Goal: Task Accomplishment & Management: Manage account settings

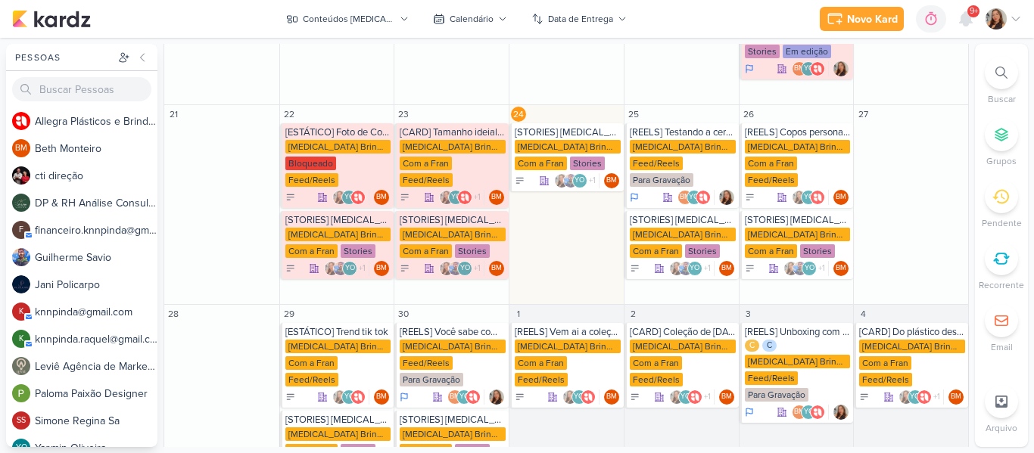
scroll to position [464, 0]
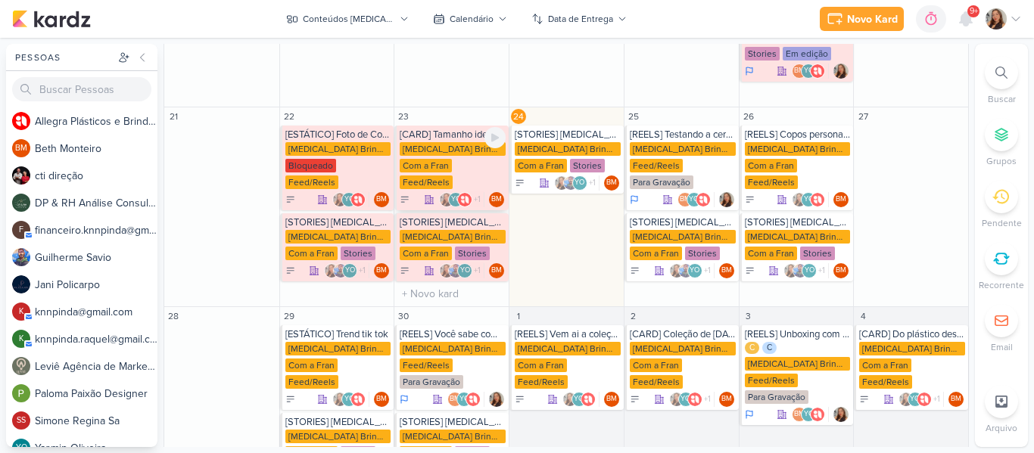
click at [467, 142] on div "Allegra Brindes PF Com a Fran Feed/Reels" at bounding box center [453, 166] width 106 height 48
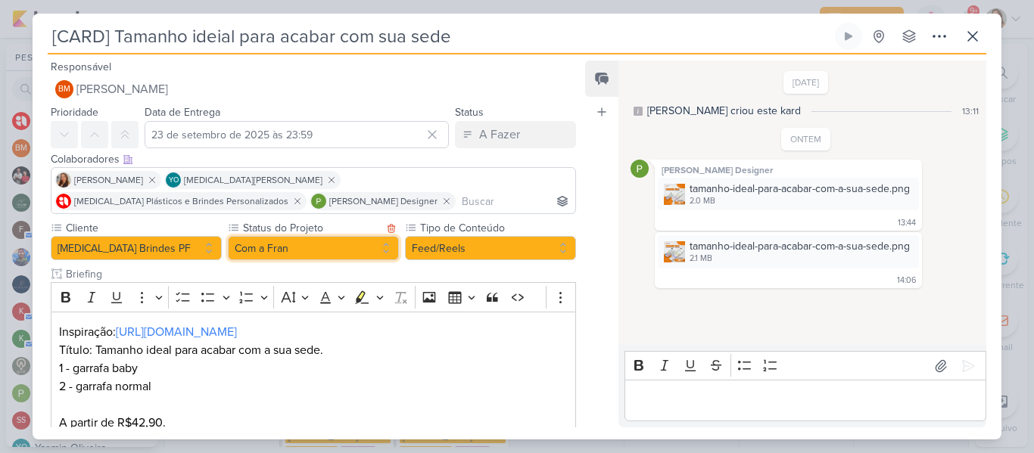
click at [349, 255] on button "Com a Fran" at bounding box center [313, 248] width 171 height 24
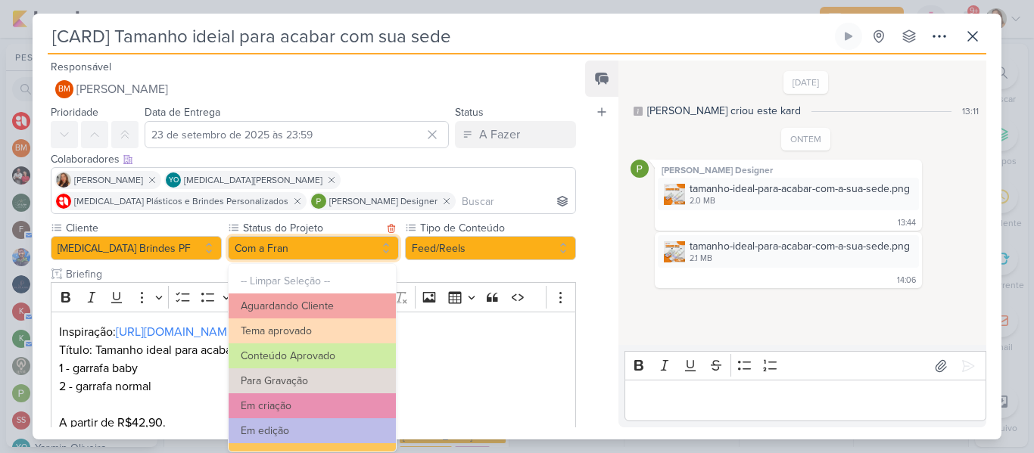
scroll to position [171, 0]
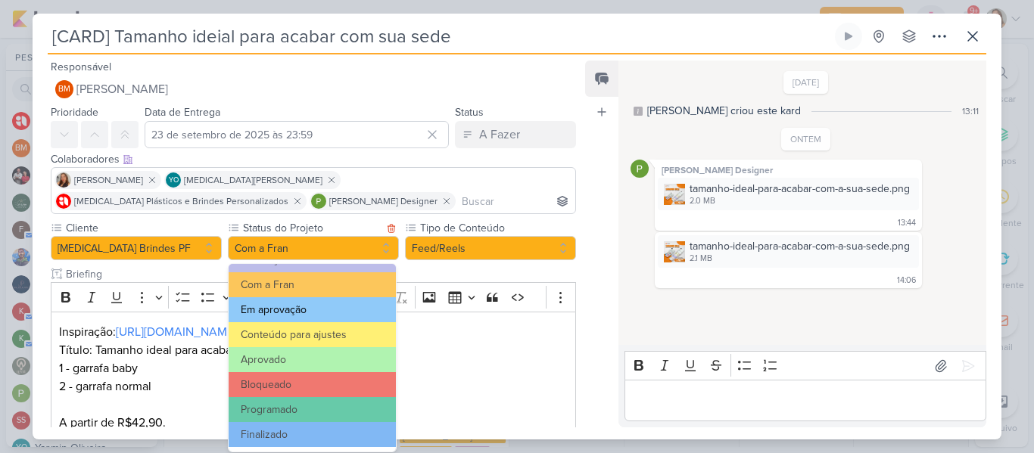
click at [298, 315] on button "Em aprovação" at bounding box center [312, 310] width 167 height 25
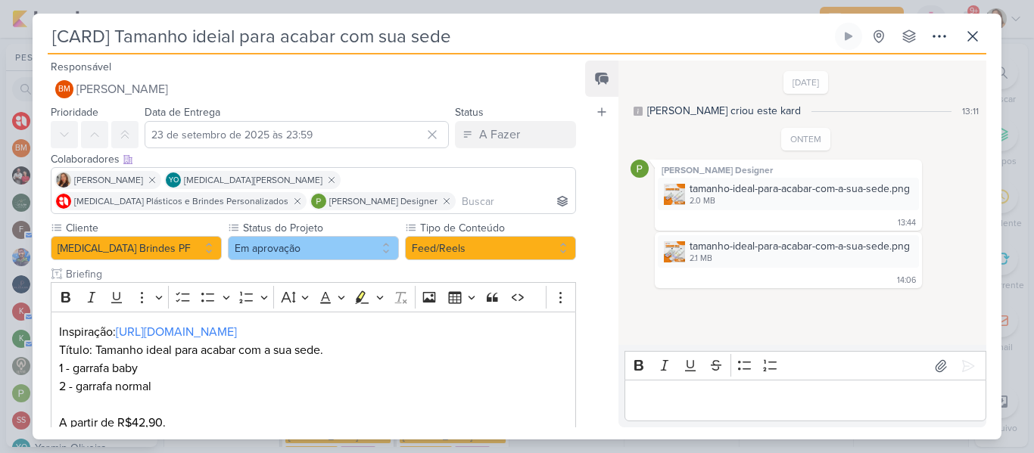
scroll to position [100, 0]
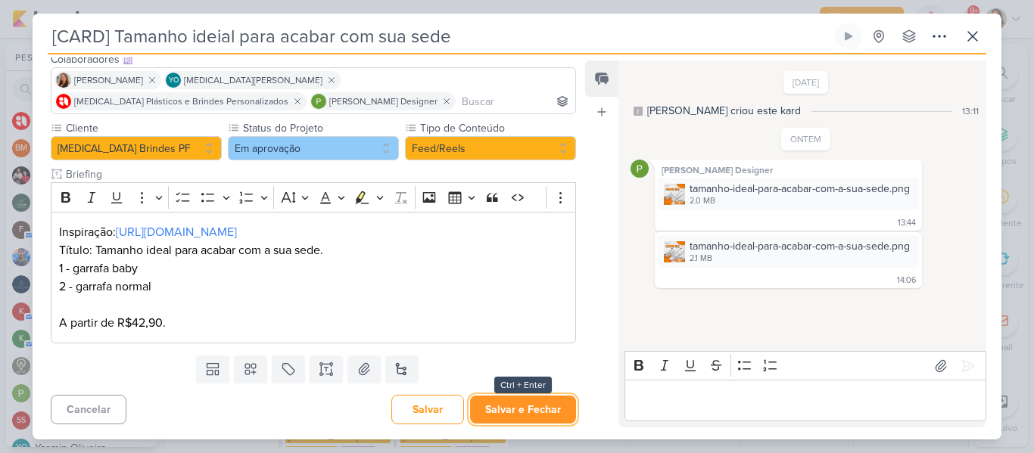
click at [515, 403] on button "Salvar e Fechar" at bounding box center [523, 410] width 106 height 28
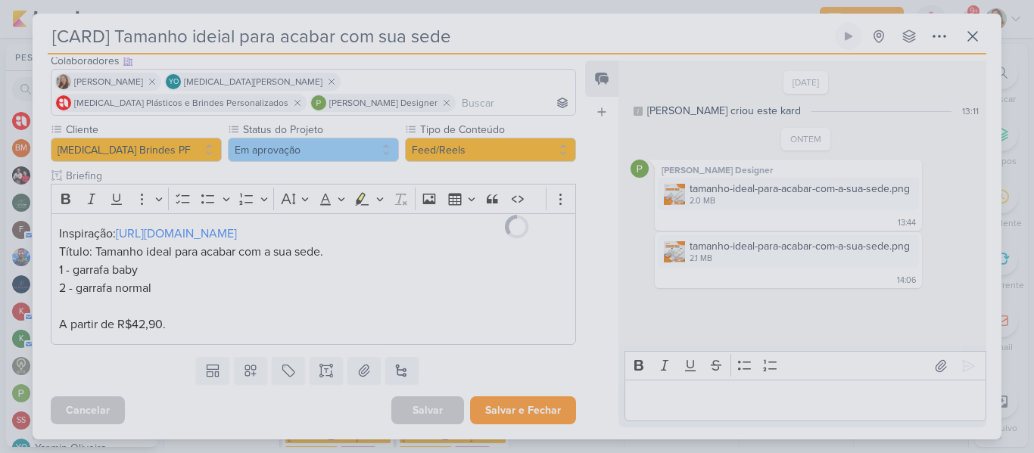
scroll to position [98, 0]
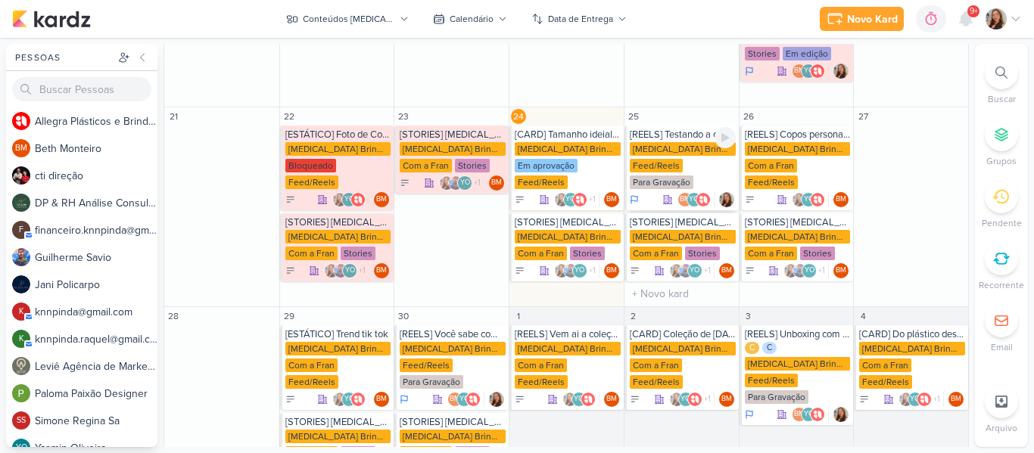
click at [662, 159] on div "Feed/Reels" at bounding box center [656, 166] width 53 height 14
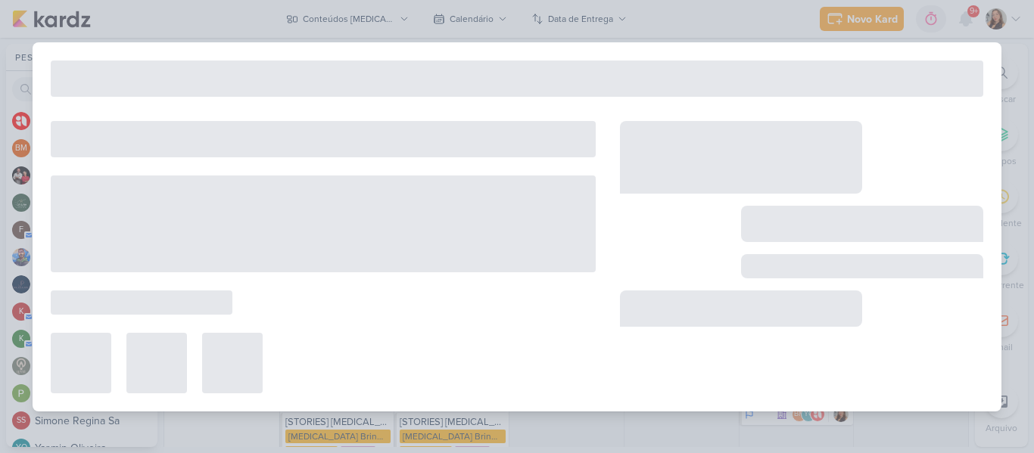
type input "[REELS] Testando a cerveja de 600 ml no copo de 470ml"
type input "25 de setembro de 2025 às 23:59"
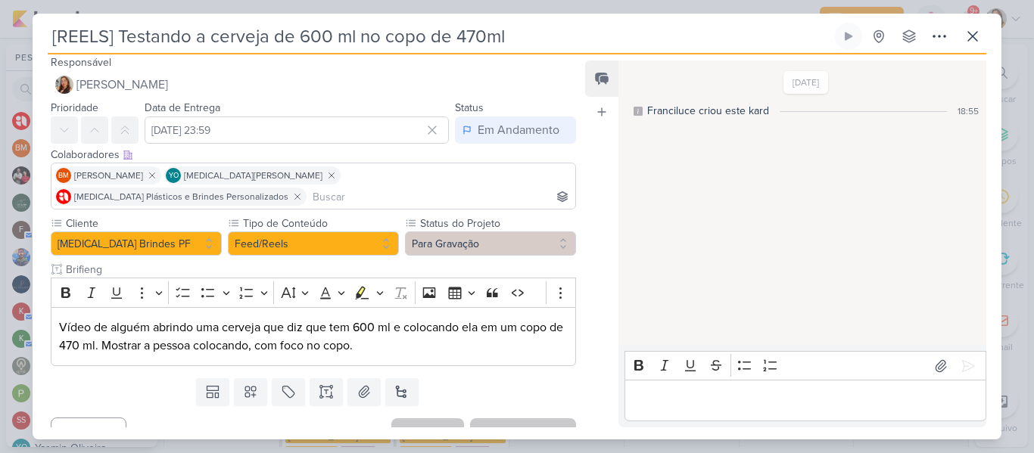
scroll to position [6, 0]
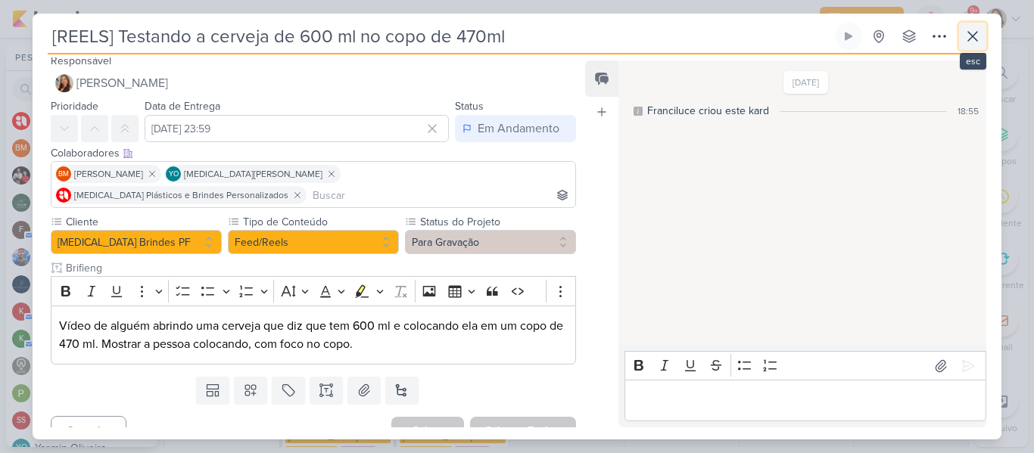
click at [963, 43] on button at bounding box center [972, 36] width 27 height 27
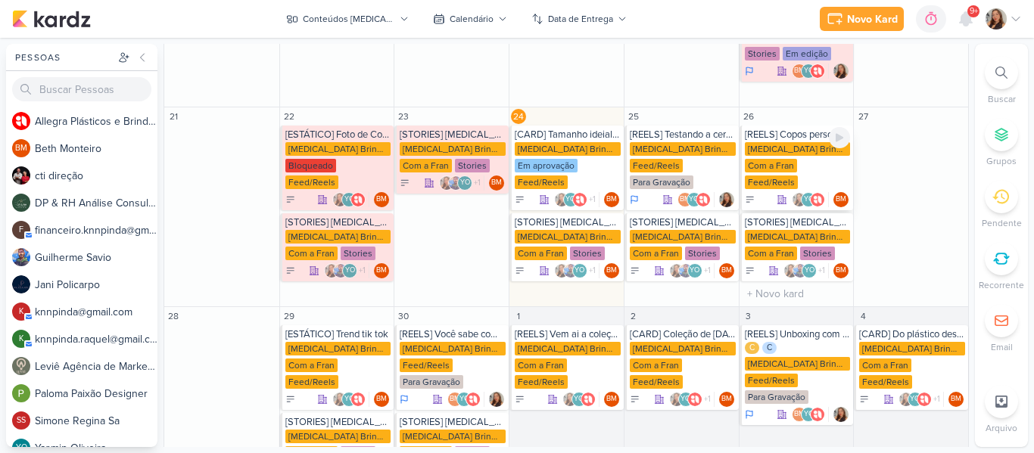
click at [785, 176] on div "Feed/Reels" at bounding box center [771, 183] width 53 height 14
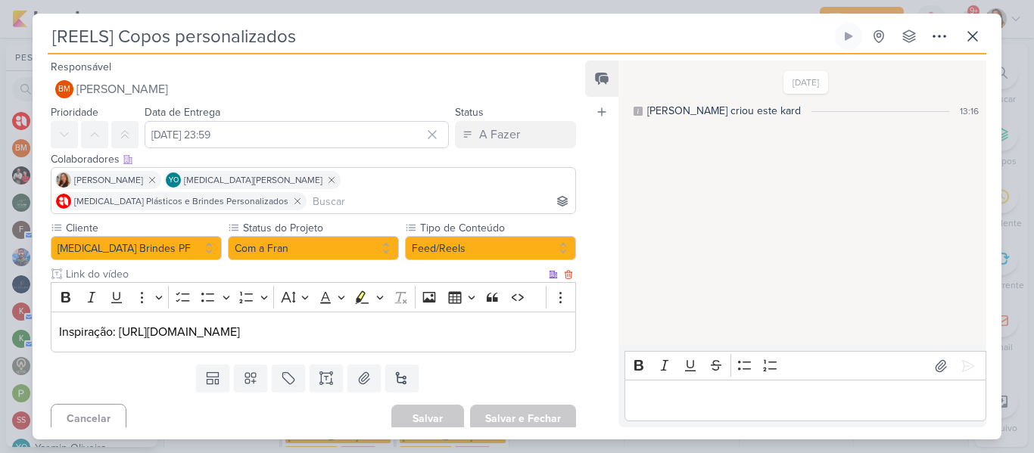
click at [350, 329] on div "Inspiração: https://vm.tiktok.com/ZMALv9eBh/" at bounding box center [313, 333] width 525 height 42
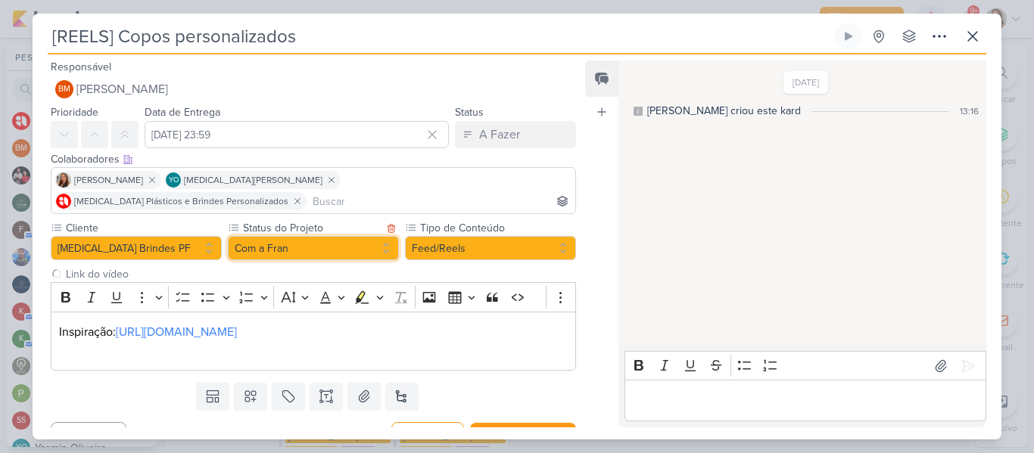
click at [365, 238] on button "Com a Fran" at bounding box center [313, 248] width 171 height 24
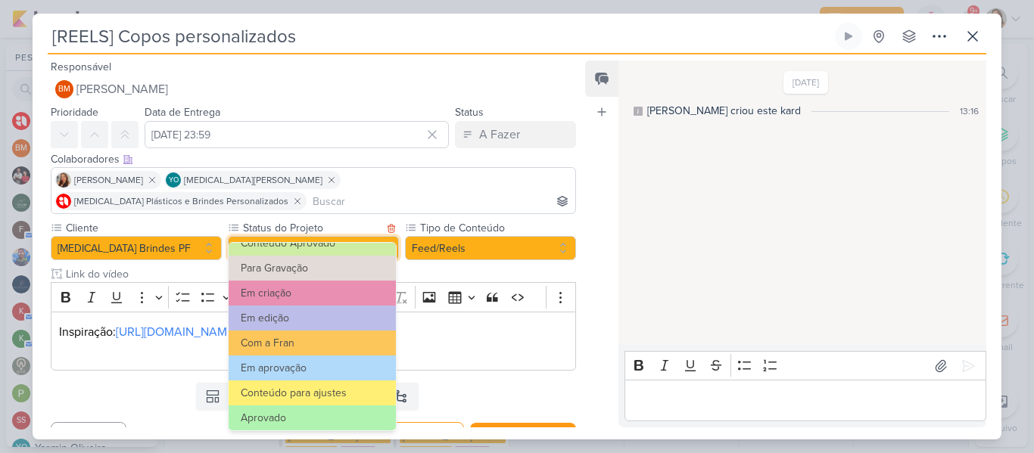
scroll to position [85, 0]
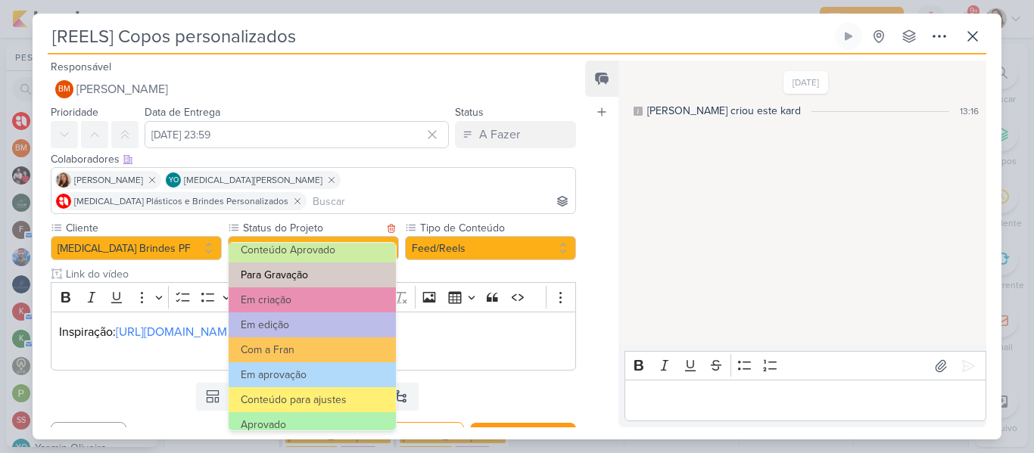
click at [342, 279] on button "Para Gravação" at bounding box center [312, 275] width 167 height 25
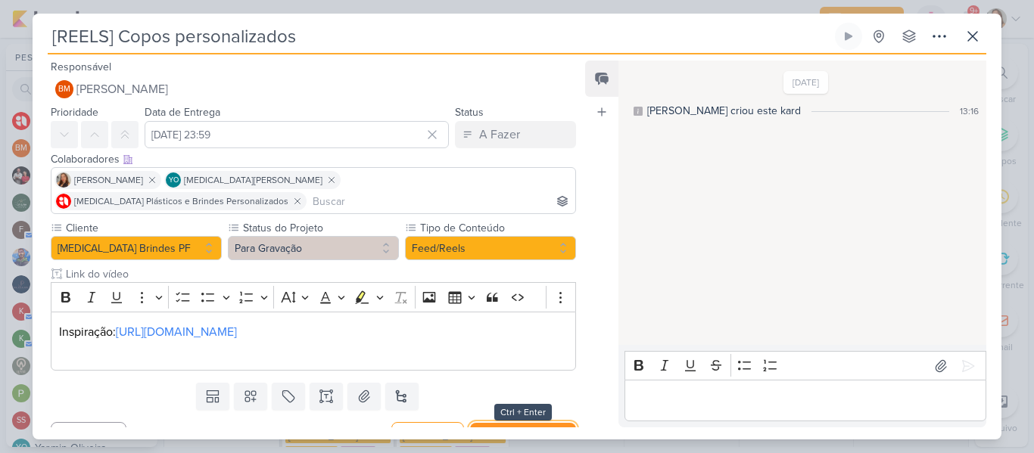
click at [508, 423] on button "Salvar e Fechar" at bounding box center [523, 437] width 106 height 28
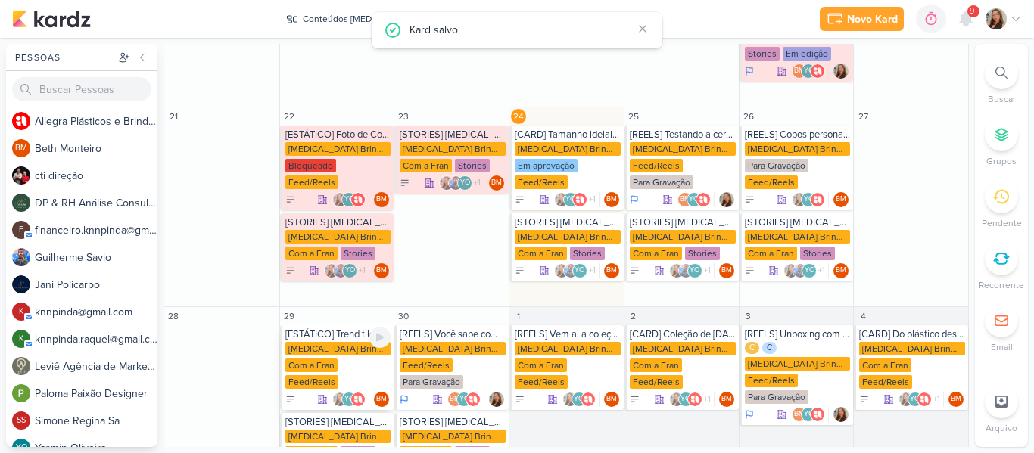
click at [318, 359] on div "Com a Fran" at bounding box center [311, 366] width 52 height 14
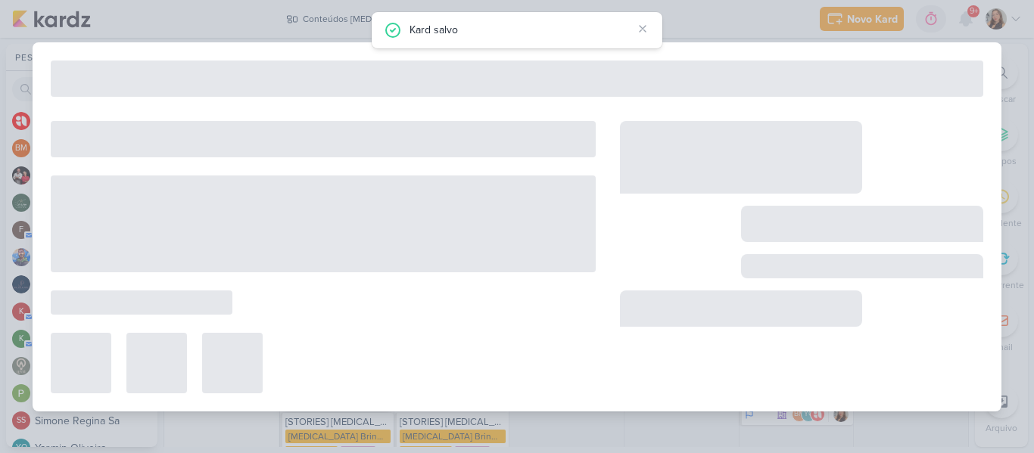
type input "[ESTÁTICO] Trend tik tok"
type input "29 de setembro de 2025 às 23:59"
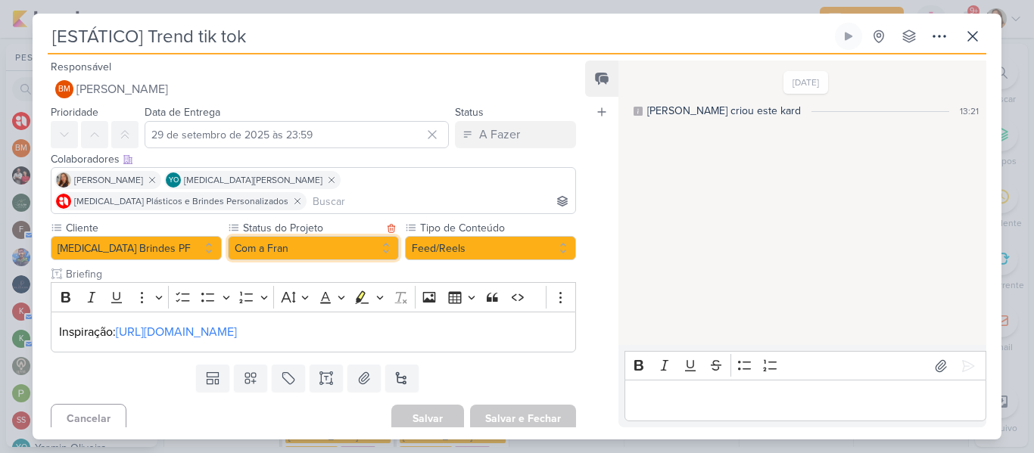
click at [279, 236] on button "Com a Fran" at bounding box center [313, 248] width 171 height 24
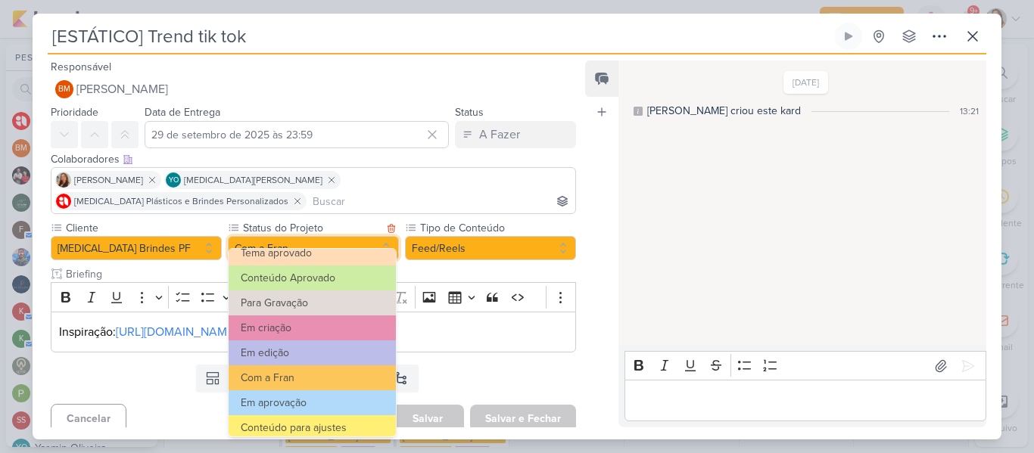
scroll to position [74, 0]
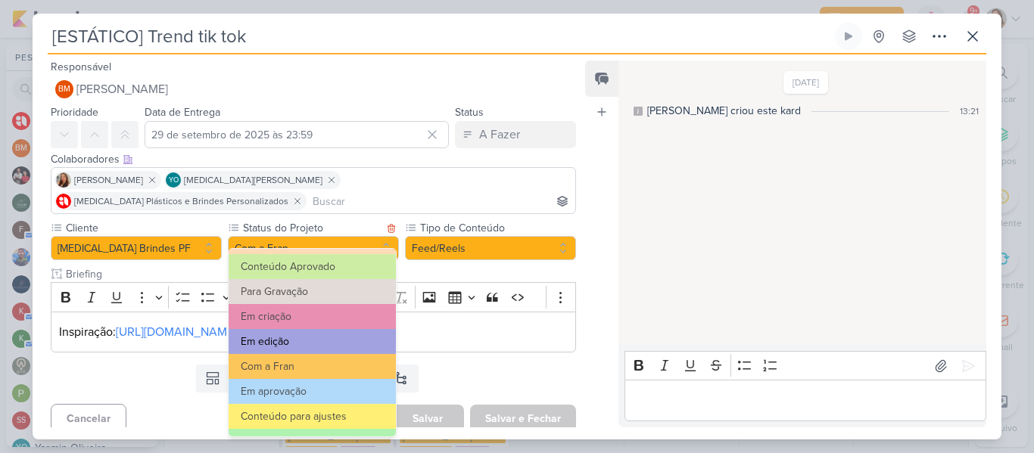
click at [354, 329] on button "Em edição" at bounding box center [312, 341] width 167 height 25
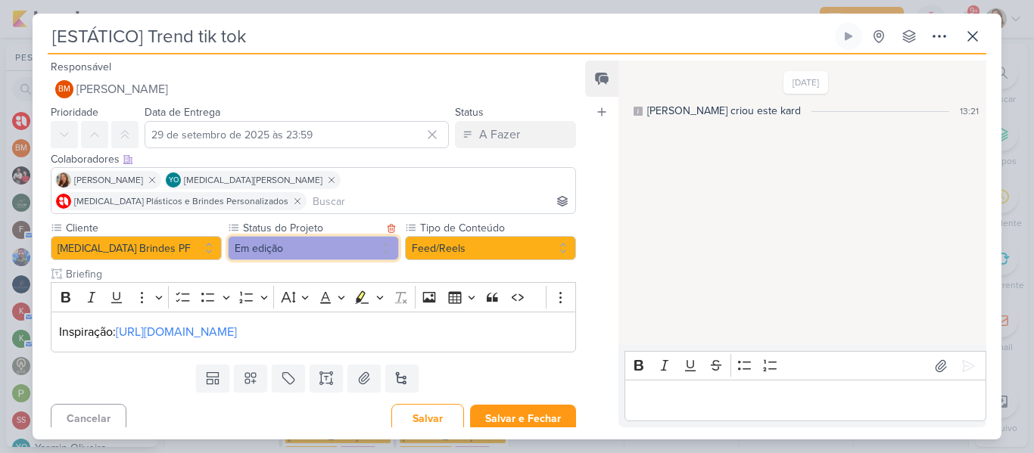
click at [312, 238] on button "Em edição" at bounding box center [313, 248] width 171 height 24
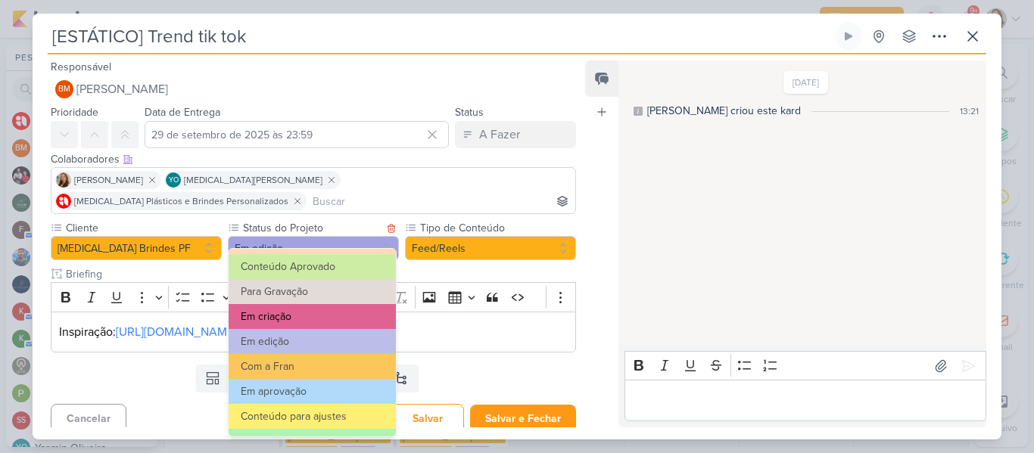
click at [320, 309] on button "Em criação" at bounding box center [312, 316] width 167 height 25
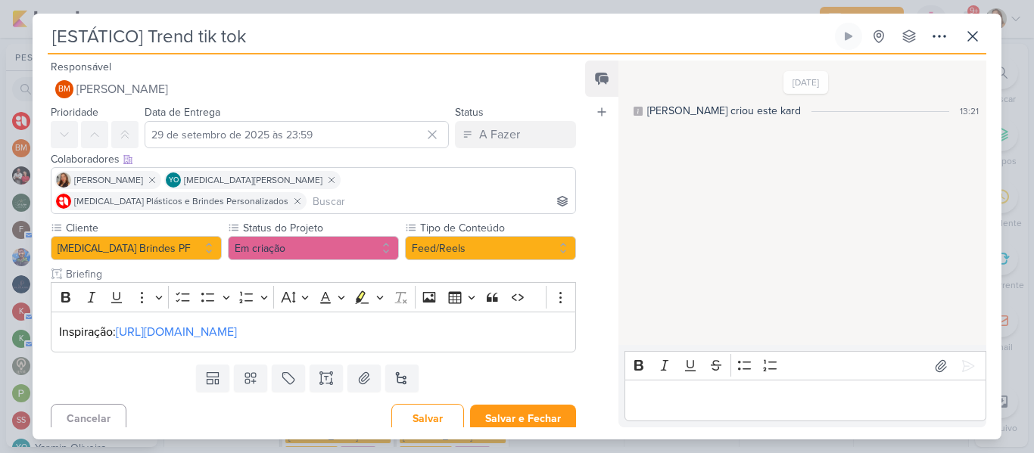
click at [503, 192] on input at bounding box center [441, 201] width 263 height 18
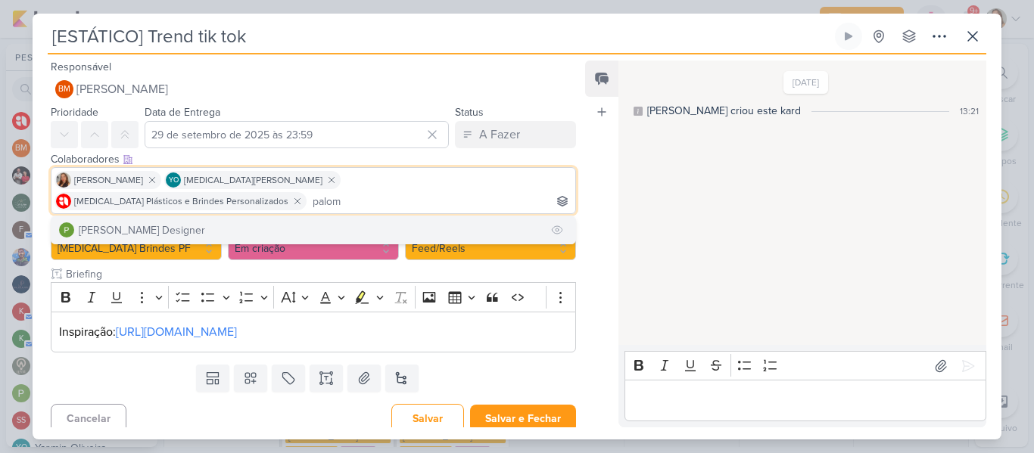
type input "palom"
click at [450, 226] on button "[PERSON_NAME] Designer" at bounding box center [313, 230] width 524 height 27
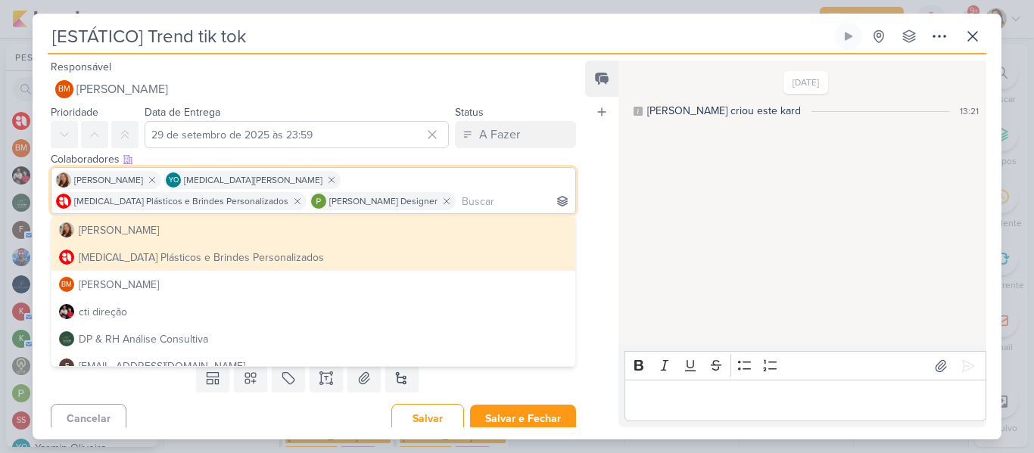
click at [611, 218] on div "Feed Atrelar email Solte o email para atrelar ao kard" at bounding box center [601, 244] width 33 height 367
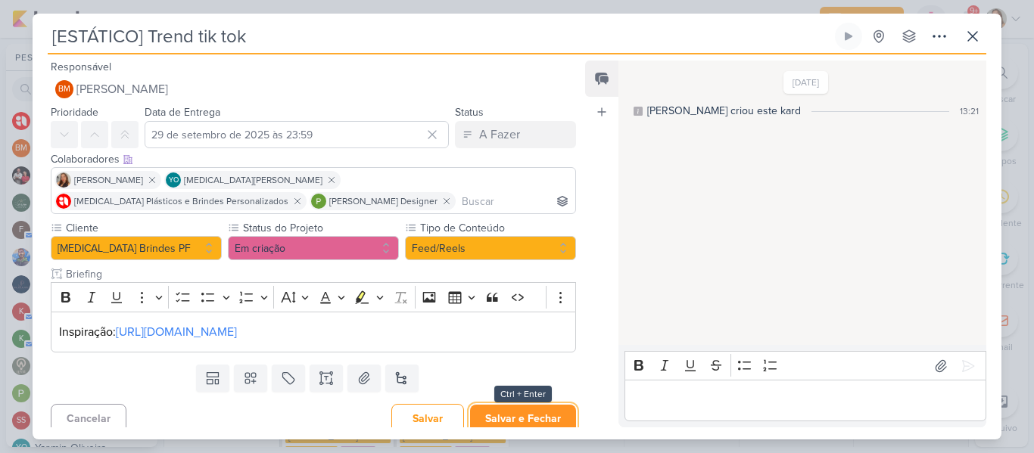
click at [506, 416] on button "Salvar e Fechar" at bounding box center [523, 419] width 106 height 28
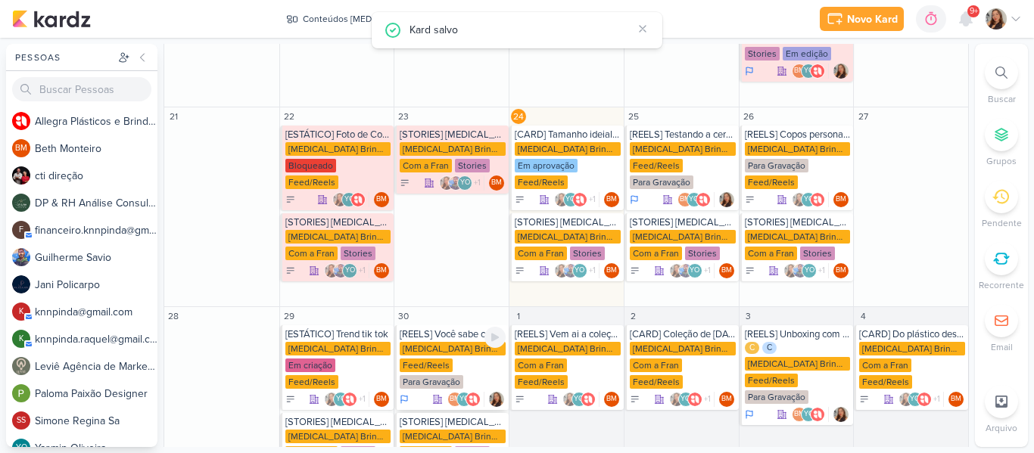
click at [441, 359] on div "Feed/Reels" at bounding box center [426, 366] width 53 height 14
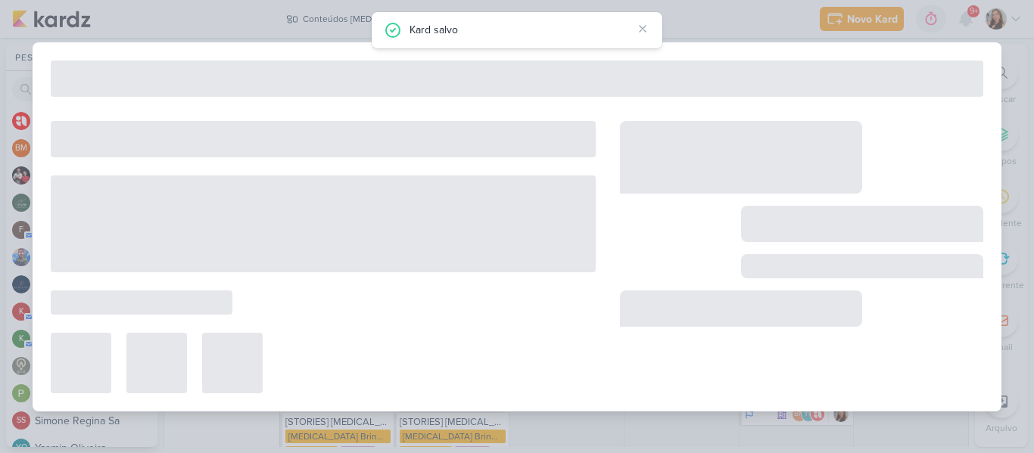
type input "[REELS] Você sabe como lavar sua garrafa?"
type input "30 de setembro de 2025 às 23:59"
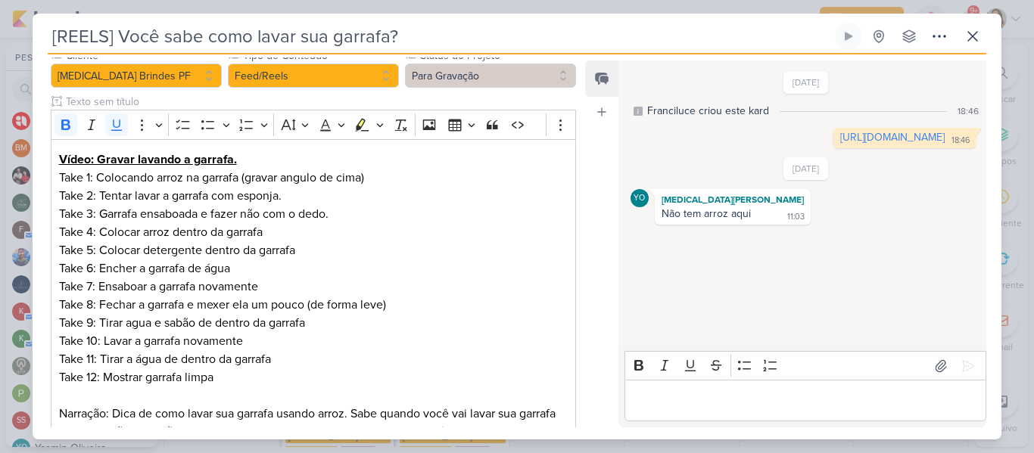
scroll to position [179, 0]
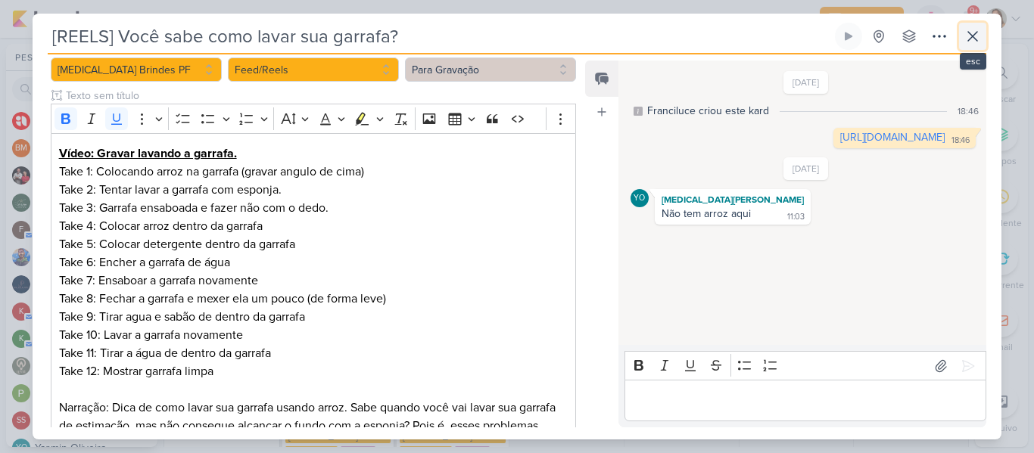
click at [966, 47] on button at bounding box center [972, 36] width 27 height 27
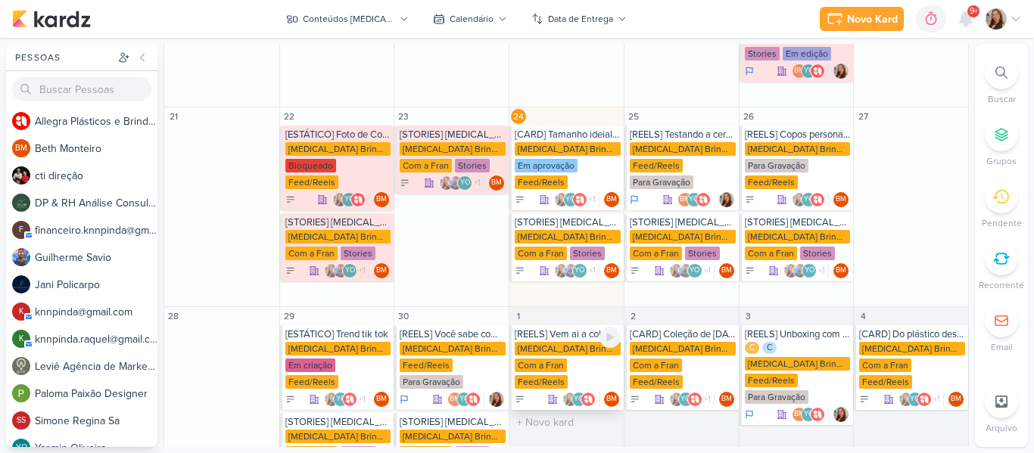
click at [572, 354] on div "Allegra Brindes PF Com a Fran Feed/Reels" at bounding box center [568, 366] width 106 height 48
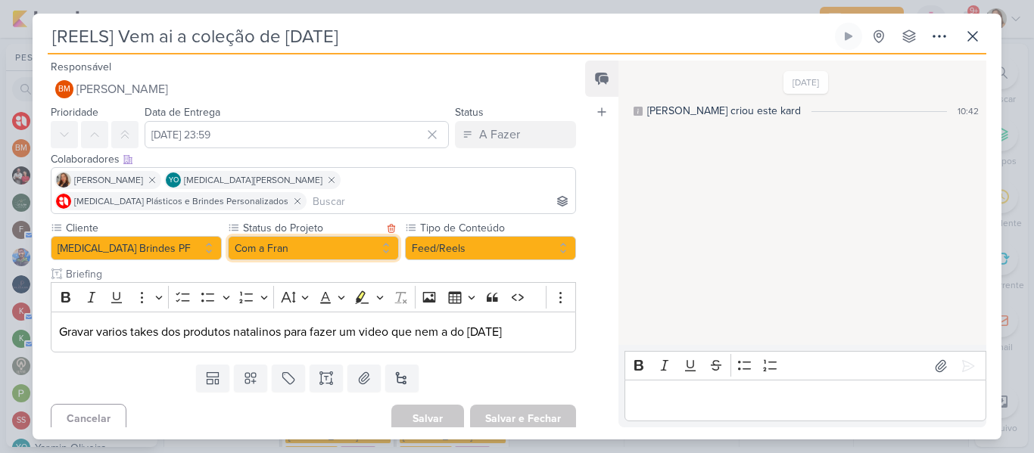
click at [335, 236] on button "Com a Fran" at bounding box center [313, 248] width 171 height 24
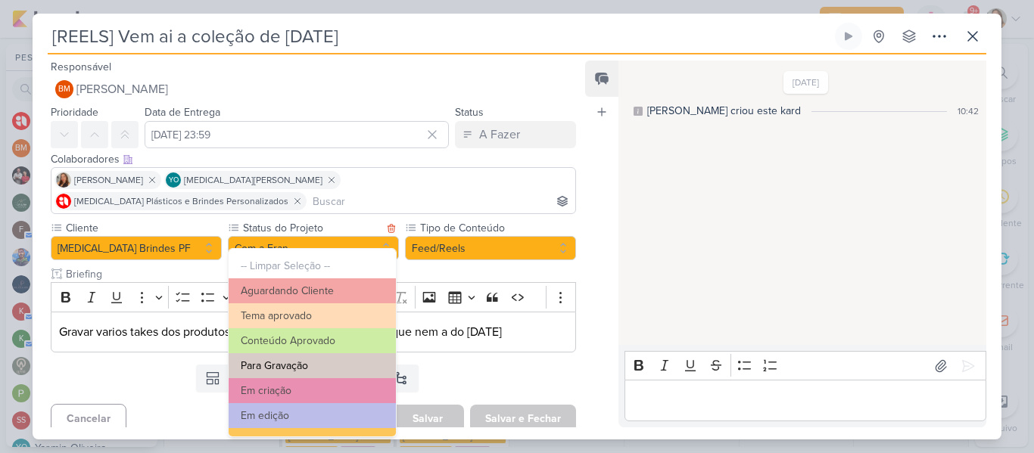
click at [335, 358] on button "Para Gravação" at bounding box center [312, 366] width 167 height 25
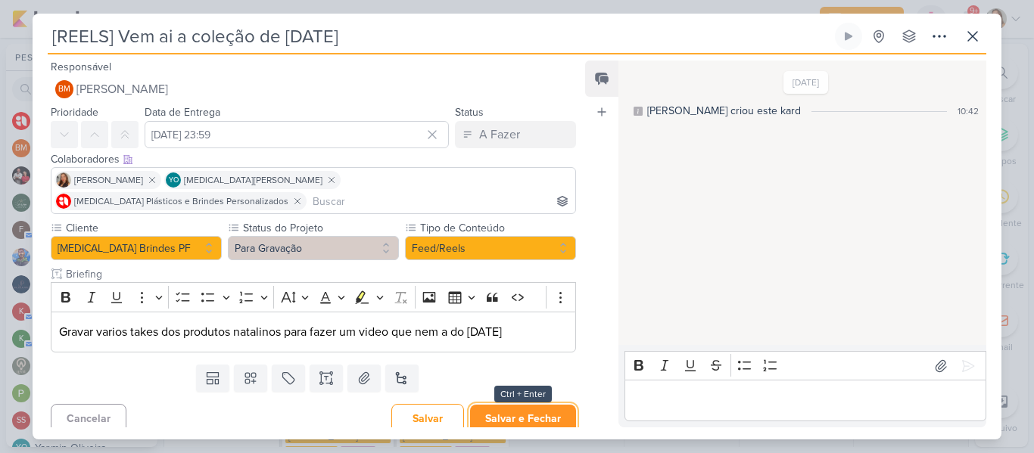
click at [504, 405] on button "Salvar e Fechar" at bounding box center [523, 419] width 106 height 28
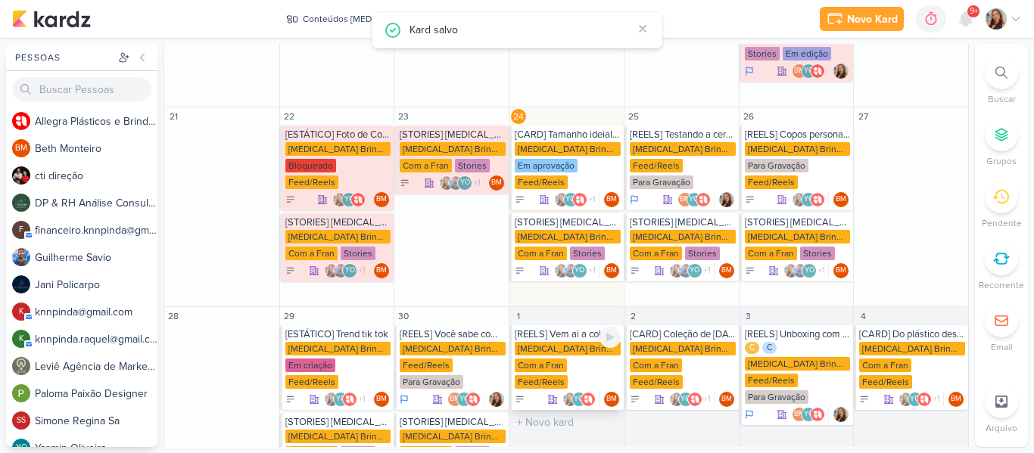
click at [562, 329] on div "[REELS] Vem ai a coleção de [DATE]" at bounding box center [568, 335] width 106 height 12
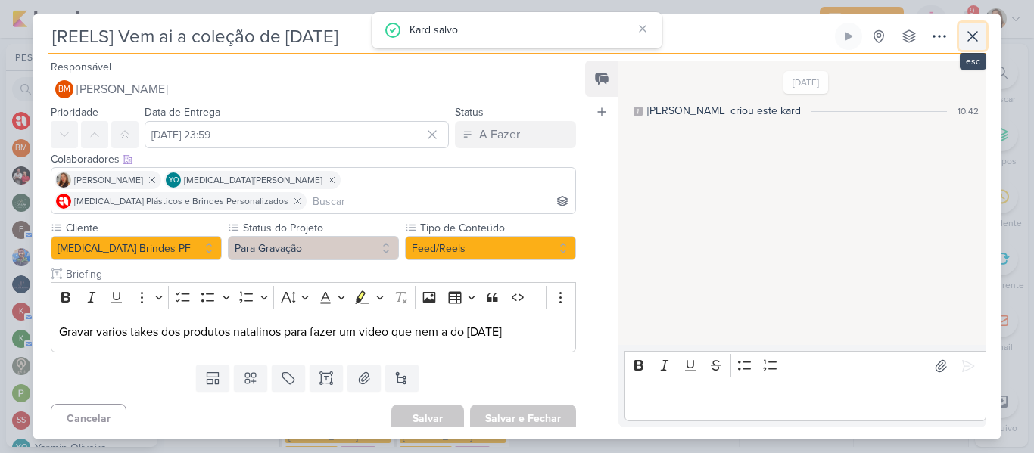
click at [967, 50] on button at bounding box center [972, 36] width 27 height 27
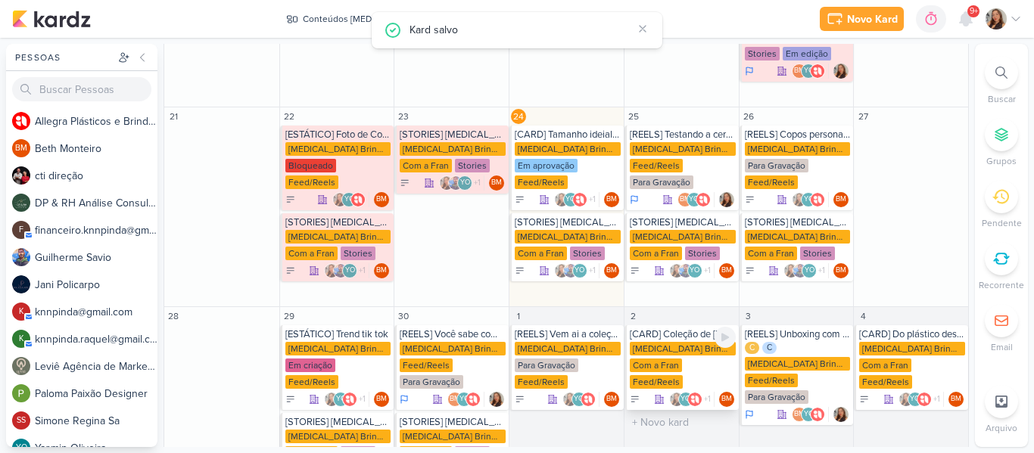
click at [668, 359] on div "Allegra Brindes PF Com a Fran Feed/Reels" at bounding box center [683, 366] width 106 height 48
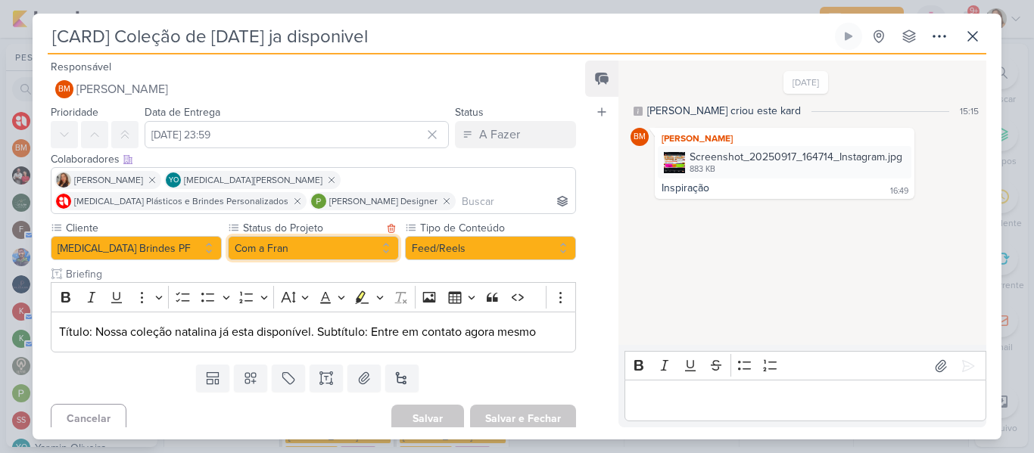
click at [269, 254] on button "Com a Fran" at bounding box center [313, 248] width 171 height 24
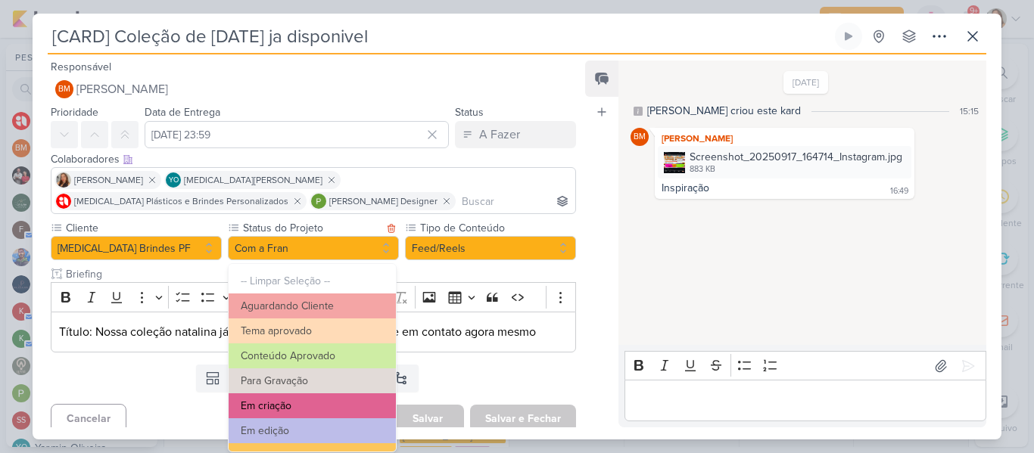
click at [285, 405] on button "Em criação" at bounding box center [312, 406] width 167 height 25
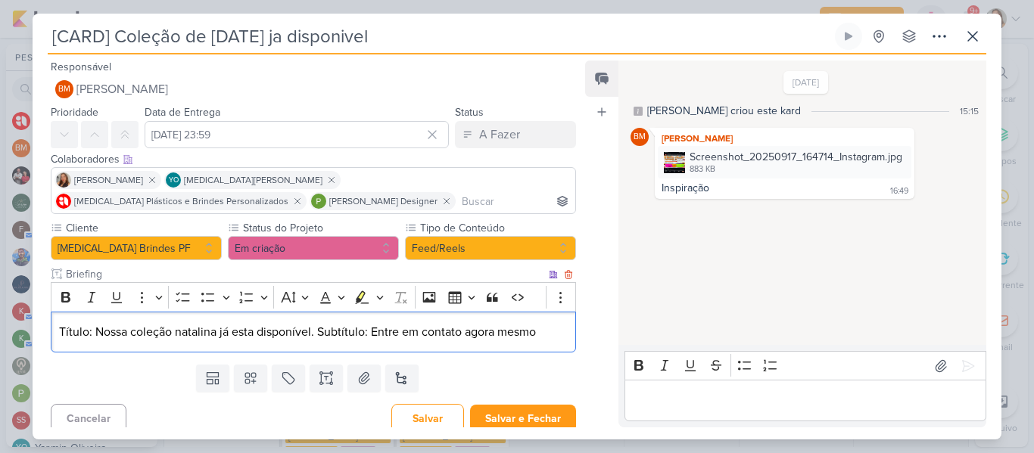
click at [320, 338] on p "Título: Nossa coleção natalina já esta disponível. Subtítulo: Entre em contato …" at bounding box center [313, 332] width 509 height 18
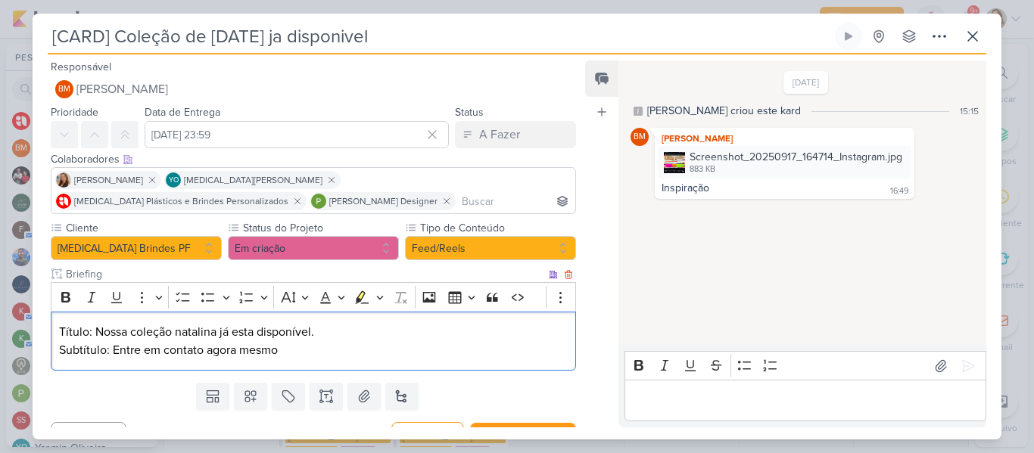
click at [351, 354] on p "Subtítulo: Entre em contato agora mesmo" at bounding box center [313, 350] width 509 height 18
click at [257, 329] on p "Título: Nossa coleção natalina já esta disponível." at bounding box center [313, 332] width 509 height 18
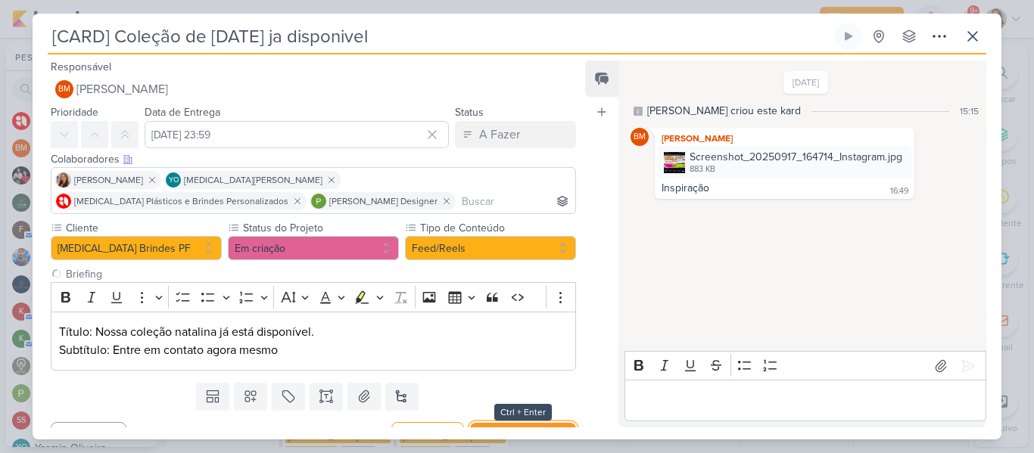
click at [515, 425] on button "Salvar e Fechar" at bounding box center [523, 437] width 106 height 28
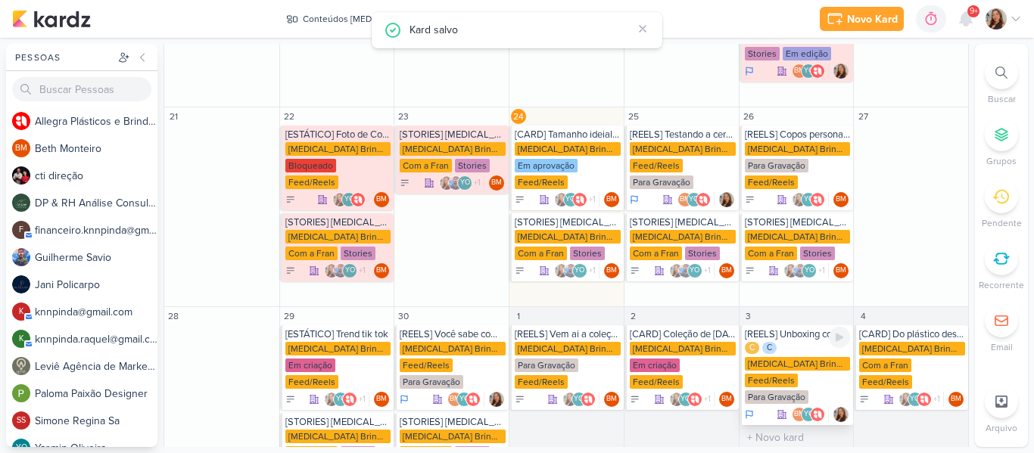
click at [771, 342] on div "C" at bounding box center [769, 348] width 14 height 12
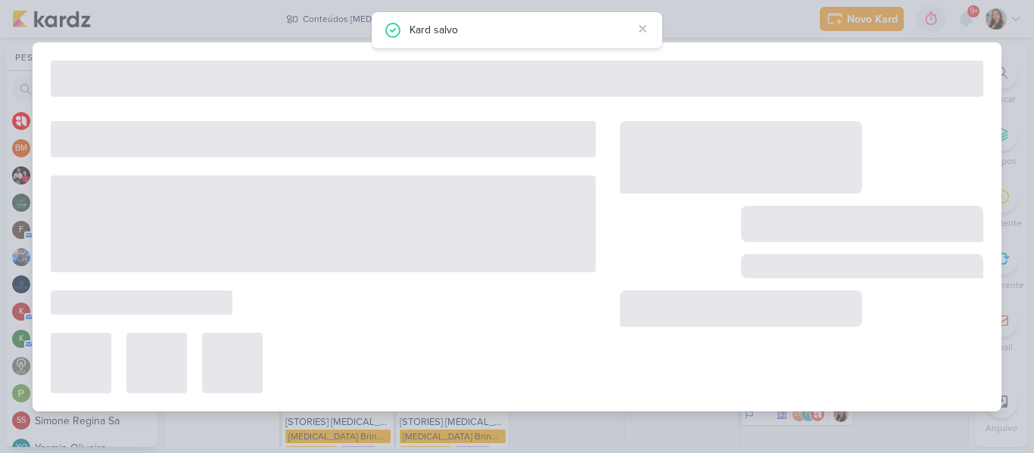
type input "[REELS] Unboxing com carinho."
type input "3 de outubro de 2025 às 23:59"
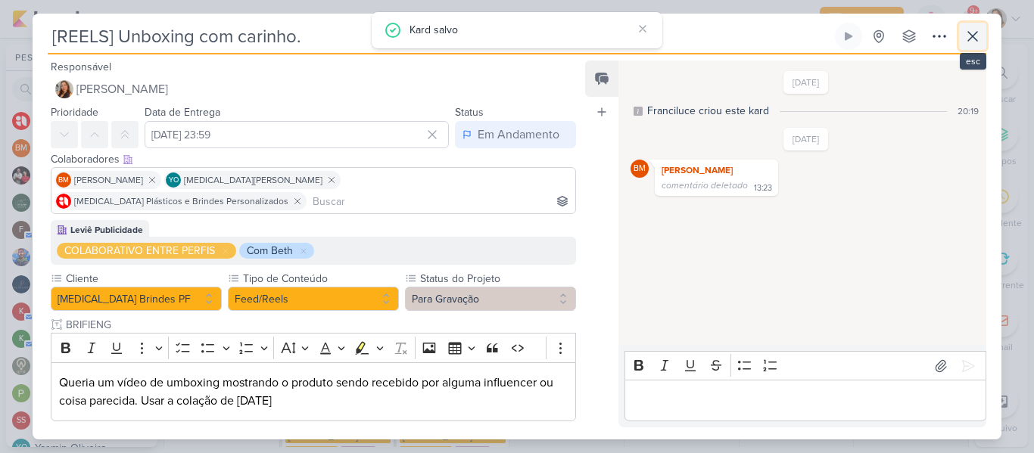
click at [977, 36] on icon at bounding box center [973, 36] width 18 height 18
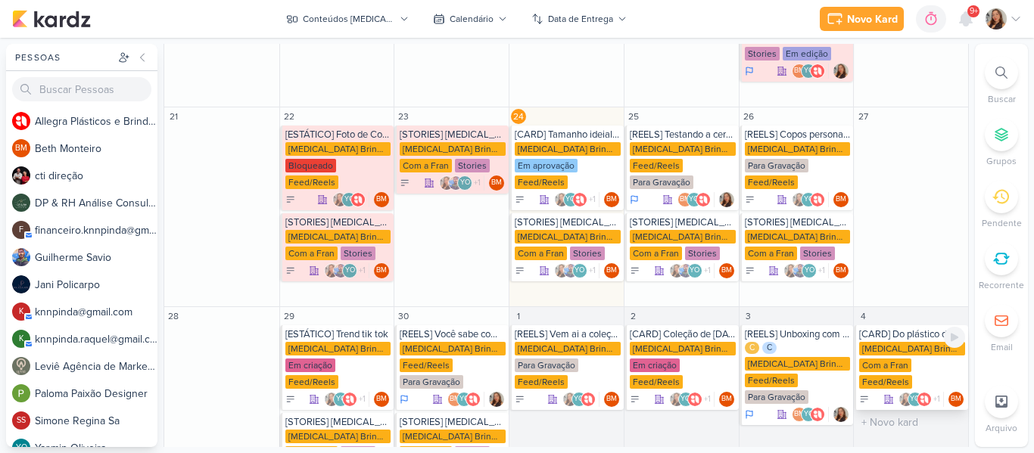
click at [880, 342] on div "Allegra Brindes PF Com a Fran Feed/Reels" at bounding box center [912, 366] width 106 height 48
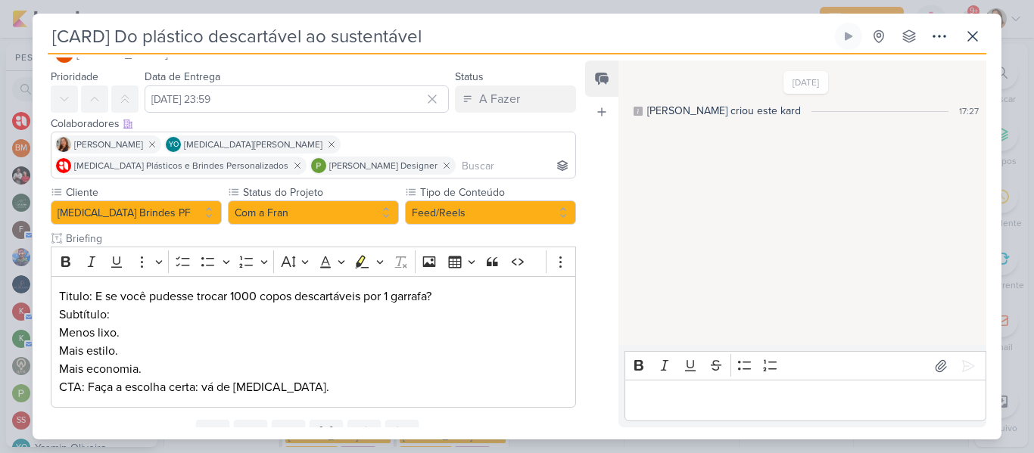
scroll to position [19, 0]
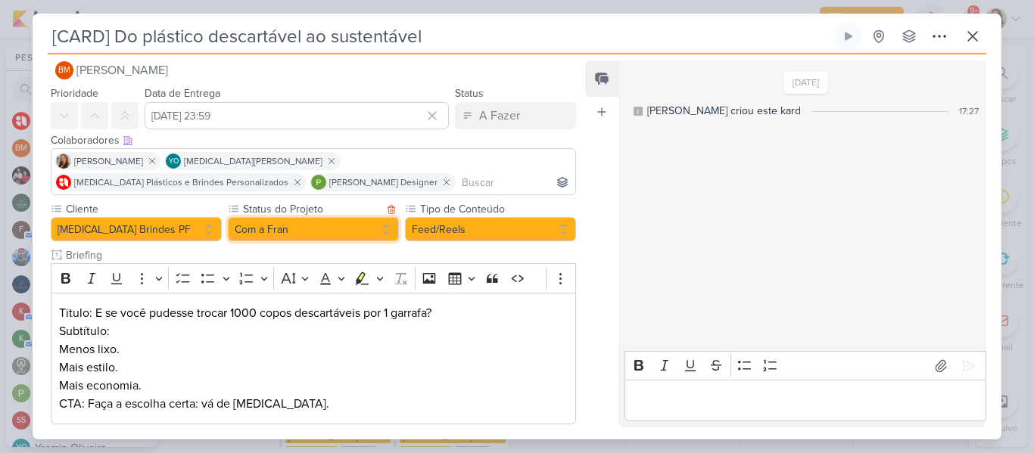
click at [312, 236] on button "Com a Fran" at bounding box center [313, 229] width 171 height 24
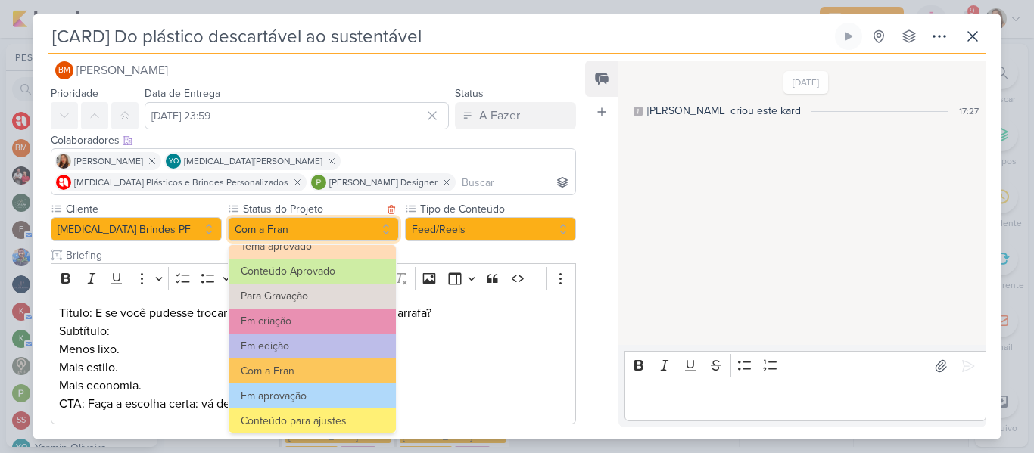
scroll to position [78, 0]
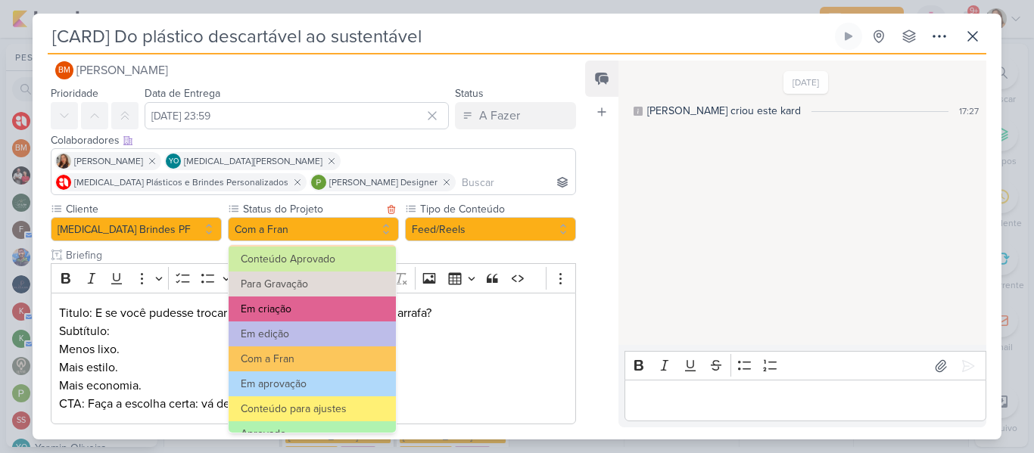
click at [344, 315] on button "Em criação" at bounding box center [312, 309] width 167 height 25
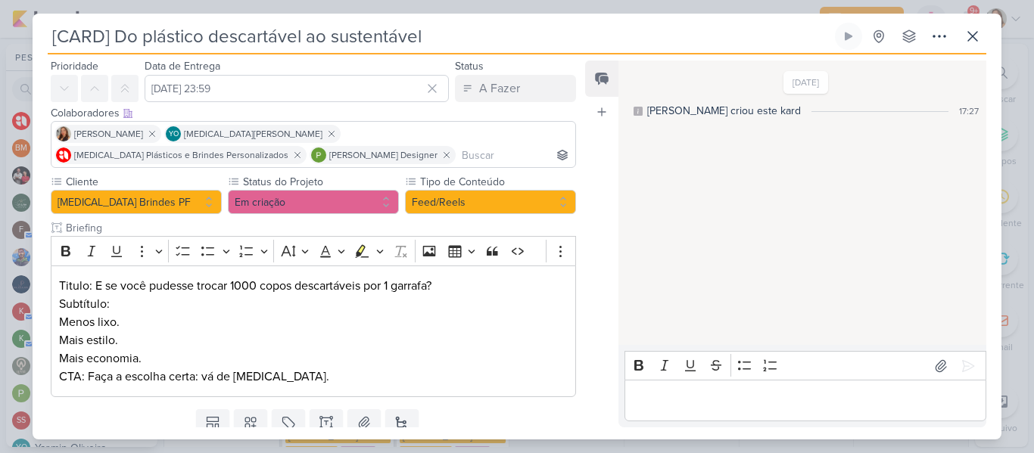
scroll to position [100, 0]
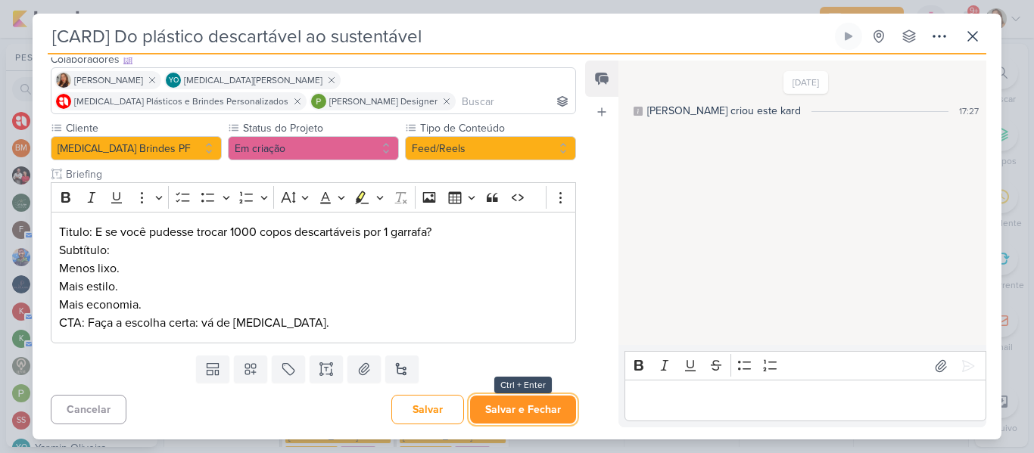
click at [529, 403] on button "Salvar e Fechar" at bounding box center [523, 410] width 106 height 28
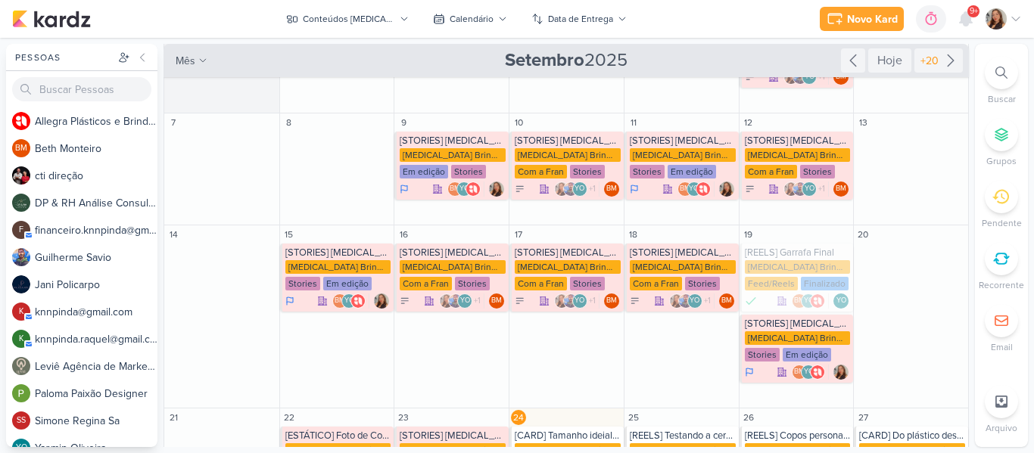
scroll to position [108, 0]
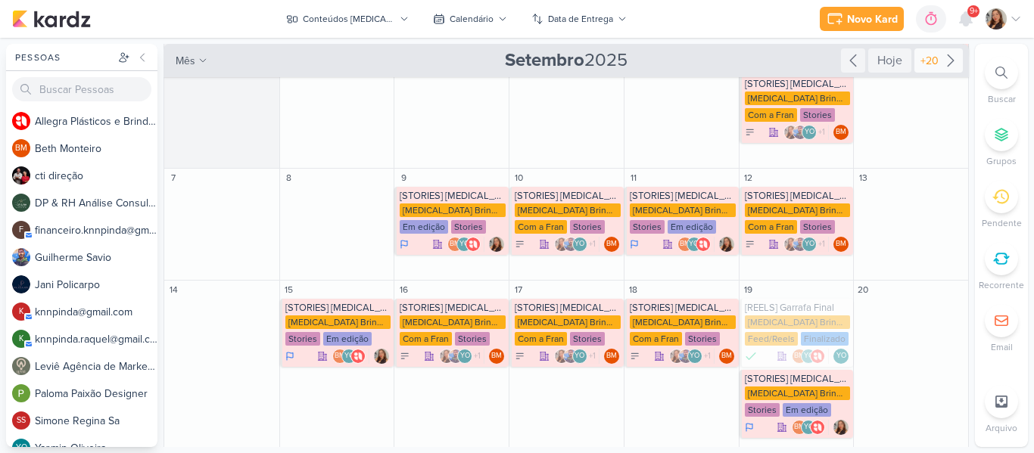
click at [934, 67] on div "+20" at bounding box center [930, 61] width 24 height 16
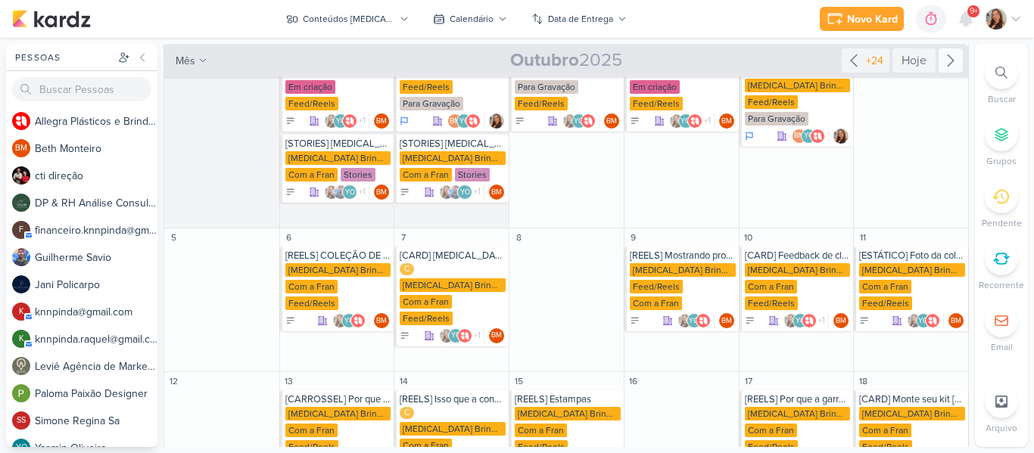
scroll to position [120, 0]
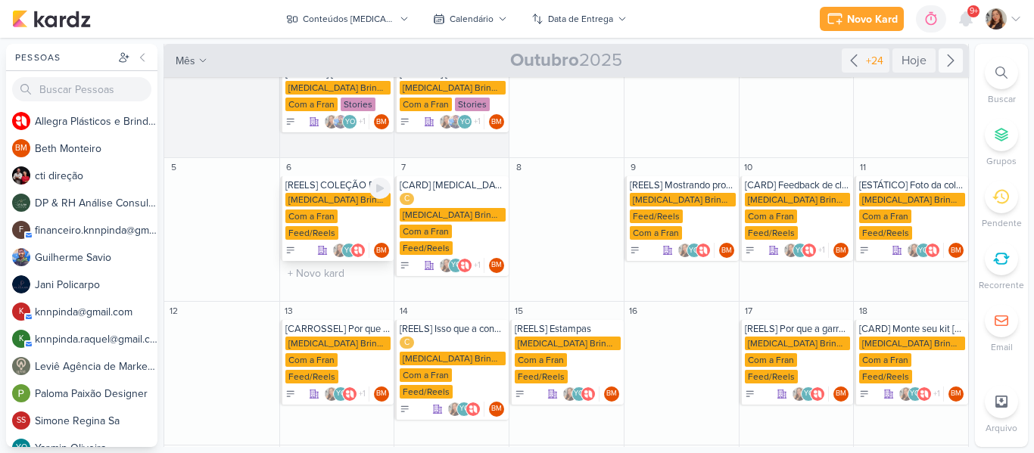
click at [349, 208] on div "Allegra Brindes PF Com a Fran Feed/Reels" at bounding box center [338, 217] width 106 height 48
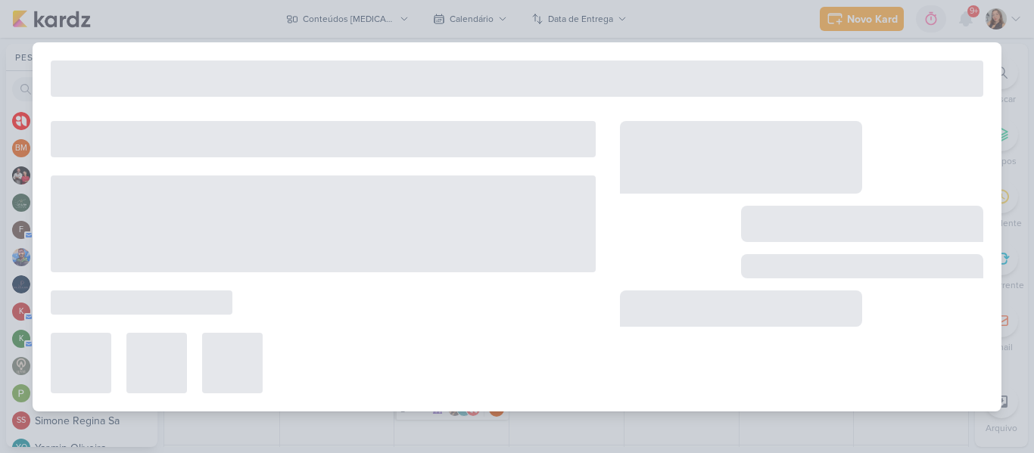
type input "[REELS] COLEÇÃO DE [DATE]"
type input "6 de outubro de 2025 às 23:59"
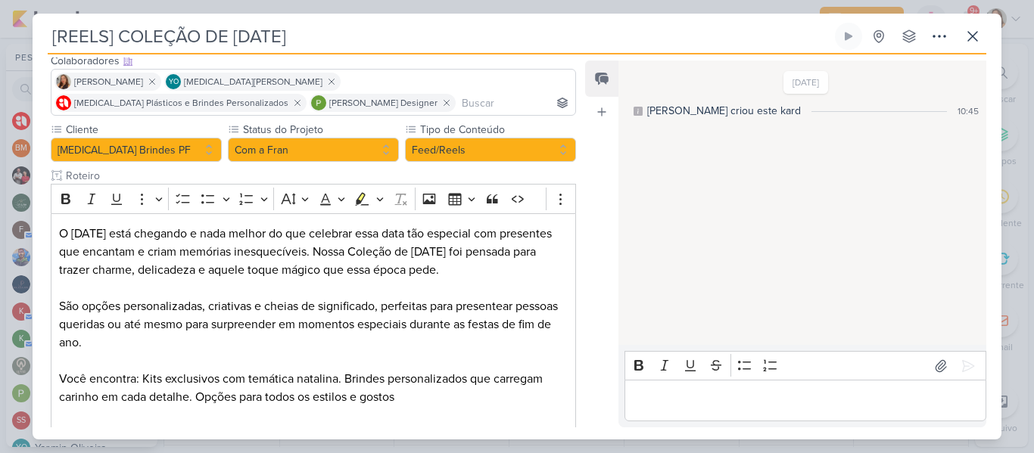
scroll to position [0, 0]
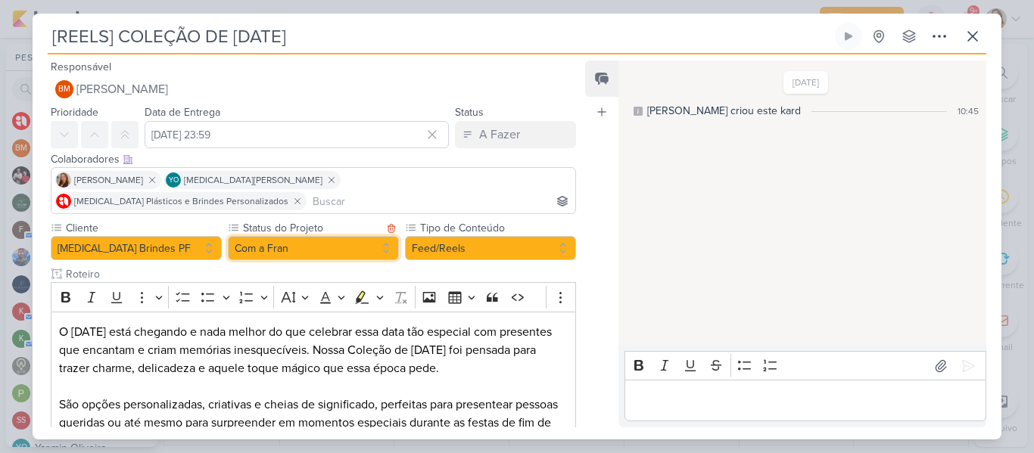
click at [350, 236] on button "Com a Fran" at bounding box center [313, 248] width 171 height 24
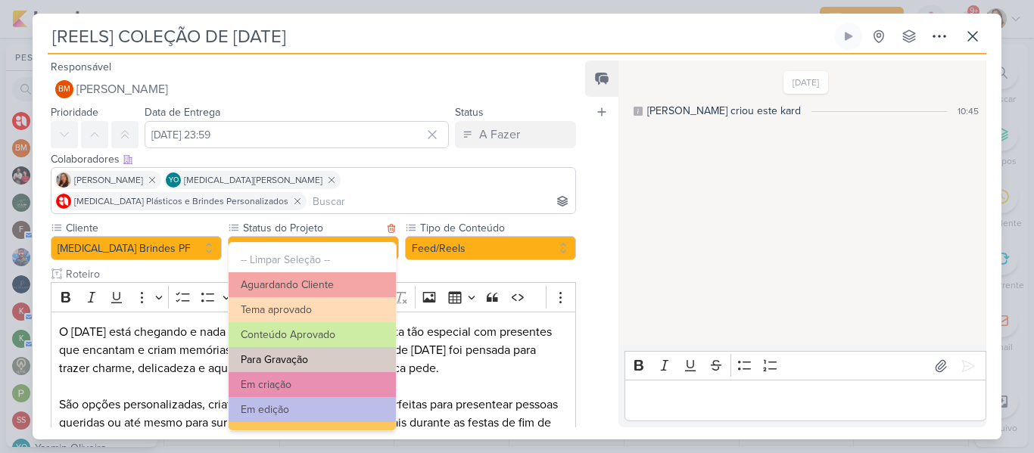
click at [336, 360] on button "Para Gravação" at bounding box center [312, 359] width 167 height 25
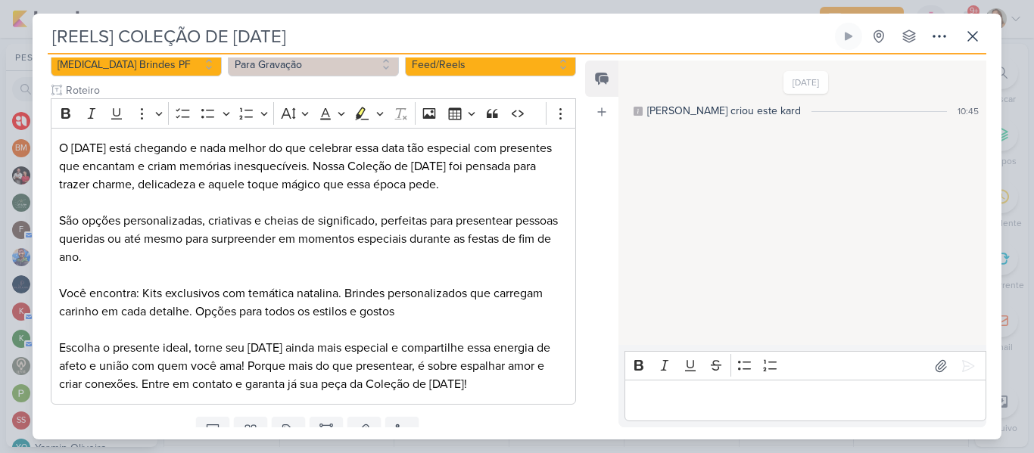
scroll to position [224, 0]
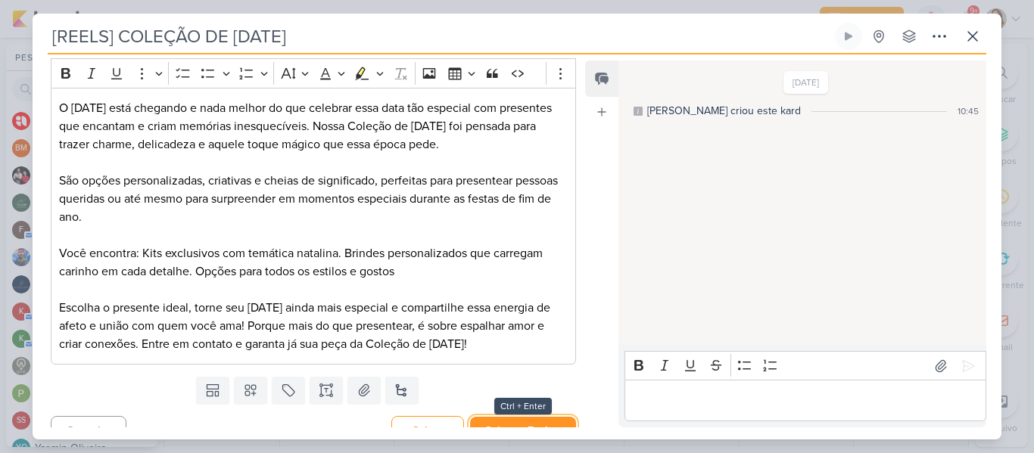
click at [524, 419] on button "Salvar e Fechar" at bounding box center [523, 431] width 106 height 28
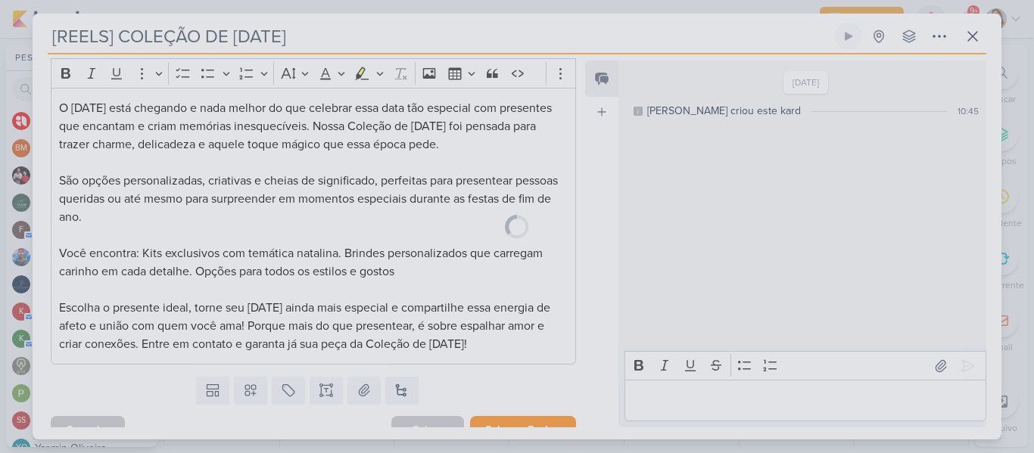
scroll to position [223, 0]
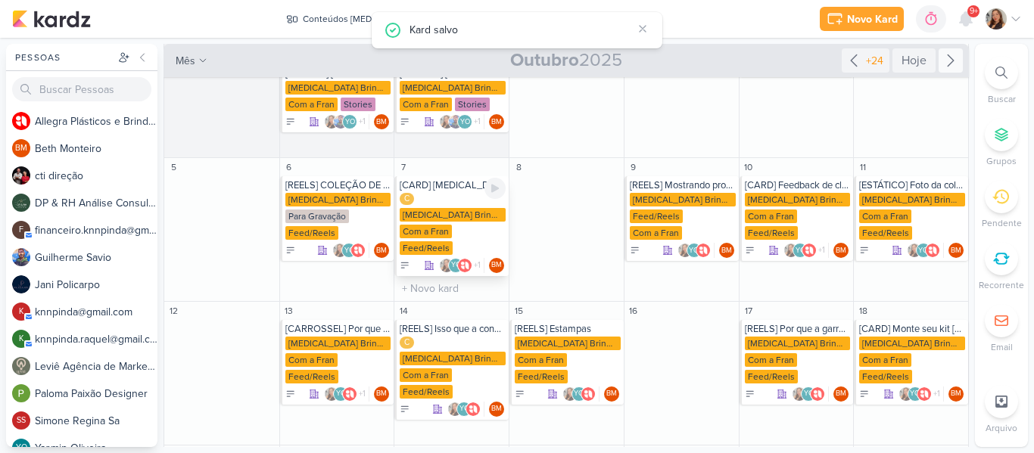
click at [454, 220] on div "C Allegra Brindes PF Com a Fran Feed/Reels" at bounding box center [453, 225] width 106 height 64
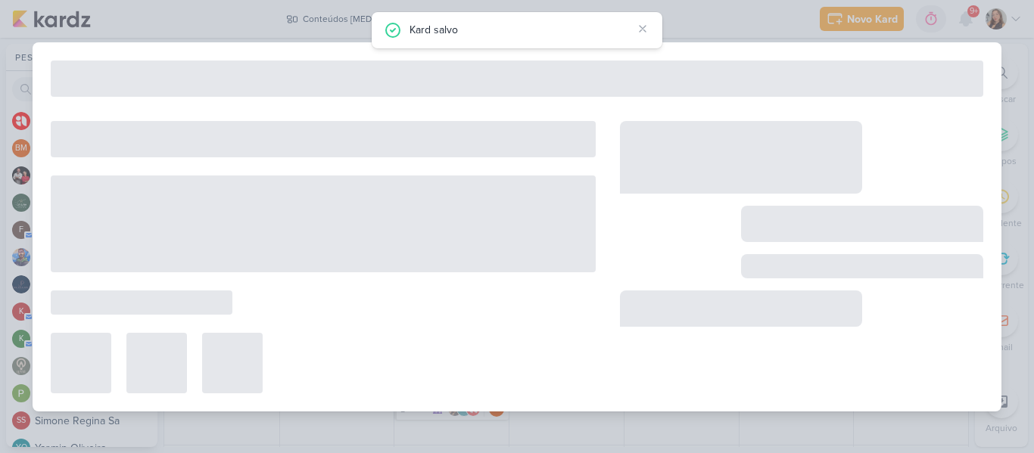
type input "[CARD] [MEDICAL_DATA]: presentes e produtos que fazem parte da sua rotina."
type input "[DATE] 23:59"
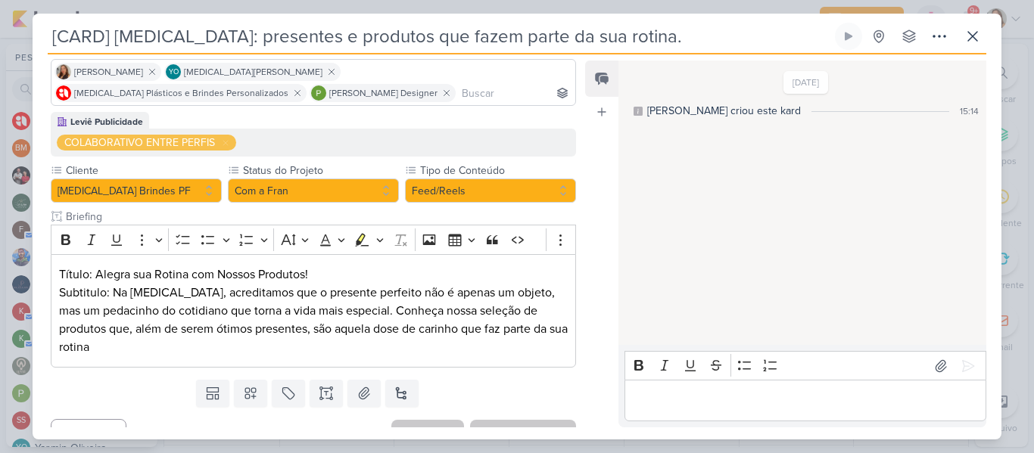
scroll to position [114, 0]
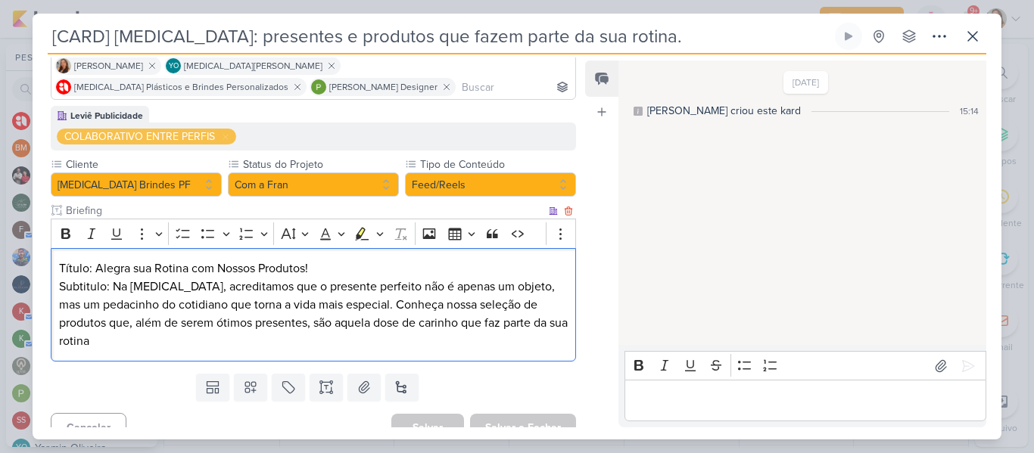
click at [135, 270] on p "Título: Alegra sua Rotina com Nossos Produtos!" at bounding box center [313, 269] width 509 height 18
click at [106, 267] on p "Título: Alegre sua Rotina com Nossos Produtos!" at bounding box center [313, 269] width 509 height 18
click at [241, 282] on p "Subtitulo: Na Allegra, acreditamos que o presente perfeito não é apenas um obje…" at bounding box center [313, 314] width 509 height 73
click at [351, 307] on p "Subtitulo: Na Allegra, acreditamos que o presente perfeito não é apenas um obje…" at bounding box center [313, 314] width 509 height 73
click at [356, 308] on p "Subtitulo: Na Allegra, acreditamos que o presente perfeito não é apenas um obje…" at bounding box center [313, 314] width 509 height 73
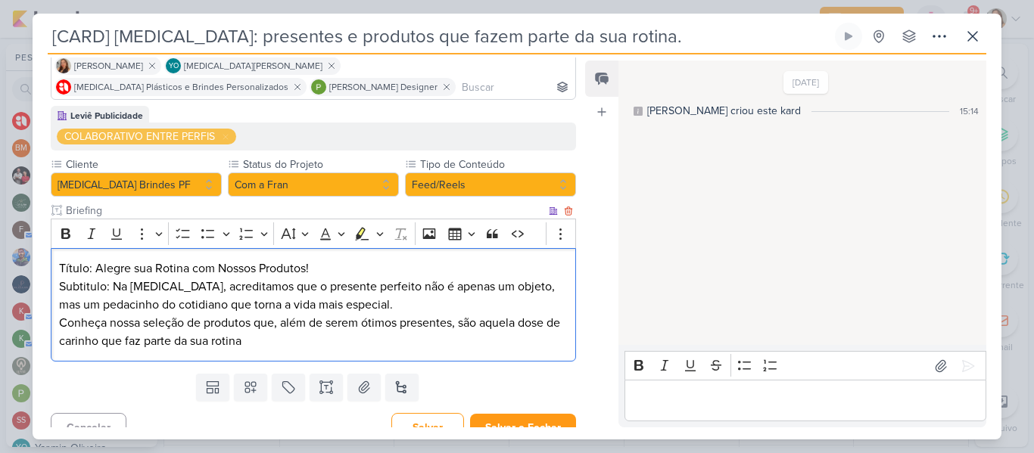
click at [362, 337] on p "Conheça nossa seleção de produtos que, além de serem ótimos presentes, são aque…" at bounding box center [313, 332] width 509 height 36
click at [323, 313] on p "Subtitulo: Na Allegra, acreditamos que o presente perfeito não é apenas um obje…" at bounding box center [313, 296] width 509 height 36
click at [368, 307] on p "Subtitulo: Na Allegra, acreditamos que o presente perfeito não é apenas um obje…" at bounding box center [313, 296] width 509 height 36
click at [301, 341] on p "Conheça nossa seleção de produtos que, além de serem ótimos presentes, são aque…" at bounding box center [313, 332] width 509 height 36
click at [258, 324] on p "Conheça nossa seleção de produtos que, além de serem ótimos presentes, são aque…" at bounding box center [313, 332] width 509 height 36
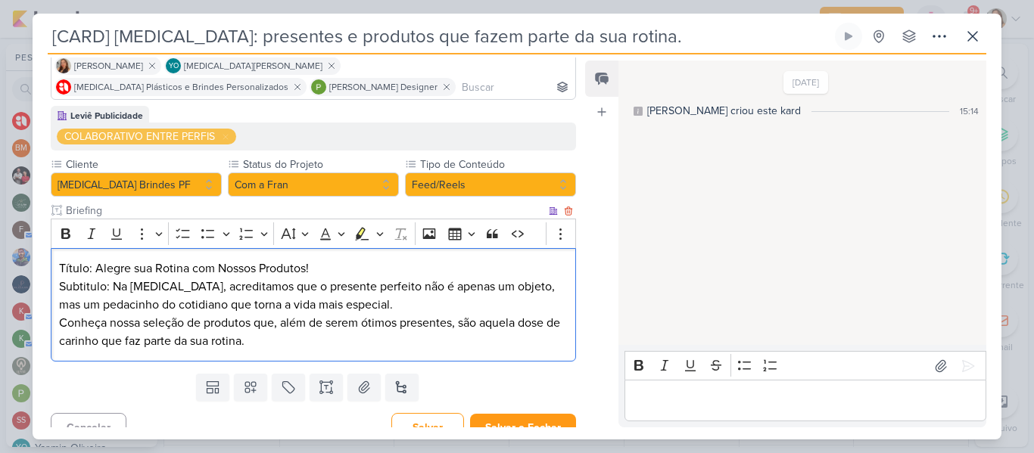
click at [258, 324] on p "Conheça nossa seleção de produtos que, além de serem ótimos presentes, são aque…" at bounding box center [313, 332] width 509 height 36
click at [184, 321] on p "Conheça nossa seleção de produtos que, além de serem ótimos presentes, são aque…" at bounding box center [313, 332] width 509 height 36
drag, startPoint x: 215, startPoint y: 266, endPoint x: 306, endPoint y: 271, distance: 91.0
click at [306, 271] on p "Título: Alegre sua Rotina com Nossos Produtos!" at bounding box center [313, 269] width 509 height 18
click at [304, 312] on p "Subtitulo: Na Allegra, acreditamos que o presente perfeito não é apenas um obje…" at bounding box center [313, 296] width 509 height 36
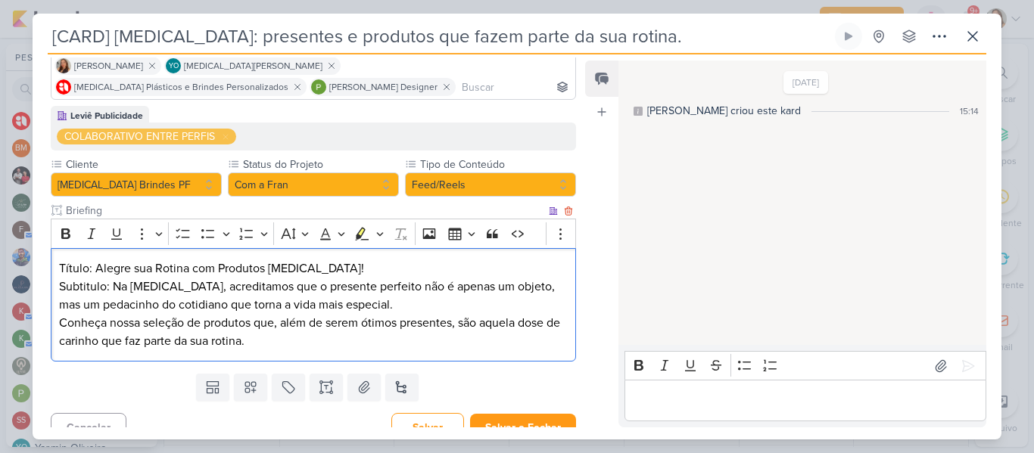
click at [176, 289] on p "Subtitulo: Na Allegra, acreditamos que o presente perfeito não é apenas um obje…" at bounding box center [313, 296] width 509 height 36
click at [170, 288] on p "Subtitulo: Na Allegra, acreditamos que o presente perfeito não é apenas um obje…" at bounding box center [313, 296] width 509 height 36
click at [229, 313] on p "Subtitulo: Aqui, acreditamos que o presente perfeito não é apenas um objeto, ma…" at bounding box center [313, 296] width 509 height 36
drag, startPoint x: 61, startPoint y: 321, endPoint x: 148, endPoint y: 318, distance: 87.1
click at [148, 318] on p "Conheça nossa seleção de produtos que, além de serem ótimos presentes, são aque…" at bounding box center [313, 332] width 509 height 36
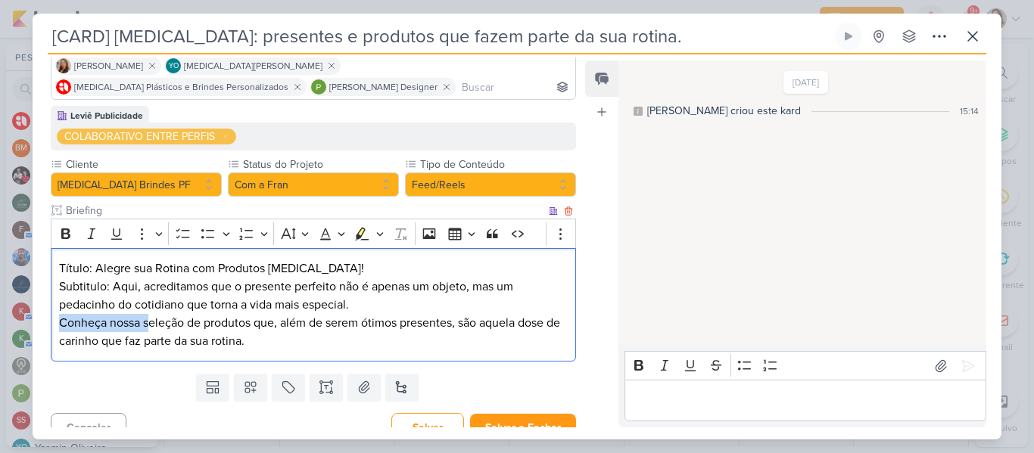
click at [148, 318] on p "Conheça nossa seleção de produtos que, além de serem ótimos presentes, são aque…" at bounding box center [313, 332] width 509 height 36
click at [252, 328] on p "Conheça nossa seleção de produtos que, além de serem ótimos presentes, são aque…" at bounding box center [313, 332] width 509 height 36
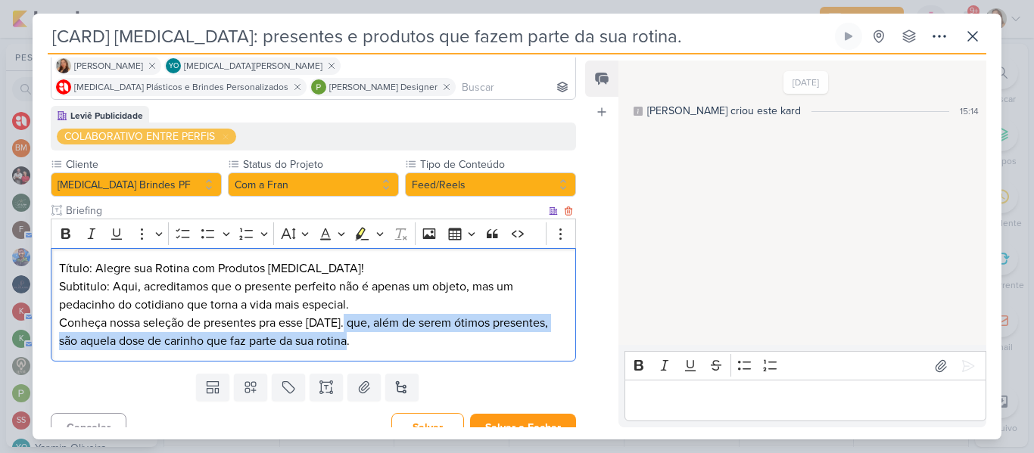
drag, startPoint x: 344, startPoint y: 324, endPoint x: 372, endPoint y: 352, distance: 39.6
click at [372, 352] on div "Título: Alegre sua Rotina com Produtos Allegra! Subtitulo: Aqui, acreditamos qu…" at bounding box center [313, 305] width 525 height 114
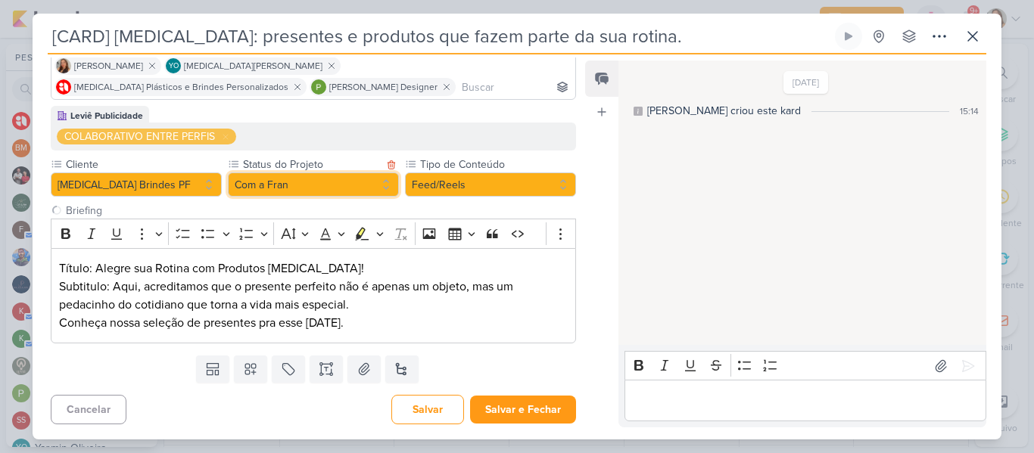
click at [344, 175] on button "Com a Fran" at bounding box center [313, 185] width 171 height 24
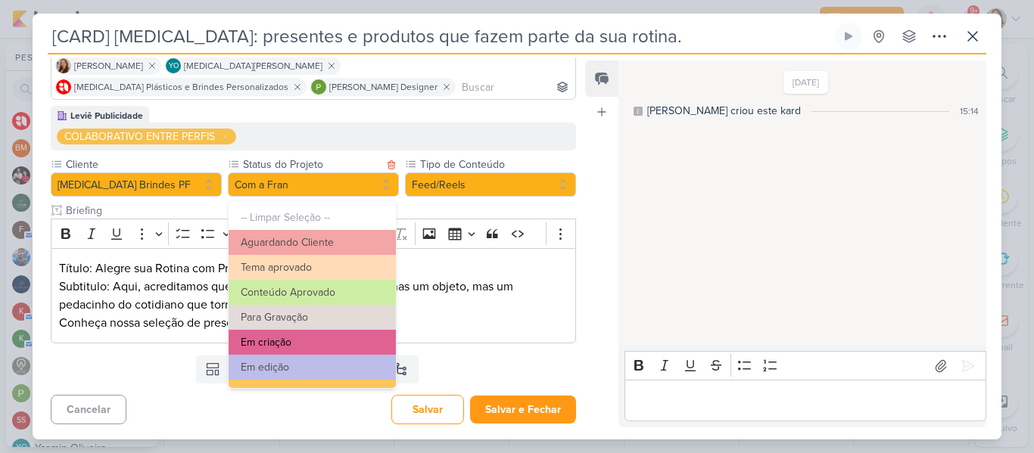
click at [326, 343] on button "Em criação" at bounding box center [312, 342] width 167 height 25
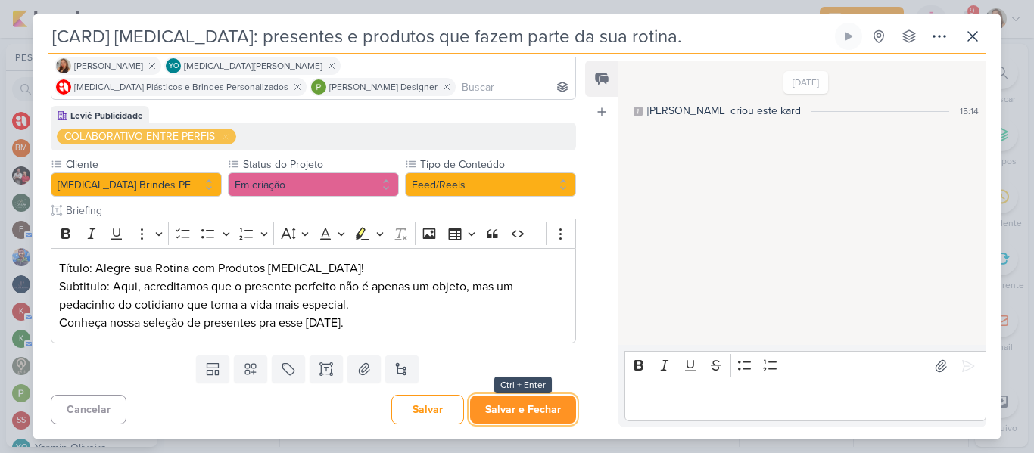
click at [516, 408] on button "Salvar e Fechar" at bounding box center [523, 410] width 106 height 28
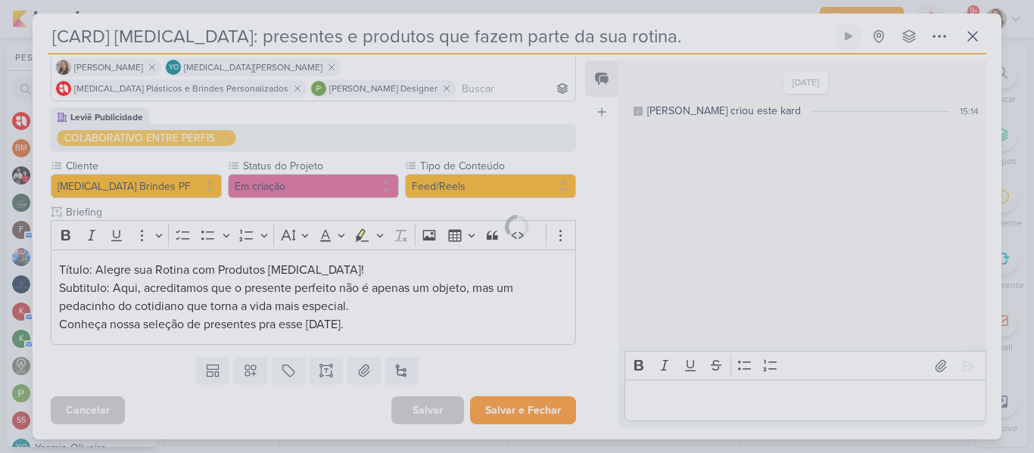
scroll to position [113, 0]
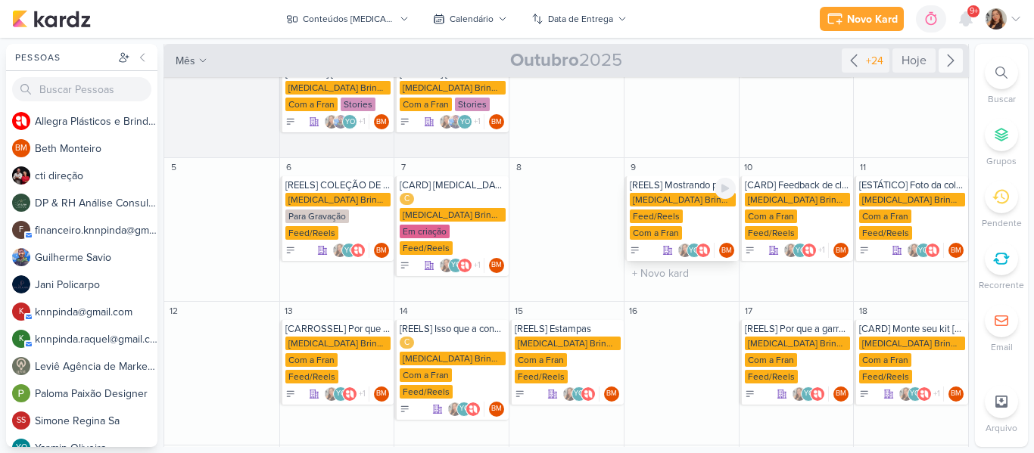
click at [668, 226] on div "Com a Fran" at bounding box center [656, 233] width 52 height 14
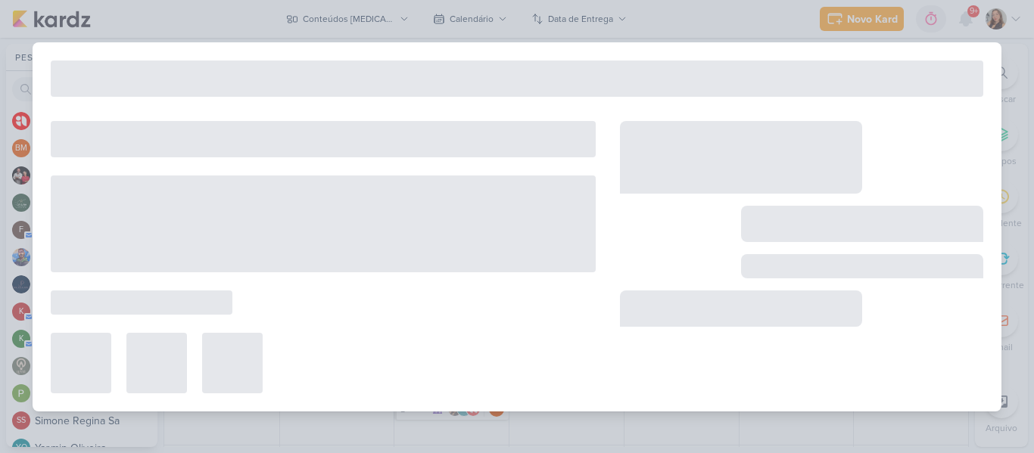
type input "[REELS] Mostrando produtos"
type input "[DATE] 23:59"
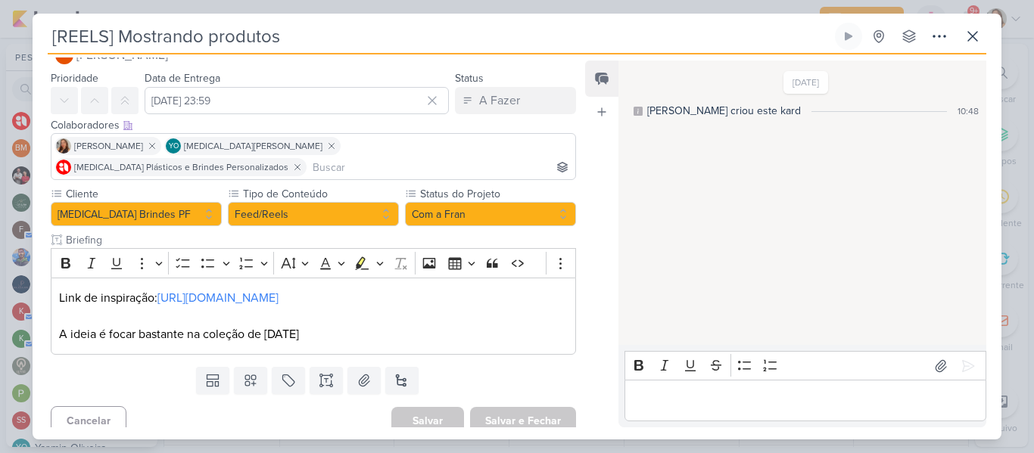
scroll to position [42, 0]
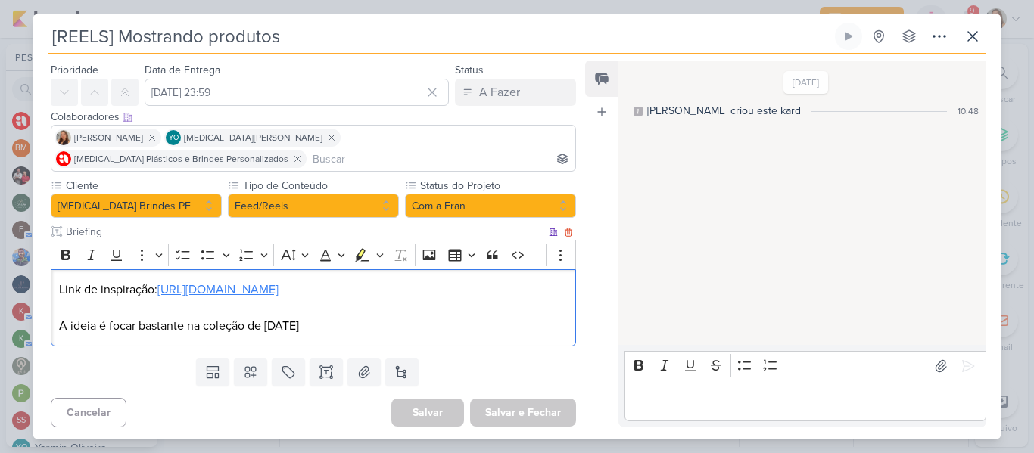
click at [185, 282] on link "https://www.instagram.com/reel/DOs1KuUk_dI/?igsh=MWxocTNnd3NkcW5mdw==" at bounding box center [217, 289] width 121 height 15
click at [410, 326] on p "A ideia é focar bastante na coleção de natal" at bounding box center [313, 326] width 509 height 18
click at [268, 286] on p "Link de inspiração: https://www.instagram.com/reel/DOs1KuUk_dI/?igsh=MWxocTNnd3…" at bounding box center [313, 290] width 509 height 18
click at [196, 292] on link "https://www.instagram.com/reel/DOs1KuUk_dI/?igsh=MWxocTNnd3NkcW5mdw==" at bounding box center [217, 289] width 121 height 15
click at [238, 291] on p "Link de inspiração: https://www.instagram.com/reel/DOs1KuUk_dI/?igsh=MWxocTNnd3…" at bounding box center [313, 290] width 509 height 18
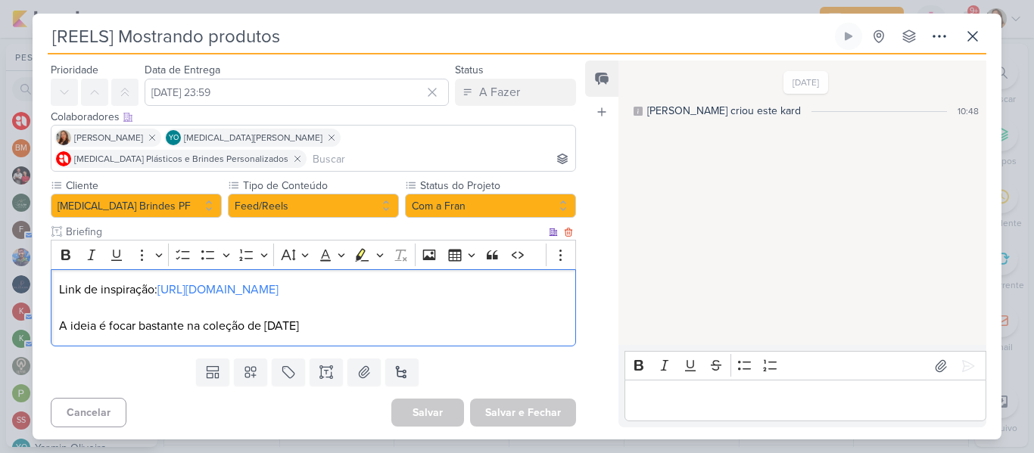
click at [266, 290] on p "Link de inspiração: https://www.instagram.com/reel/DOs1KuUk_dI/?igsh=MWxocTNnd3…" at bounding box center [313, 290] width 509 height 18
click at [448, 194] on button "Com a Fran" at bounding box center [490, 206] width 171 height 24
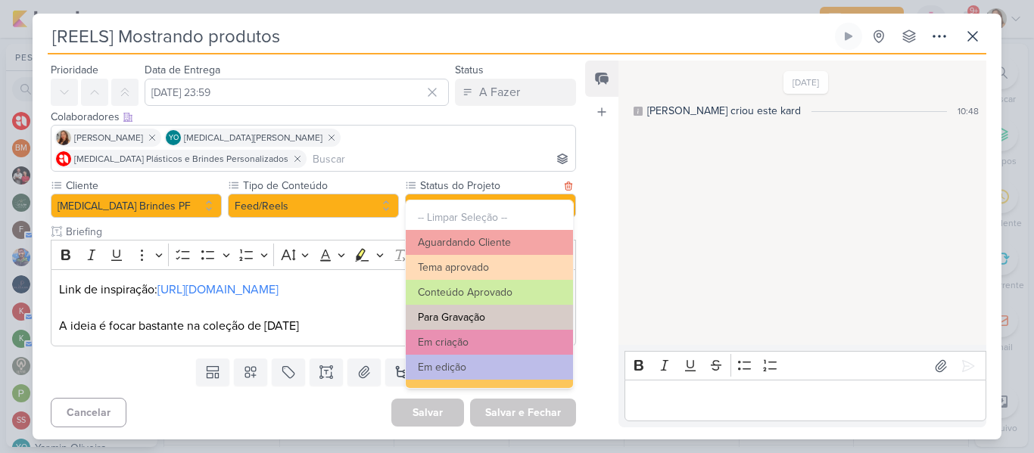
click at [482, 319] on button "Para Gravação" at bounding box center [489, 317] width 167 height 25
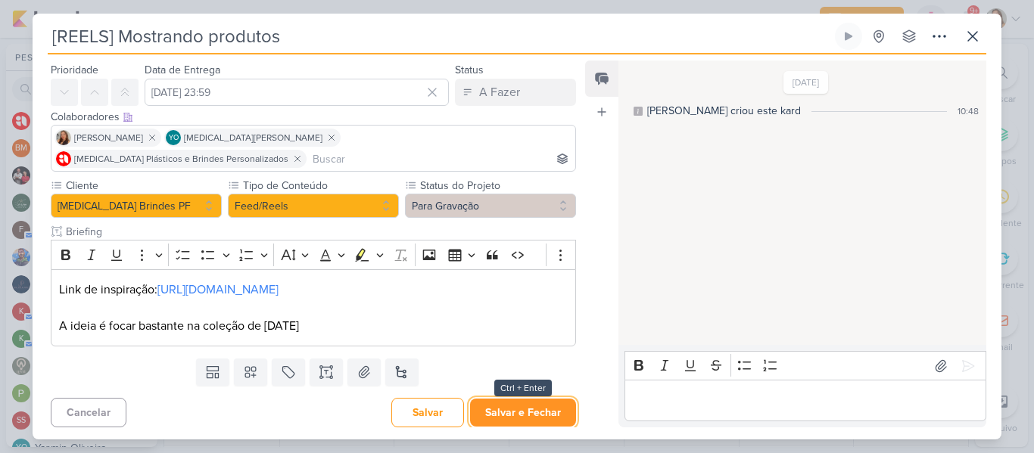
click at [502, 414] on button "Salvar e Fechar" at bounding box center [523, 413] width 106 height 28
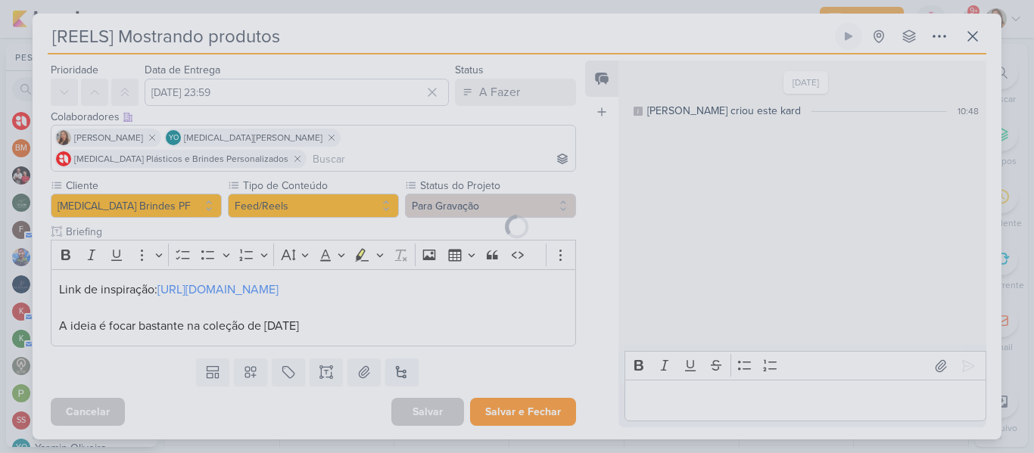
scroll to position [41, 0]
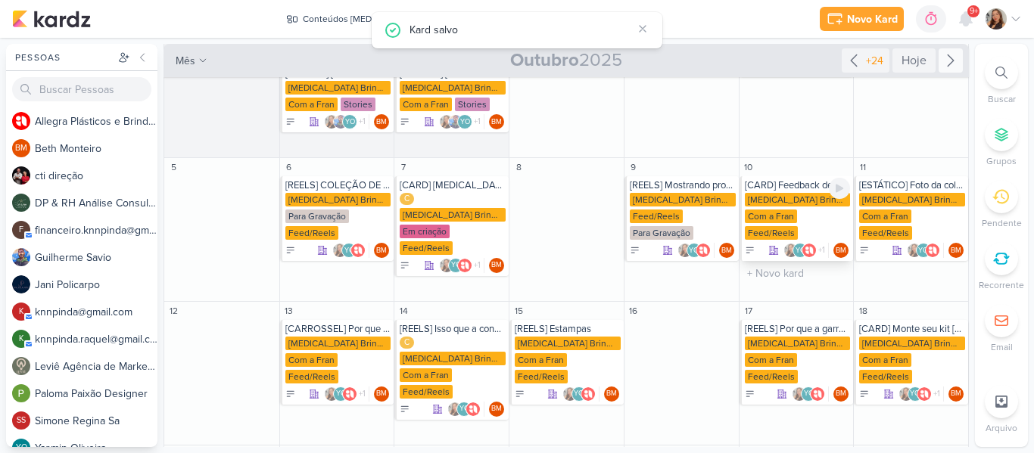
click at [763, 223] on div "Com a Fran" at bounding box center [771, 217] width 52 height 14
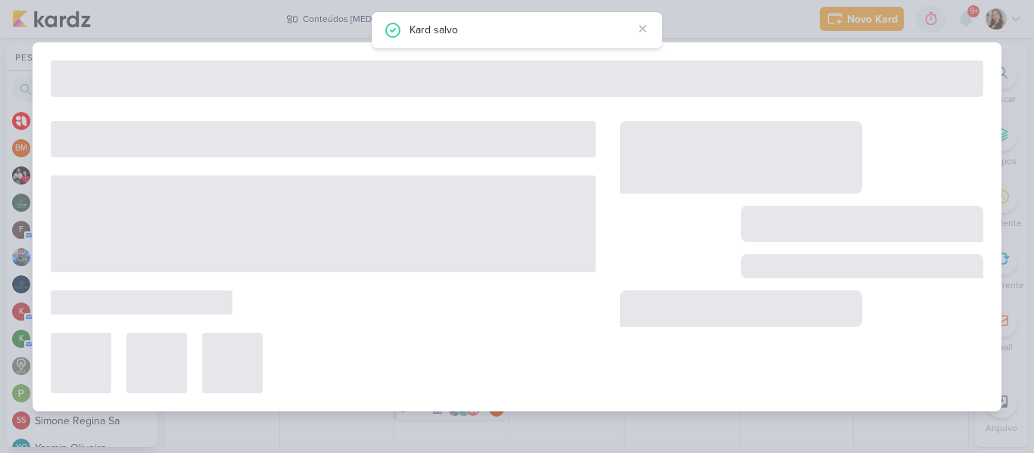
type input "[CARD] Feedback de cliente"
type input "10 de outubro de 2025 às 23:59"
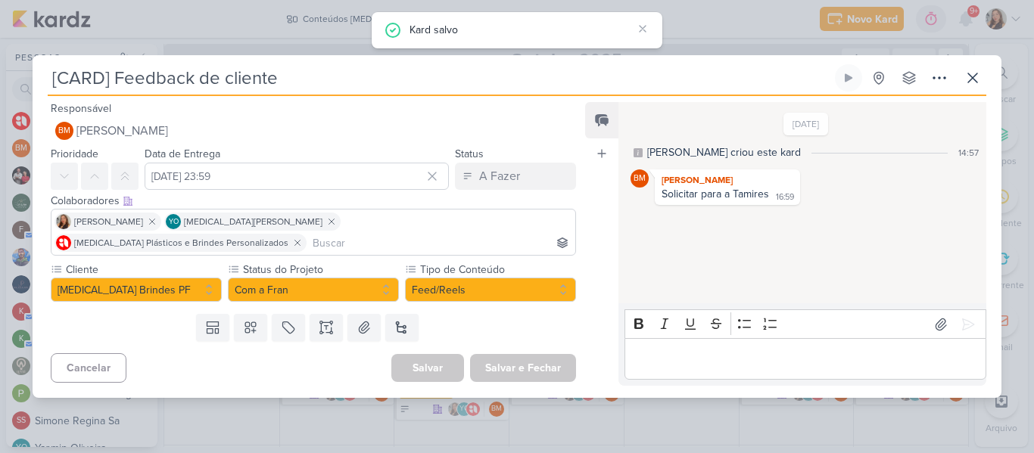
scroll to position [0, 0]
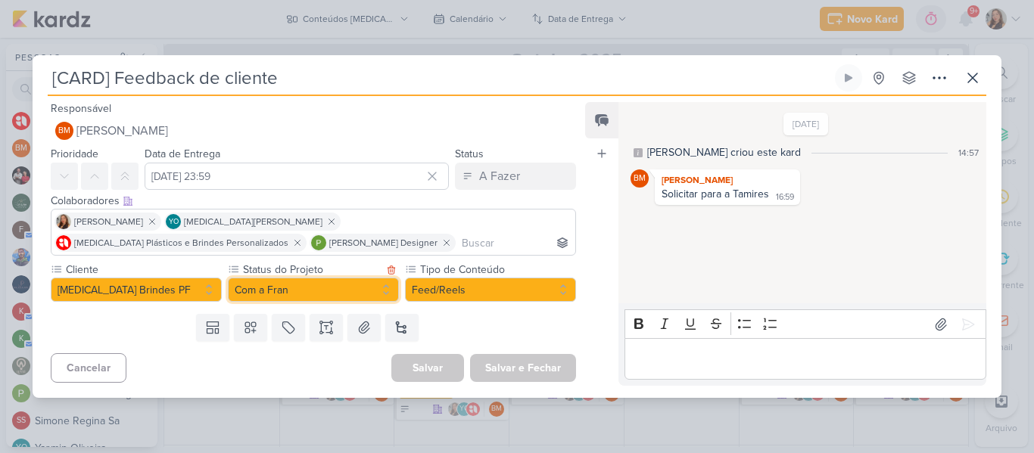
click at [382, 291] on button "Com a Fran" at bounding box center [313, 290] width 171 height 24
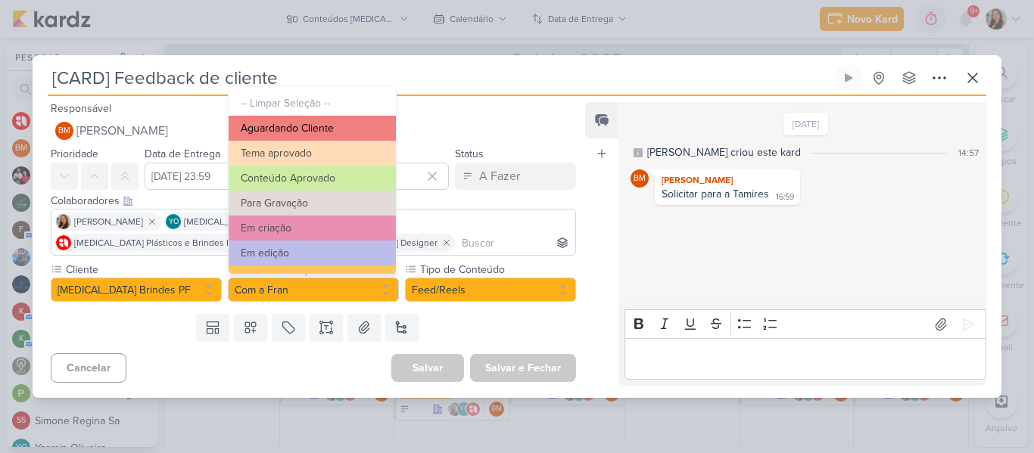
click at [369, 129] on button "Aguardando Cliente" at bounding box center [312, 128] width 167 height 25
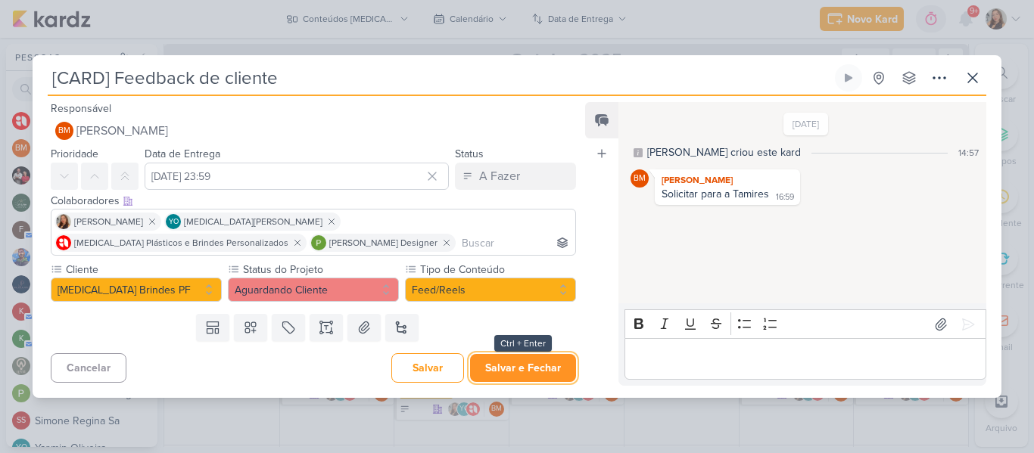
click at [511, 363] on button "Salvar e Fechar" at bounding box center [523, 368] width 106 height 28
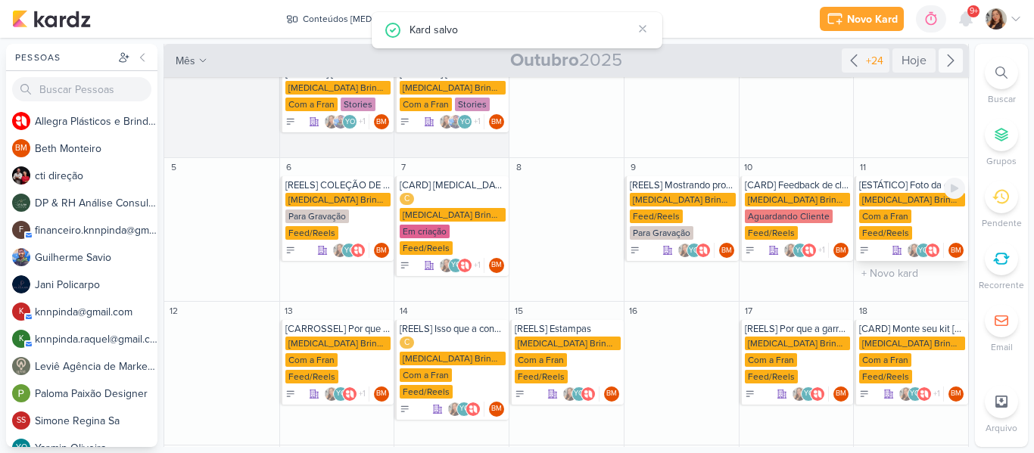
click at [905, 193] on div "[MEDICAL_DATA] Brindes PF" at bounding box center [912, 200] width 106 height 14
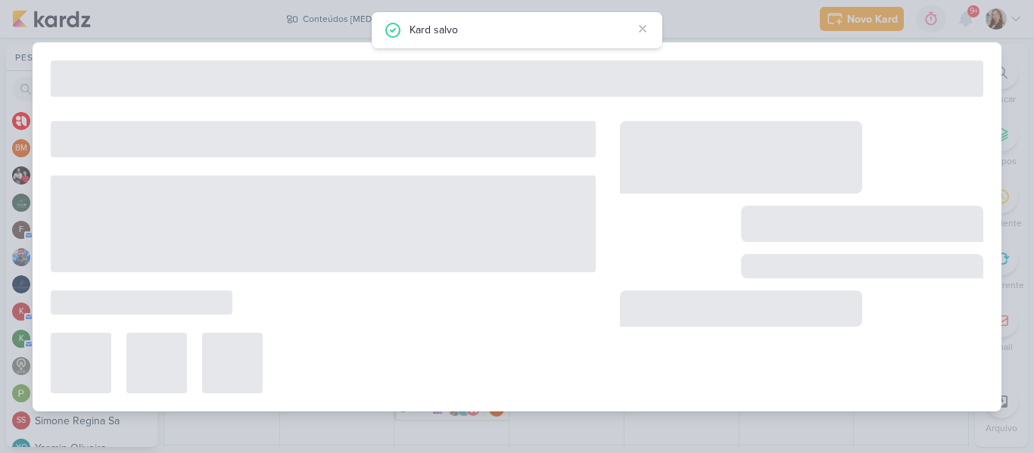
type input "[ESTÁTICO] Foto da coleção de natal"
type input "11 de outubro de 2025 às 23:59"
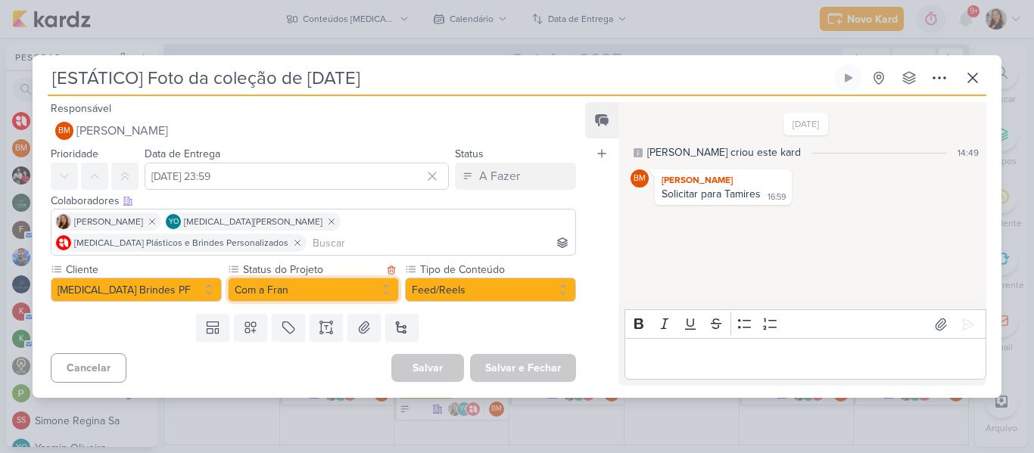
click at [342, 278] on button "Com a Fran" at bounding box center [313, 290] width 171 height 24
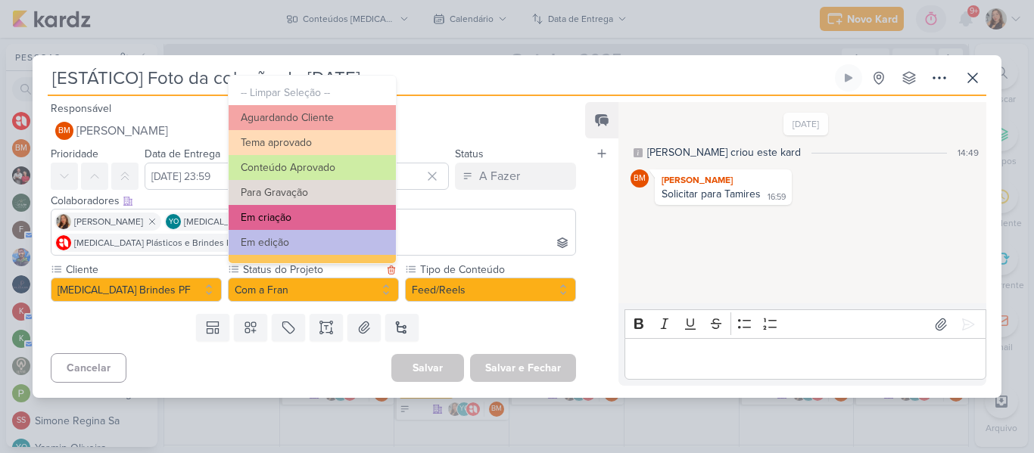
click at [334, 213] on button "Em criação" at bounding box center [312, 217] width 167 height 25
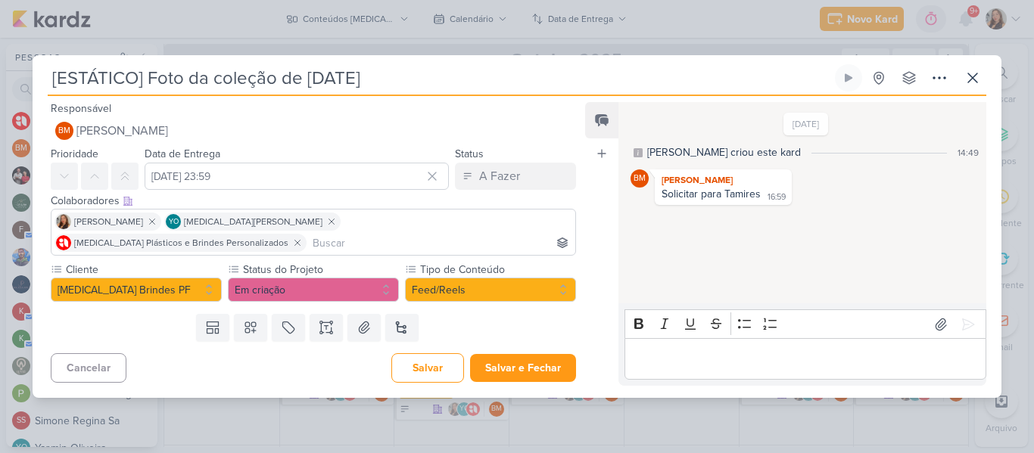
click at [139, 92] on input "[ESTÁTICO] Foto da coleção de natal" at bounding box center [440, 77] width 784 height 27
type input "[CARROSSEL] Foto da coleção de [DATE]"
click at [311, 324] on button at bounding box center [326, 327] width 33 height 27
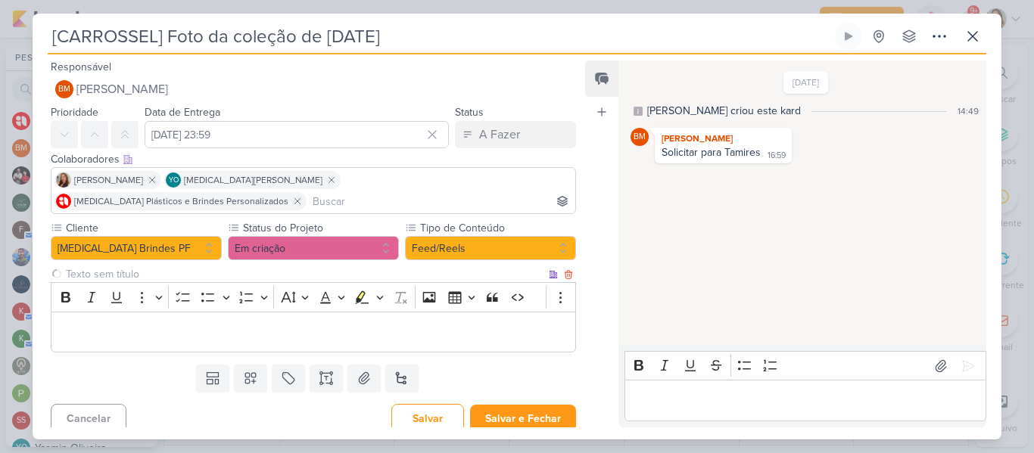
click at [225, 266] on input "text" at bounding box center [304, 274] width 483 height 16
type input "BRIFIENG"
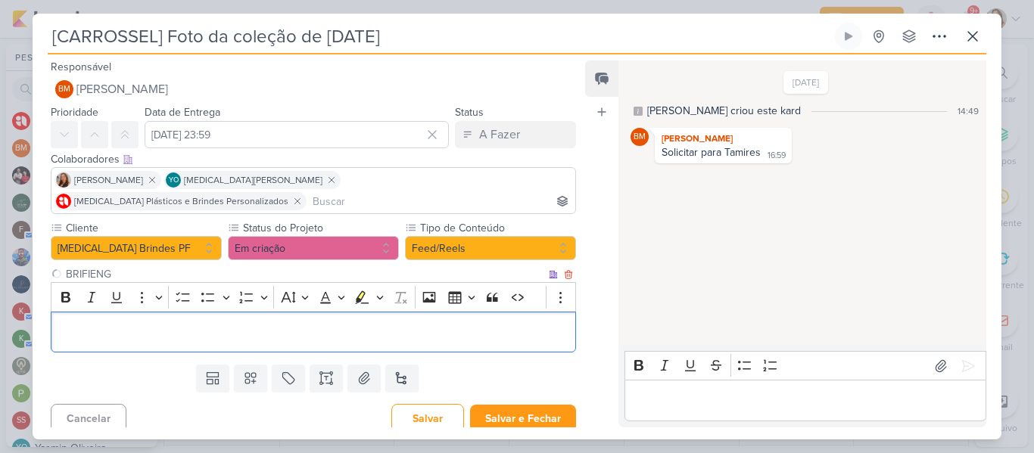
click at [224, 323] on p "Editor editing area: main" at bounding box center [313, 332] width 509 height 18
drag, startPoint x: 381, startPoint y: 323, endPoint x: 94, endPoint y: 341, distance: 287.6
click at [94, 341] on div "Cliente [MEDICAL_DATA] Brindes PF Status do Projeto" at bounding box center [308, 289] width 550 height 139
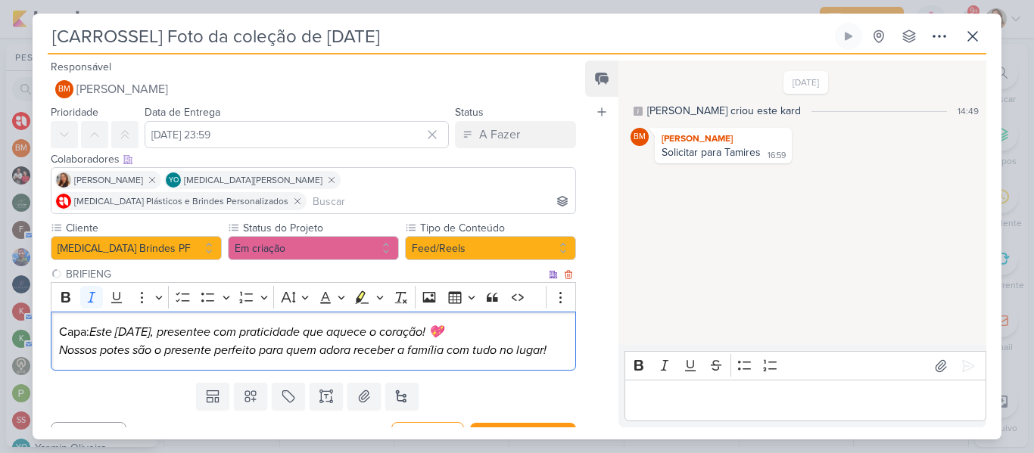
click at [199, 325] on icon "Este Natal, presentee com praticidade que aquece o coração! 💖" at bounding box center [266, 332] width 354 height 15
click at [100, 325] on icon "Este Natal, presentee com praticidade que aquece o coração! 💖" at bounding box center [266, 332] width 354 height 15
click at [135, 325] on icon "ste Natal, presentee com praticidade que aquece o coração! 💖" at bounding box center [281, 332] width 347 height 15
click at [476, 323] on p "Capa: Ne ste Natal, presentee com praticidade que aquece o coração! 💖 Nossos po…" at bounding box center [313, 341] width 509 height 36
click at [429, 343] on icon "Nossos potes são o presente perfeito para quem adora receber a família com tudo…" at bounding box center [303, 350] width 488 height 15
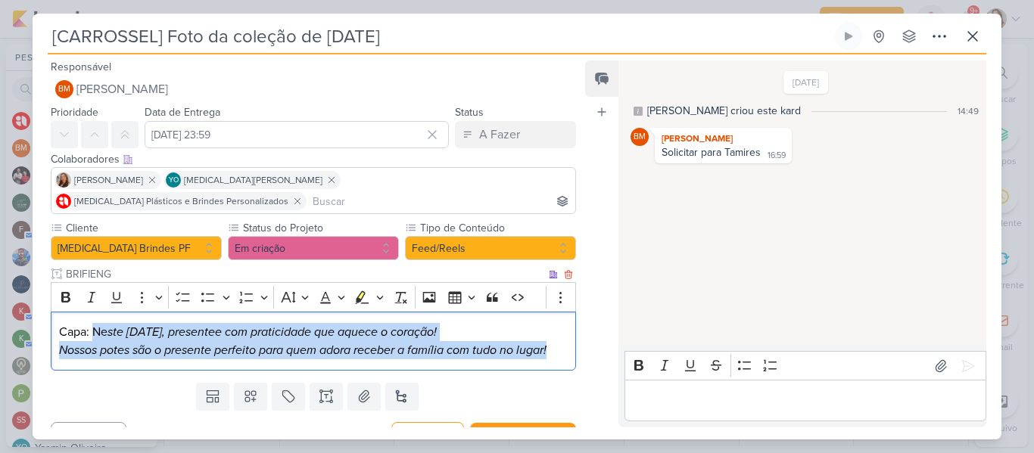
drag, startPoint x: 566, startPoint y: 329, endPoint x: 94, endPoint y: 319, distance: 471.8
click at [94, 319] on div "Capa: Ne ste Natal, presentee com praticidade que aquece o coração! Nossos pote…" at bounding box center [313, 342] width 525 height 60
click at [88, 290] on icon "Editor toolbar" at bounding box center [91, 297] width 15 height 15
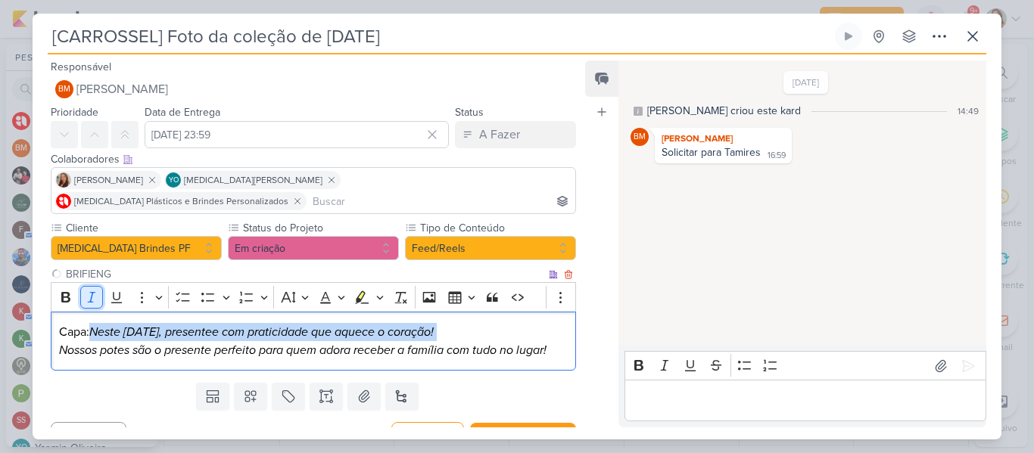
click at [88, 290] on icon "Editor toolbar" at bounding box center [91, 297] width 15 height 15
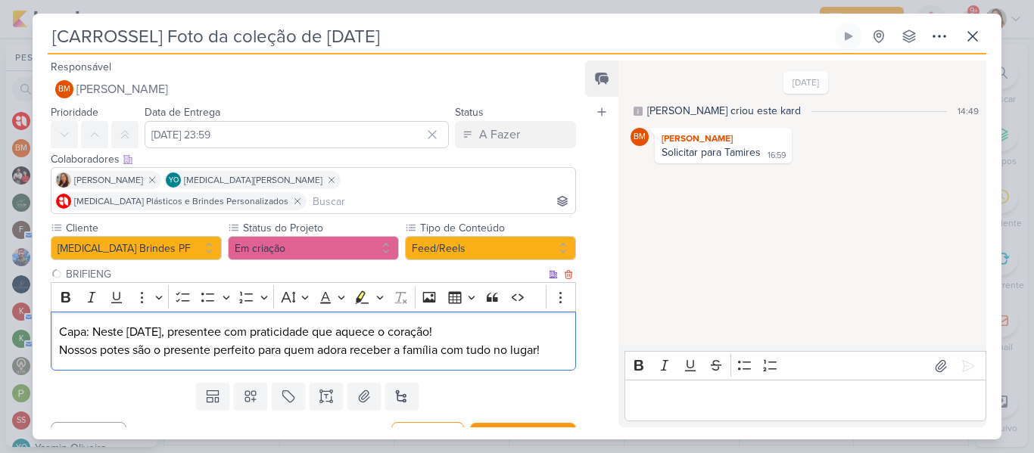
click at [249, 323] on p "Capa: Neste Natal, presentee com praticidade que aquece o coração! Nossos potes…" at bounding box center [313, 341] width 509 height 36
click at [563, 337] on div "Capa: Neste Natal, presentee com praticidade que aquece o coração! Nossos potes…" at bounding box center [313, 342] width 525 height 60
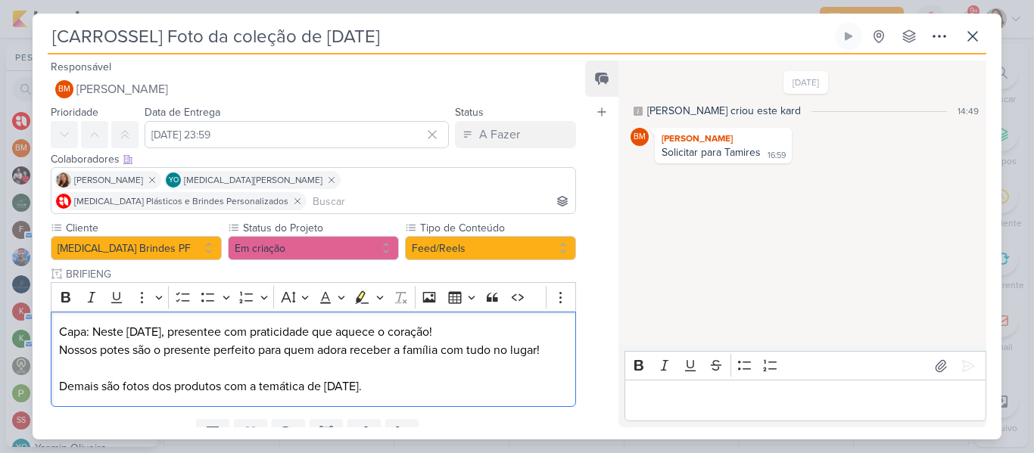
scroll to position [42, 0]
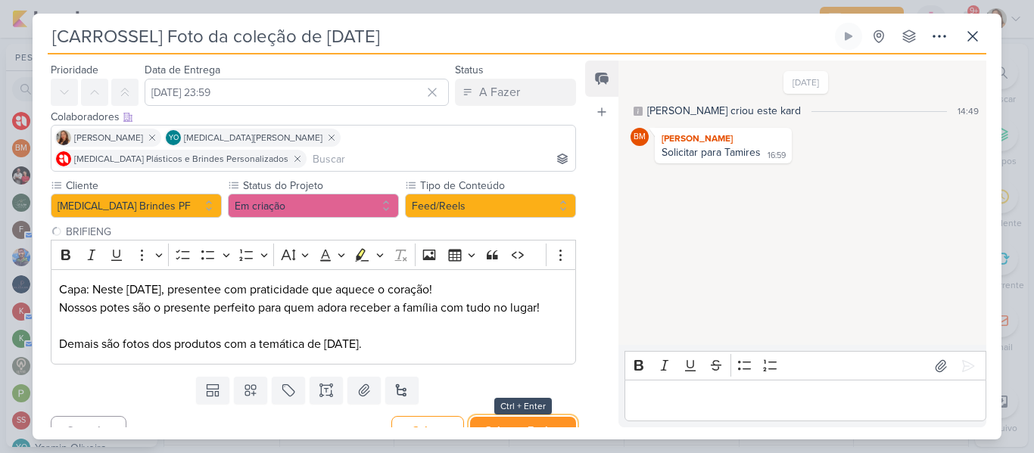
click at [519, 417] on button "Salvar e Fechar" at bounding box center [523, 431] width 106 height 28
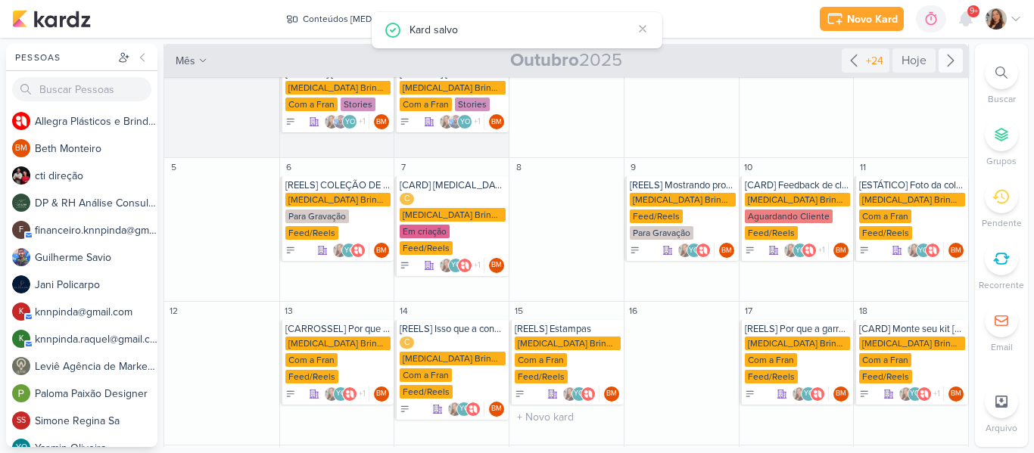
scroll to position [0, 0]
click at [338, 351] on div "Allegra Brindes PF Com a Fran Feed/Reels" at bounding box center [338, 361] width 106 height 48
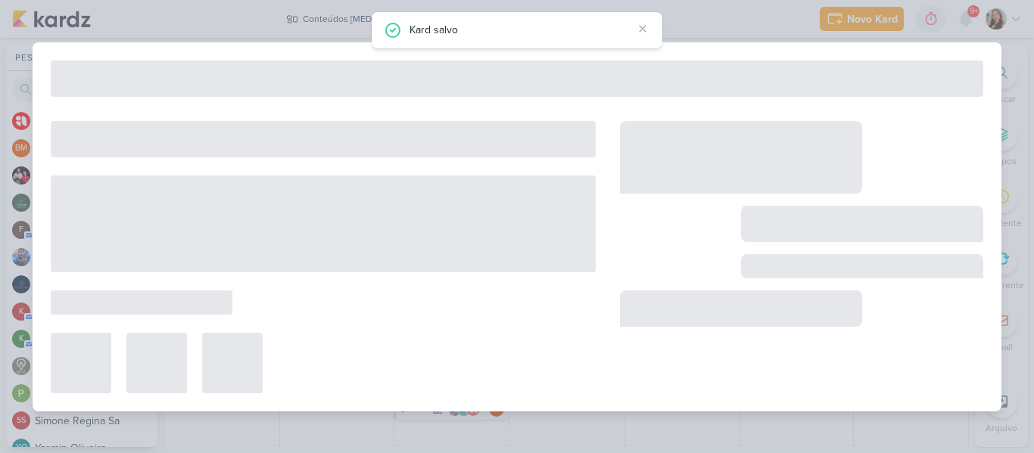
type input "[CARROSSEL] Por que usar uma garrafa Allegra?"
type input "13 de outubro de 2025 às 23:59"
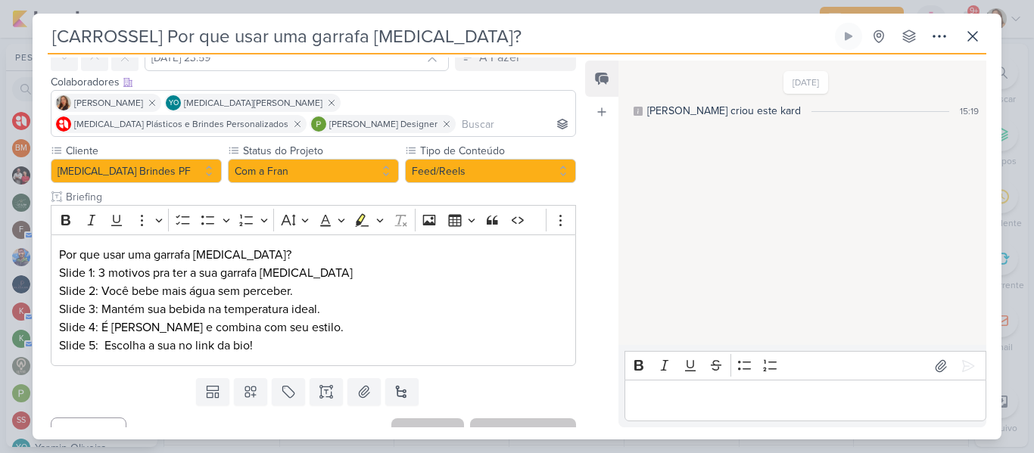
scroll to position [100, 0]
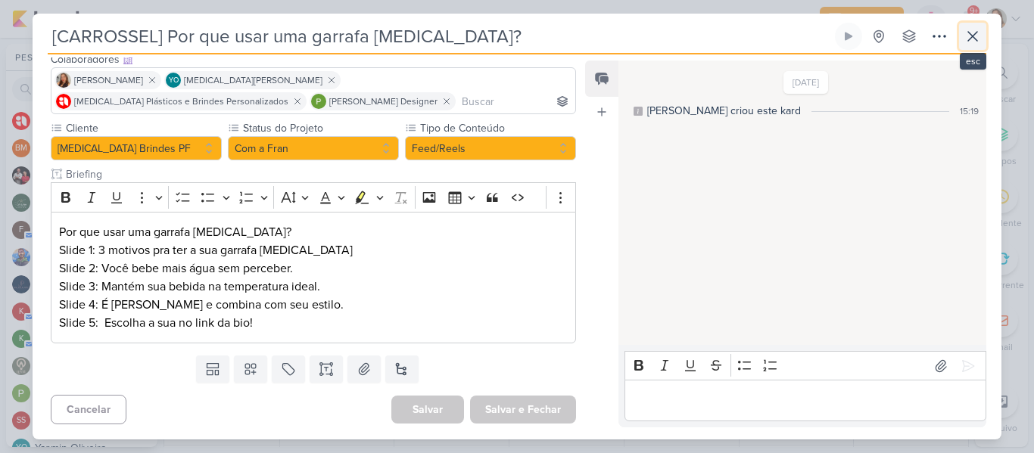
click at [974, 39] on icon at bounding box center [972, 36] width 9 height 9
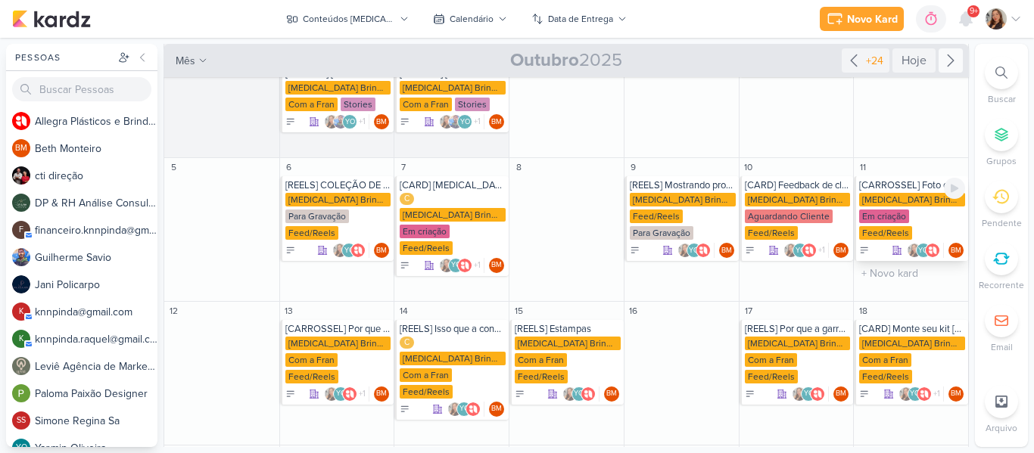
click at [908, 188] on div "[CARROSSEL] Foto da coleção de [DATE]" at bounding box center [912, 185] width 106 height 12
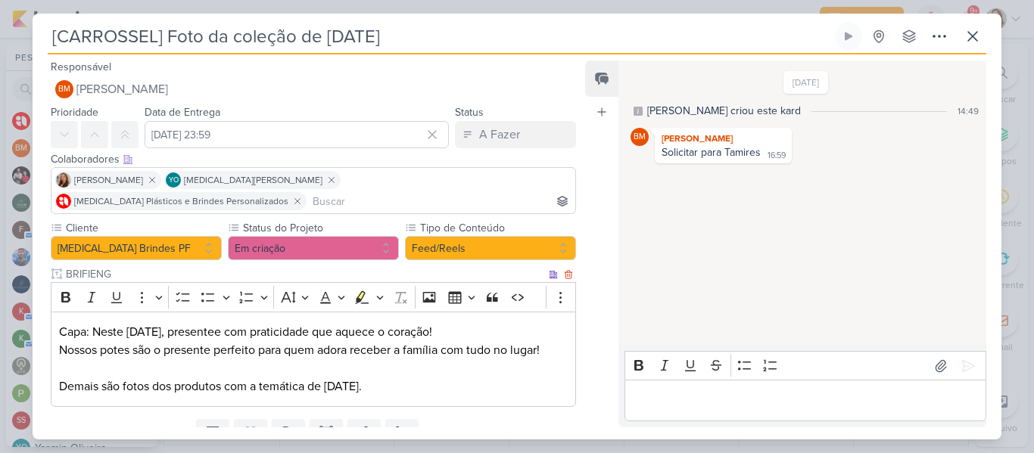
click at [195, 323] on p "Capa: Neste Natal, presentee com praticidade que aquece o coração! Nossos potes…" at bounding box center [313, 341] width 509 height 36
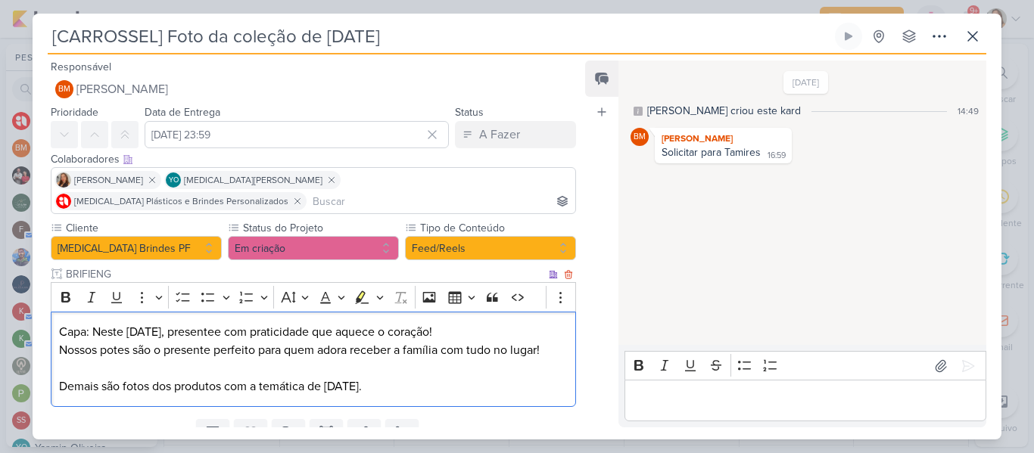
click at [131, 329] on p "Capa: Neste Natal, presentee com praticidade que aquece o coração! Nossos potes…" at bounding box center [313, 341] width 509 height 36
click at [293, 323] on p "Capa: Neste Natal, presentee com praticidade que aquece o coração! Nossas garra…" at bounding box center [313, 341] width 509 height 36
click at [336, 329] on p "Capa: Neste Natal, presentee com praticidade que aquece o coração! Nossas garra…" at bounding box center [313, 341] width 509 height 36
click at [367, 331] on p "Capa: Neste Natal, presentee com praticidade que aquece o coração! Nossas garra…" at bounding box center [313, 341] width 509 height 36
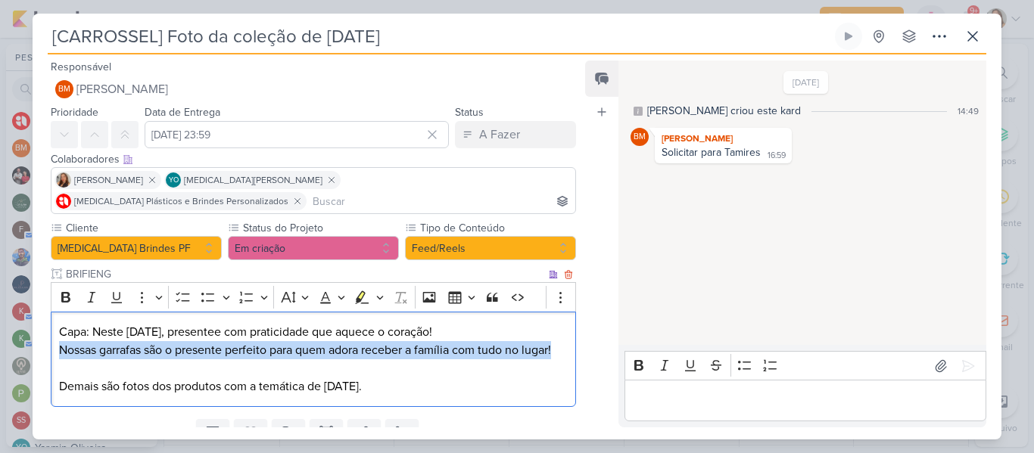
drag, startPoint x: 59, startPoint y: 328, endPoint x: 560, endPoint y: 333, distance: 501.2
click at [560, 333] on p "Capa: Neste Natal, presentee com praticidade que aquece o coração! Nossas garra…" at bounding box center [313, 341] width 509 height 36
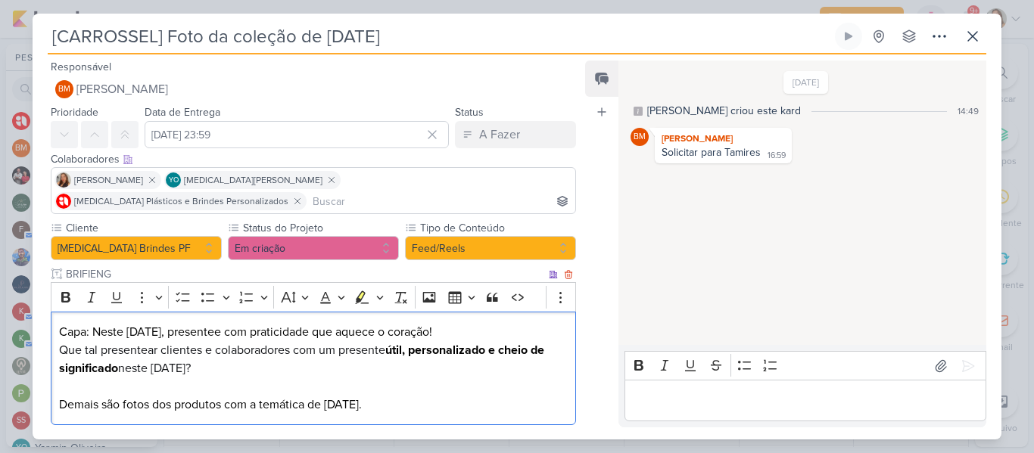
click at [160, 343] on span "Que tal presentear clientes e colaboradores com um presente" at bounding box center [222, 350] width 326 height 15
drag, startPoint x: 160, startPoint y: 327, endPoint x: 291, endPoint y: 328, distance: 130.2
click at [291, 343] on span "Que tal presentear clientes e colaboradores com um presente" at bounding box center [222, 350] width 326 height 15
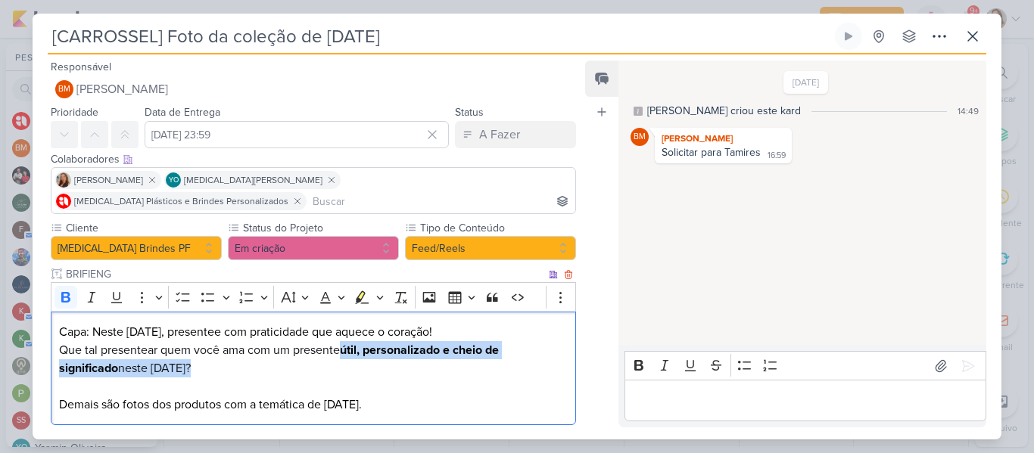
drag, startPoint x: 346, startPoint y: 329, endPoint x: 350, endPoint y: 347, distance: 17.8
click at [350, 347] on p "Capa: Neste Natal, presentee com praticidade que aquece o coração! Que tal pres…" at bounding box center [313, 350] width 509 height 55
click at [68, 292] on icon "Editor toolbar" at bounding box center [65, 297] width 9 height 11
click at [183, 351] on p "Capa: Neste Natal, presentee com praticidade que aquece o coração! Que tal pres…" at bounding box center [313, 350] width 509 height 55
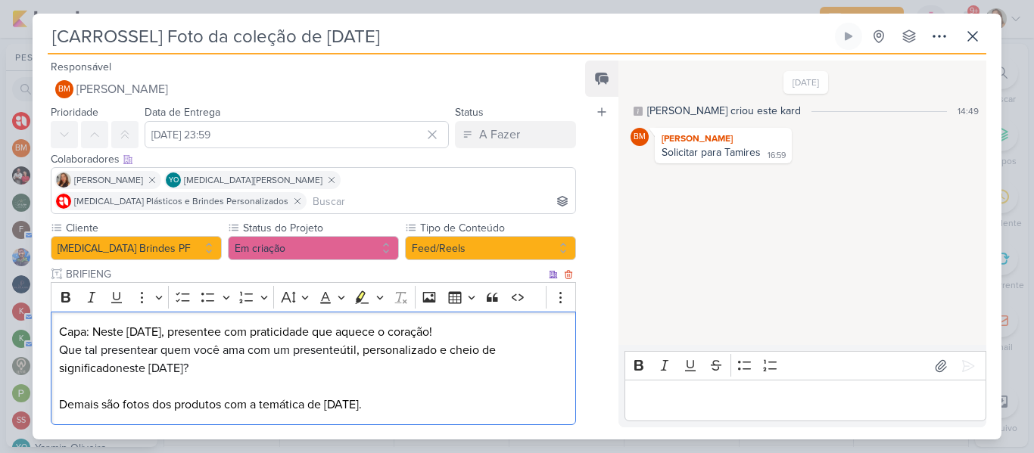
click at [61, 396] on p "Demais são fotos dos produtos com a temática de natal." at bounding box center [313, 405] width 509 height 18
click at [205, 396] on p "Card 2 em diante: Demais são fotos dos produtos com a temática de natal." at bounding box center [313, 405] width 509 height 18
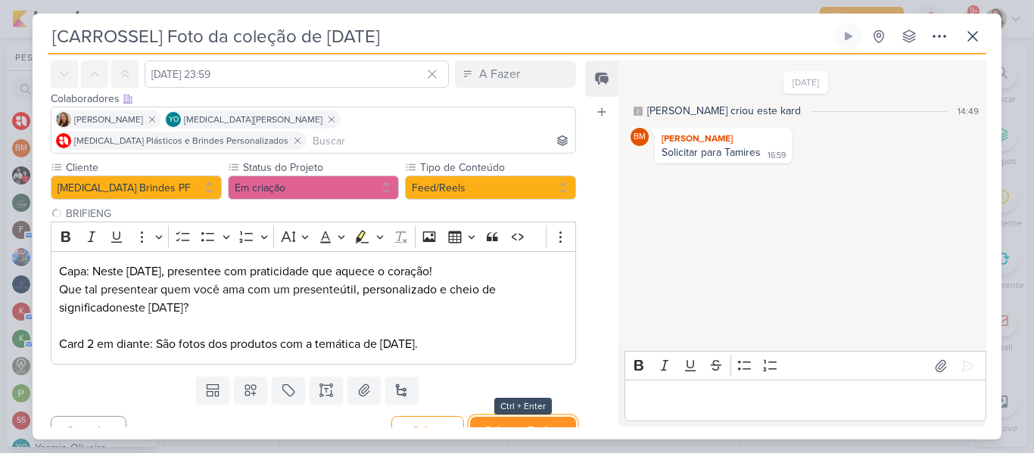
click at [495, 417] on button "Salvar e Fechar" at bounding box center [523, 431] width 106 height 28
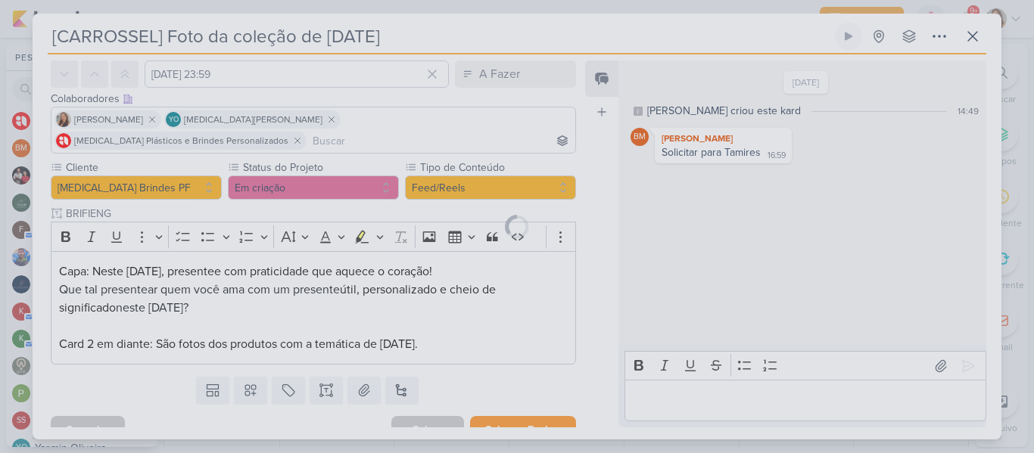
scroll to position [59, 0]
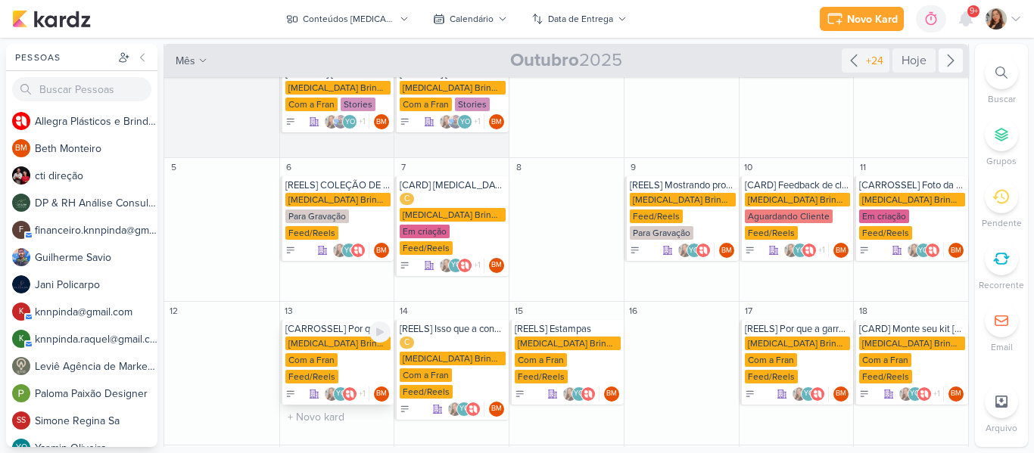
click at [330, 354] on div "Com a Fran" at bounding box center [311, 361] width 52 height 14
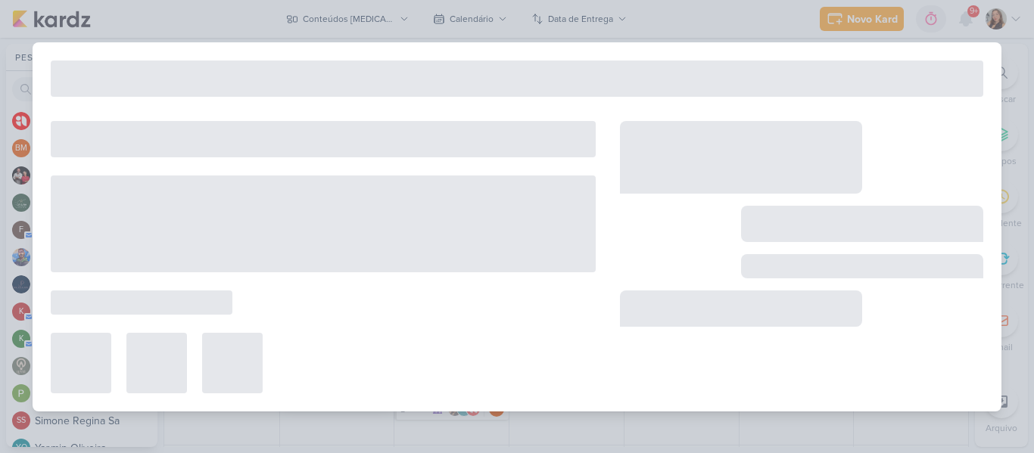
type input "[CARROSSEL] Por que usar uma garrafa Allegra?"
type input "13 de outubro de 2025 às 23:59"
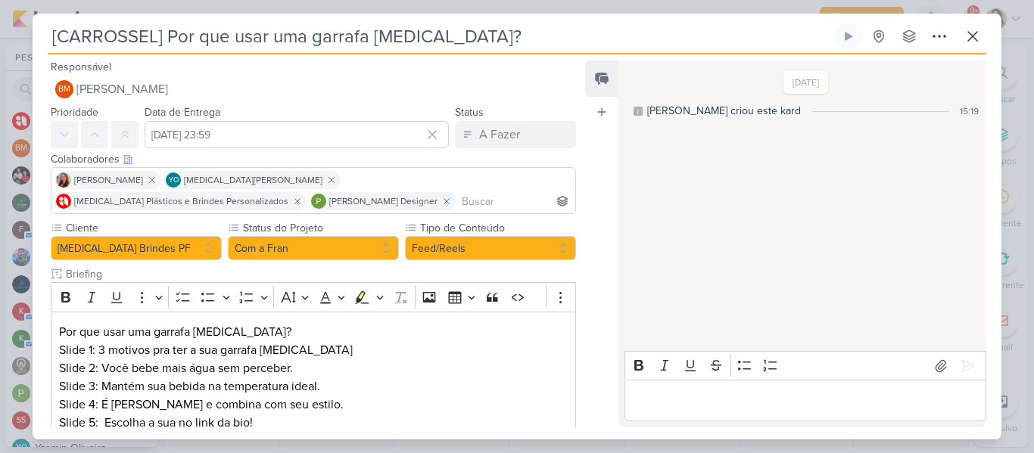
scroll to position [1, 0]
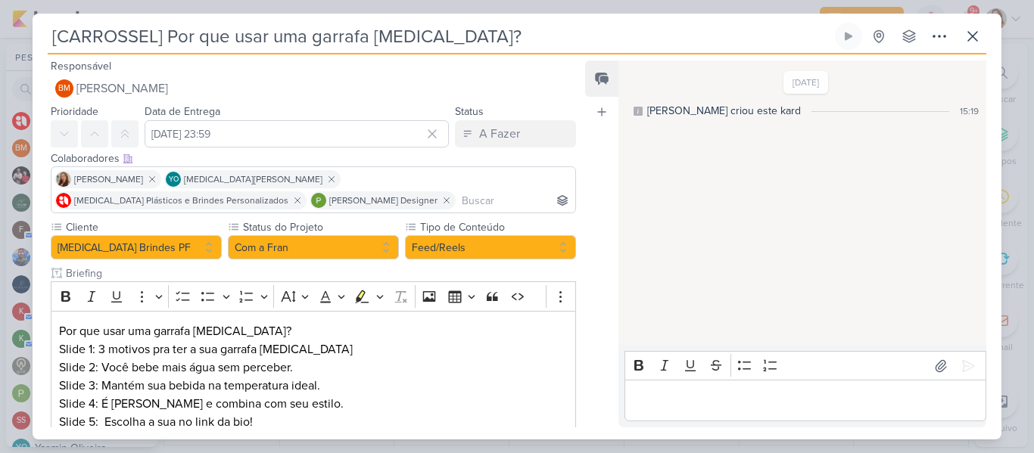
drag, startPoint x: 159, startPoint y: 36, endPoint x: 58, endPoint y: 37, distance: 100.7
click at [58, 37] on input "[CARROSSEL] Por que usar uma garrafa Allegra?" at bounding box center [440, 36] width 784 height 27
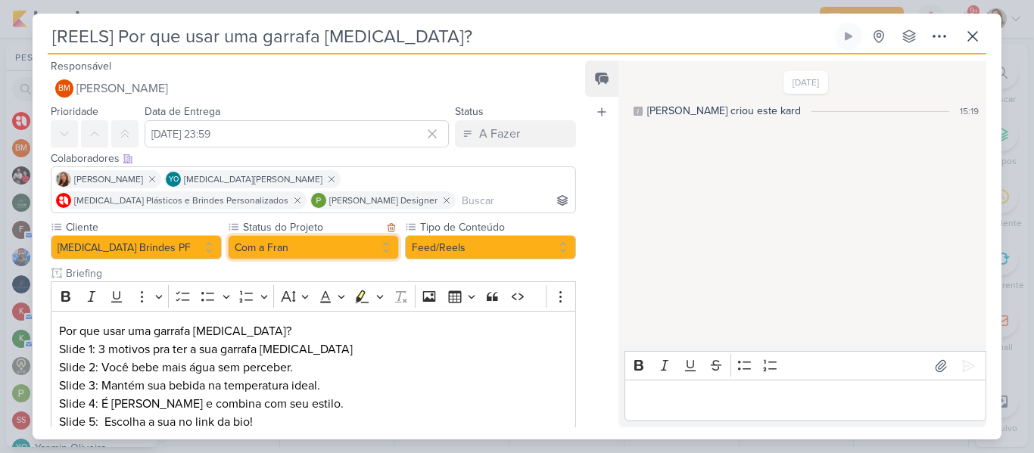
click at [318, 245] on button "Com a Fran" at bounding box center [313, 247] width 171 height 24
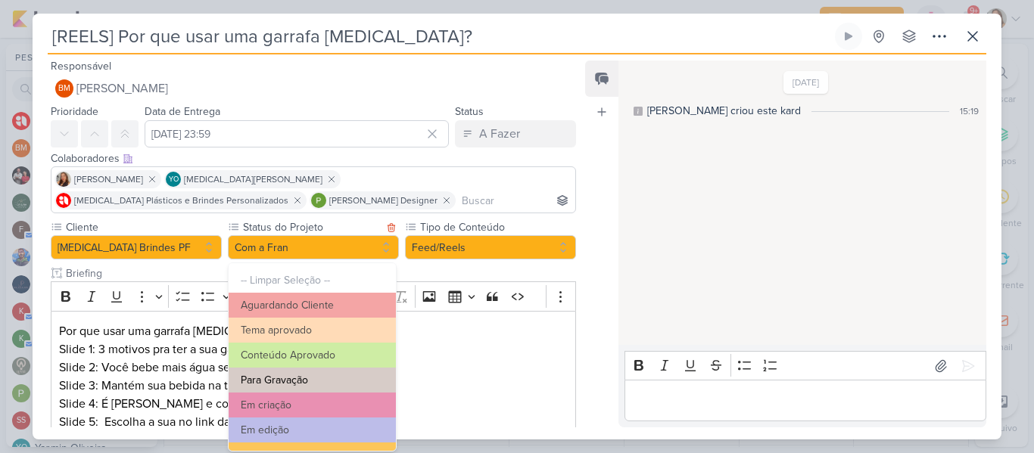
click at [320, 373] on button "Para Gravação" at bounding box center [312, 380] width 167 height 25
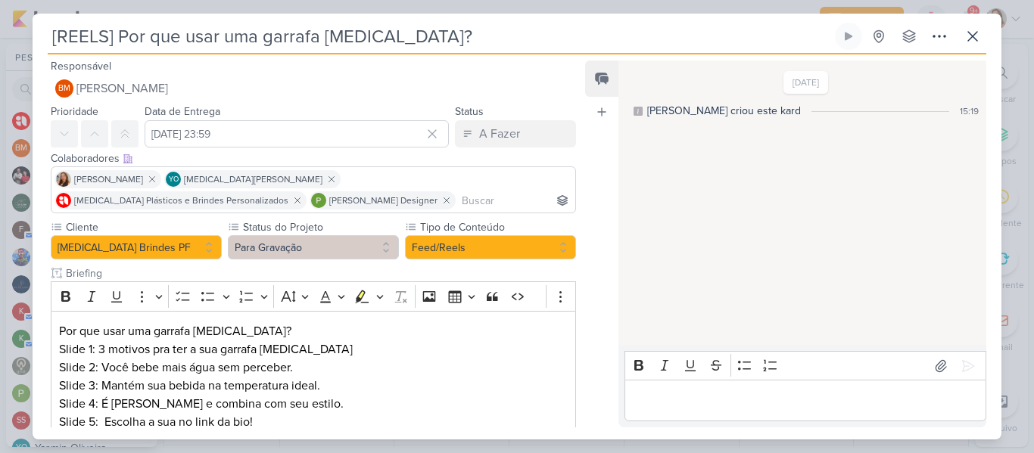
scroll to position [100, 0]
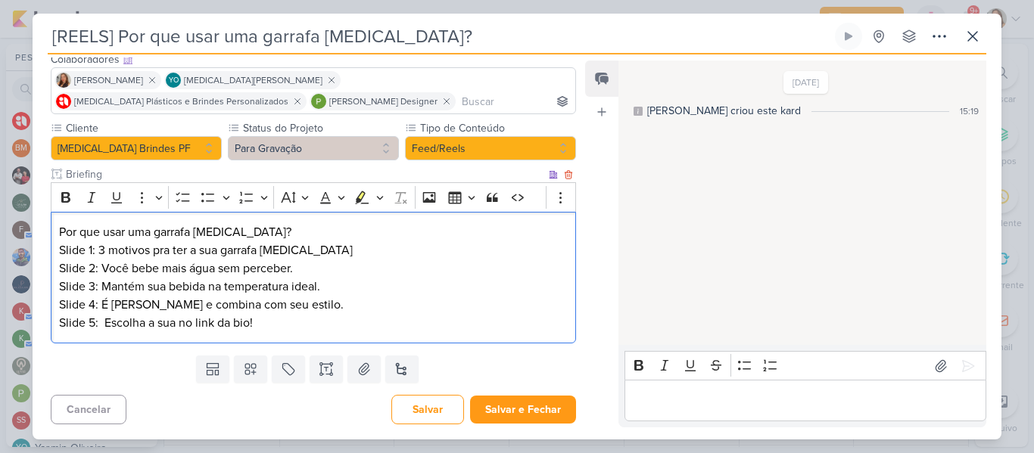
click at [360, 264] on p "Slide 2: Você bebe mais água sem perceber." at bounding box center [313, 269] width 509 height 18
click at [329, 331] on p "Slide 5: Escolha a sua no link da bio!" at bounding box center [313, 323] width 509 height 18
click at [250, 274] on p "Slide 2: Você bebe mais água sem perceber." at bounding box center [313, 269] width 509 height 18
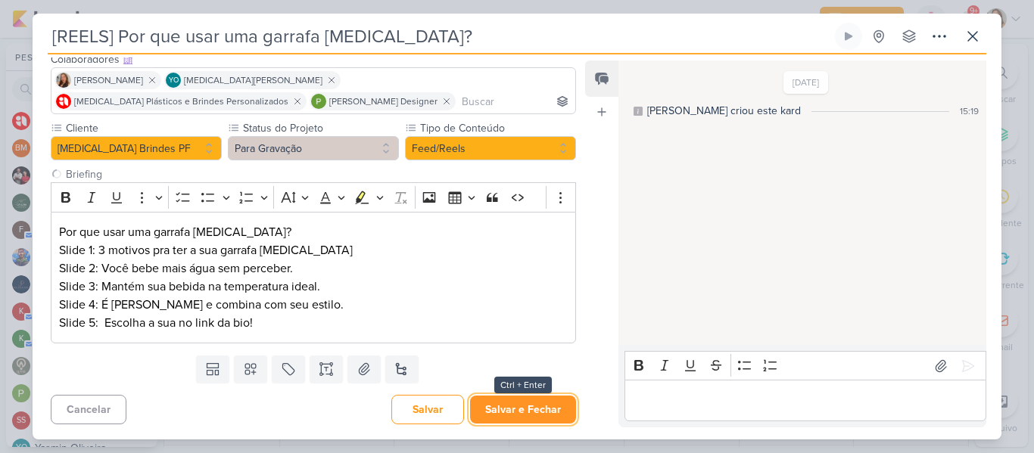
click at [503, 398] on button "Salvar e Fechar" at bounding box center [523, 410] width 106 height 28
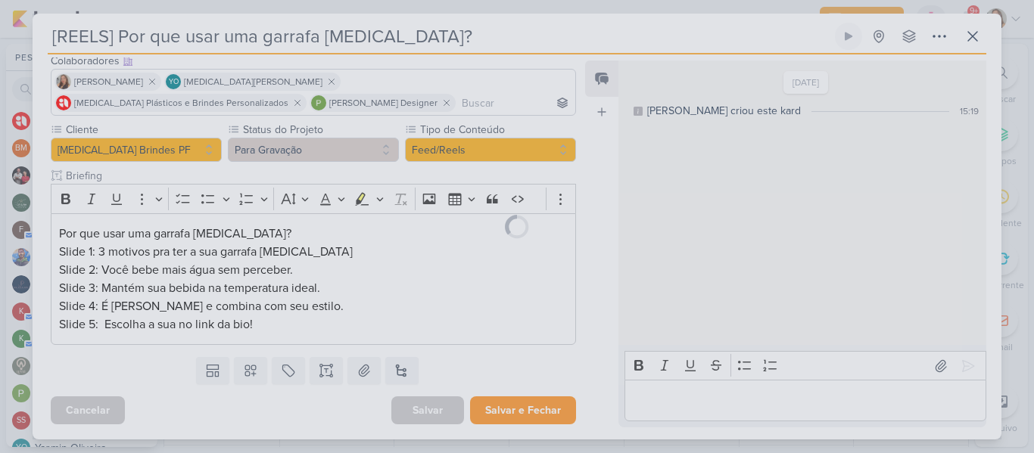
scroll to position [98, 0]
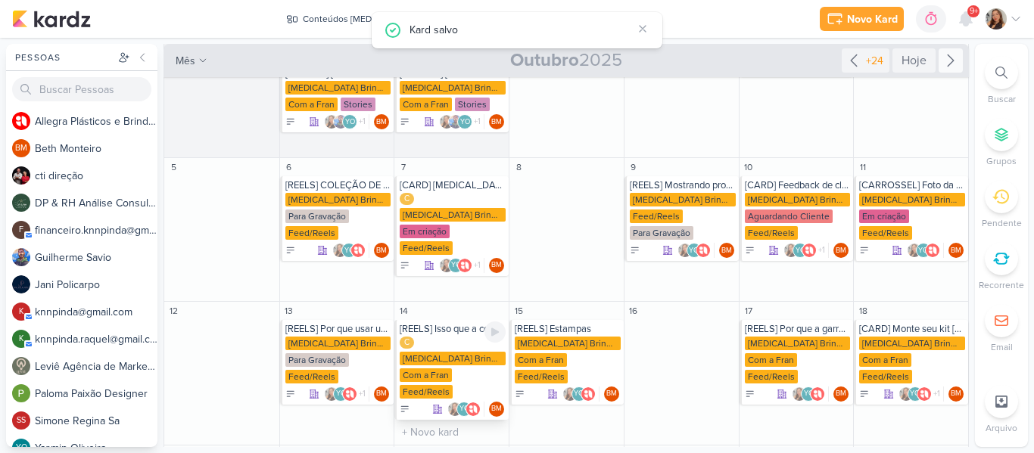
click at [447, 369] on div "Com a Fran" at bounding box center [426, 376] width 52 height 14
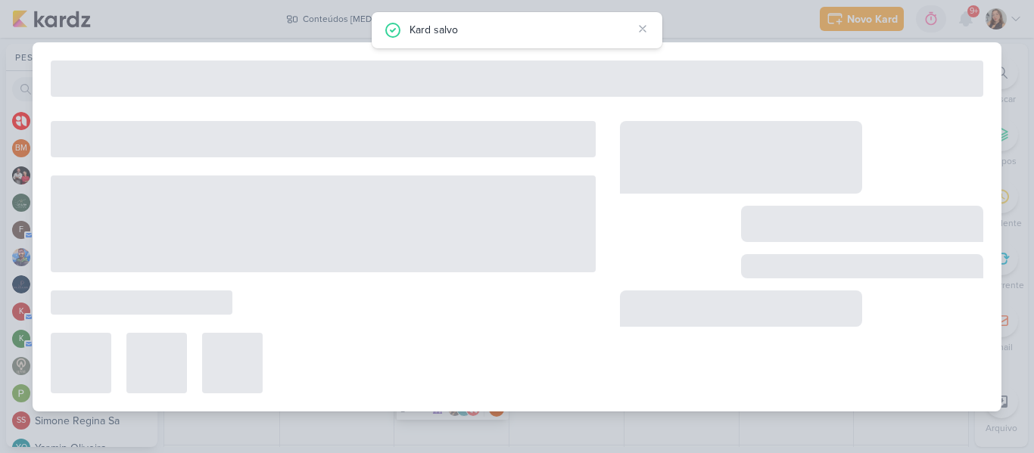
type input "[REELS] Isso que a concorrência faz com você"
type input "14 de outubro de 2025 às 23:59"
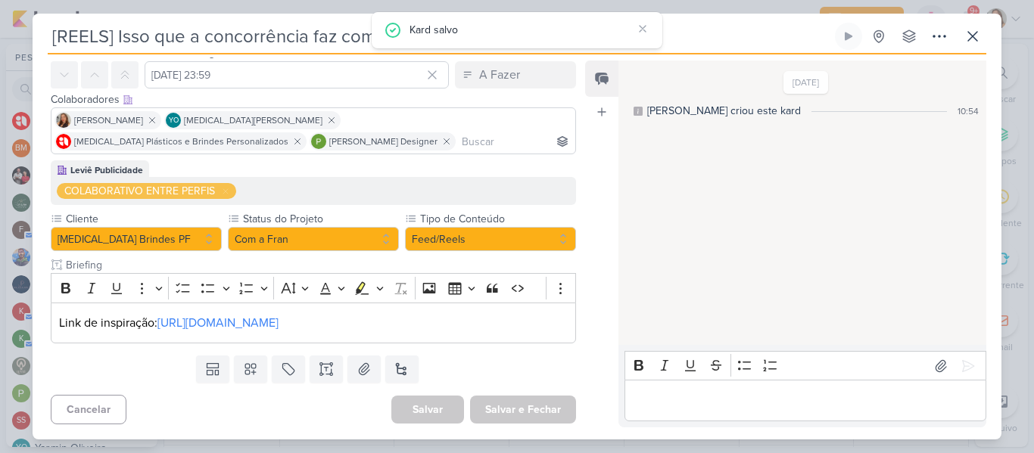
scroll to position [0, 0]
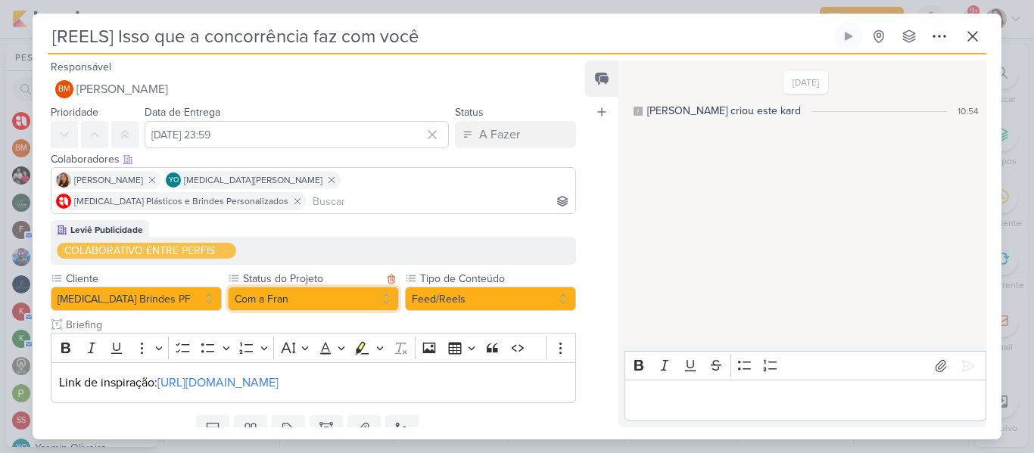
click at [270, 287] on button "Com a Fran" at bounding box center [313, 299] width 171 height 24
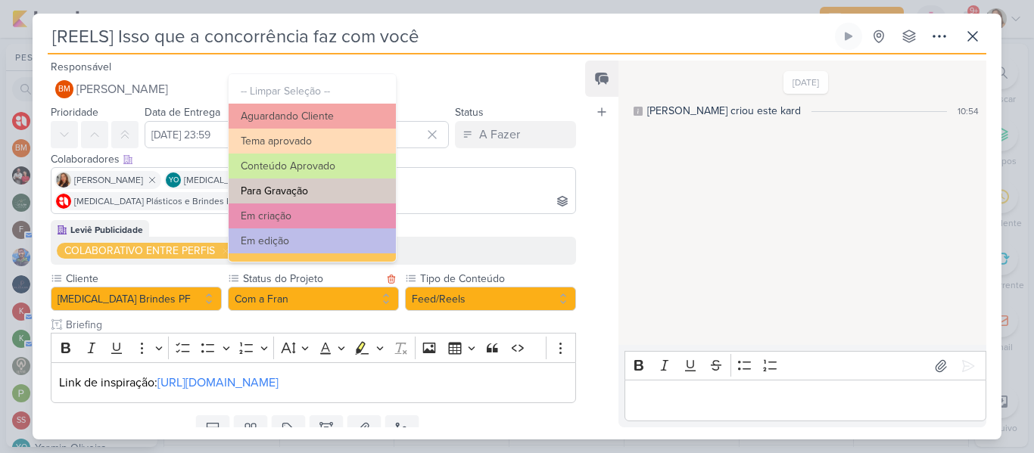
click at [281, 198] on button "Para Gravação" at bounding box center [312, 191] width 167 height 25
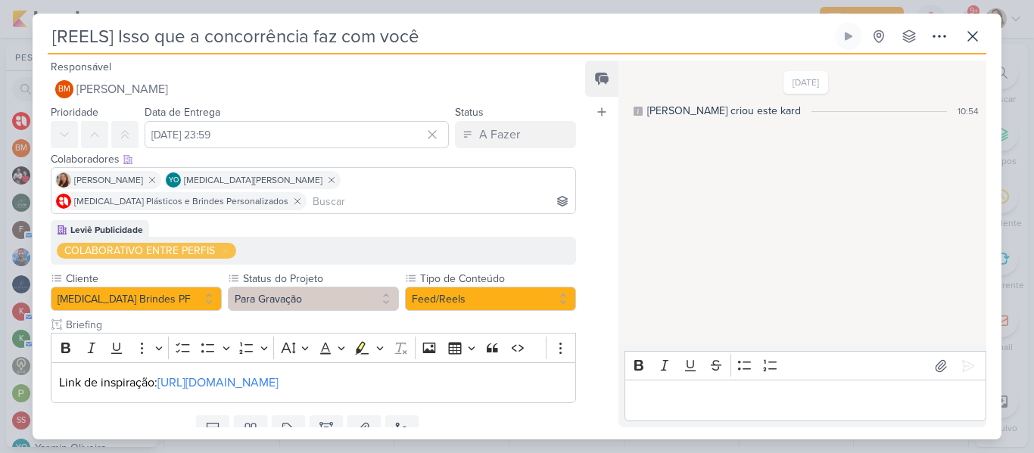
scroll to position [39, 0]
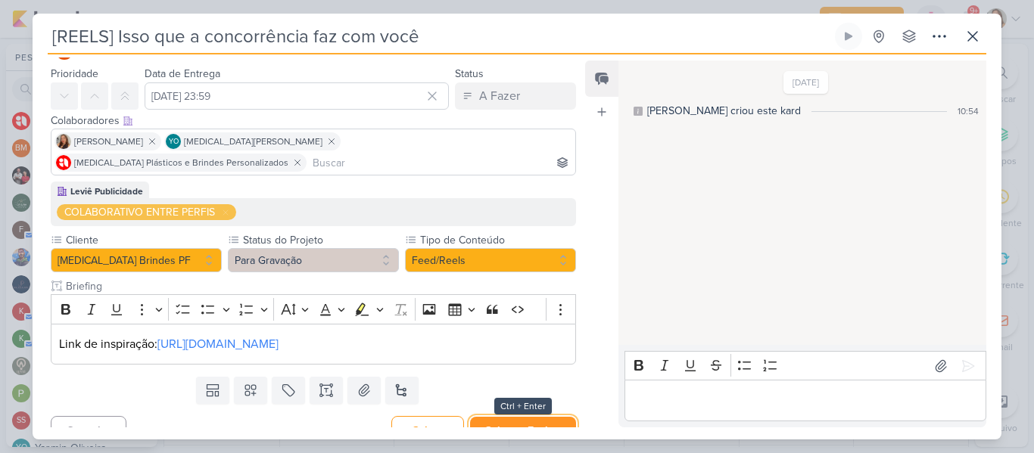
click at [526, 417] on button "Salvar e Fechar" at bounding box center [523, 431] width 106 height 28
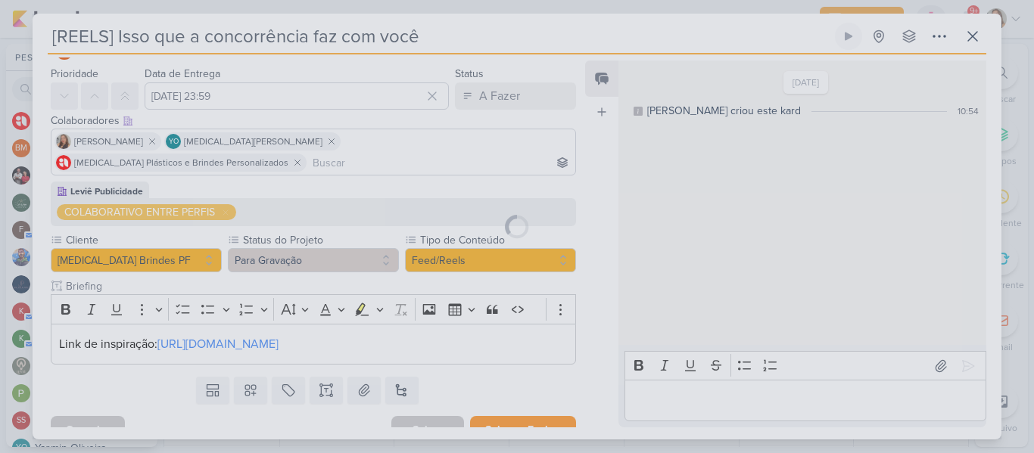
scroll to position [37, 0]
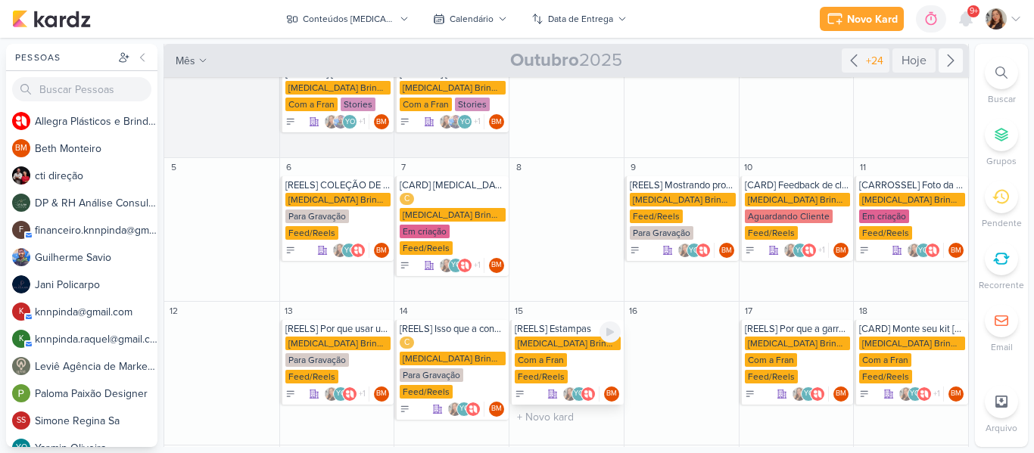
click at [549, 354] on div "Com a Fran" at bounding box center [541, 361] width 52 height 14
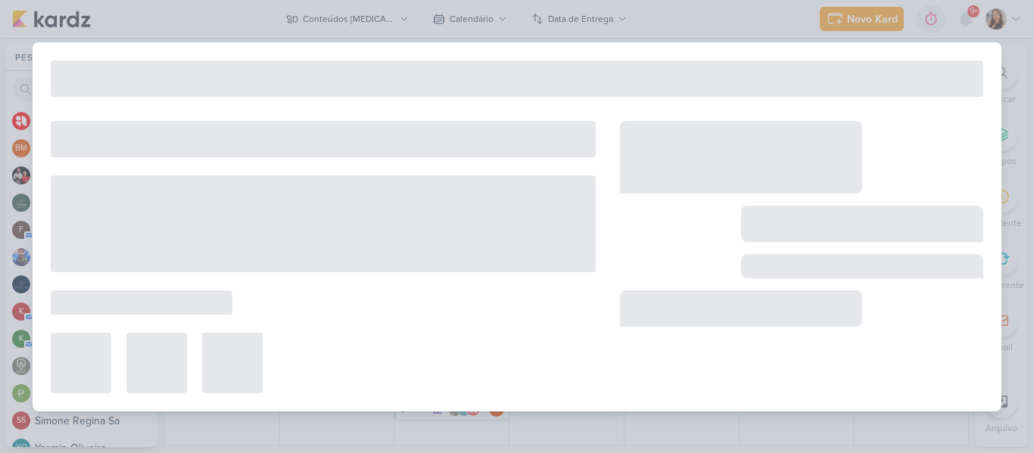
type input "[REELS] Estampas"
type input "15 de outubro de 2025 às 23:59"
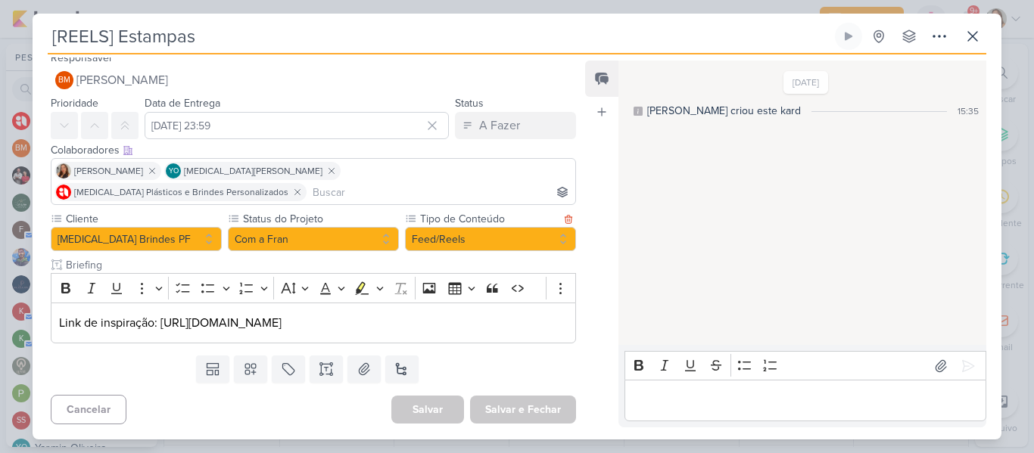
scroll to position [0, 0]
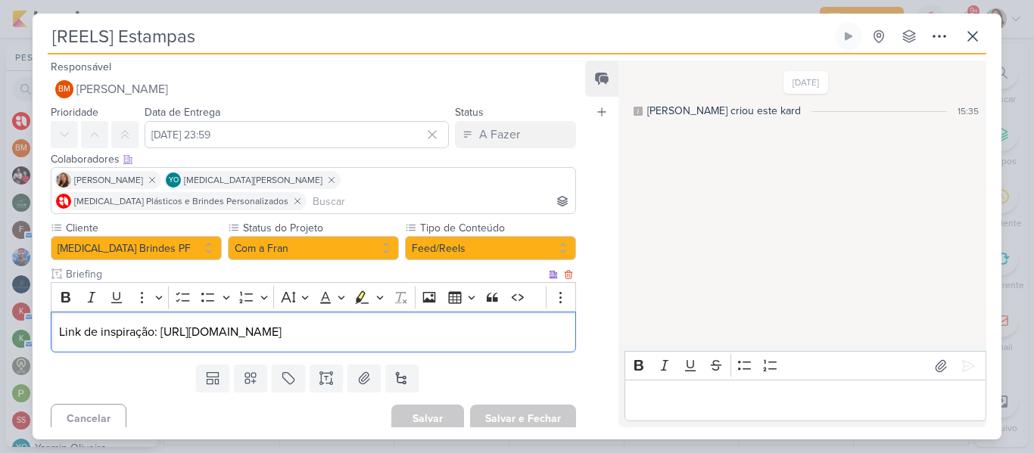
click at [59, 330] on p "Link de inspiração: https://www.instagram.com/p/DOHQdxxDi2u/?img_index=2&igsh=M…" at bounding box center [313, 332] width 509 height 18
click at [562, 328] on div "Link de inspiração: https://www.instagram.com/p/DOHQdxxDi2u/img_index=2&igsh=MW…" at bounding box center [313, 333] width 525 height 42
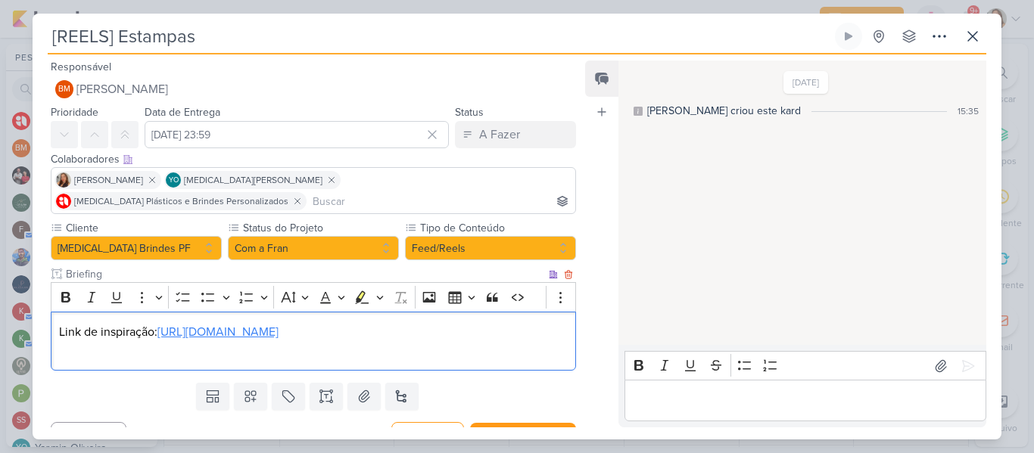
click at [279, 326] on link "https://www.instagram.com/p/DOHQdxxDi2u/img_index=2&igsh=MW12aHoxbmlqZnJxZw==" at bounding box center [217, 332] width 121 height 15
click at [157, 352] on p "Editor editing area: main" at bounding box center [313, 350] width 509 height 18
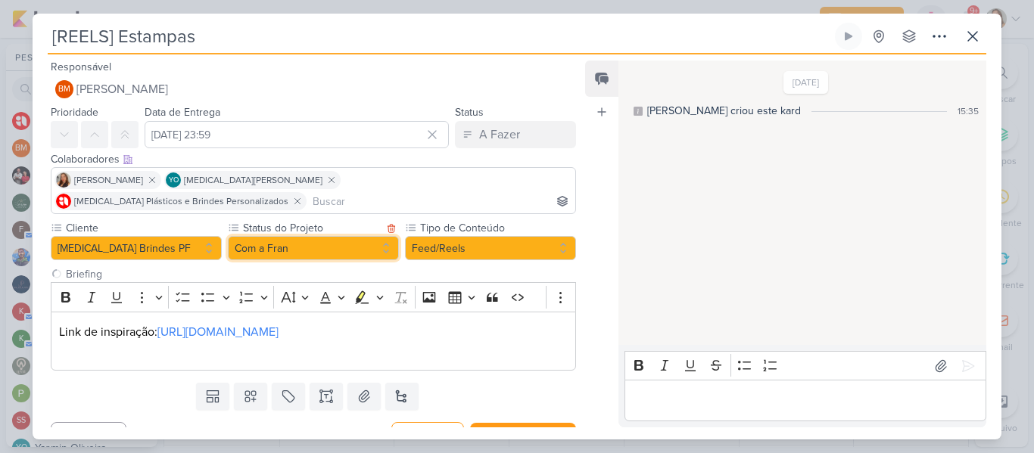
click at [309, 236] on button "Com a Fran" at bounding box center [313, 248] width 171 height 24
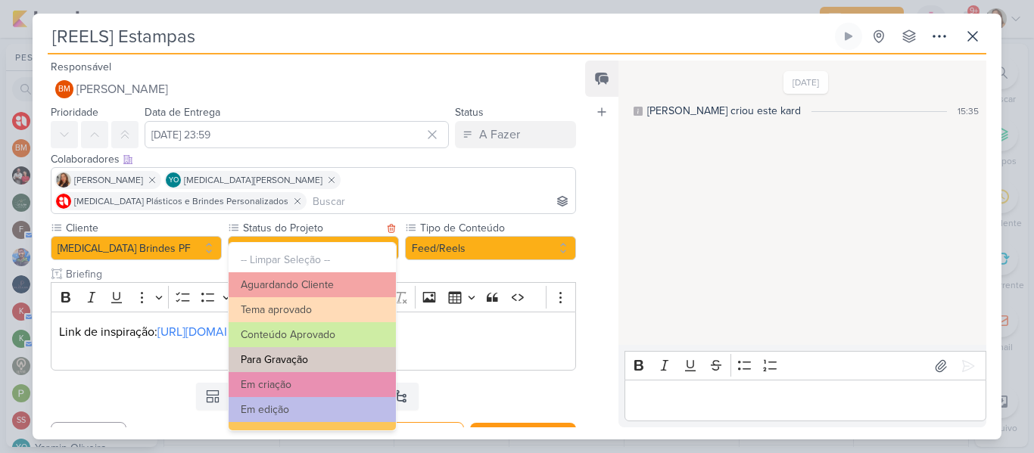
click at [317, 355] on button "Para Gravação" at bounding box center [312, 359] width 167 height 25
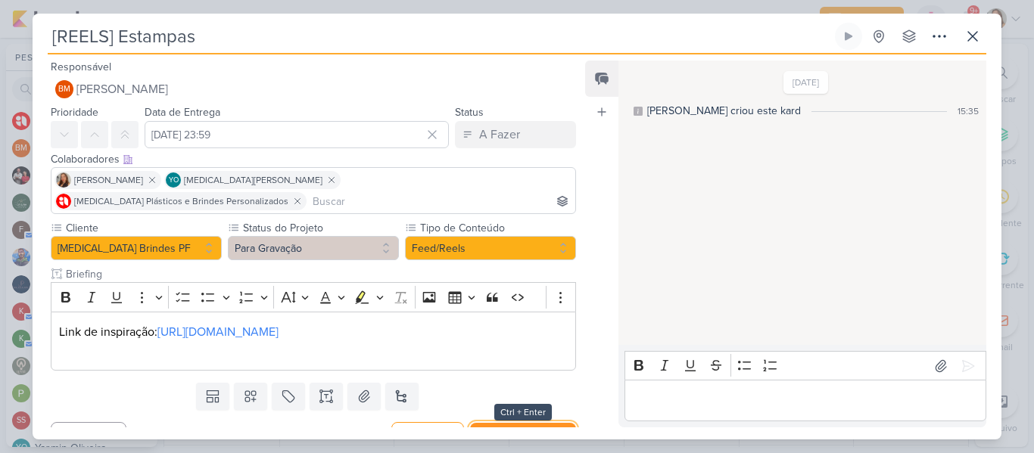
click at [478, 423] on button "Salvar e Fechar" at bounding box center [523, 437] width 106 height 28
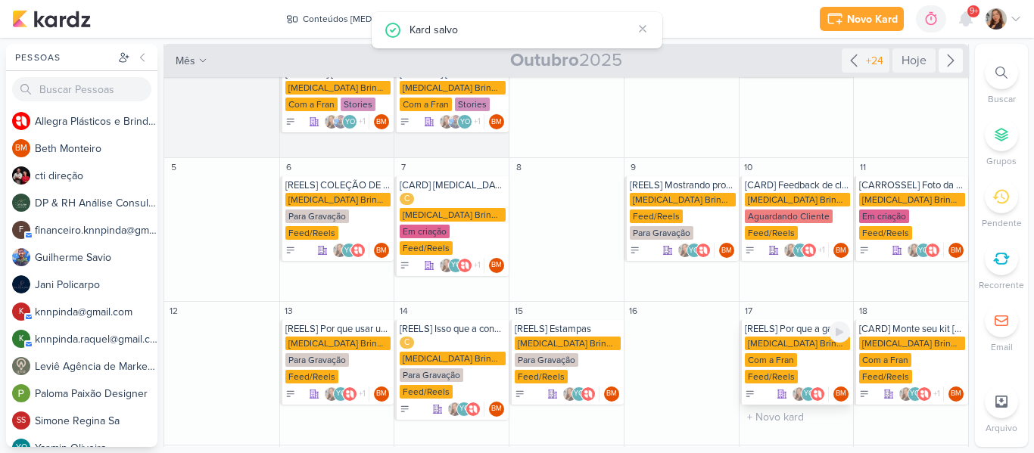
click at [778, 354] on div "Com a Fran" at bounding box center [771, 361] width 52 height 14
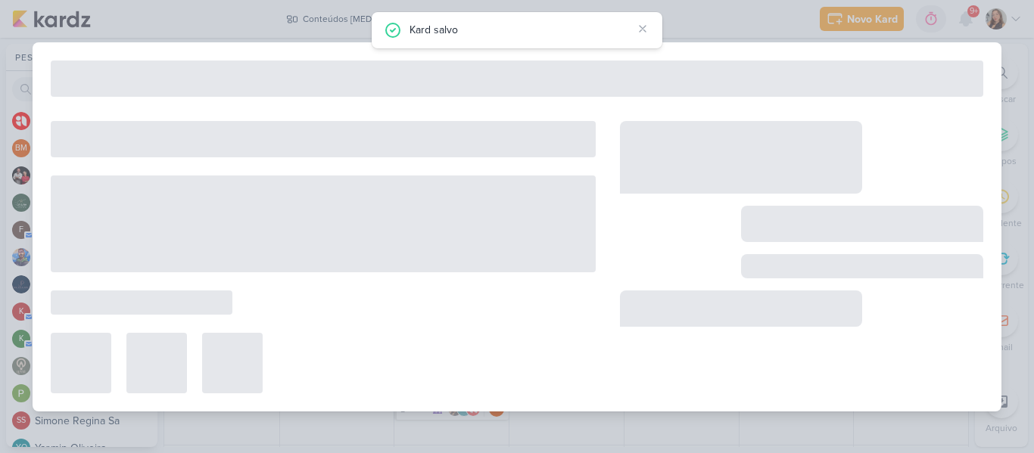
type input "[REELS] Por que a garrafinha certa faz diferença na sua rotina."
type input "17 de outubro de 2025 às 23:59"
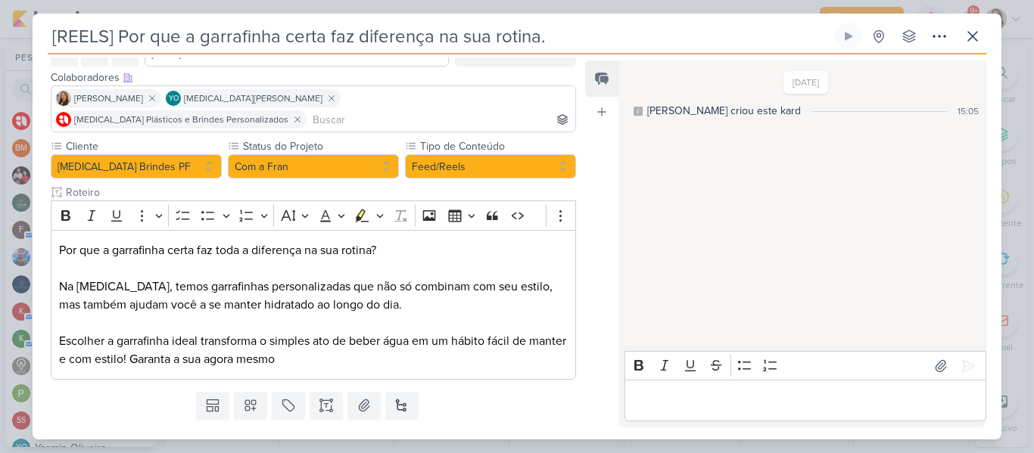
scroll to position [81, 0]
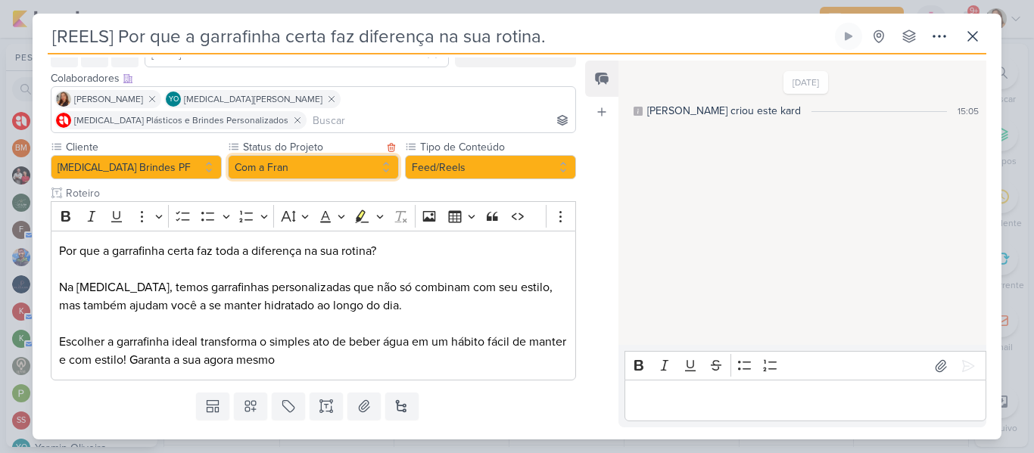
click at [322, 155] on button "Com a Fran" at bounding box center [313, 167] width 171 height 24
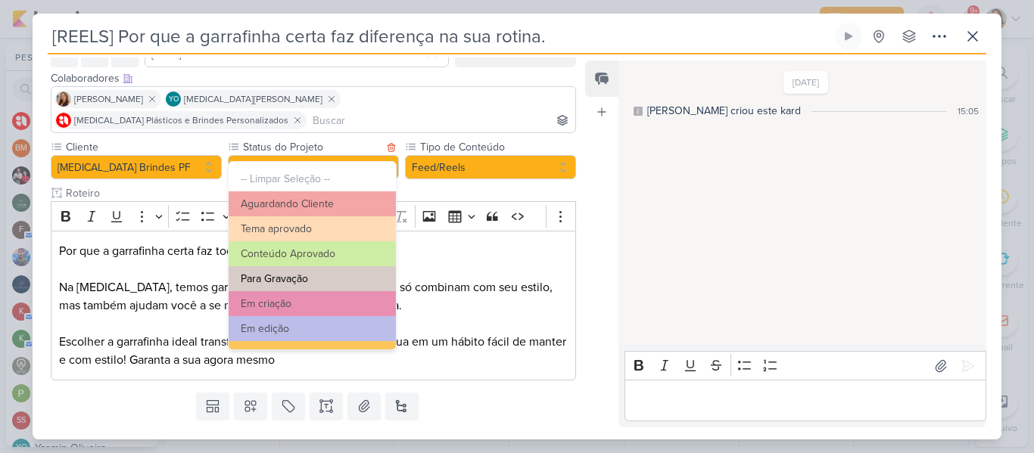
click at [313, 275] on button "Para Gravação" at bounding box center [312, 278] width 167 height 25
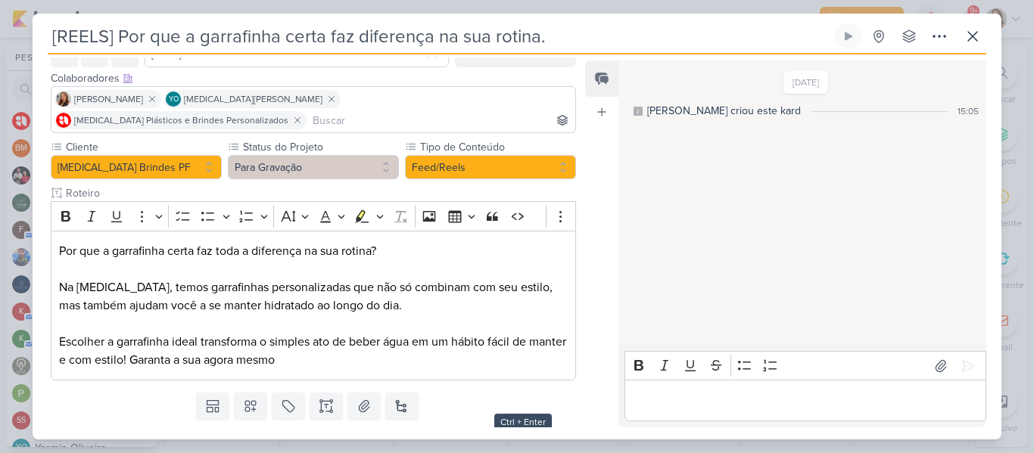
click at [505, 433] on button "Salvar e Fechar" at bounding box center [523, 447] width 106 height 28
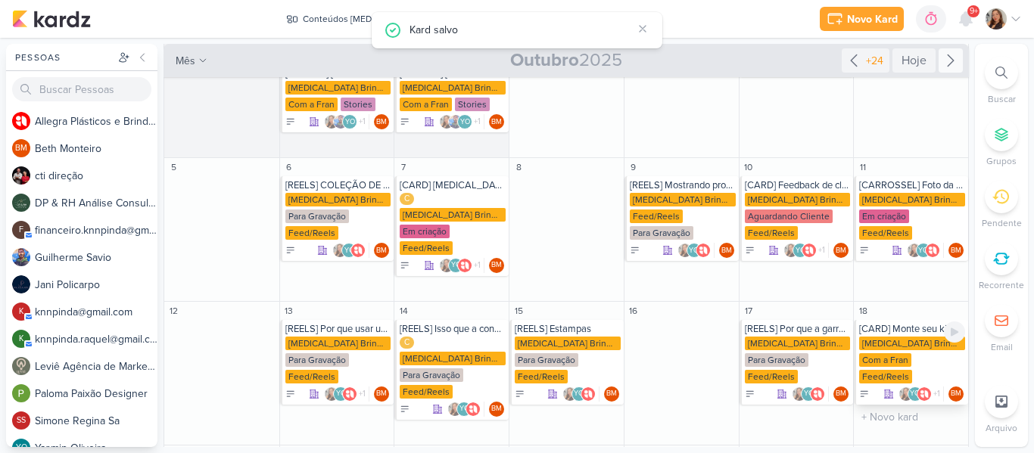
click at [877, 337] on div "[MEDICAL_DATA] Brindes PF" at bounding box center [912, 344] width 106 height 14
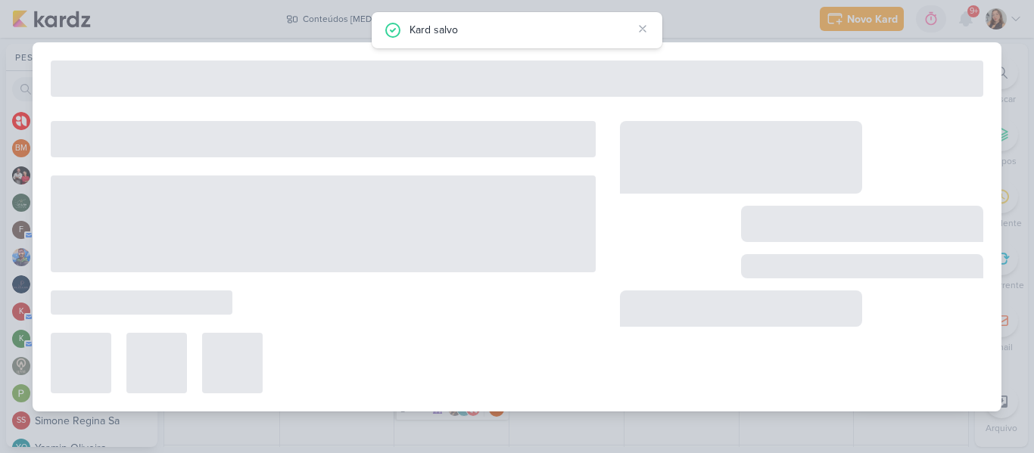
type input "[CARD] Monte seu kit [MEDICAL_DATA] e surpreenda quem você ama."
type input "18 de outubro de 2025 às 23:59"
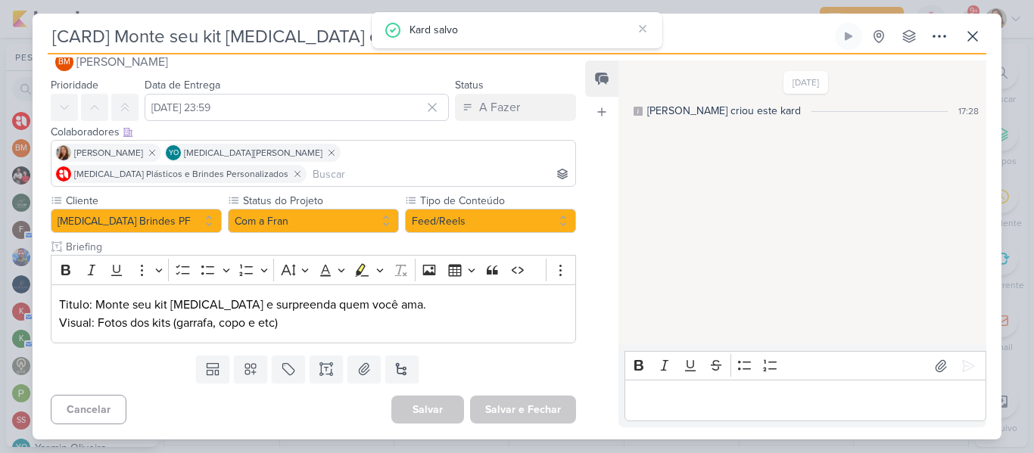
scroll to position [0, 0]
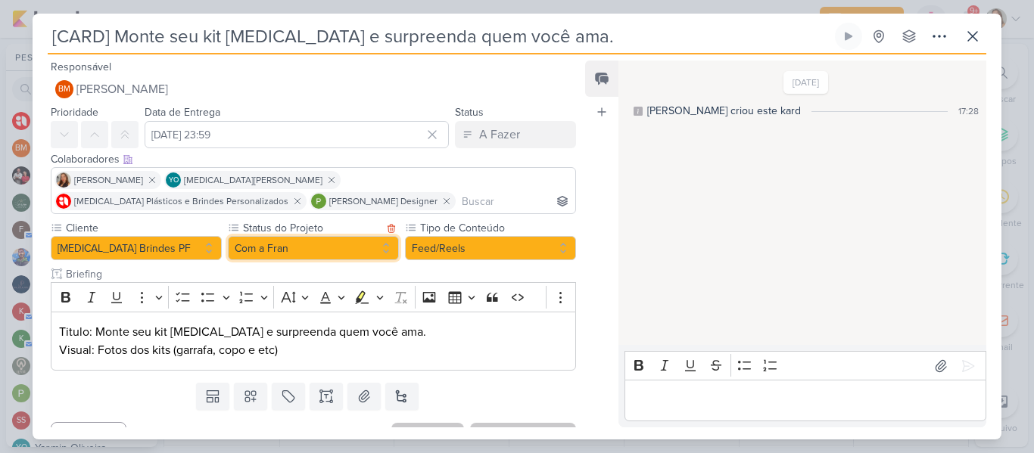
click at [355, 252] on button "Com a Fran" at bounding box center [313, 248] width 171 height 24
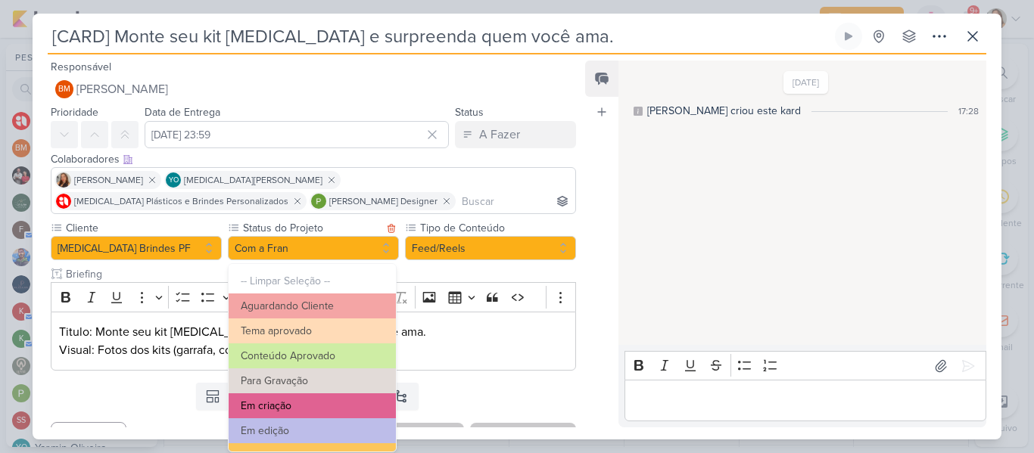
click at [331, 404] on button "Em criação" at bounding box center [312, 406] width 167 height 25
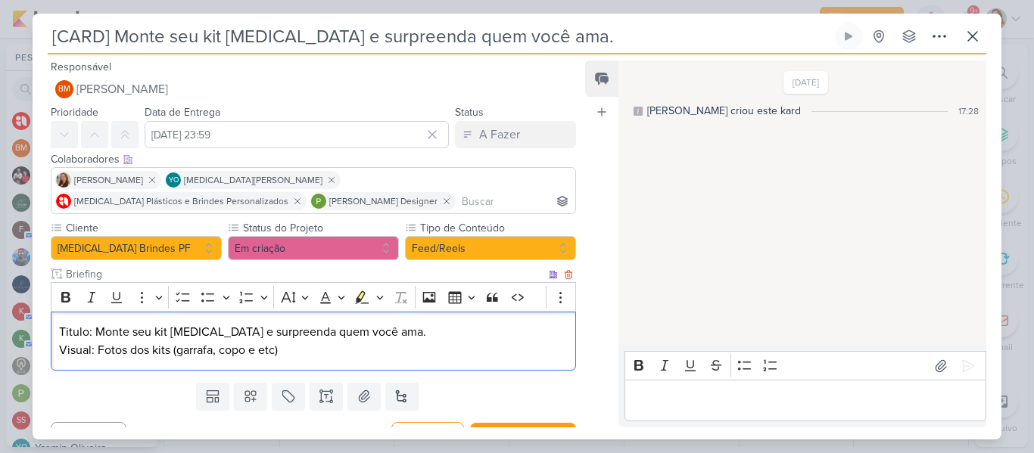
click at [314, 343] on p "Visual: Fotos dos kits (garrafa, copo e etc)" at bounding box center [313, 350] width 509 height 18
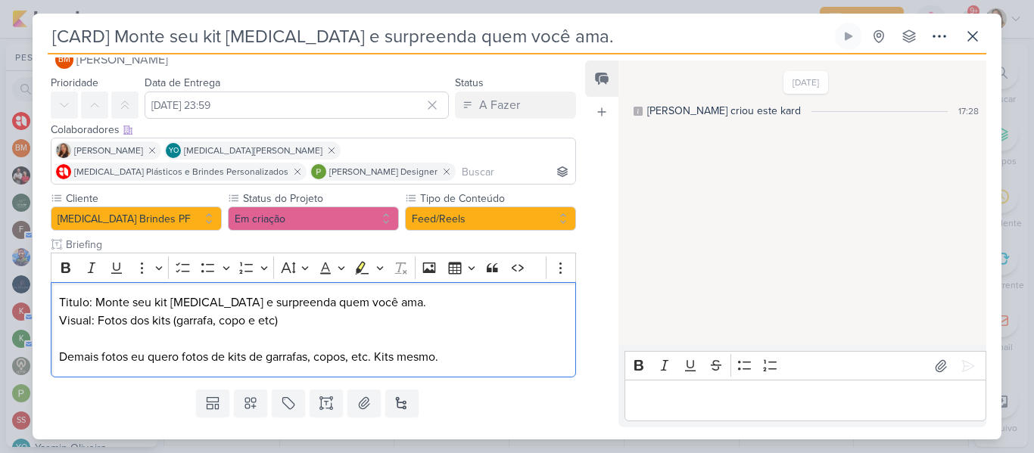
scroll to position [64, 0]
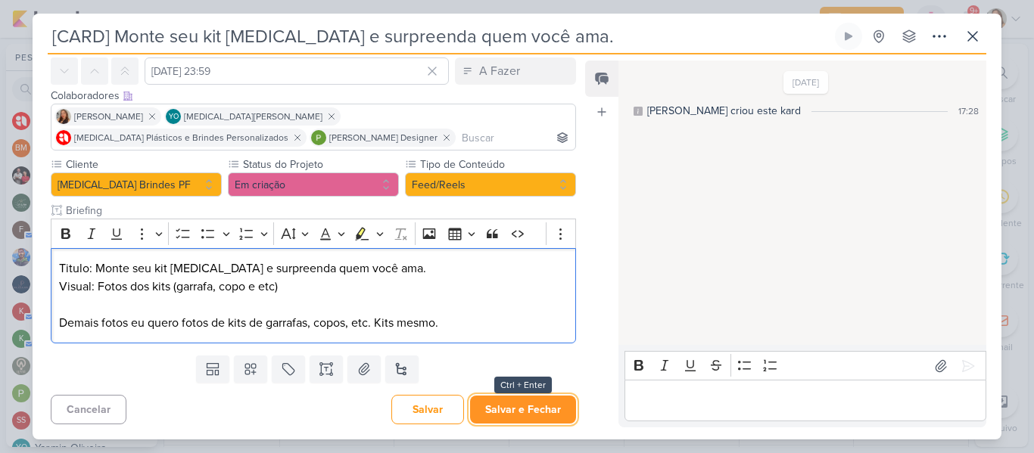
click at [518, 403] on button "Salvar e Fechar" at bounding box center [523, 410] width 106 height 28
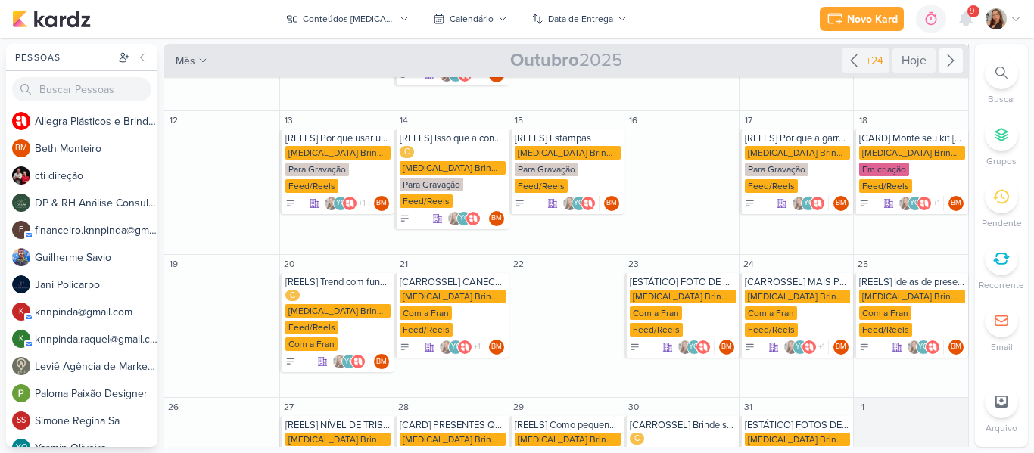
scroll to position [345, 0]
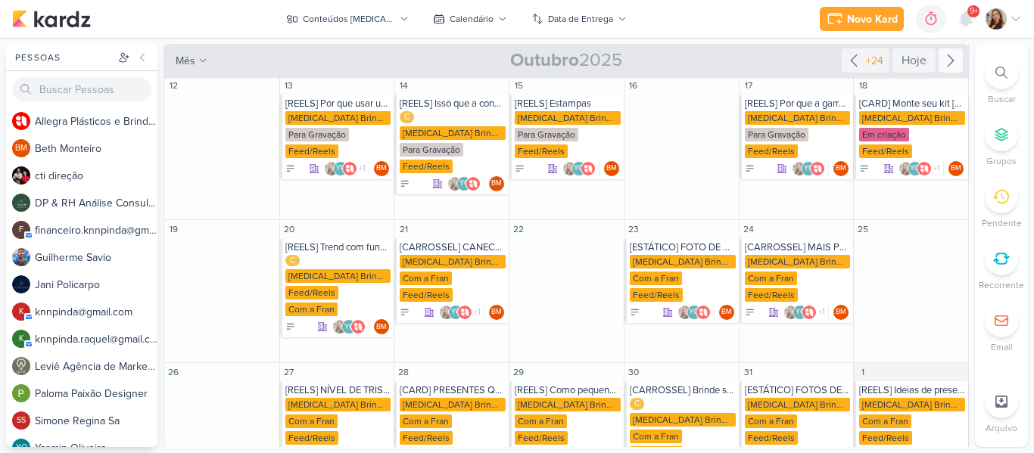
drag, startPoint x: 971, startPoint y: 295, endPoint x: 967, endPoint y: 285, distance: 9.8
click at [967, 285] on div "Pessoas [GEOGRAPHIC_DATA] A l l e g r a P l á s t i c o s e B r i n d e s P e r…" at bounding box center [517, 246] width 1034 height 404
click at [318, 303] on div "Com a Fran" at bounding box center [311, 310] width 52 height 14
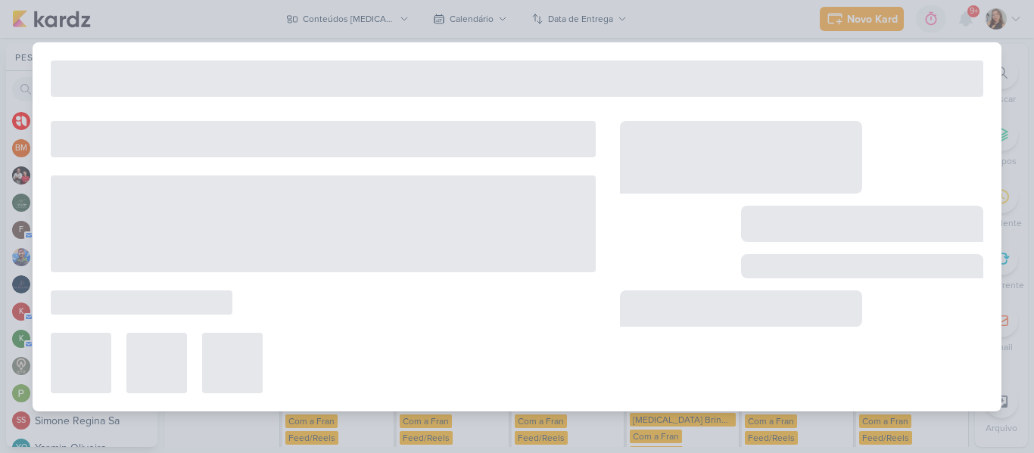
type input "[REELS] Trend com funcionários (eu fiz...)"
type input "20 de outubro de 2025 às 23:59"
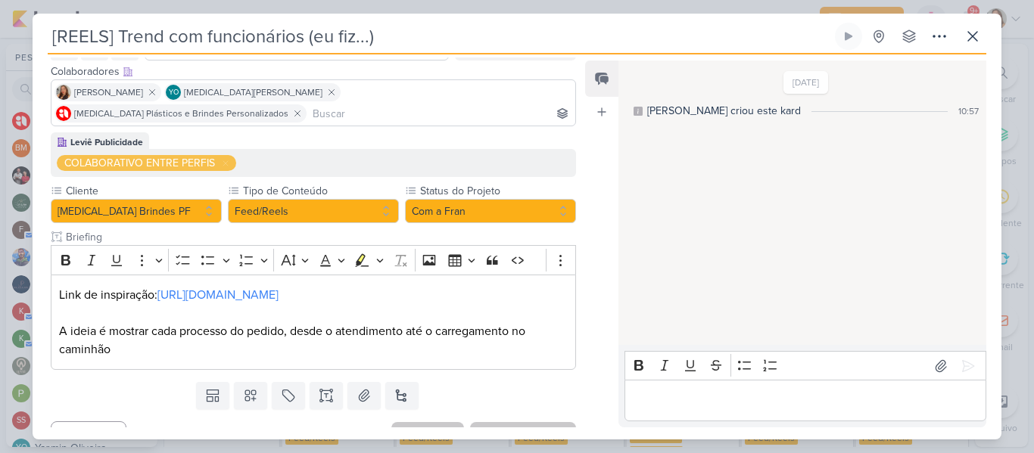
scroll to position [93, 0]
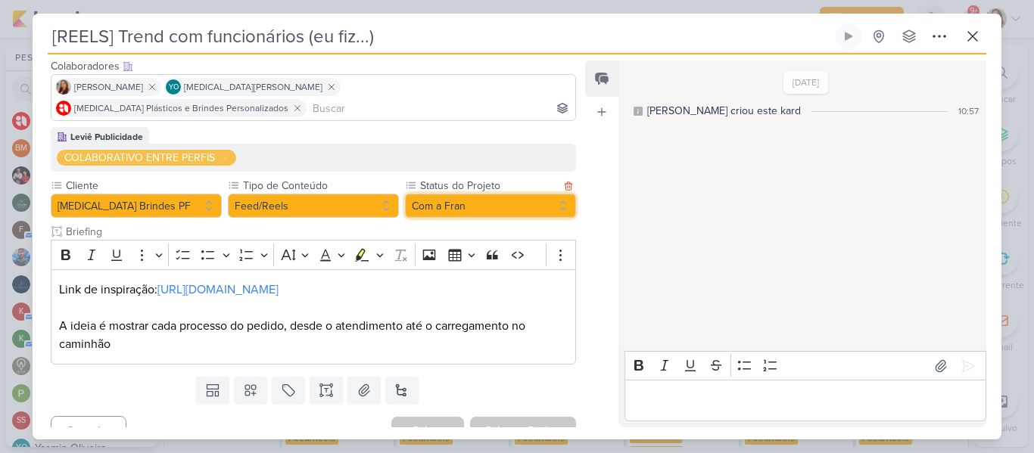
click at [449, 194] on button "Com a Fran" at bounding box center [490, 206] width 171 height 24
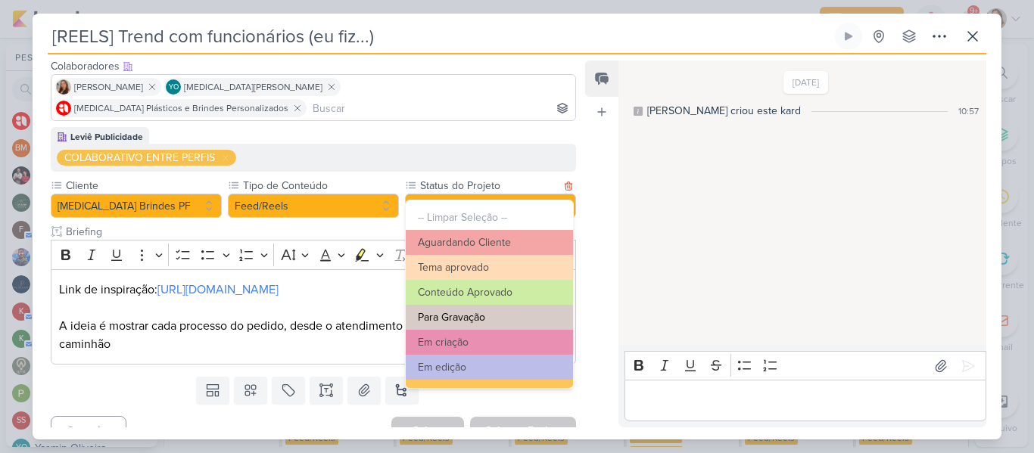
click at [456, 319] on button "Para Gravação" at bounding box center [489, 317] width 167 height 25
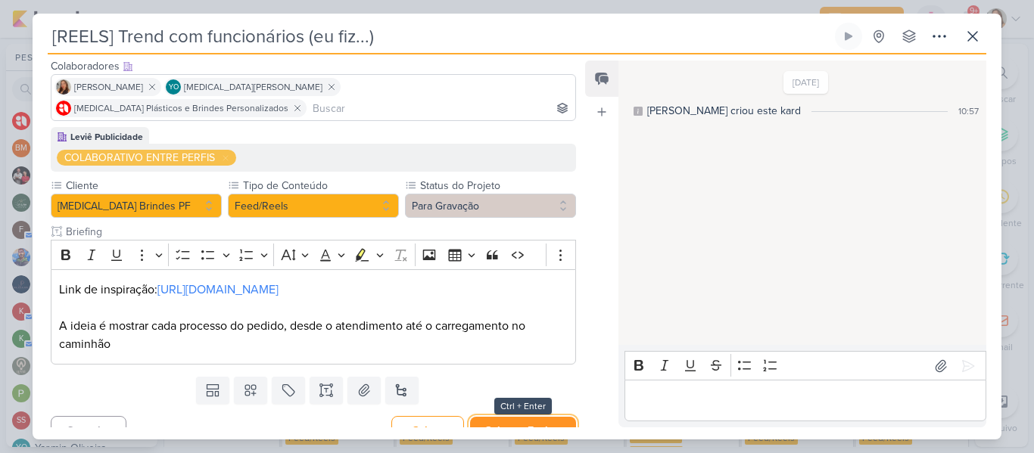
click at [517, 417] on button "Salvar e Fechar" at bounding box center [523, 431] width 106 height 28
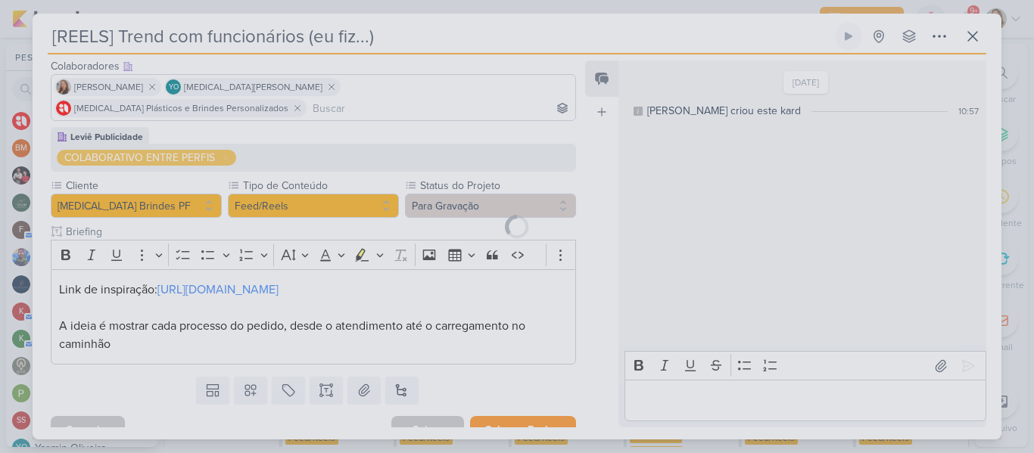
scroll to position [92, 0]
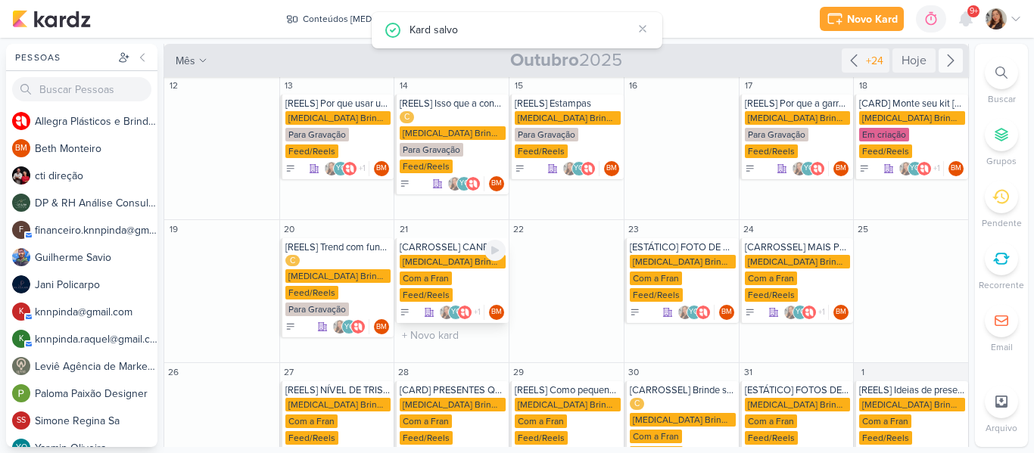
click at [449, 272] on div "Com a Fran" at bounding box center [426, 279] width 52 height 14
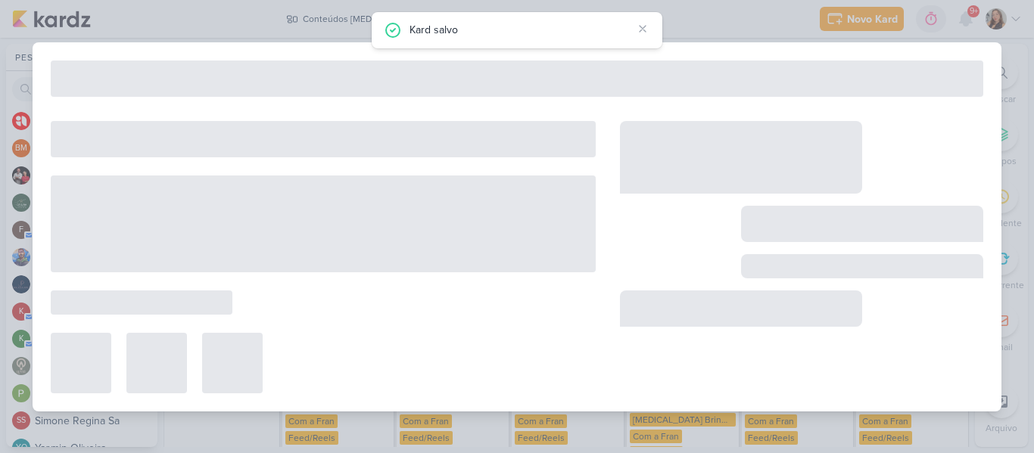
type input "[CARROSSEL] CANECA PERSONALIZADA"
type input "21 de outubro de 2025 às 23:59"
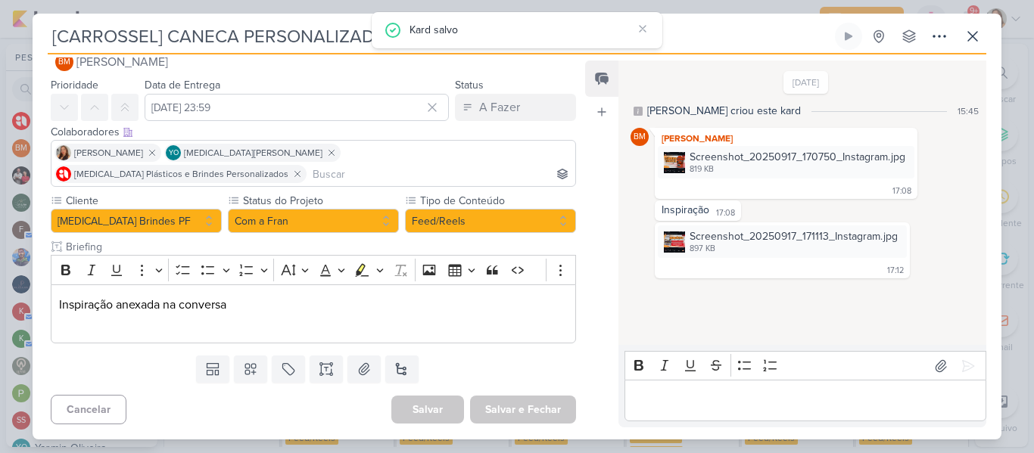
scroll to position [0, 0]
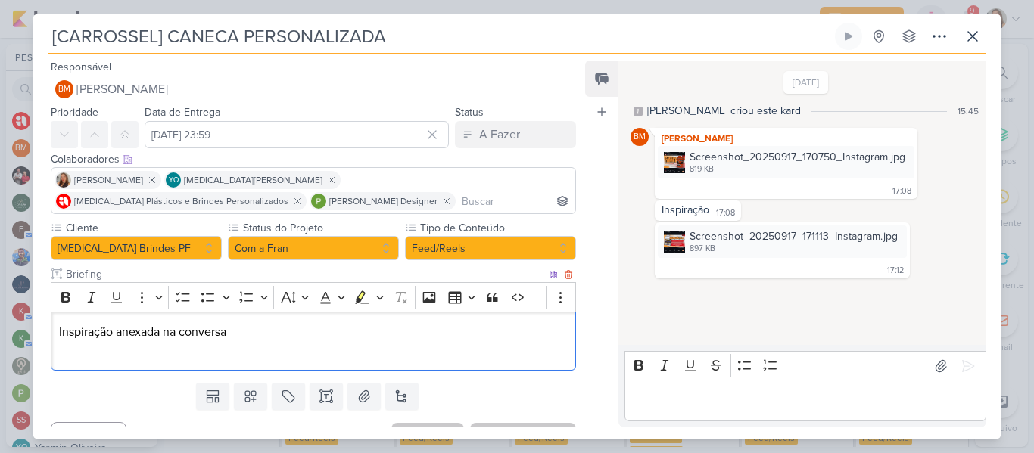
click at [481, 337] on p "Inspiração anexada na conversa" at bounding box center [313, 332] width 509 height 18
click at [485, 359] on p "Editor editing area: main" at bounding box center [313, 350] width 509 height 18
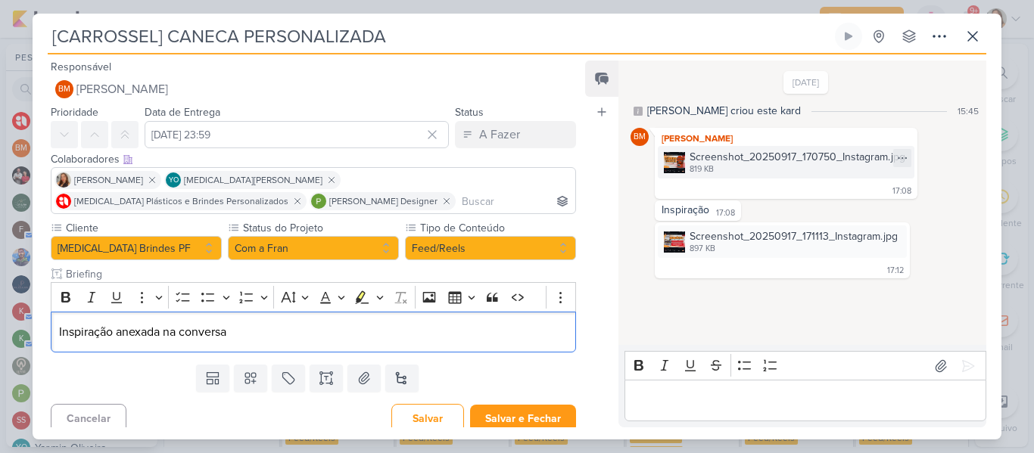
click at [709, 166] on div "819 KB" at bounding box center [798, 170] width 216 height 12
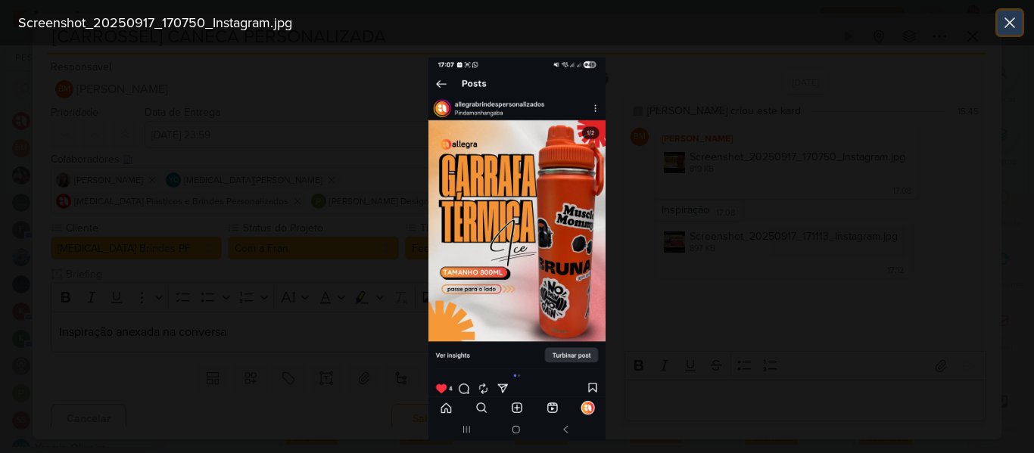
click at [1002, 23] on icon at bounding box center [1010, 23] width 18 height 18
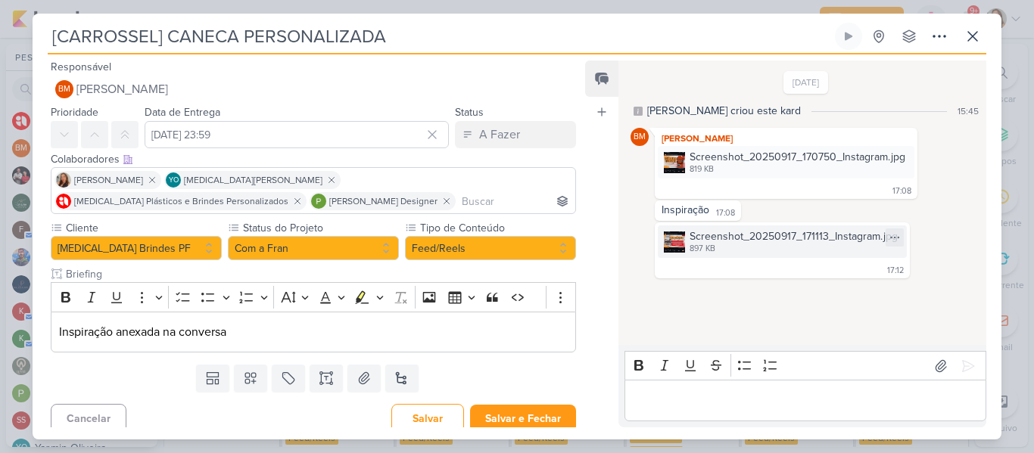
click at [731, 245] on div "Screenshot_20250917_171113_Instagram.jpg" at bounding box center [794, 237] width 208 height 16
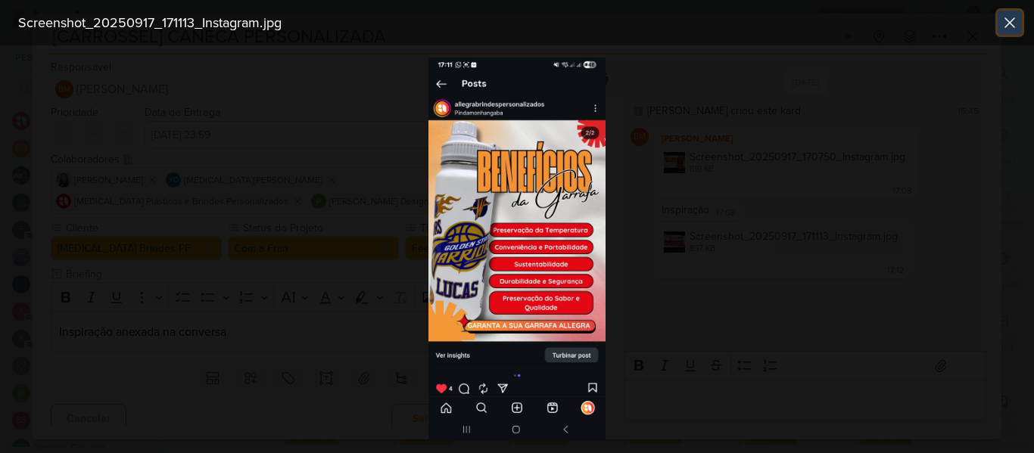
click at [1014, 18] on icon at bounding box center [1009, 22] width 9 height 9
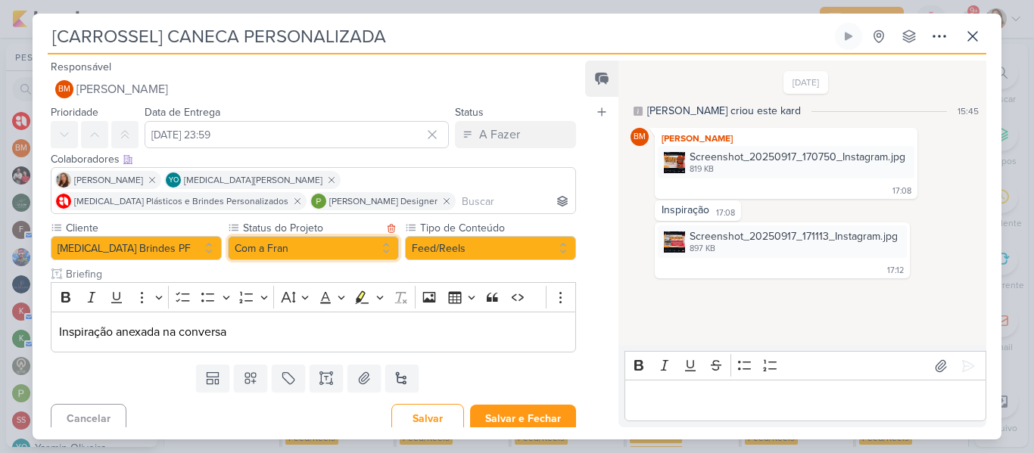
click at [320, 254] on button "Com a Fran" at bounding box center [313, 248] width 171 height 24
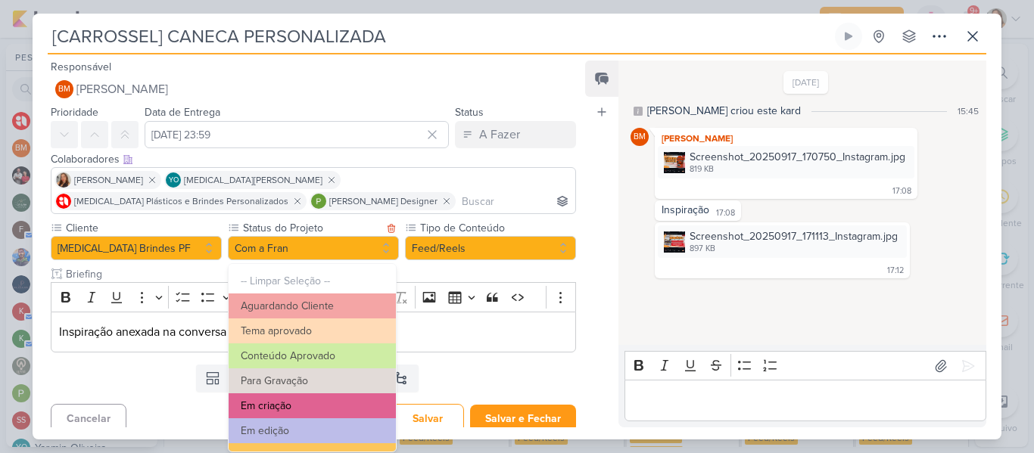
click at [315, 399] on button "Em criação" at bounding box center [312, 406] width 167 height 25
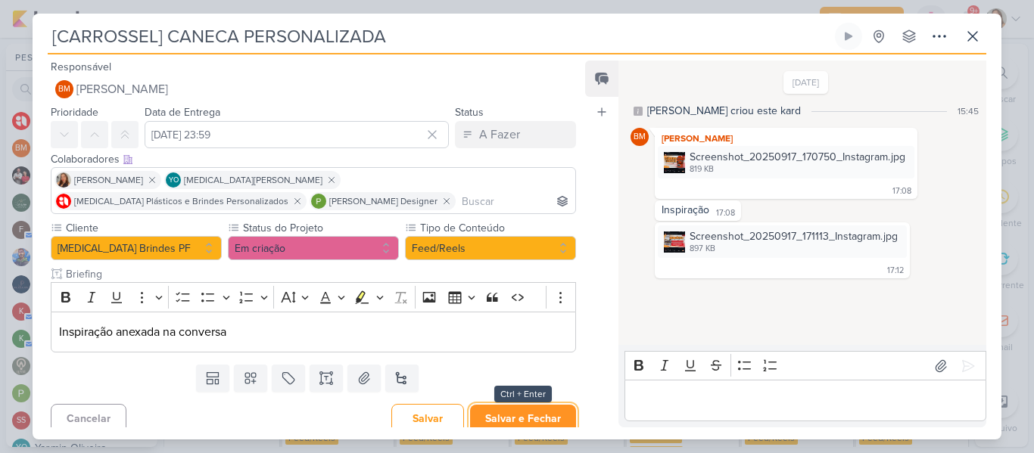
click at [511, 413] on button "Salvar e Fechar" at bounding box center [523, 419] width 106 height 28
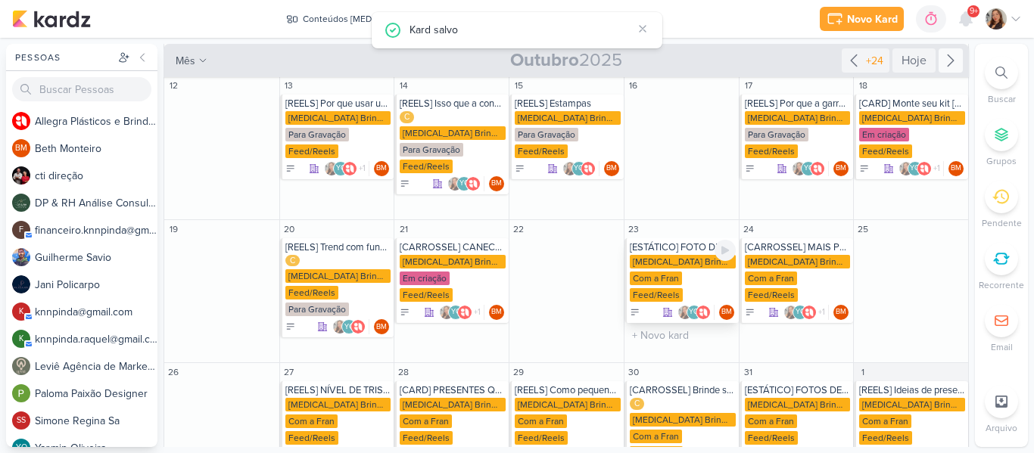
click at [691, 255] on div "[MEDICAL_DATA] Brindes PF" at bounding box center [683, 262] width 106 height 14
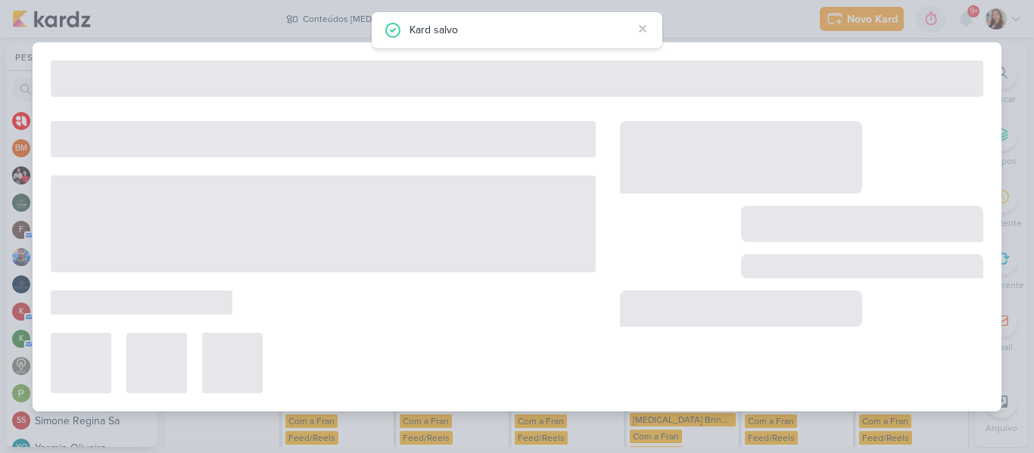
type input "[ESTÁTICO] FOTO DE PRODUTOS"
type input "23 de outubro de 2025 às 23:59"
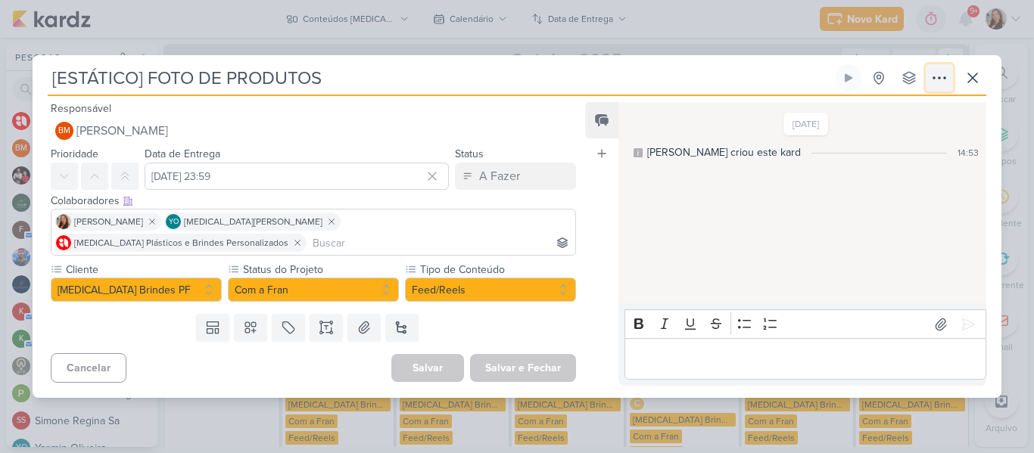
click at [928, 88] on button at bounding box center [939, 77] width 27 height 27
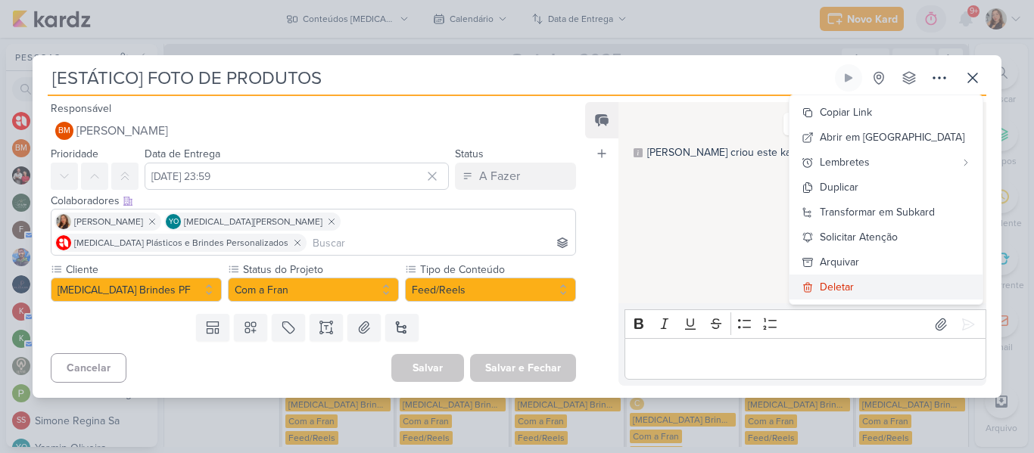
click at [854, 295] on div "Deletar" at bounding box center [837, 287] width 34 height 16
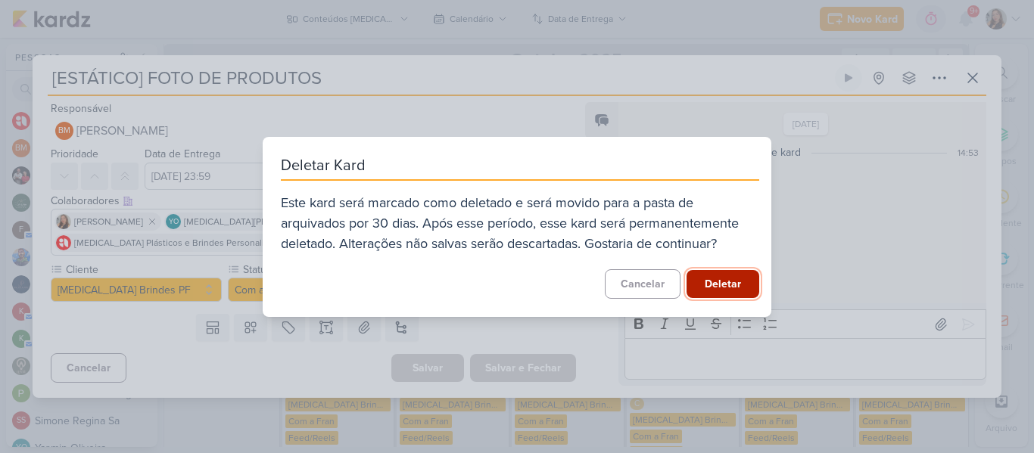
click at [742, 287] on button "Deletar" at bounding box center [723, 284] width 73 height 28
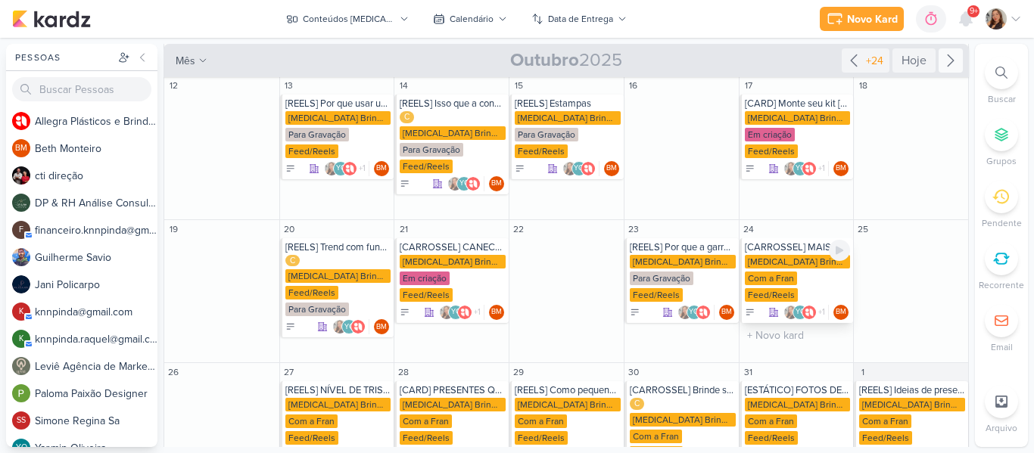
click at [784, 272] on div "Com a Fran" at bounding box center [771, 279] width 52 height 14
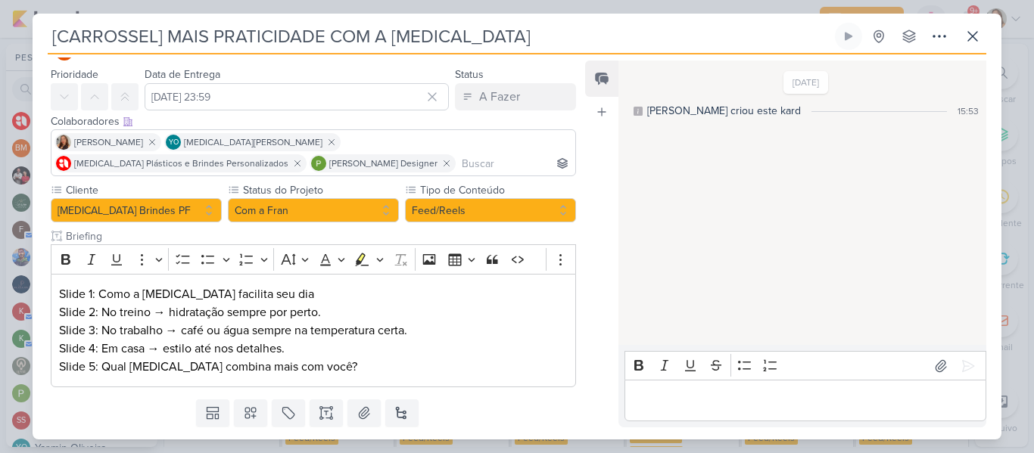
scroll to position [82, 0]
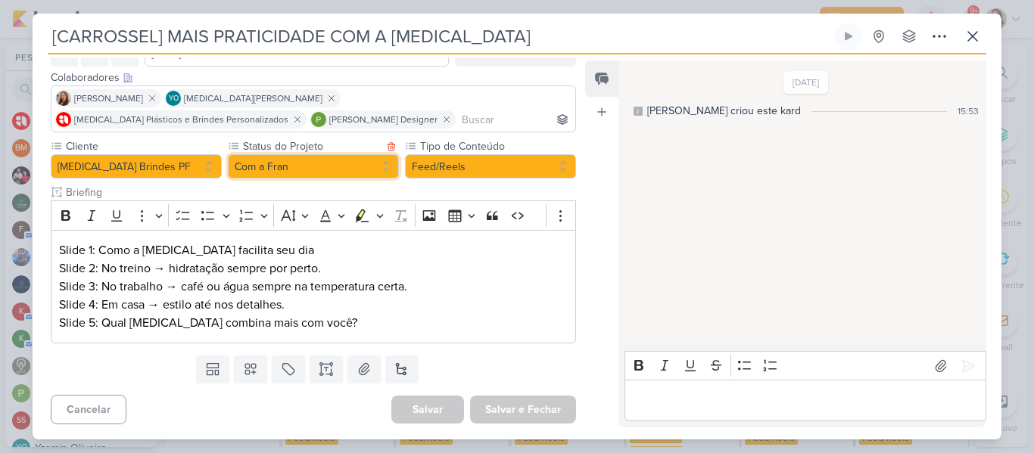
click at [344, 173] on button "Com a Fran" at bounding box center [313, 166] width 171 height 24
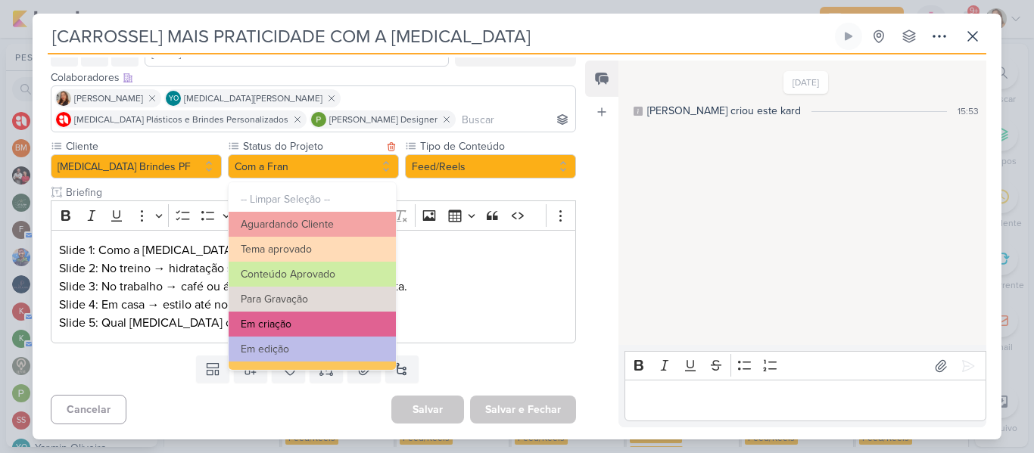
click at [319, 318] on button "Em criação" at bounding box center [312, 324] width 167 height 25
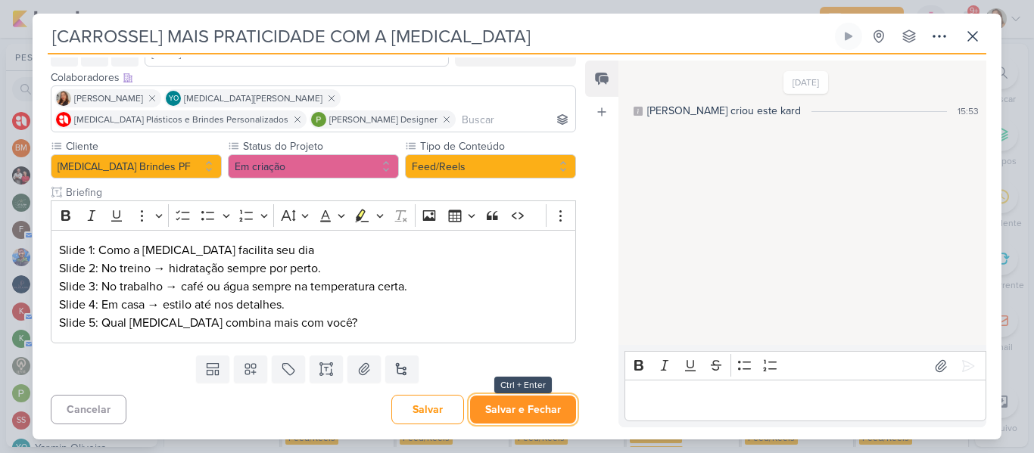
click at [493, 410] on button "Salvar e Fechar" at bounding box center [523, 410] width 106 height 28
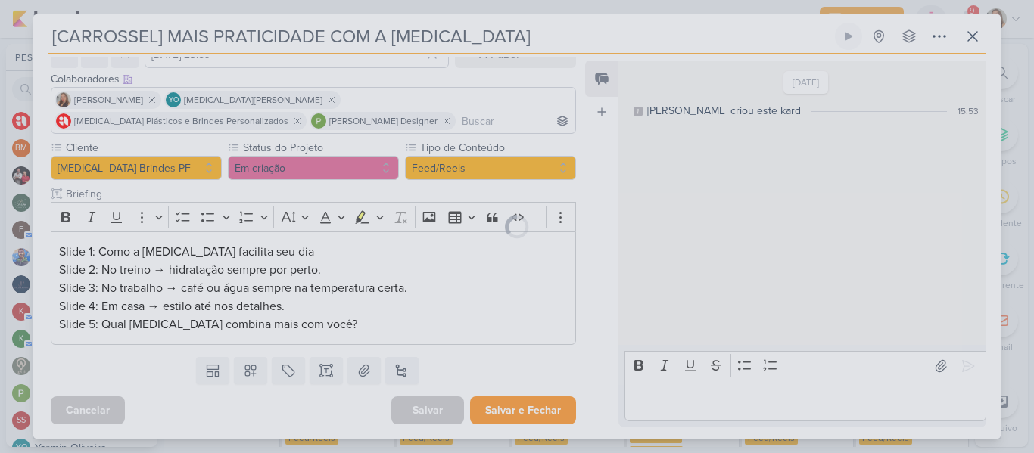
scroll to position [80, 0]
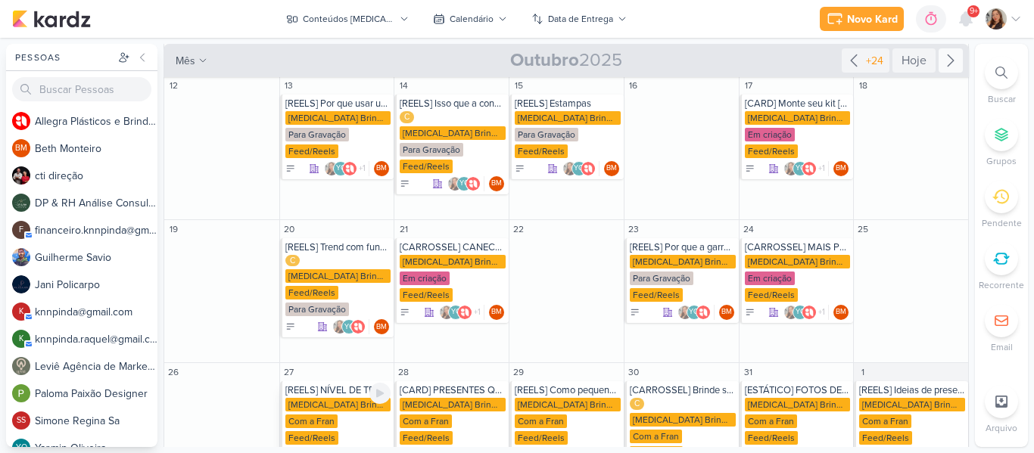
click at [327, 398] on div "[MEDICAL_DATA] Brindes PF" at bounding box center [338, 405] width 106 height 14
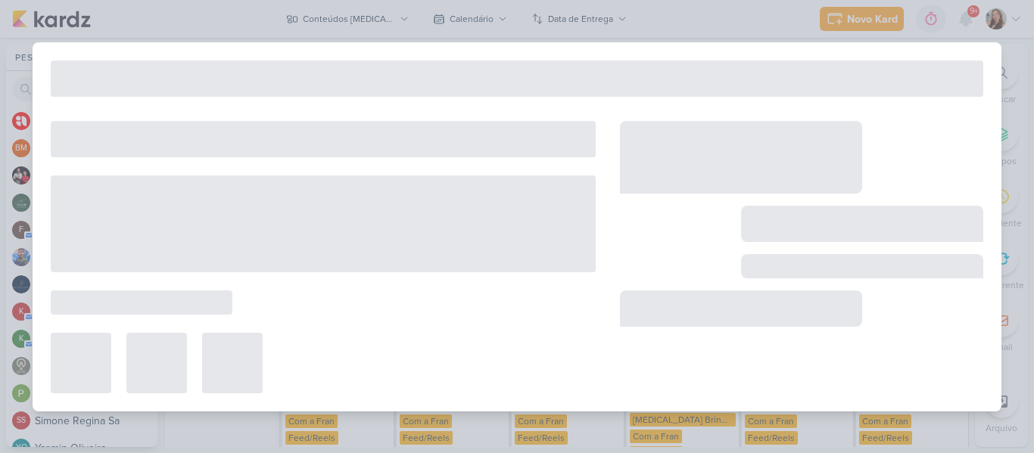
type input "[REELS] NÍVEL DE TRISTEZA"
type input "27 de outubro de 2025 às 23:59"
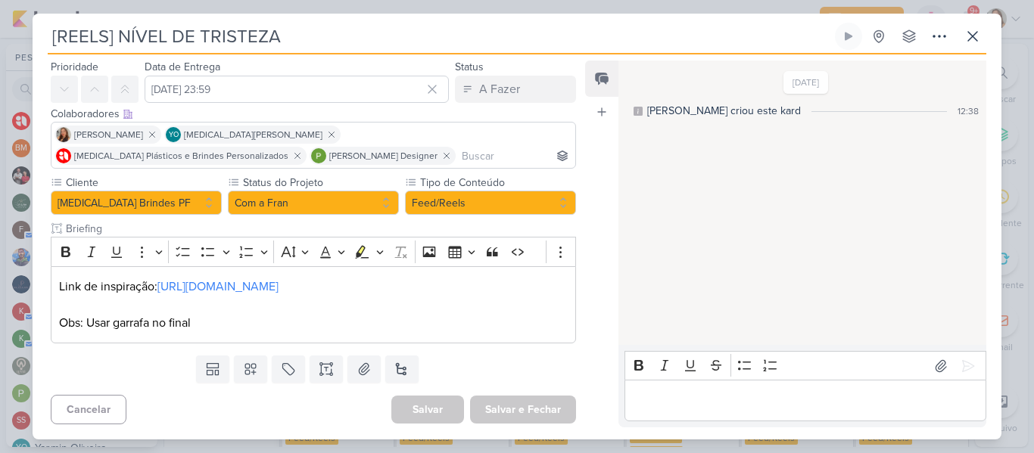
scroll to position [0, 0]
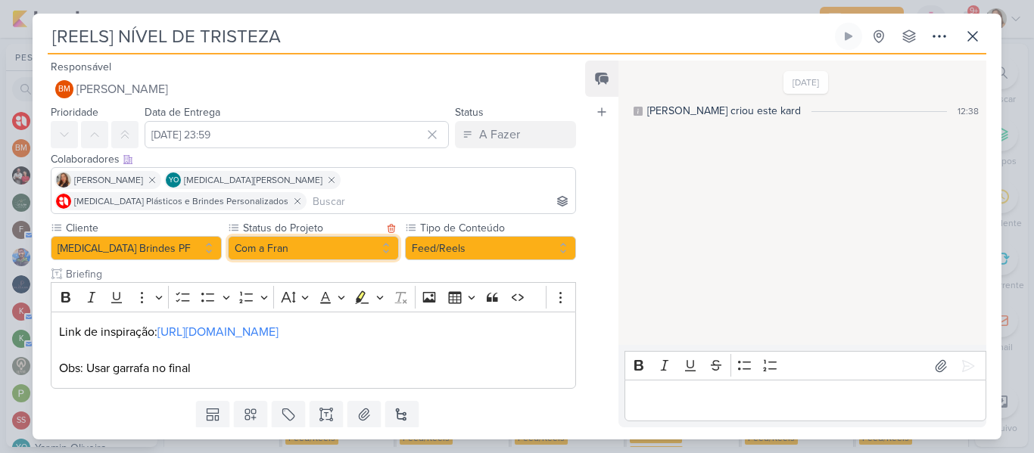
click at [357, 236] on button "Com a Fran" at bounding box center [313, 248] width 171 height 24
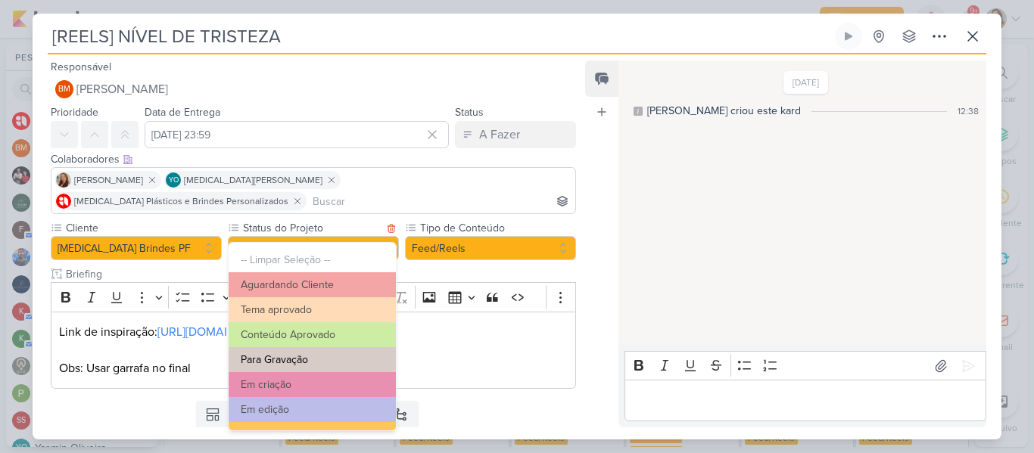
click at [330, 363] on button "Para Gravação" at bounding box center [312, 359] width 167 height 25
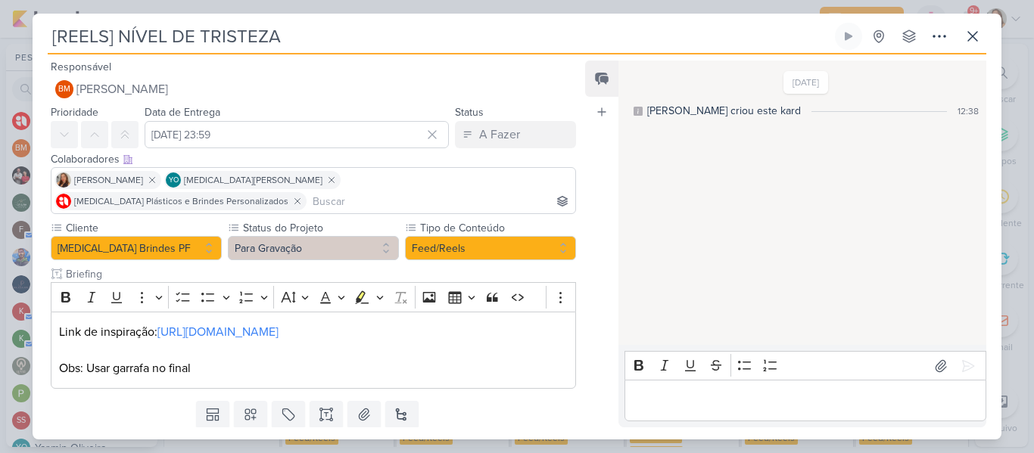
scroll to position [42, 0]
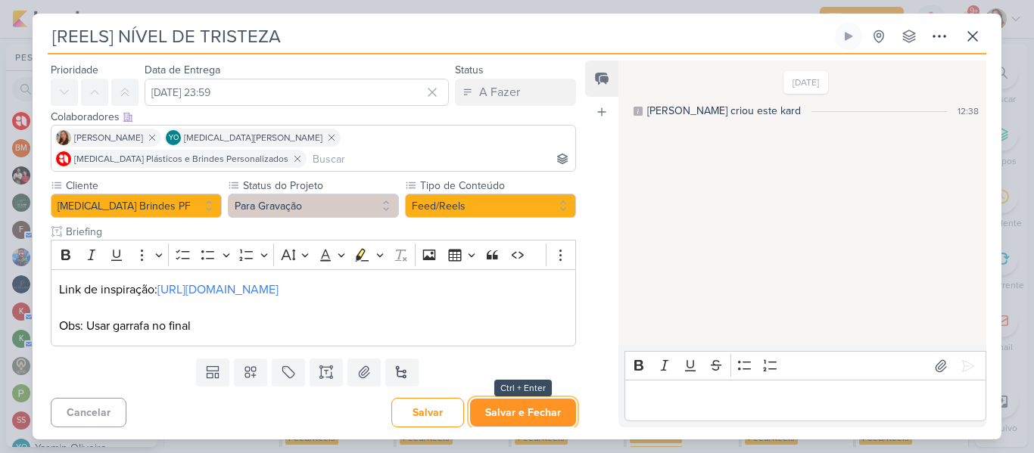
click at [543, 400] on button "Salvar e Fechar" at bounding box center [523, 413] width 106 height 28
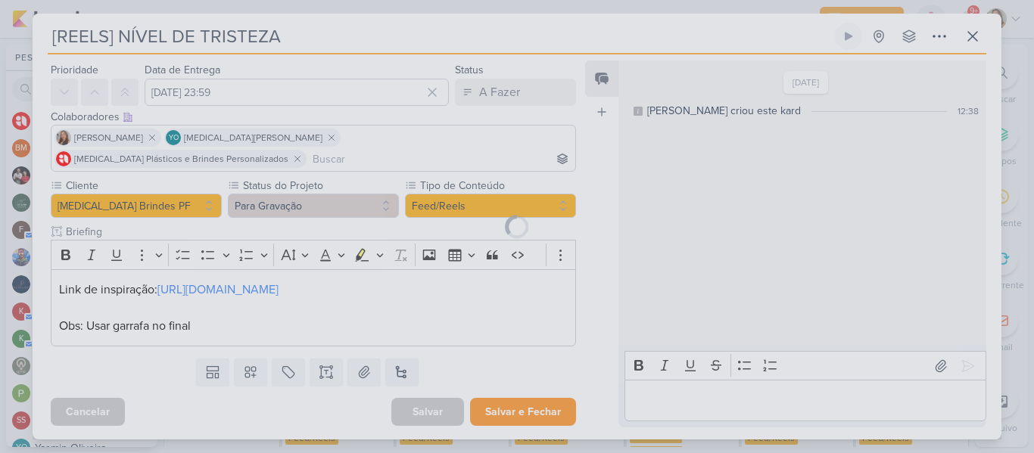
scroll to position [41, 0]
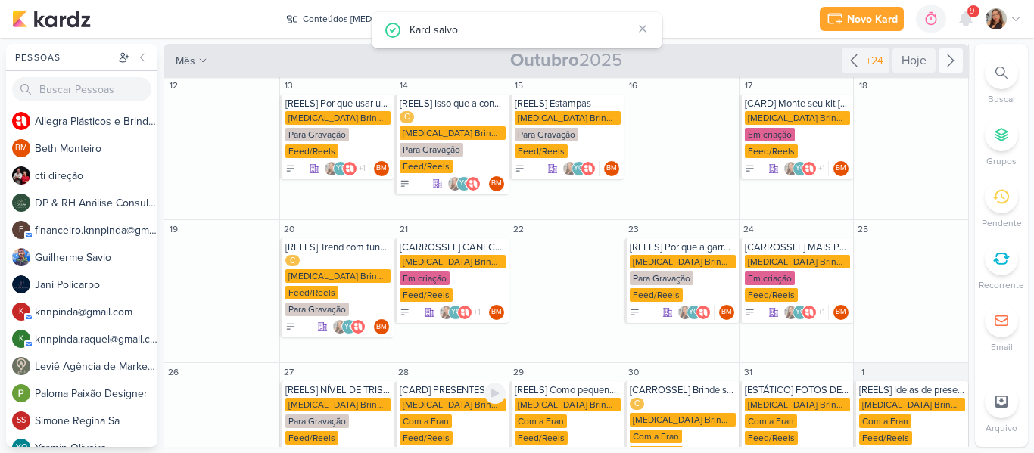
click at [457, 398] on div "[MEDICAL_DATA] Brindes PF" at bounding box center [453, 405] width 106 height 14
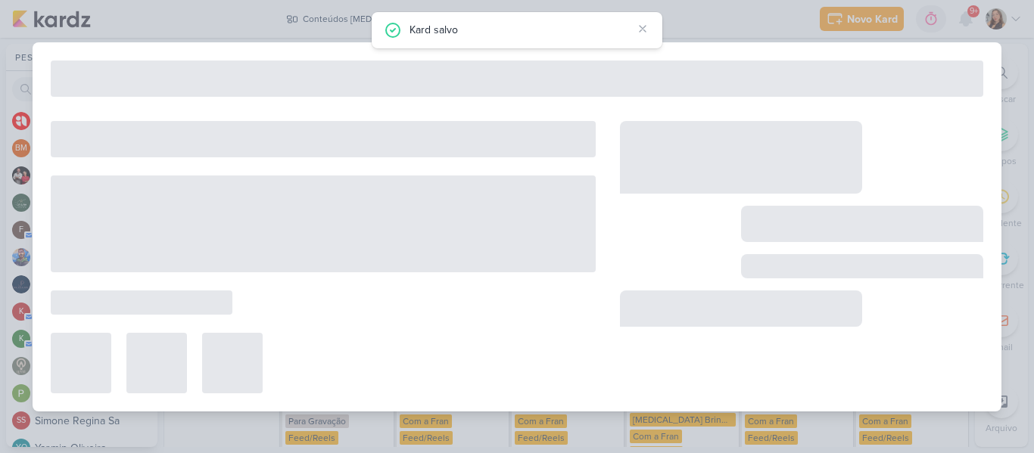
type input "[CARD] PRESENTES QUE ENCANTA"
type input "28 de outubro de 2025 às 23:59"
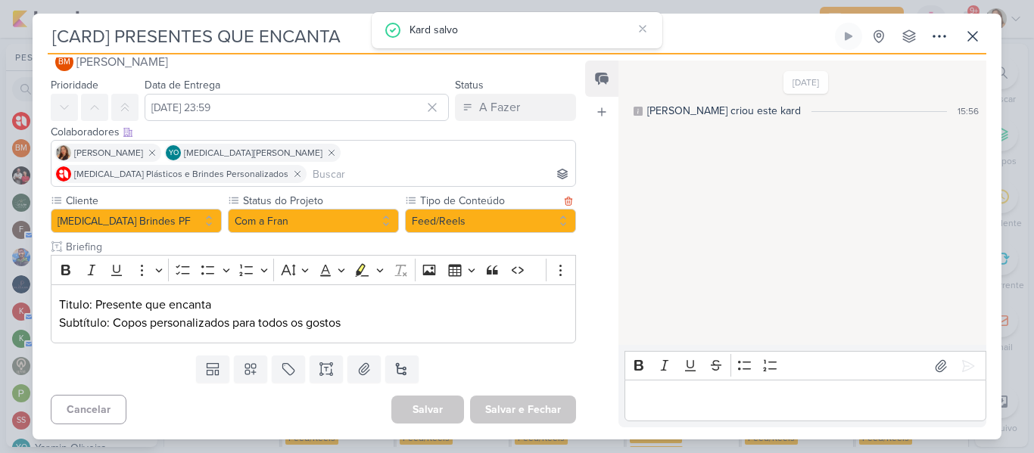
scroll to position [0, 0]
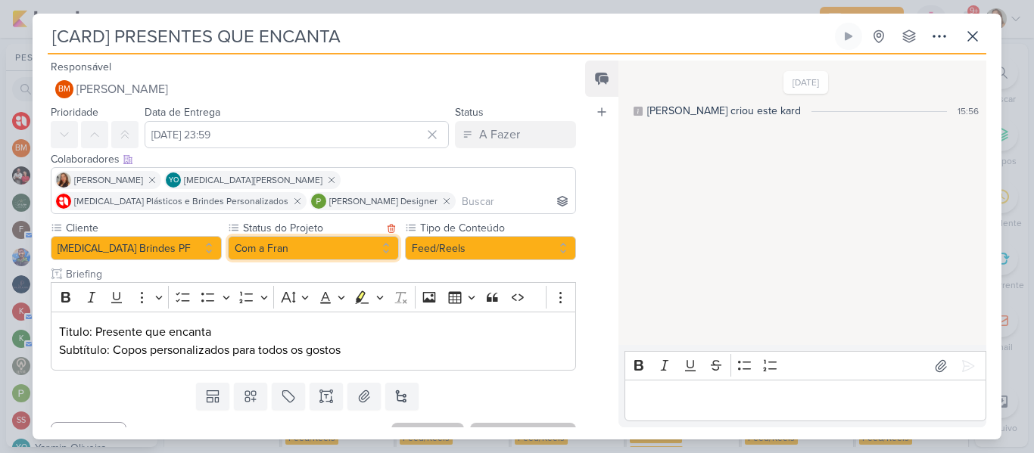
click at [366, 243] on button "Com a Fran" at bounding box center [313, 248] width 171 height 24
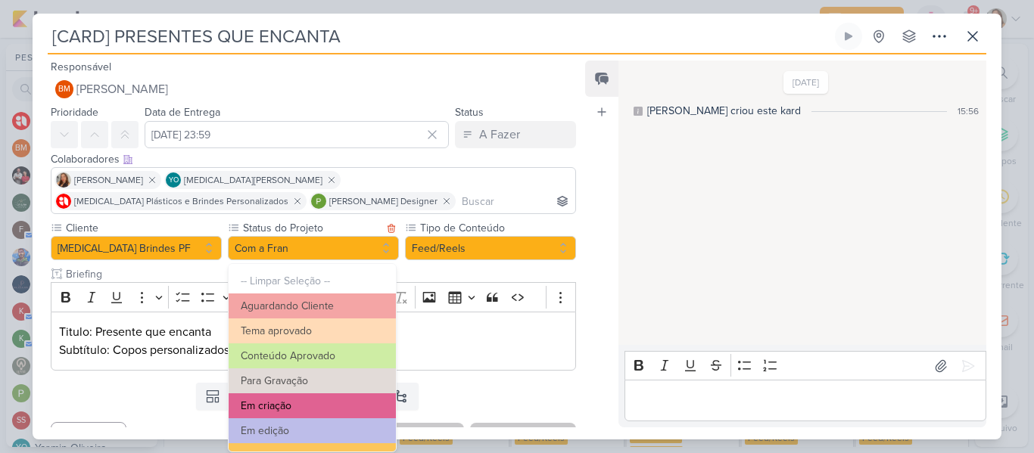
click at [341, 402] on button "Em criação" at bounding box center [312, 406] width 167 height 25
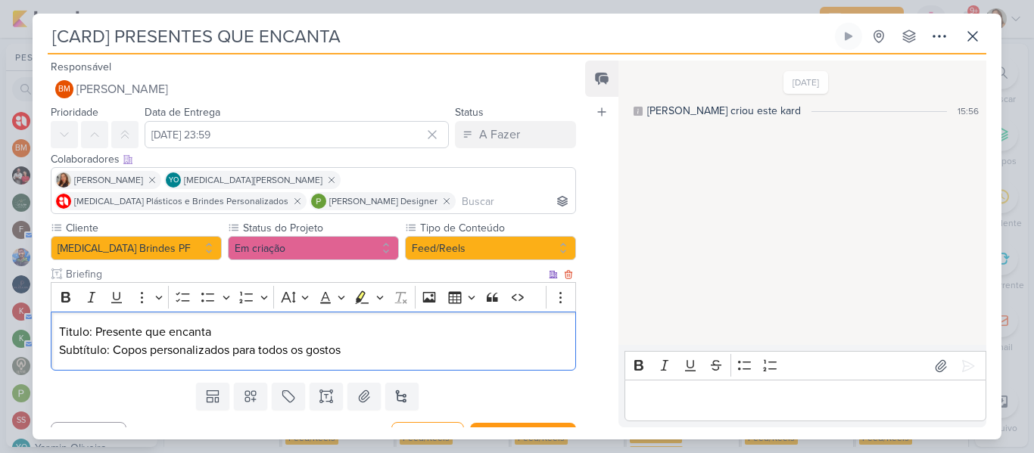
click at [420, 355] on p "Subtítulo: Copos personalizados para todos os gostos" at bounding box center [313, 350] width 509 height 18
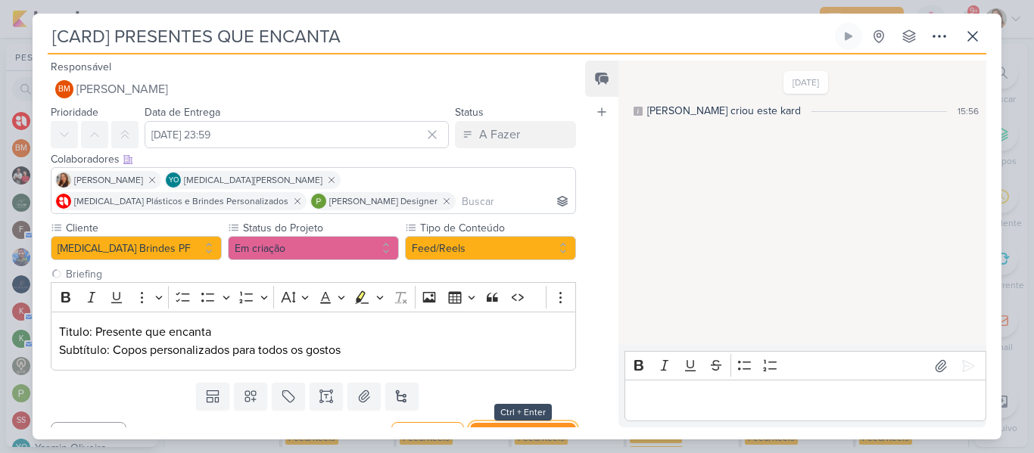
click at [508, 425] on button "Salvar e Fechar" at bounding box center [523, 437] width 106 height 28
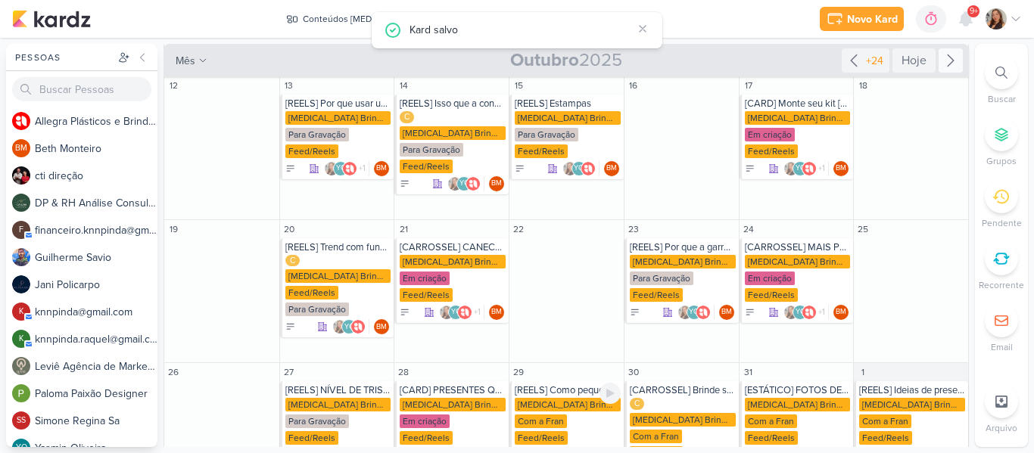
click at [581, 398] on div "[MEDICAL_DATA] Brindes PF" at bounding box center [568, 405] width 106 height 14
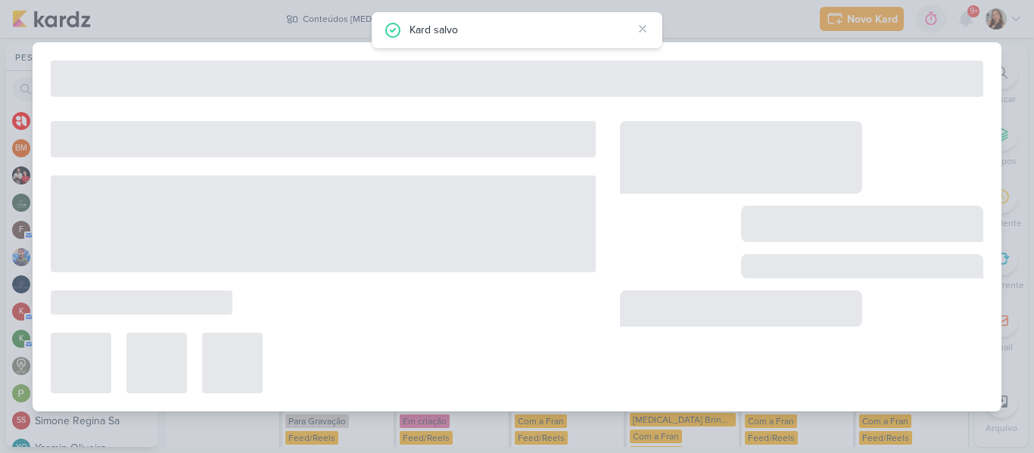
type input "[REELS] Como pequenos hábitos mudam sua rotina"
type input "29 de outubro de 2025 às 23:59"
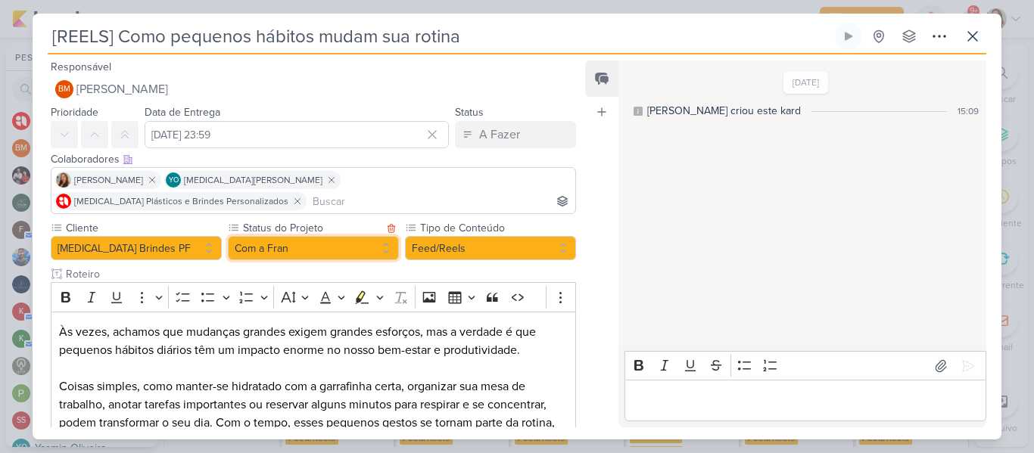
click at [357, 236] on button "Com a Fran" at bounding box center [313, 248] width 171 height 24
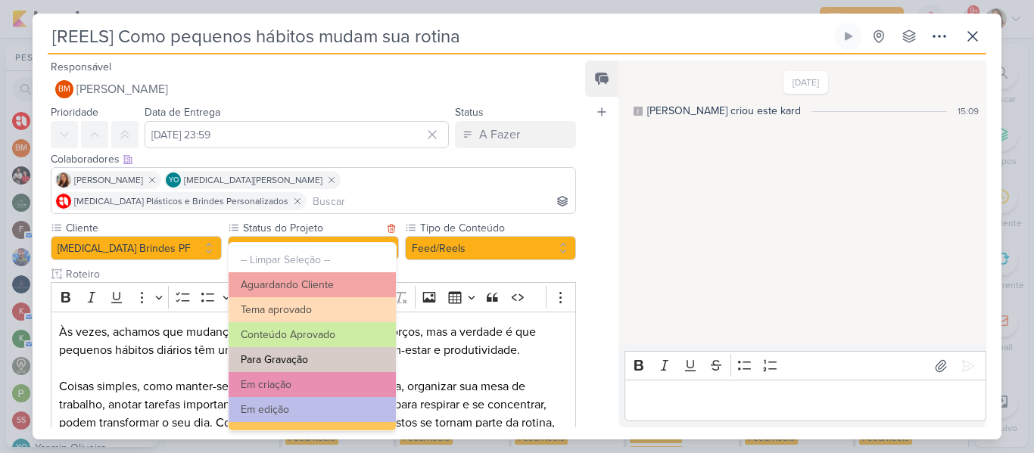
click at [333, 354] on button "Para Gravação" at bounding box center [312, 359] width 167 height 25
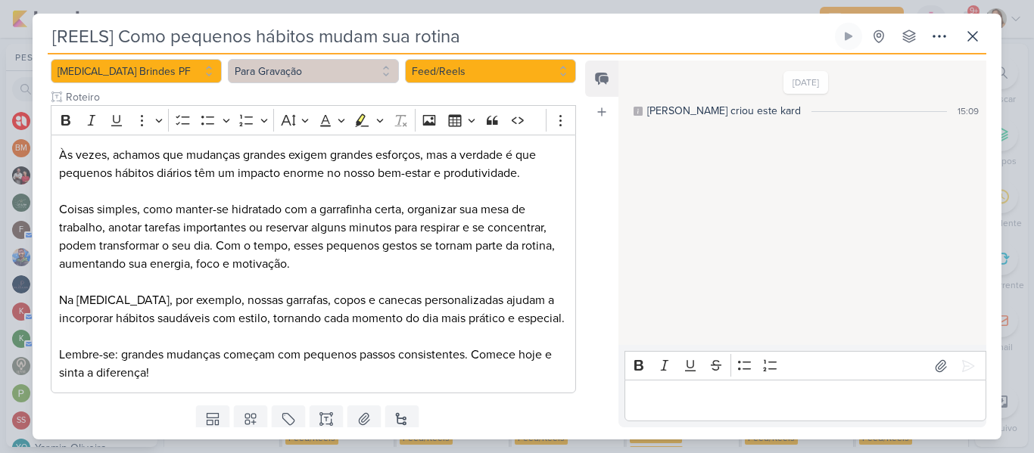
scroll to position [224, 0]
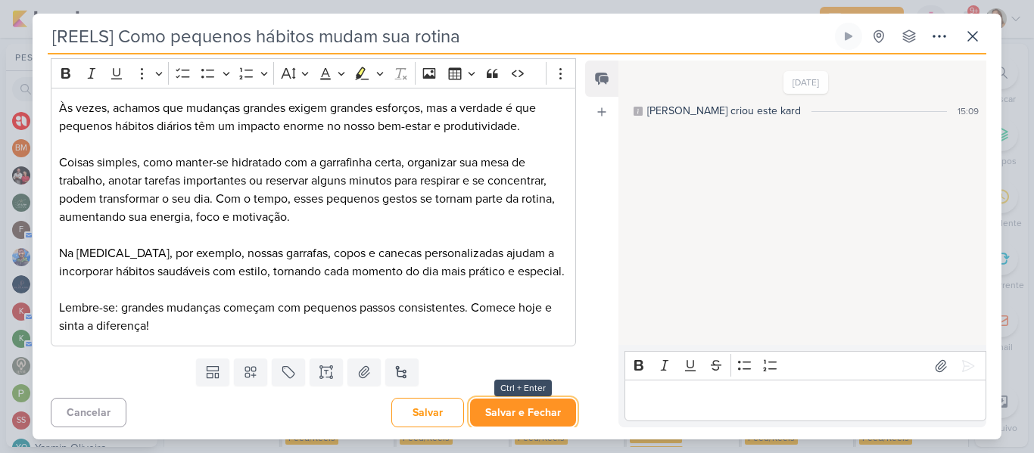
click at [559, 399] on button "Salvar e Fechar" at bounding box center [523, 413] width 106 height 28
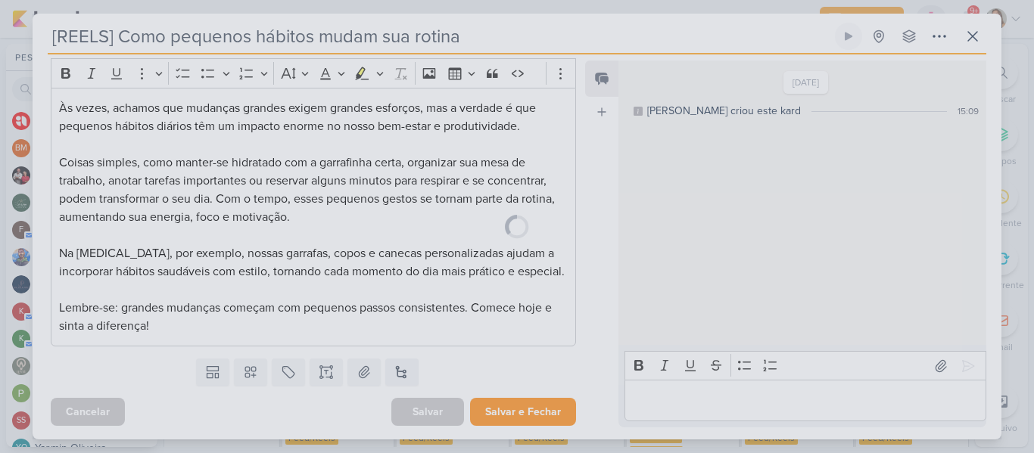
scroll to position [223, 0]
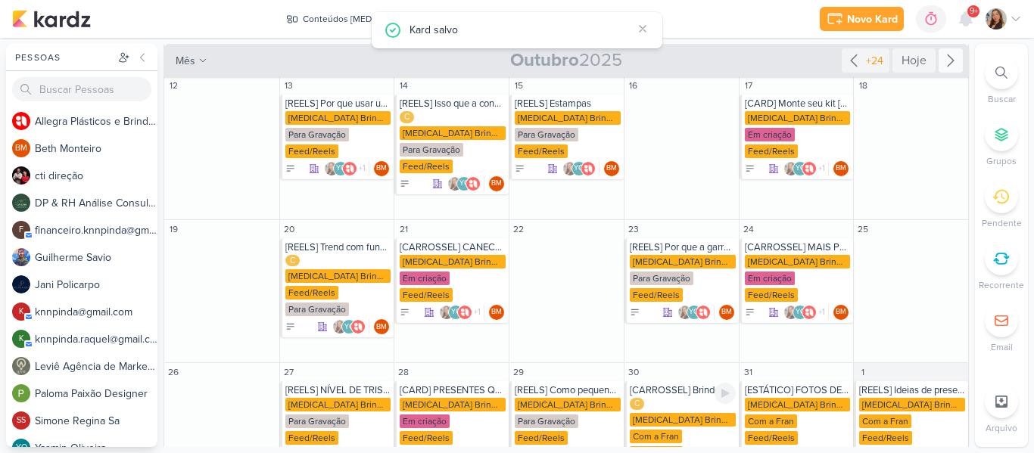
click at [679, 398] on div "C Allegra Brindes PF Com a Fran Feed/Reels" at bounding box center [683, 430] width 106 height 64
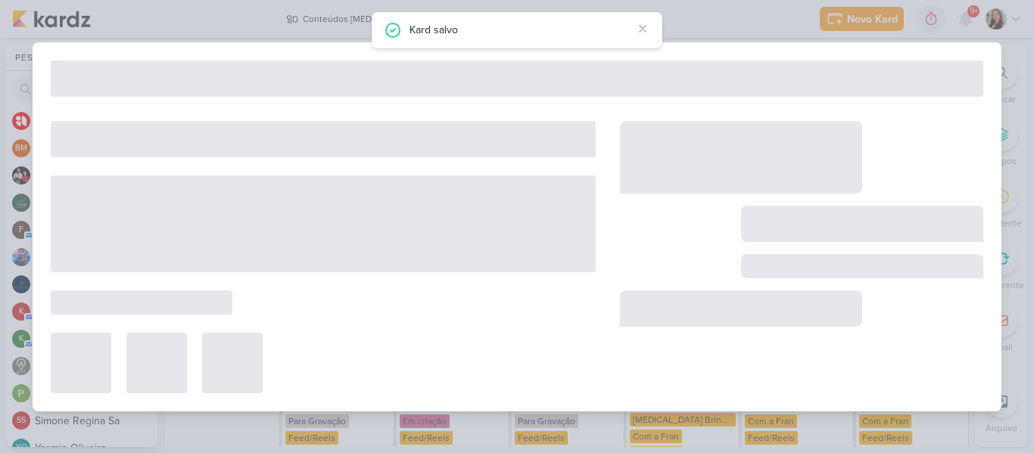
type input "[CARROSSEL] Brinde sem personalização x Brinde [MEDICAL_DATA]"
type input "30 de outubro de 2025 às 23:59"
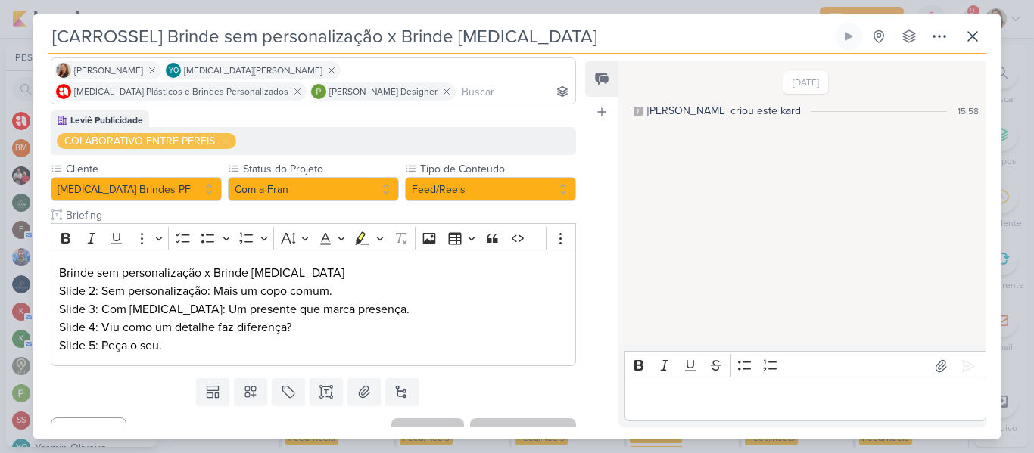
scroll to position [121, 0]
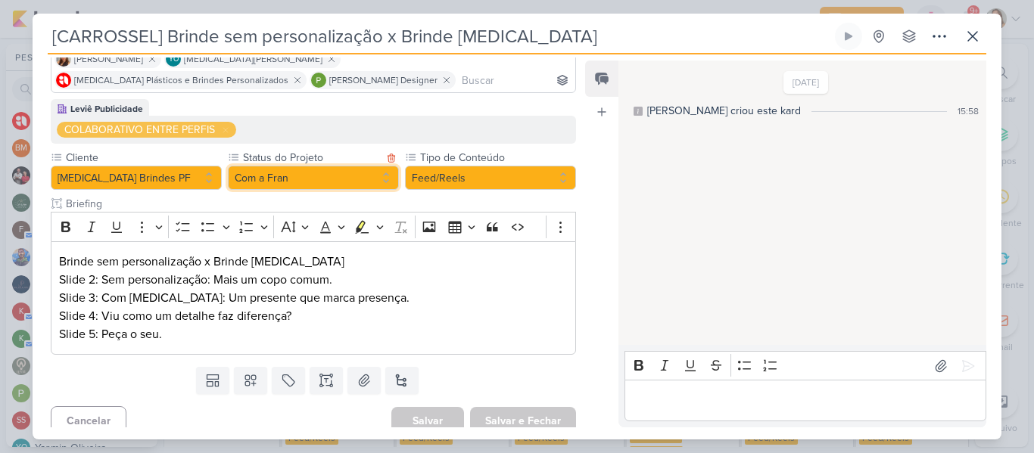
click at [300, 179] on button "Com a Fran" at bounding box center [313, 178] width 171 height 24
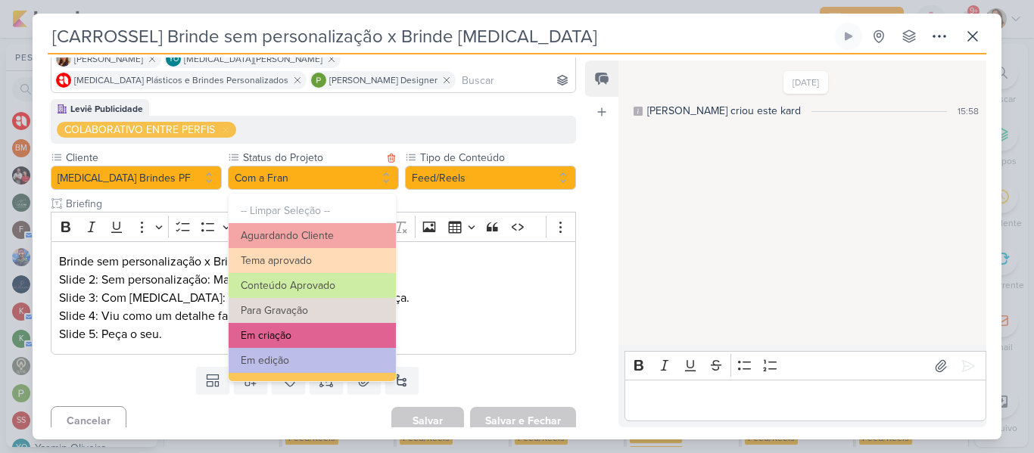
click at [296, 329] on button "Em criação" at bounding box center [312, 335] width 167 height 25
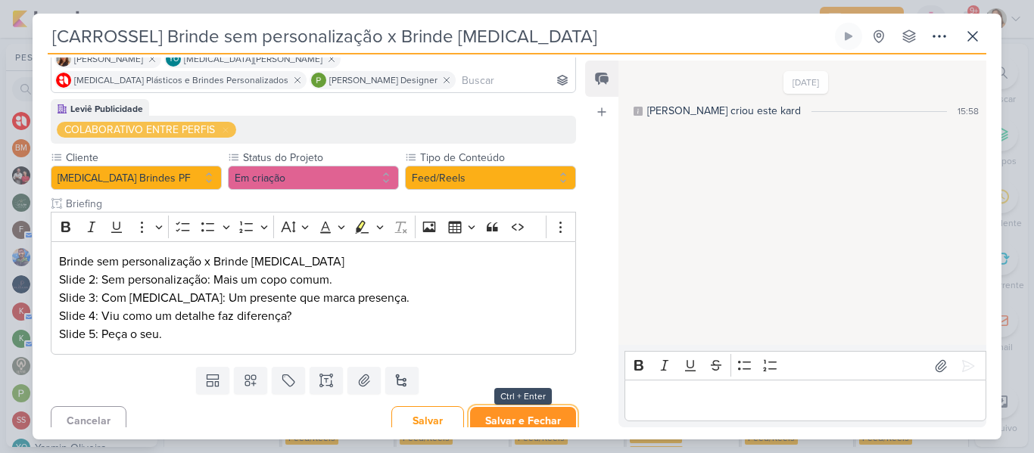
click at [491, 414] on button "Salvar e Fechar" at bounding box center [523, 421] width 106 height 28
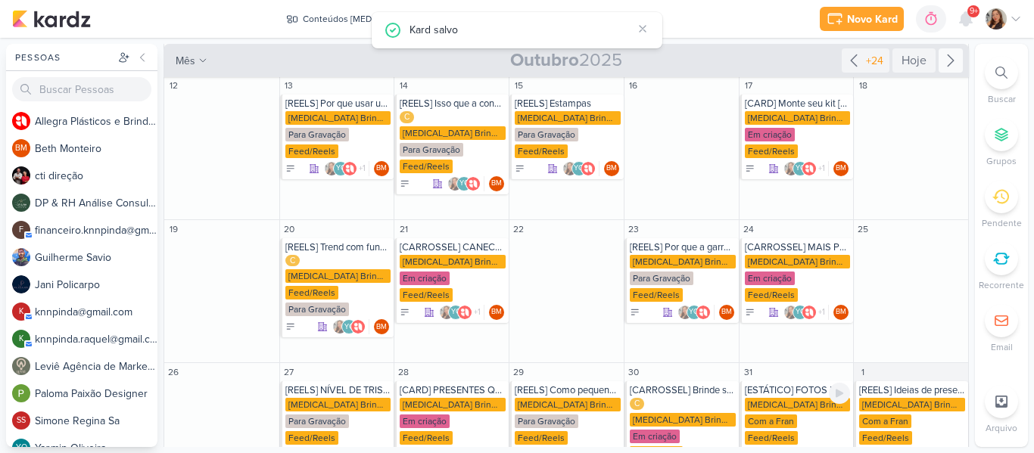
click at [797, 398] on div "[MEDICAL_DATA] Brindes PF" at bounding box center [798, 405] width 106 height 14
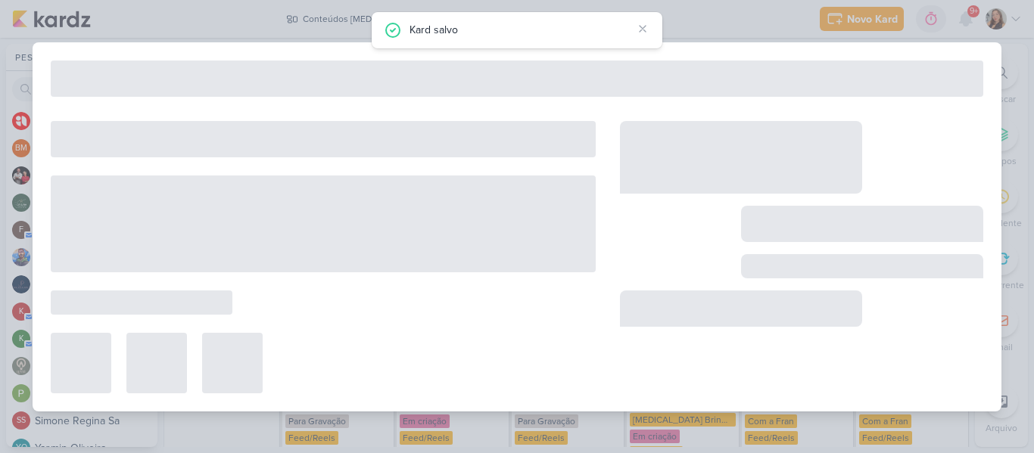
type input "[ESTÁTICO] FOTOS DE PRODUTOS"
type input "31 de outubro de 2025 às 23:59"
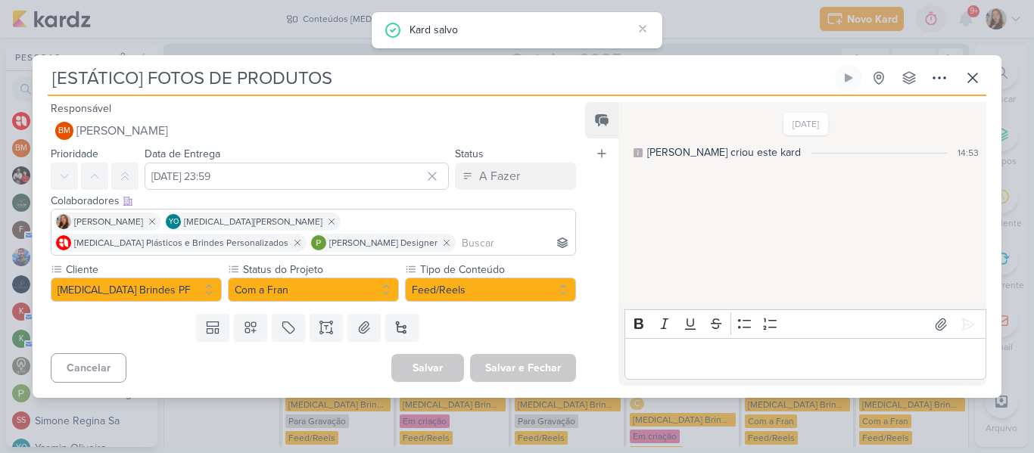
scroll to position [0, 0]
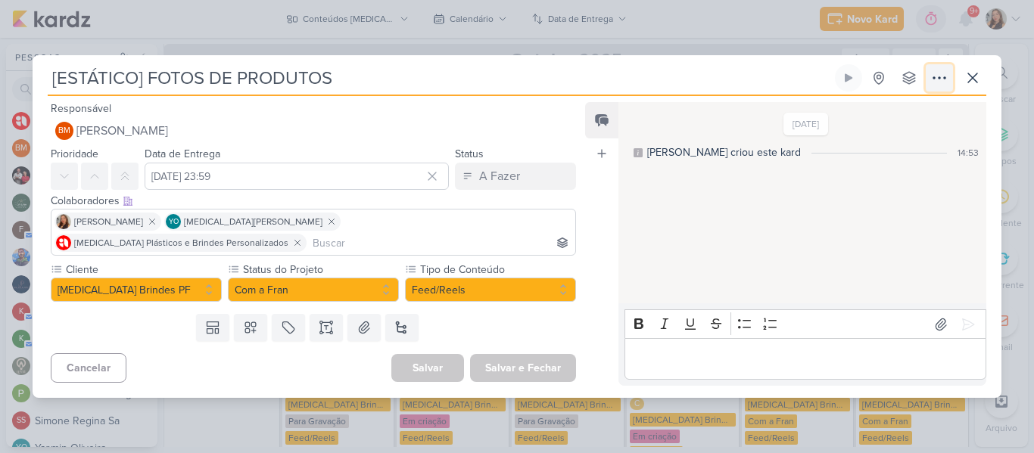
click at [940, 87] on icon at bounding box center [939, 78] width 18 height 18
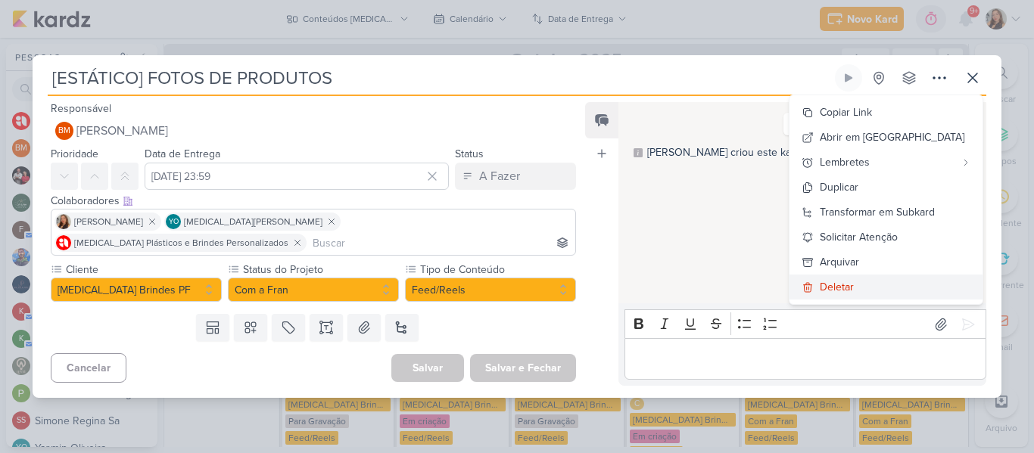
click at [852, 292] on div "Deletar" at bounding box center [837, 287] width 34 height 16
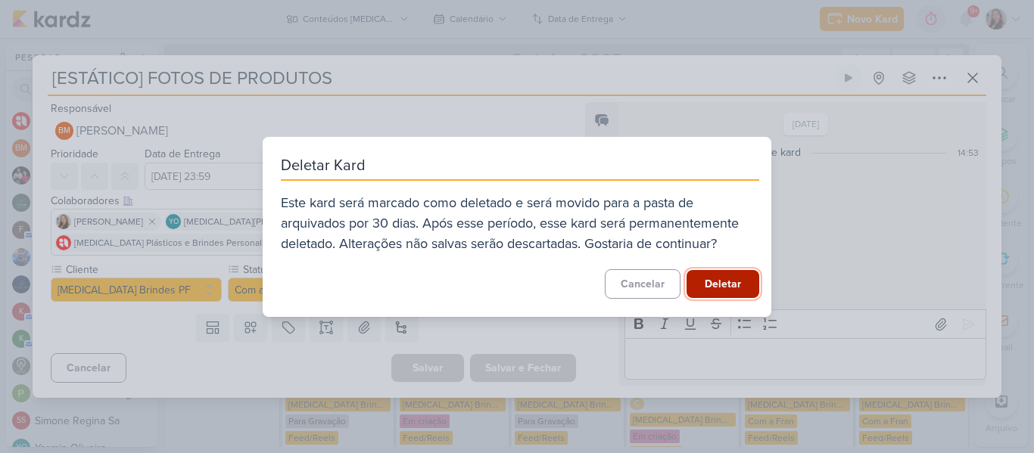
click at [721, 282] on button "Deletar" at bounding box center [723, 284] width 73 height 28
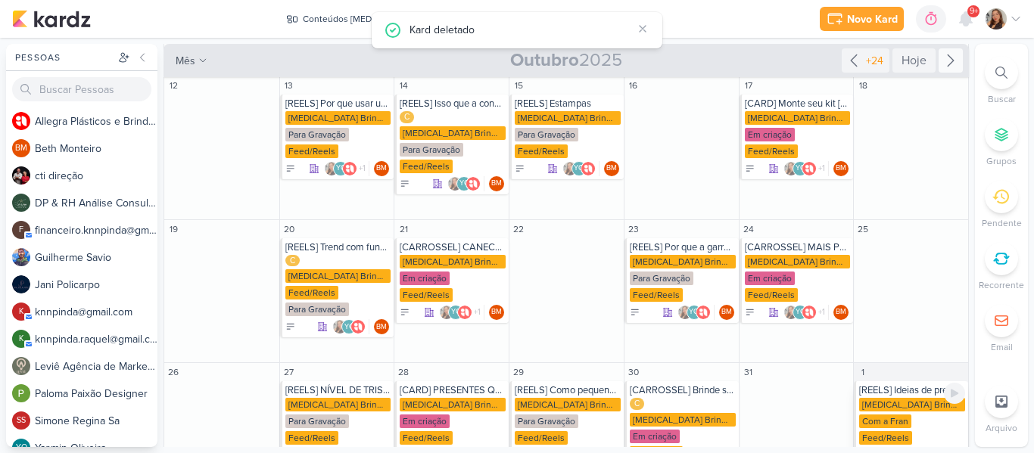
click at [910, 398] on div "[MEDICAL_DATA] Brindes PF" at bounding box center [912, 405] width 106 height 14
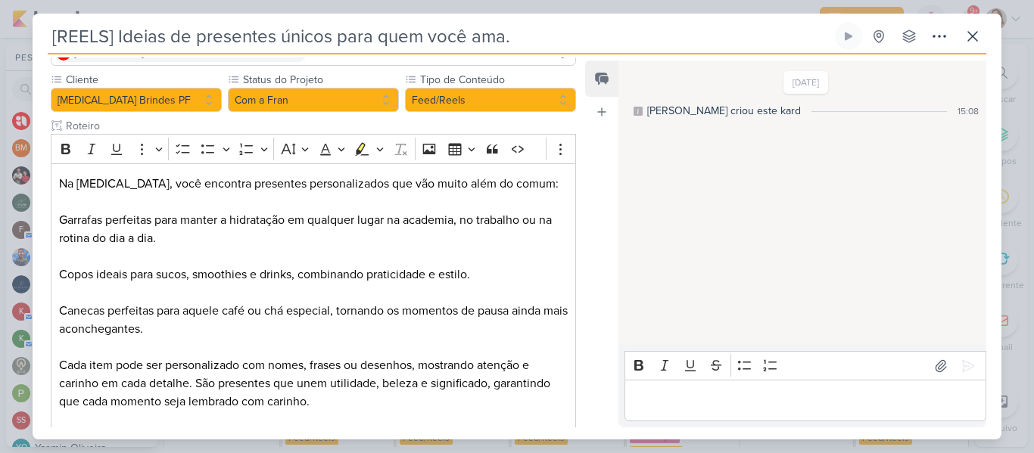
scroll to position [151, 0]
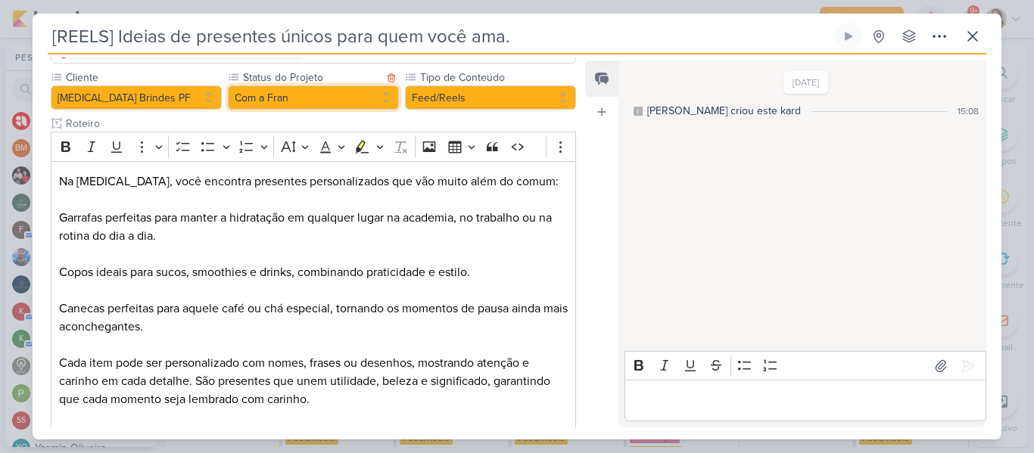
click at [388, 86] on button "Com a Fran" at bounding box center [313, 98] width 171 height 24
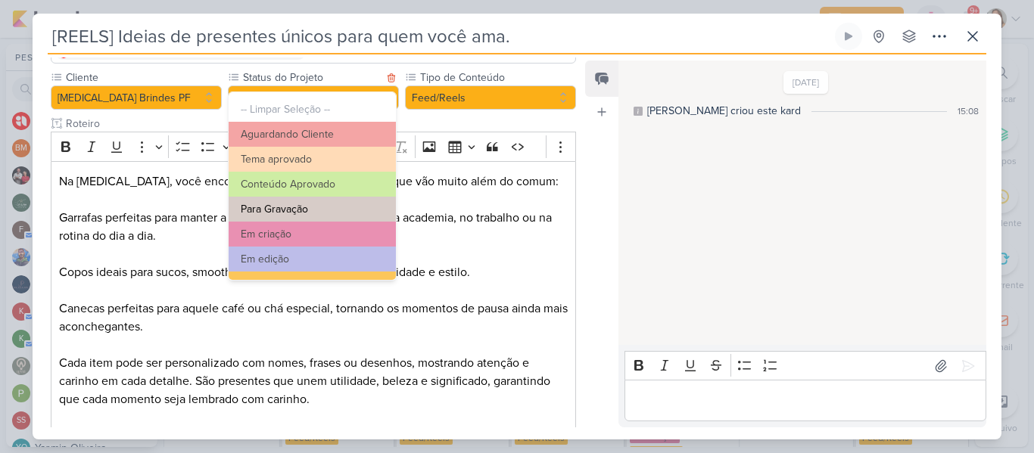
click at [317, 205] on button "Para Gravação" at bounding box center [312, 209] width 167 height 25
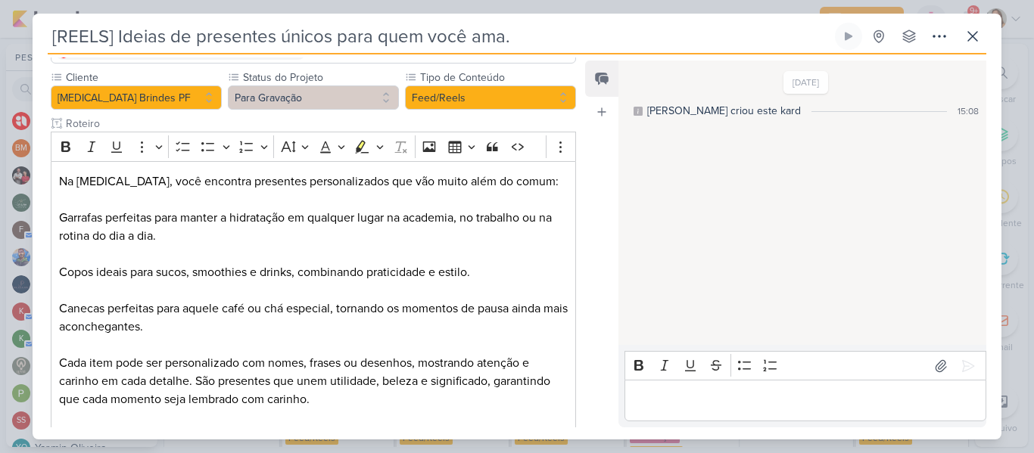
scroll to position [242, 0]
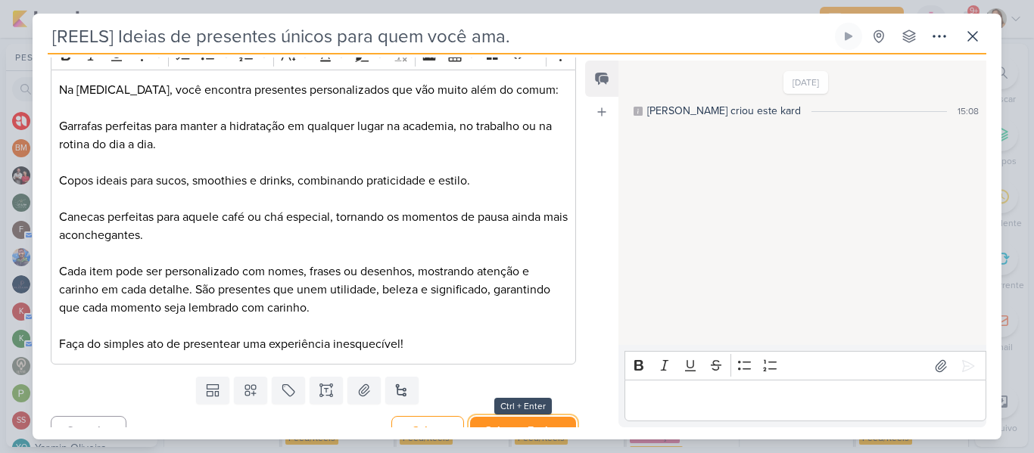
click at [549, 417] on button "Salvar e Fechar" at bounding box center [523, 431] width 106 height 28
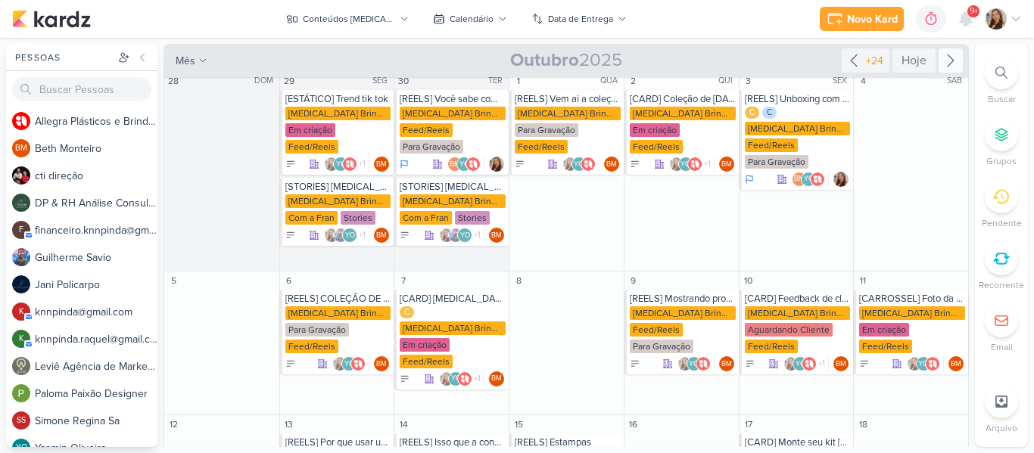
scroll to position [0, 0]
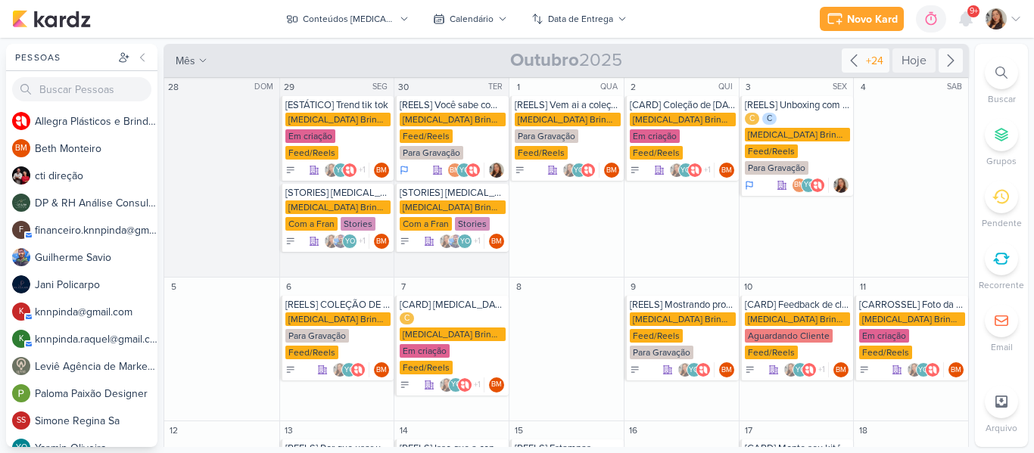
click at [871, 57] on div "+24" at bounding box center [874, 61] width 23 height 16
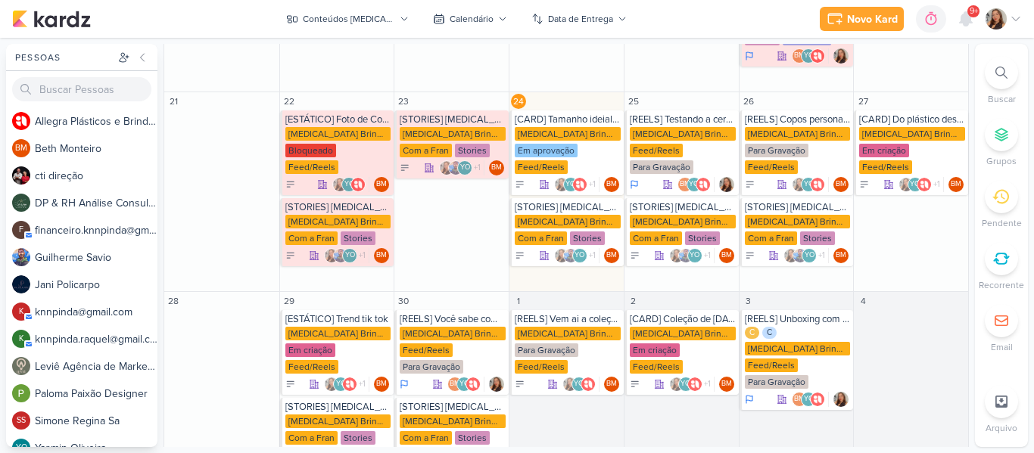
scroll to position [509, 0]
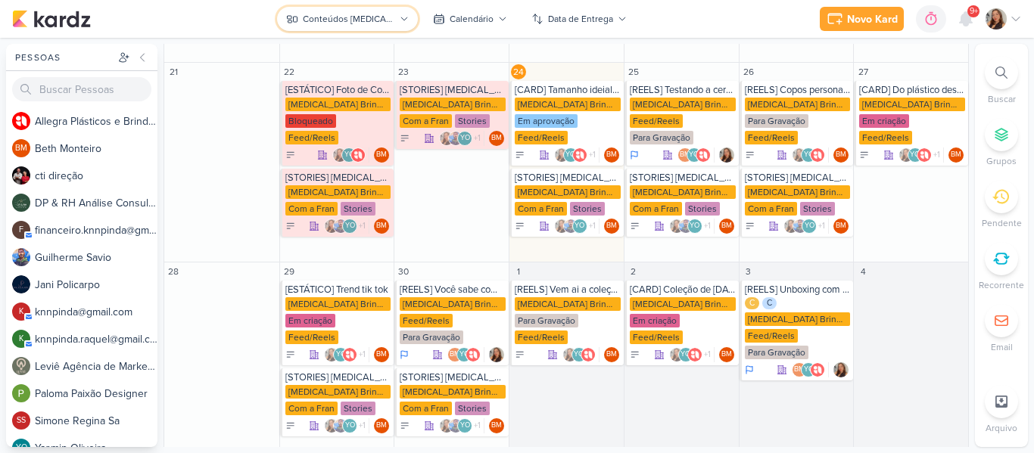
click at [394, 29] on button "Conteúdos [MEDICAL_DATA] Brindes PF" at bounding box center [347, 19] width 140 height 24
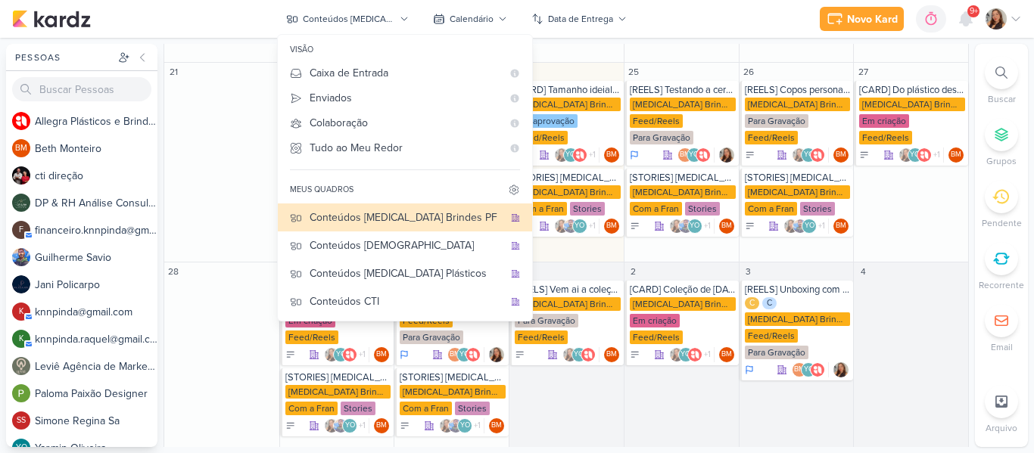
click at [759, 34] on div "Novo Kard Ctrl + k 0h0m Sessão desligada... Hoje 0h0m Semana 0h0m Mês 0h0m" at bounding box center [517, 19] width 1010 height 38
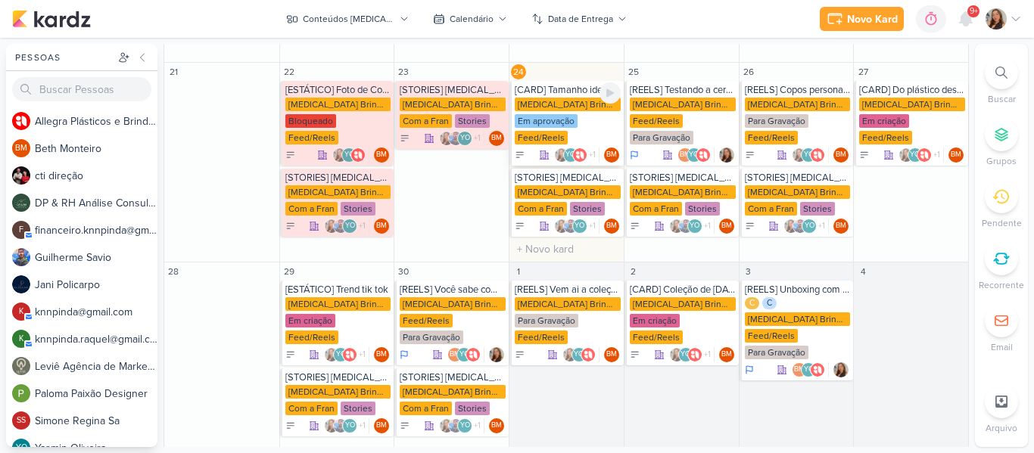
click at [587, 98] on div "[MEDICAL_DATA] Brindes PF" at bounding box center [568, 105] width 106 height 14
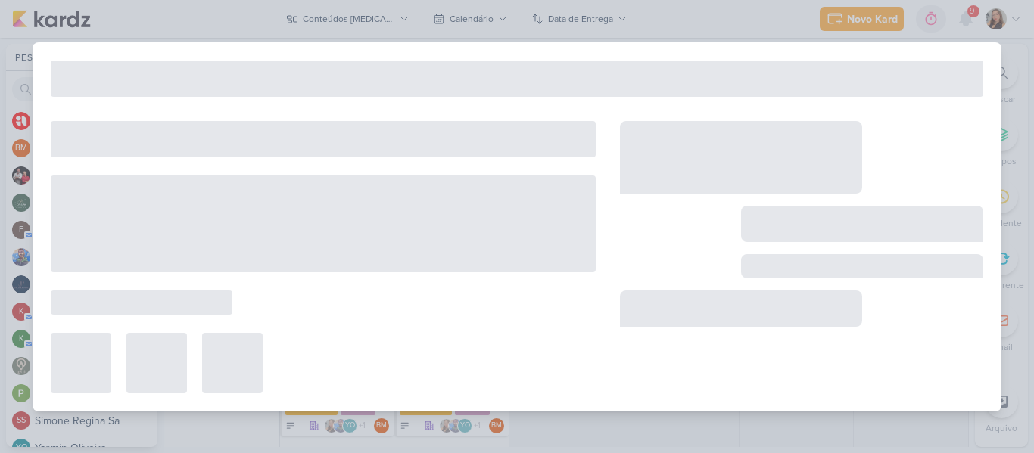
type input "[CARD] Tamanho ideial para acabar com sua sede"
type input "24 de setembro de 2025 às 23:59"
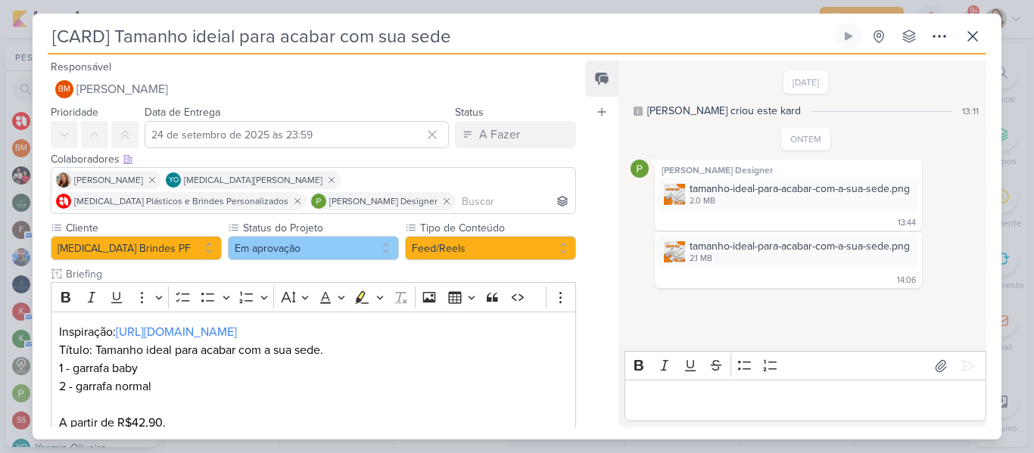
scroll to position [100, 0]
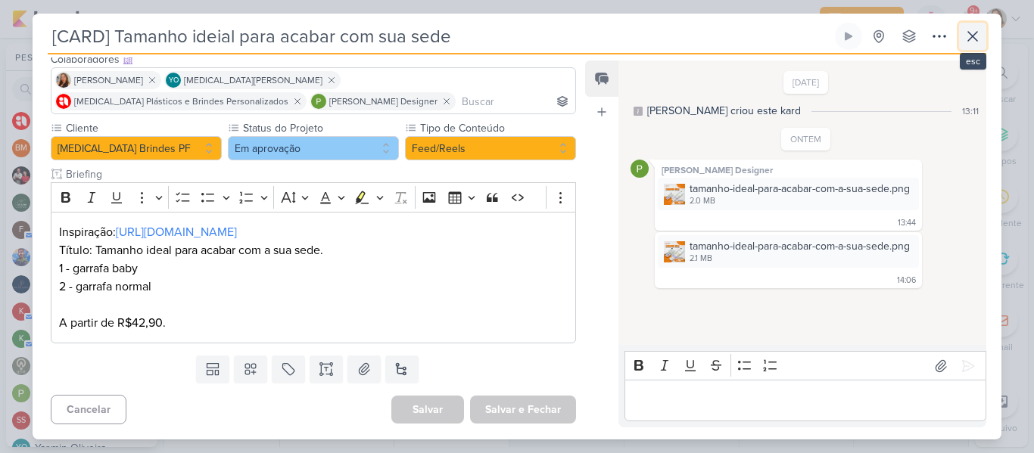
click at [978, 42] on icon at bounding box center [973, 36] width 18 height 18
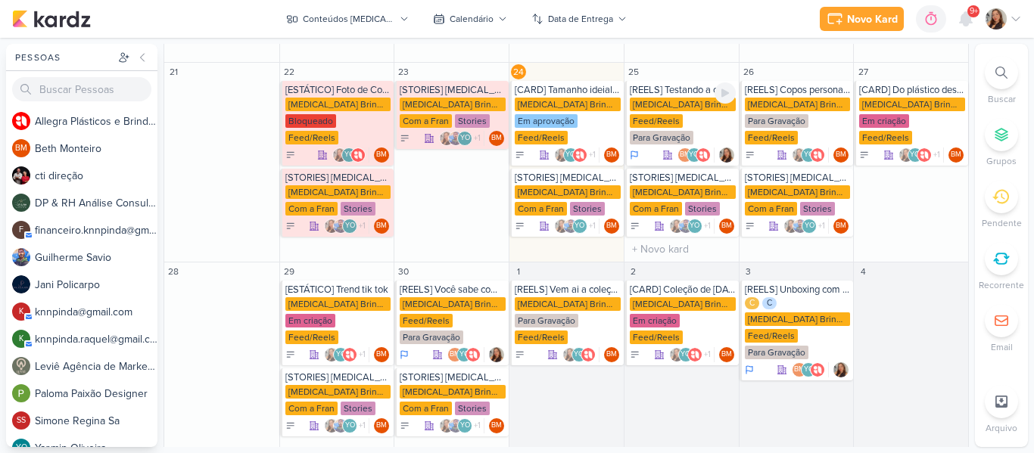
click at [688, 109] on div "Allegra Brindes PF Feed/Reels Para Gravação" at bounding box center [683, 122] width 106 height 48
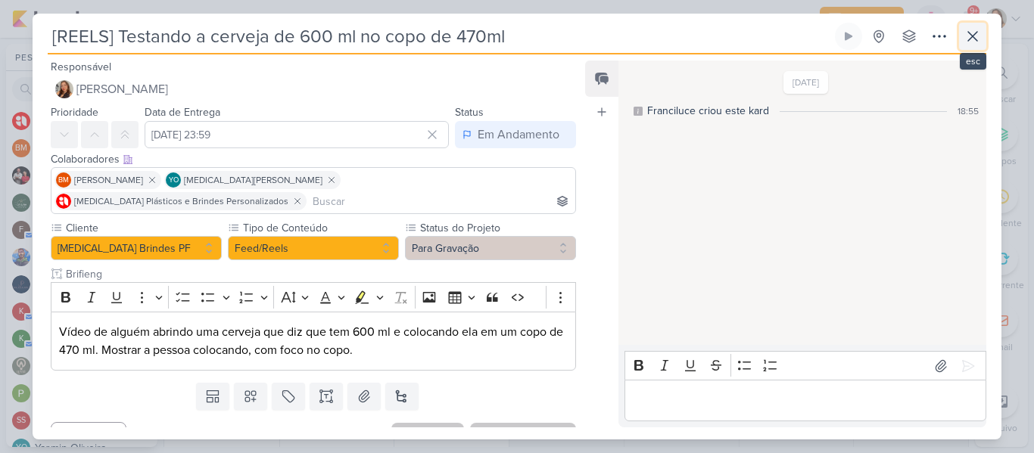
click at [971, 47] on button at bounding box center [972, 36] width 27 height 27
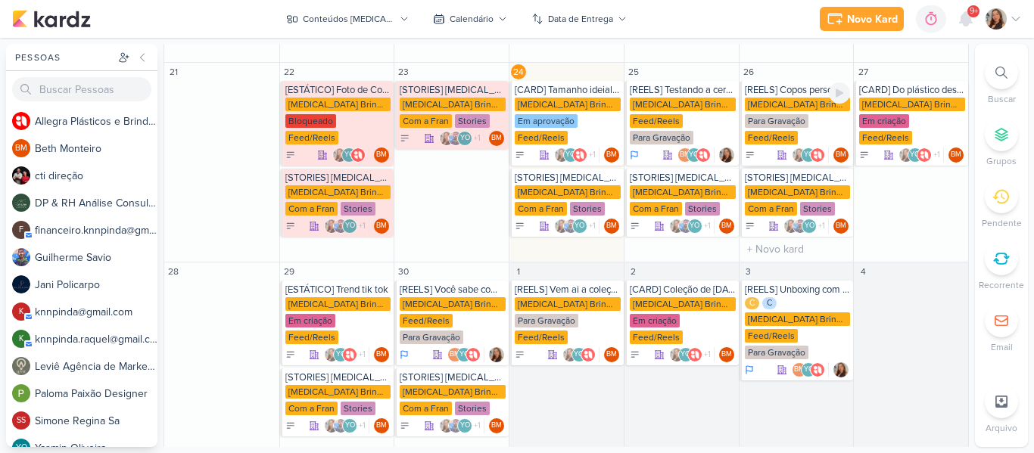
click at [782, 114] on div "Para Gravação" at bounding box center [777, 121] width 64 height 14
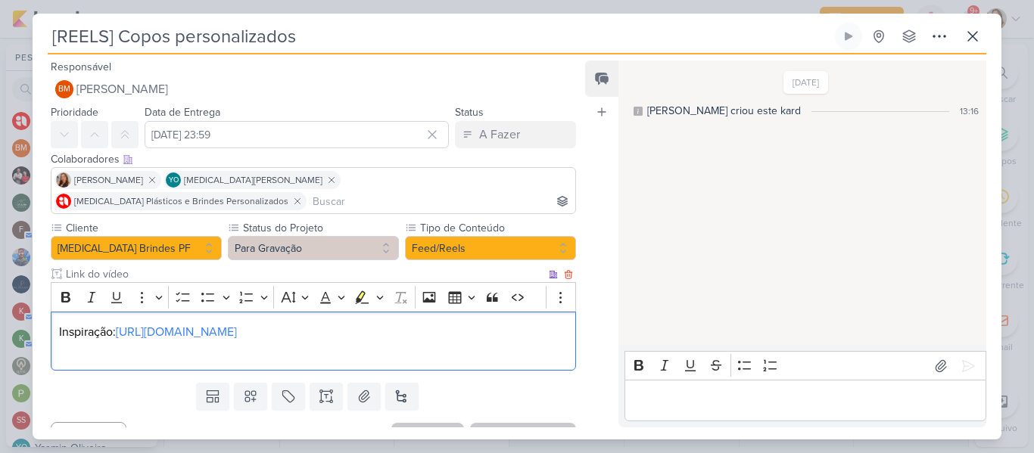
click at [456, 347] on div "Inspiração: https://vm.tiktok.com/ZMALv9eBh/" at bounding box center [313, 342] width 525 height 60
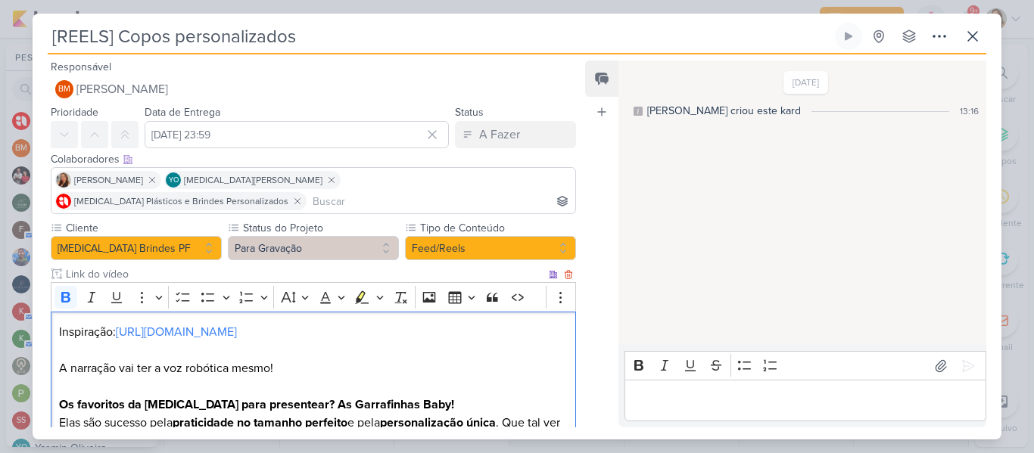
scroll to position [127, 0]
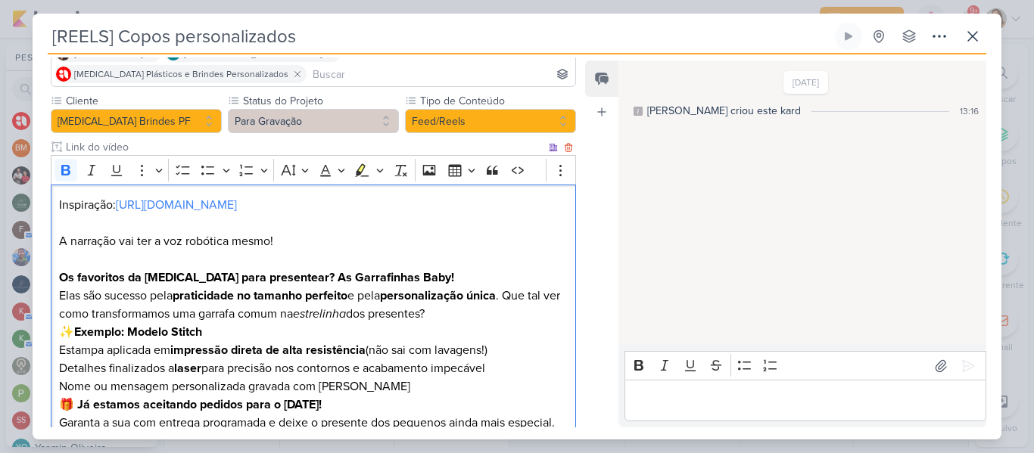
click at [60, 270] on strong "Os favoritos da Allegra para presentear? As Garrafinhas Baby!" at bounding box center [256, 277] width 395 height 15
click at [78, 287] on p "Elas são sucesso pela praticidade no tamanho perfeito e pela personalização úni…" at bounding box center [313, 305] width 509 height 36
click at [78, 323] on p "✨ Exemplo: Modelo Stitch" at bounding box center [313, 332] width 509 height 18
drag, startPoint x: 64, startPoint y: 309, endPoint x: 221, endPoint y: 309, distance: 157.5
click at [221, 323] on p "✨ Exemplo: Modelo Stitch" at bounding box center [313, 332] width 509 height 18
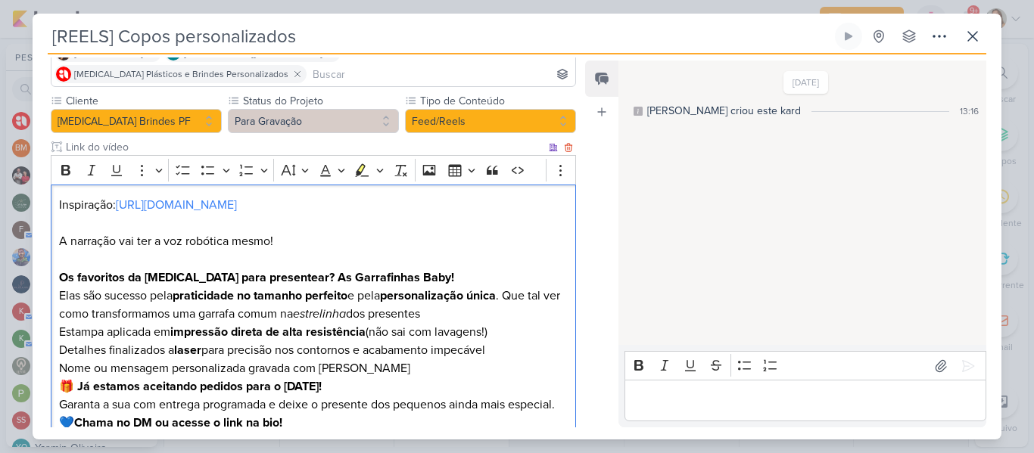
click at [224, 341] on p "Detalhes finalizados a laser para precisão nos contornos e acabamento impecável" at bounding box center [313, 350] width 509 height 18
click at [201, 343] on strong "laser" at bounding box center [187, 350] width 27 height 15
click at [323, 360] on p "Nome ou mensagem personalizada gravada com carinho" at bounding box center [313, 369] width 509 height 18
click at [77, 379] on strong "🎁 Já estamos aceitando pedidos para o Natal!" at bounding box center [190, 386] width 263 height 15
click at [79, 386] on p "Já estamos aceitando pedidos para o Natal! Garanta a sua com entrega programada…" at bounding box center [313, 396] width 509 height 36
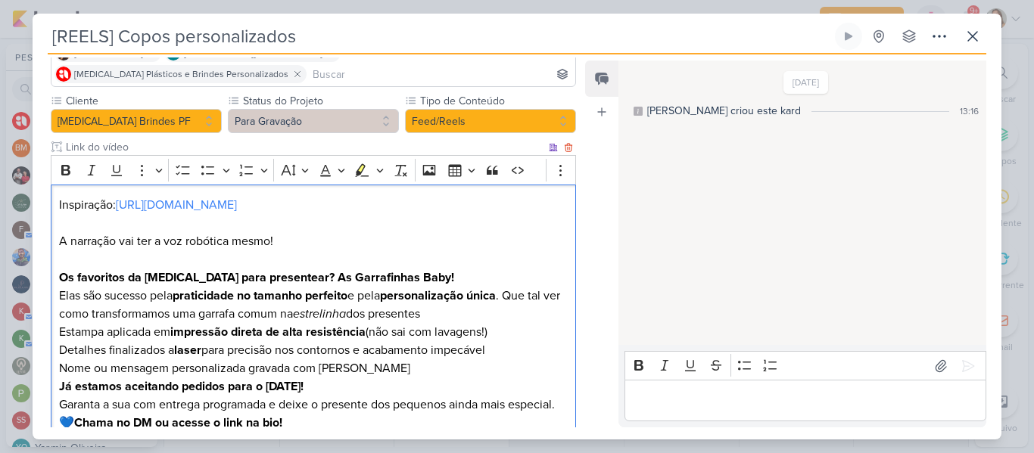
click at [77, 414] on p "💙 Chama no DM ou acesse o link na bio!" at bounding box center [313, 423] width 509 height 18
drag, startPoint x: 375, startPoint y: 383, endPoint x: 451, endPoint y: 385, distance: 76.5
click at [451, 385] on p "Já estamos aceitando pedidos para o Natal! Garanta a sua com entrega programada…" at bounding box center [313, 396] width 509 height 36
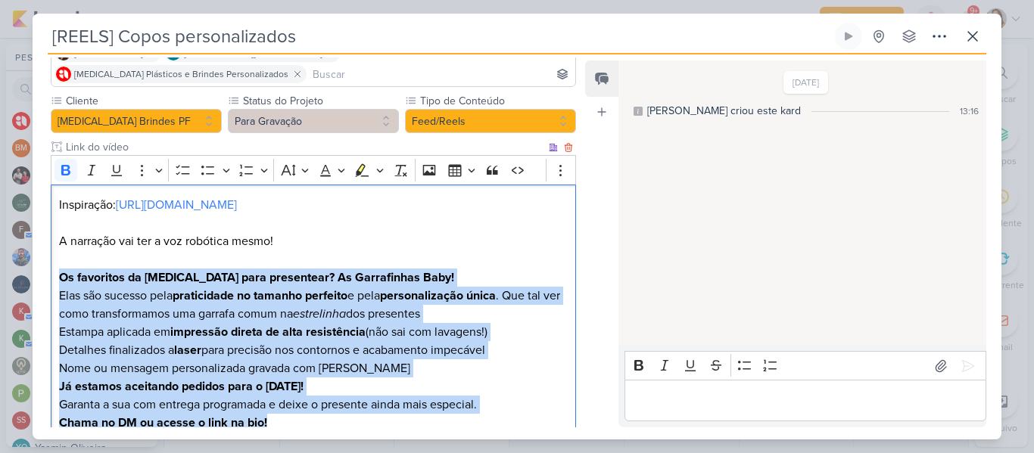
drag, startPoint x: 295, startPoint y: 400, endPoint x: 61, endPoint y: 250, distance: 278.3
click at [61, 250] on div "Inspiração: https://vm.tiktok.com/ZMALv9eBh/ A narração vai ter a voz robótica …" at bounding box center [313, 315] width 525 height 260
click at [67, 163] on icon "Editor toolbar" at bounding box center [65, 170] width 15 height 15
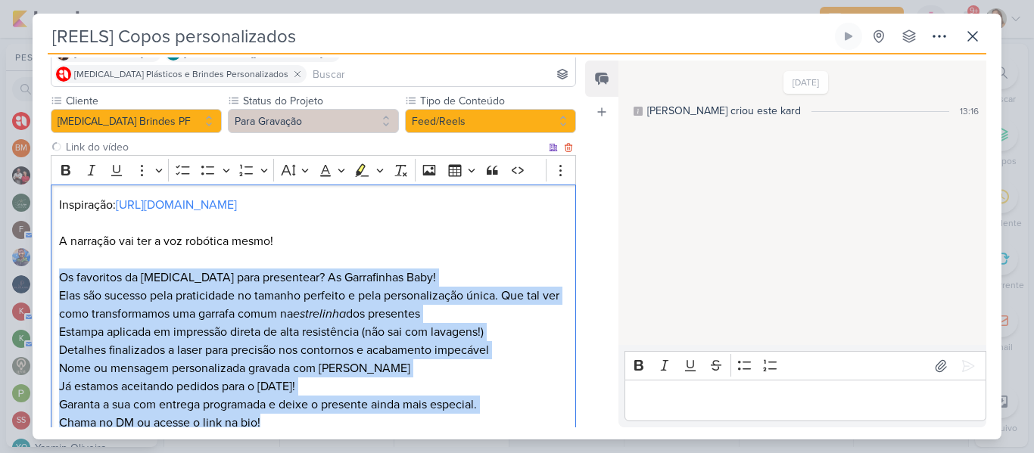
click at [71, 287] on p "Elas são sucesso pela praticidade no tamanho perfeito e pela personalização úni…" at bounding box center [313, 305] width 509 height 36
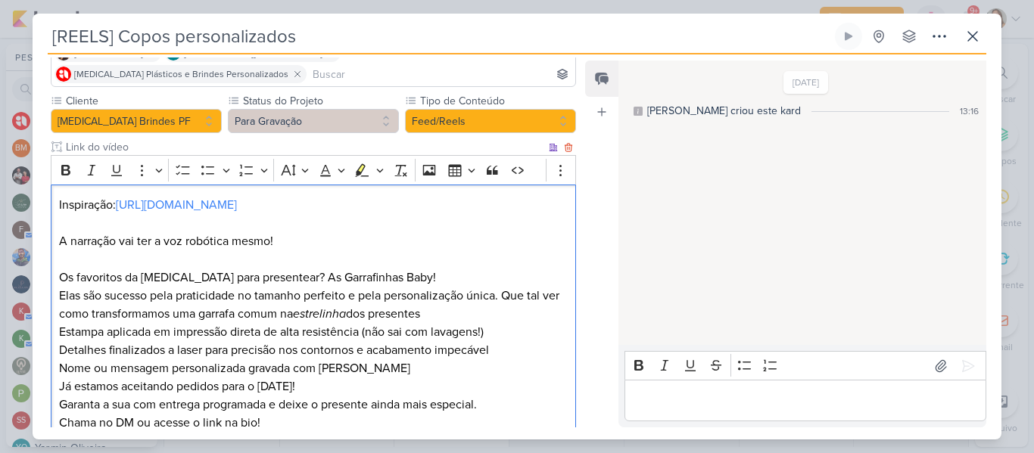
click at [60, 269] on p "Os favoritos da Allegra para presentear? As Garrafinhas Baby!" at bounding box center [313, 278] width 509 height 18
click at [319, 414] on p "Chama no DM ou acesse o link na bio!" at bounding box center [313, 423] width 509 height 18
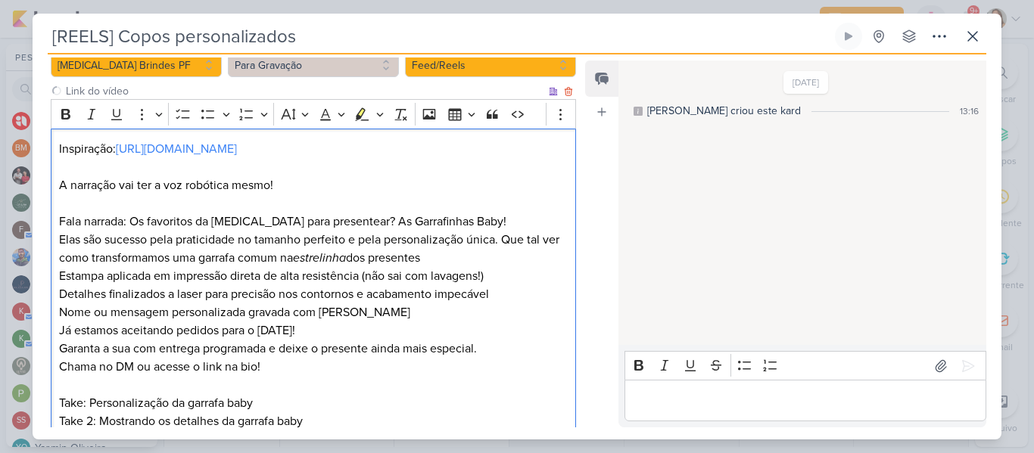
scroll to position [201, 0]
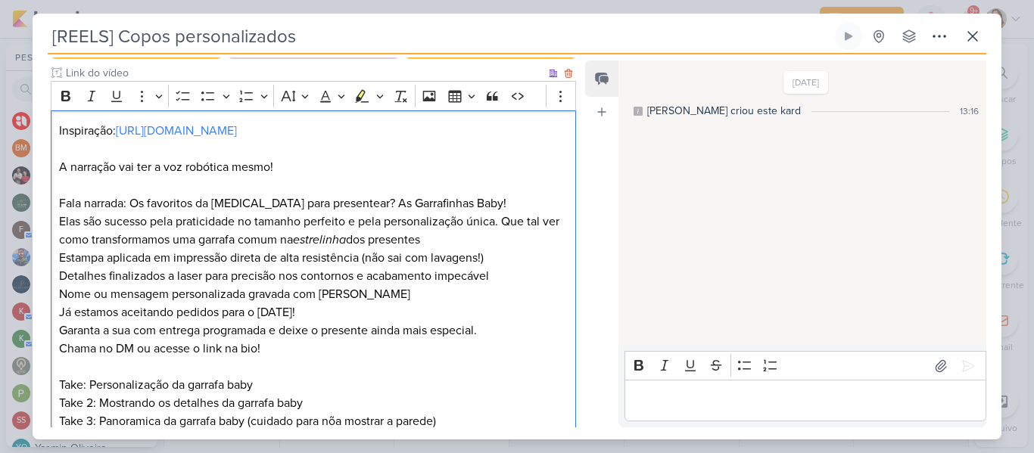
click at [83, 376] on p "Take: Personalização da garrafa baby" at bounding box center [313, 385] width 509 height 18
click at [84, 376] on p "Take1: Personalização da garrafa baby" at bounding box center [313, 385] width 509 height 18
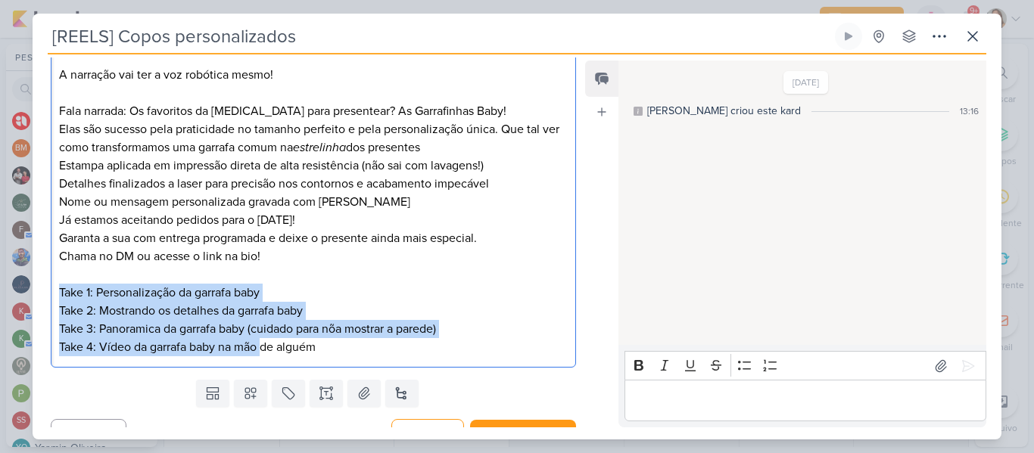
scroll to position [297, 0]
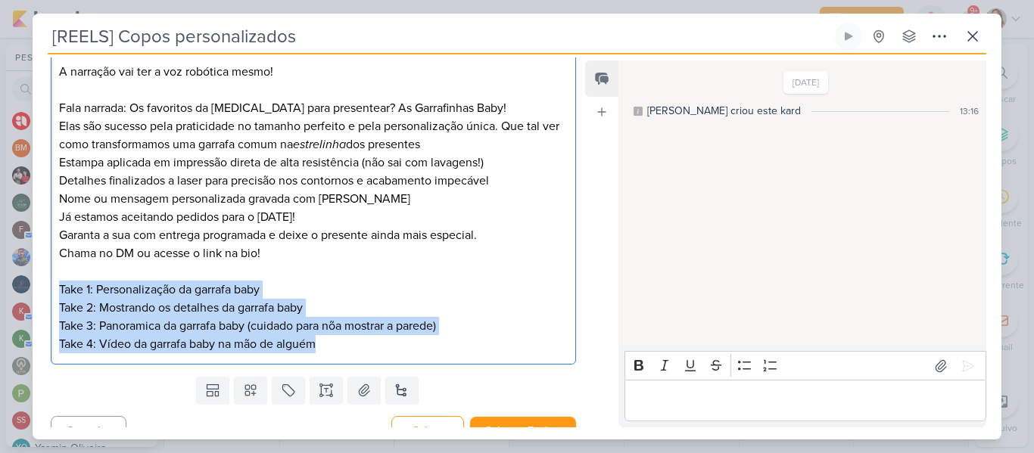
drag, startPoint x: 60, startPoint y: 363, endPoint x: 361, endPoint y: 343, distance: 302.0
click at [361, 343] on div "Inspiração: https://vm.tiktok.com/ZMALv9eBh/ A narração vai ter a voz robótica …" at bounding box center [313, 190] width 525 height 351
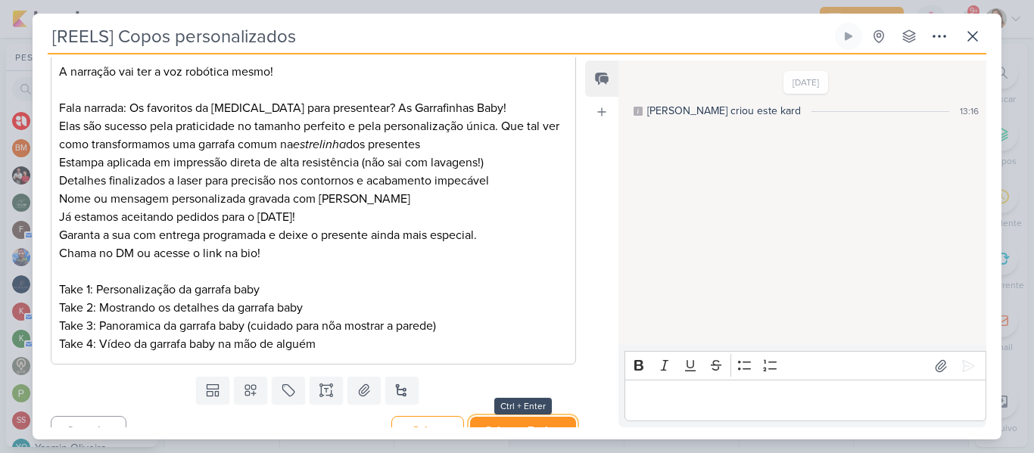
click at [485, 417] on button "Salvar e Fechar" at bounding box center [523, 431] width 106 height 28
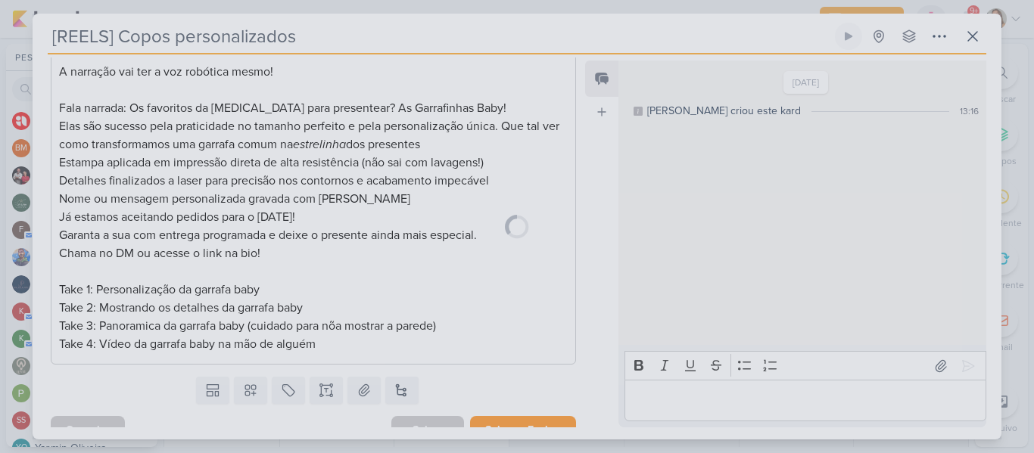
scroll to position [295, 0]
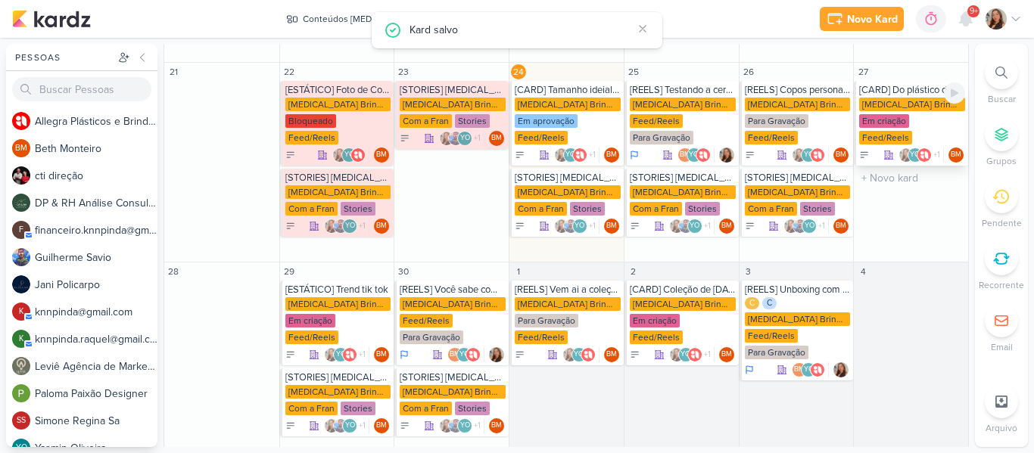
click at [892, 98] on div "[MEDICAL_DATA] Brindes PF" at bounding box center [912, 105] width 106 height 14
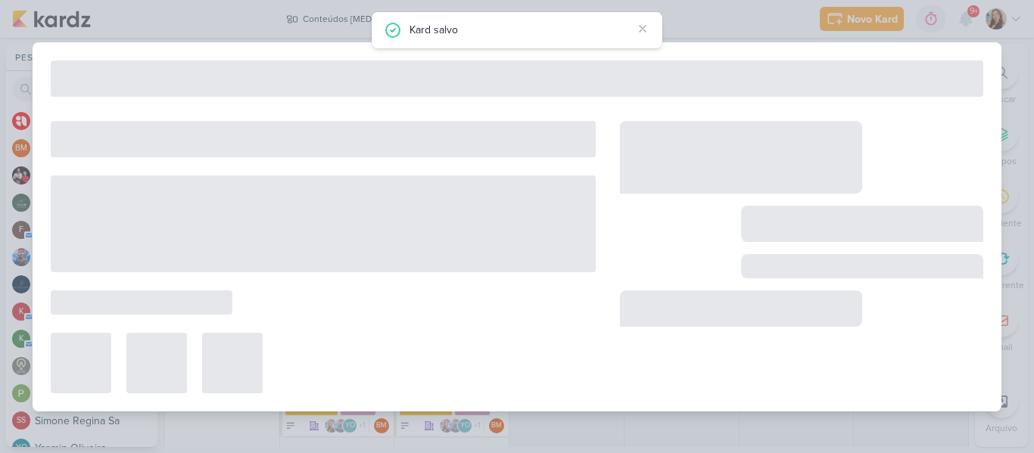
type input "[CARD] Do plástico descartável ao sustentável"
type input "27 de setembro de 2025 às 23:59"
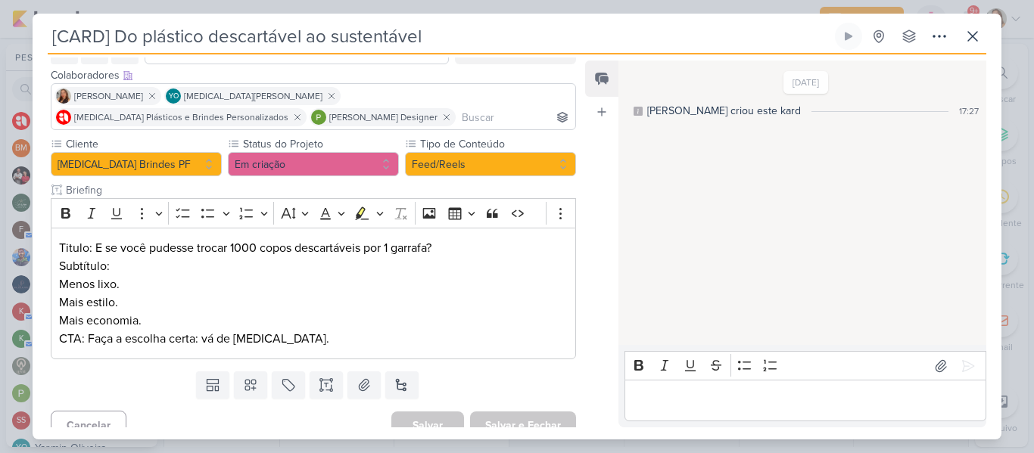
scroll to position [100, 0]
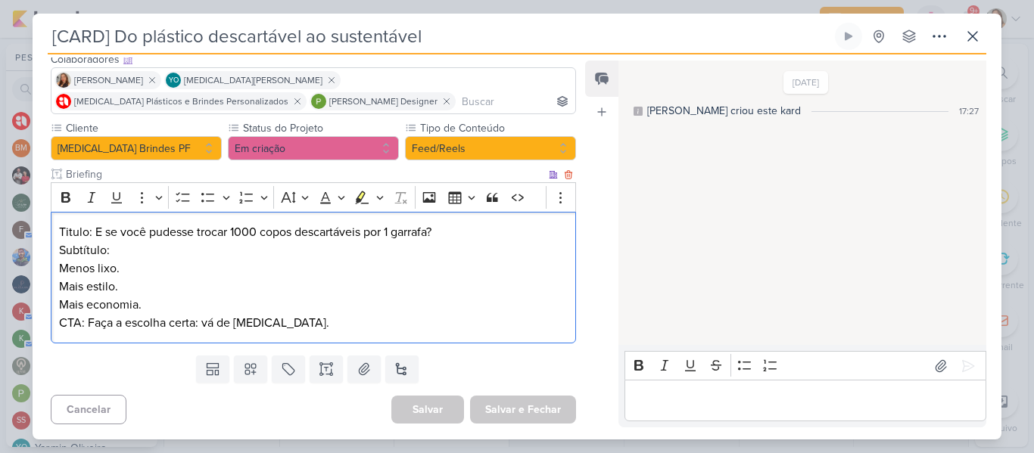
click at [310, 278] on p "Mais estilo." at bounding box center [313, 287] width 509 height 18
click at [86, 326] on p "CTA: Faça a escolha certa: vá de Allegra." at bounding box center [313, 323] width 509 height 18
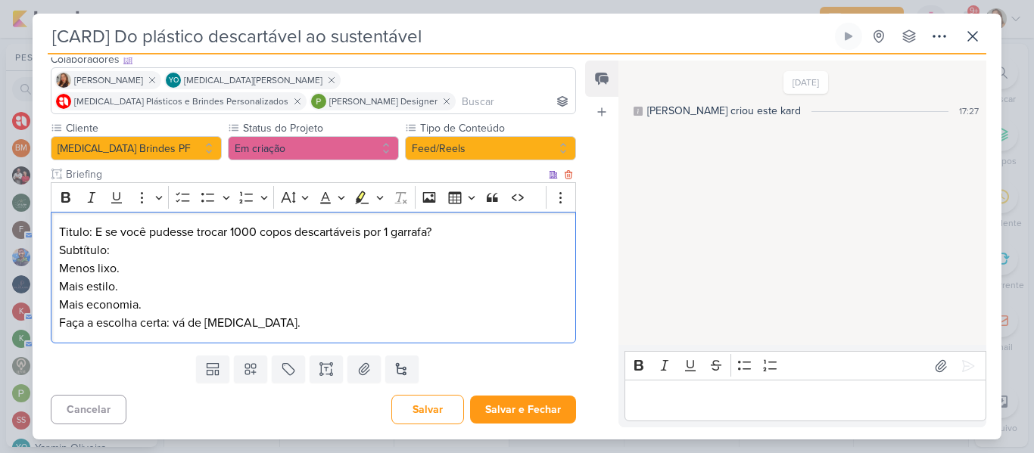
click at [185, 326] on p "Faça a escolha certa: vá de Allegra." at bounding box center [313, 323] width 509 height 18
click at [173, 287] on p "Mais estilo." at bounding box center [313, 287] width 509 height 18
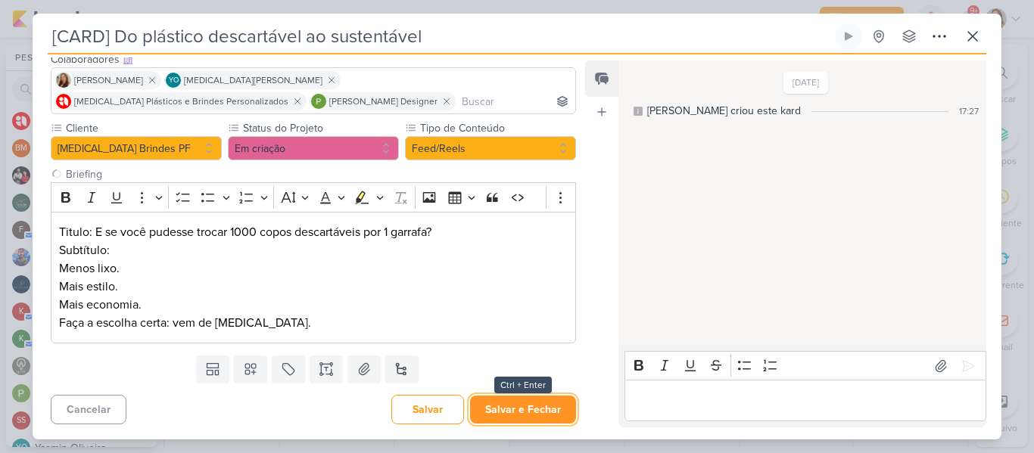
click at [501, 405] on button "Salvar e Fechar" at bounding box center [523, 410] width 106 height 28
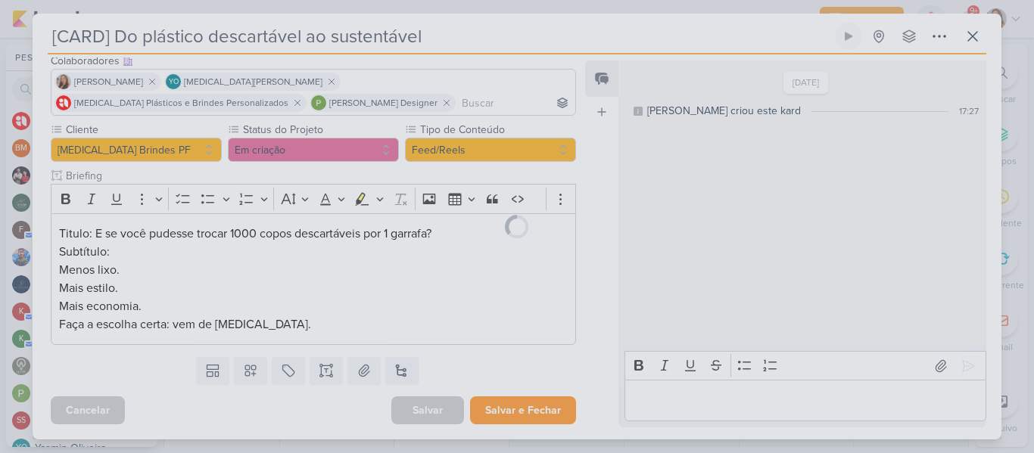
scroll to position [98, 0]
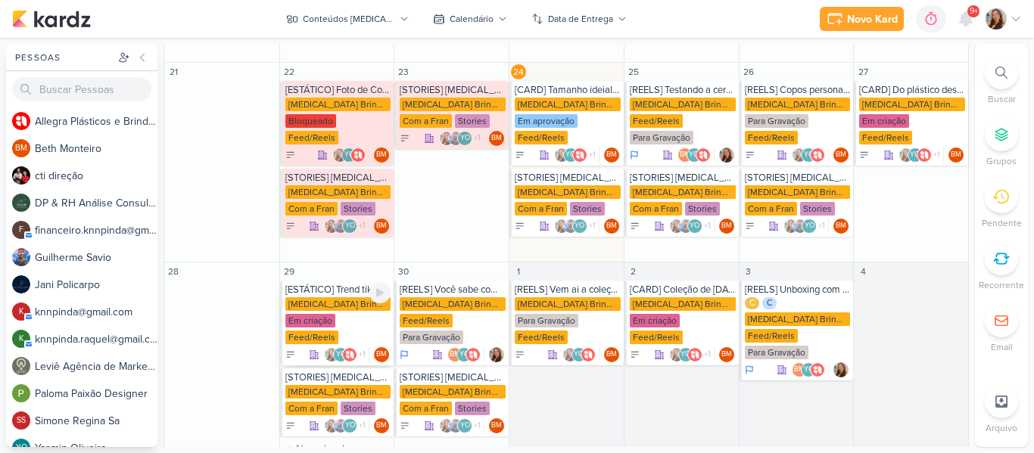
click at [338, 331] on div "Feed/Reels" at bounding box center [311, 338] width 53 height 14
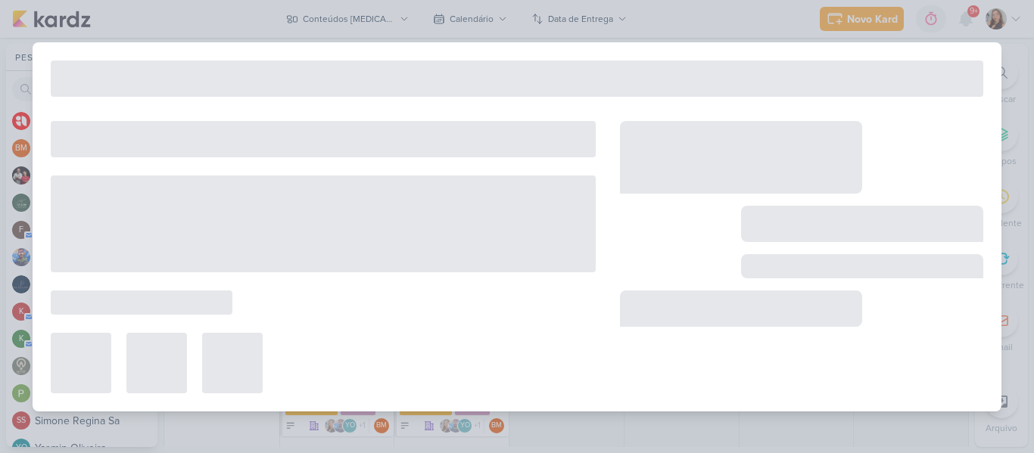
type input "[ESTÁTICO] Trend tik tok"
type input "29 de setembro de 2025 às 23:59"
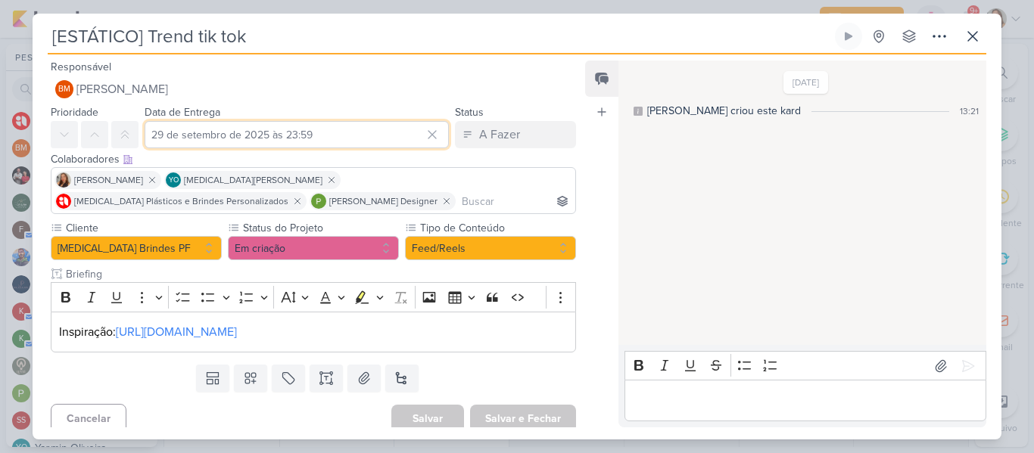
click at [332, 124] on input "29 de setembro de 2025 às 23:59" at bounding box center [297, 134] width 304 height 27
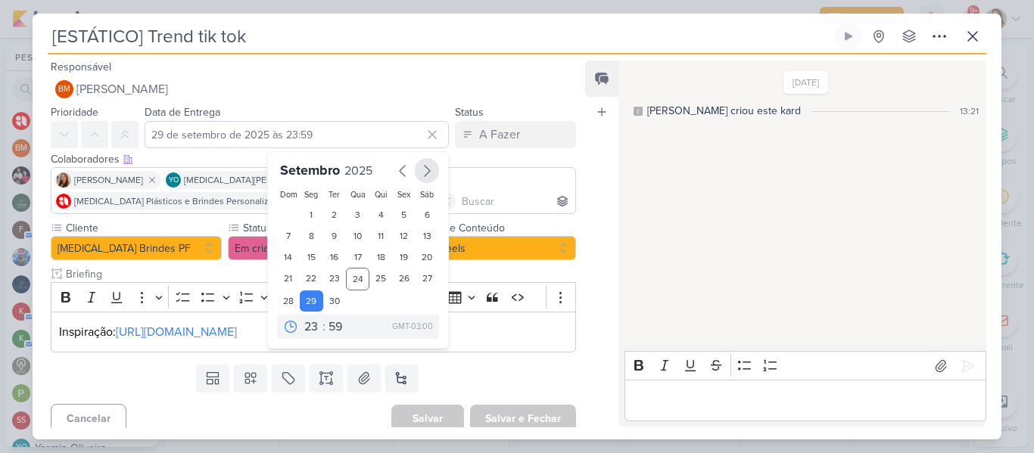
click at [425, 174] on icon "button" at bounding box center [427, 171] width 5 height 11
click at [307, 303] on div "27" at bounding box center [311, 299] width 23 height 21
type input "27 de outubro de 2025 às 23:59"
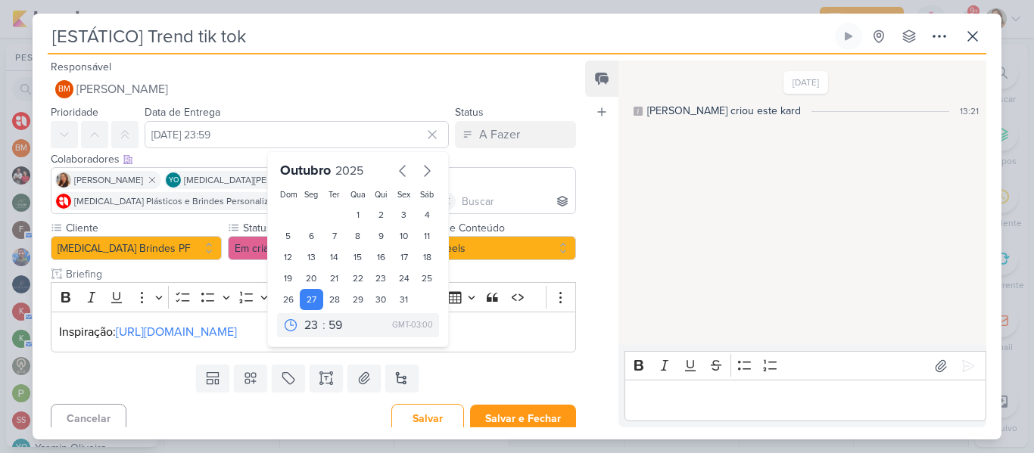
click at [500, 376] on div "Templates Campos Personalizados Marcadores Caixa De Texto Anexo Novo Subkard" at bounding box center [308, 378] width 550 height 39
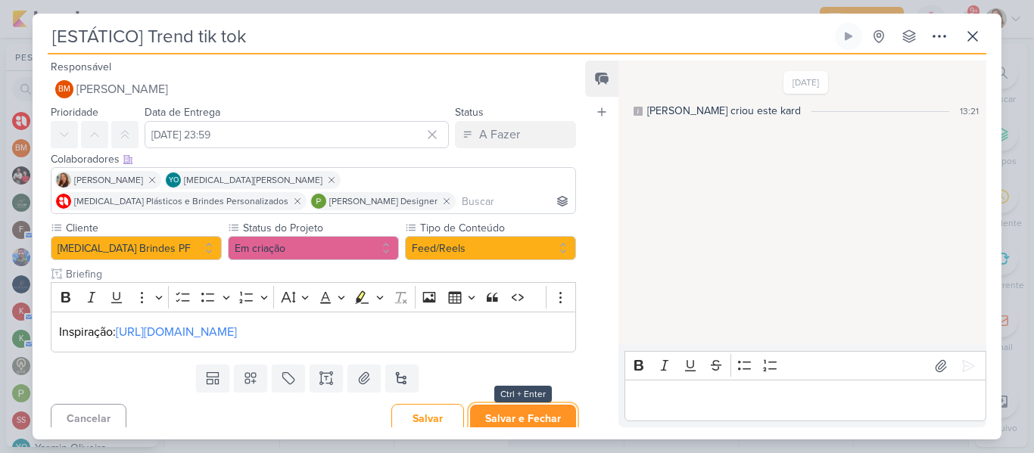
click at [511, 415] on button "Salvar e Fechar" at bounding box center [523, 419] width 106 height 28
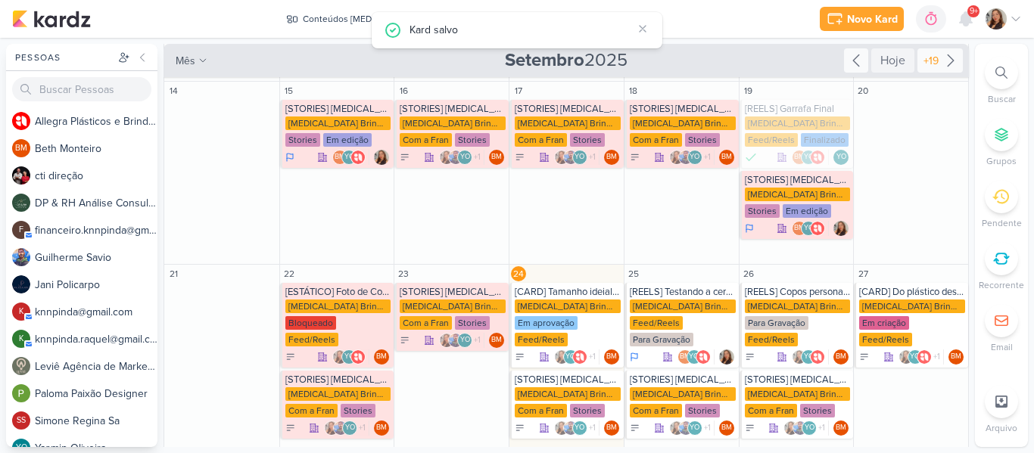
scroll to position [217, 0]
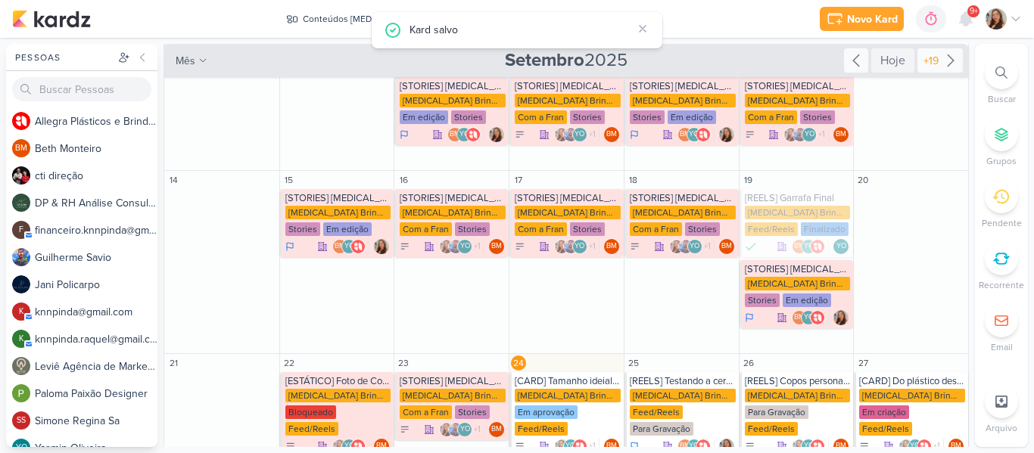
click at [930, 68] on div "+19" at bounding box center [931, 61] width 21 height 16
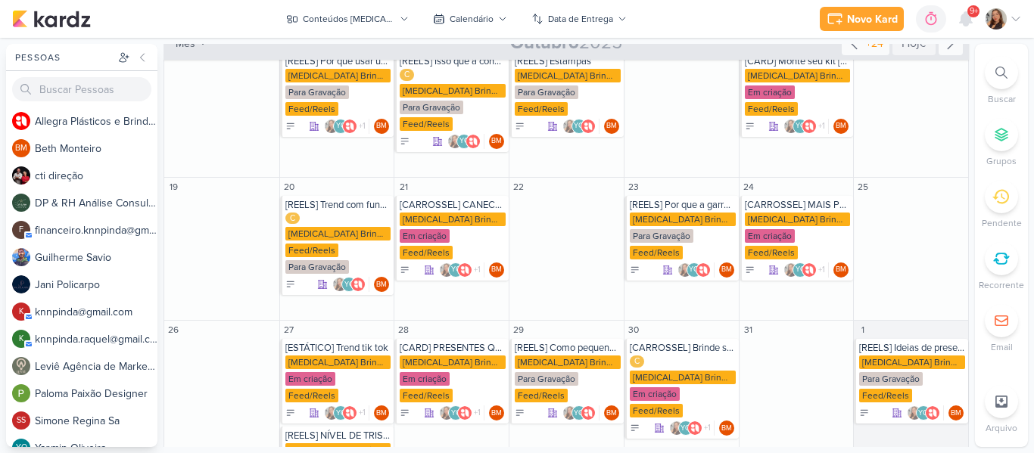
scroll to position [416, 0]
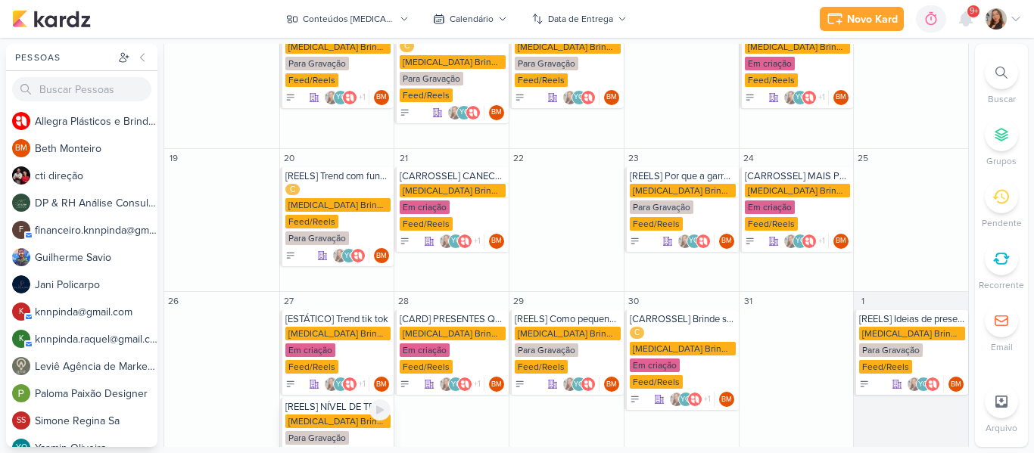
click at [348, 415] on div "Allegra Brindes PF Para Gravação Feed/Reels" at bounding box center [338, 439] width 106 height 48
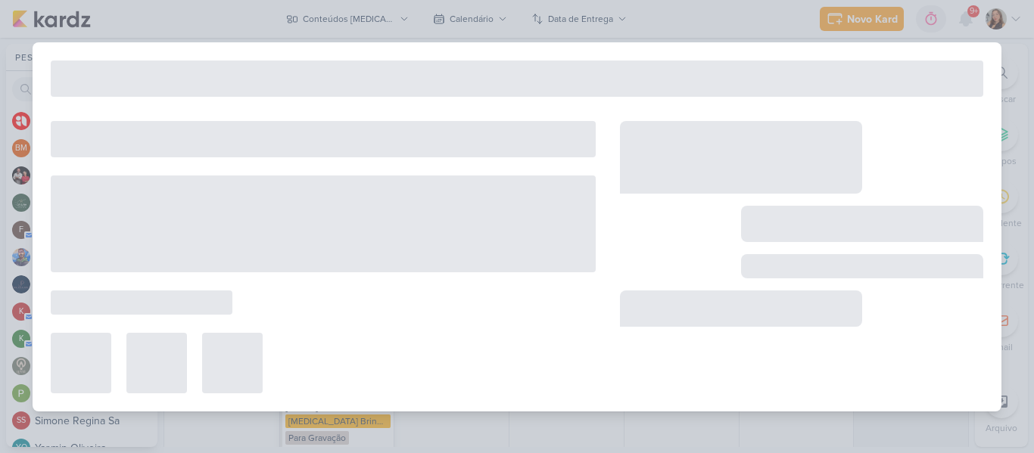
type input "[REELS] NÍVEL DE TRISTEZA"
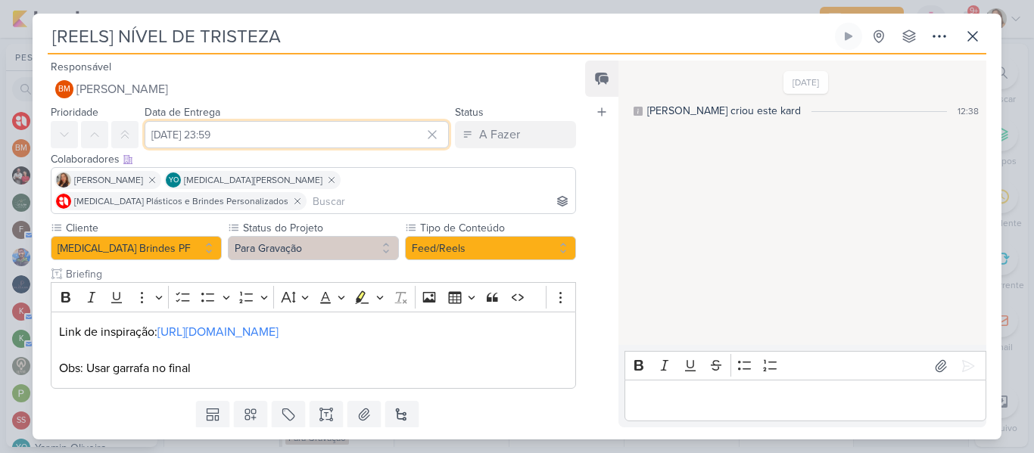
click at [276, 139] on input "27 de outubro de 2025 às 23:59" at bounding box center [297, 134] width 304 height 27
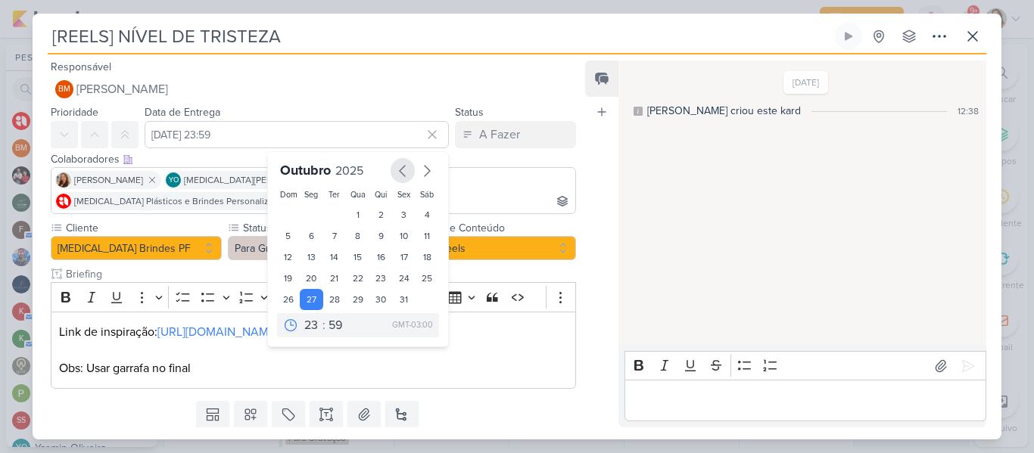
click at [395, 176] on icon "button" at bounding box center [403, 171] width 18 height 18
click at [301, 303] on div "29" at bounding box center [311, 301] width 23 height 21
type input "29 de setembro de 2025 às 23:59"
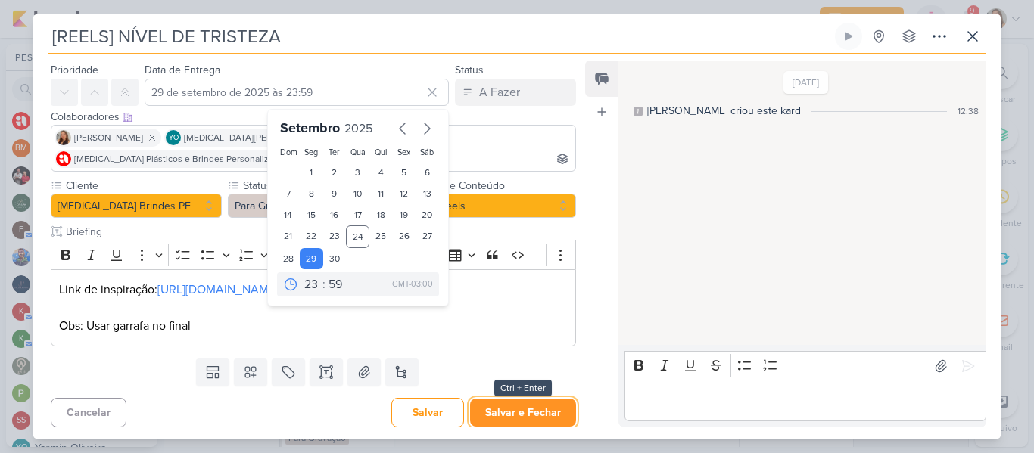
click at [488, 421] on button "Salvar e Fechar" at bounding box center [523, 413] width 106 height 28
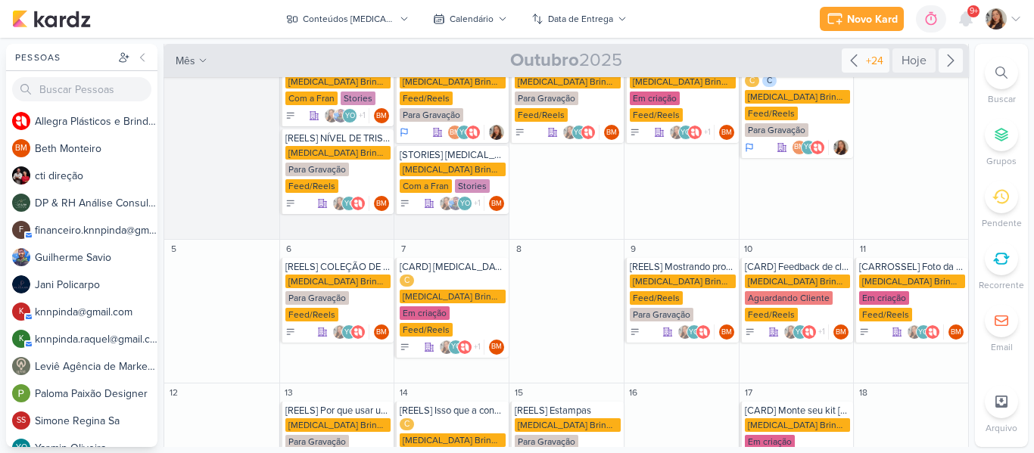
scroll to position [0, 0]
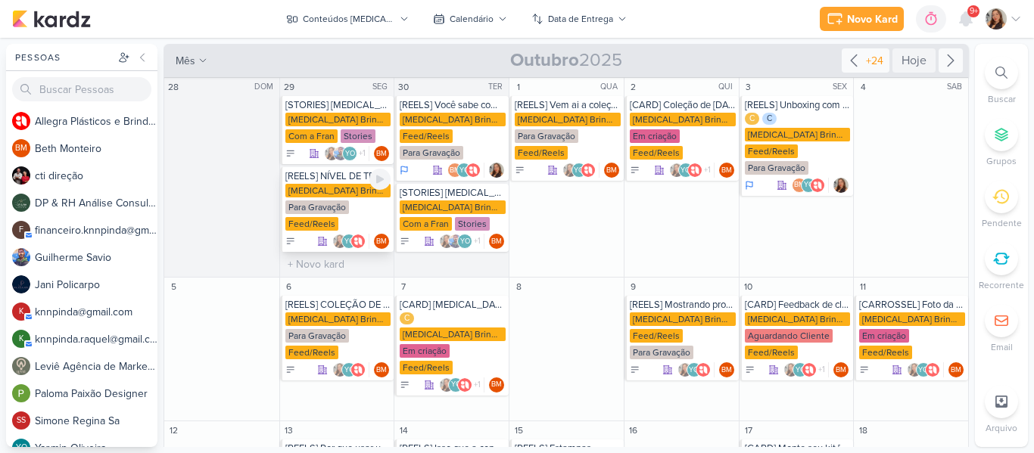
click at [341, 203] on div "Para Gravação" at bounding box center [317, 208] width 64 height 14
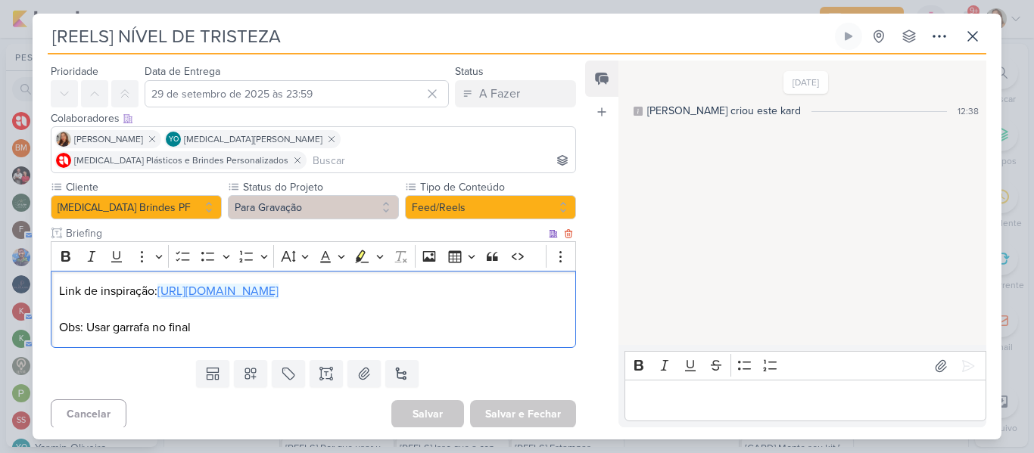
click at [210, 284] on link "https://www.instagram.com/reel/DMiWkXwsU83/?igsh=MTVtNm9uZWo3aGR3OQ==" at bounding box center [217, 291] width 121 height 15
click at [59, 319] on p "Obs: Usar garrafa no final" at bounding box center [313, 328] width 509 height 18
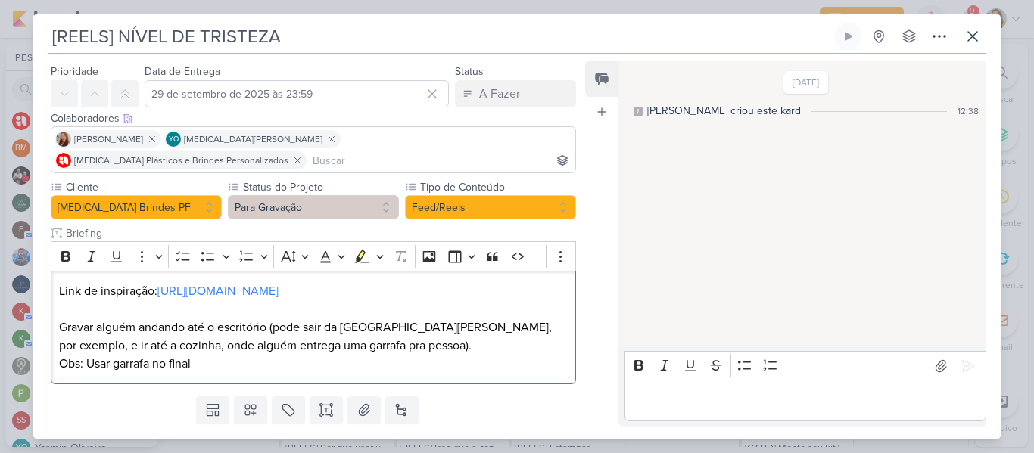
scroll to position [79, 0]
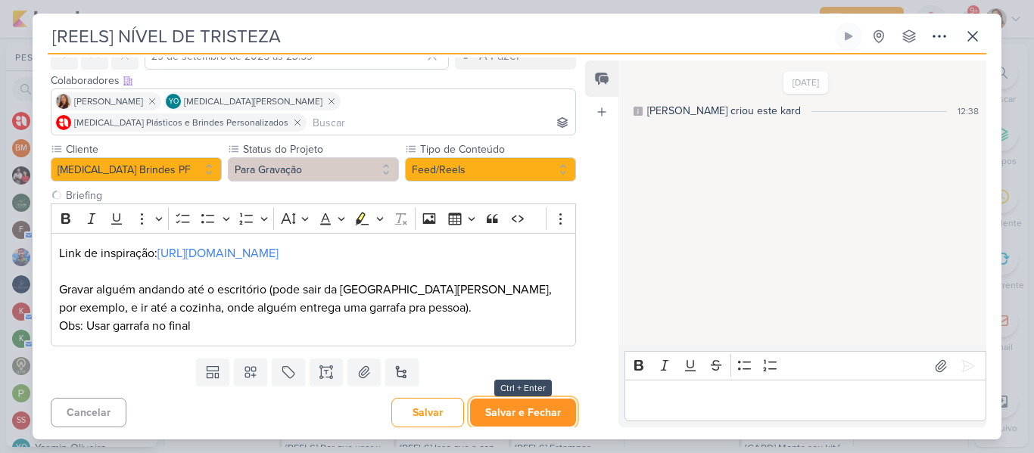
click at [525, 412] on button "Salvar e Fechar" at bounding box center [523, 413] width 106 height 28
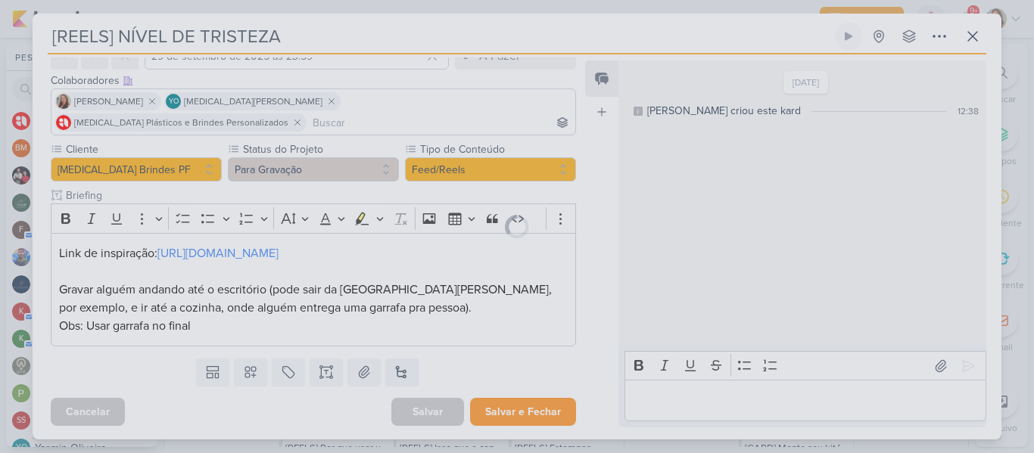
scroll to position [77, 0]
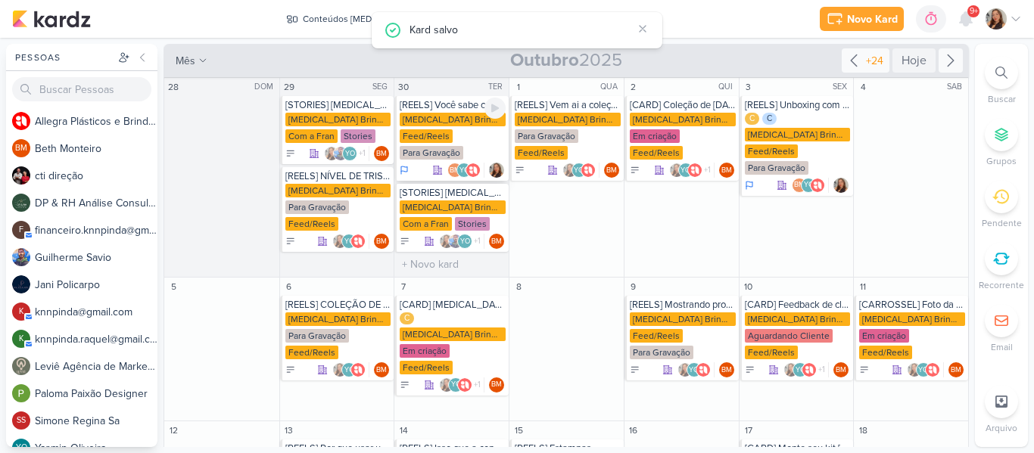
click at [430, 142] on div "Feed/Reels" at bounding box center [426, 136] width 53 height 14
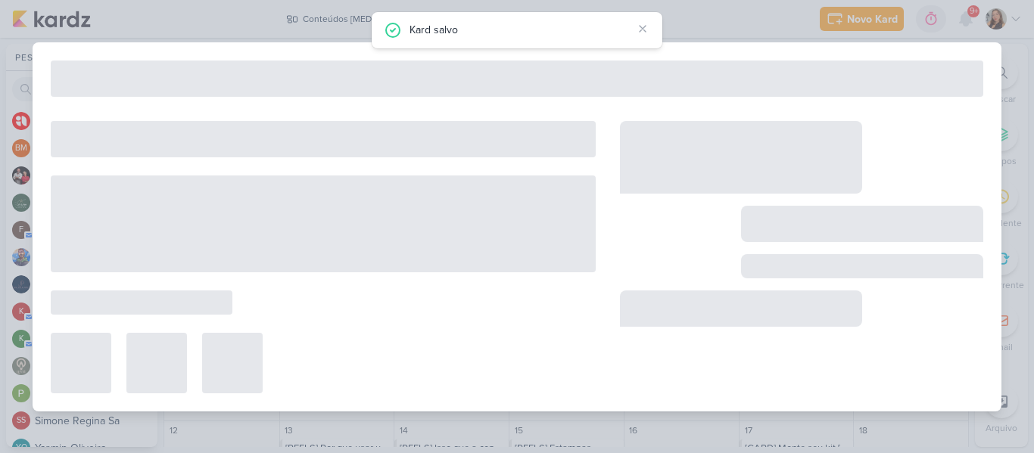
type input "[REELS] Você sabe como lavar sua garrafa?"
type input "30 de setembro de 2025 às 23:59"
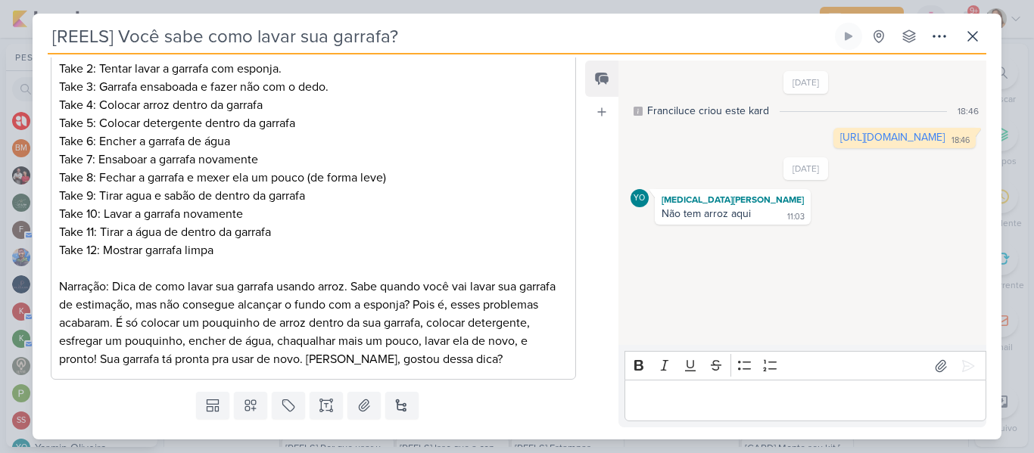
scroll to position [315, 0]
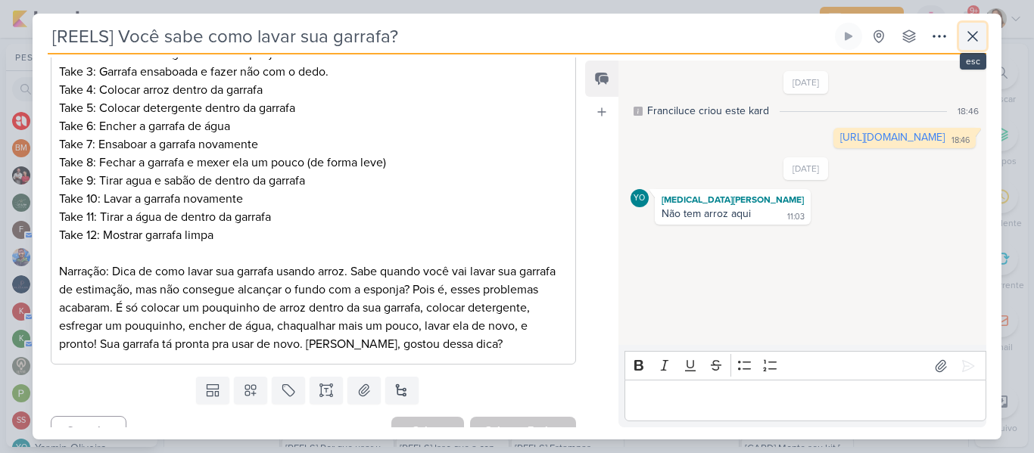
click at [979, 34] on icon at bounding box center [973, 36] width 18 height 18
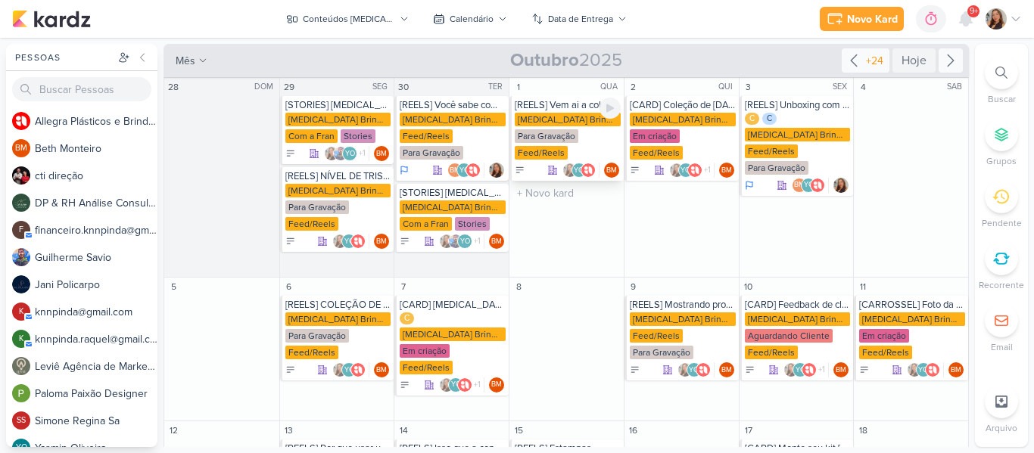
click at [550, 123] on div "[MEDICAL_DATA] Brindes PF" at bounding box center [568, 120] width 106 height 14
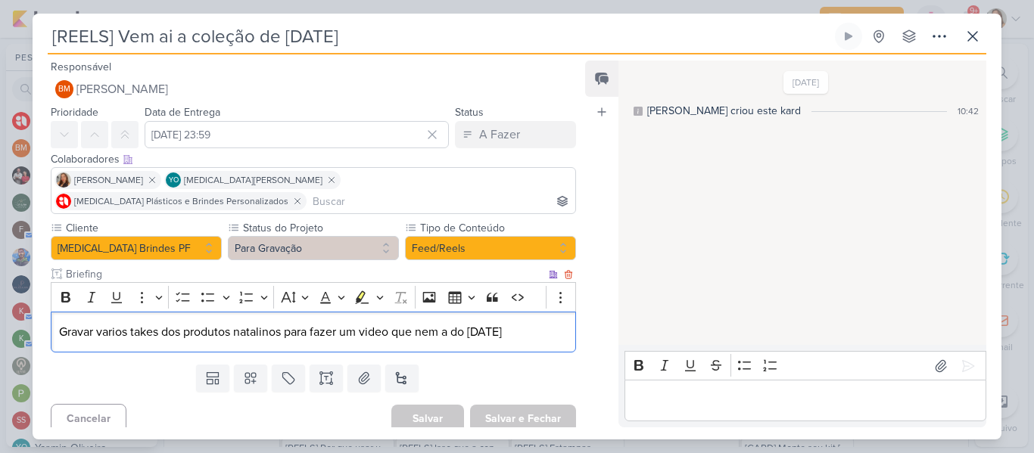
click at [428, 328] on div "Gravar varios takes dos produtos natalinos para fazer um video que nem a do dia…" at bounding box center [313, 333] width 525 height 42
click at [372, 323] on p "Gravar varios takes dos produtos natalinos para fazer um video que nem a do dia…" at bounding box center [313, 332] width 509 height 18
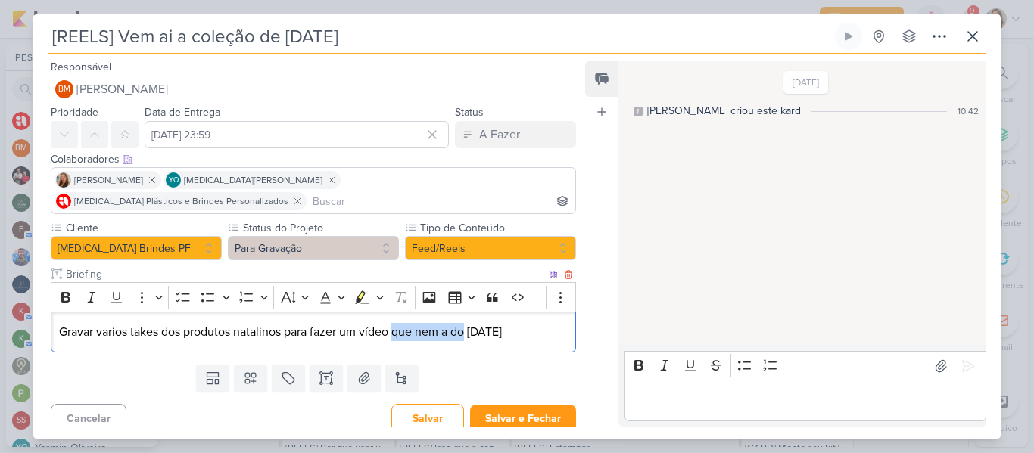
drag, startPoint x: 396, startPoint y: 319, endPoint x: 470, endPoint y: 319, distance: 74.2
click at [470, 323] on p "Gravar varios takes dos produtos natalinos para fazer um vídeo que nem a do dia…" at bounding box center [313, 332] width 509 height 18
click at [531, 323] on p "Gravar varios takes dos produtos natalinos para fazer um vídeo igual ao dia das…" at bounding box center [313, 332] width 509 height 18
click at [109, 323] on p "Gravar varios takes dos produtos natalinos para fazer um vídeo igual ao dia das…" at bounding box center [313, 332] width 509 height 18
click at [289, 148] on input "[DATE] 23:59" at bounding box center [297, 134] width 304 height 27
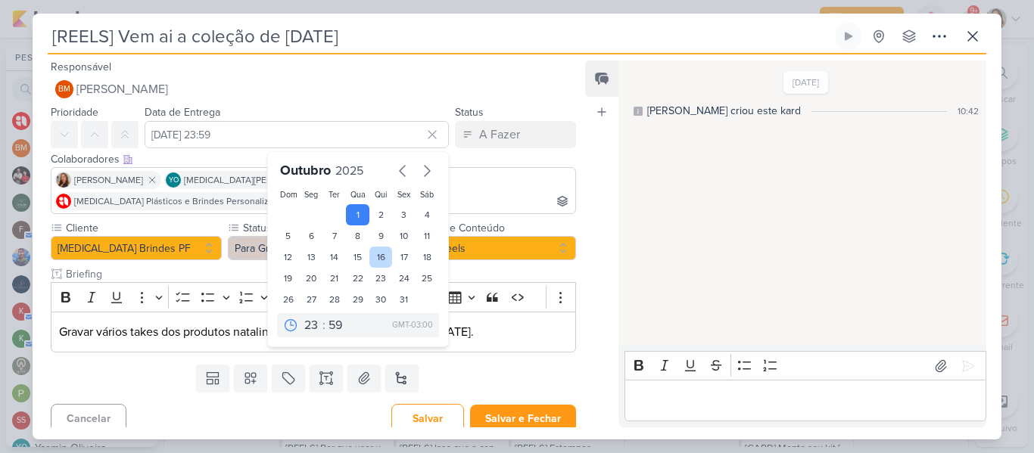
click at [371, 266] on div "16" at bounding box center [380, 257] width 23 height 21
type input "16 de outubro de 2025 às 23:59"
click at [474, 366] on div "Templates Campos Personalizados Marcadores Caixa De Texto Anexo Novo Subkard" at bounding box center [308, 378] width 550 height 39
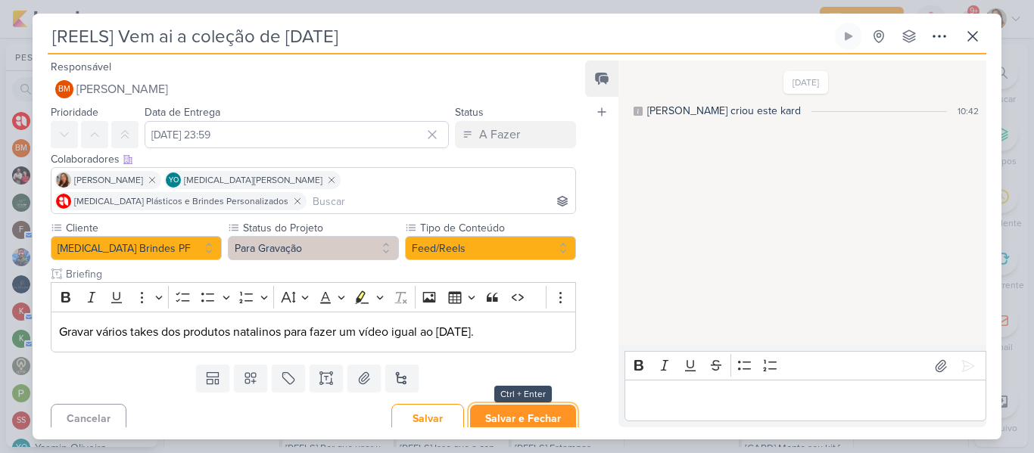
click at [497, 405] on button "Salvar e Fechar" at bounding box center [523, 419] width 106 height 28
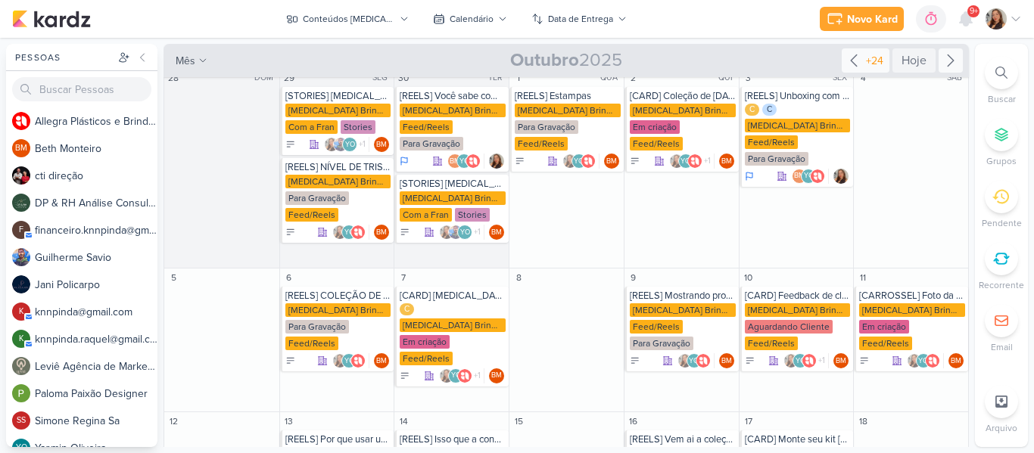
scroll to position [0, 0]
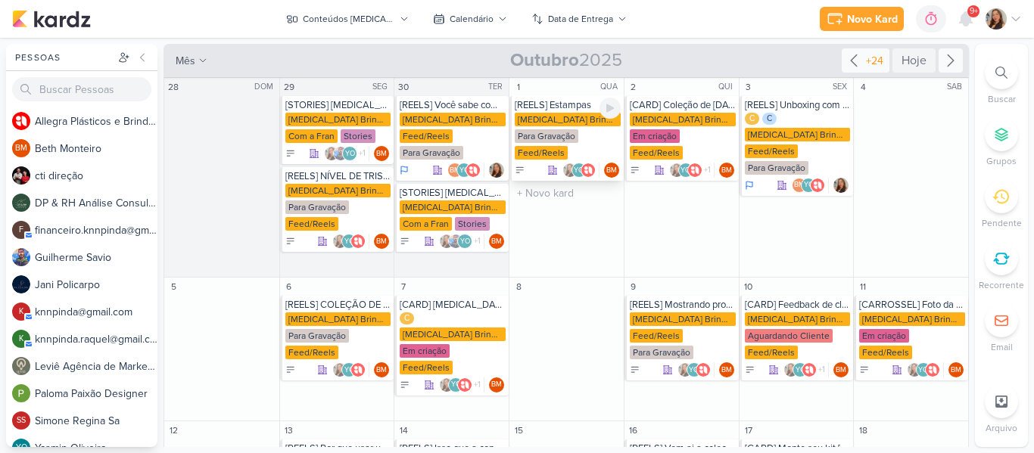
click at [545, 120] on div "[MEDICAL_DATA] Brindes PF" at bounding box center [568, 120] width 106 height 14
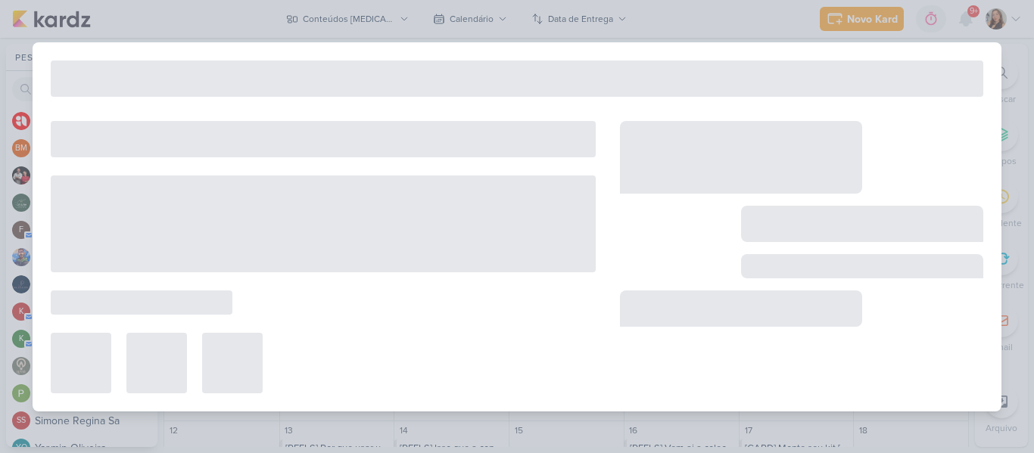
type input "[REELS] Estampas"
type input "[DATE] 23:59"
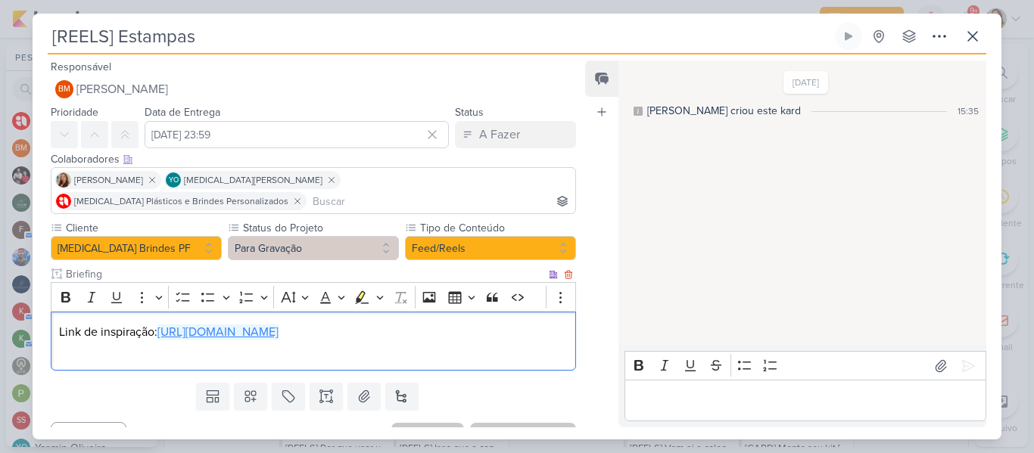
click at [279, 325] on link "https://www.instagram.com/p/DOHQdxxDi2u/img_index=2&igsh=MW12aHoxbmlqZnJxZw==" at bounding box center [217, 332] width 121 height 15
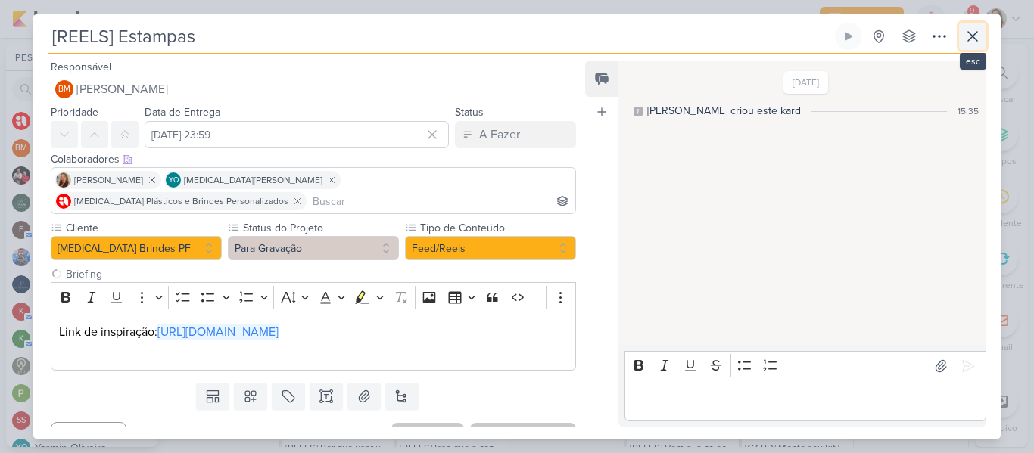
click at [980, 30] on icon at bounding box center [973, 36] width 18 height 18
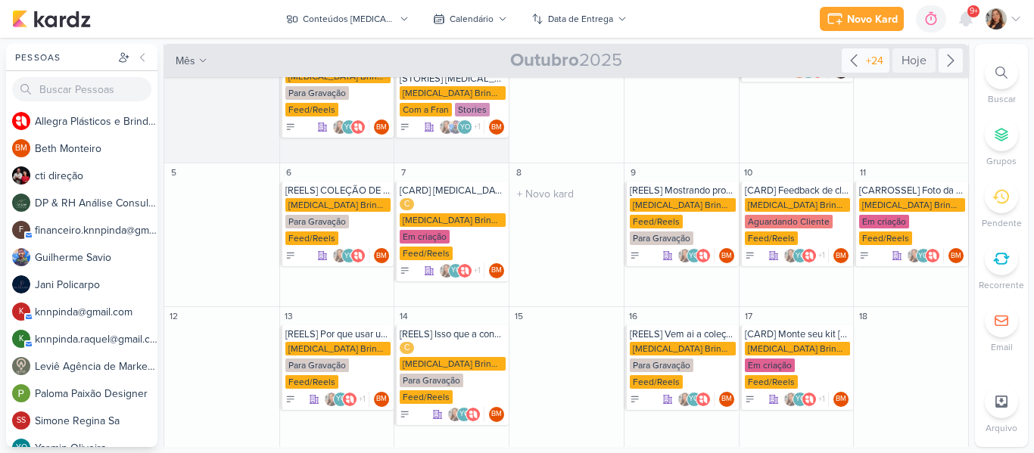
scroll to position [171, 0]
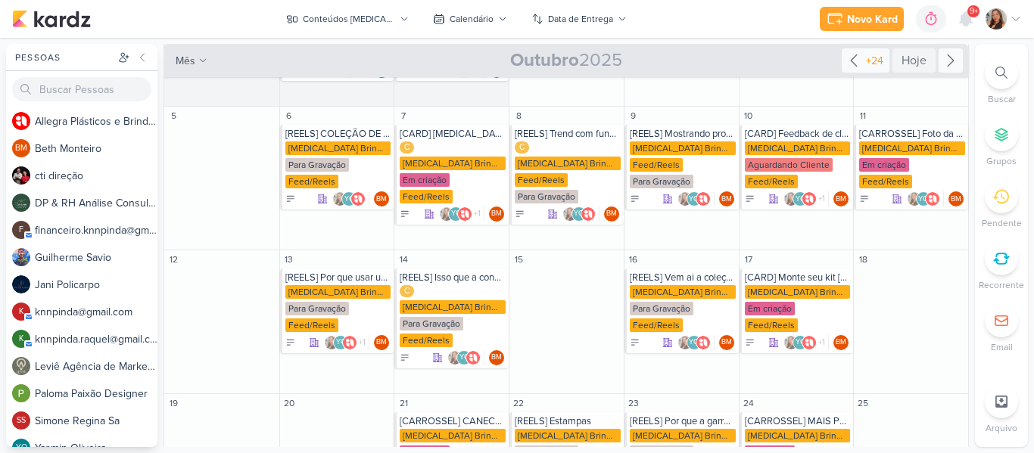
drag, startPoint x: 971, startPoint y: 231, endPoint x: 972, endPoint y: 177, distance: 53.8
click at [972, 177] on div "Pessoas [GEOGRAPHIC_DATA] A l l e g r a P l á s t i c o s e B r i n d e s P e r…" at bounding box center [517, 246] width 1034 height 404
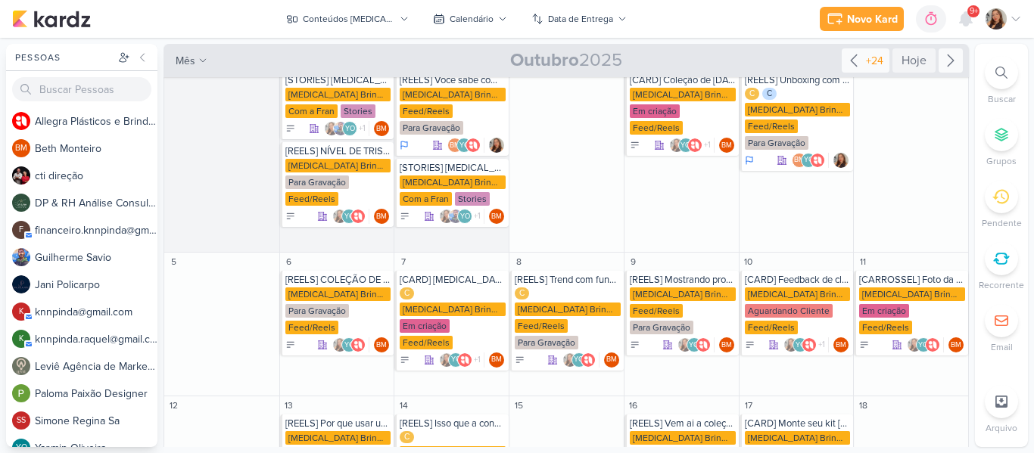
scroll to position [0, 0]
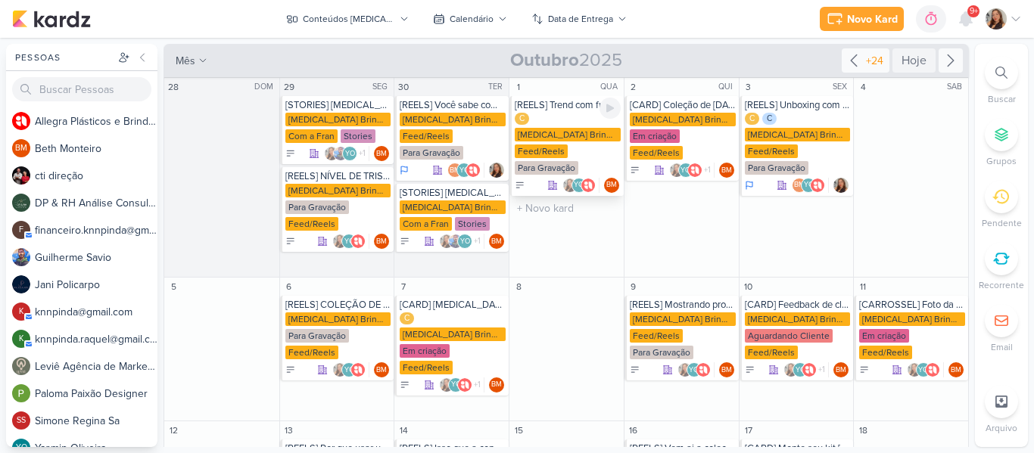
click at [557, 143] on div "C Allegra Brindes PF Feed/Reels Para Gravação" at bounding box center [568, 145] width 106 height 64
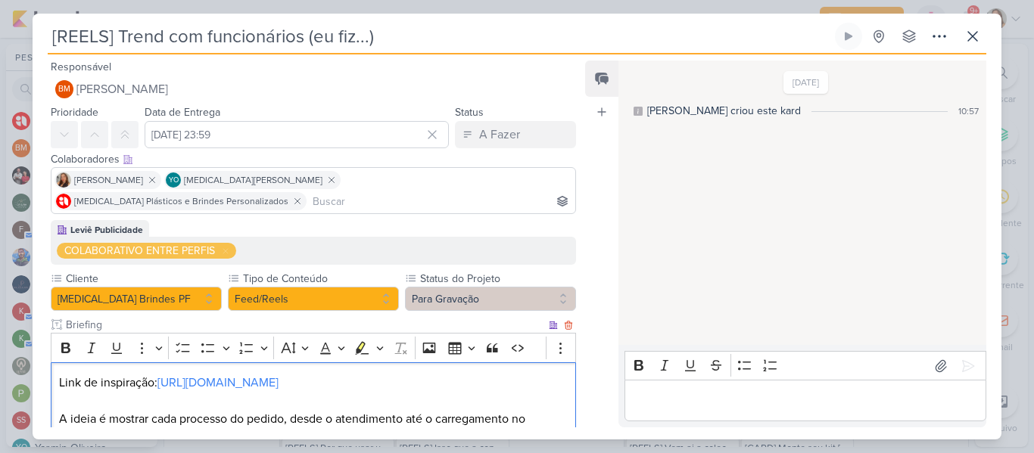
click at [151, 410] on p "A ideia é mostrar cada processo do pedido, desde o atendimento até o carregamen…" at bounding box center [313, 428] width 509 height 36
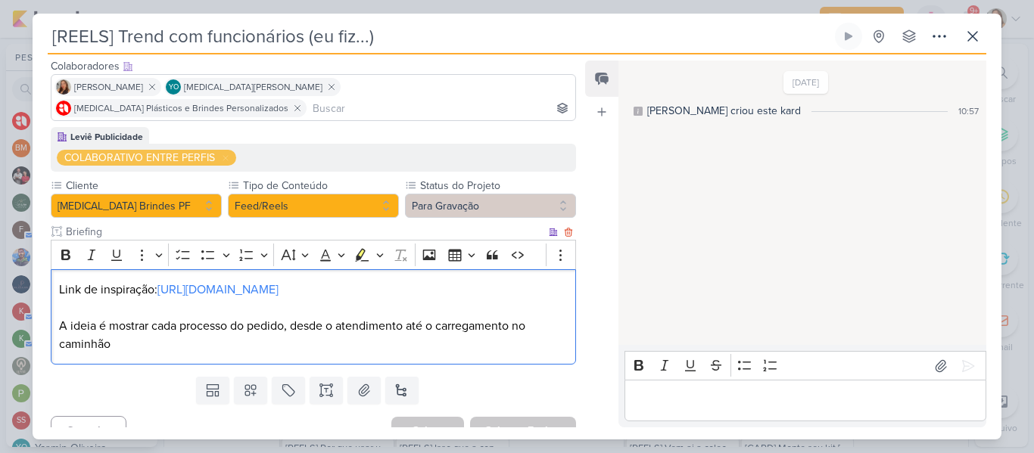
click at [55, 302] on div "Link de inspiração: https://vm.tiktok.com/ZMHnXF37A74jH-4qkoj/ A ideia é mostra…" at bounding box center [313, 318] width 525 height 96
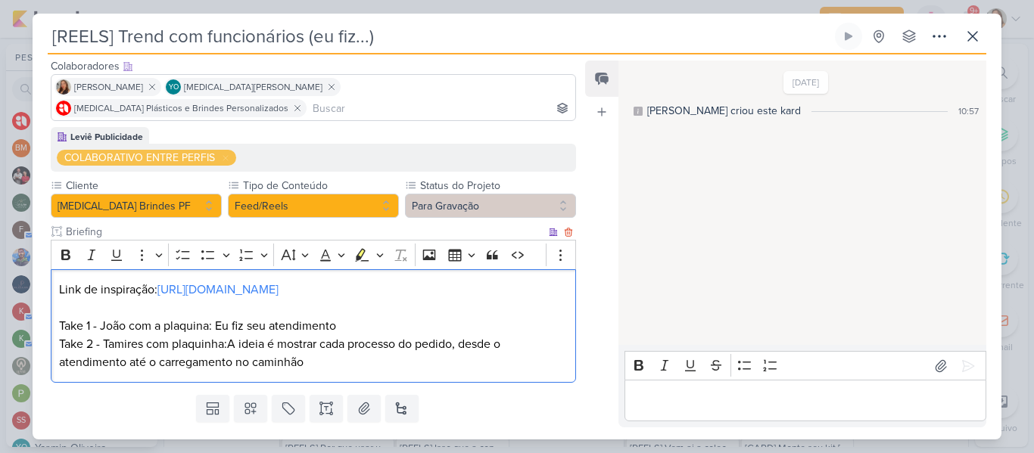
click at [205, 317] on p "Take 1 - João com a plaquina: Eu fiz seu atendimento" at bounding box center [313, 326] width 509 height 18
click at [230, 335] on p "Take 2 - Tamires com plaquinha:A ideia é mostrar cada processo do pedido, desde…" at bounding box center [313, 353] width 509 height 36
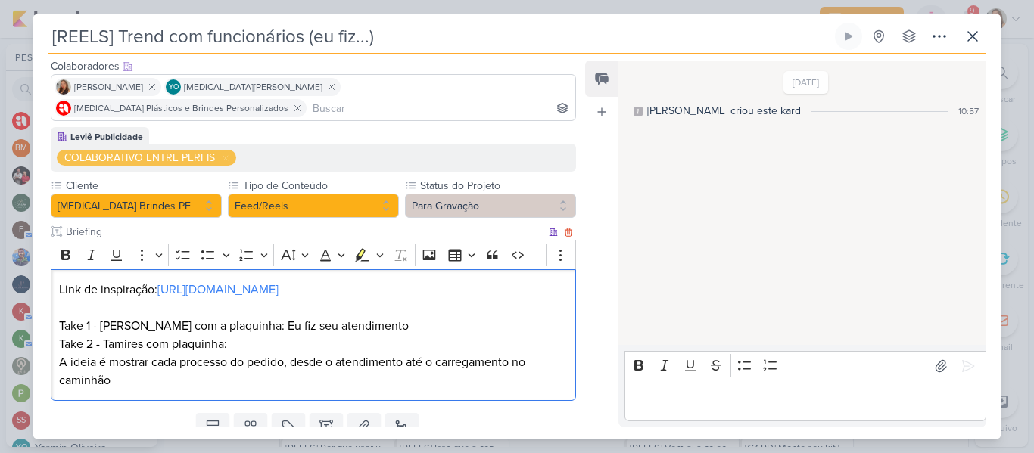
click at [246, 335] on p "Take 2 - Tamires com plaquinha:" at bounding box center [313, 344] width 509 height 18
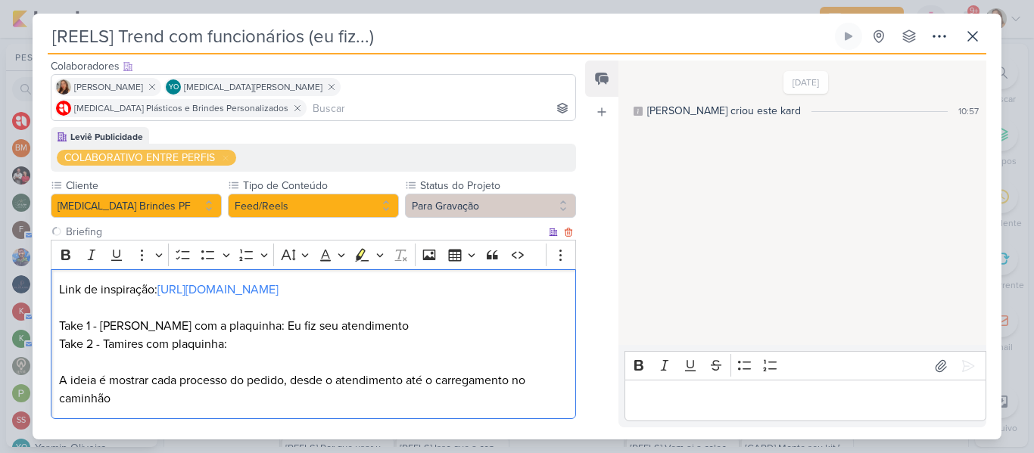
click at [266, 335] on p "Take 2 - Tamires com plaquinha:" at bounding box center [313, 344] width 509 height 18
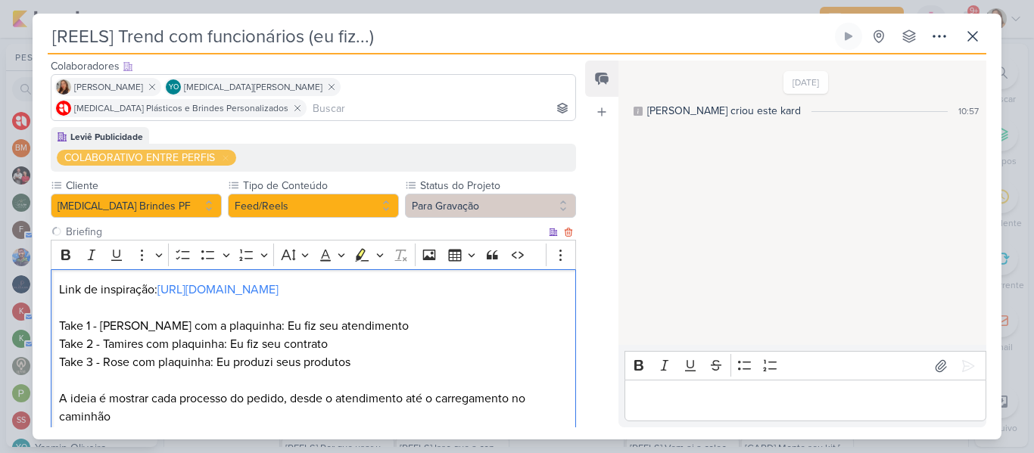
click at [334, 335] on p "Take 2 - Tamires com plaquinha: Eu fiz seu contrato" at bounding box center [313, 344] width 509 height 18
click at [105, 354] on p "Take 3 - Rose com plaquinha: Eu produzi seus produtos" at bounding box center [313, 363] width 509 height 18
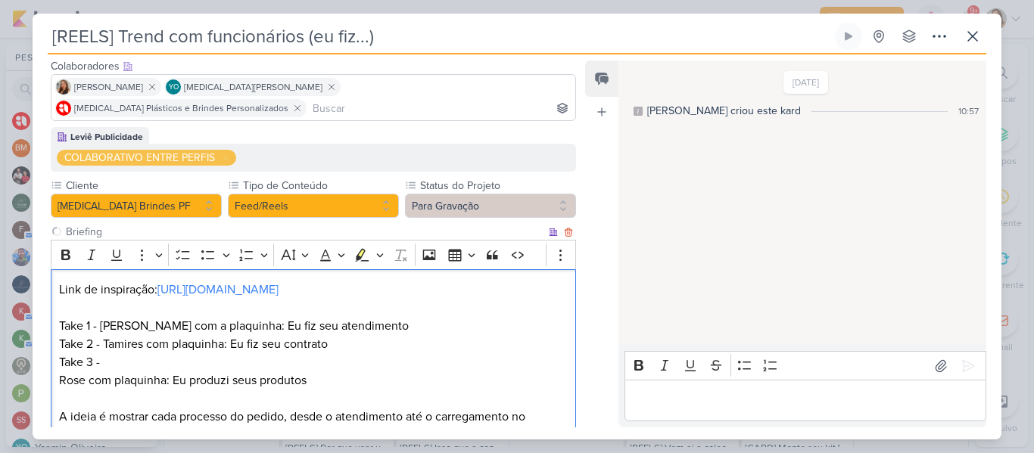
click at [120, 354] on p "Take 3 -" at bounding box center [313, 363] width 509 height 18
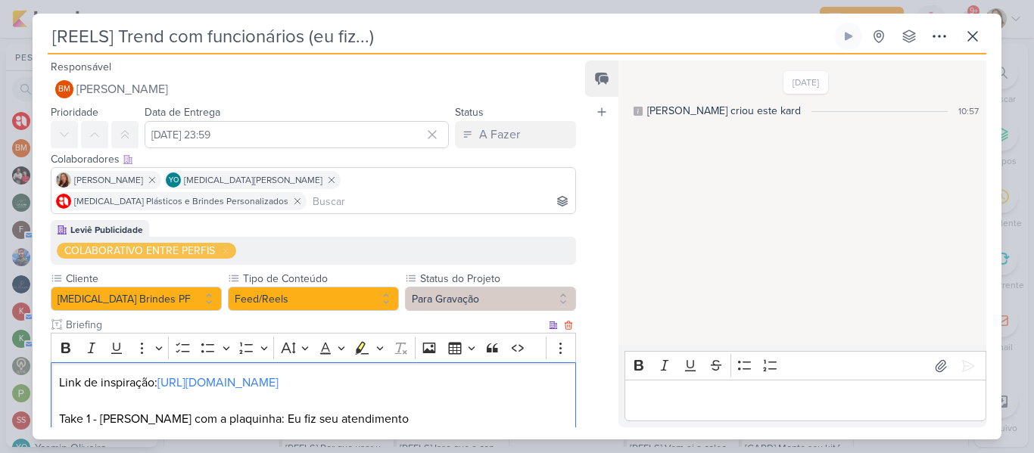
scroll to position [93, 0]
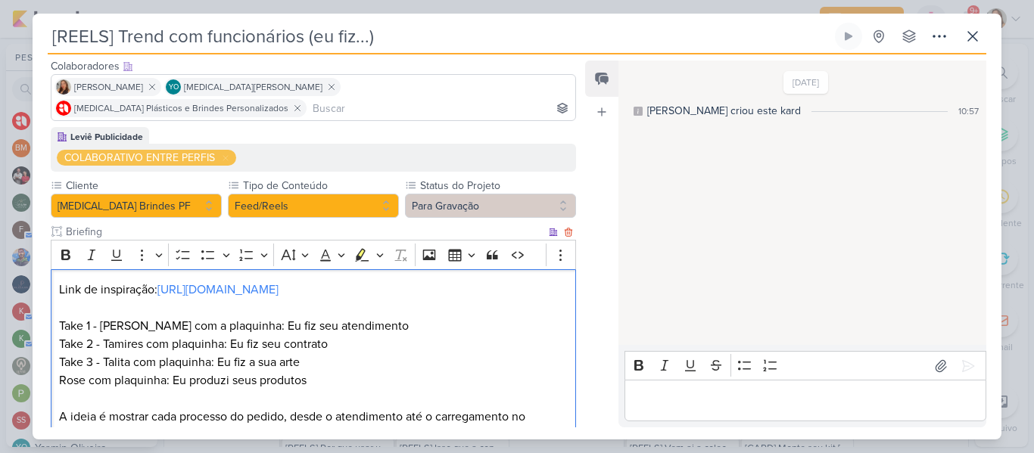
click at [59, 372] on p "Rose com plaquinha: Eu produzi seus produtos" at bounding box center [313, 381] width 509 height 18
click at [380, 372] on p "Take 4 - Rose com plaquinha: Eu produzi seus produtos" at bounding box center [313, 381] width 509 height 18
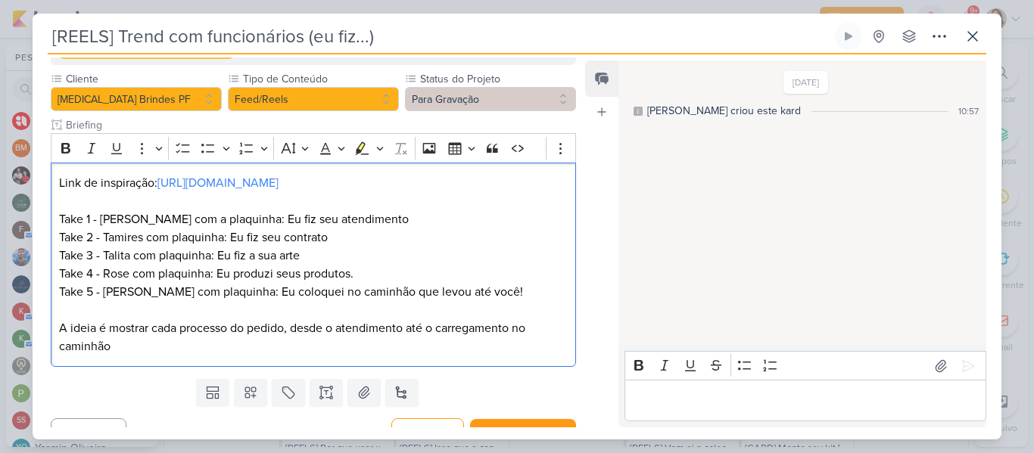
scroll to position [202, 0]
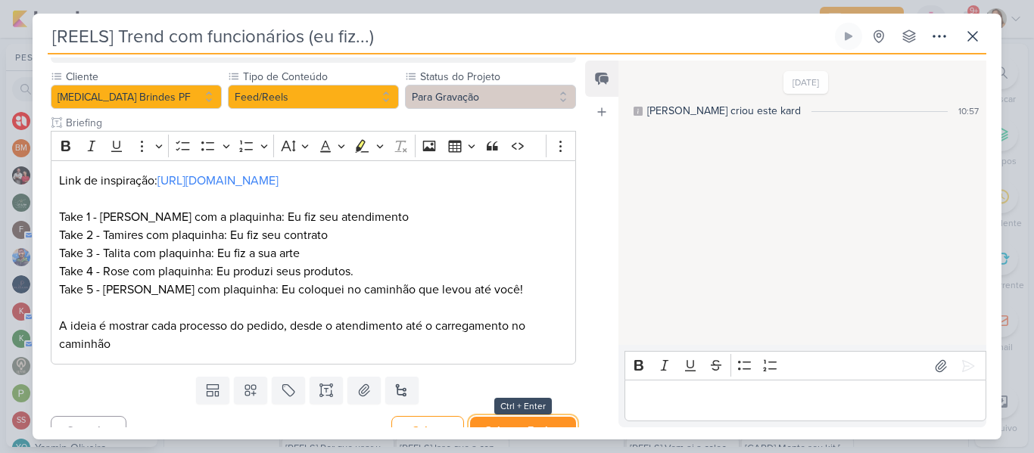
click at [534, 417] on button "Salvar e Fechar" at bounding box center [523, 431] width 106 height 28
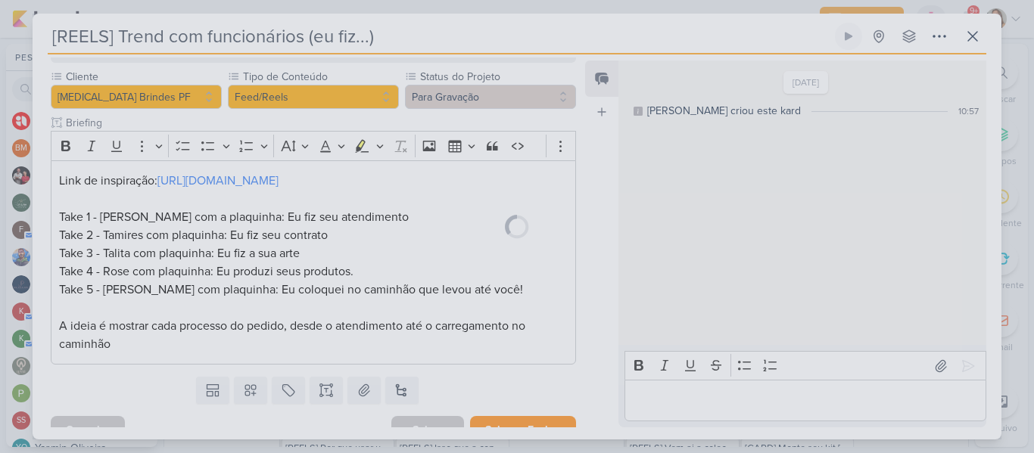
scroll to position [201, 0]
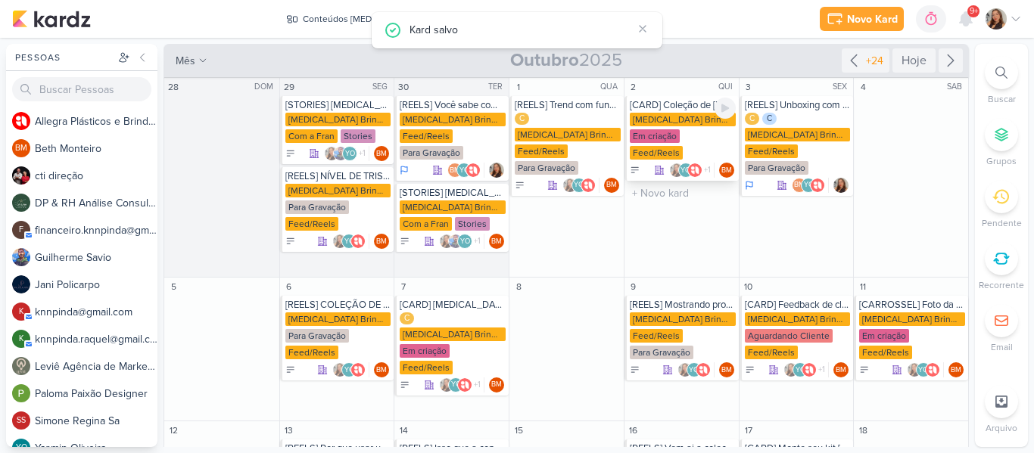
click at [658, 132] on div "Em criação" at bounding box center [655, 136] width 50 height 14
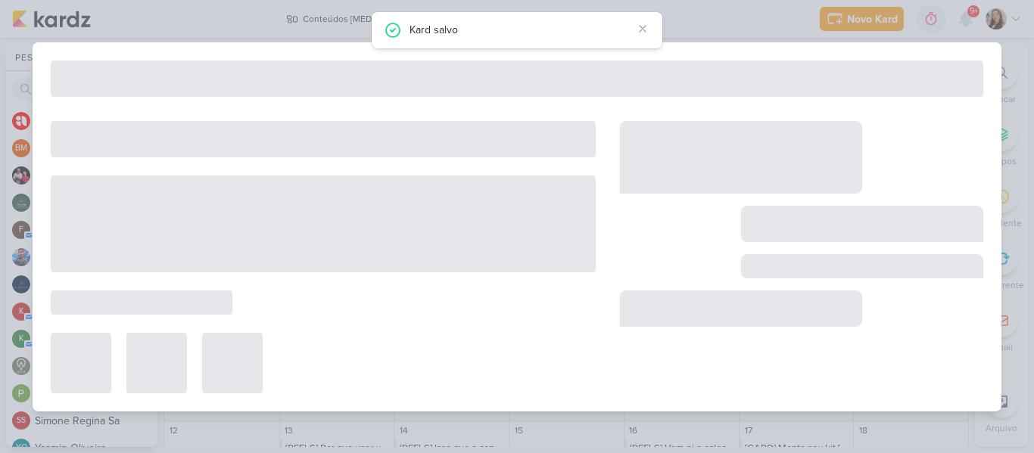
type input "[CARD] Coleção de [DATE] ja disponivel"
type input "[DATE] 23:59"
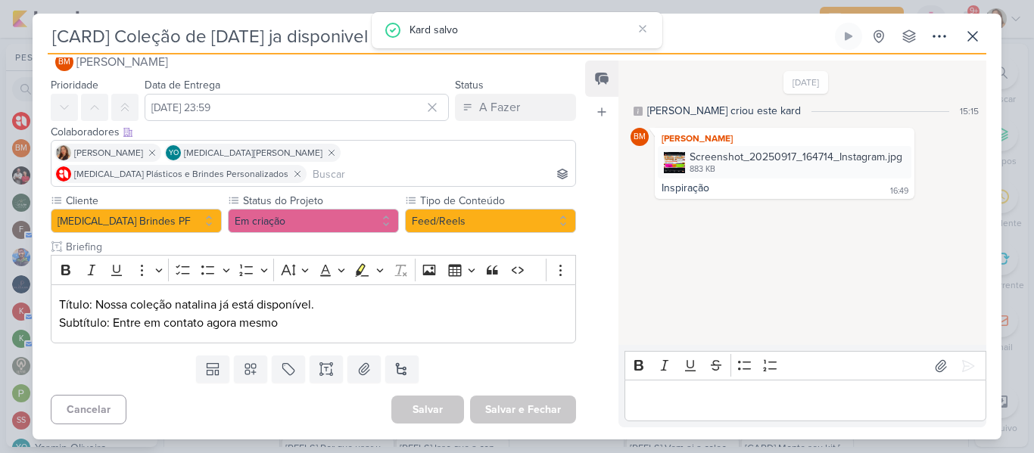
scroll to position [0, 0]
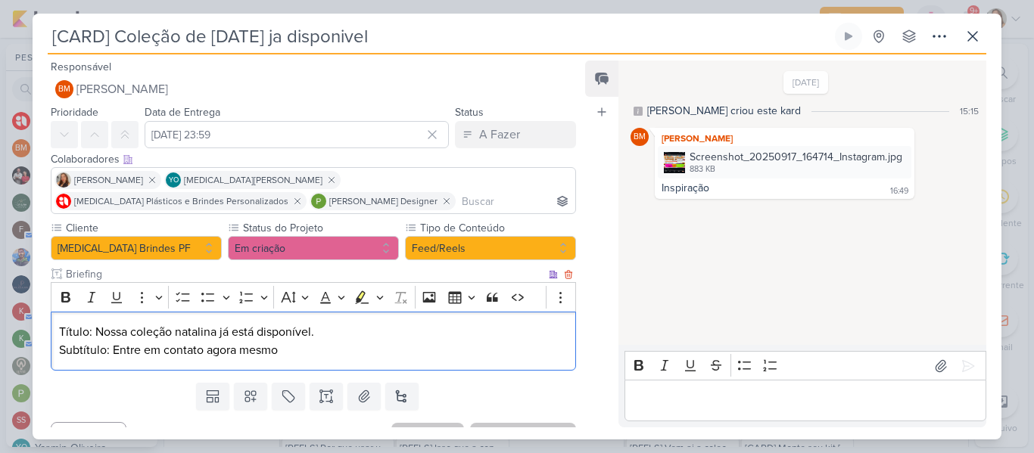
click at [423, 332] on p "Título: Nossa coleção natalina já está disponível." at bounding box center [313, 332] width 509 height 18
click at [664, 174] on div "Screenshot_20250917_164714_Instagram.jpg 883 KB" at bounding box center [785, 162] width 254 height 33
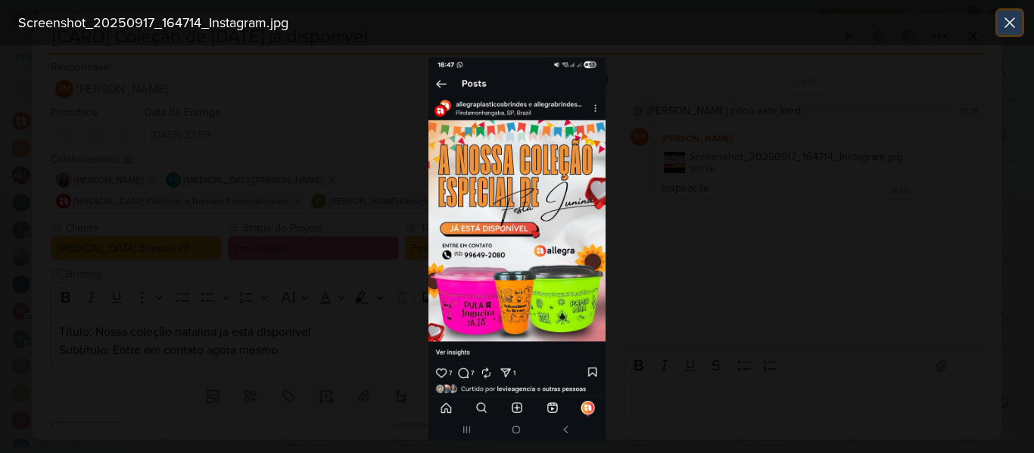
click at [1017, 20] on icon at bounding box center [1010, 23] width 18 height 18
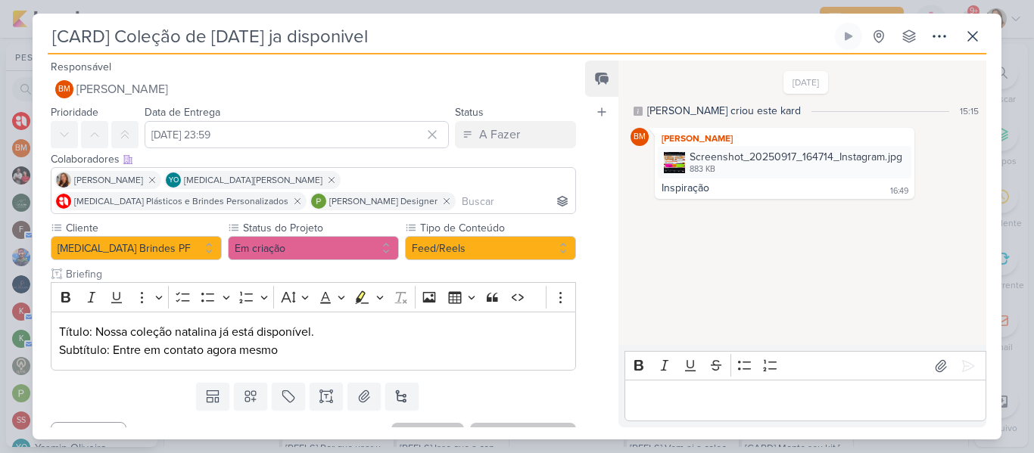
scroll to position [27, 0]
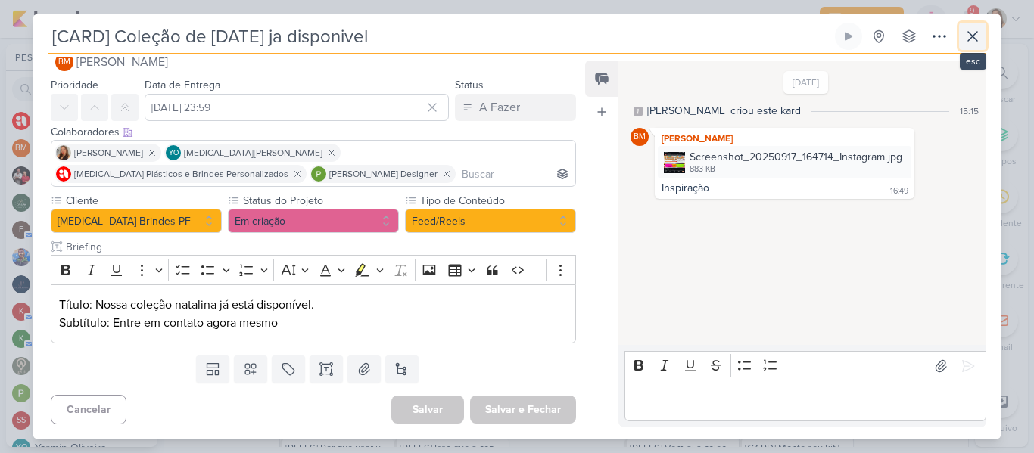
click at [961, 41] on button at bounding box center [972, 36] width 27 height 27
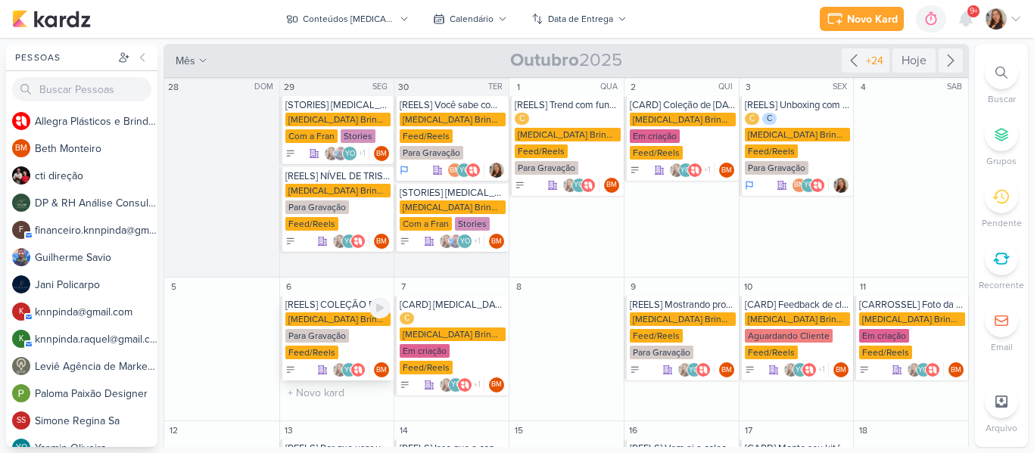
click at [321, 338] on div "Para Gravação" at bounding box center [317, 336] width 64 height 14
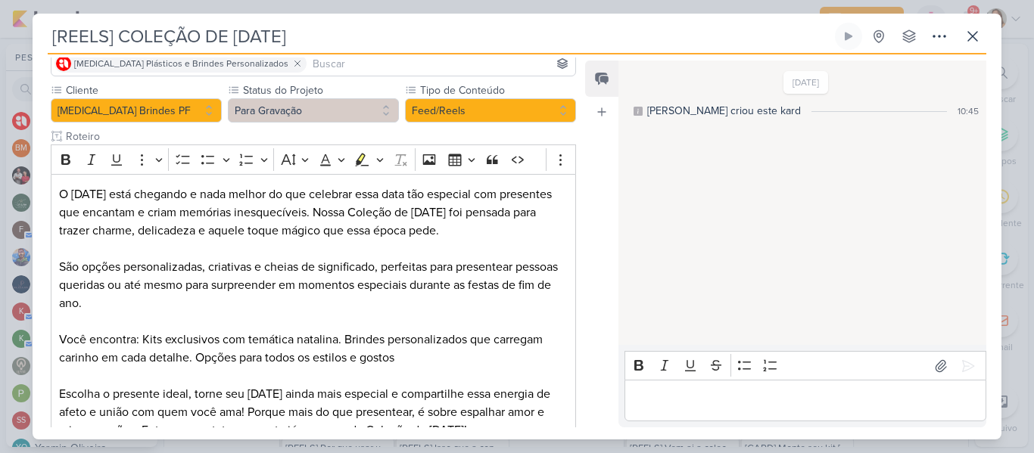
scroll to position [149, 0]
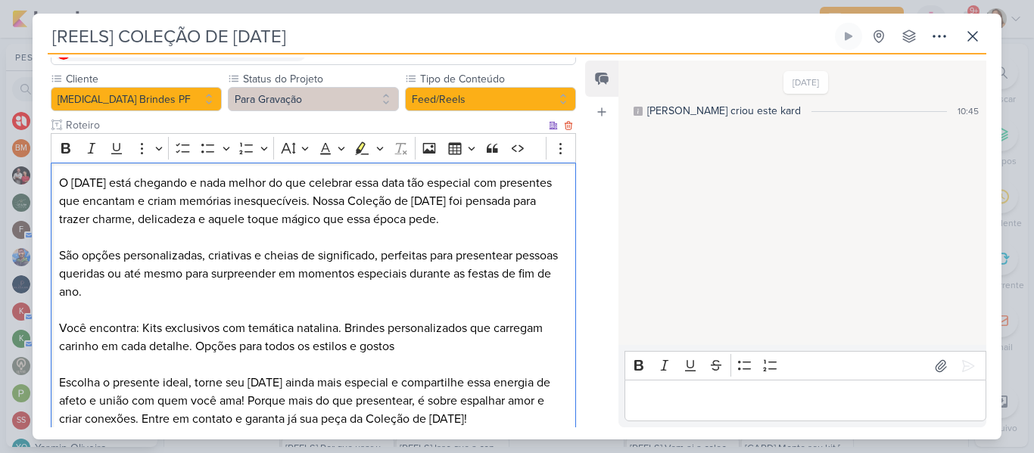
click at [485, 229] on p "Editor editing area: main" at bounding box center [313, 238] width 509 height 18
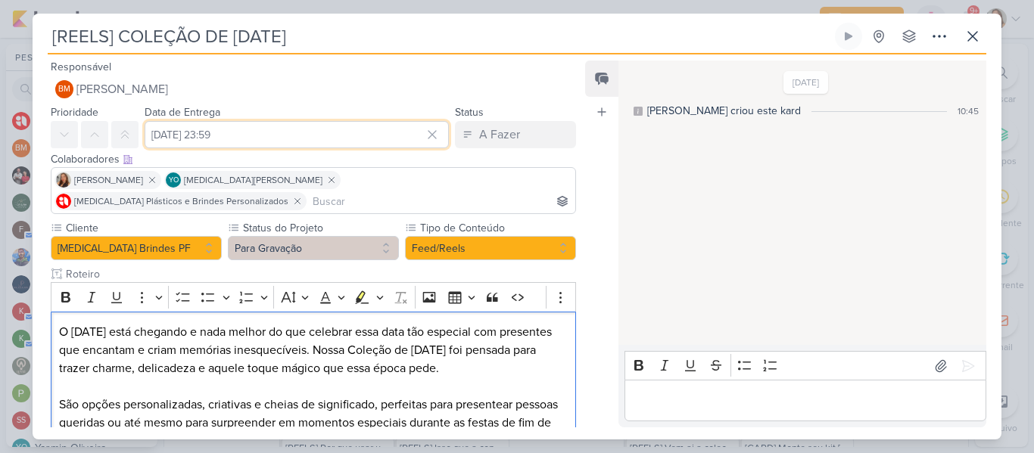
click at [400, 126] on input "6 de outubro de 2025 às 23:59" at bounding box center [297, 134] width 304 height 27
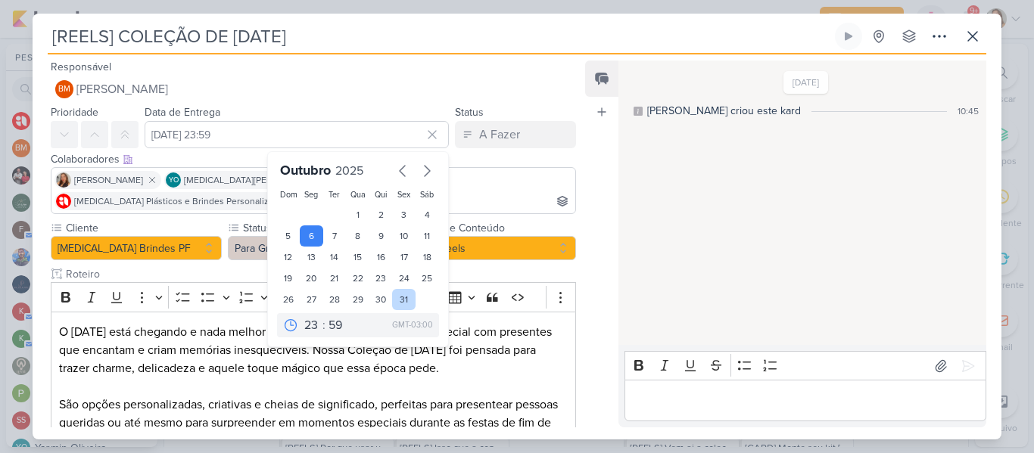
click at [400, 300] on div "31" at bounding box center [403, 299] width 23 height 21
type input "31 de outubro de 2025 às 23:59"
click at [484, 266] on input "Roteiro" at bounding box center [304, 274] width 483 height 16
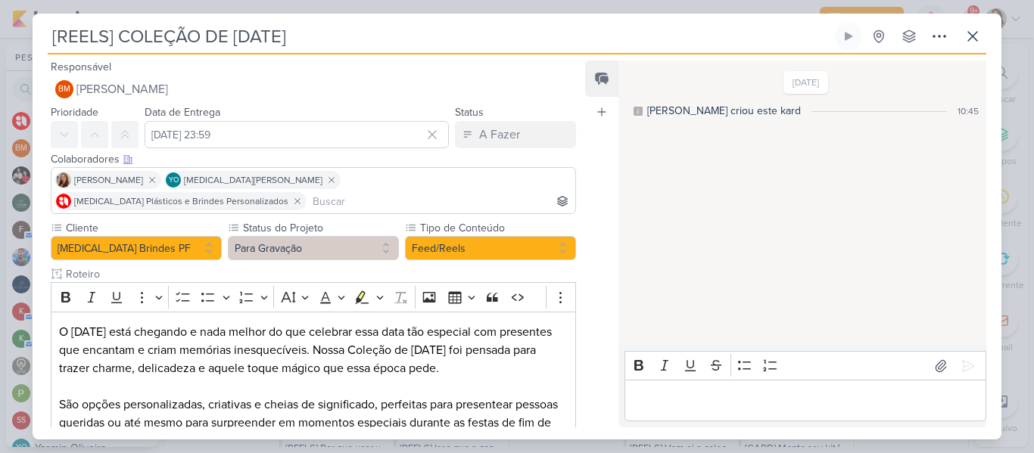
scroll to position [224, 0]
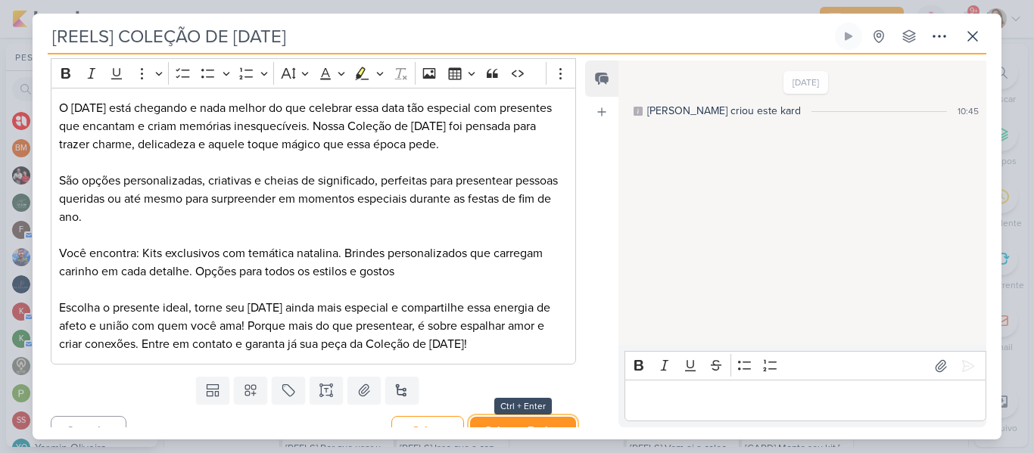
click at [524, 417] on button "Salvar e Fechar" at bounding box center [523, 431] width 106 height 28
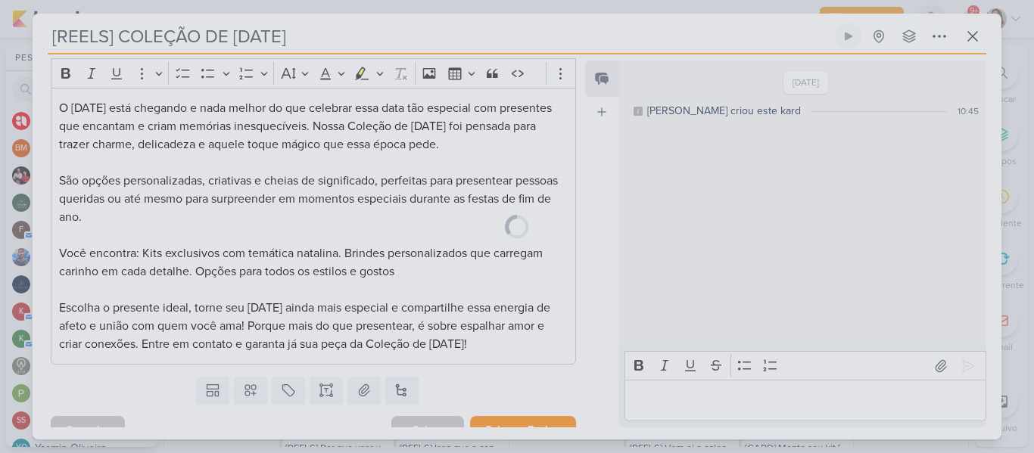
scroll to position [223, 0]
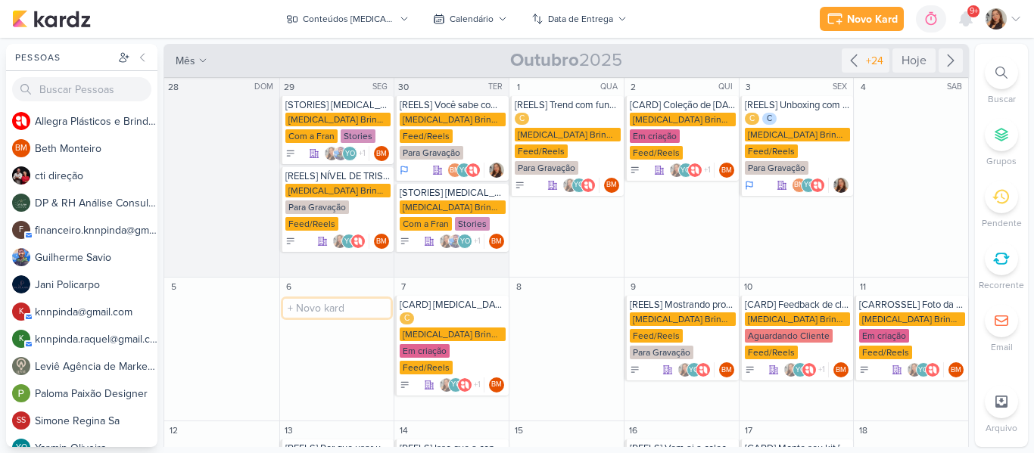
click at [354, 313] on input "text" at bounding box center [337, 308] width 108 height 19
click at [335, 310] on input "[REELS]" at bounding box center [337, 308] width 108 height 19
type input "[REELS] Arrumando a nova coleção sem ver..."
click at [326, 319] on div "[MEDICAL_DATA] Brindes PF" at bounding box center [338, 320] width 106 height 14
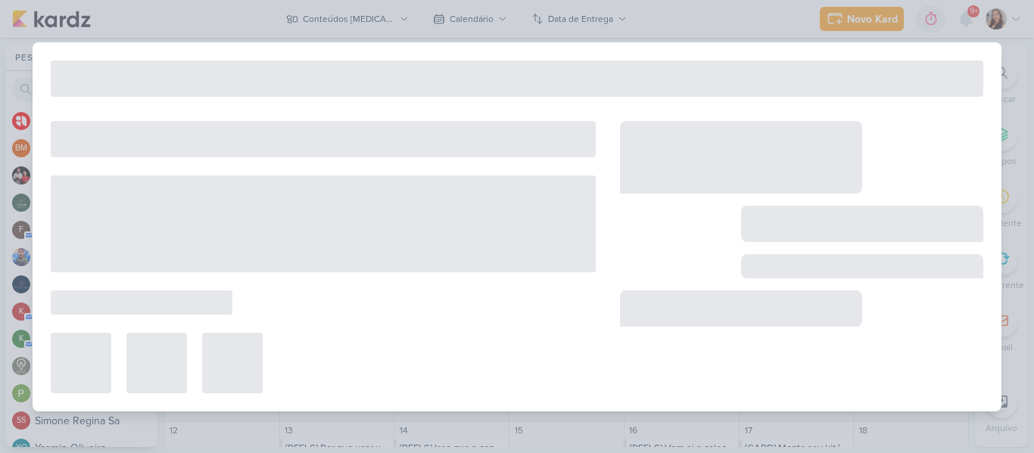
type input "[REELS] Arrumando a nova coleção sem ver..."
type input "6 de outubro de 2025 às 23:59"
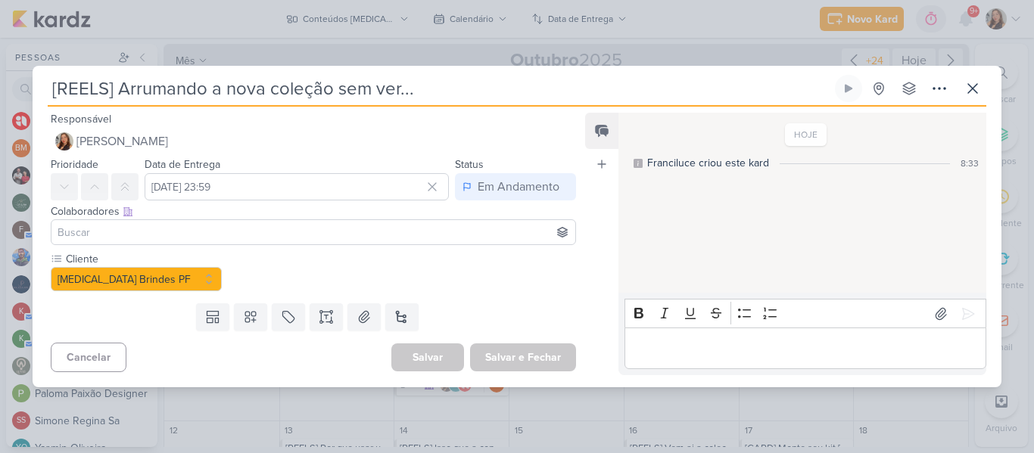
click at [233, 230] on input at bounding box center [314, 232] width 518 height 18
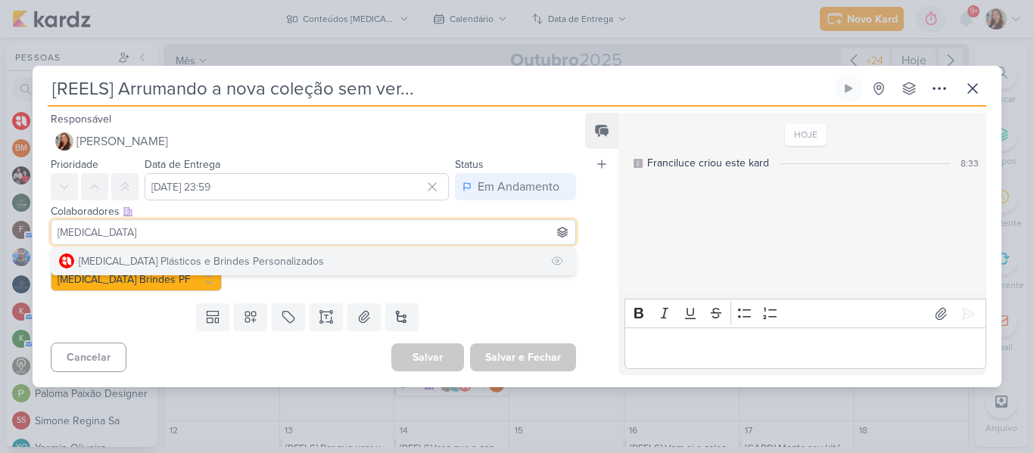
type input "allegra"
click at [232, 258] on div "[MEDICAL_DATA] Plásticos e Brindes Personalizados" at bounding box center [201, 262] width 245 height 16
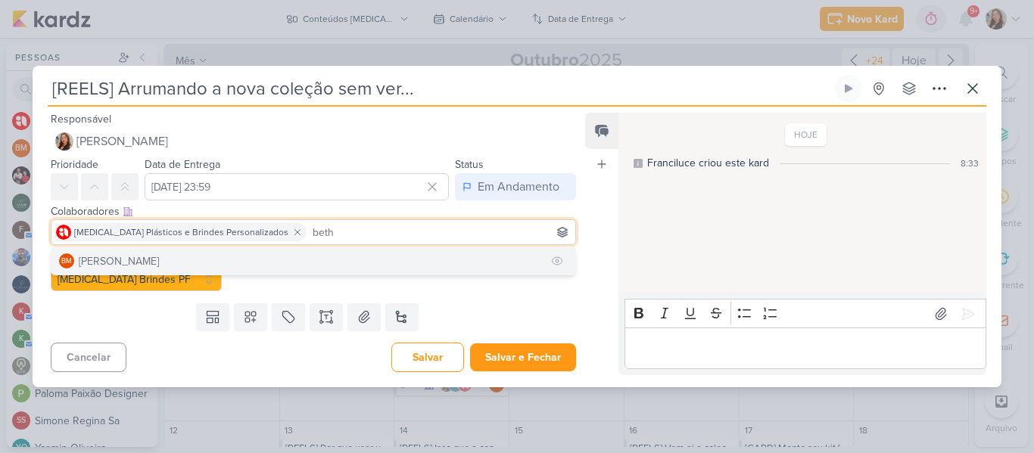
type input "beth"
click at [285, 255] on button "BM Beth Monteiro" at bounding box center [313, 261] width 524 height 27
type input "yasm"
click at [283, 269] on button "YO Yasmin Oliveira" at bounding box center [313, 261] width 524 height 27
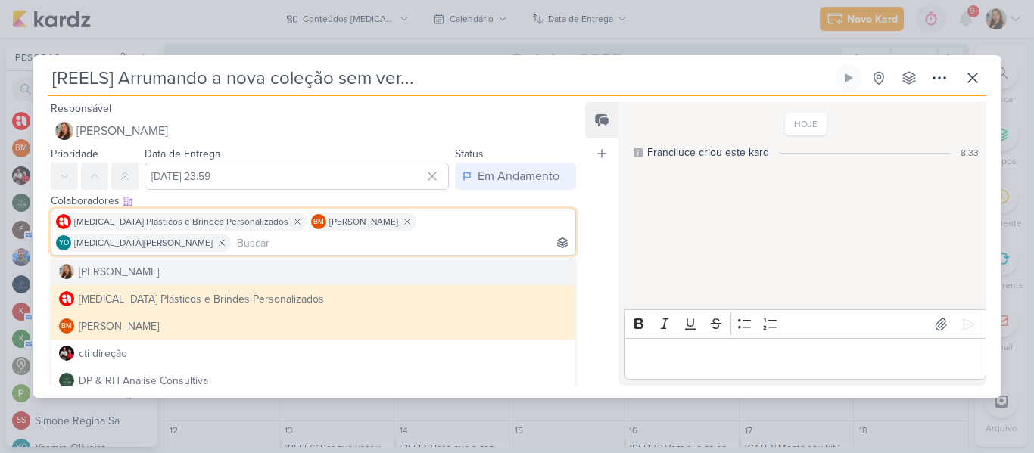
click at [590, 259] on div "Feed Atrelar email Solte o email para atrelar ao kard" at bounding box center [601, 244] width 33 height 284
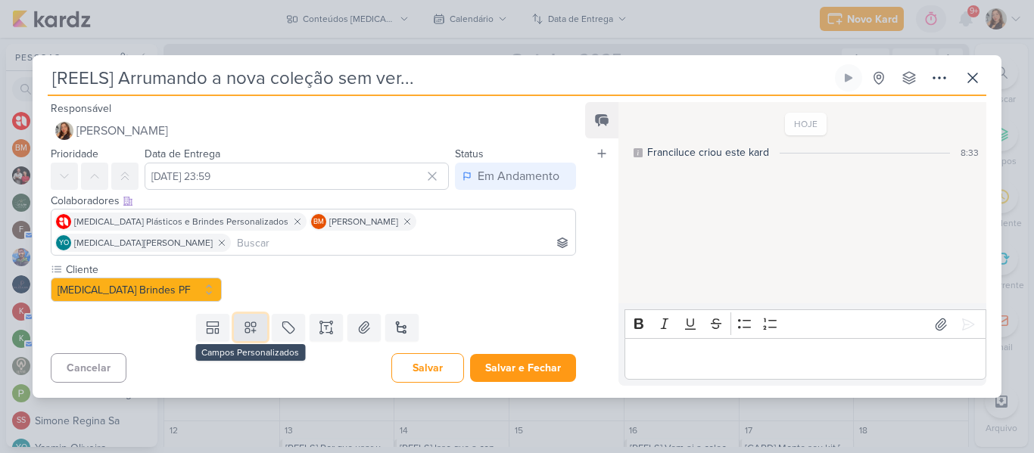
click at [251, 323] on icon at bounding box center [250, 328] width 11 height 11
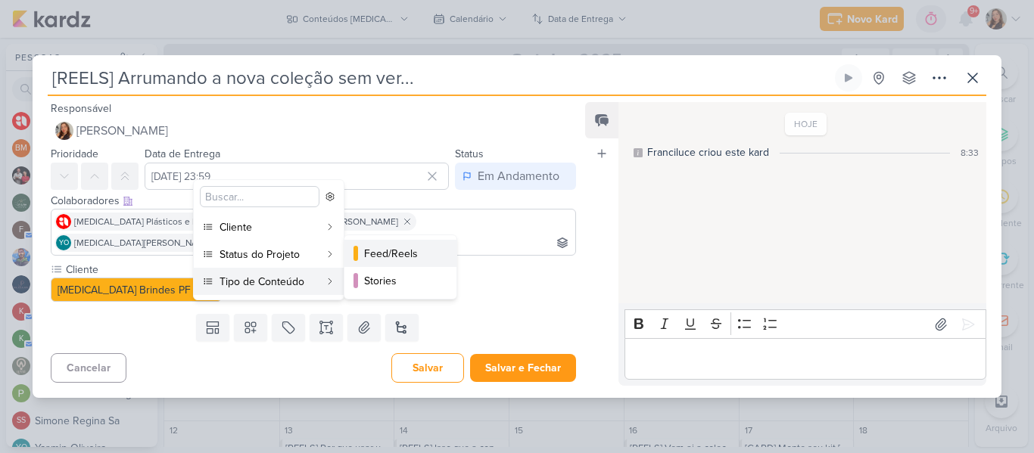
click at [366, 261] on div "Feed/Reels" at bounding box center [401, 254] width 74 height 16
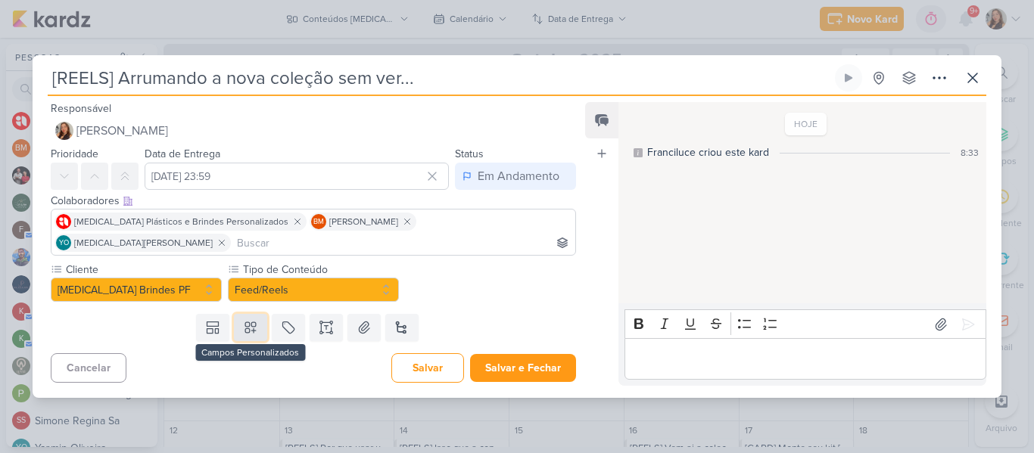
click at [258, 314] on button at bounding box center [250, 327] width 33 height 27
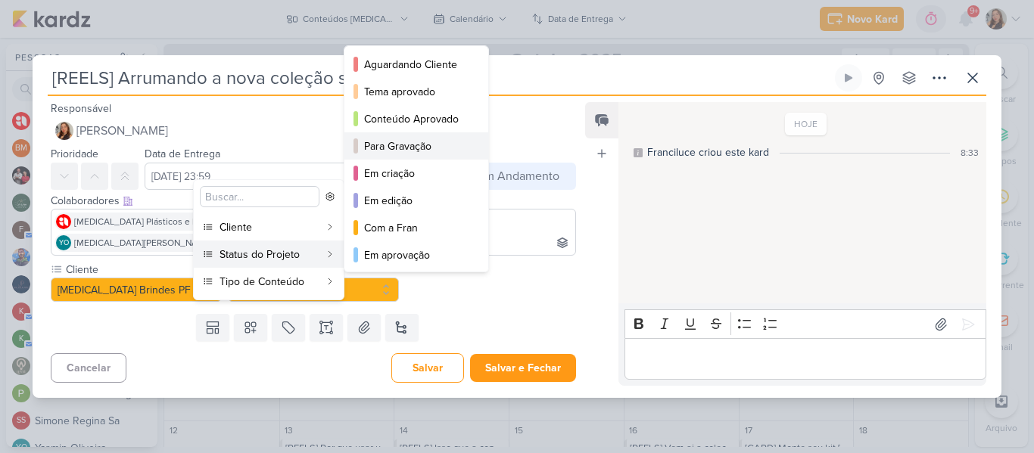
click at [373, 150] on div "Para Gravação" at bounding box center [417, 147] width 106 height 16
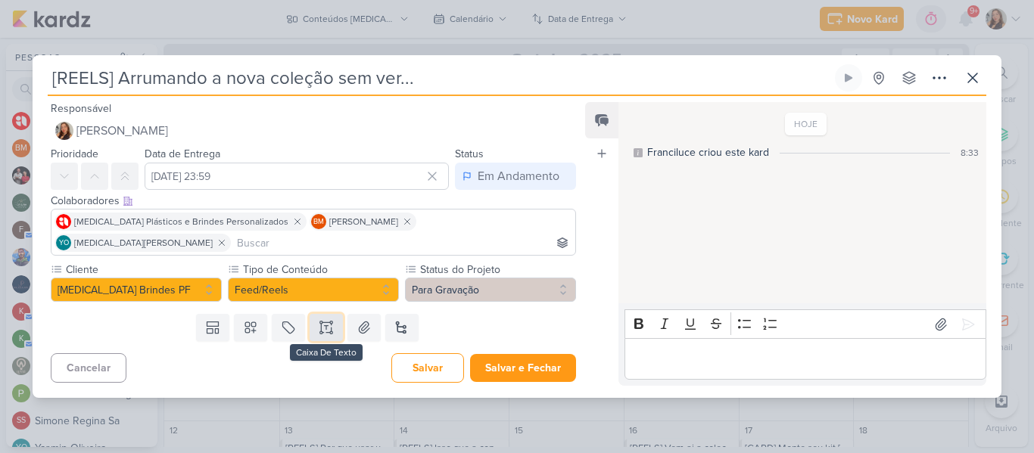
click at [327, 314] on button at bounding box center [326, 327] width 33 height 27
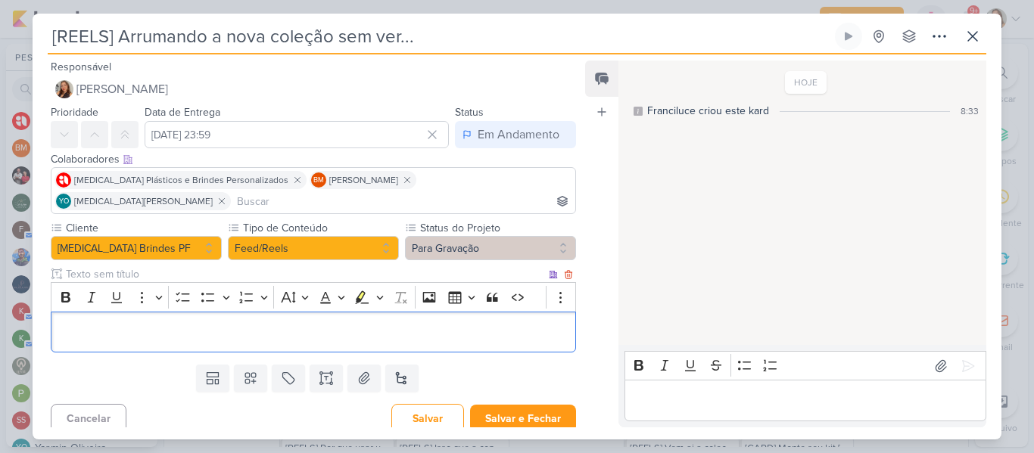
click at [232, 266] on input "text" at bounding box center [304, 274] width 483 height 16
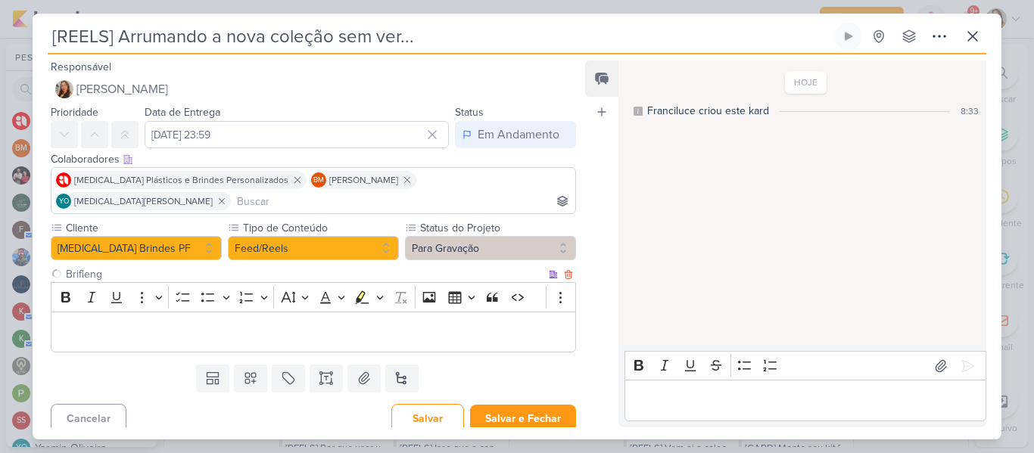
type input "Brifieng"
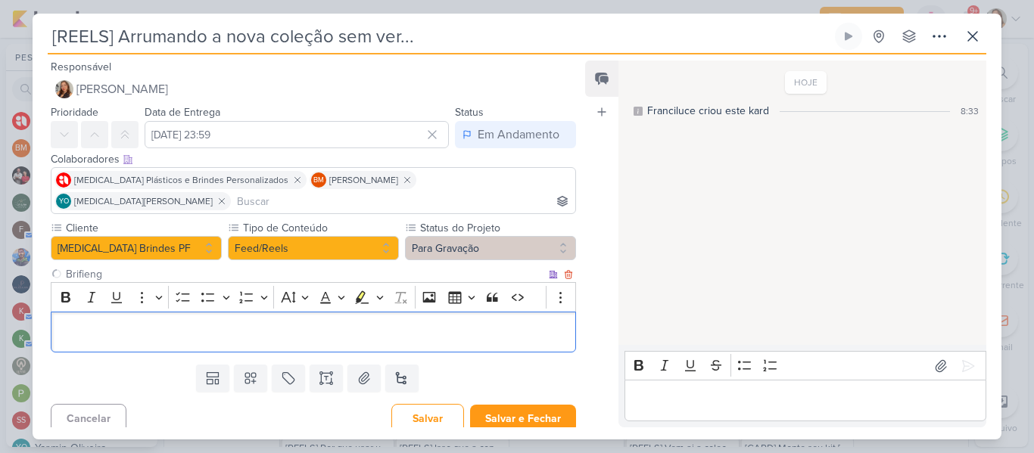
click at [231, 323] on p "Editor editing area: main" at bounding box center [313, 332] width 509 height 18
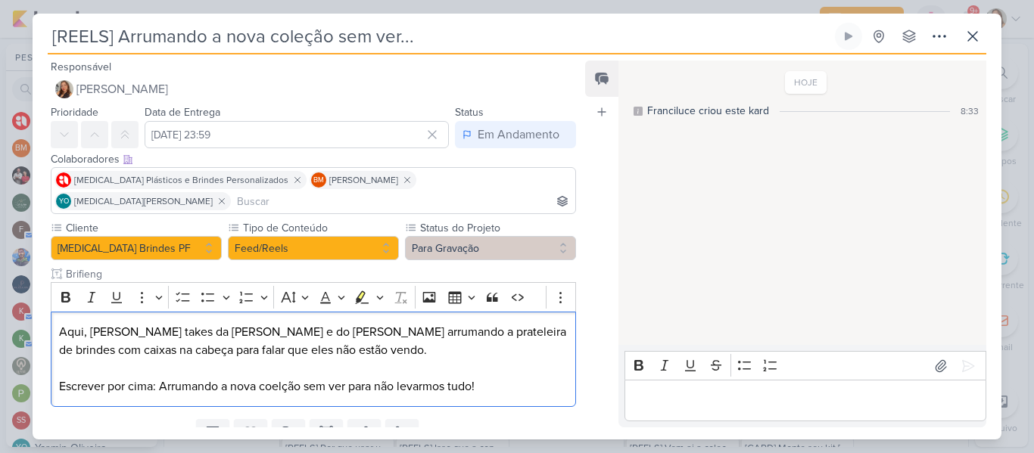
scroll to position [42, 0]
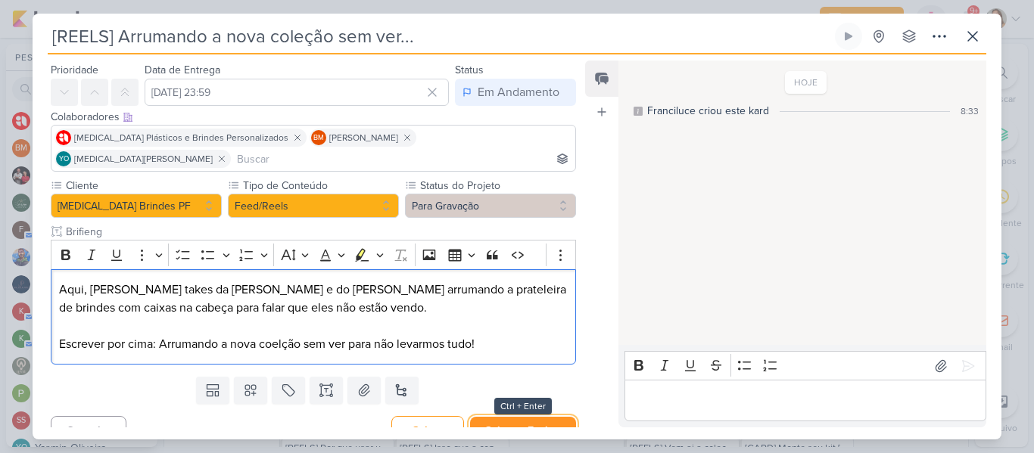
click at [510, 417] on button "Salvar e Fechar" at bounding box center [523, 431] width 106 height 28
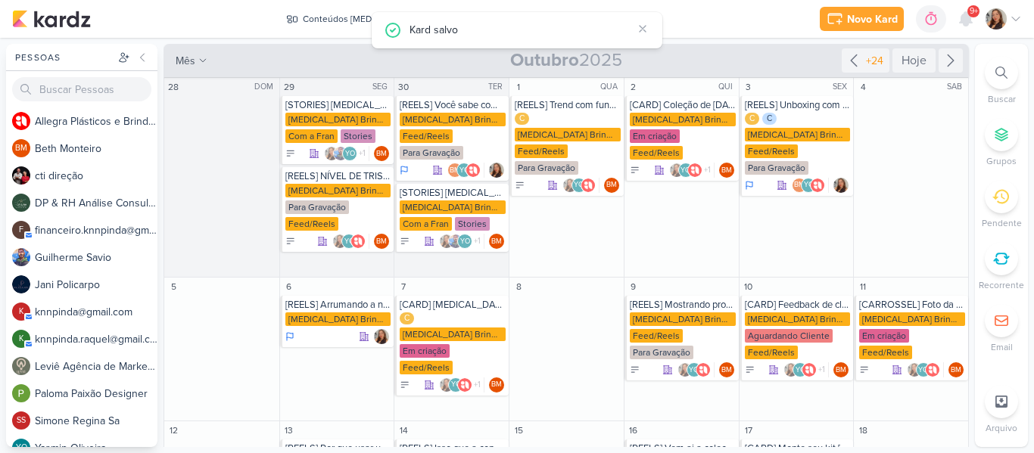
scroll to position [0, 0]
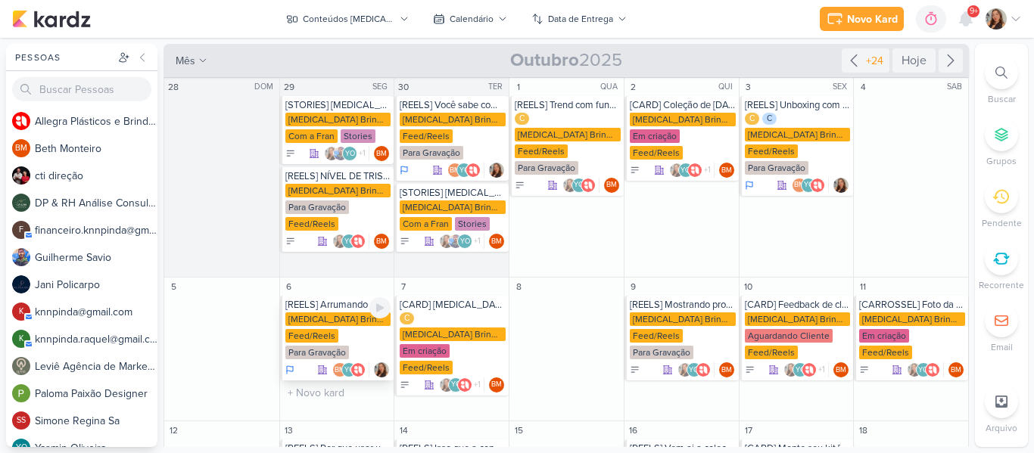
click at [327, 326] on div "[MEDICAL_DATA] Brindes PF" at bounding box center [338, 320] width 106 height 14
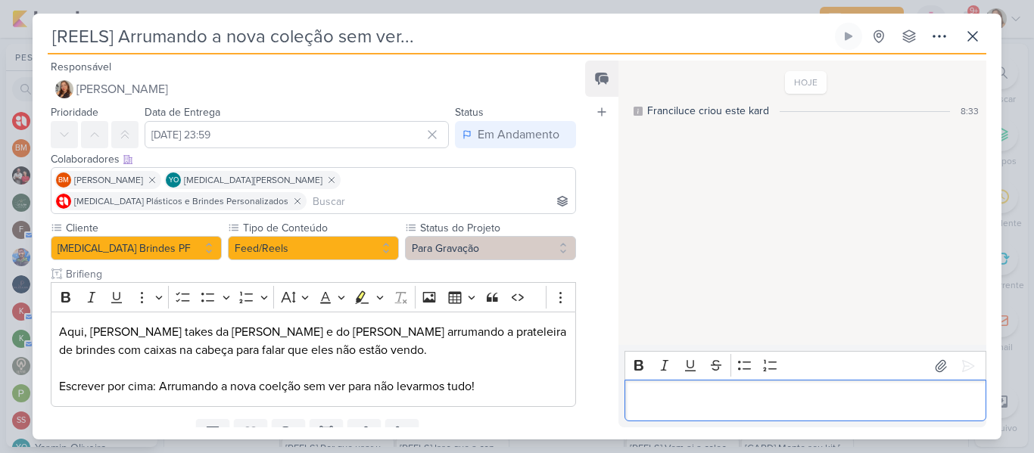
click at [703, 394] on p "Editor editing area: main" at bounding box center [805, 401] width 346 height 18
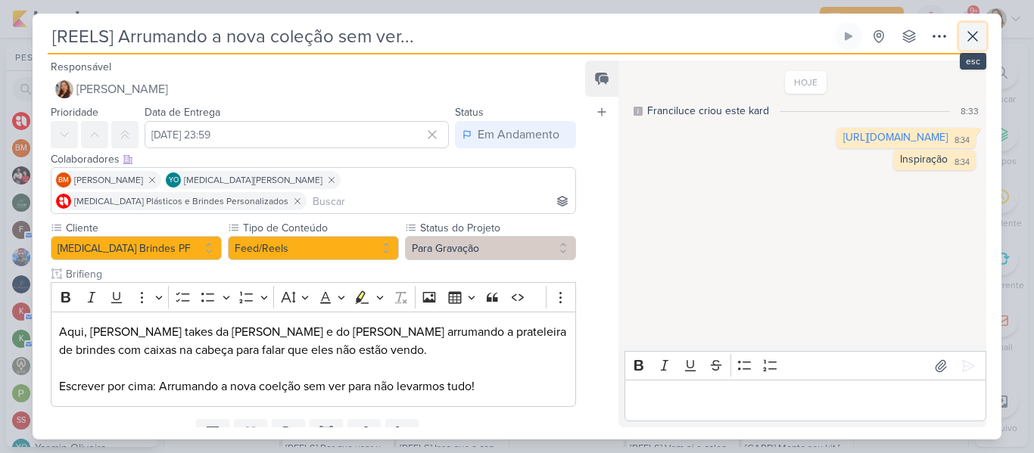
click at [977, 40] on icon at bounding box center [972, 36] width 9 height 9
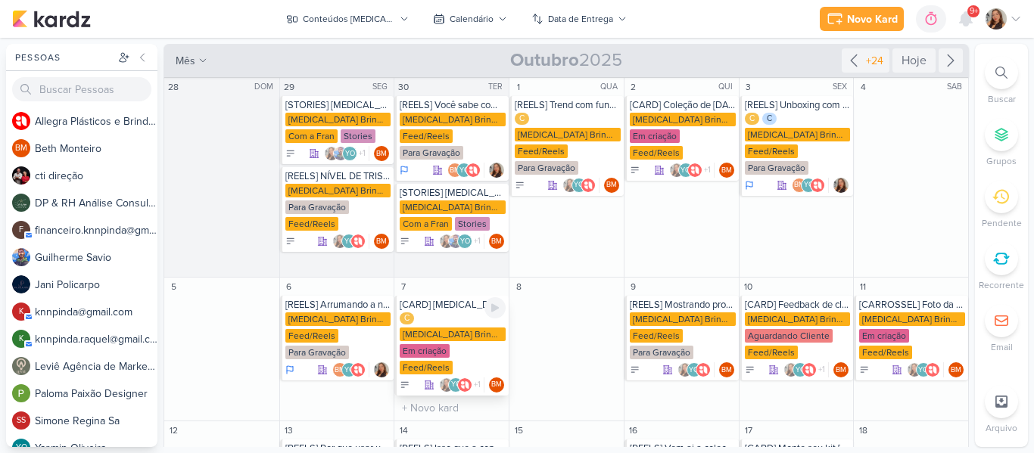
click at [429, 344] on div "Em criação" at bounding box center [425, 351] width 50 height 14
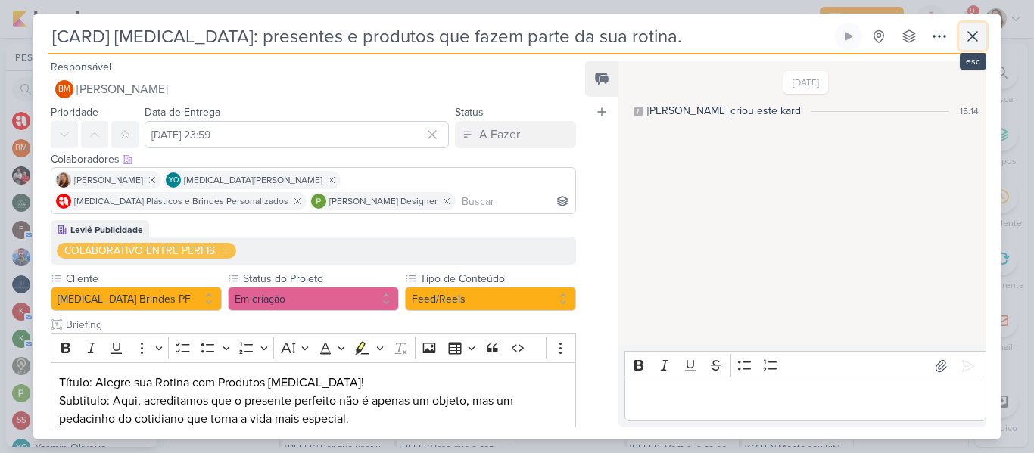
click at [959, 39] on button at bounding box center [972, 36] width 27 height 27
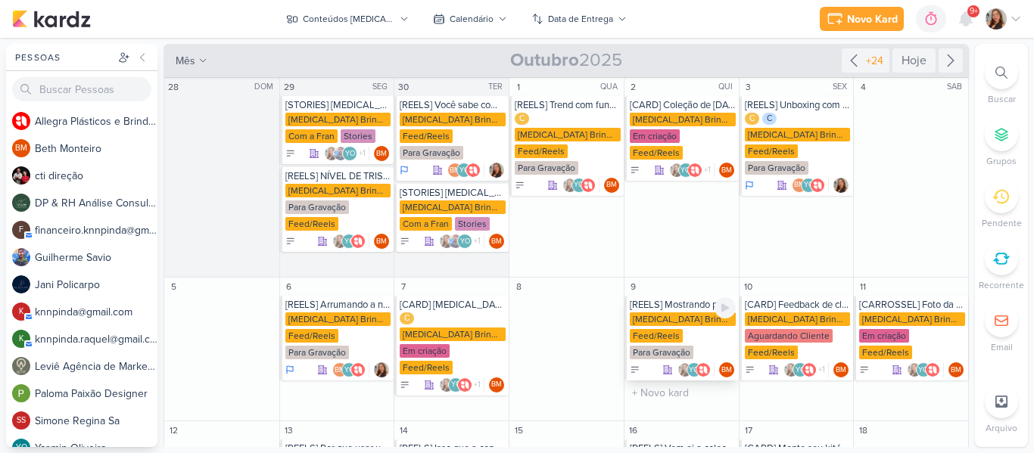
click at [679, 339] on div "Allegra Brindes PF Feed/Reels Para Gravação" at bounding box center [683, 337] width 106 height 48
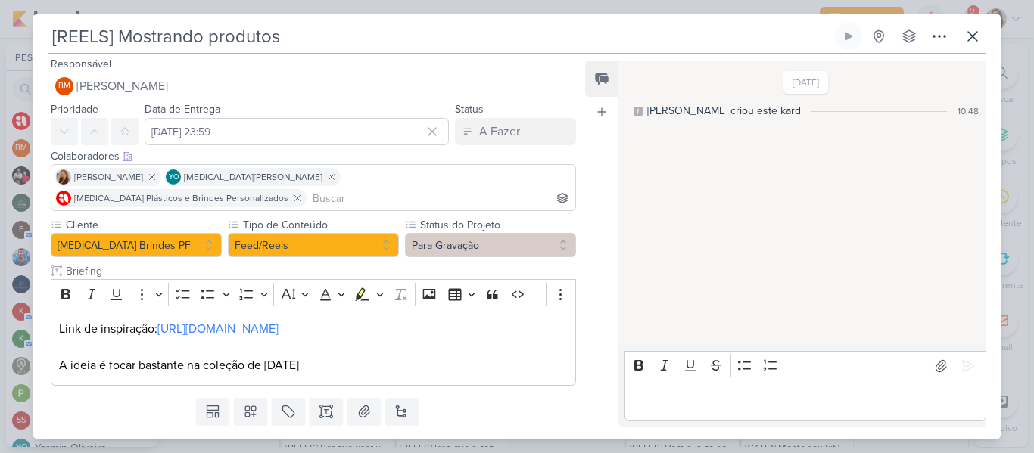
scroll to position [16, 0]
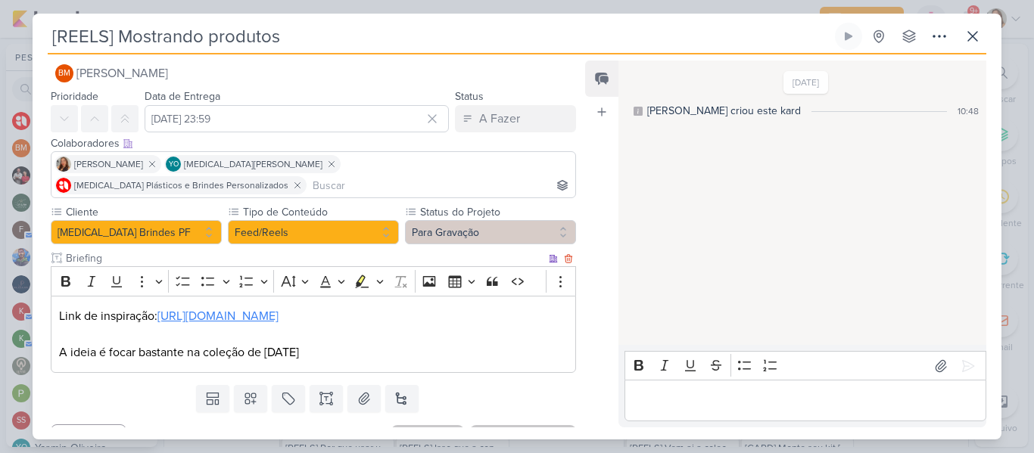
click at [279, 309] on link "https://www.instagram.com/reel/DOs1KuUk_dI/?igsh=MWxocTNnd3NkcW5mdw==" at bounding box center [217, 316] width 121 height 15
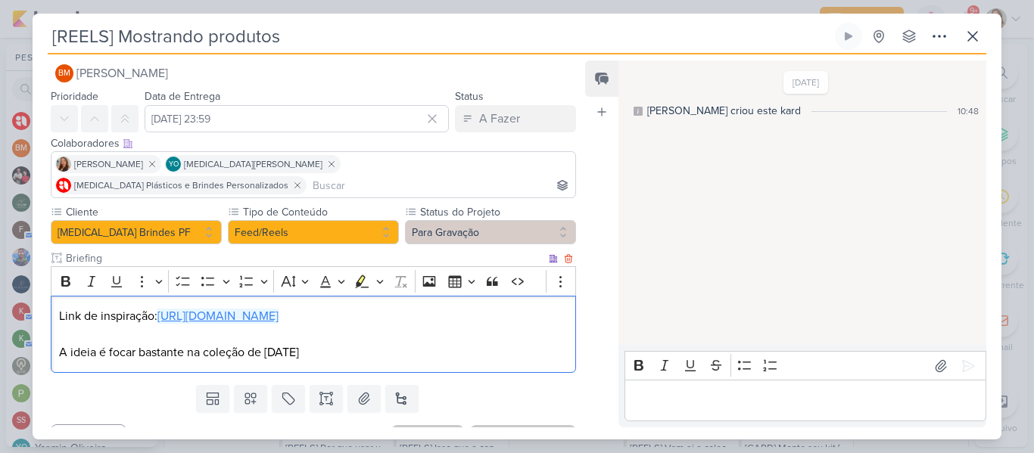
drag, startPoint x: 305, startPoint y: 319, endPoint x: 161, endPoint y: 297, distance: 145.5
click at [161, 307] on p "Link de inspiração: https://www.instagram.com/reel/DOs1KuUk_dI/?igsh=MWxocTNnd3…" at bounding box center [313, 316] width 509 height 18
click at [291, 319] on p "Link de inspiração: https://www.instagram.com/reel/DK3bjDlzNgI/?igsh=MWwxMjZlNG…" at bounding box center [313, 316] width 509 height 18
click at [351, 344] on p "A ideia é focar bastante na coleção de natal" at bounding box center [313, 353] width 509 height 18
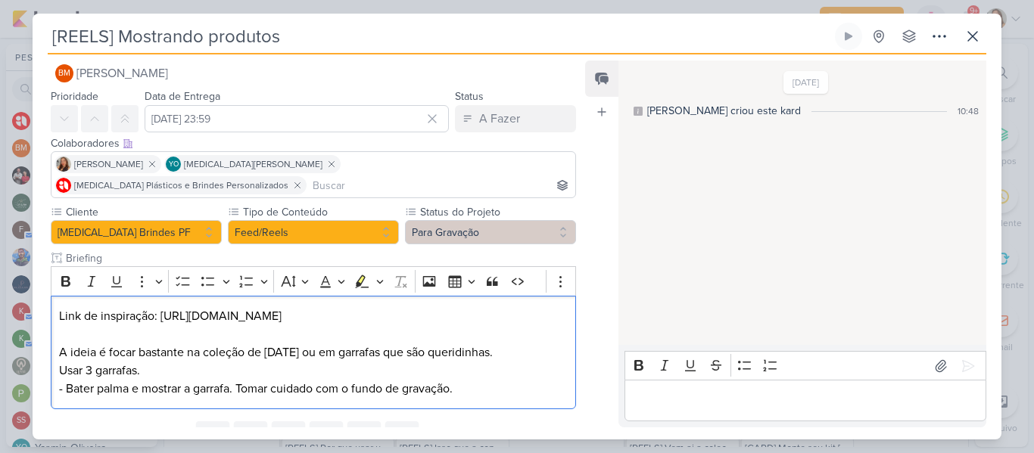
scroll to position [79, 0]
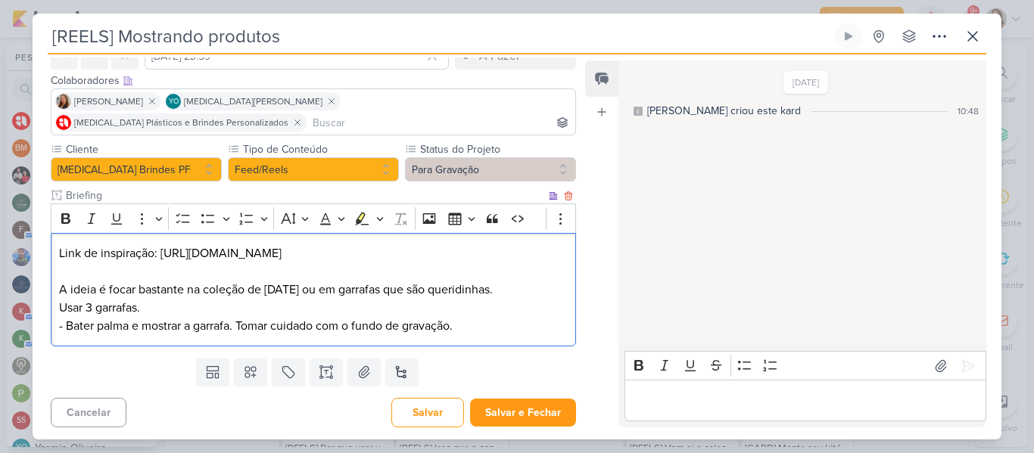
click at [331, 263] on p "Editor editing area: main" at bounding box center [313, 272] width 509 height 18
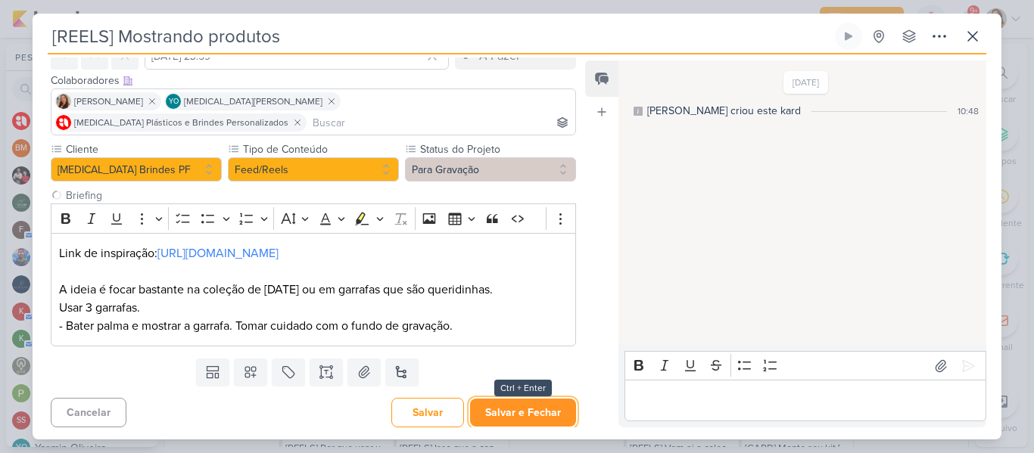
click at [496, 418] on button "Salvar e Fechar" at bounding box center [523, 413] width 106 height 28
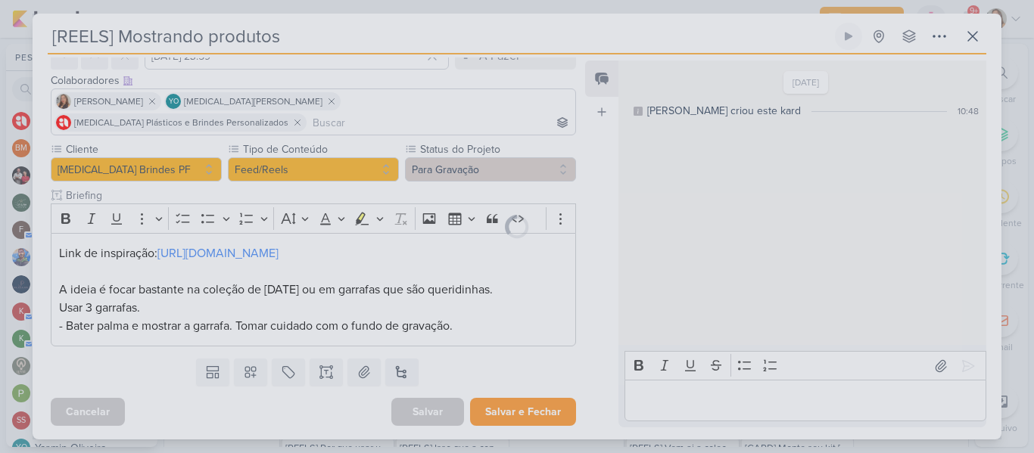
scroll to position [77, 0]
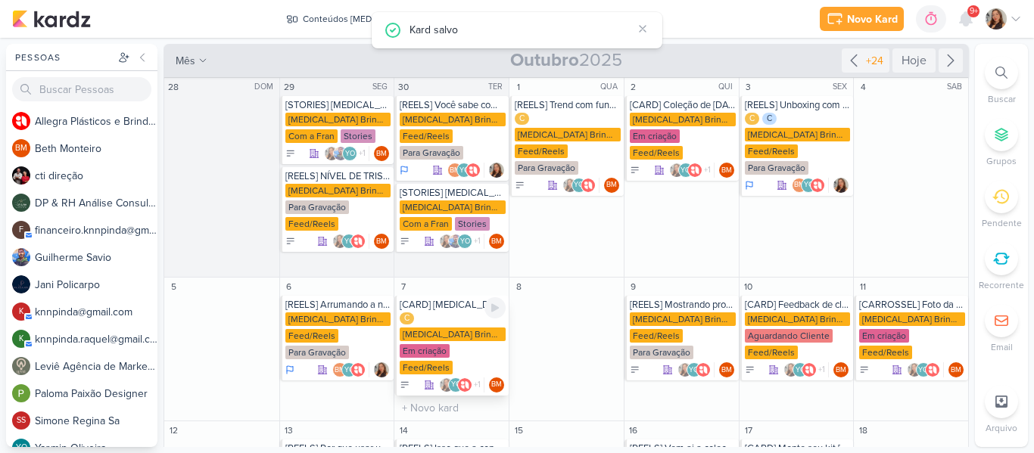
click at [460, 328] on div "[MEDICAL_DATA] Brindes PF" at bounding box center [453, 335] width 106 height 14
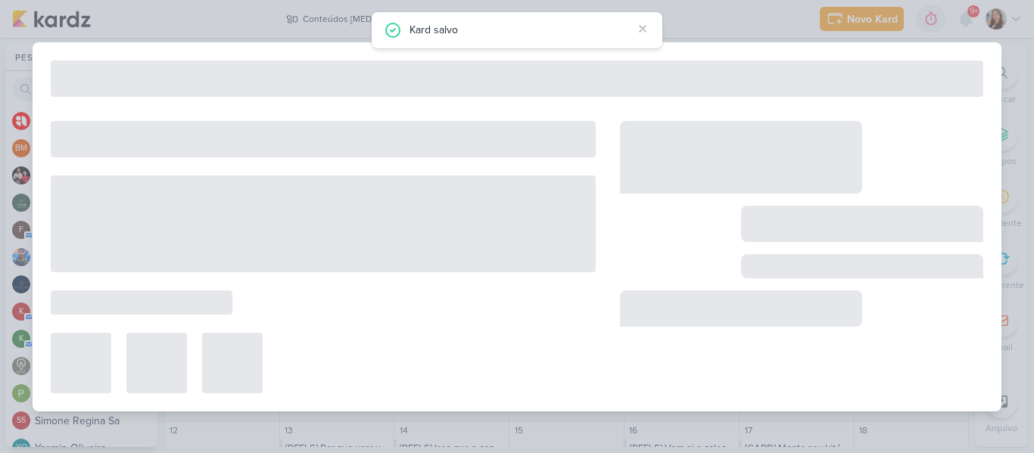
type input "[CARD] [MEDICAL_DATA]: presentes e produtos que fazem parte da sua rotina."
type input "[DATE] 23:59"
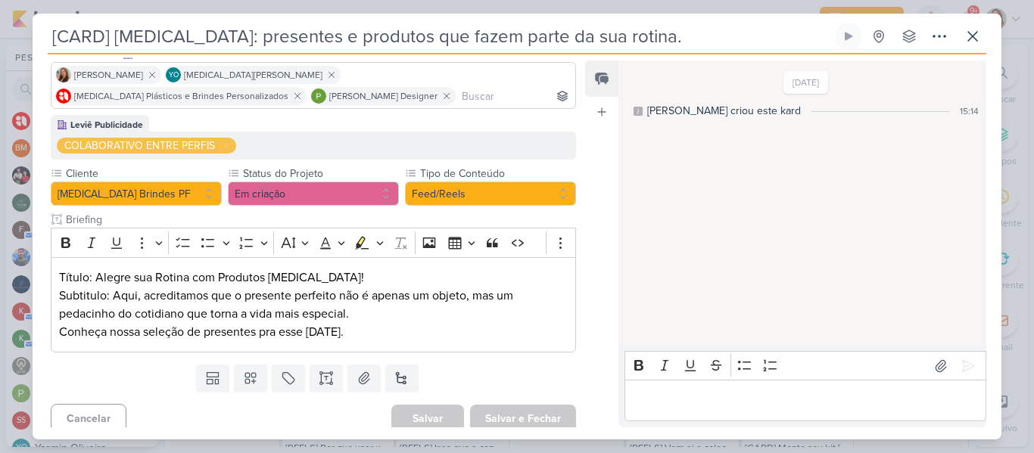
scroll to position [106, 0]
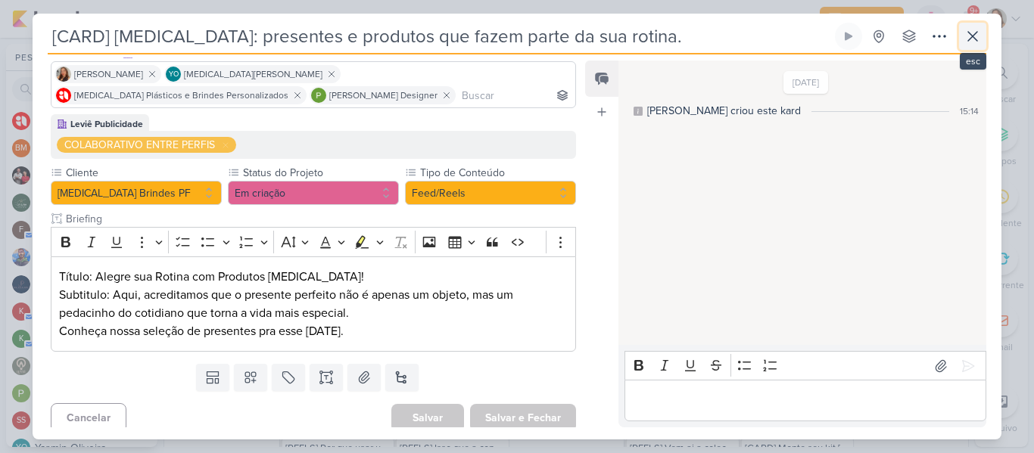
click at [964, 40] on icon at bounding box center [973, 36] width 18 height 18
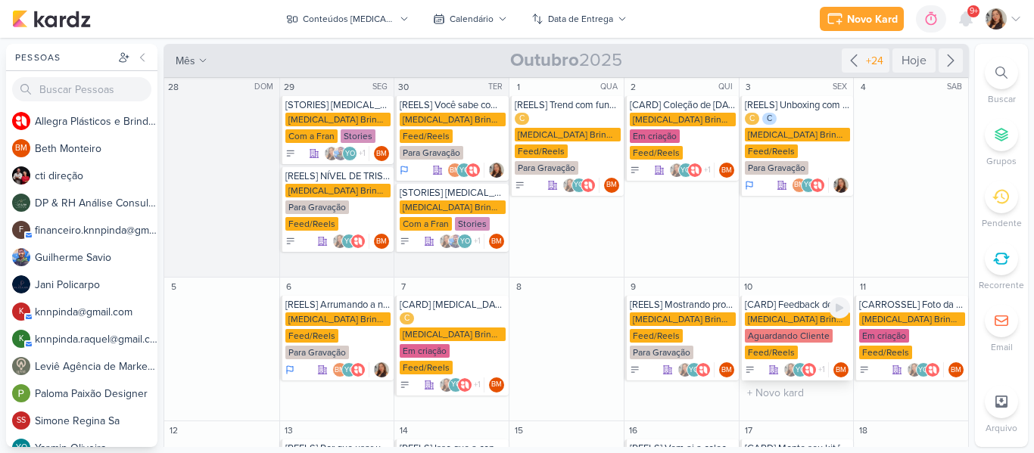
click at [760, 324] on div "[MEDICAL_DATA] Brindes PF" at bounding box center [798, 320] width 106 height 14
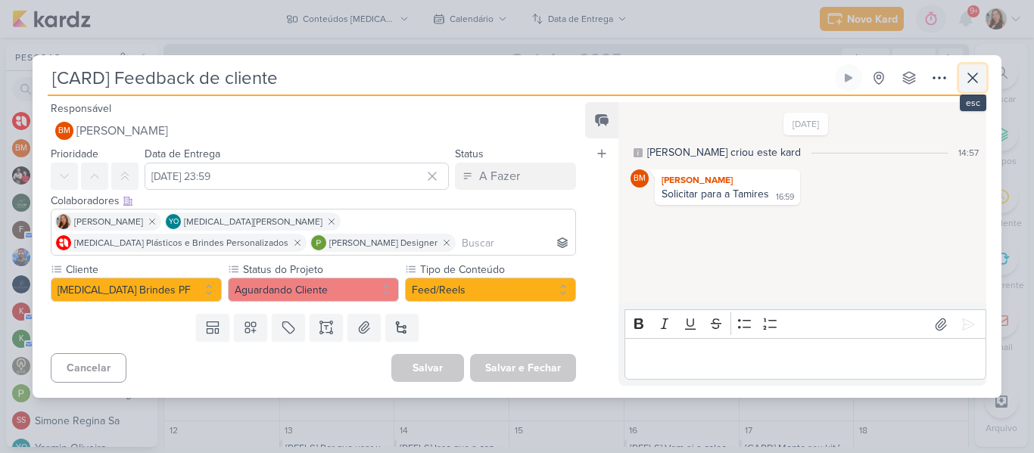
click at [959, 83] on button at bounding box center [972, 77] width 27 height 27
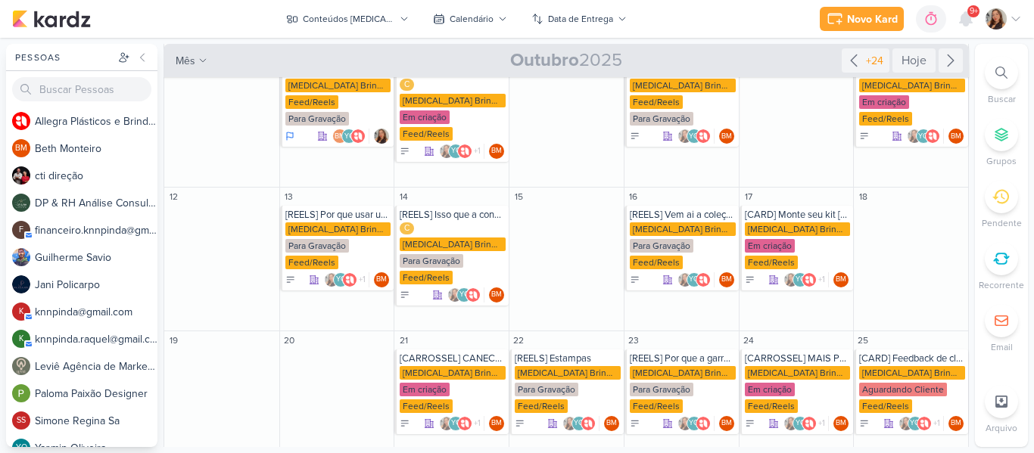
scroll to position [236, 0]
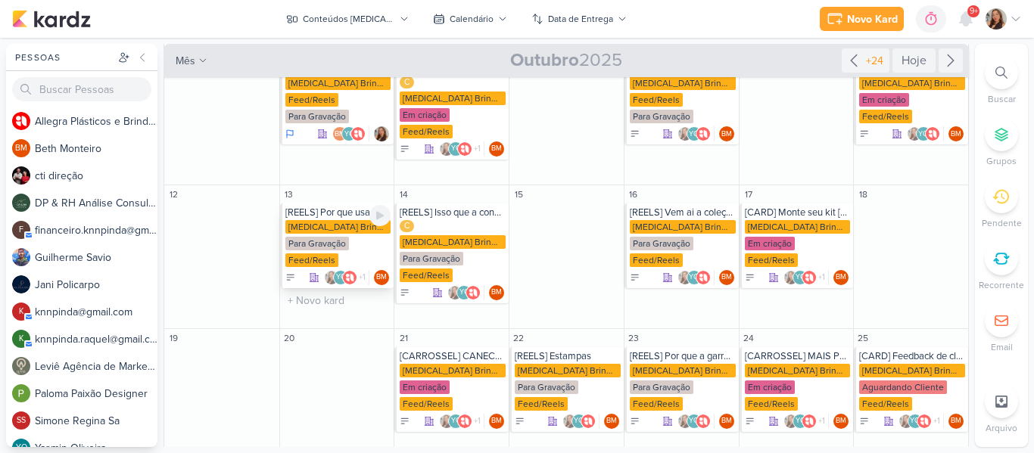
click at [367, 226] on div "Allegra Brindes PF Para Gravação Feed/Reels" at bounding box center [338, 244] width 106 height 48
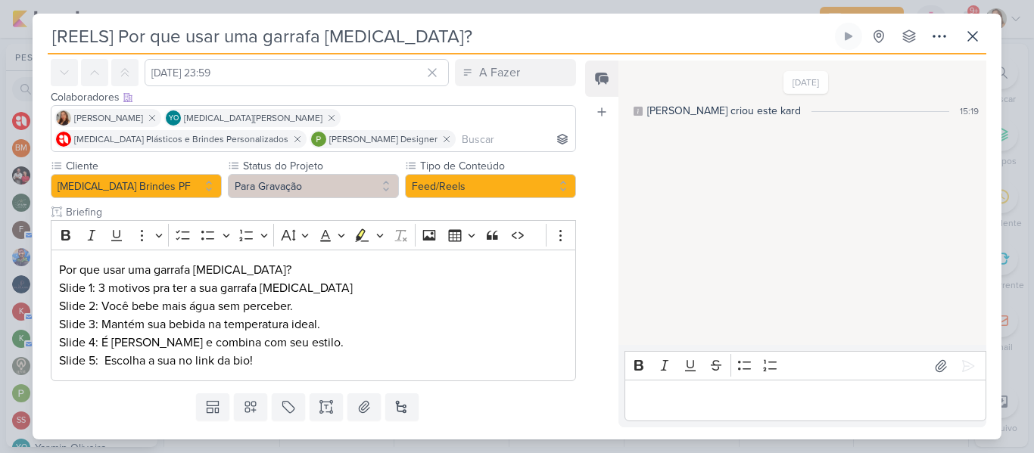
scroll to position [89, 0]
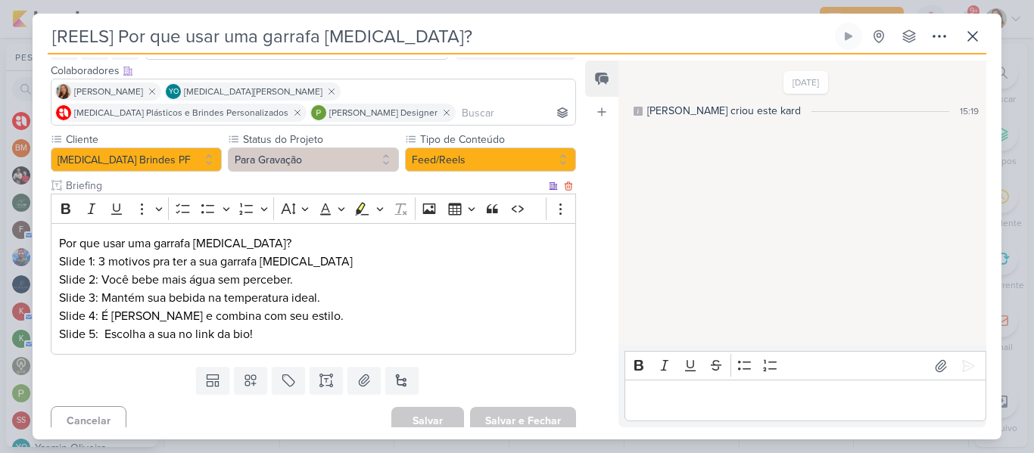
click at [348, 280] on p "Slide 2: Você bebe mais água sem perceber." at bounding box center [313, 280] width 509 height 18
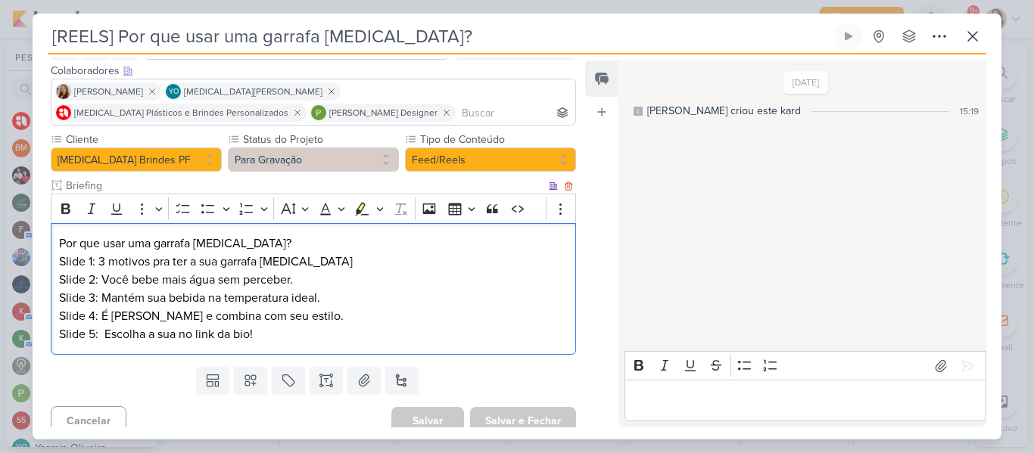
click at [167, 290] on p "Slide 3: Mantém sua bebida na temperatura ideal." at bounding box center [313, 298] width 509 height 18
click at [273, 334] on p "Slide 5: Escolha a sua no link da bio!" at bounding box center [313, 335] width 509 height 18
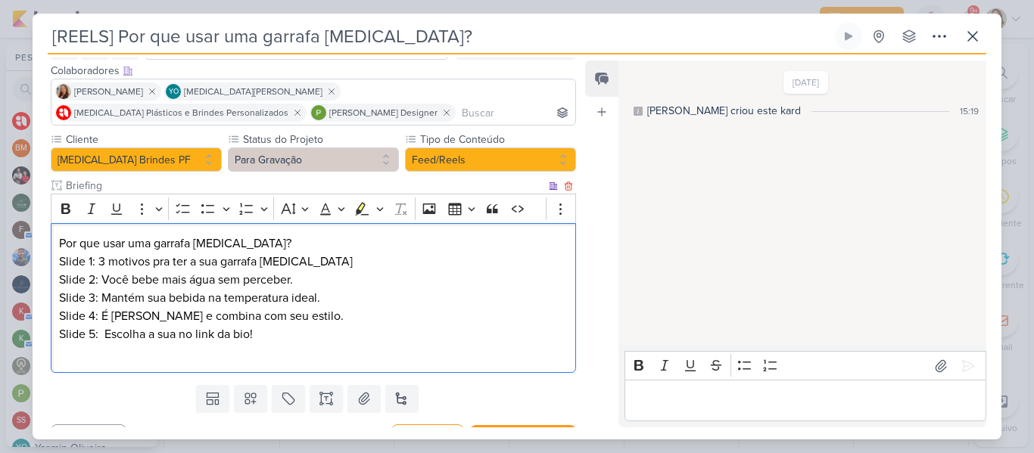
click at [87, 266] on p "Slide 1: 3 motivos pra ter a sua garrafa Allegra" at bounding box center [313, 262] width 509 height 18
click at [61, 244] on p "Por que usar uma garrafa Allegra?" at bounding box center [313, 244] width 509 height 18
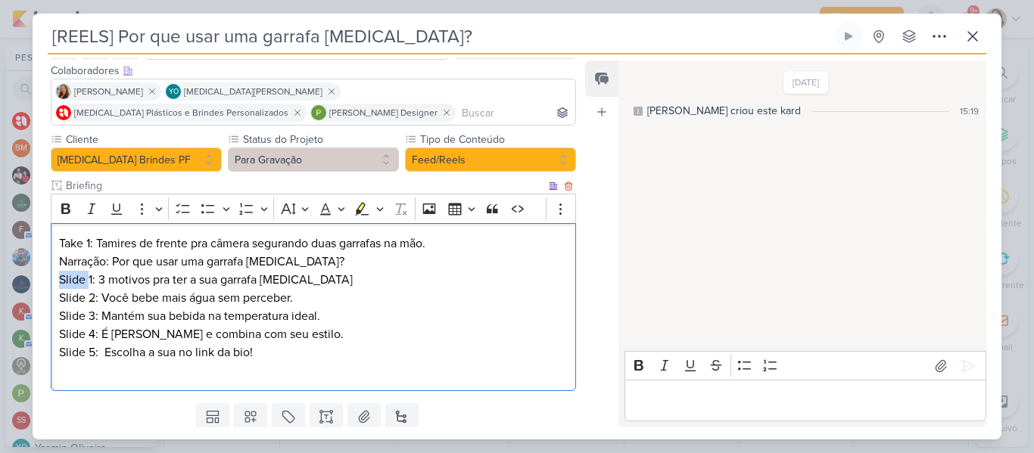
drag, startPoint x: 87, startPoint y: 279, endPoint x: 58, endPoint y: 279, distance: 29.5
click at [58, 279] on div "Take 1: Tamires de frente pra câmera segurando duas garrafas na mão. Narração: …" at bounding box center [313, 307] width 525 height 169
click at [92, 282] on p "Take 1: 3 motivos pra ter a sua garrafa Allegra" at bounding box center [313, 280] width 509 height 18
click at [220, 271] on p "Take 2: 3 motivos pra ter a sua garrafa Allegra" at bounding box center [313, 280] width 509 height 18
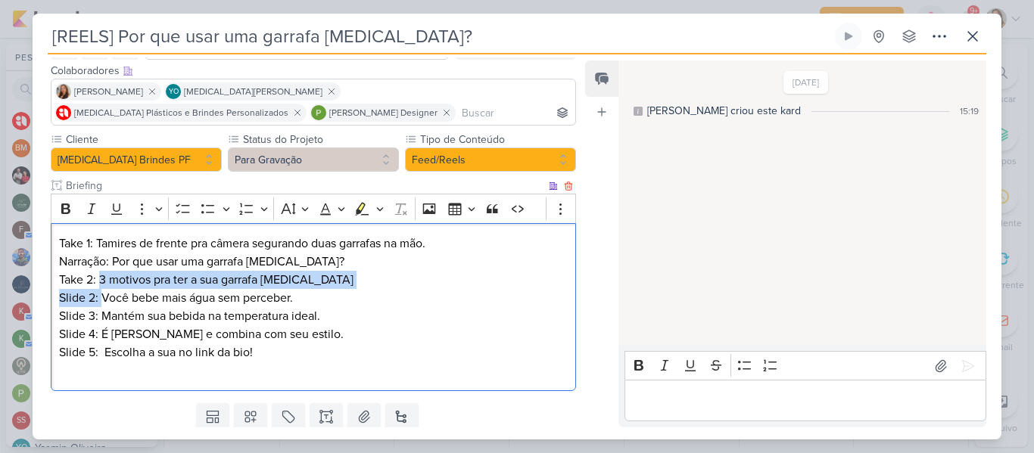
drag, startPoint x: 102, startPoint y: 298, endPoint x: 101, endPoint y: 282, distance: 15.9
click at [101, 282] on div "Take 1: Tamires de frente pra câmera segurando duas garrafas na mão. Narração: …" at bounding box center [313, 307] width 525 height 169
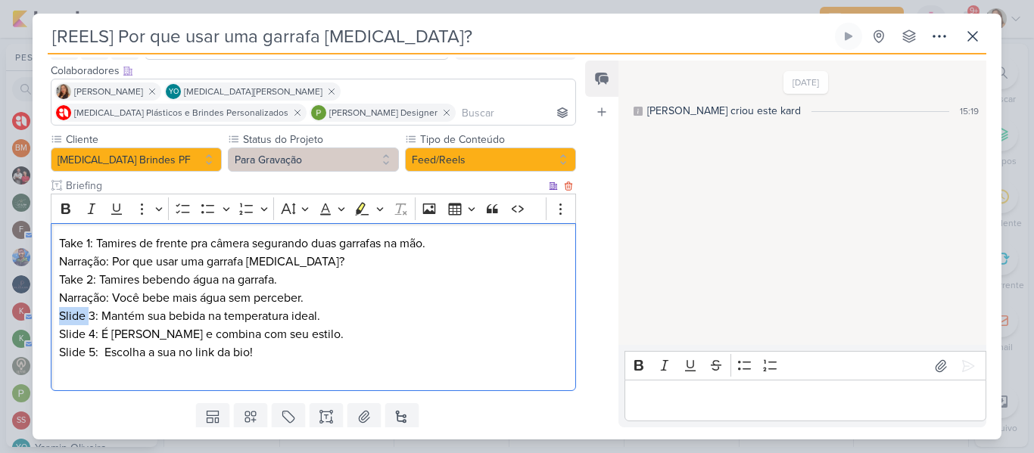
drag, startPoint x: 87, startPoint y: 317, endPoint x: 57, endPoint y: 316, distance: 30.3
click at [57, 316] on div "Take 1: Tamires de frente pra câmera segurando duas garrafas na mão. Narração: …" at bounding box center [313, 307] width 525 height 169
click at [101, 316] on p "Take 3: Mantém sua bebida na temperatura ideal." at bounding box center [313, 316] width 509 height 18
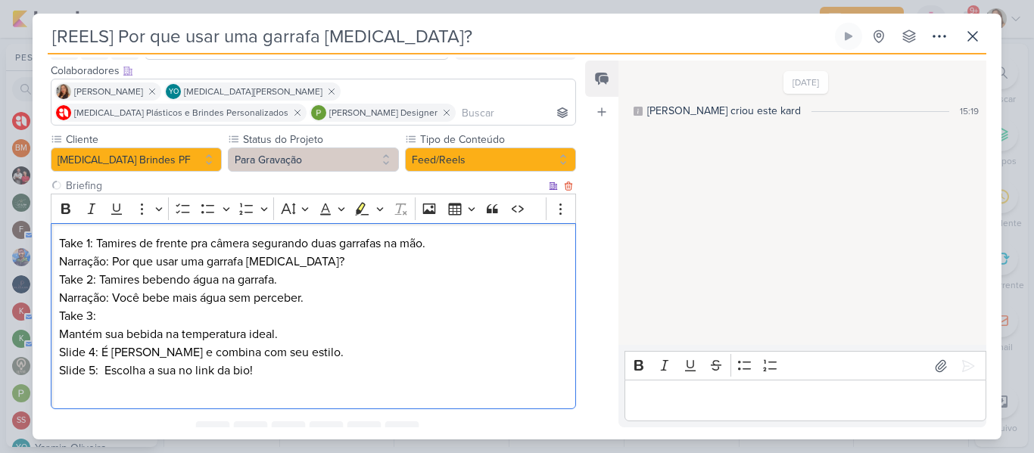
click at [117, 316] on p "Take 3:" at bounding box center [313, 316] width 509 height 18
click at [60, 334] on p "Mantém sua bebida na temperatura ideal." at bounding box center [313, 335] width 509 height 18
click at [89, 351] on p "Slide 4: É linda e combina com seu estilo." at bounding box center [313, 353] width 509 height 18
click at [101, 349] on p "Take 4: É linda e combina com seu estilo." at bounding box center [313, 353] width 509 height 18
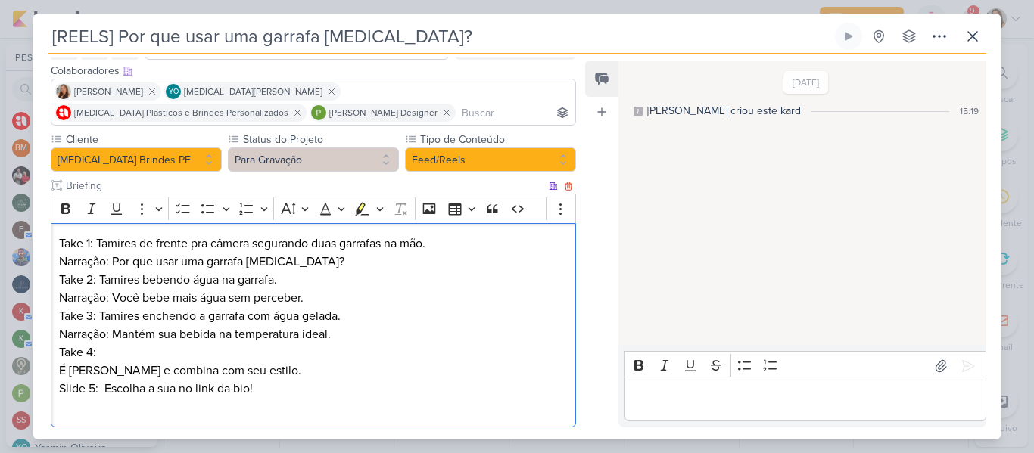
click at [114, 354] on p "Take 4:" at bounding box center [313, 353] width 509 height 18
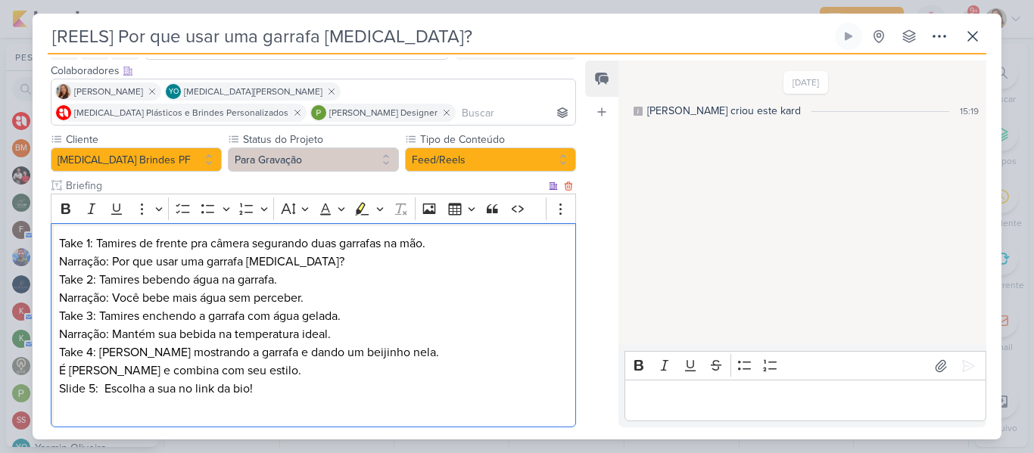
click at [62, 370] on p "É linda e combina com seu estilo." at bounding box center [313, 371] width 509 height 18
drag, startPoint x: 87, startPoint y: 391, endPoint x: 51, endPoint y: 391, distance: 35.6
click at [51, 391] on div "Take 1: Tamires de frente pra câmera segurando duas garrafas na mão. Narração: …" at bounding box center [313, 325] width 525 height 205
click at [103, 390] on p "Take 5: Escolha a sua no link da bio!" at bounding box center [313, 389] width 509 height 18
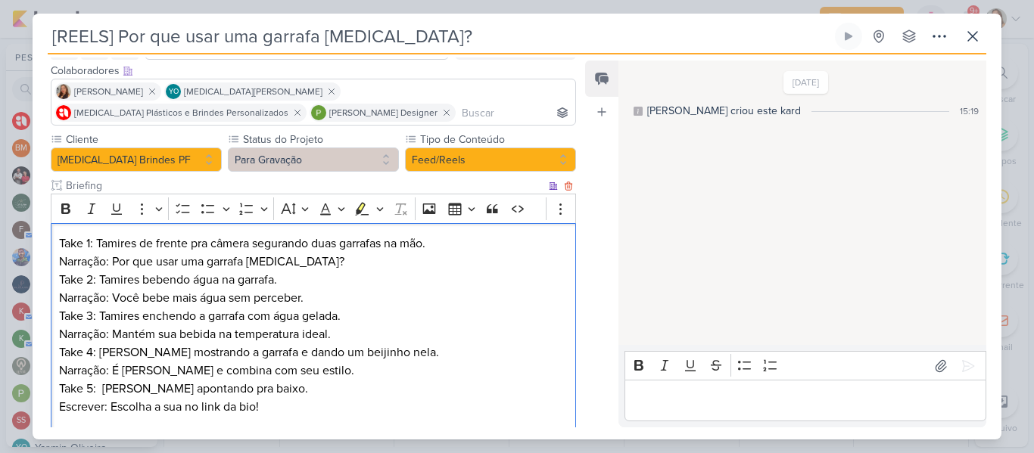
click at [258, 407] on p "Escrever: Escolha a sua no link da bio!" at bounding box center [313, 407] width 509 height 18
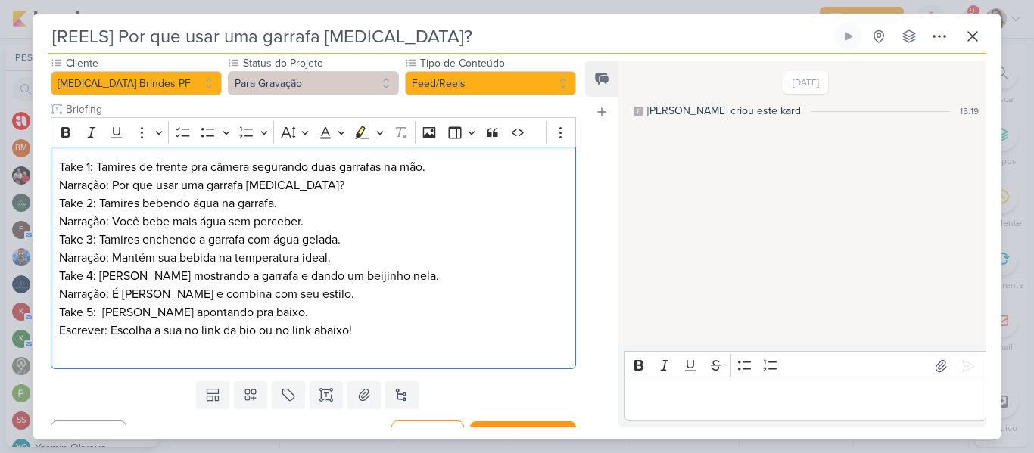
scroll to position [167, 0]
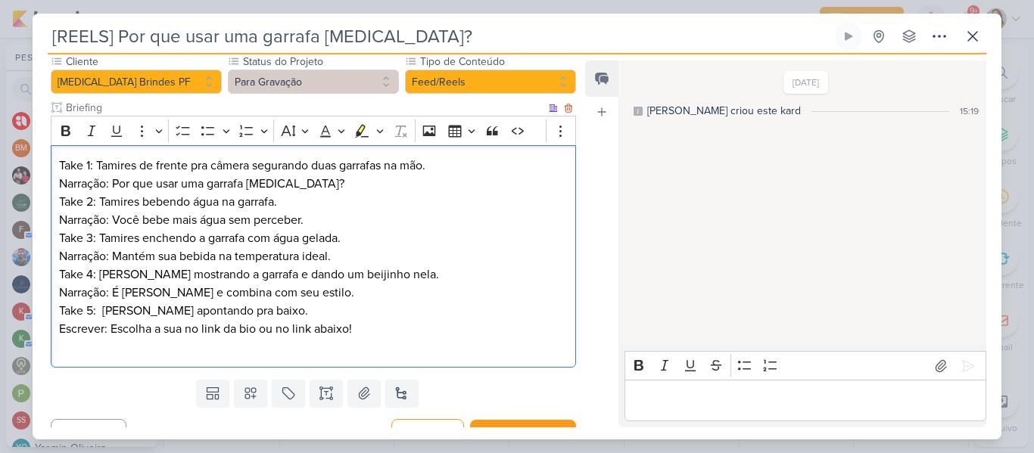
click at [380, 363] on div "Take 1: Tamires de frente pra câmera segurando duas garrafas na mão. Narração: …" at bounding box center [313, 256] width 525 height 223
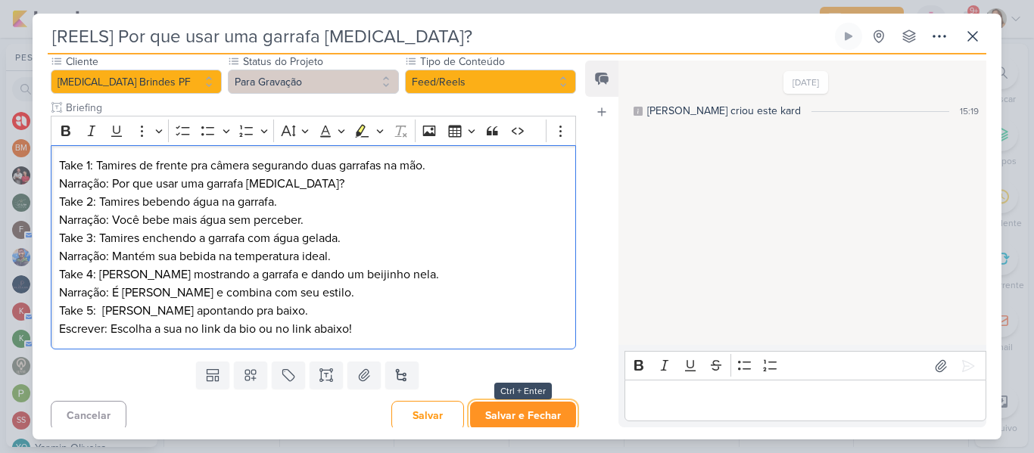
click at [492, 416] on button "Salvar e Fechar" at bounding box center [523, 416] width 106 height 28
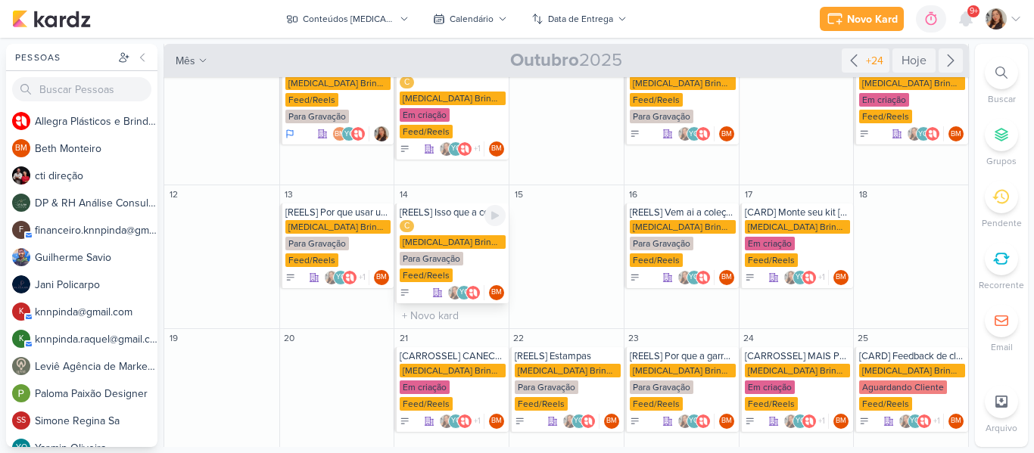
click at [435, 252] on div "Para Gravação" at bounding box center [432, 259] width 64 height 14
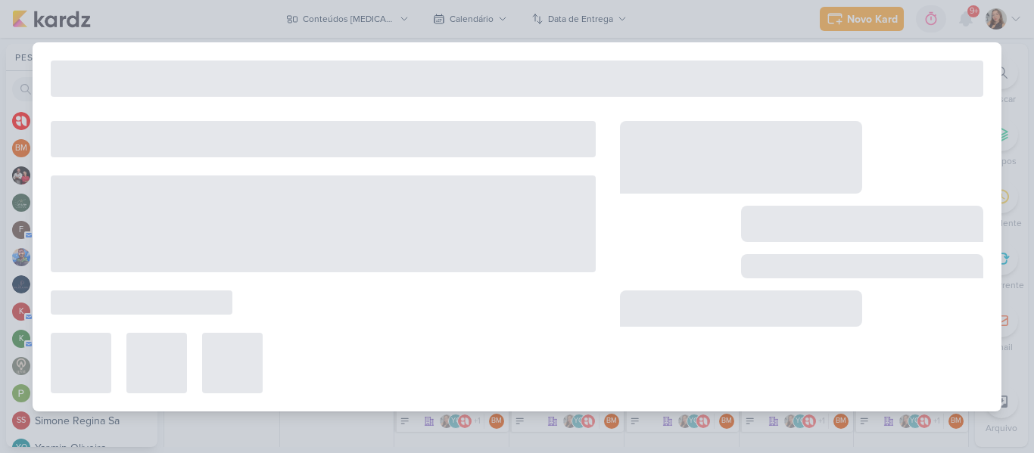
type input "[REELS] Isso que a concorrência faz com você"
type input "14 de outubro de 2025 às 23:59"
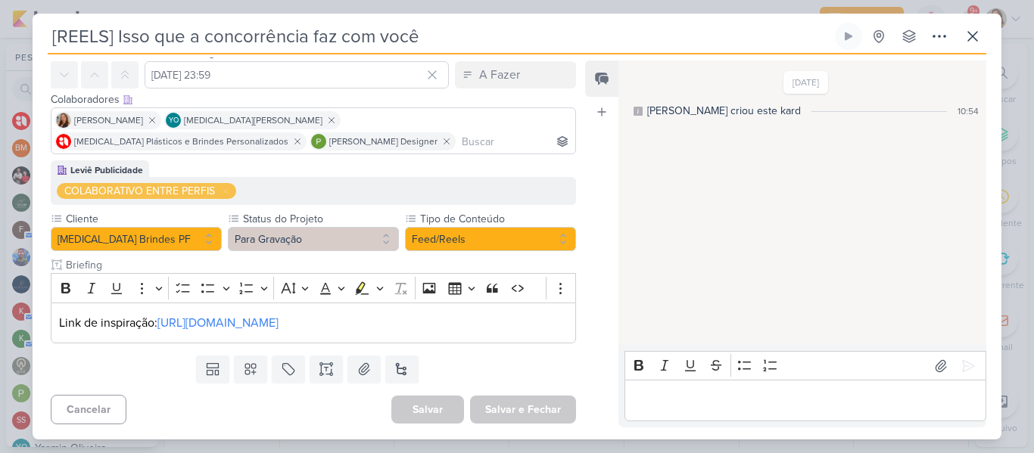
scroll to position [0, 0]
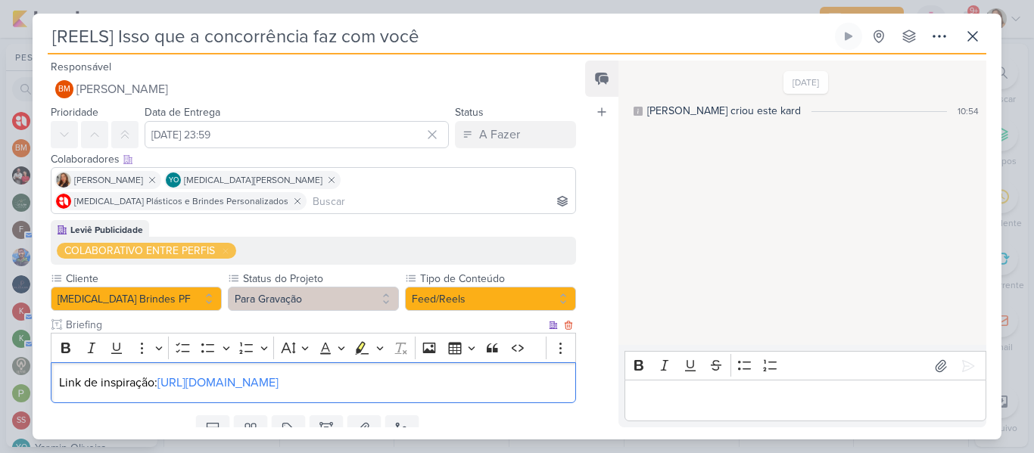
click at [466, 379] on div "Link de inspiração: https://vm.tiktok.com/ZMHnXFH1aWHx8-Aq7Mn/" at bounding box center [313, 384] width 525 height 42
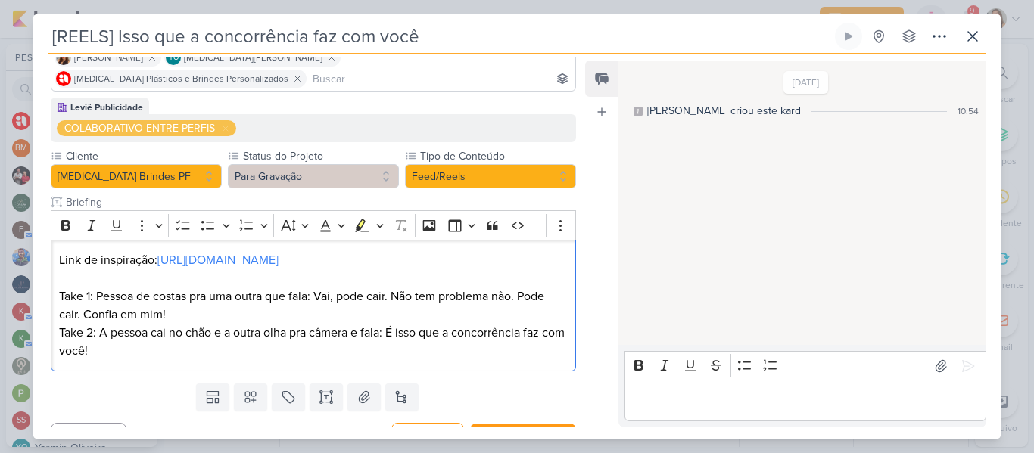
scroll to position [129, 0]
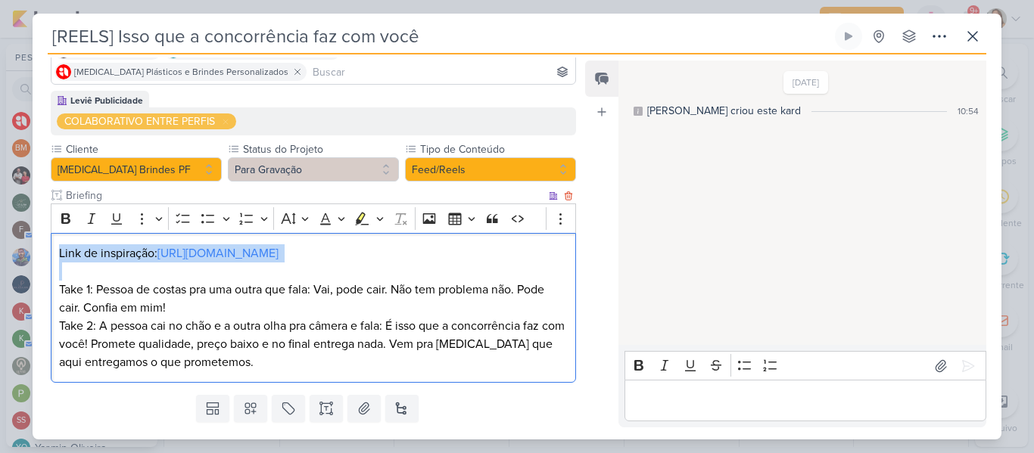
drag, startPoint x: 56, startPoint y: 232, endPoint x: 504, endPoint y: 254, distance: 448.7
click at [504, 254] on div "Link de inspiração: https://vm.tiktok.com/ZMHnXFH1aWHx8-Aq7Mn/ Take 1: Pessoa d…" at bounding box center [313, 308] width 525 height 151
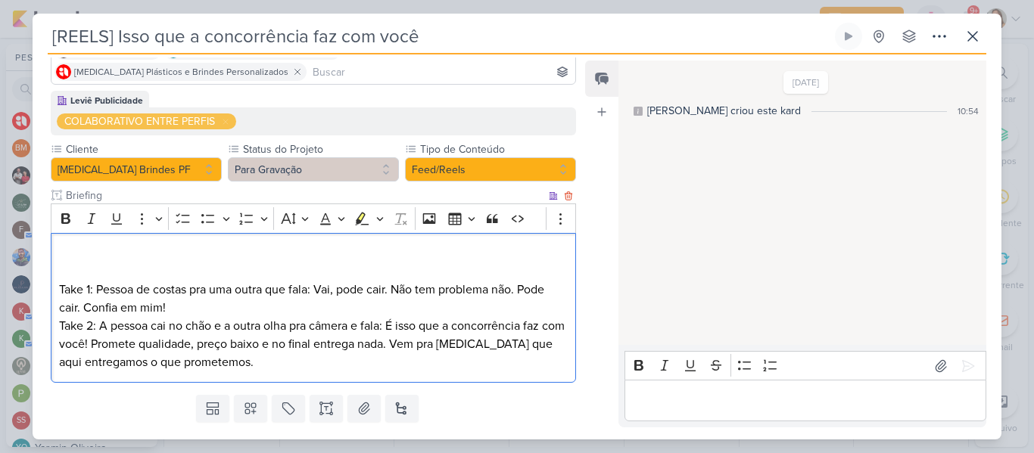
click at [60, 281] on p "Take 1: Pessoa de costas pra uma outra que fala: Vai, pode cair. Não tem proble…" at bounding box center [313, 299] width 509 height 36
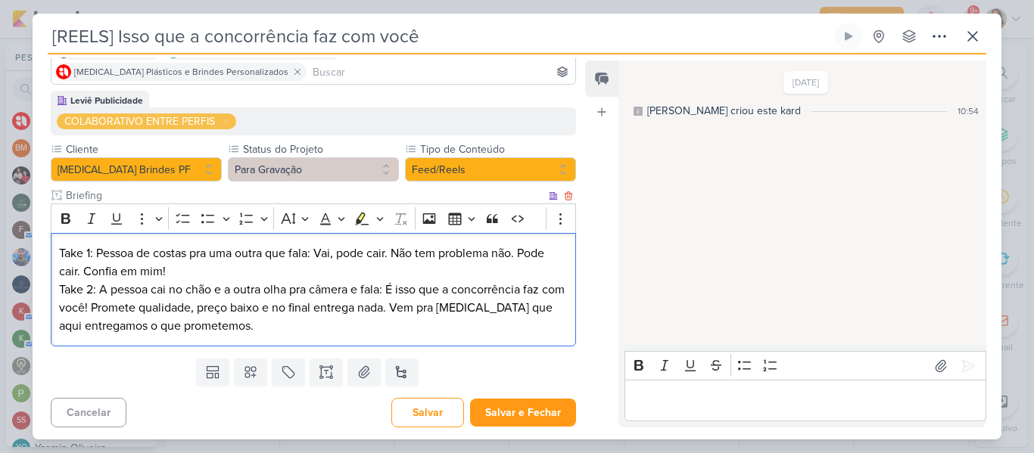
scroll to position [111, 0]
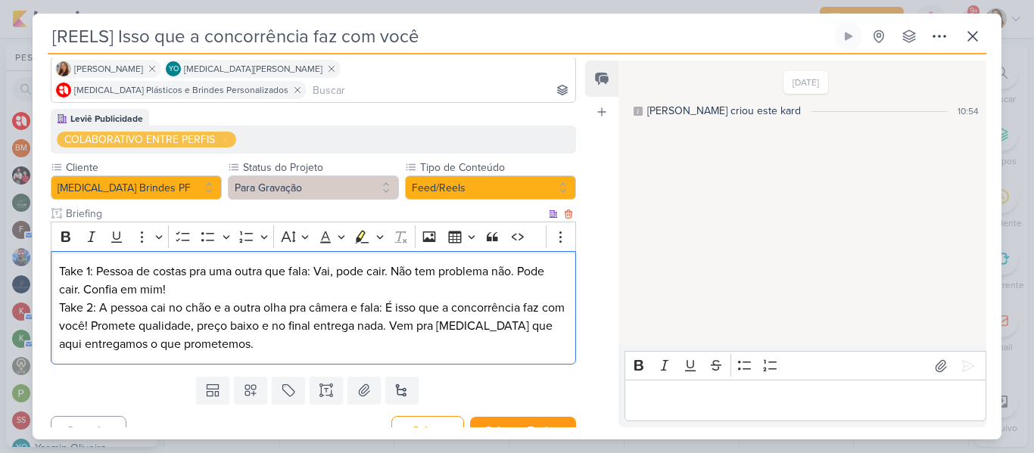
click at [262, 299] on p "Take 2: A pessoa cai no chão e a outra olha pra câmera e fala: É isso que a con…" at bounding box center [313, 326] width 509 height 55
click at [270, 321] on p "Take 2: A pessoa cai no chão e a outra olha pra câmera e fala: É isso que a con…" at bounding box center [313, 326] width 509 height 55
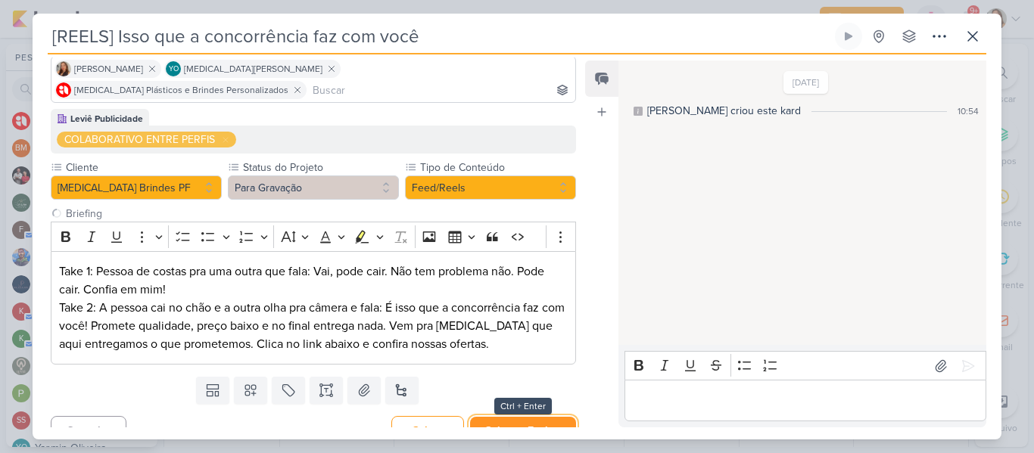
click at [497, 417] on button "Salvar e Fechar" at bounding box center [523, 431] width 106 height 28
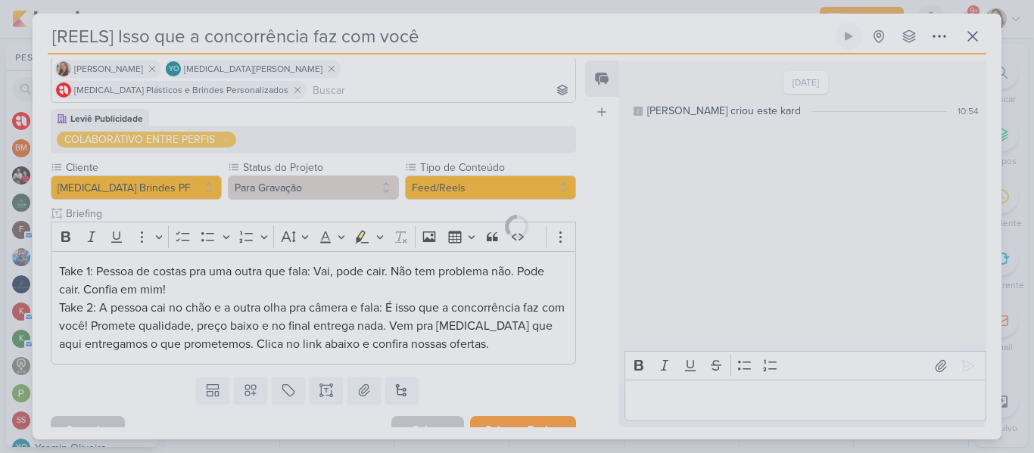
scroll to position [110, 0]
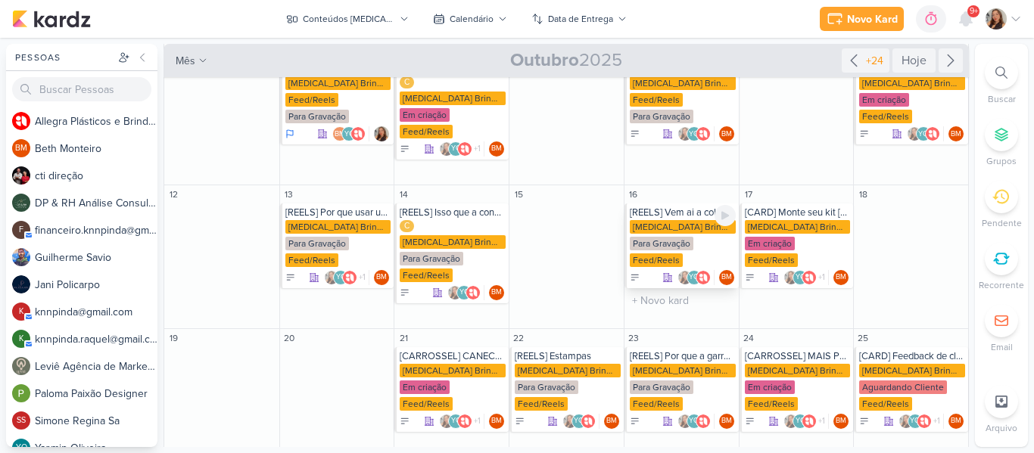
click at [679, 237] on div "Para Gravação" at bounding box center [662, 244] width 64 height 14
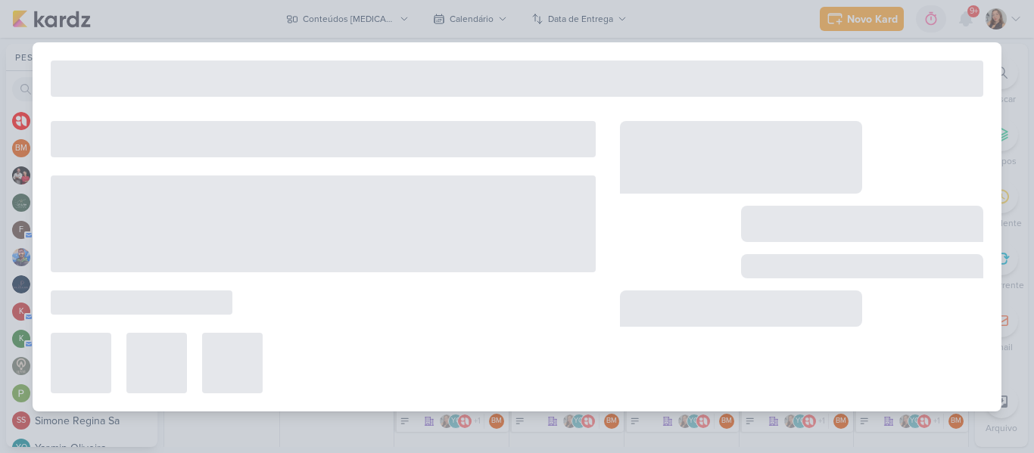
type input "[REELS] Vem ai a coleção de [DATE]"
type input "16 de outubro de 2025 às 23:59"
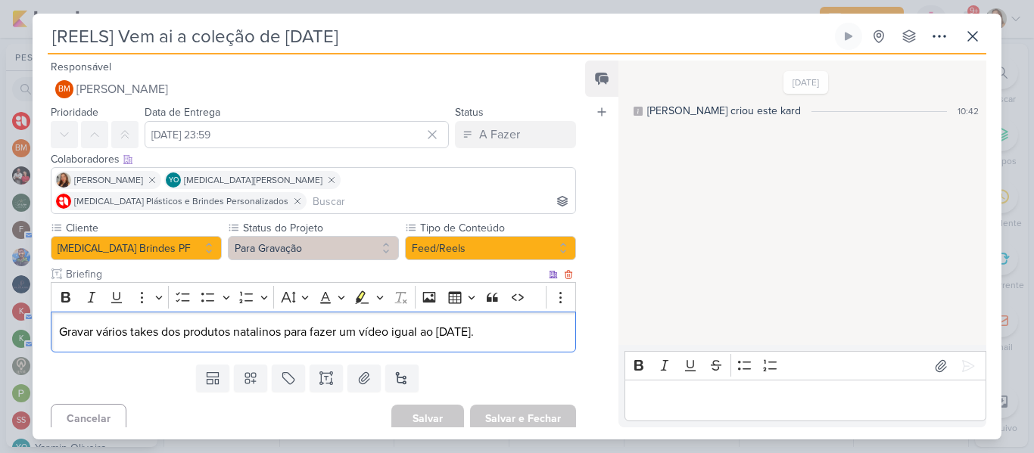
click at [512, 323] on p "Gravar vários takes dos produtos natalinos para fazer um vídeo igual ao dia das…" at bounding box center [313, 332] width 509 height 18
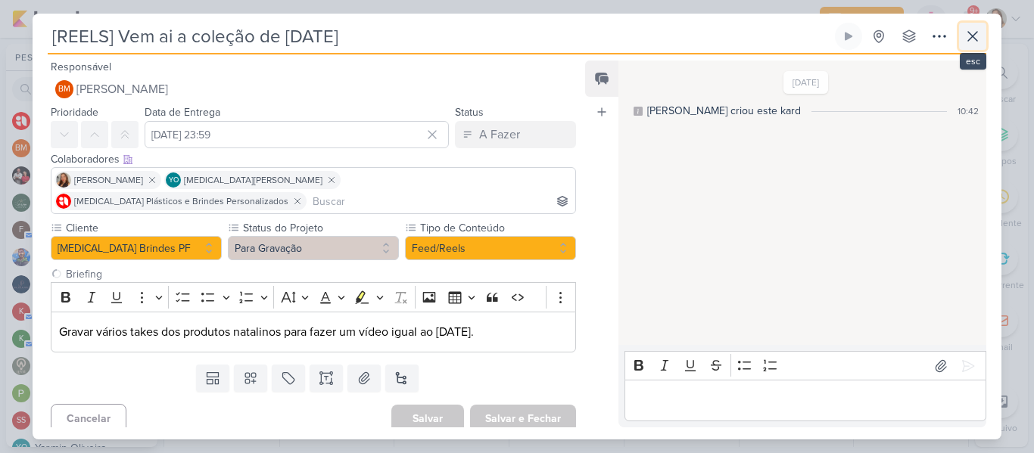
click at [973, 45] on icon at bounding box center [973, 36] width 18 height 18
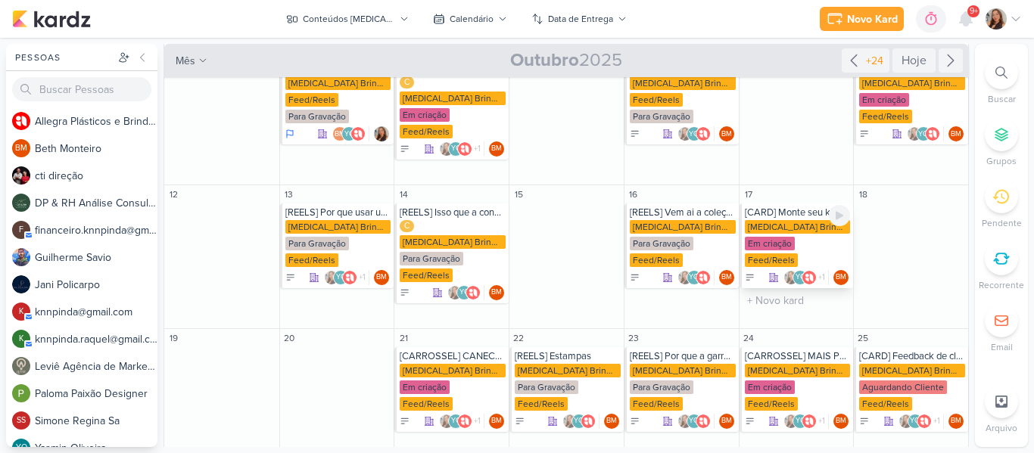
click at [758, 220] on div "[MEDICAL_DATA] Brindes PF" at bounding box center [798, 227] width 106 height 14
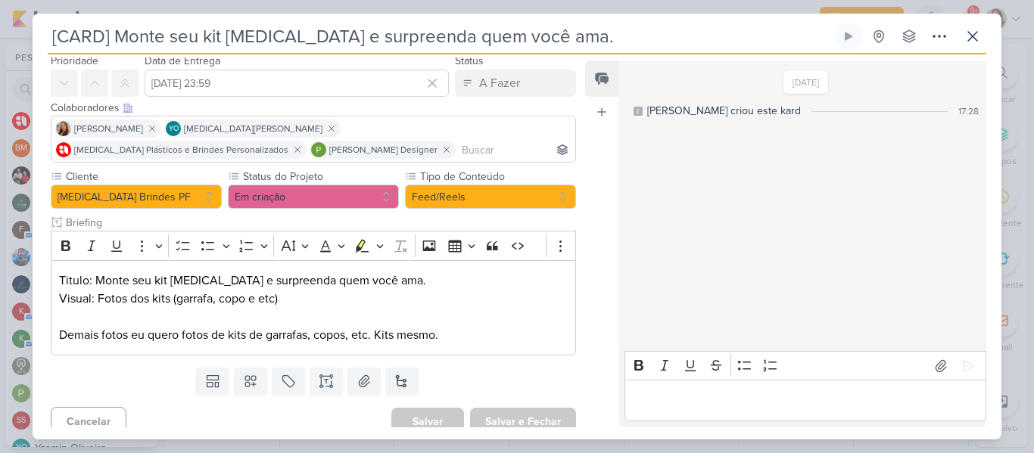
scroll to position [64, 0]
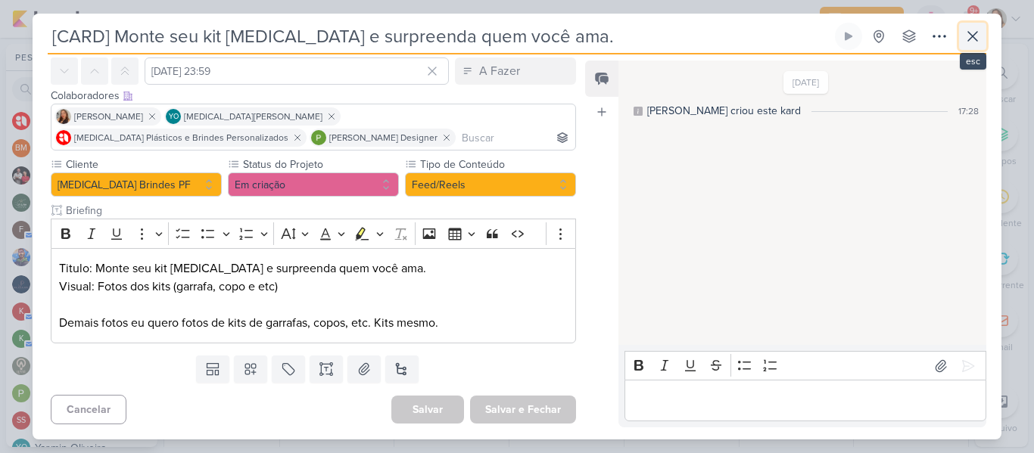
click at [964, 48] on button at bounding box center [972, 36] width 27 height 27
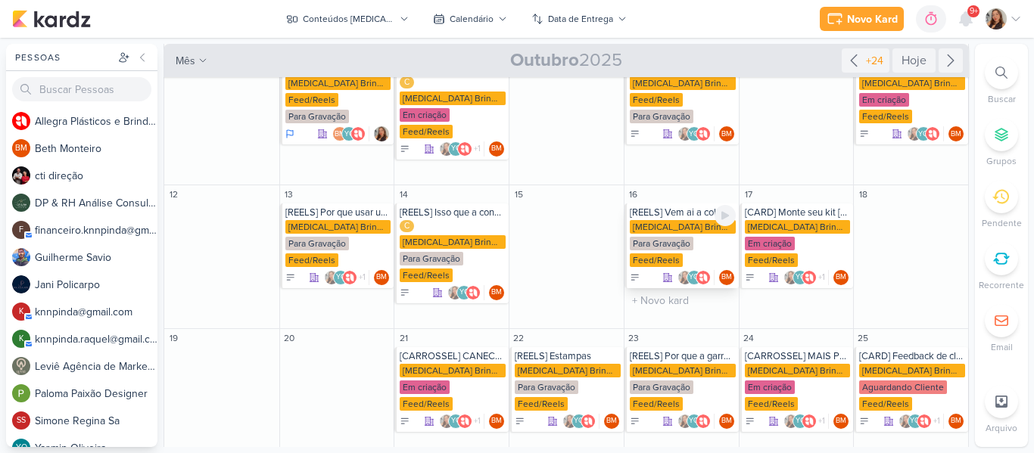
click at [673, 237] on div "Para Gravação" at bounding box center [662, 244] width 64 height 14
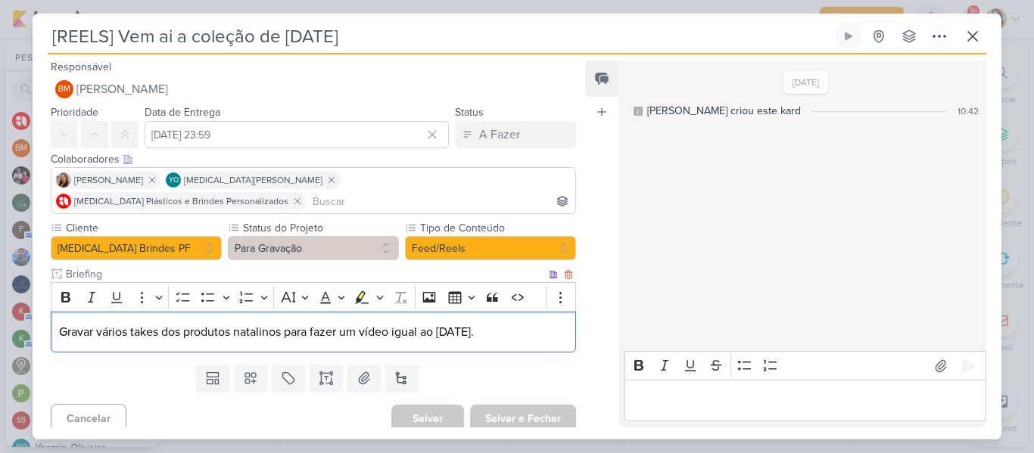
click at [556, 323] on p "Gravar vários takes dos produtos natalinos para fazer um vídeo igual ao dia das…" at bounding box center [313, 332] width 509 height 18
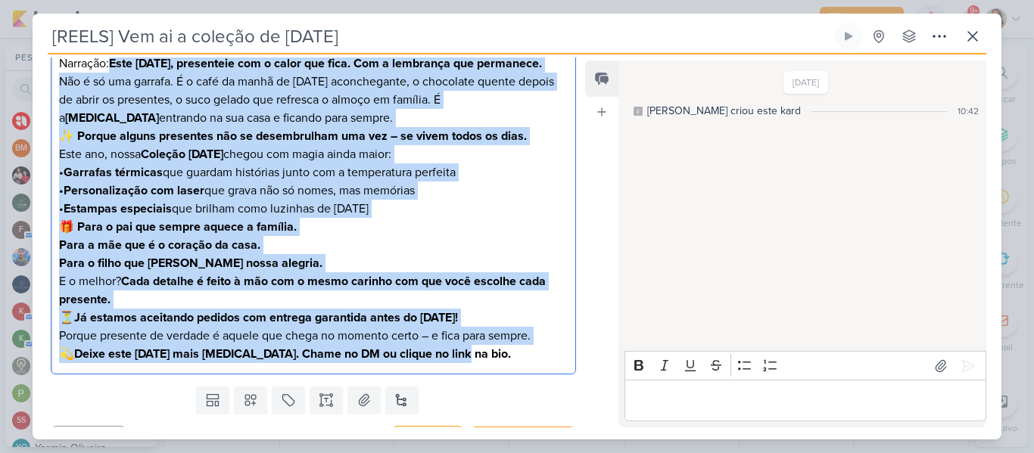
scroll to position [315, 0]
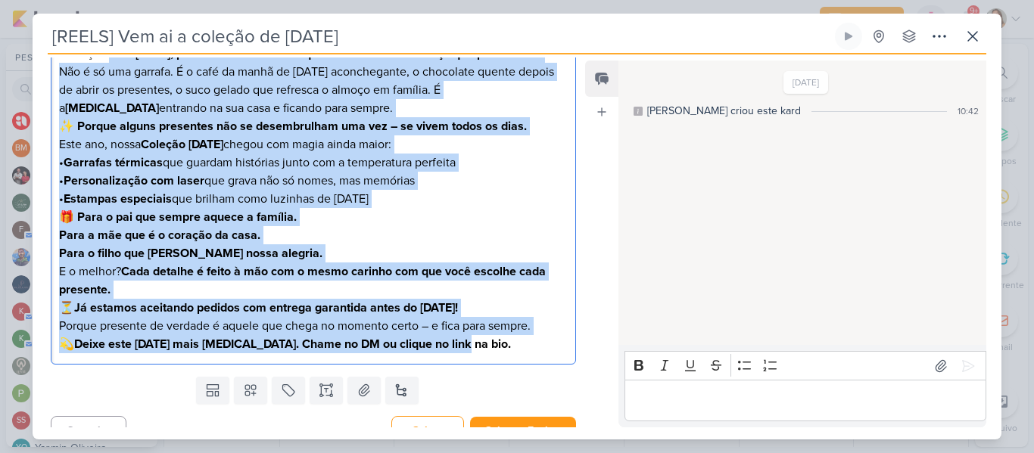
drag, startPoint x: 113, startPoint y: 128, endPoint x: 487, endPoint y: 357, distance: 438.3
click at [487, 357] on div "Responsável BM [GEOGRAPHIC_DATA] Nenhum contato encontrado create new contact N…" at bounding box center [308, 243] width 550 height 370
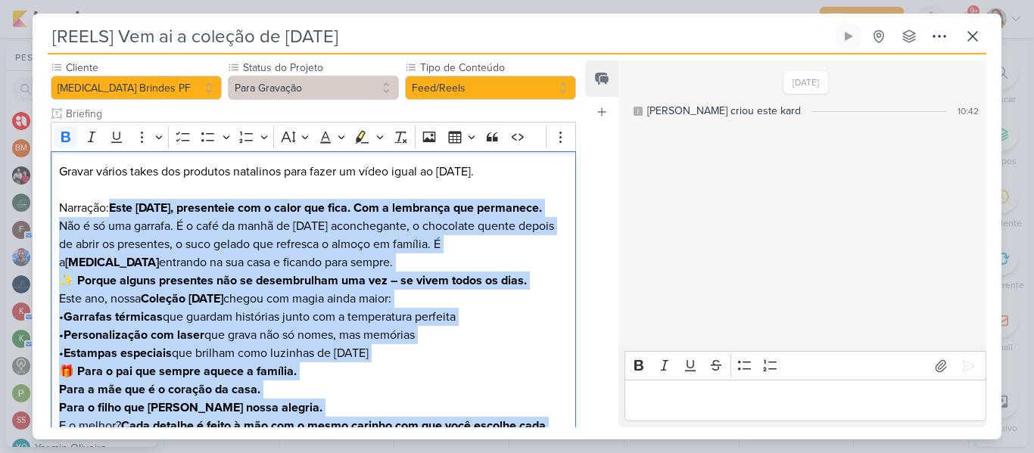
scroll to position [151, 0]
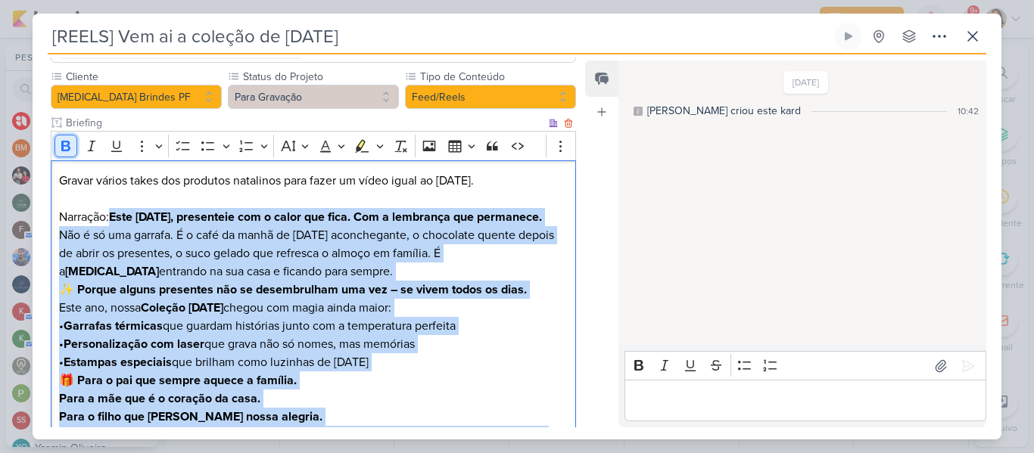
click at [66, 139] on icon "Editor toolbar" at bounding box center [65, 146] width 15 height 15
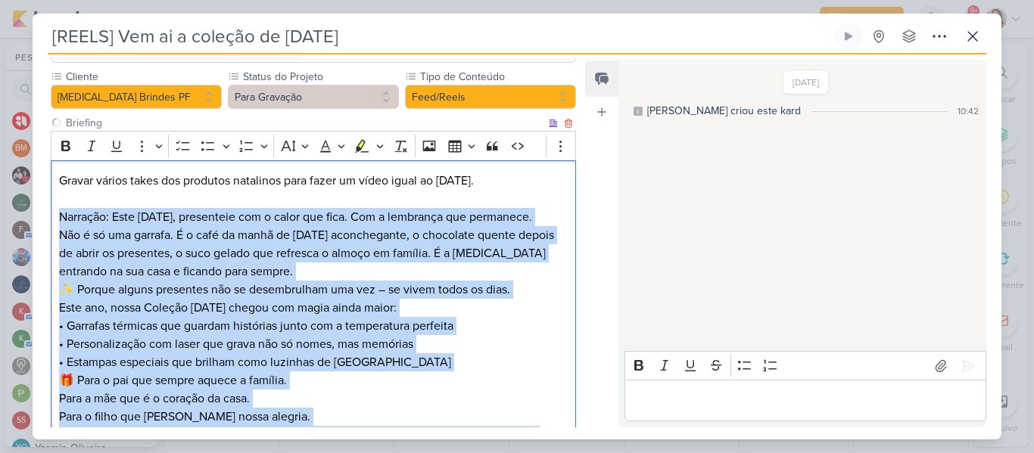
click at [155, 281] on p "✨ Porque alguns presentes não se desembrulham uma vez – se vivem todos os dias." at bounding box center [313, 290] width 509 height 18
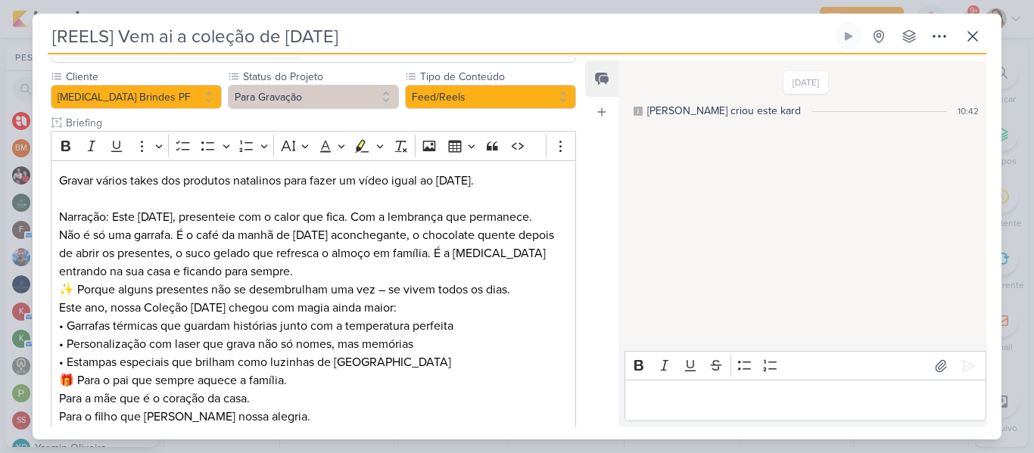
drag, startPoint x: 572, startPoint y: 225, endPoint x: 578, endPoint y: 240, distance: 16.0
click at [578, 240] on div "Responsável BM [GEOGRAPHIC_DATA] Nenhum contato encontrado create new contact N…" at bounding box center [308, 243] width 550 height 370
click at [82, 281] on p "✨ Porque alguns presentes não se desembrulham uma vez – se vivem todos os dias." at bounding box center [313, 290] width 509 height 18
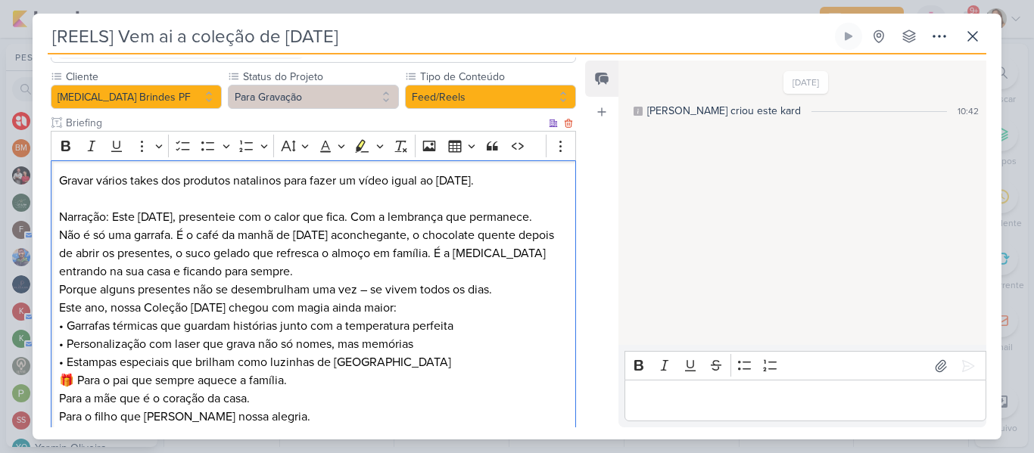
click at [376, 281] on p "Porque alguns presentes não se desembrulham uma vez – se vivem todos os dias." at bounding box center [313, 290] width 509 height 18
drag, startPoint x: 583, startPoint y: 250, endPoint x: 572, endPoint y: 248, distance: 10.7
click at [572, 248] on div "Responsável BM [GEOGRAPHIC_DATA] Nenhum contato encontrado create new contact N…" at bounding box center [517, 247] width 969 height 385
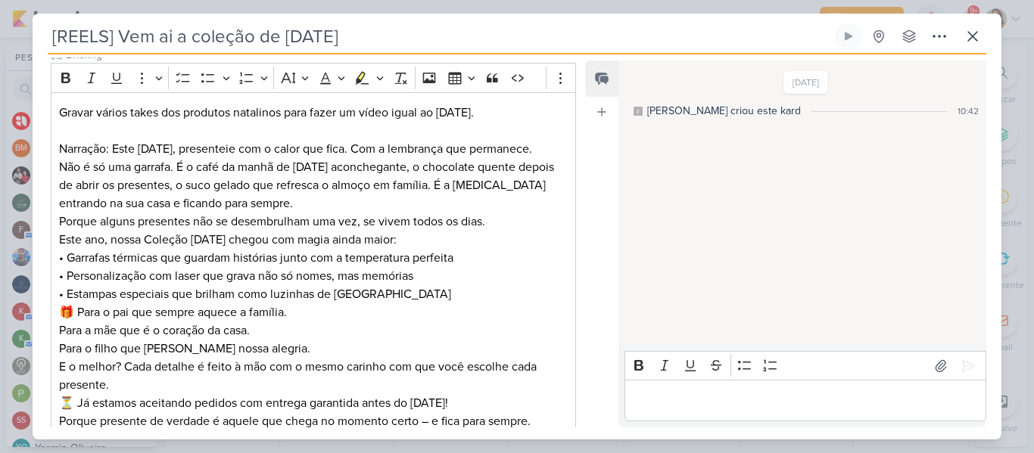
scroll to position [223, 0]
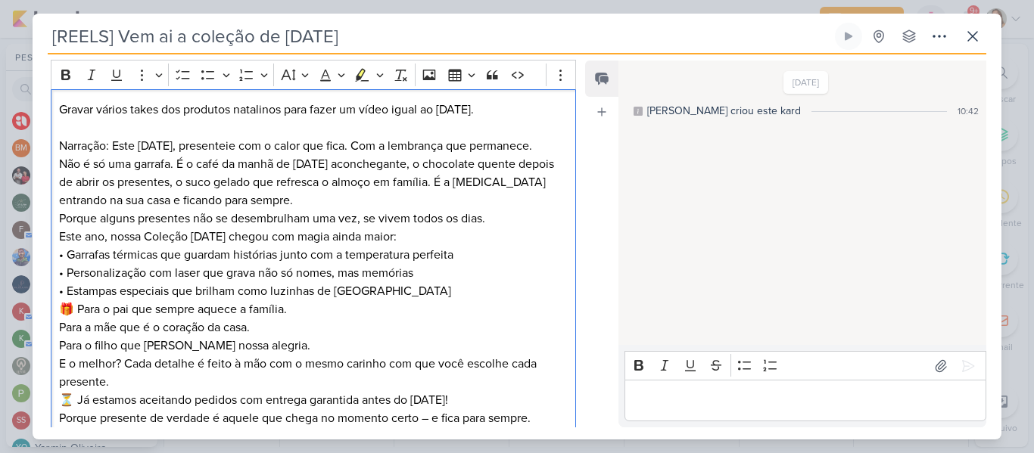
click at [388, 257] on p "Este ano, nossa Coleção Natal 2024 chegou com magia ainda maior: • Garrafas tér…" at bounding box center [313, 264] width 509 height 73
click at [295, 271] on p "Este ano, nossa Coleção Natal 2024 chegou com magia ainda maior: • Garrafas tér…" at bounding box center [313, 264] width 509 height 73
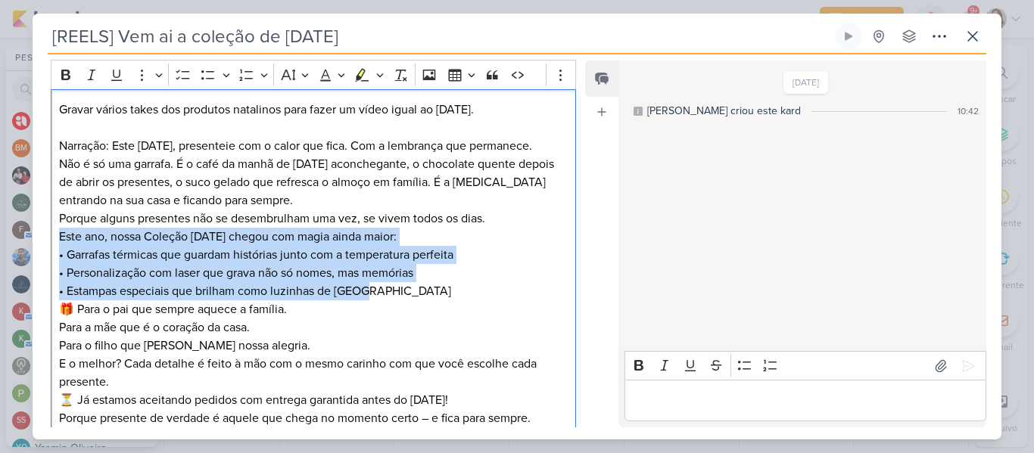
drag, startPoint x: 59, startPoint y: 217, endPoint x: 394, endPoint y: 266, distance: 339.1
click at [394, 266] on p "Este ano, nossa Coleção Natal 2024 chegou com magia ainda maior: • Garrafas tér…" at bounding box center [313, 264] width 509 height 73
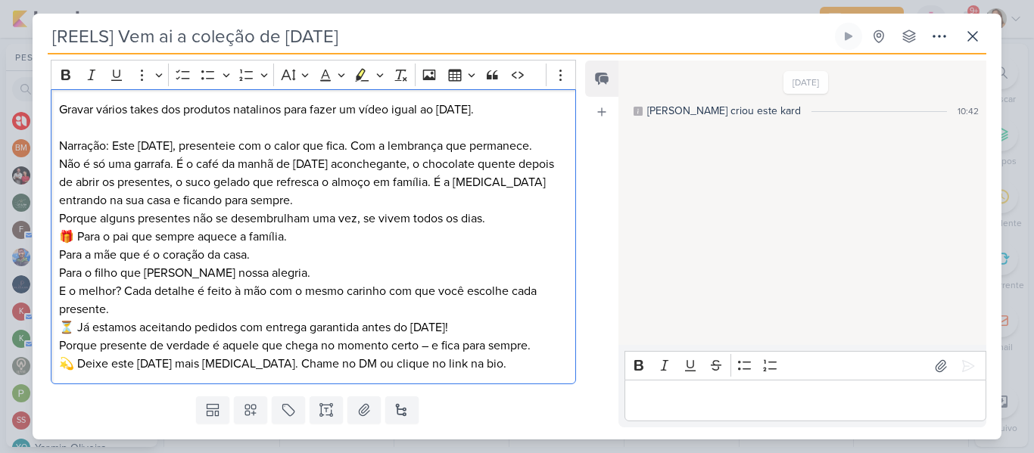
click at [82, 228] on p "🎁 Para o pai que sempre aquece a família. Para a mãe que é o coração da casa. P…" at bounding box center [313, 255] width 509 height 55
click at [127, 293] on p "E o melhor? Cada detalhe é feito à mão com o mesmo carinho com que você escolhe…" at bounding box center [313, 300] width 509 height 36
drag, startPoint x: 235, startPoint y: 271, endPoint x: 268, endPoint y: 276, distance: 33.6
click at [268, 282] on p "E o melhor? Cada detalhe é feito à mão com o mesmo carinho com que você escolhe…" at bounding box center [313, 300] width 509 height 36
click at [270, 282] on p "E o melhor? Cada detalhe é feito à mão com o mesmo carinho com que você escolhe…" at bounding box center [313, 300] width 509 height 36
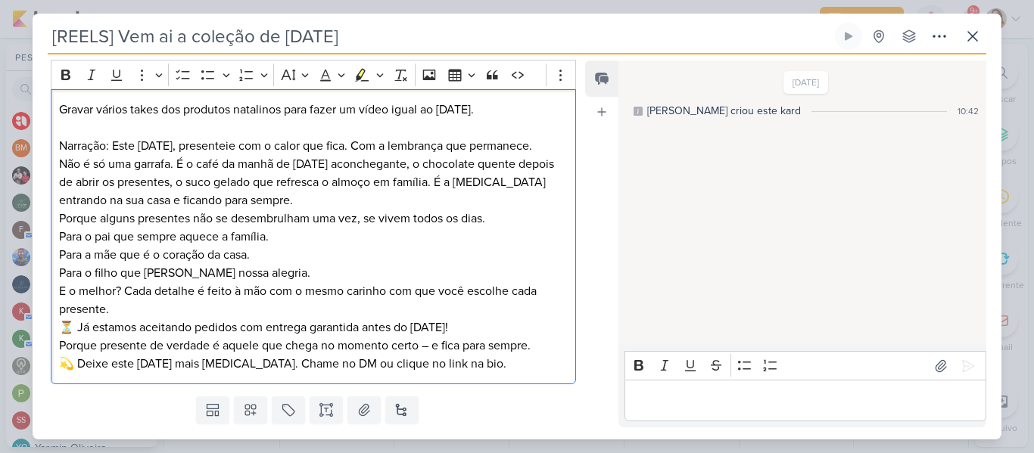
click at [82, 319] on p "⏳ Já estamos aceitando pedidos com entrega garantida antes do Natal! Porque pre…" at bounding box center [313, 337] width 509 height 36
click at [79, 319] on p "⏳ Já estamos aceitando pedidos com entrega garantida antes do Natal! Porque pre…" at bounding box center [313, 337] width 509 height 36
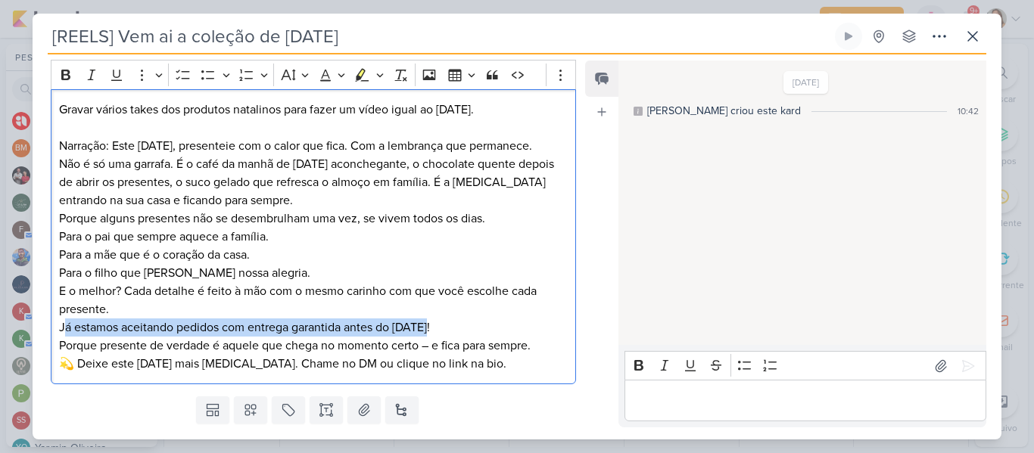
drag, startPoint x: 67, startPoint y: 305, endPoint x: 483, endPoint y: 307, distance: 415.6
click at [483, 319] on p "Já estamos aceitando pedidos com entrega garantida antes do Natal! Porque prese…" at bounding box center [313, 337] width 509 height 36
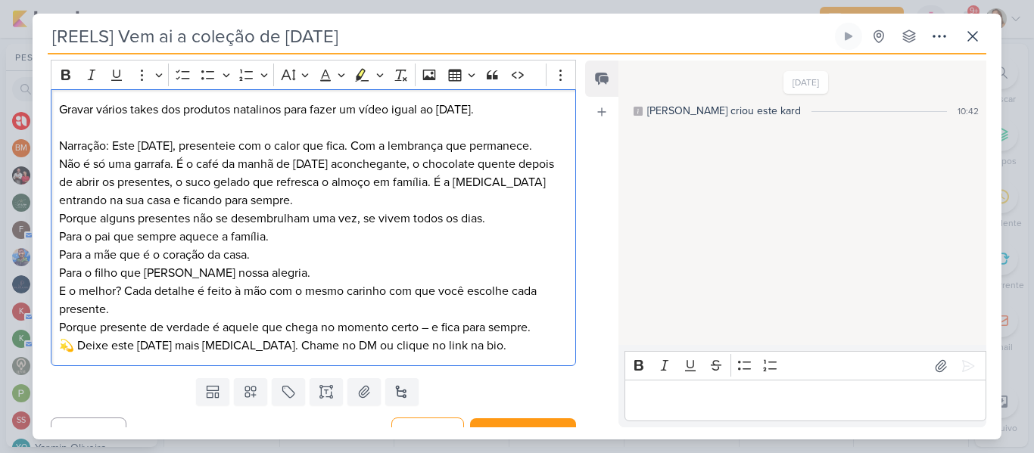
click at [433, 310] on p "E o melhor? Cada detalhe é feito à mão com o mesmo carinho com que você escolhe…" at bounding box center [313, 309] width 509 height 55
click at [70, 337] on p "💫 Deixe este Natal mais Allegra. Chame no DM ou clique no link na bio." at bounding box center [313, 346] width 509 height 18
click at [78, 337] on p "💫 Deixe este Natal mais Allegra. Chame no DM ou clique no link na bio." at bounding box center [313, 346] width 509 height 18
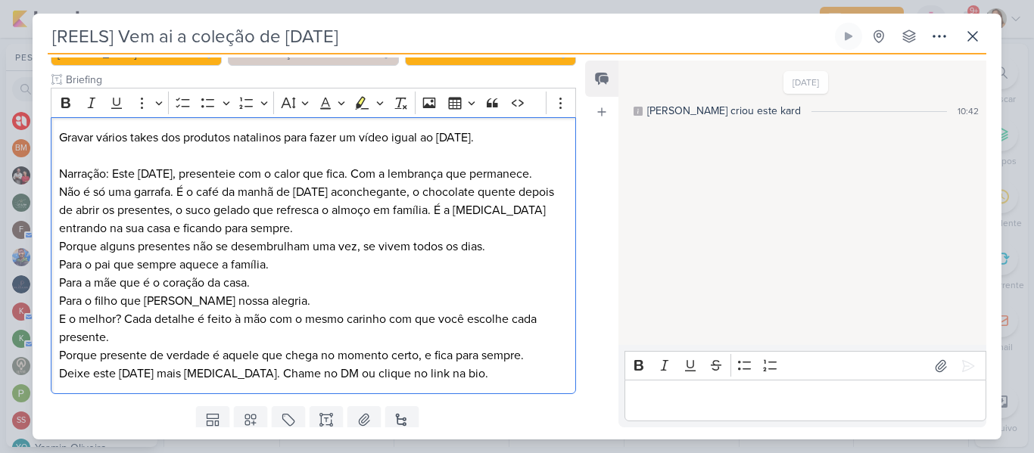
scroll to position [224, 0]
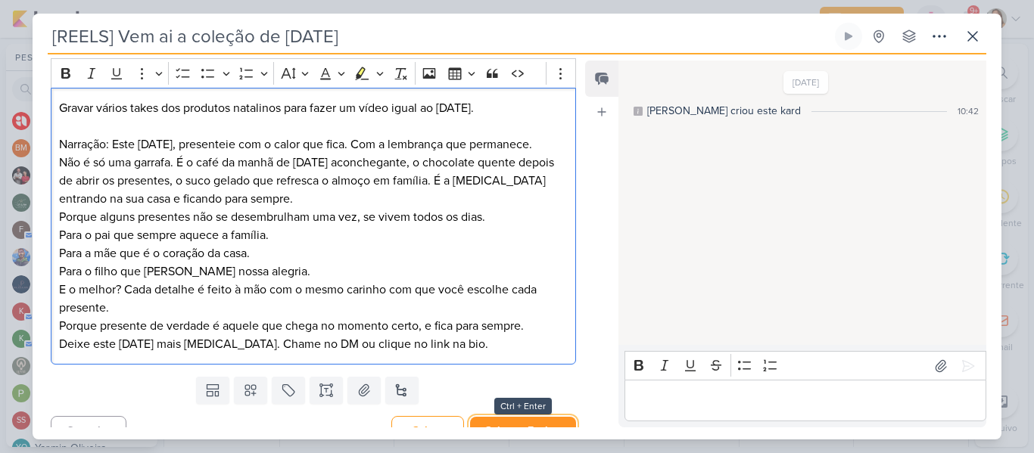
click at [513, 418] on button "Salvar e Fechar" at bounding box center [523, 431] width 106 height 28
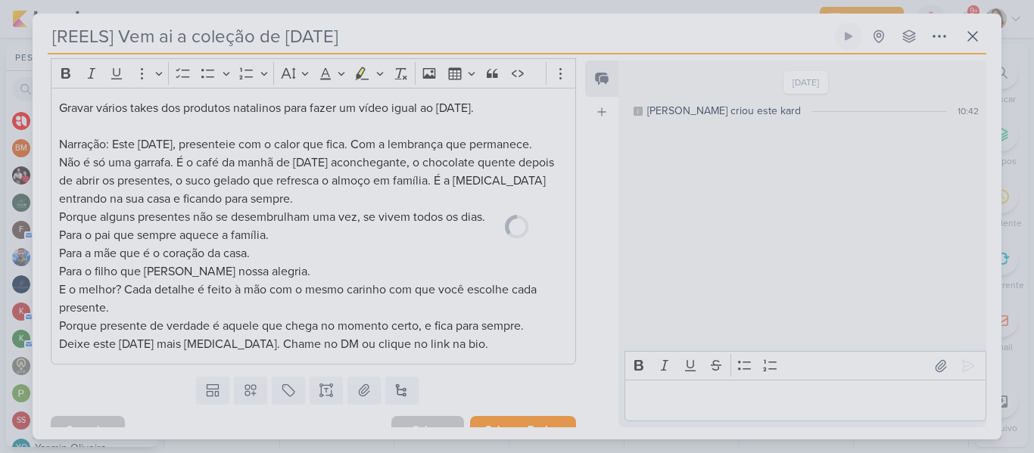
scroll to position [223, 0]
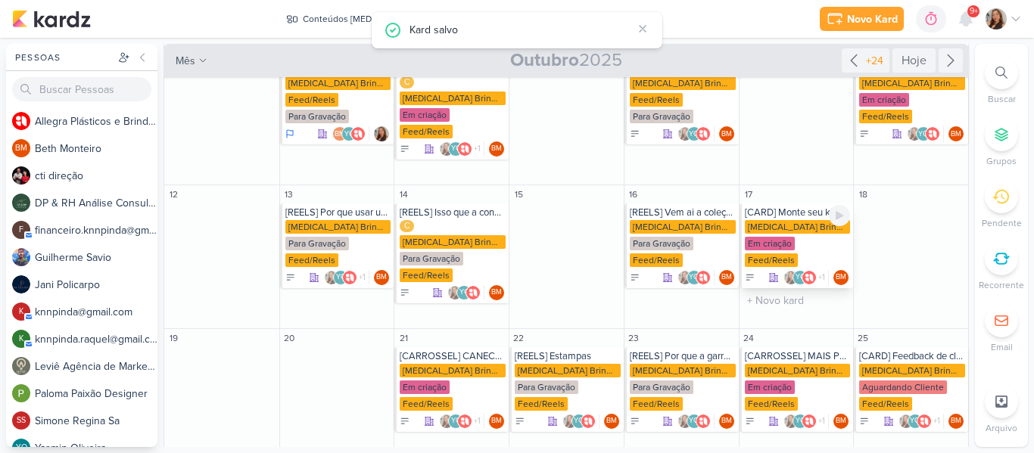
click at [761, 220] on div "[MEDICAL_DATA] Brindes PF" at bounding box center [798, 227] width 106 height 14
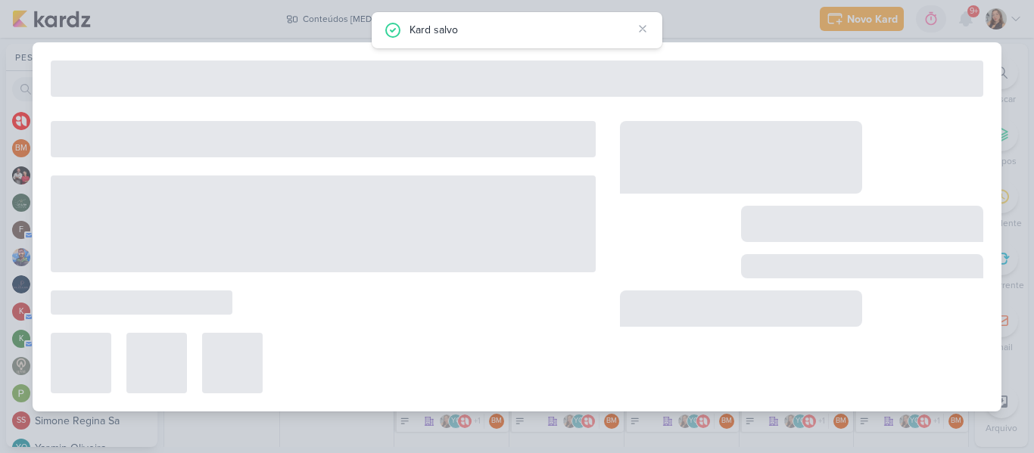
type input "[CARD] Monte seu kit [MEDICAL_DATA] e surpreenda quem você ama."
type input "17 de outubro de 2025 às 23:59"
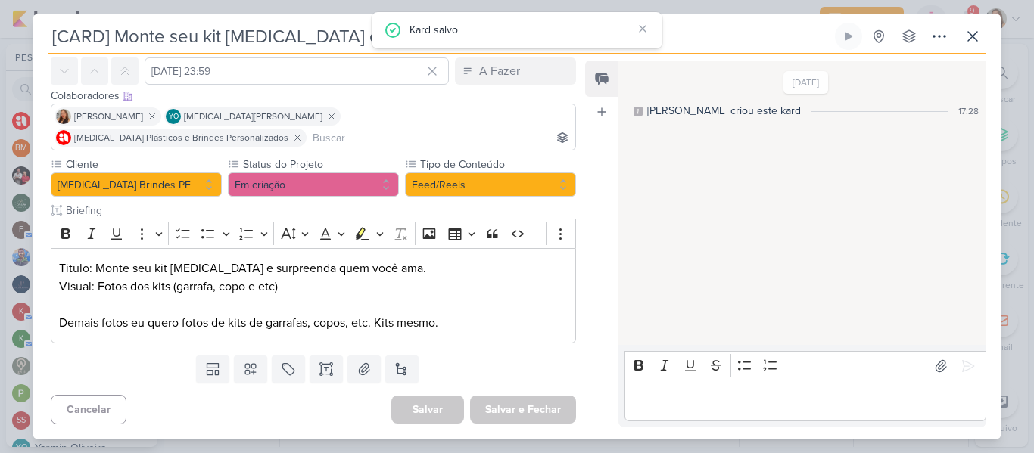
scroll to position [0, 0]
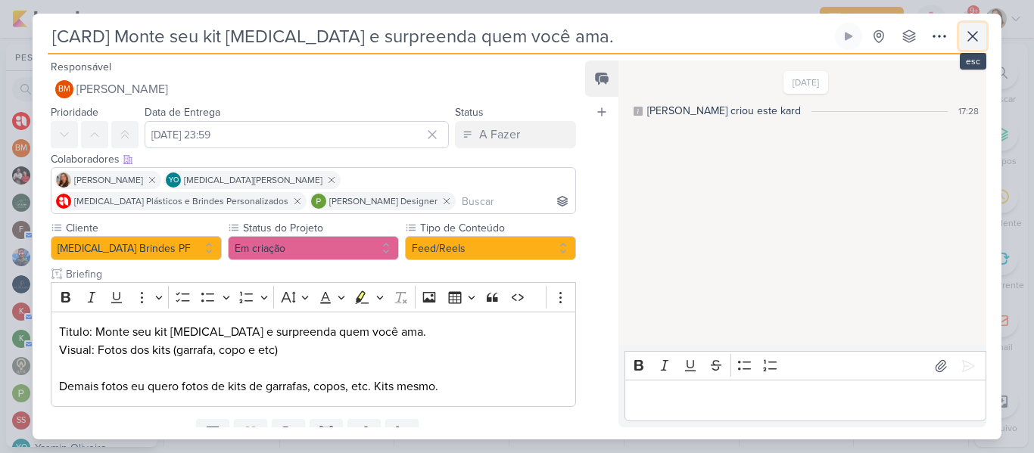
click at [964, 30] on icon at bounding box center [973, 36] width 18 height 18
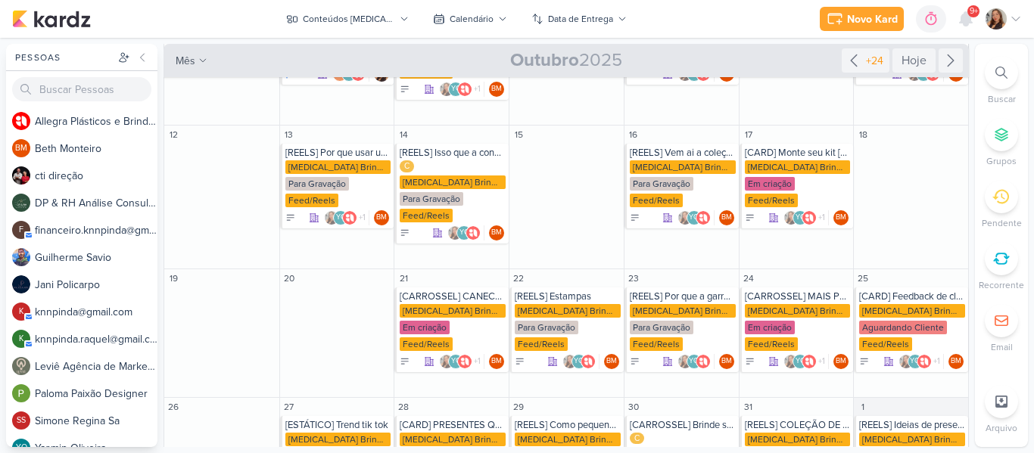
scroll to position [345, 0]
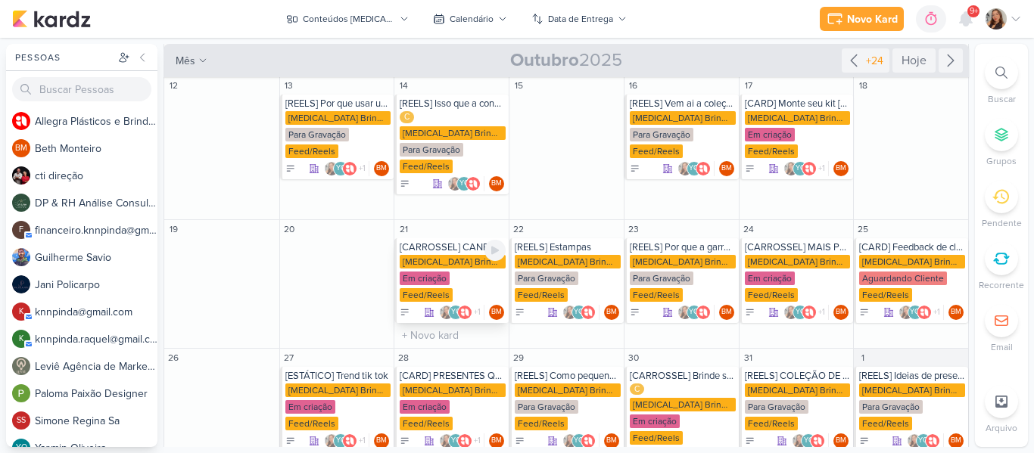
click at [466, 255] on div "[MEDICAL_DATA] Brindes PF" at bounding box center [453, 262] width 106 height 14
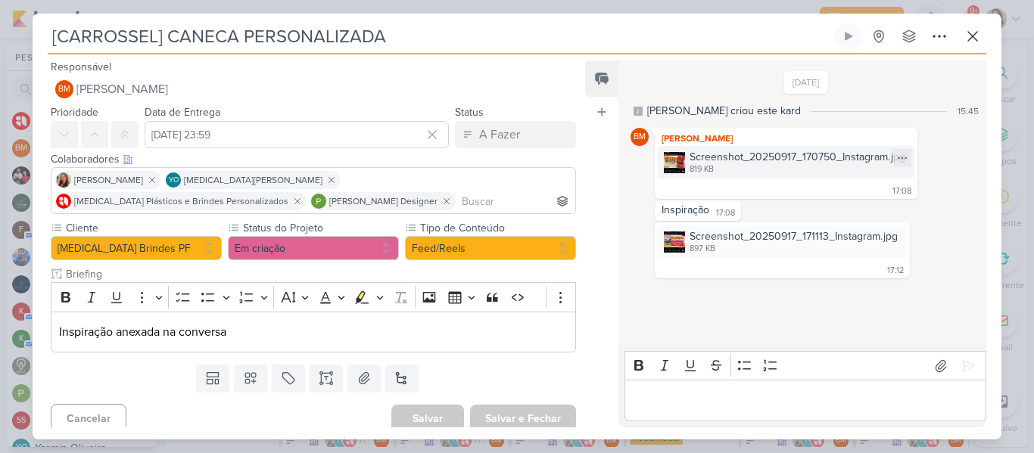
click at [695, 158] on div "Screenshot_20250917_170750_Instagram.jpg" at bounding box center [798, 157] width 216 height 16
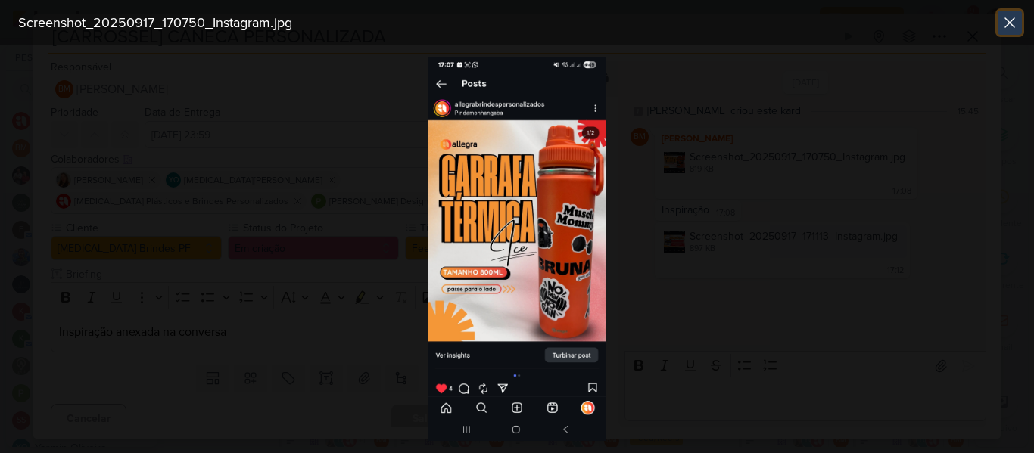
click at [1018, 25] on icon at bounding box center [1010, 23] width 18 height 18
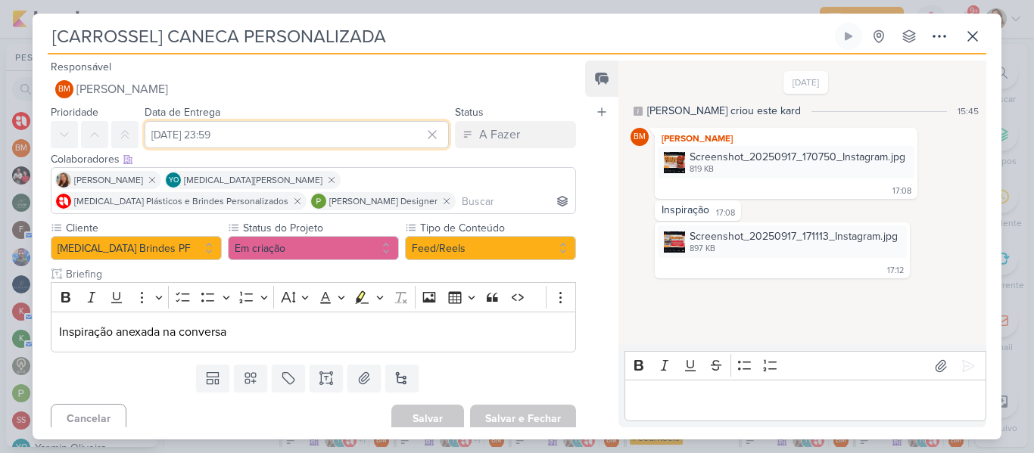
click at [391, 132] on input "21 de outubro de 2025 às 23:59" at bounding box center [297, 134] width 304 height 27
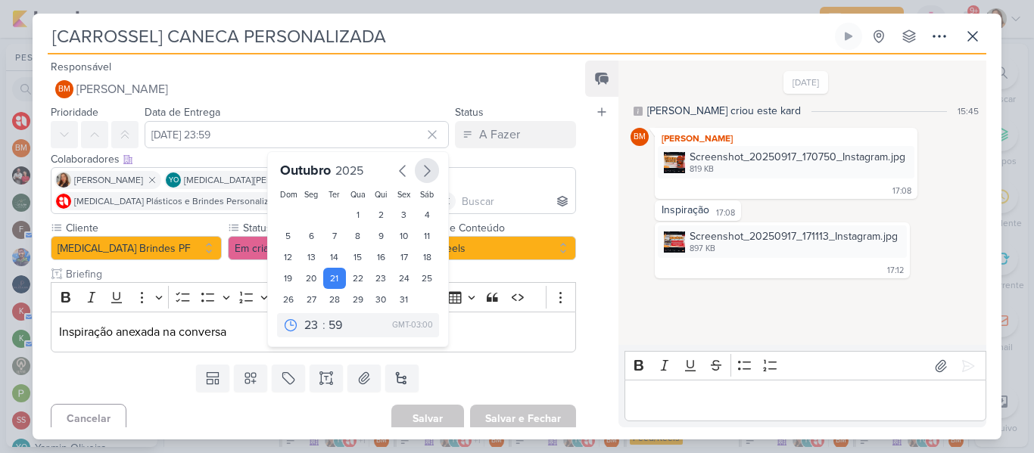
click at [427, 180] on icon "button" at bounding box center [427, 171] width 18 height 18
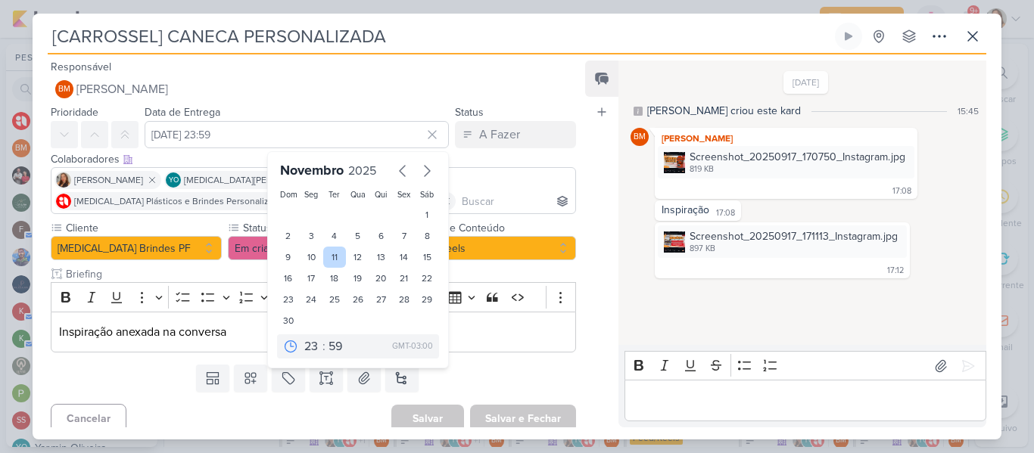
click at [330, 263] on div "11" at bounding box center [334, 257] width 23 height 21
type input "11 de novembro de 2025 às 23:59"
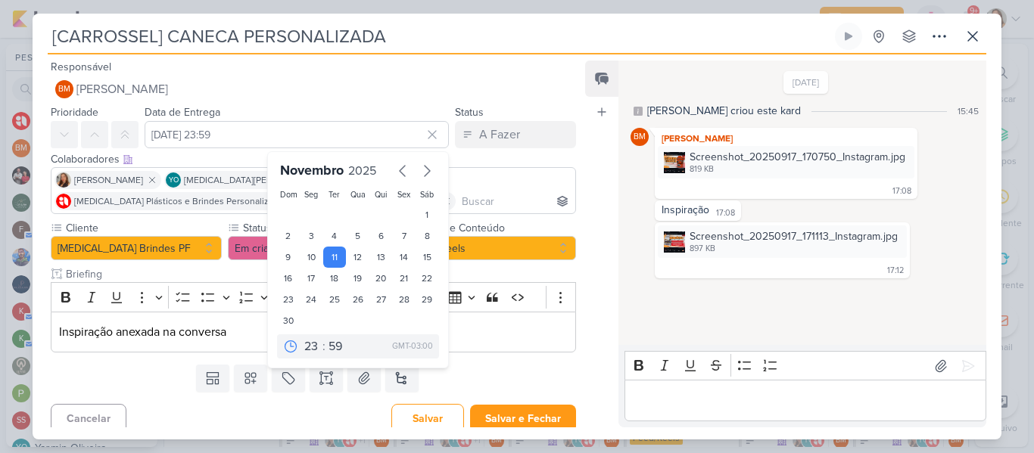
click at [502, 359] on div "Templates Campos Personalizados Marcadores Caixa De Texto Anexo Novo Subkard" at bounding box center [308, 378] width 550 height 39
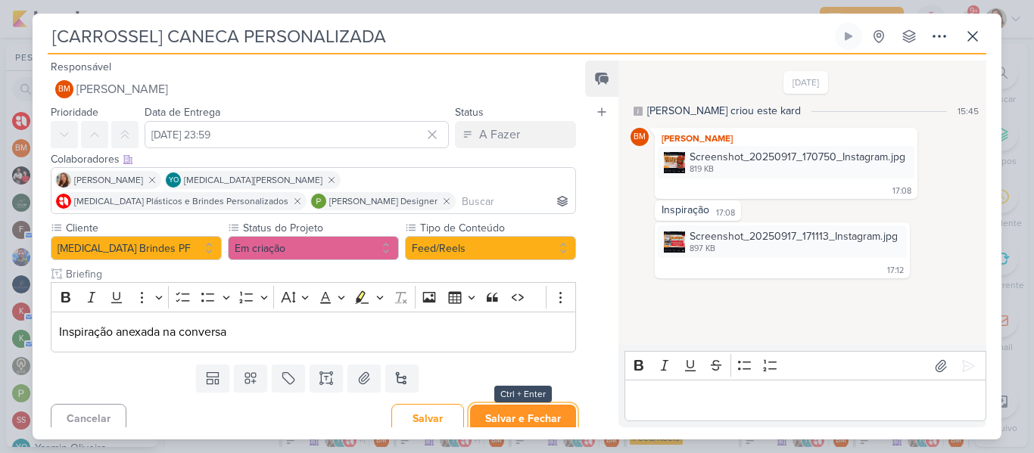
click at [508, 407] on button "Salvar e Fechar" at bounding box center [523, 419] width 106 height 28
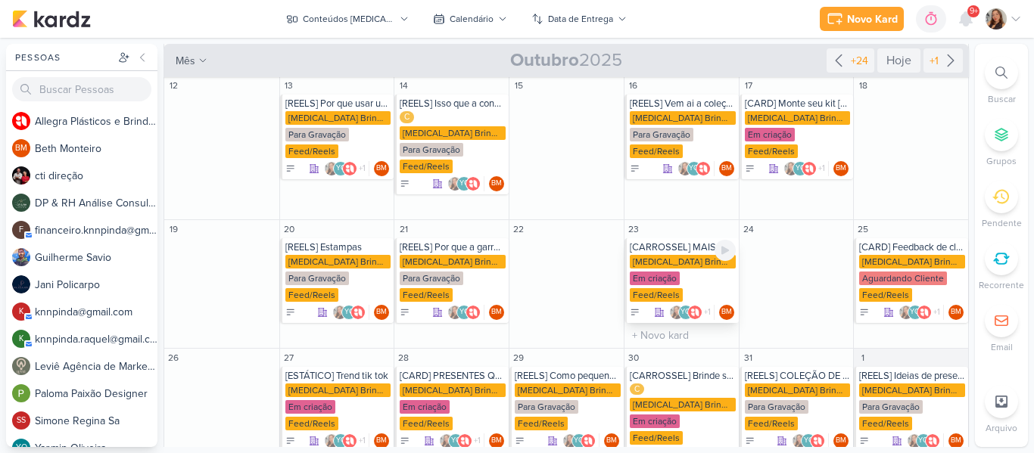
click at [674, 255] on div "[MEDICAL_DATA] Brindes PF" at bounding box center [683, 262] width 106 height 14
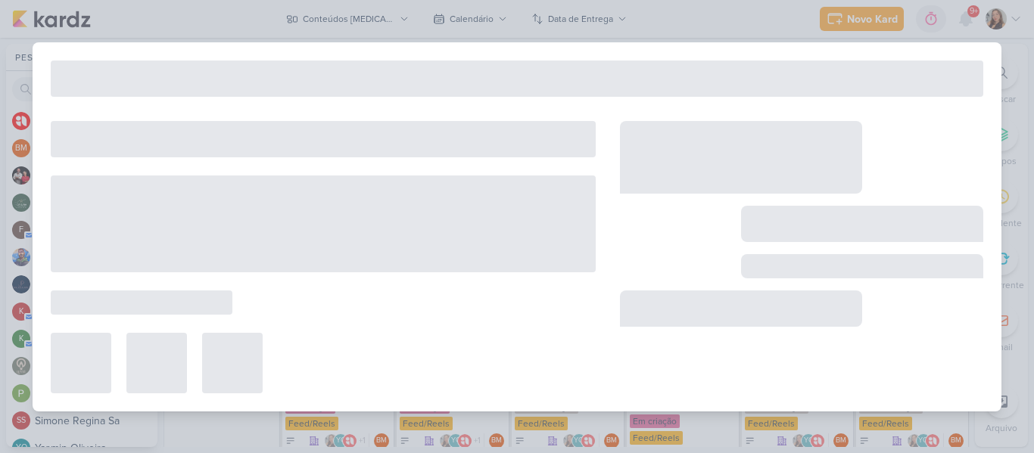
type input "[CARROSSEL] MAIS PRATICIDADE COM A [MEDICAL_DATA]"
type input "23 de outubro de 2025 às 23:59"
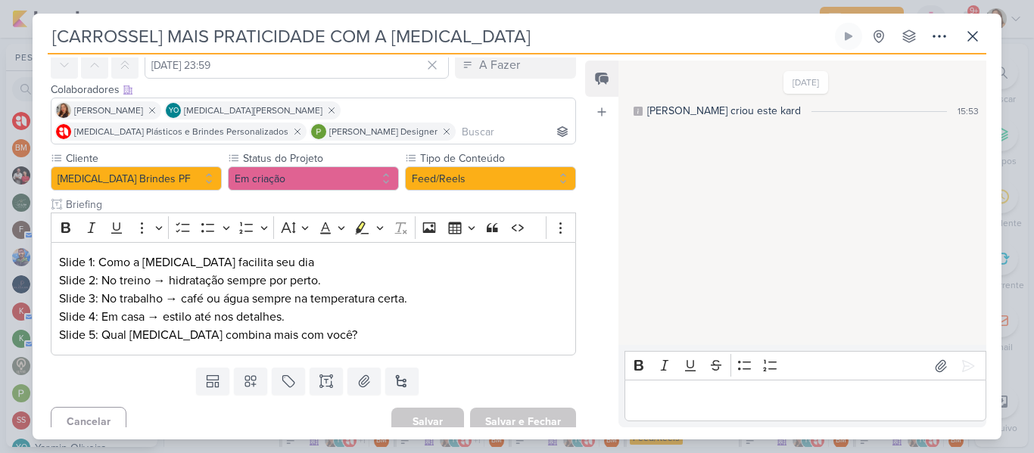
scroll to position [82, 0]
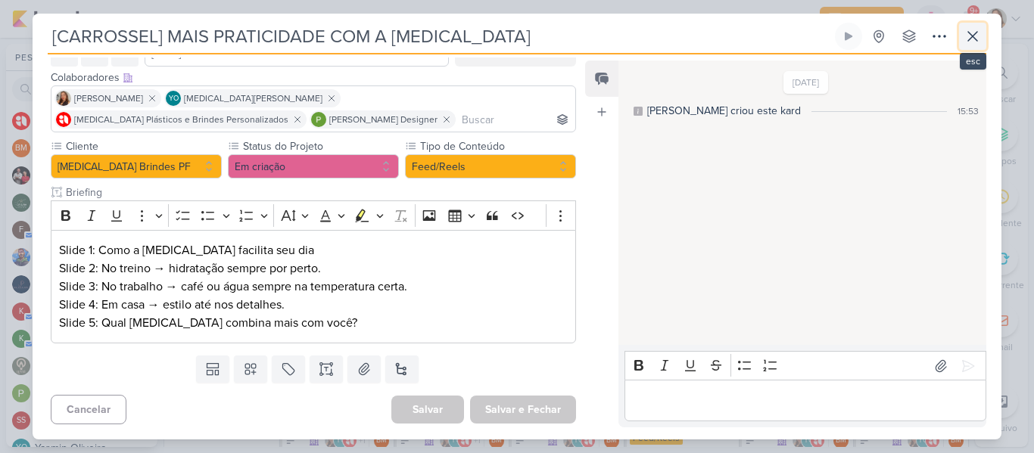
click at [961, 39] on button at bounding box center [972, 36] width 27 height 27
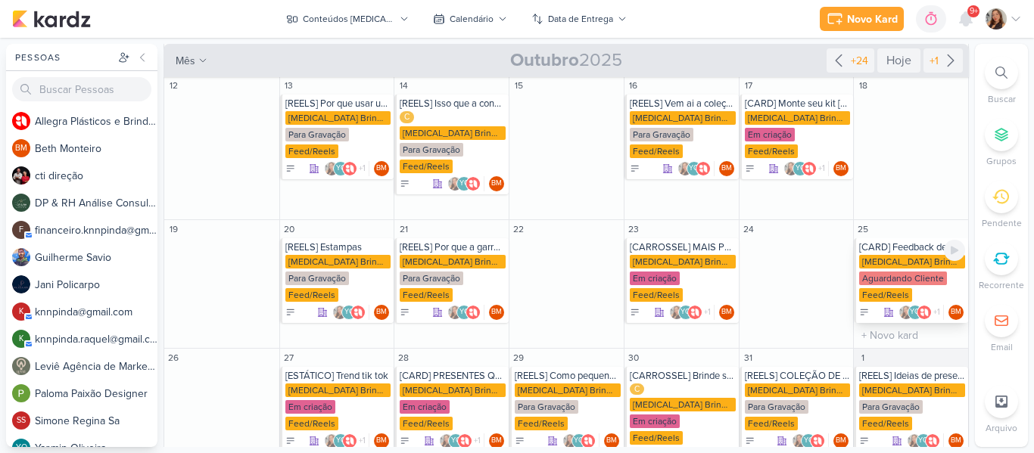
click at [890, 272] on div "Aguardando Cliente" at bounding box center [903, 279] width 88 height 14
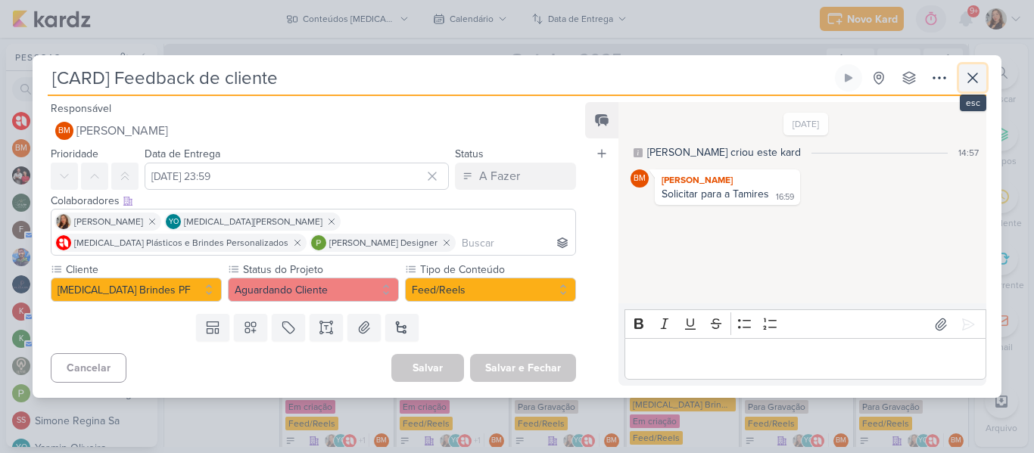
click at [962, 76] on button at bounding box center [972, 77] width 27 height 27
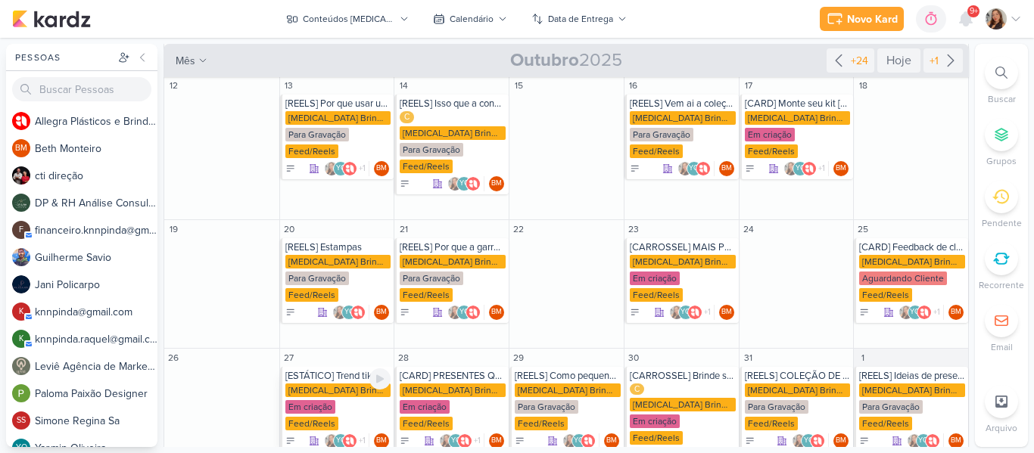
click at [328, 384] on div "[MEDICAL_DATA] Brindes PF" at bounding box center [338, 391] width 106 height 14
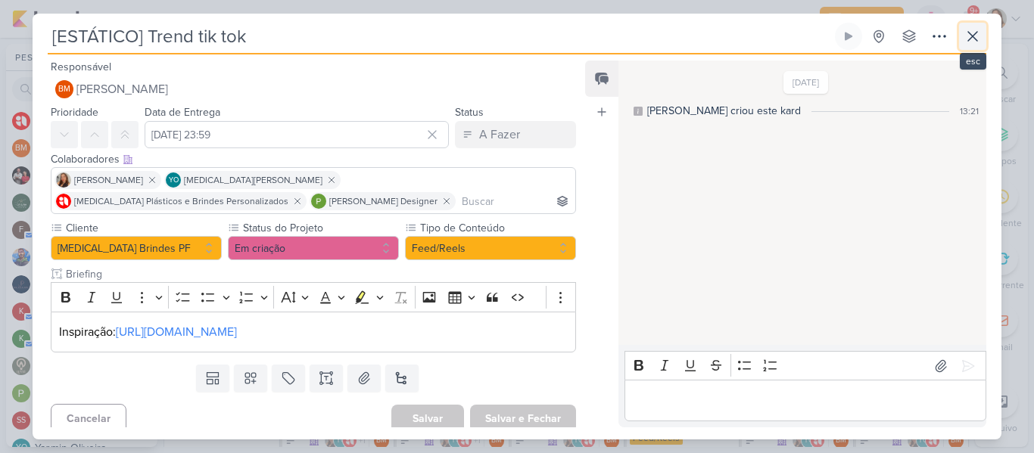
click at [983, 38] on button at bounding box center [972, 36] width 27 height 27
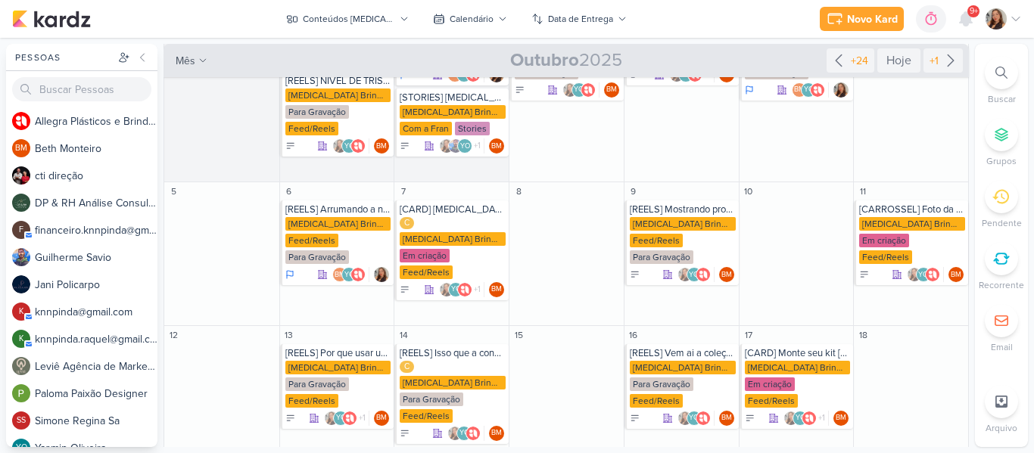
scroll to position [0, 0]
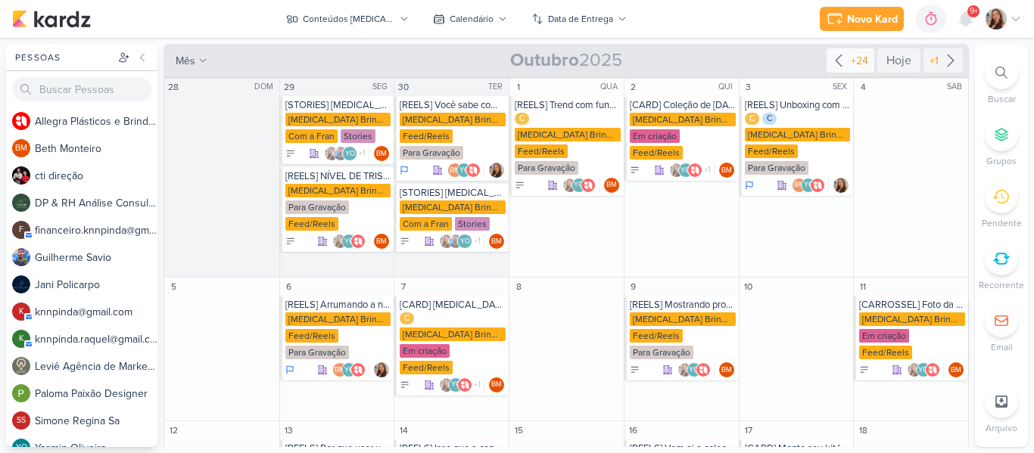
click at [839, 70] on div "+24" at bounding box center [851, 60] width 48 height 24
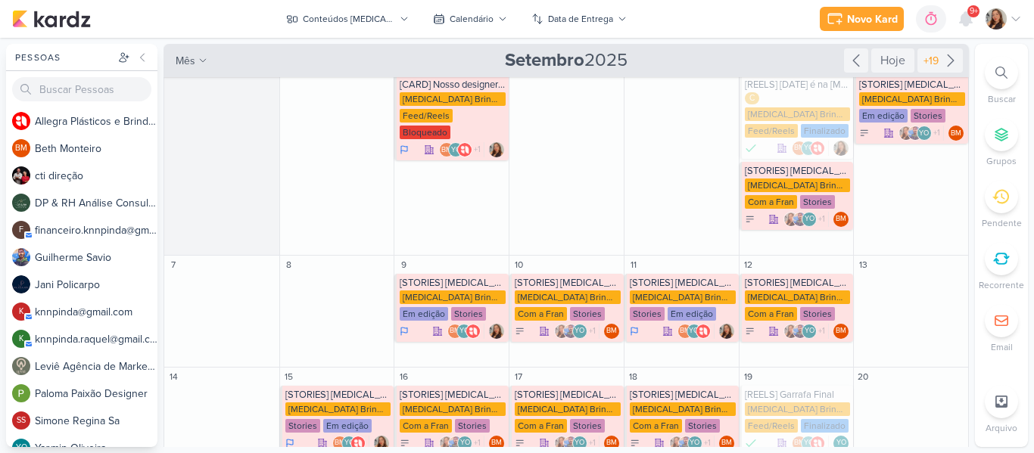
scroll to position [17, 0]
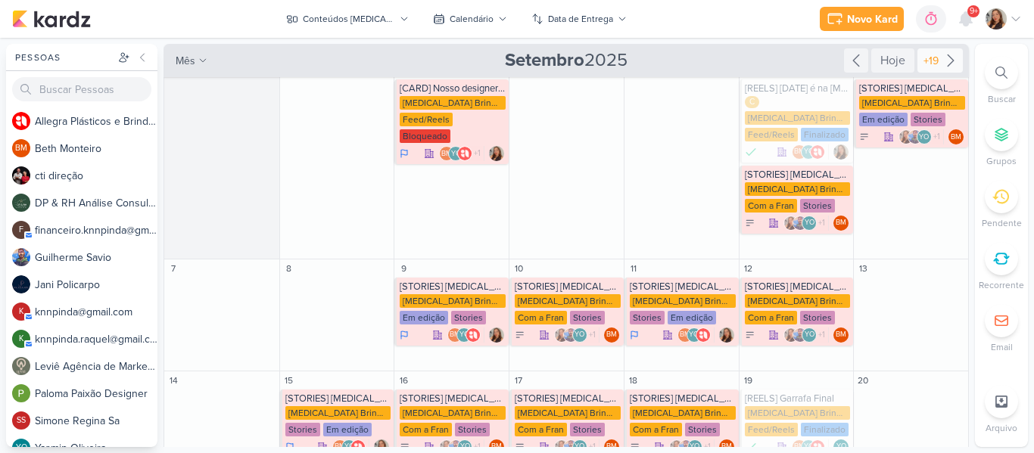
click at [930, 69] on div "+19" at bounding box center [940, 60] width 45 height 24
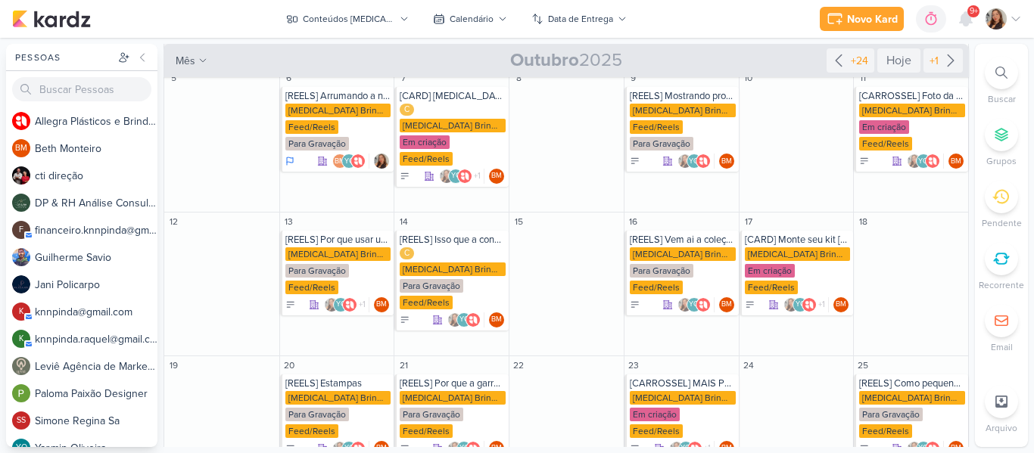
scroll to position [210, 0]
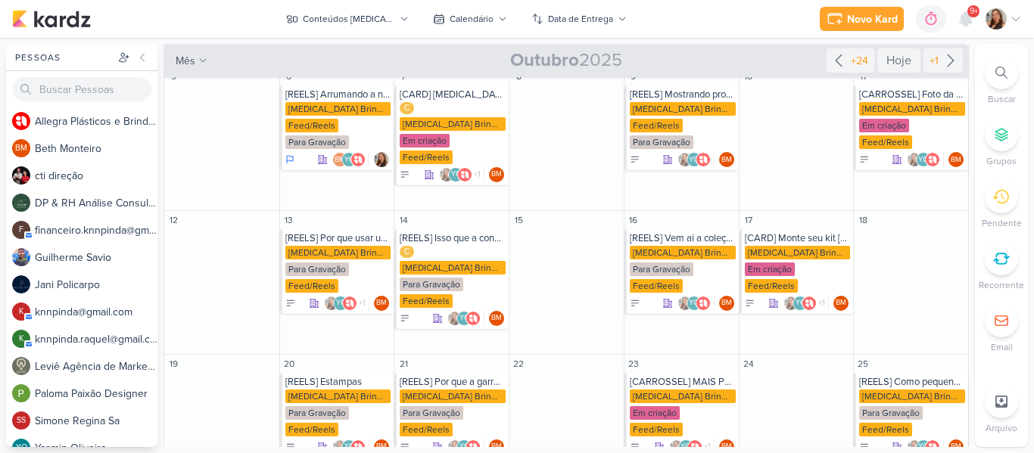
drag, startPoint x: 971, startPoint y: 207, endPoint x: 968, endPoint y: 222, distance: 14.7
click at [968, 222] on div "Pessoas [GEOGRAPHIC_DATA] A l l e g r a P l á s t i c o s e B r i n d e s P e r…" at bounding box center [517, 246] width 1034 height 404
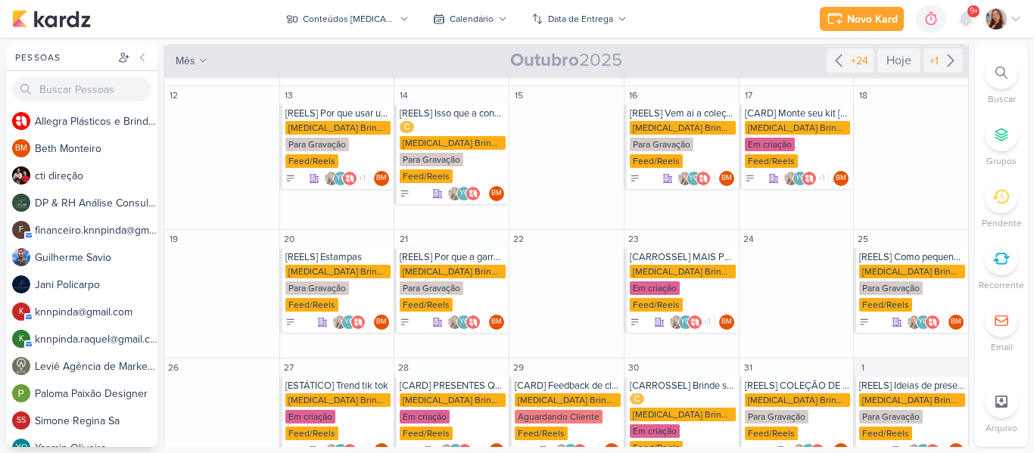
scroll to position [345, 0]
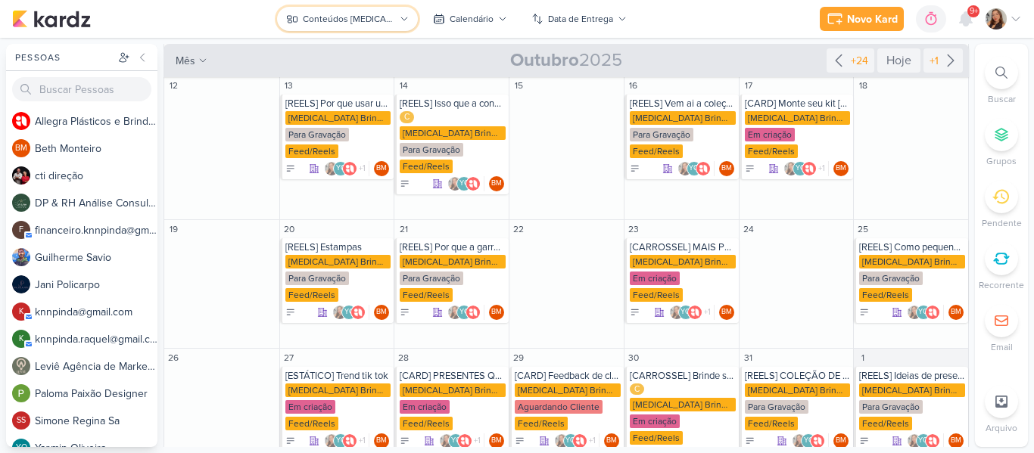
click at [366, 14] on div "Conteúdos [MEDICAL_DATA] Brindes PF" at bounding box center [349, 19] width 92 height 14
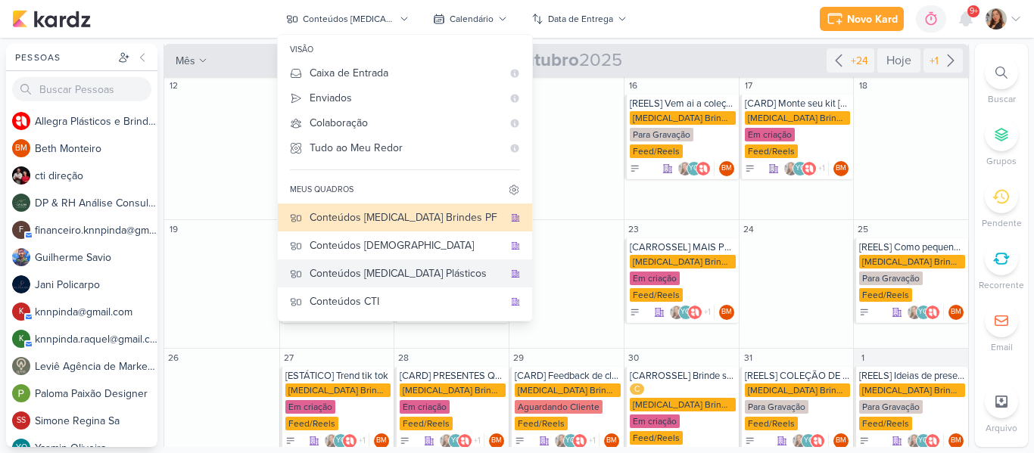
click at [393, 268] on div "Conteúdos [MEDICAL_DATA] Plásticos" at bounding box center [407, 274] width 194 height 16
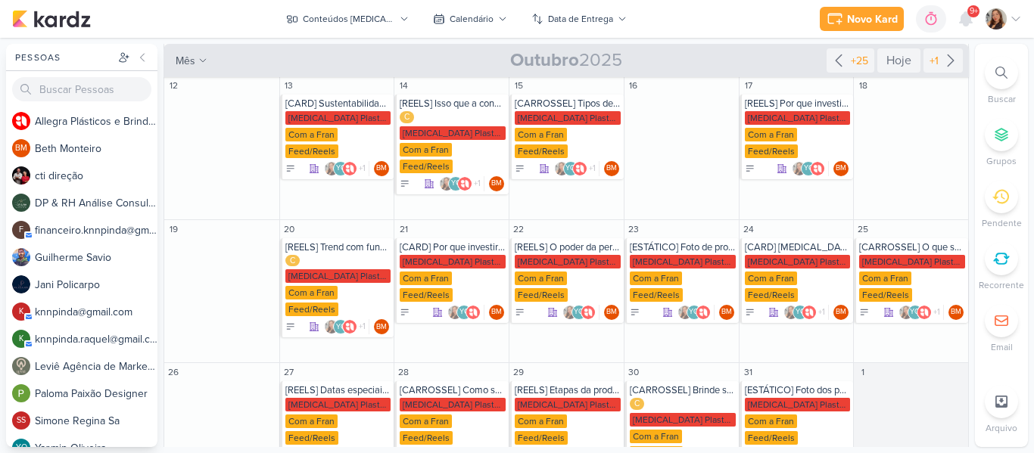
scroll to position [0, 0]
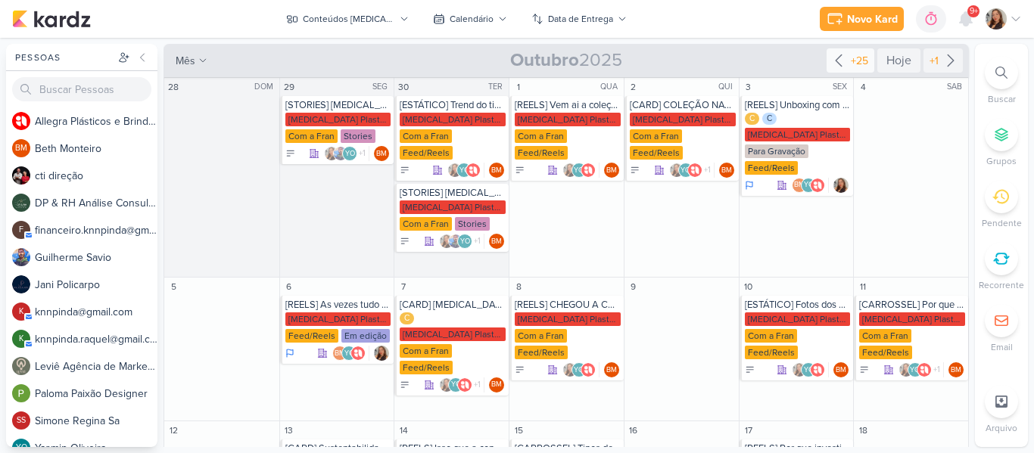
click at [862, 66] on div "+25" at bounding box center [859, 61] width 23 height 16
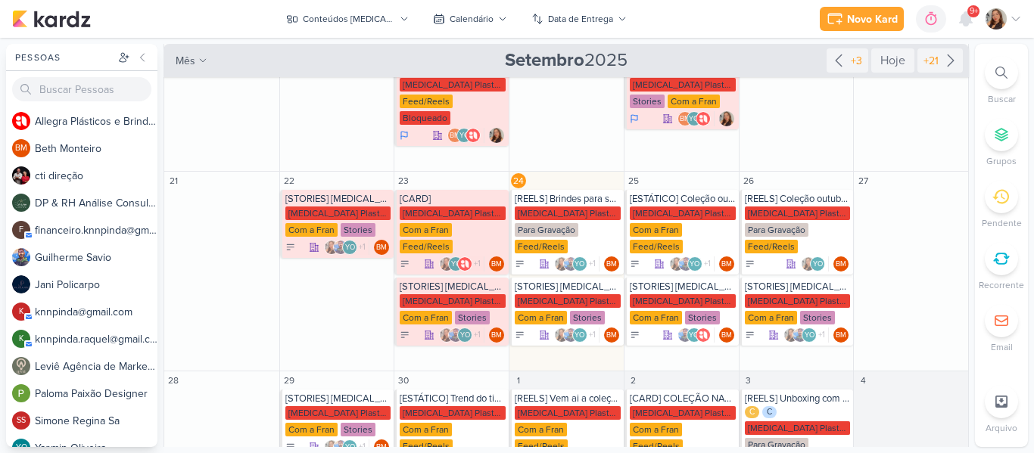
scroll to position [335, 0]
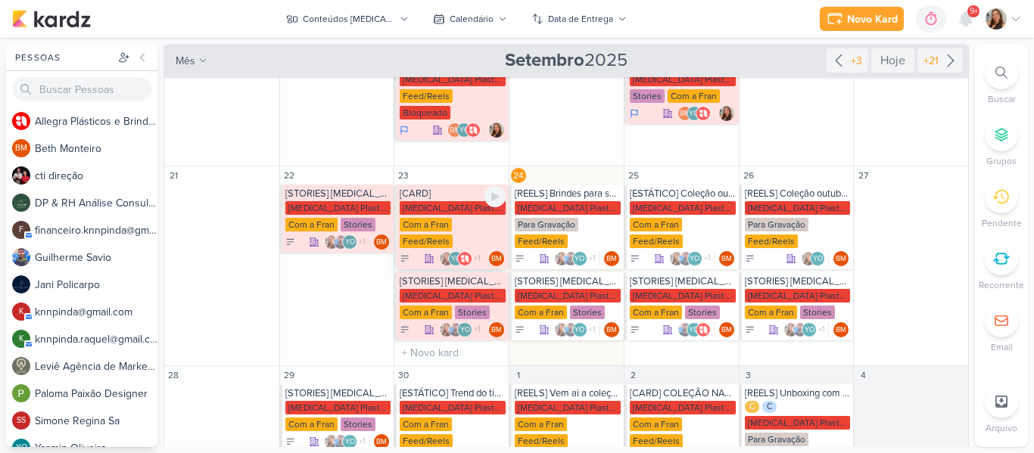
click at [454, 213] on div "Allegra Plasticos PJ Com a Fran Feed/Reels" at bounding box center [453, 225] width 106 height 48
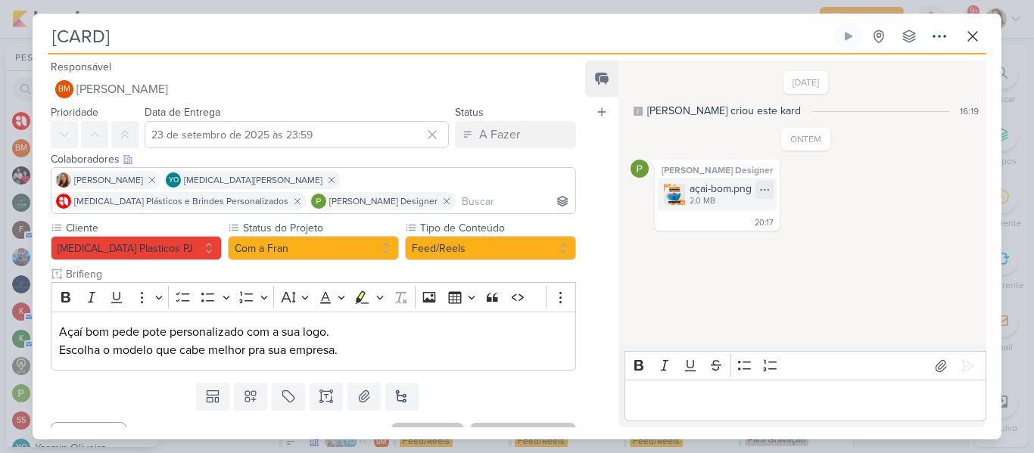
click at [684, 195] on img at bounding box center [674, 194] width 21 height 21
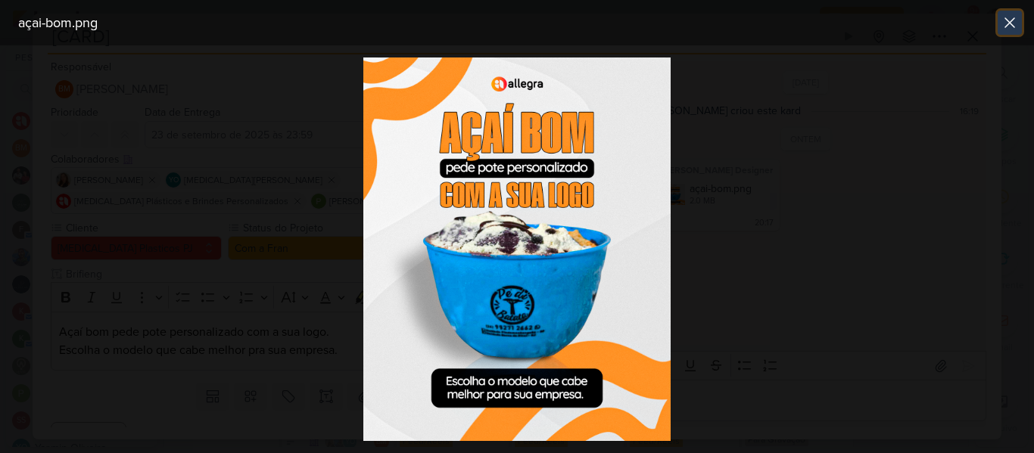
click at [1003, 31] on icon at bounding box center [1010, 23] width 18 height 18
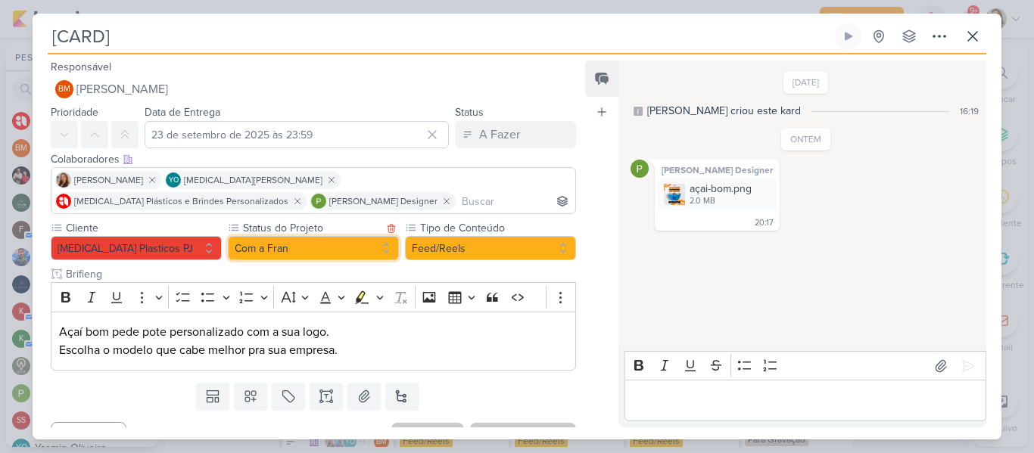
click at [359, 251] on button "Com a Fran" at bounding box center [313, 248] width 171 height 24
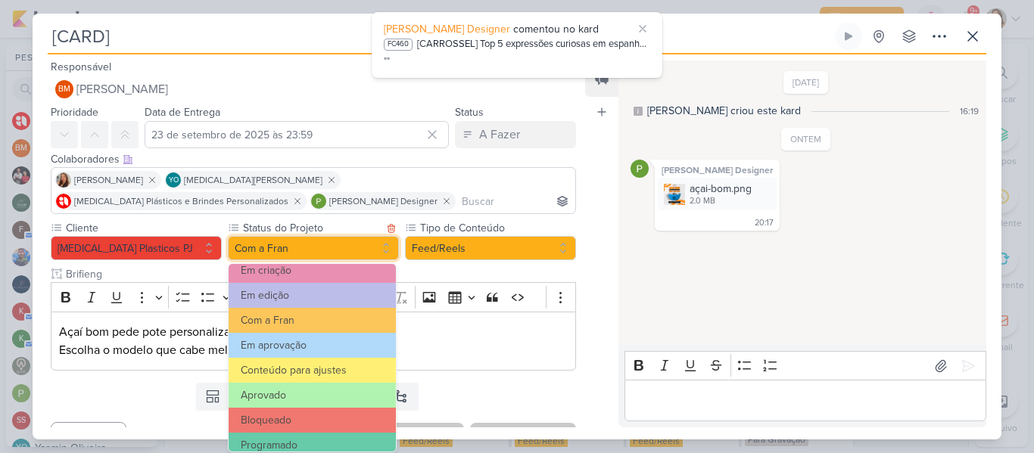
scroll to position [137, 0]
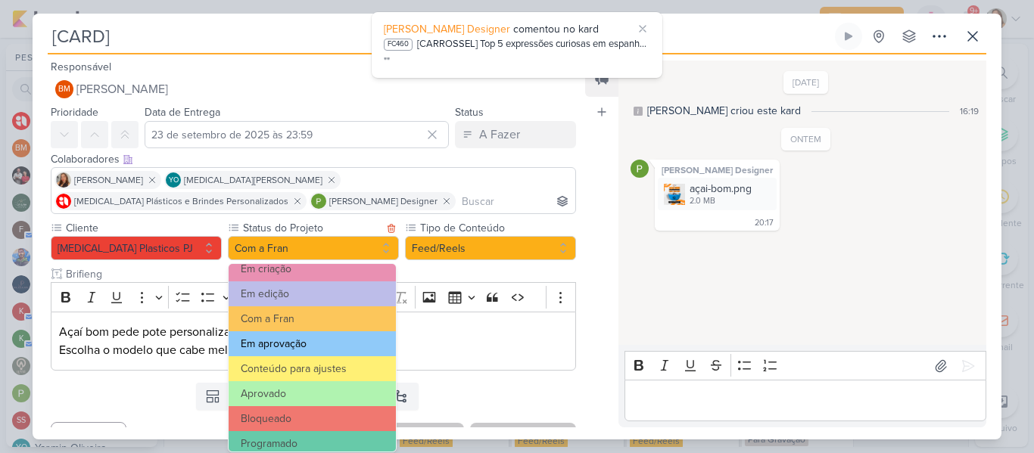
click at [279, 346] on button "Em aprovação" at bounding box center [312, 344] width 167 height 25
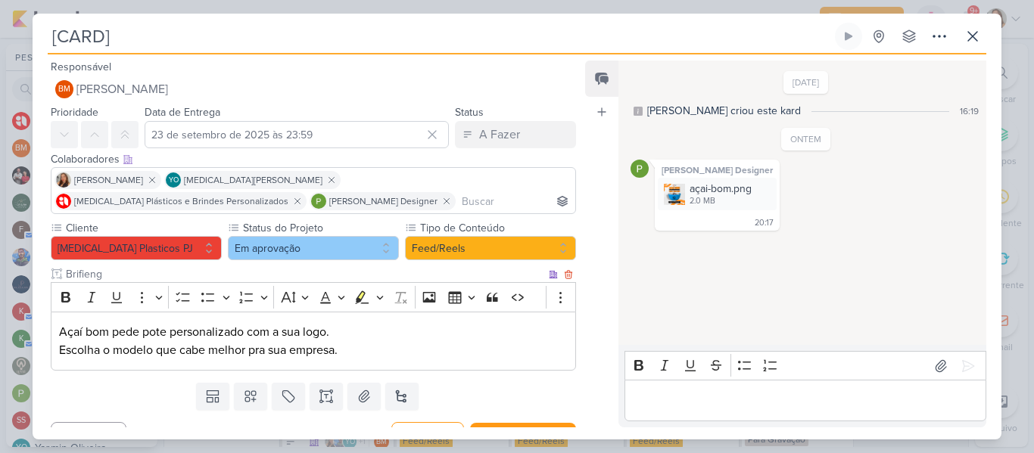
click at [371, 351] on p "Escolha o modelo que cabe melhor pra sua empresa." at bounding box center [313, 350] width 509 height 18
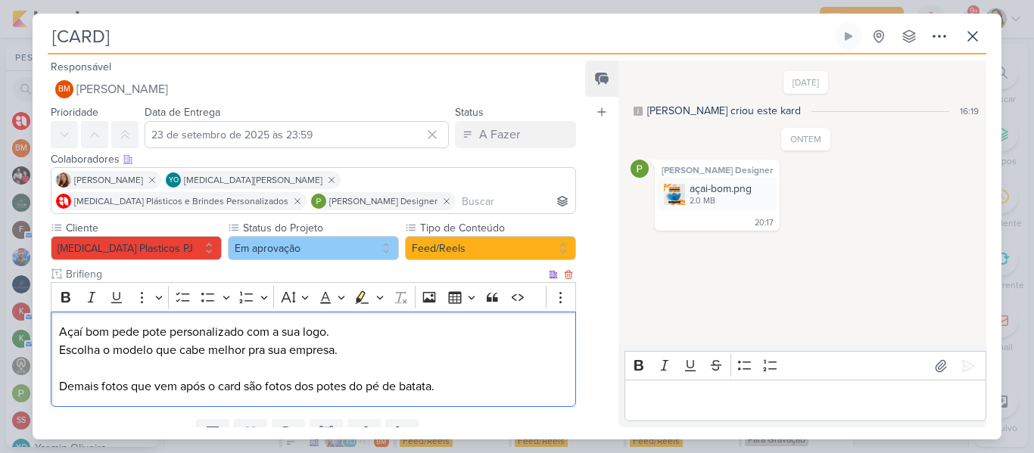
click at [61, 334] on p "Açaí bom pede pote personalizado com a sua logo." at bounding box center [313, 332] width 509 height 18
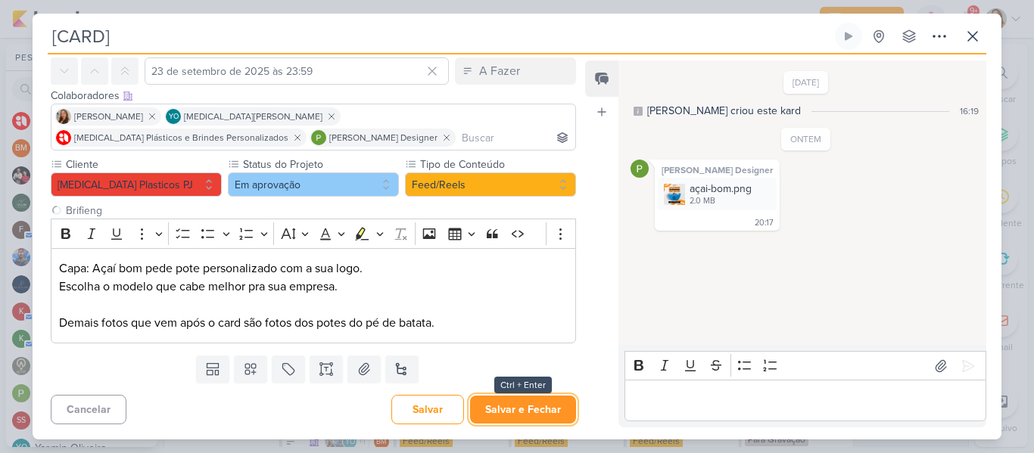
click at [518, 416] on button "Salvar e Fechar" at bounding box center [523, 410] width 106 height 28
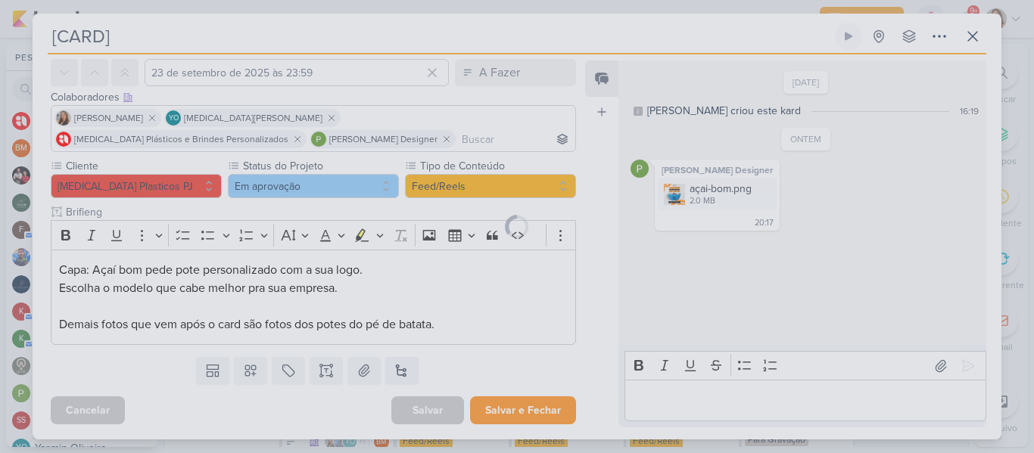
scroll to position [62, 0]
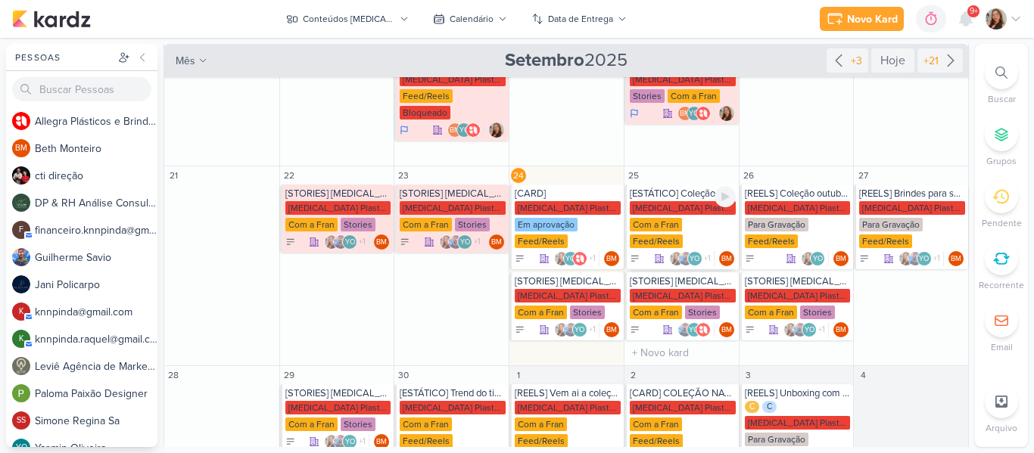
click at [682, 201] on div "Allegra Plasticos PJ Com a Fran Feed/Reels" at bounding box center [683, 225] width 106 height 48
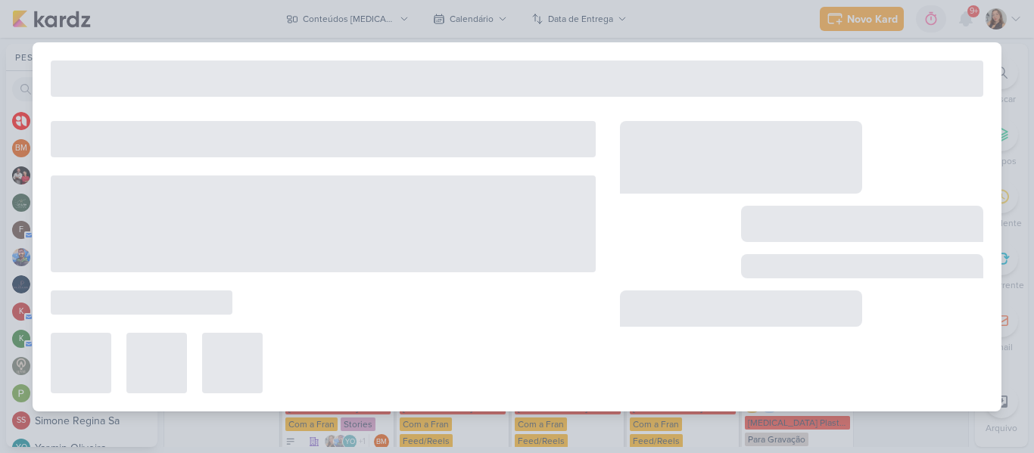
type input "[ESTÁTICO] Coleção outubro Rosa"
type input "25 de setembro de 2025 às 23:59"
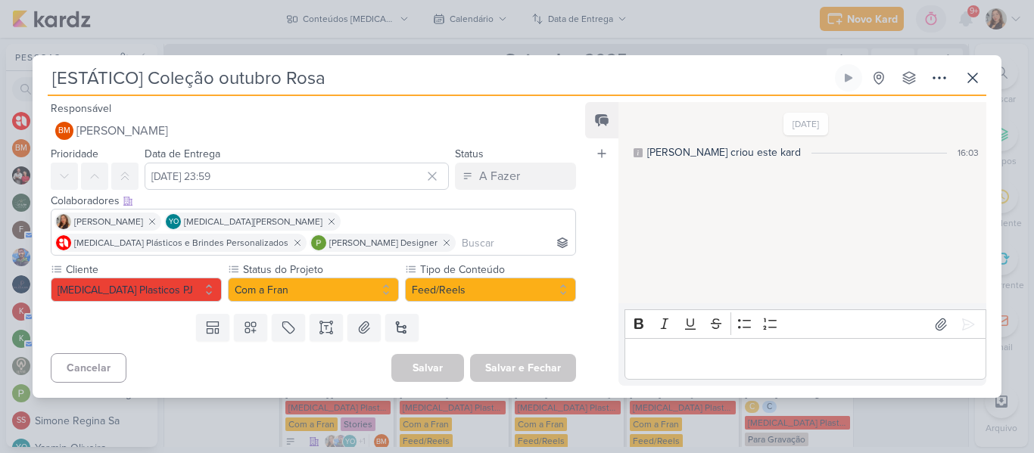
scroll to position [0, 0]
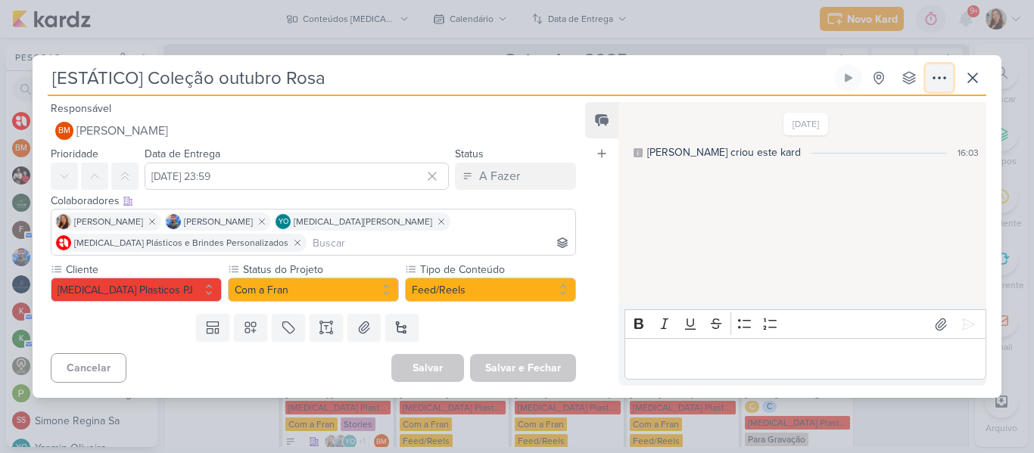
click at [941, 79] on icon at bounding box center [939, 78] width 18 height 18
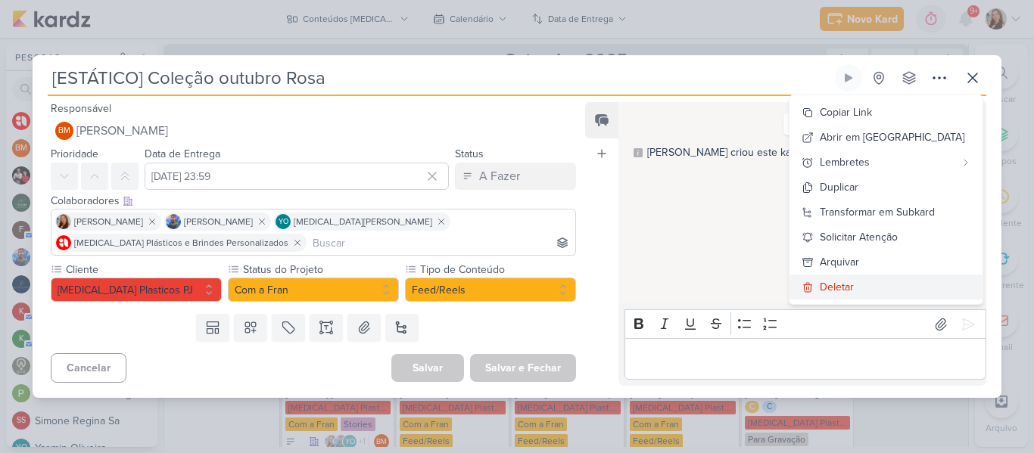
click at [812, 285] on icon at bounding box center [808, 287] width 8 height 9
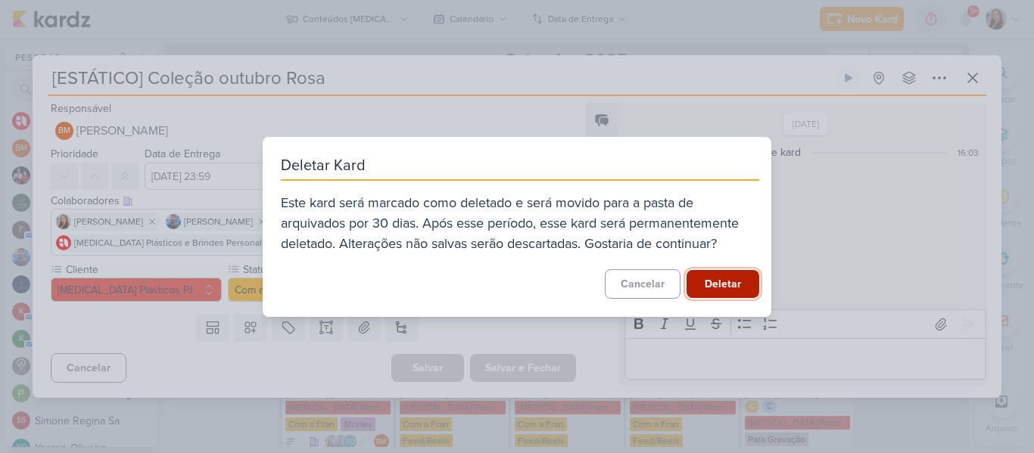
click at [723, 291] on button "Deletar" at bounding box center [723, 284] width 73 height 28
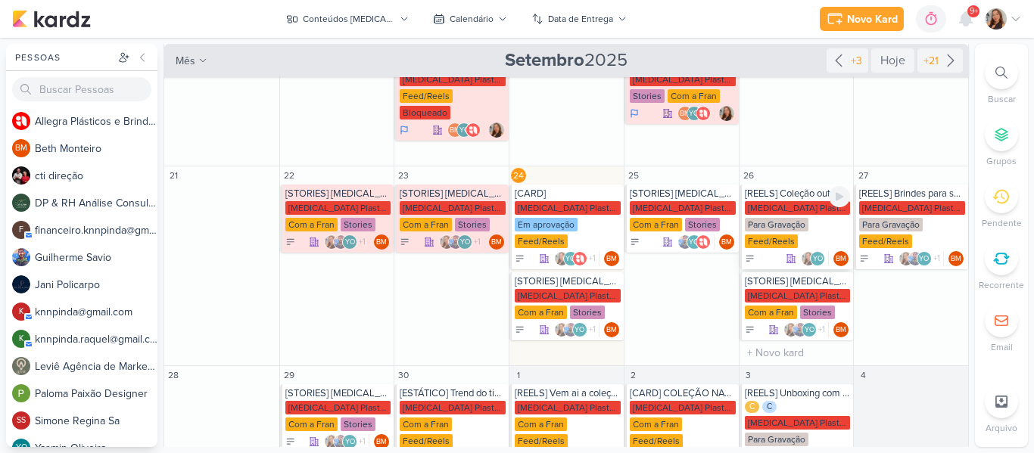
click at [766, 201] on div "[MEDICAL_DATA] Plasticos PJ" at bounding box center [798, 208] width 106 height 14
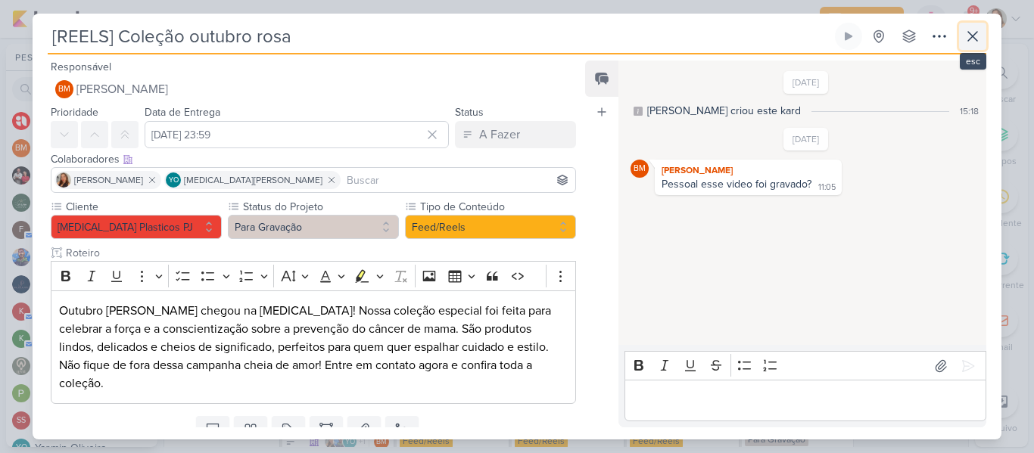
click at [983, 39] on button at bounding box center [972, 36] width 27 height 27
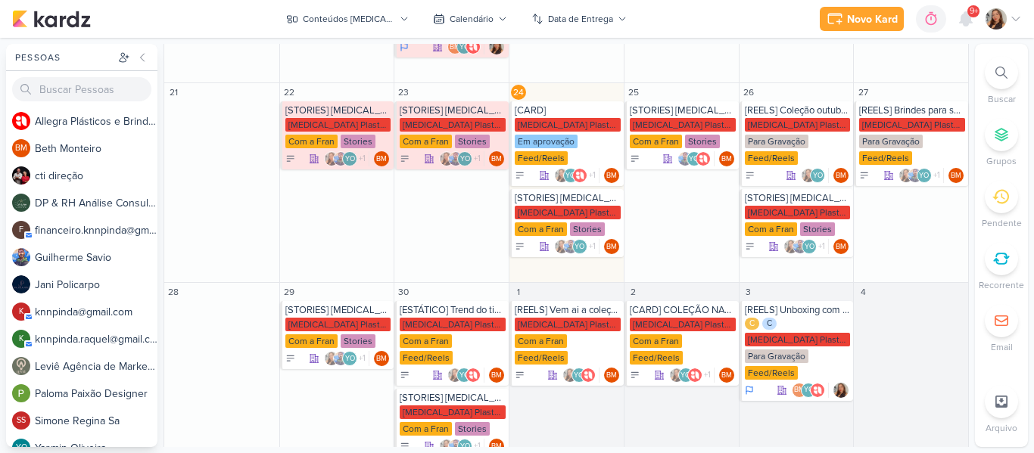
scroll to position [438, 0]
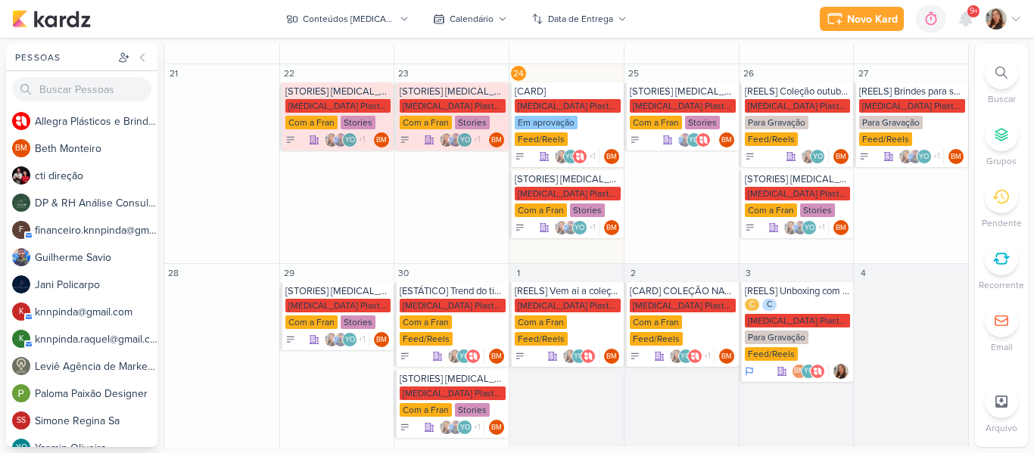
drag, startPoint x: 971, startPoint y: 335, endPoint x: 968, endPoint y: 298, distance: 37.9
click at [968, 298] on div "Pessoas [GEOGRAPHIC_DATA] A l l e g r a P l á s t i c o s e B r i n d e s P e r…" at bounding box center [517, 246] width 1034 height 404
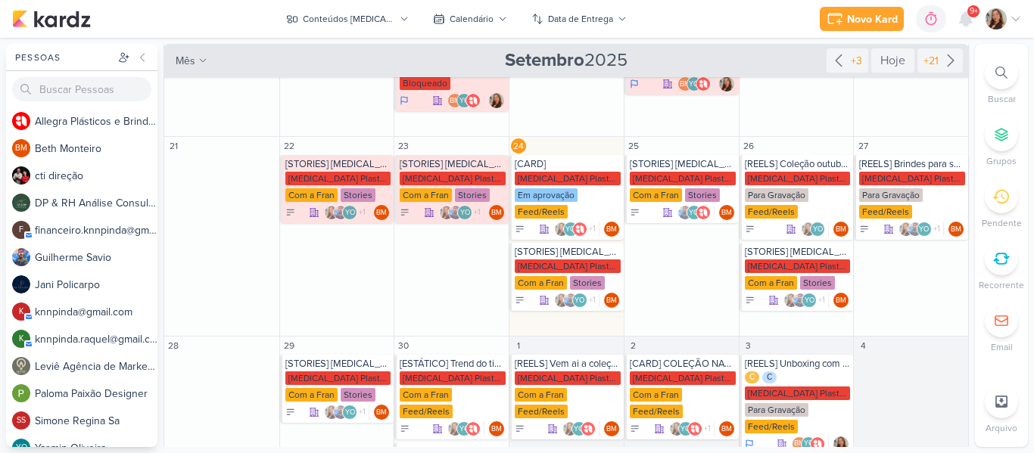
scroll to position [368, 0]
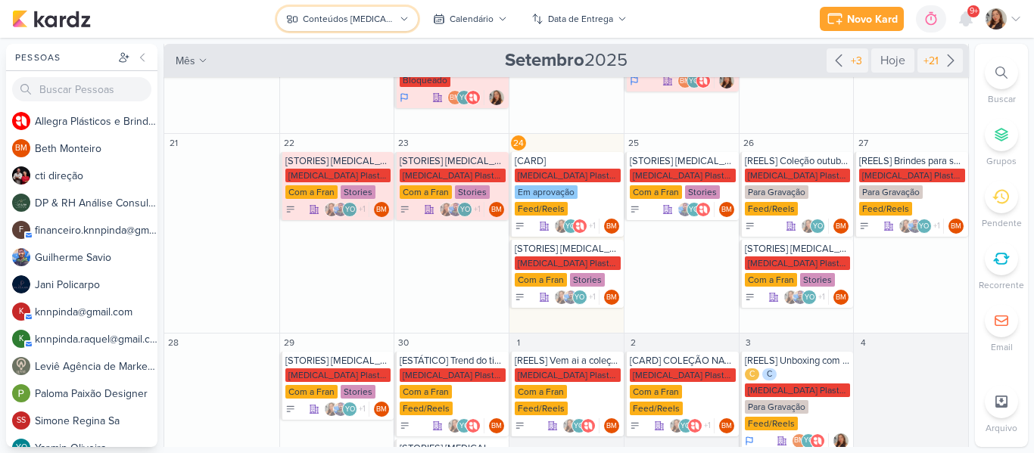
click at [385, 20] on div "Conteúdos [MEDICAL_DATA] Plásticos" at bounding box center [349, 19] width 92 height 14
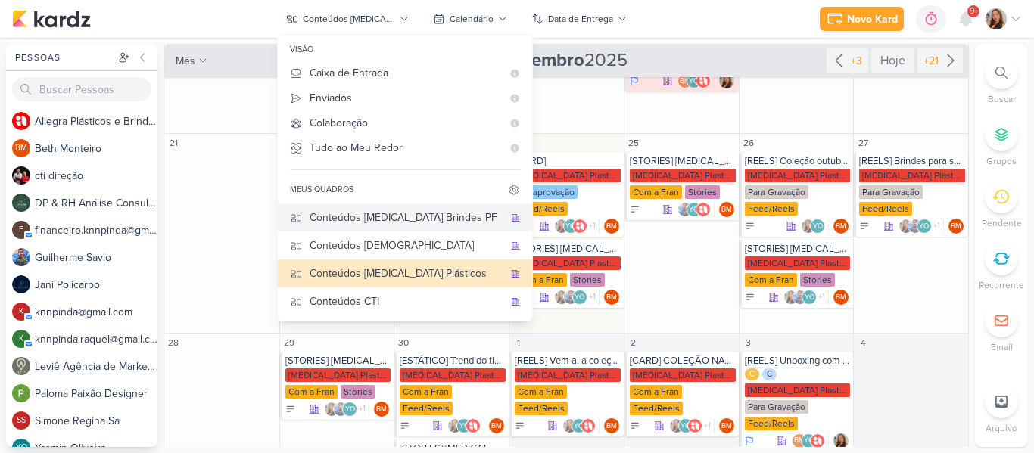
click at [352, 226] on div "Conteúdos [MEDICAL_DATA] Brindes PF" at bounding box center [407, 218] width 194 height 16
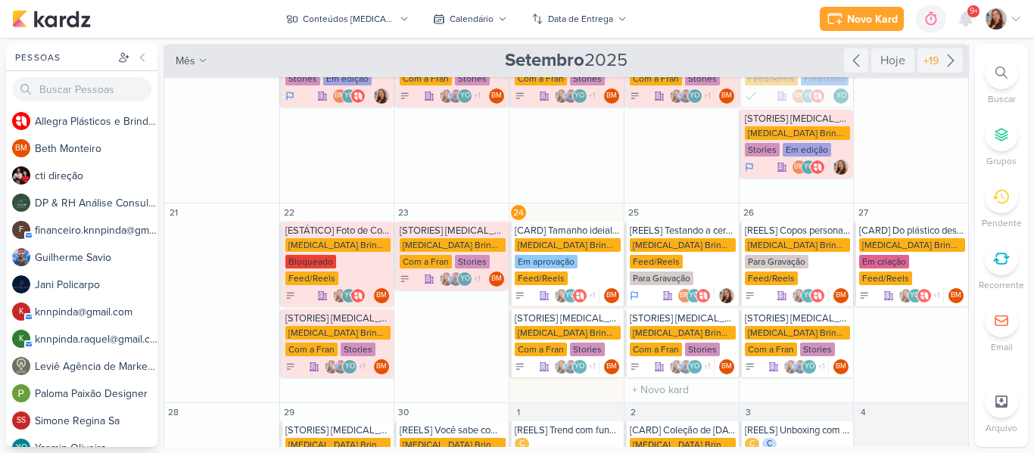
scroll to position [439, 0]
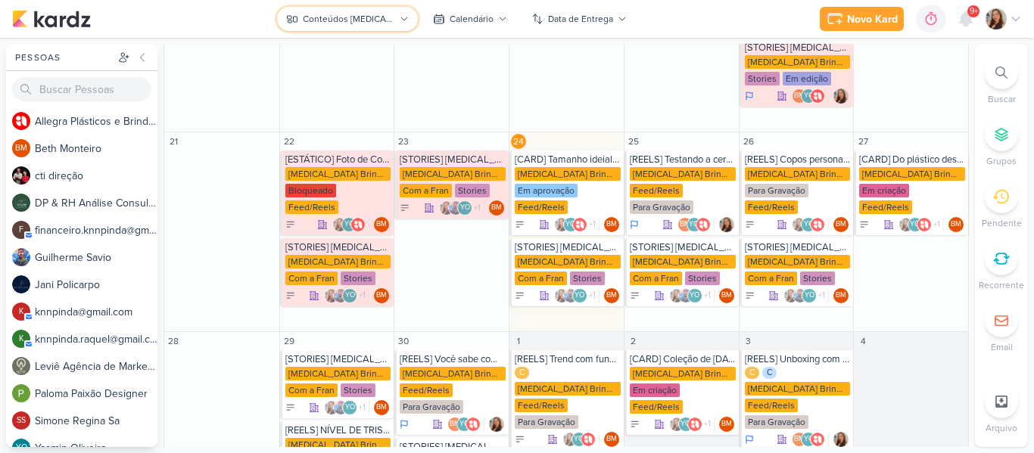
click at [378, 17] on div "Conteúdos [MEDICAL_DATA] Brindes PF" at bounding box center [349, 19] width 92 height 14
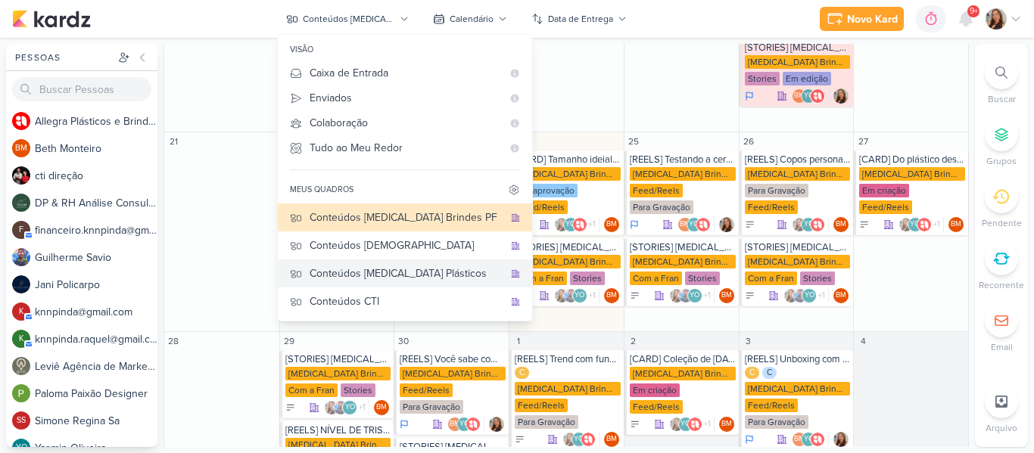
click at [371, 279] on div "Conteúdos [MEDICAL_DATA] Plásticos" at bounding box center [407, 274] width 194 height 16
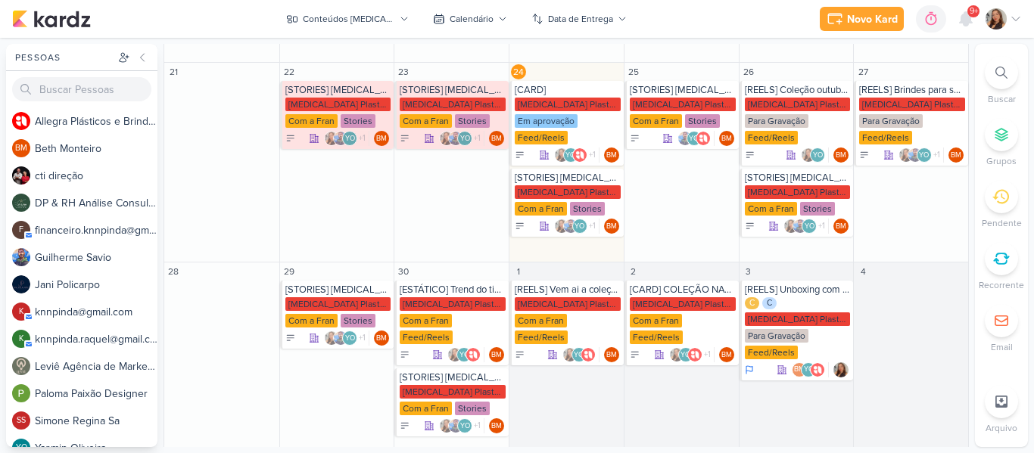
scroll to position [368, 0]
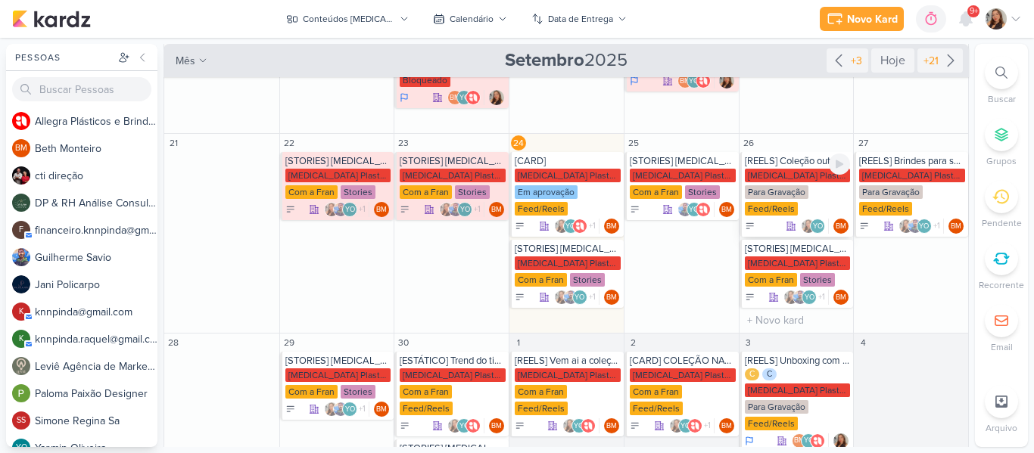
click at [786, 169] on div "[MEDICAL_DATA] Plasticos PJ" at bounding box center [798, 176] width 106 height 14
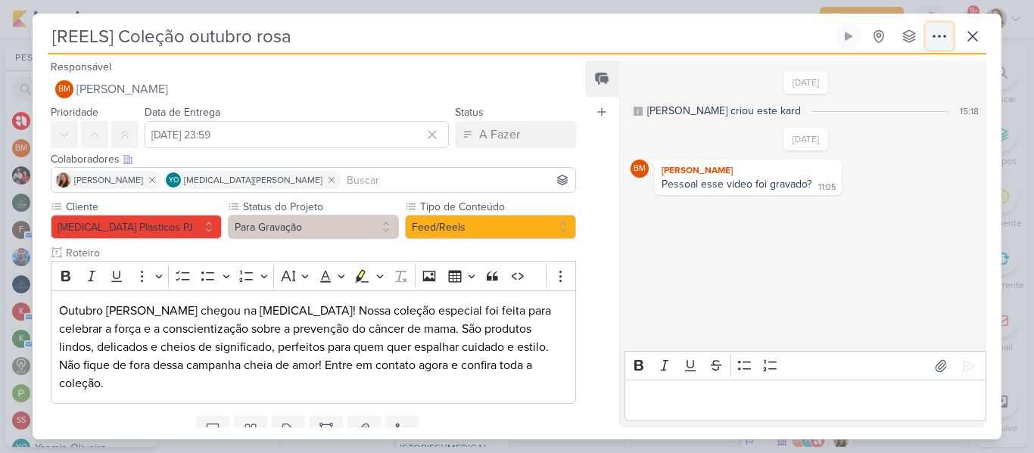
click at [950, 42] on button at bounding box center [939, 36] width 27 height 27
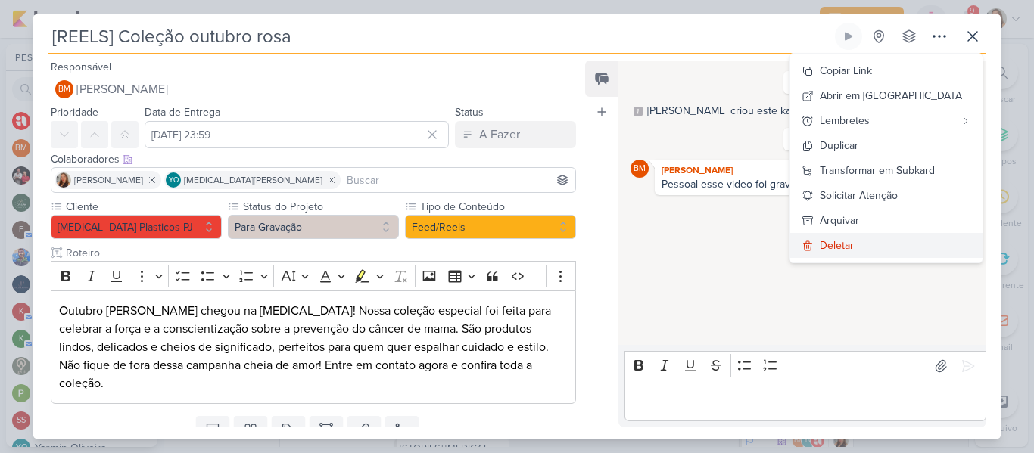
click at [854, 250] on div "Deletar" at bounding box center [837, 246] width 34 height 16
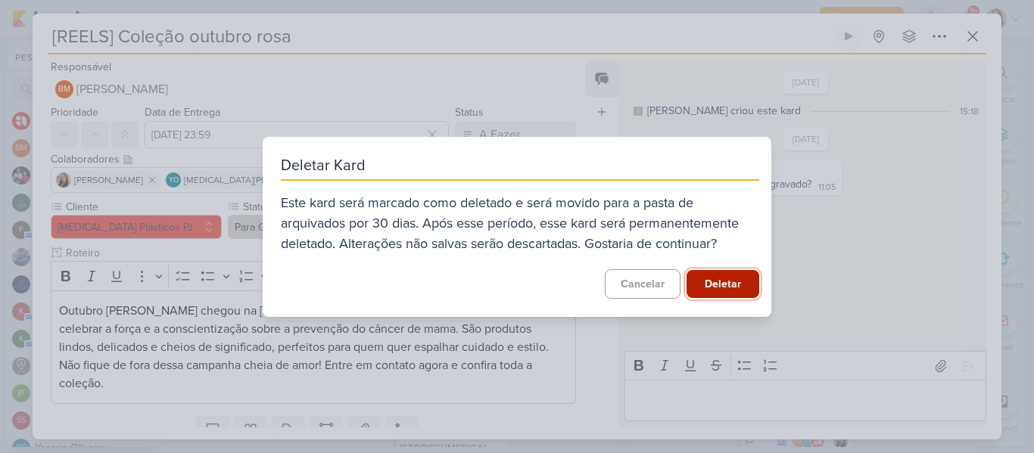
click at [730, 282] on button "Deletar" at bounding box center [723, 284] width 73 height 28
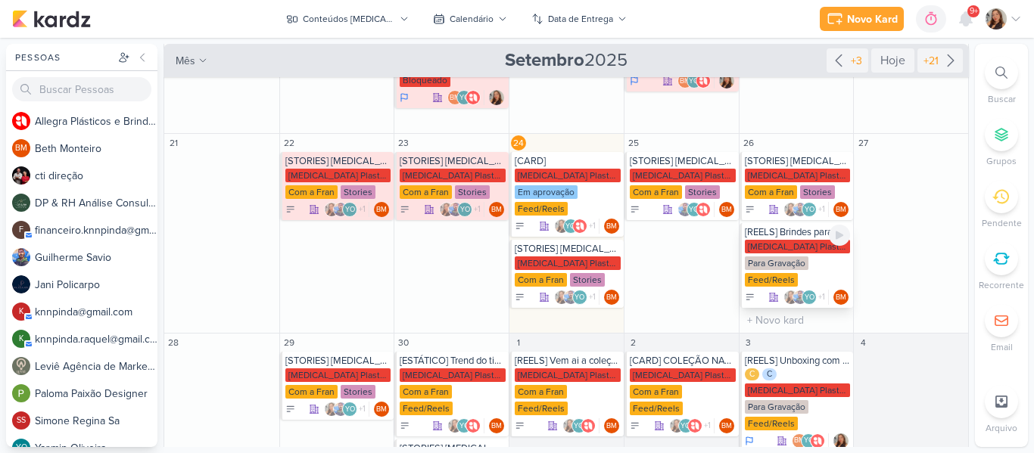
click at [793, 240] on div "[MEDICAL_DATA] Plasticos PJ" at bounding box center [798, 247] width 106 height 14
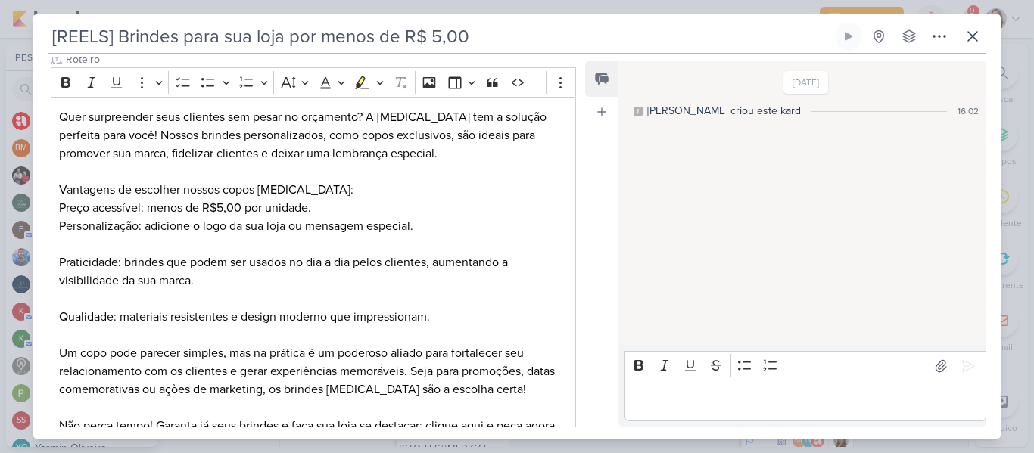
scroll to position [217, 0]
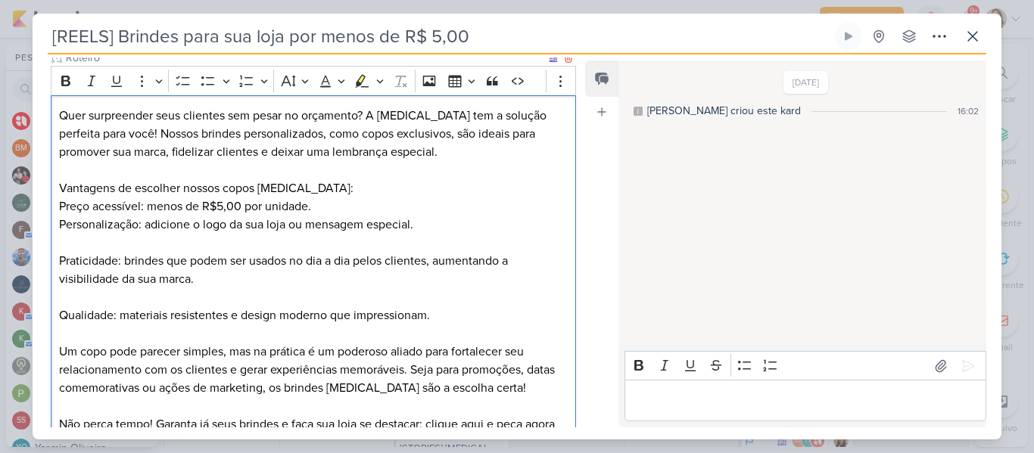
click at [528, 215] on p "Preço acessível: menos de R$5,00 por unidade." at bounding box center [313, 207] width 509 height 18
drag, startPoint x: 282, startPoint y: 138, endPoint x: 411, endPoint y: 139, distance: 129.5
click at [411, 139] on p "Quer surpreender seus clientes sem pesar no orçamento? A Allegra tem a solução …" at bounding box center [313, 134] width 509 height 55
click at [410, 144] on p "Quer surpreender seus clientes sem pesar no orçamento? A Allegra tem a solução …" at bounding box center [313, 134] width 509 height 55
click at [365, 185] on p "Vantagens de escolher nossos copos Allegra:" at bounding box center [313, 188] width 509 height 18
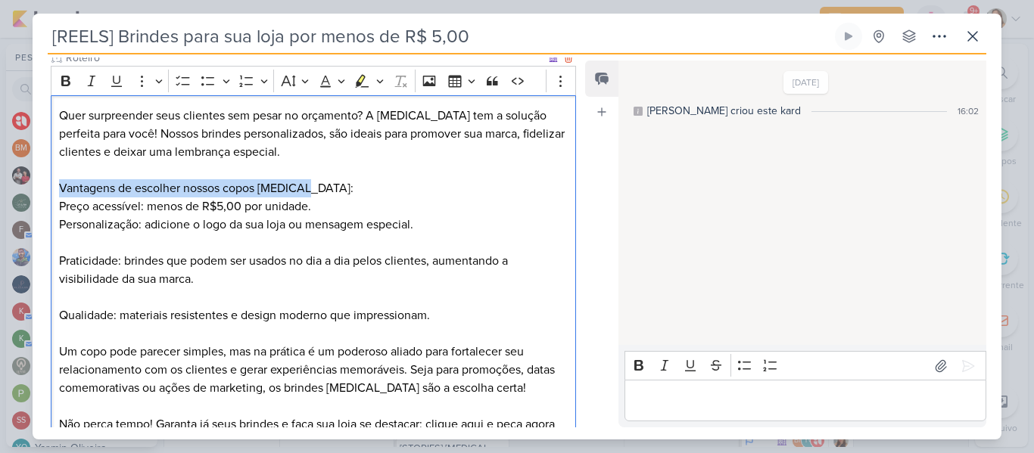
drag, startPoint x: 54, startPoint y: 185, endPoint x: 331, endPoint y: 191, distance: 277.2
click at [331, 191] on div "Quer surpreender seus clientes sem pesar no orçamento? A Allegra tem a solução …" at bounding box center [313, 279] width 525 height 369
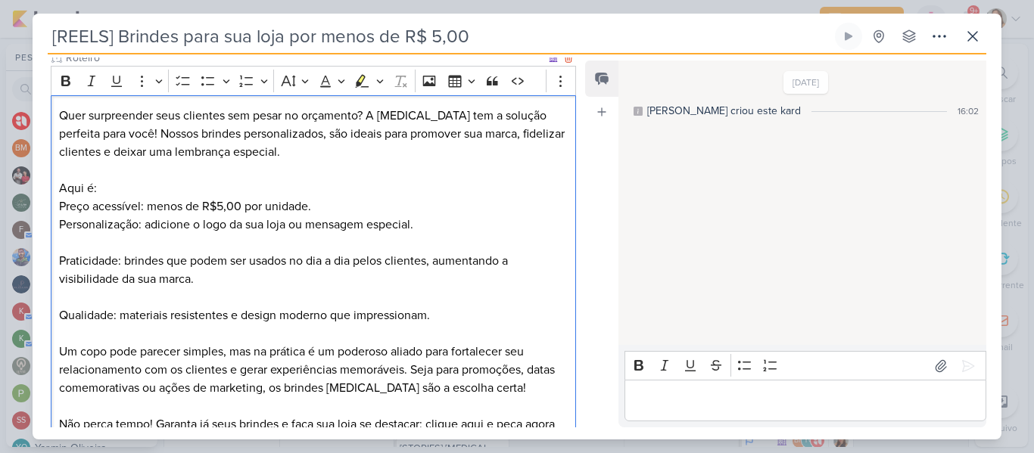
click at [260, 212] on p "Preço acessível: menos de R$5,00 por unidade." at bounding box center [313, 207] width 509 height 18
click at [187, 225] on p "Personalização: adicione o logo da sua loja ou mensagem especial." at bounding box center [313, 225] width 509 height 18
click at [413, 232] on p "Personalização: adicione o logo da sua loja ou mensagem especial." at bounding box center [313, 225] width 509 height 18
click at [300, 229] on p "Personalização: adicione o logo da sua loja ou mensagem especial de forma ." at bounding box center [313, 225] width 509 height 18
click at [464, 225] on p "Personalização: adicione o logo da sua loja ou mensagem especial de forma ." at bounding box center [313, 225] width 509 height 18
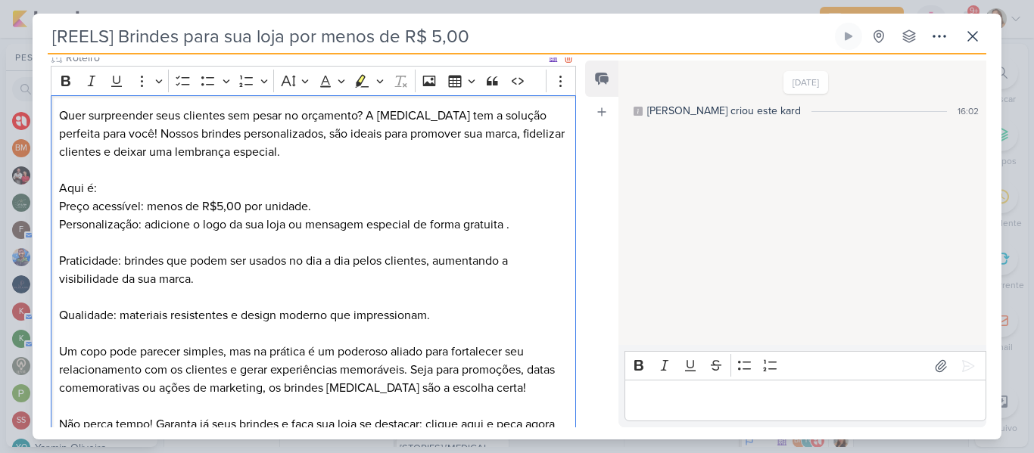
click at [512, 225] on p "Personalização: adicione o logo da sua loja ou mensagem especial de forma gratu…" at bounding box center [313, 225] width 509 height 18
click at [327, 279] on p "Praticidade: brindes que podem ser usados no dia a dia pelos clientes, aumentan…" at bounding box center [313, 270] width 509 height 36
click at [61, 262] on p "Praticidade: brindes que podem ser usados no dia a dia pelos clientes, aumentan…" at bounding box center [313, 270] width 509 height 36
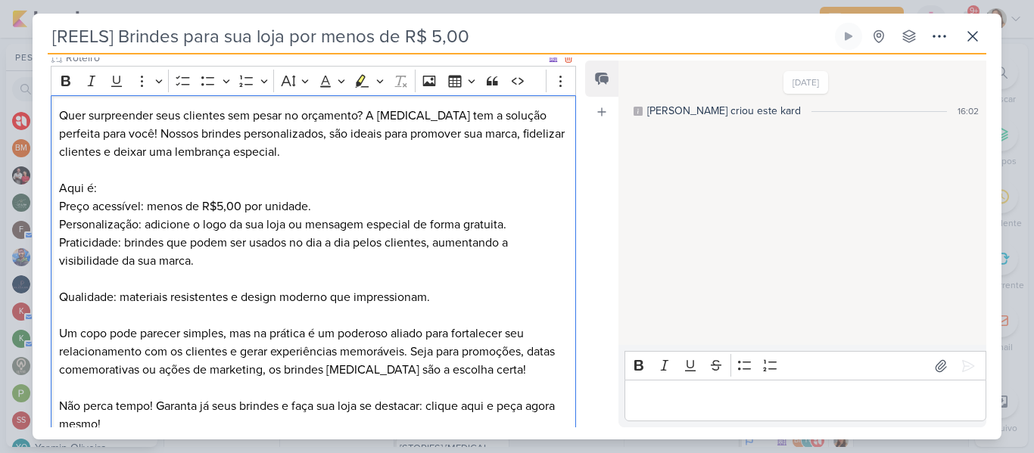
click at [60, 300] on p "Qualidade: materiais resistentes e design moderno que impressionam." at bounding box center [313, 297] width 509 height 18
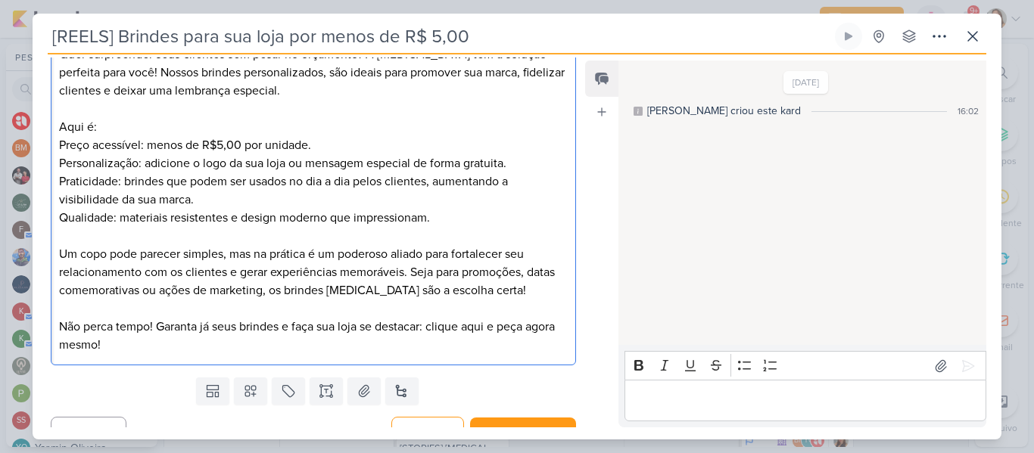
scroll to position [296, 0]
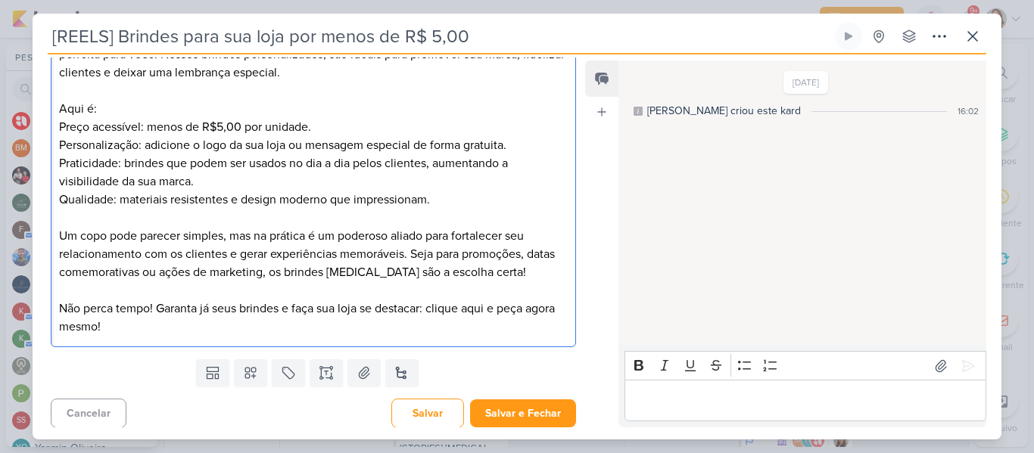
click at [494, 323] on p "Não perca tempo! Garanta já seus brindes e faça sua loja se destacar: clique aq…" at bounding box center [313, 318] width 509 height 36
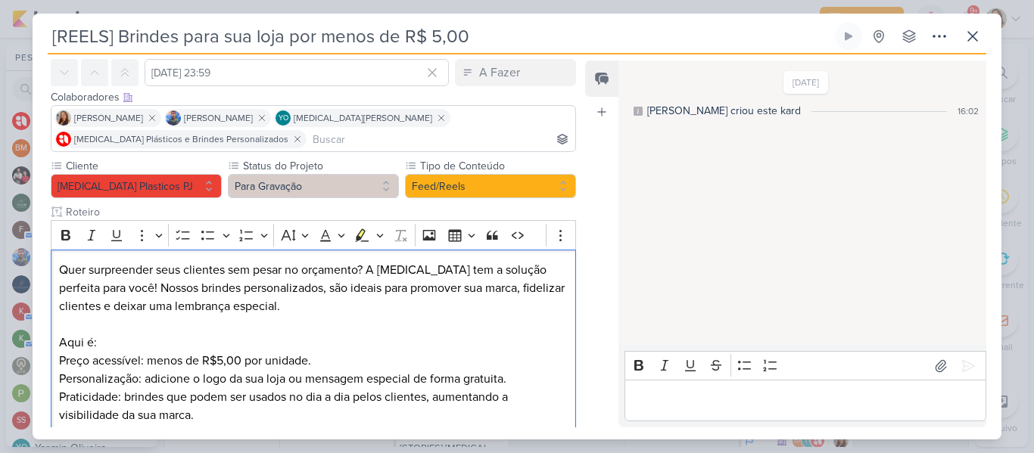
scroll to position [354, 0]
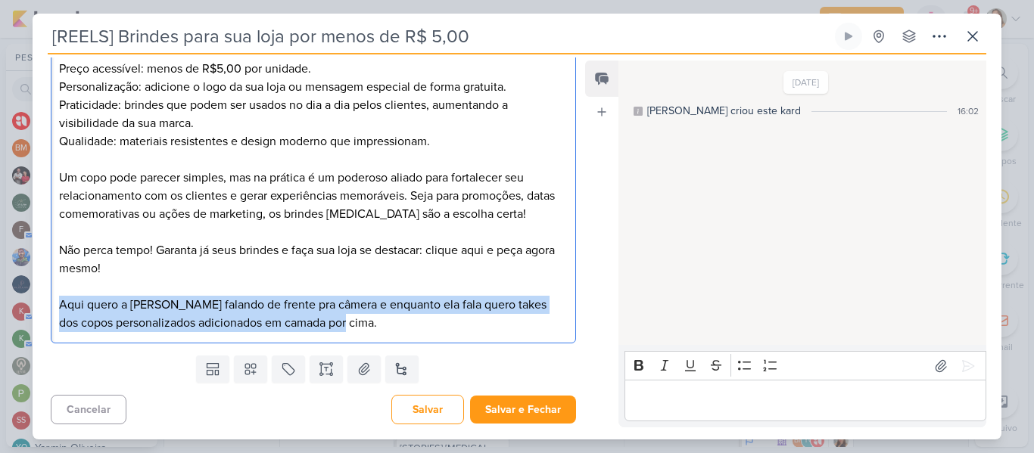
drag, startPoint x: 58, startPoint y: 305, endPoint x: 349, endPoint y: 326, distance: 291.4
click at [349, 326] on p "Aqui quero a Tamires falando de frente pra câmera e enquanto ela fala quero tak…" at bounding box center [313, 314] width 509 height 36
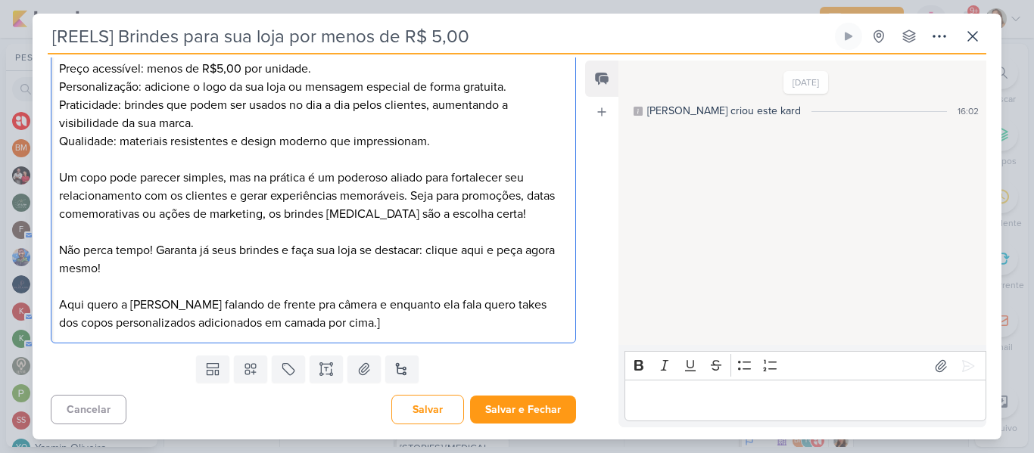
click at [61, 304] on p "Aqui quero a Tamires falando de frente pra câmera e enquanto ela fala quero tak…" at bounding box center [313, 314] width 509 height 36
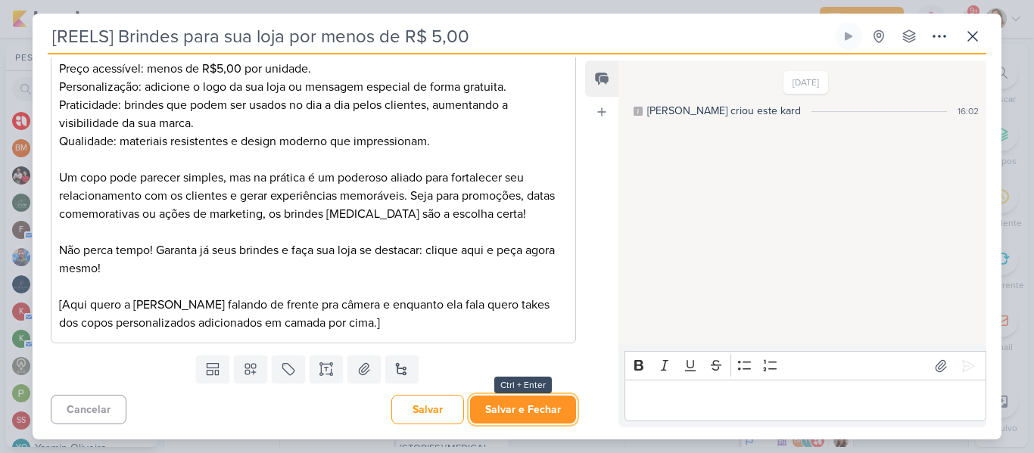
click at [516, 416] on button "Salvar e Fechar" at bounding box center [523, 410] width 106 height 28
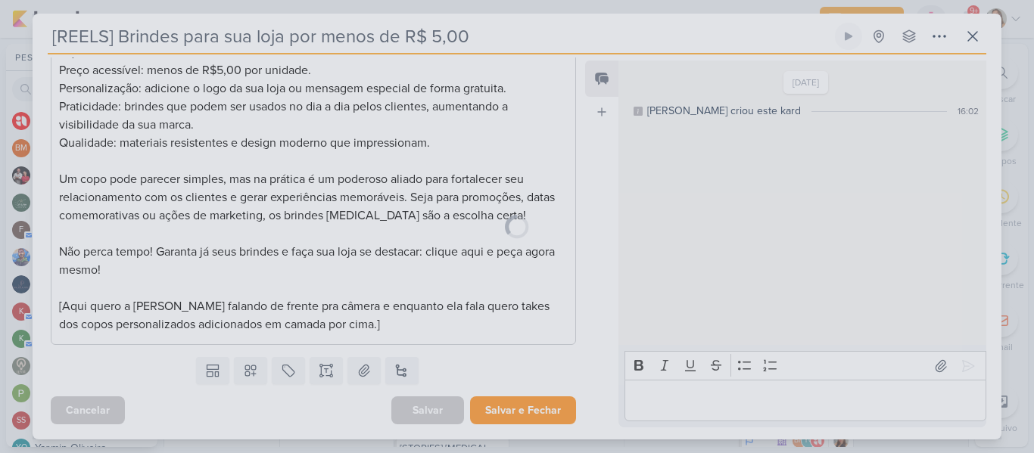
scroll to position [353, 0]
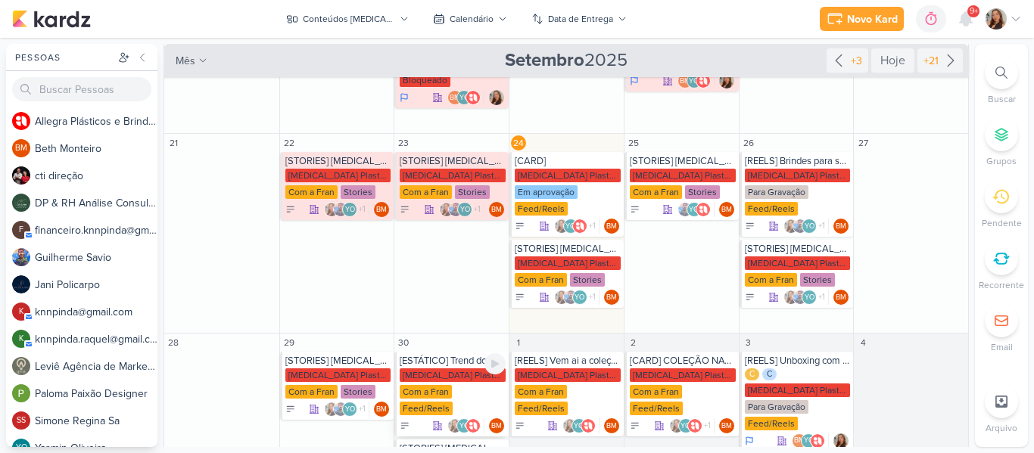
click at [429, 352] on div "[ESTÁTICO] Trend do tik tok Allegra Plasticos PJ Com a Fran Feed/Reels YO" at bounding box center [451, 394] width 114 height 85
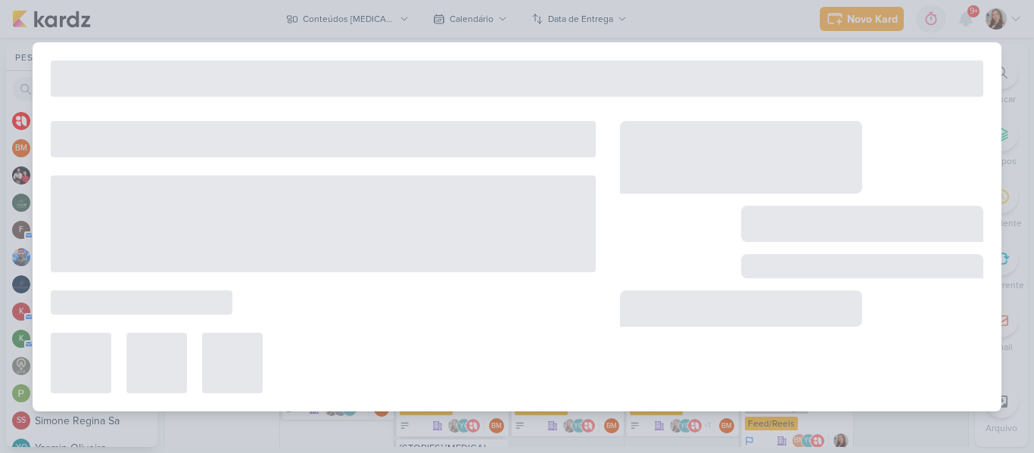
type input "[ESTÁTICO] Trend do tik tok"
type input "30 de setembro de 2025 às 23:59"
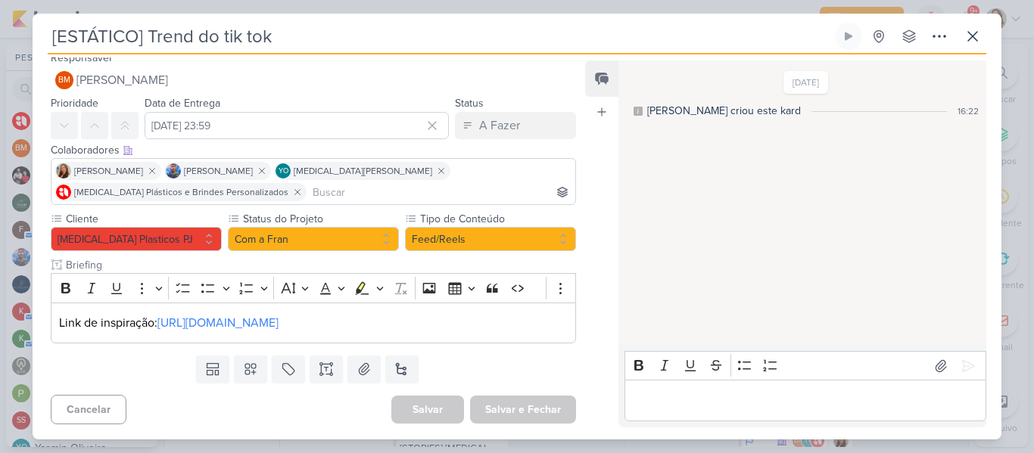
scroll to position [0, 0]
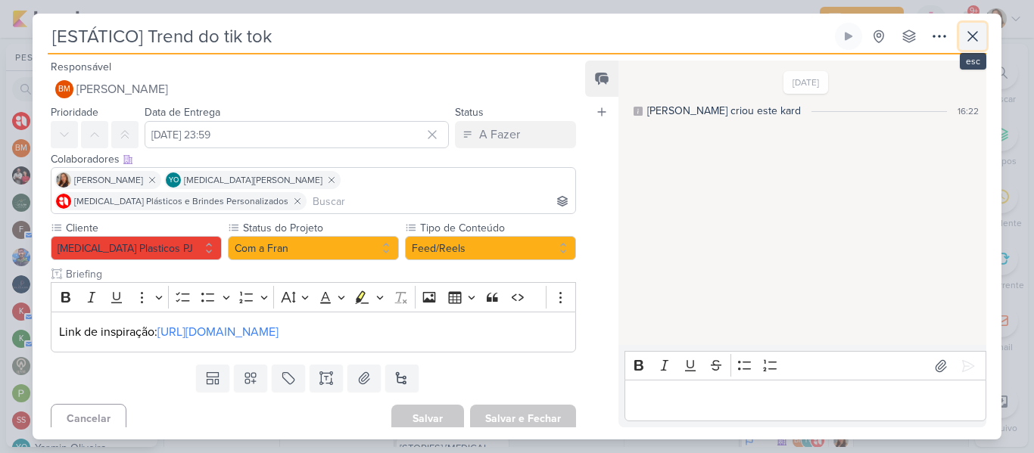
click at [974, 45] on icon at bounding box center [973, 36] width 18 height 18
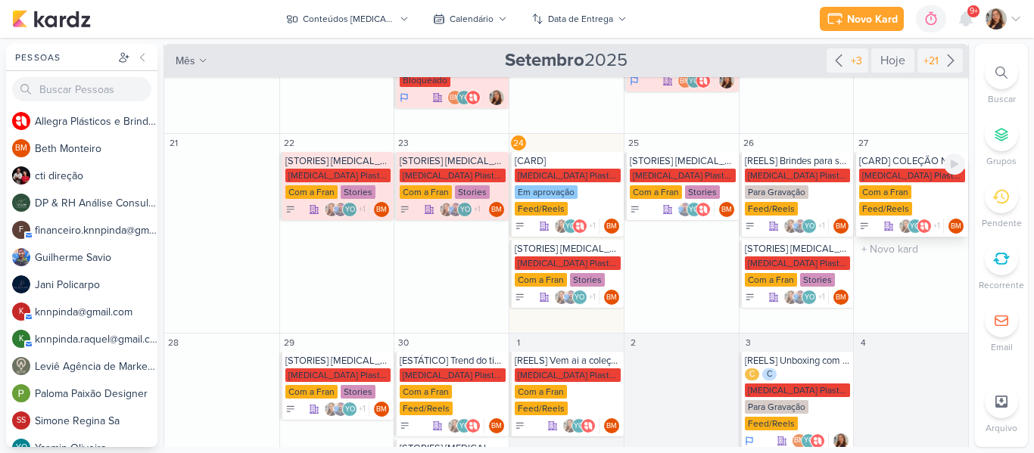
click at [884, 185] on div "Com a Fran" at bounding box center [885, 192] width 52 height 14
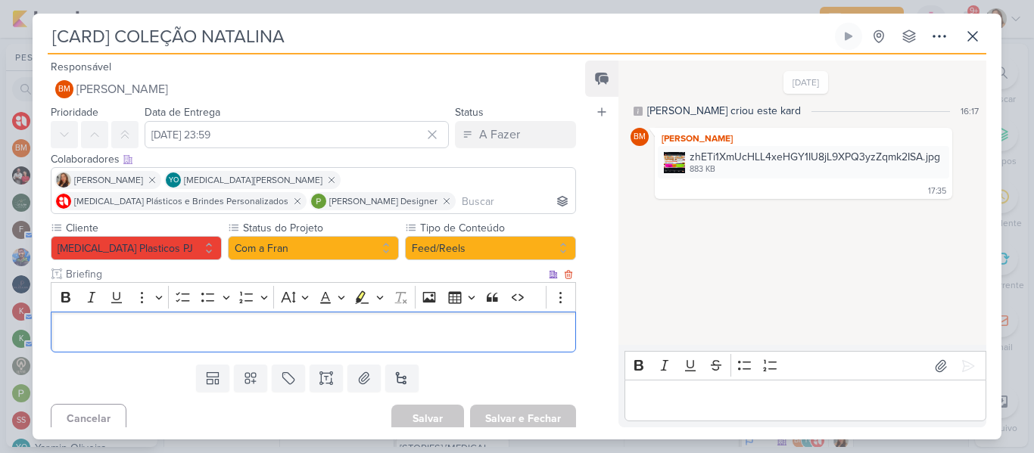
click at [368, 325] on p "Editor editing area: main" at bounding box center [313, 332] width 509 height 18
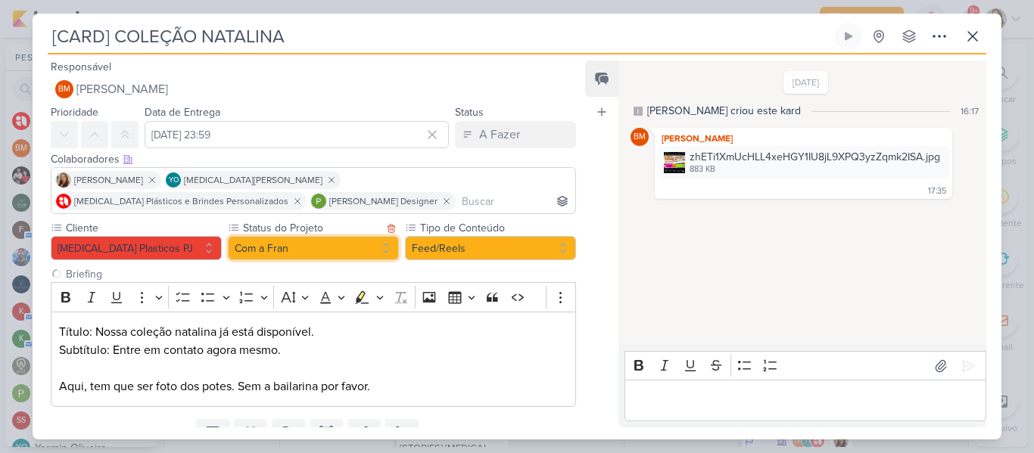
click at [370, 251] on button "Com a Fran" at bounding box center [313, 248] width 171 height 24
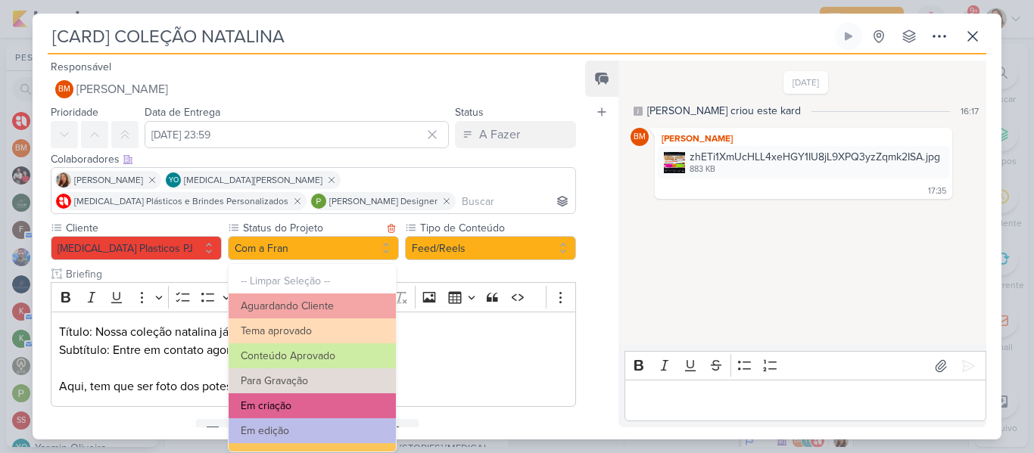
click at [314, 400] on button "Em criação" at bounding box center [312, 406] width 167 height 25
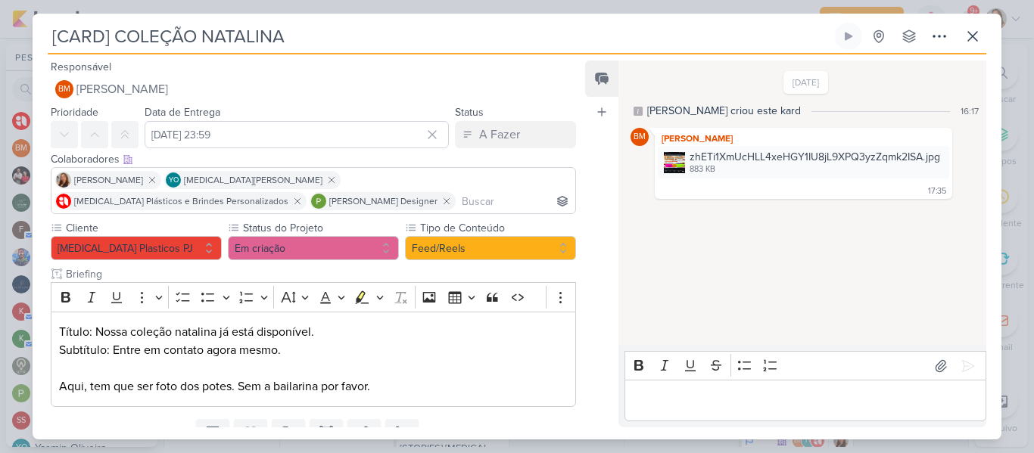
scroll to position [64, 0]
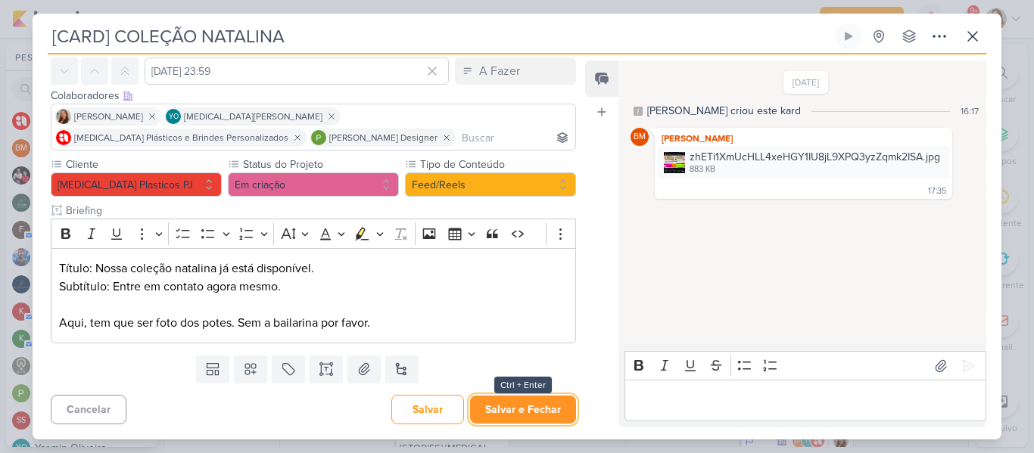
click at [495, 404] on button "Salvar e Fechar" at bounding box center [523, 410] width 106 height 28
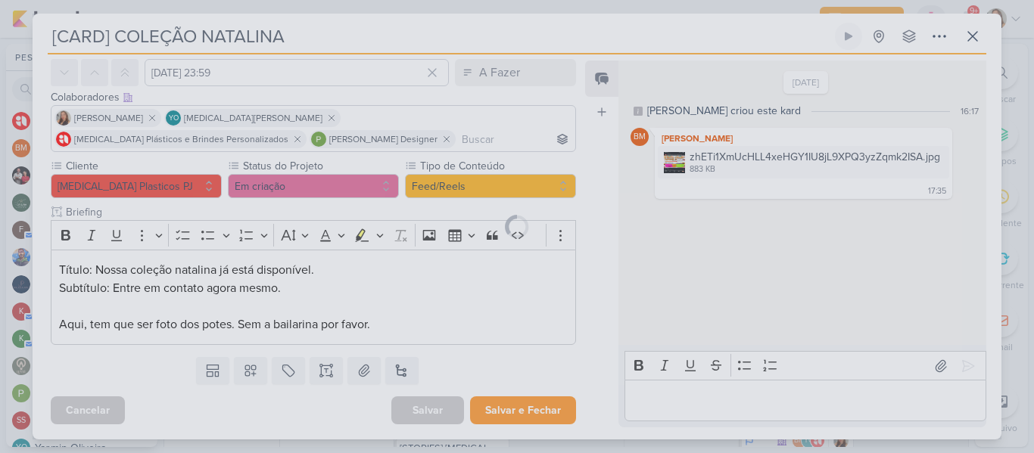
scroll to position [62, 0]
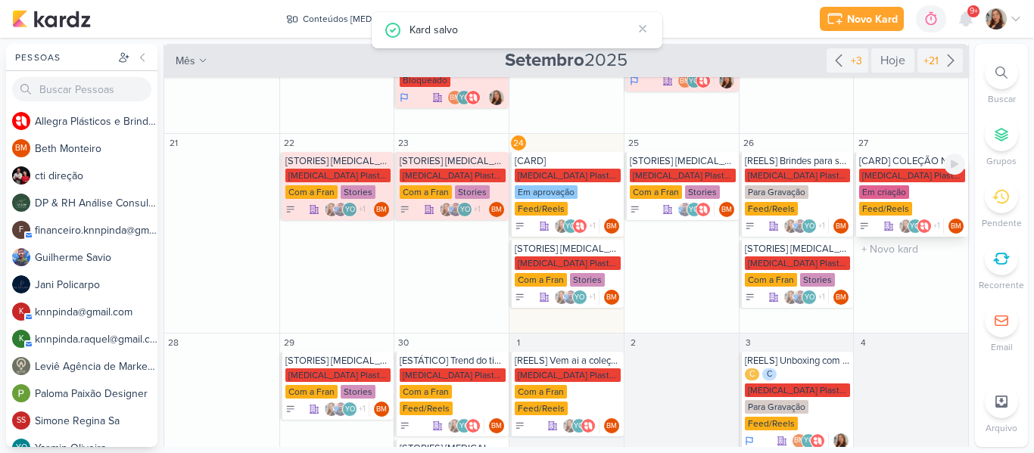
click at [896, 169] on div "[MEDICAL_DATA] Plasticos PJ" at bounding box center [912, 176] width 106 height 14
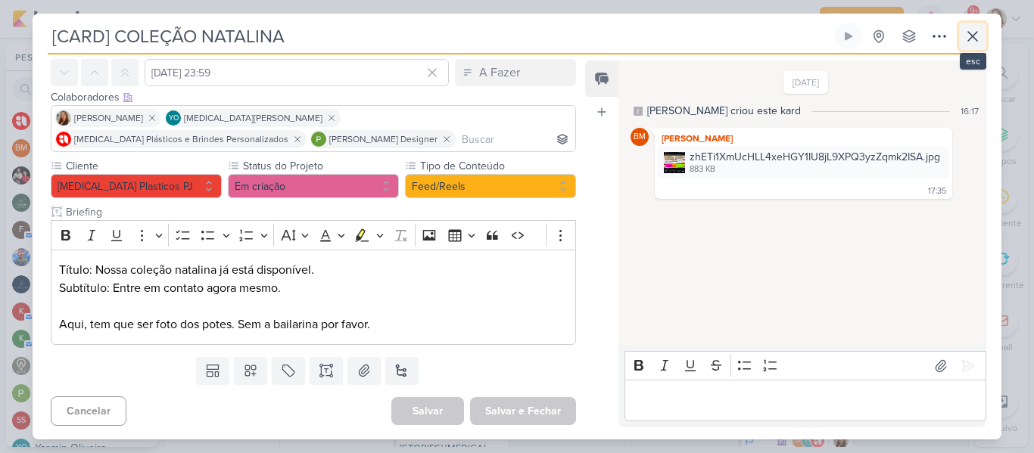
click at [980, 35] on icon at bounding box center [973, 36] width 18 height 18
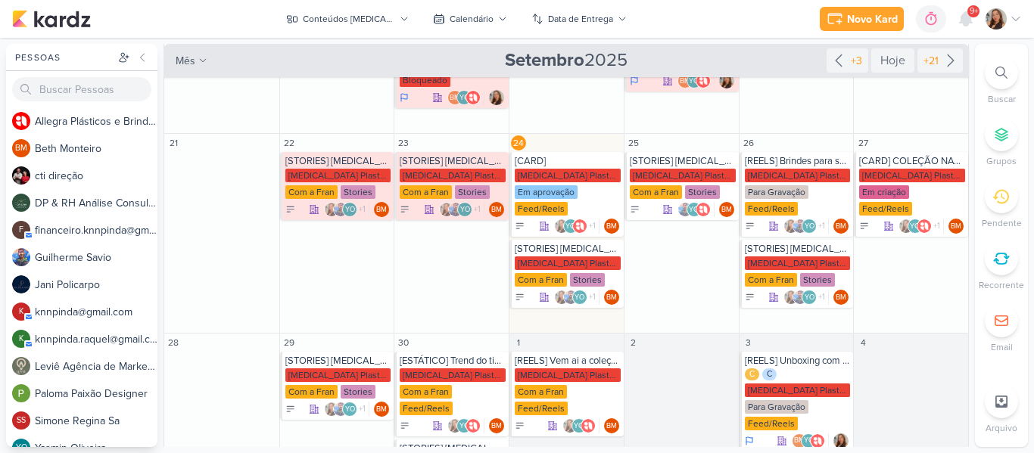
scroll to position [438, 0]
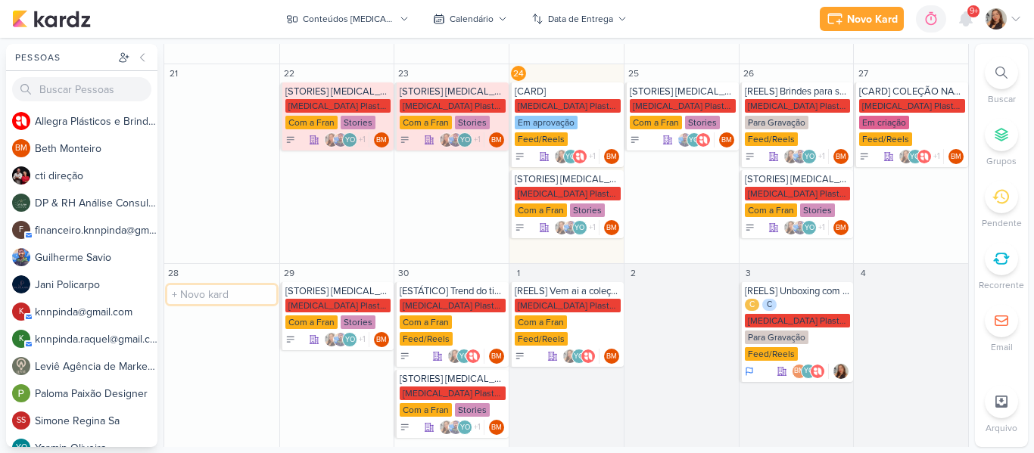
click at [232, 285] on input "text" at bounding box center [221, 294] width 109 height 19
type input "[REELS] Potes natalinos"
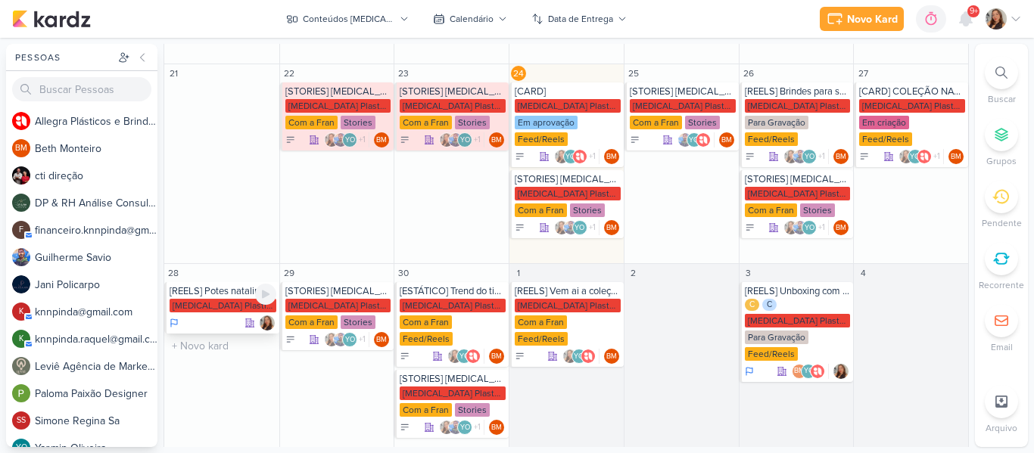
click at [197, 299] on div "[MEDICAL_DATA] Plasticos PJ" at bounding box center [223, 306] width 107 height 15
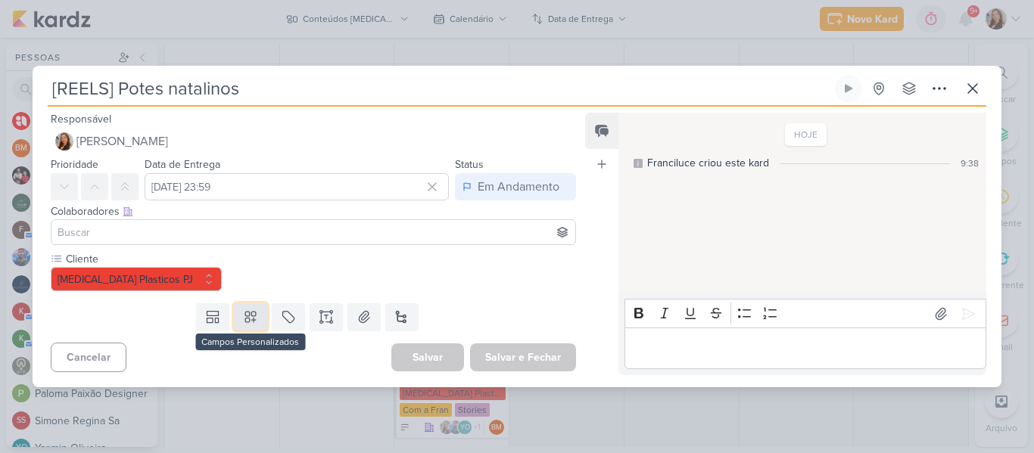
click at [251, 325] on button at bounding box center [250, 317] width 33 height 27
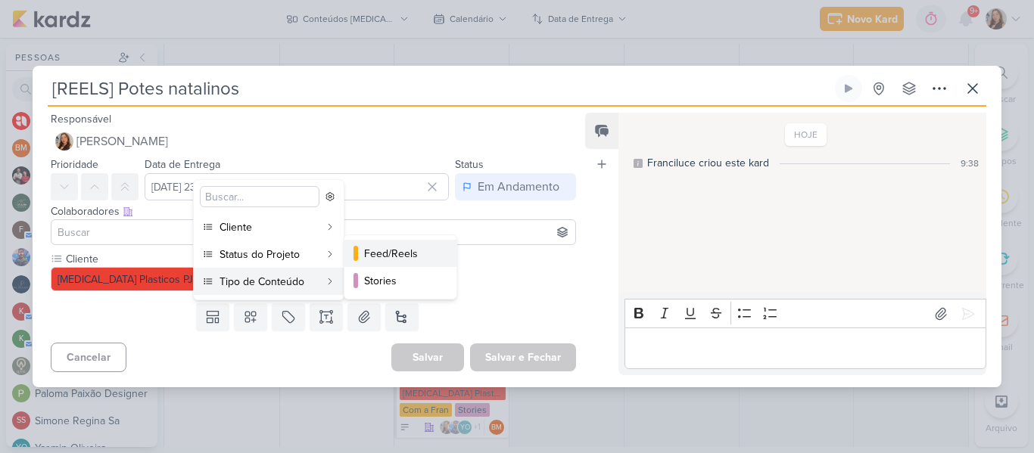
click at [405, 260] on div "Feed/Reels" at bounding box center [401, 254] width 74 height 16
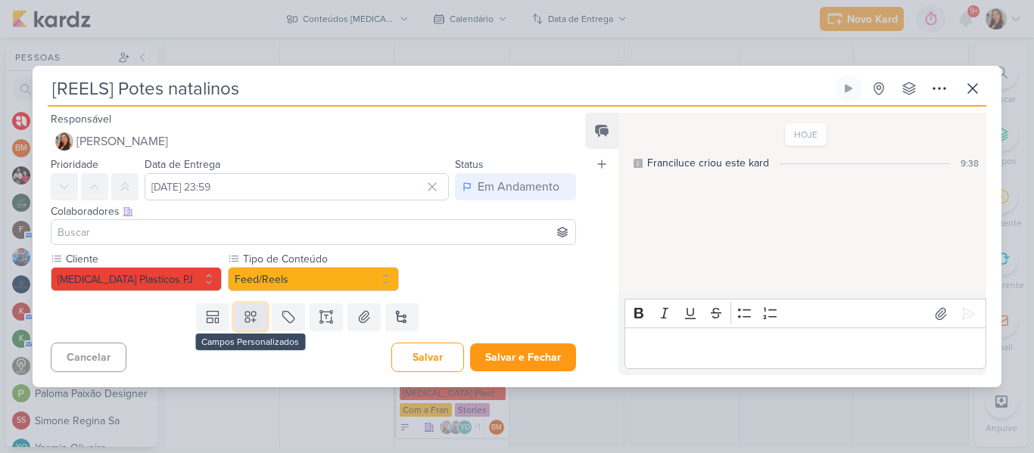
click at [237, 318] on button at bounding box center [250, 317] width 33 height 27
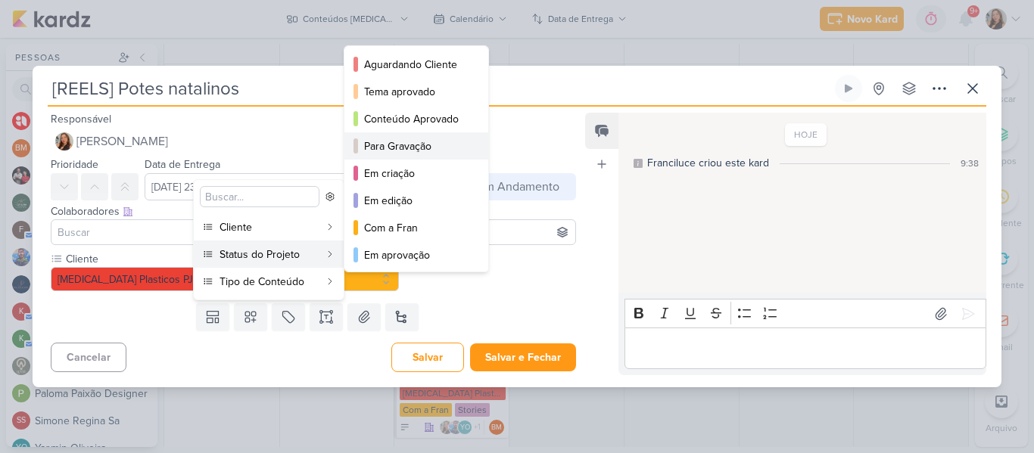
click at [384, 141] on div "Para Gravação" at bounding box center [417, 147] width 106 height 16
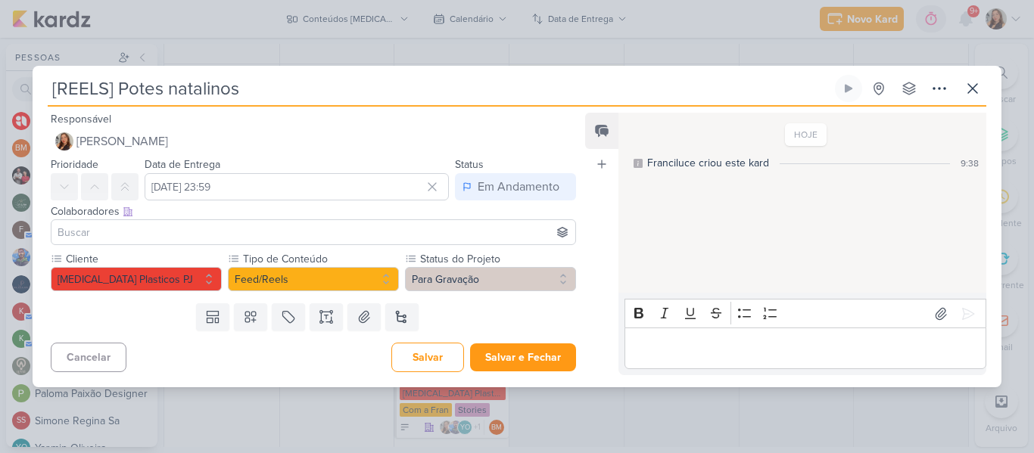
click at [349, 233] on input at bounding box center [314, 232] width 518 height 18
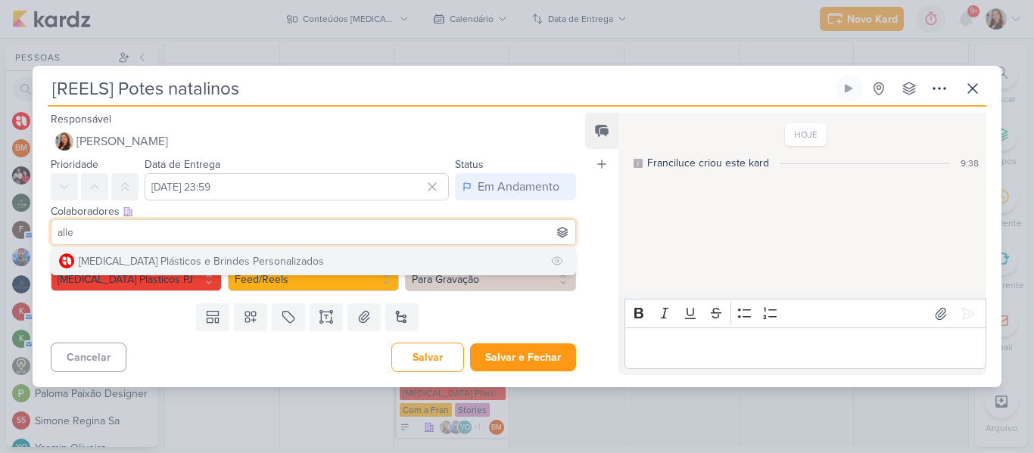
type input "alle"
click at [242, 259] on div "[MEDICAL_DATA] Plásticos e Brindes Personalizados" at bounding box center [201, 262] width 245 height 16
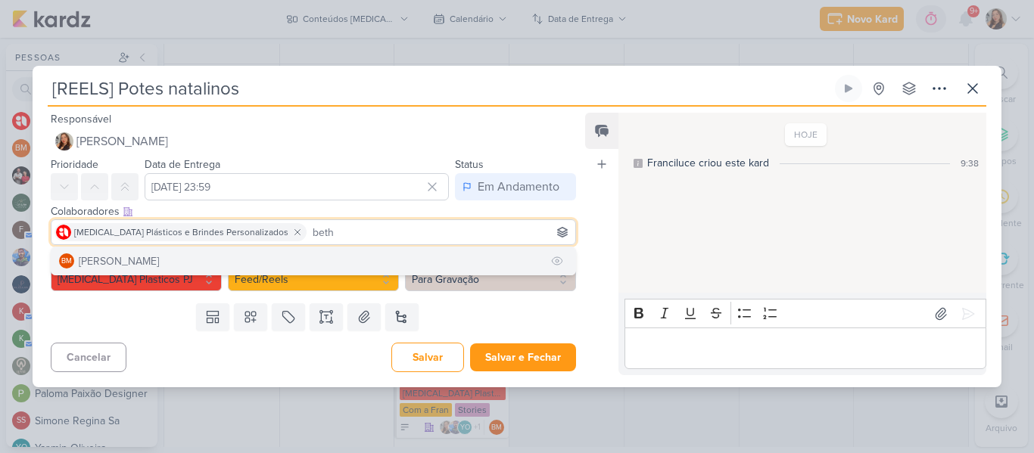
type input "beth"
click at [243, 262] on button "BM Beth Monteiro" at bounding box center [313, 261] width 524 height 27
type input "yasm"
click at [221, 264] on button "YO Yasmin Oliveira" at bounding box center [313, 261] width 524 height 27
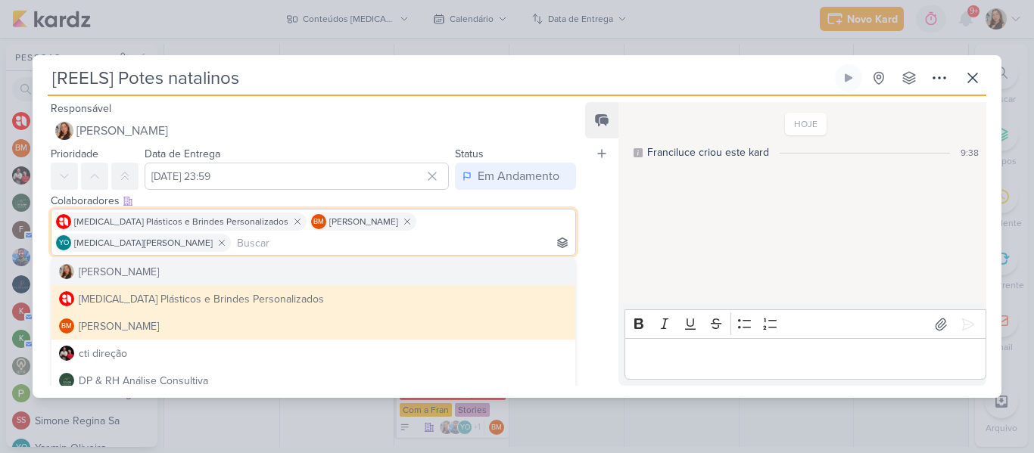
click at [626, 266] on div "HOJE Franciluce criou este kard 9:38" at bounding box center [802, 204] width 366 height 200
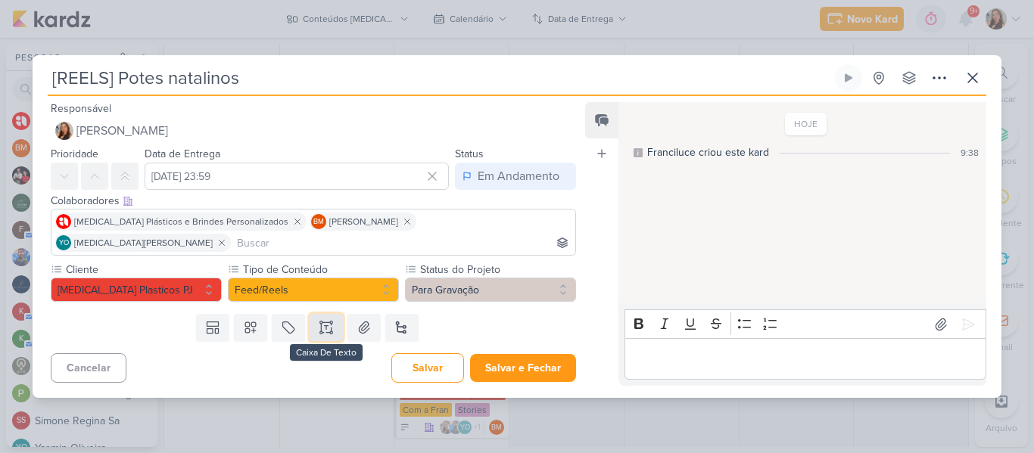
click at [333, 321] on button at bounding box center [326, 327] width 33 height 27
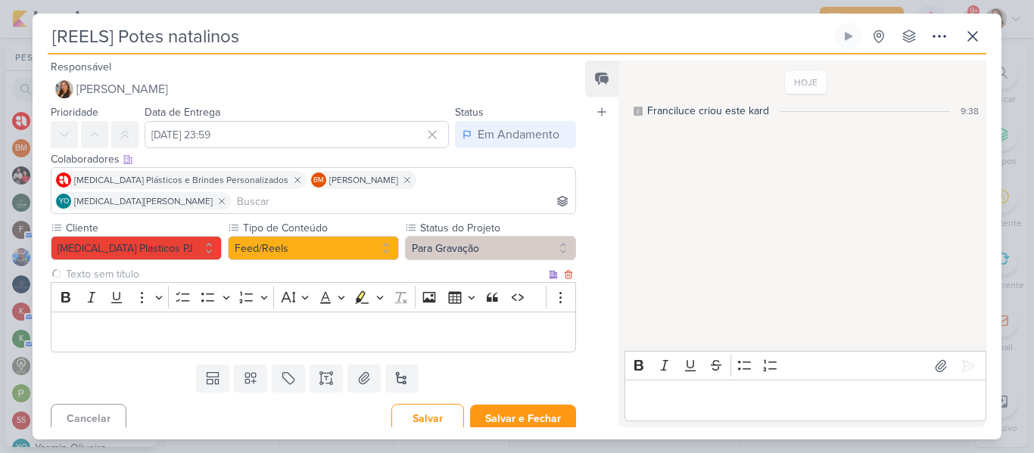
click at [224, 266] on input "text" at bounding box center [304, 274] width 483 height 16
type input "Brifieng"
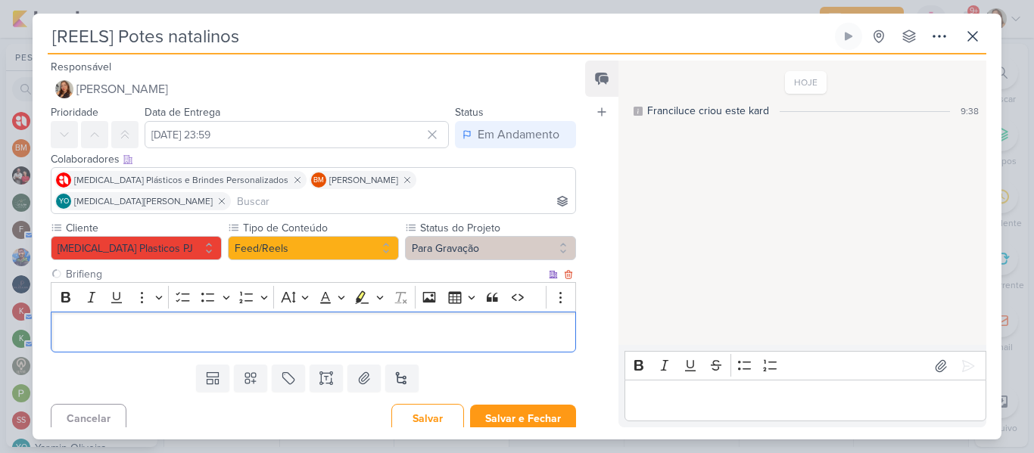
click at [226, 323] on p "Editor editing area: main" at bounding box center [313, 332] width 509 height 18
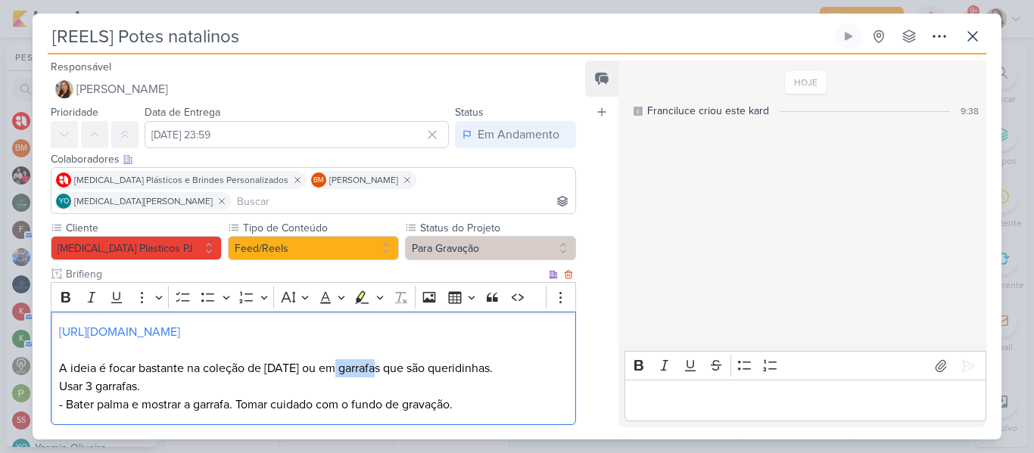
drag, startPoint x: 332, startPoint y: 347, endPoint x: 372, endPoint y: 348, distance: 39.4
click at [372, 360] on p "A ideia é focar bastante na coleção de [DATE] ou em garrafas que são queridinha…" at bounding box center [313, 369] width 509 height 18
click at [139, 378] on p "Usar 3 garrafas. - Bater palma e mostrar a garrafa. Tomar cuidado com o fundo d…" at bounding box center [313, 396] width 509 height 36
drag, startPoint x: 186, startPoint y: 385, endPoint x: 232, endPoint y: 384, distance: 45.4
click at [232, 384] on p "Usar 3 potes. - Bater palma e mostrar a garrafa. Tomar cuidado com o fundo de g…" at bounding box center [313, 396] width 509 height 36
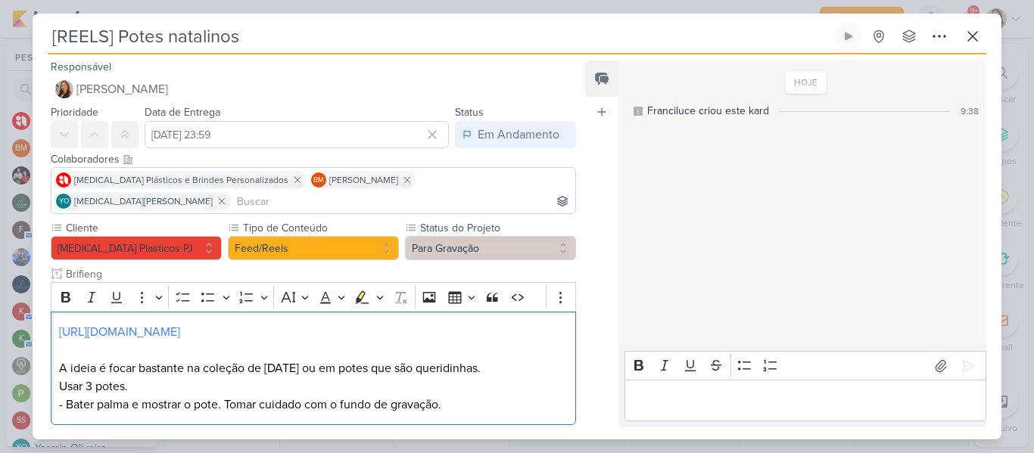
scroll to position [61, 0]
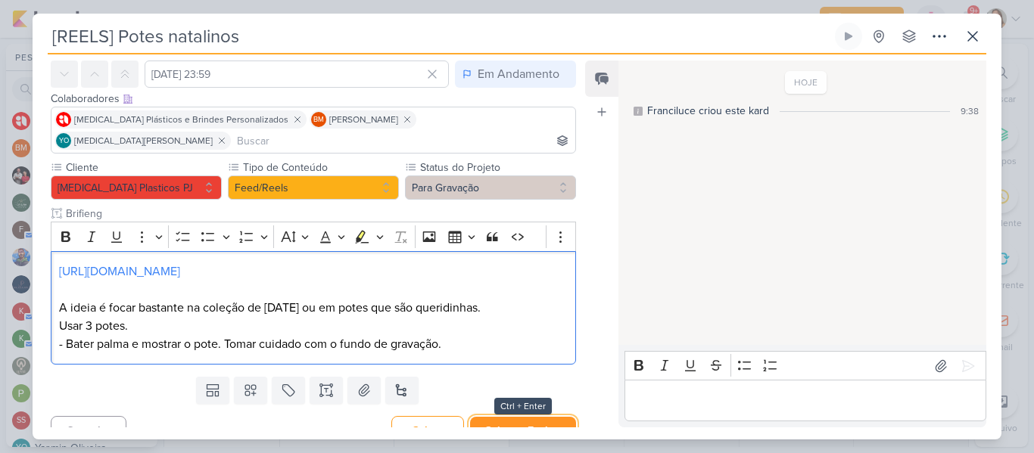
click at [525, 417] on button "Salvar e Fechar" at bounding box center [523, 431] width 106 height 28
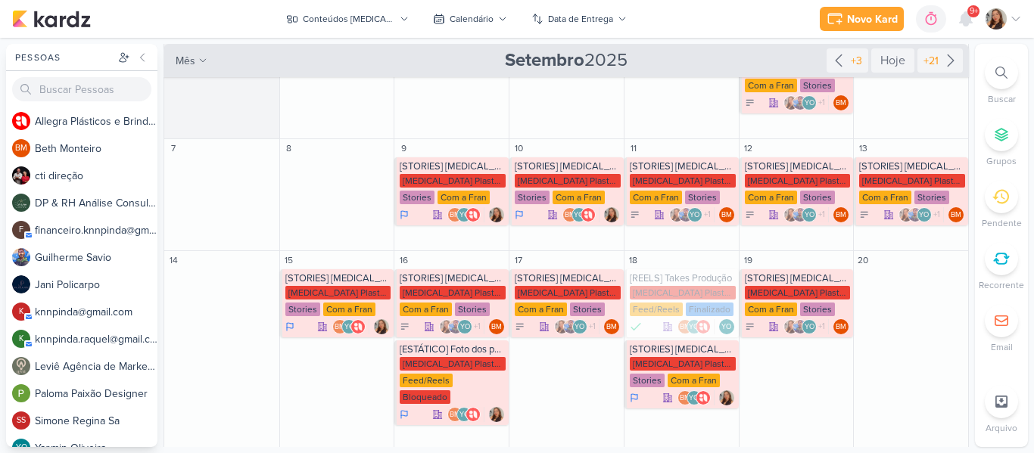
scroll to position [0, 0]
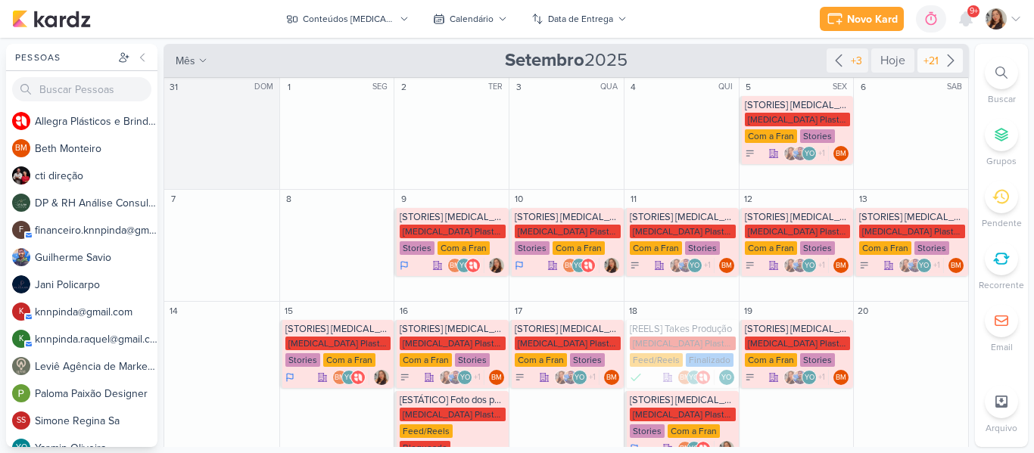
click at [947, 70] on div "+21" at bounding box center [940, 60] width 45 height 24
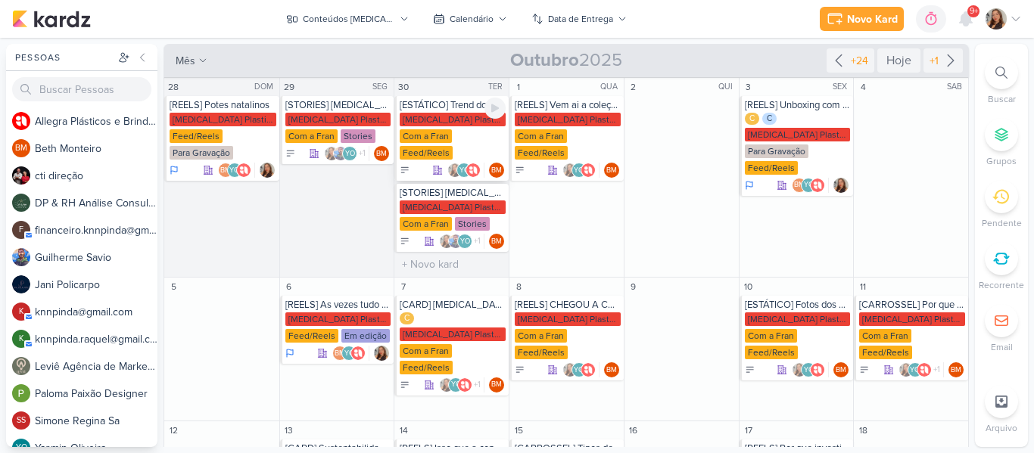
click at [425, 114] on div "[MEDICAL_DATA] Plasticos PJ" at bounding box center [453, 120] width 106 height 14
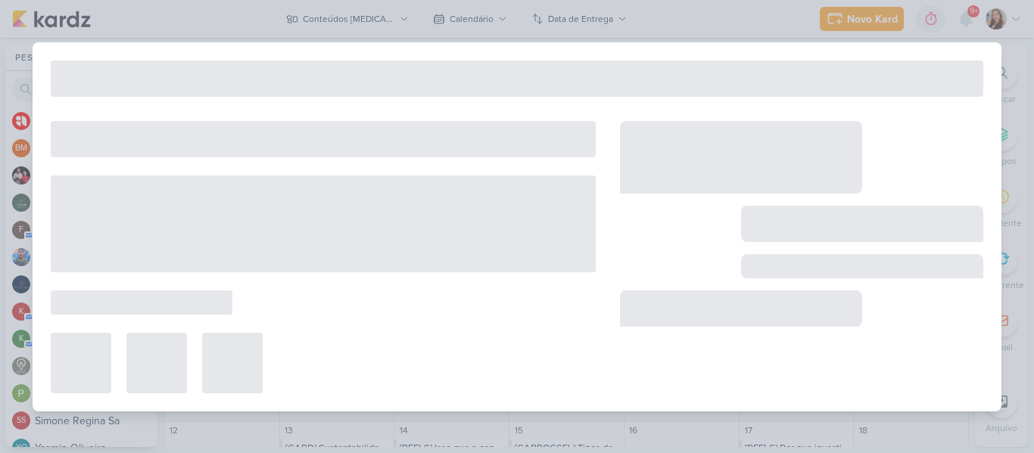
type input "[ESTÁTICO] Trend do tik tok"
type input "30 de setembro de 2025 às 23:59"
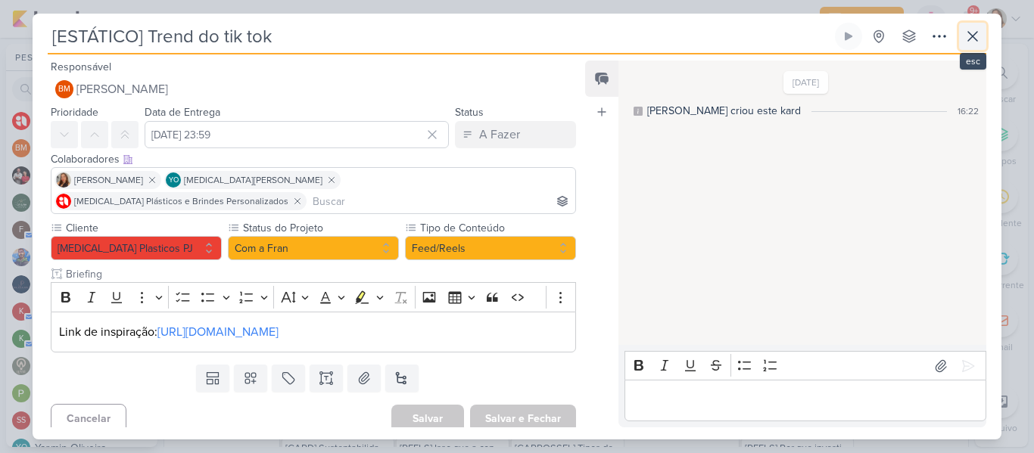
click at [974, 39] on icon at bounding box center [973, 36] width 18 height 18
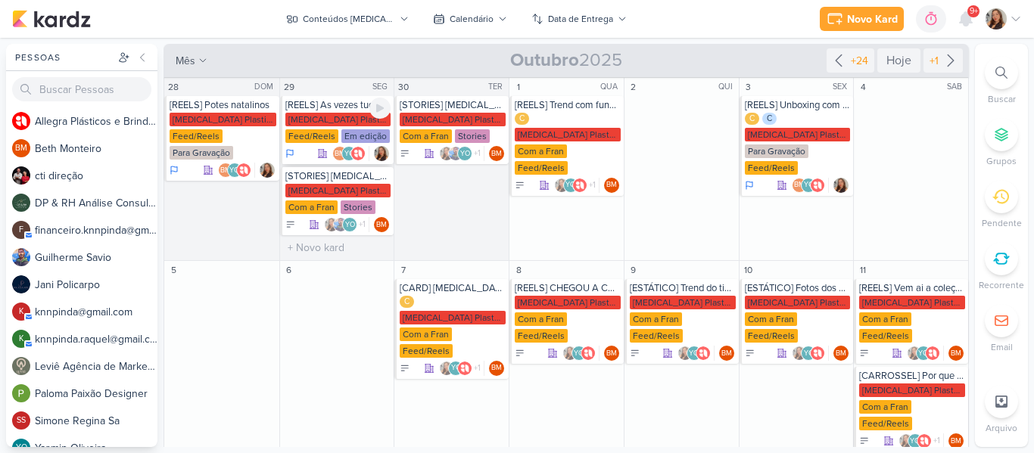
click at [321, 113] on div "[MEDICAL_DATA] Plasticos PJ" at bounding box center [338, 120] width 106 height 14
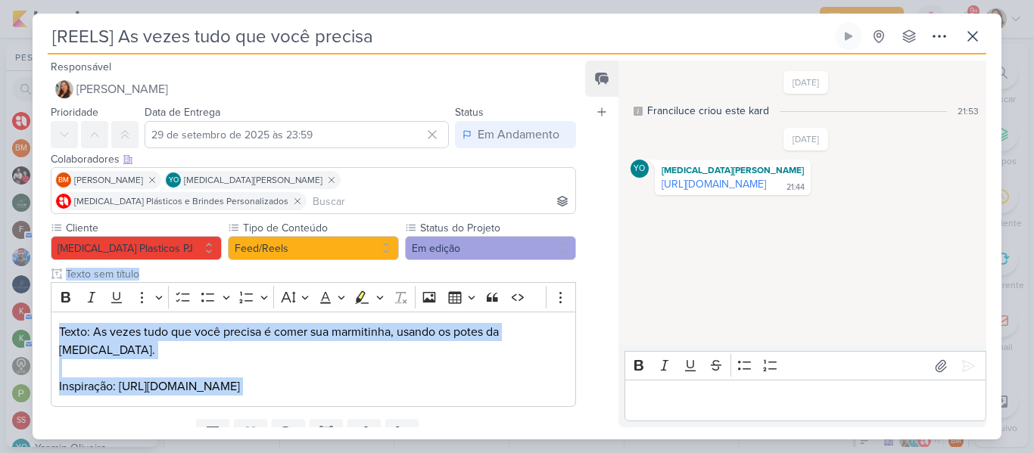
drag, startPoint x: 575, startPoint y: 283, endPoint x: 588, endPoint y: 361, distance: 79.0
click at [588, 361] on div "Responsável Franciluce Carvalho Nenhum contato encontrado create new contact No…" at bounding box center [517, 247] width 969 height 385
click at [594, 266] on div "Feed Atrelar email Solte o email para atrelar ao kard" at bounding box center [601, 244] width 33 height 367
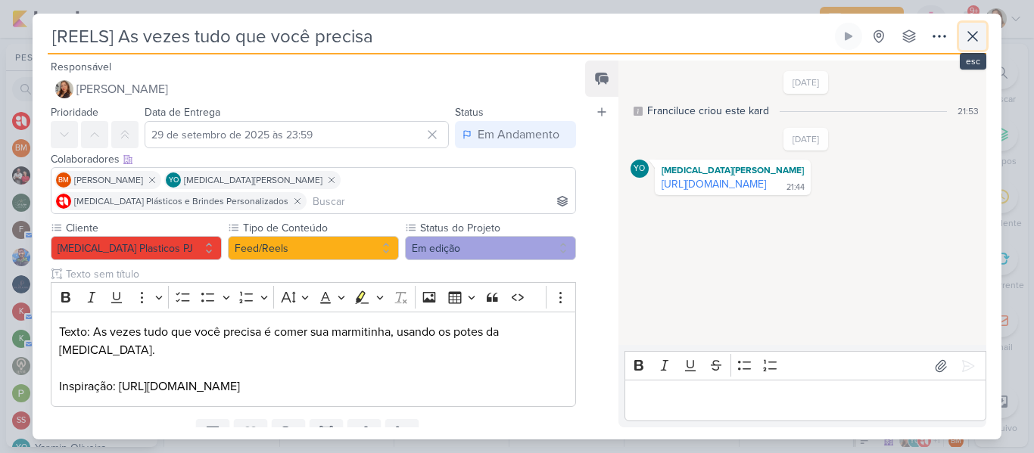
click at [979, 42] on icon at bounding box center [973, 36] width 18 height 18
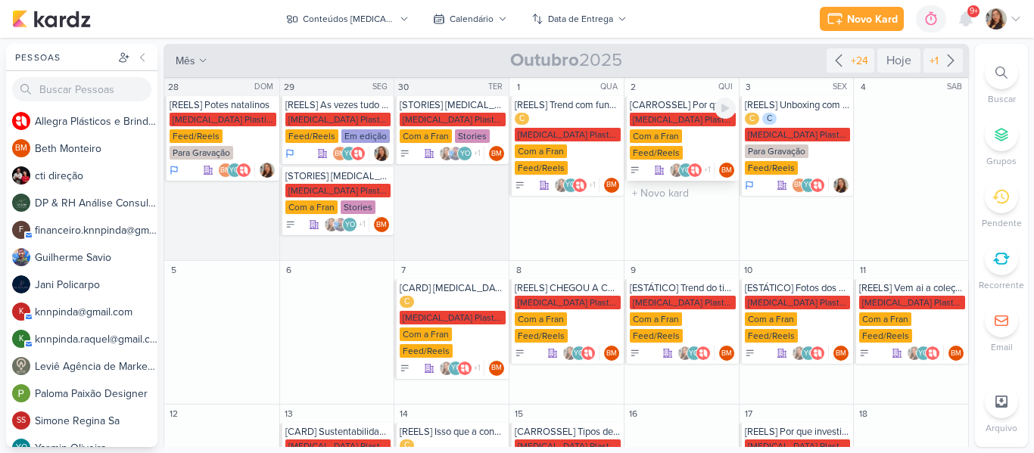
click at [689, 133] on div "Allegra Plasticos PJ Com a Fran Feed/Reels" at bounding box center [683, 137] width 106 height 48
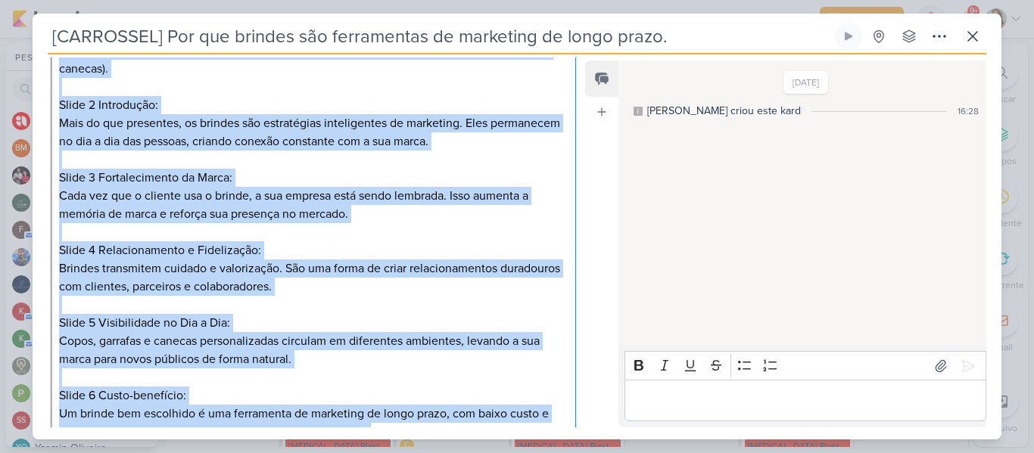
scroll to position [500, 0]
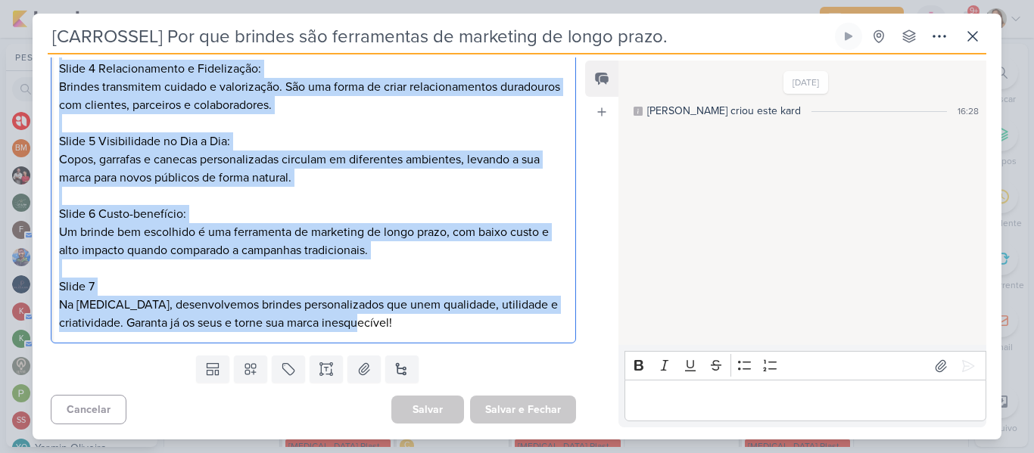
drag, startPoint x: 58, startPoint y: 217, endPoint x: 476, endPoint y: 328, distance: 433.2
click at [476, 328] on div "Slide 1 Capa: Por que brindes são ferramentas de marketing de longo prazo? Fund…" at bounding box center [313, 78] width 525 height 532
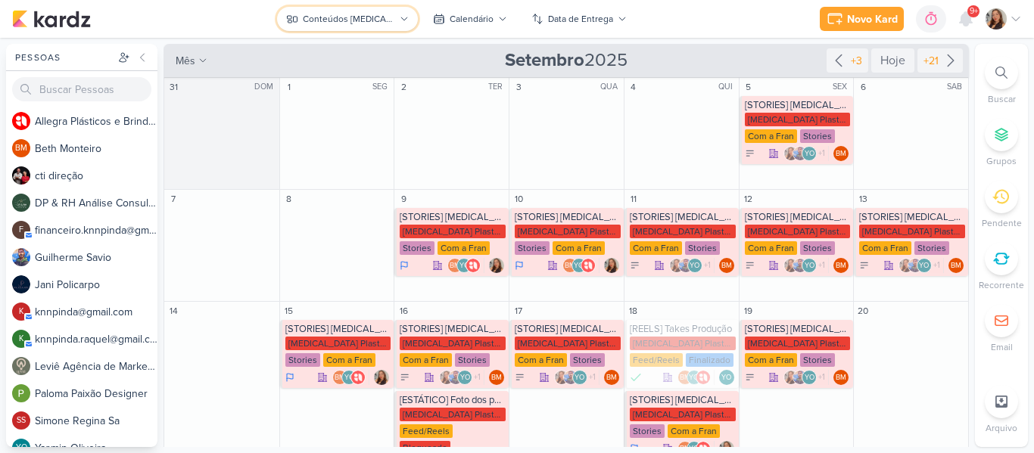
click at [385, 8] on button "Conteúdos [MEDICAL_DATA] Plásticos" at bounding box center [347, 19] width 140 height 24
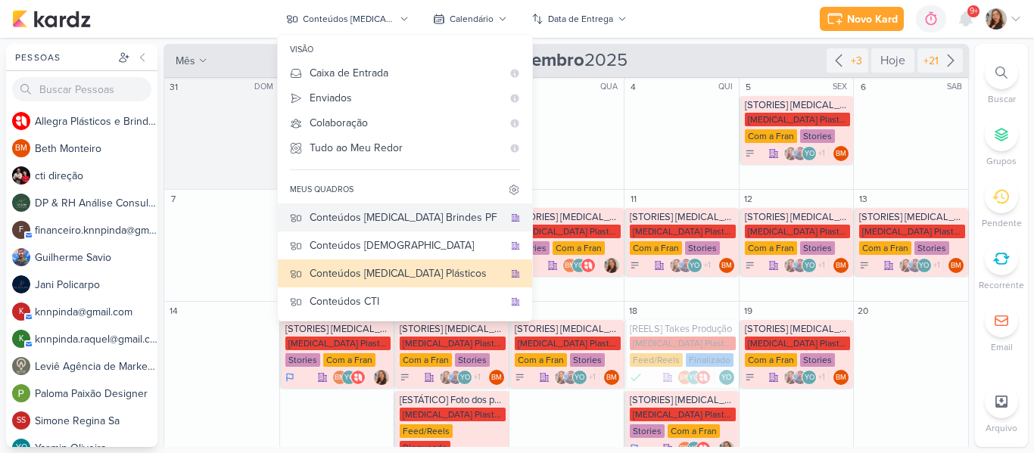
click at [394, 216] on div "Conteúdos [MEDICAL_DATA] Brindes PF" at bounding box center [407, 218] width 194 height 16
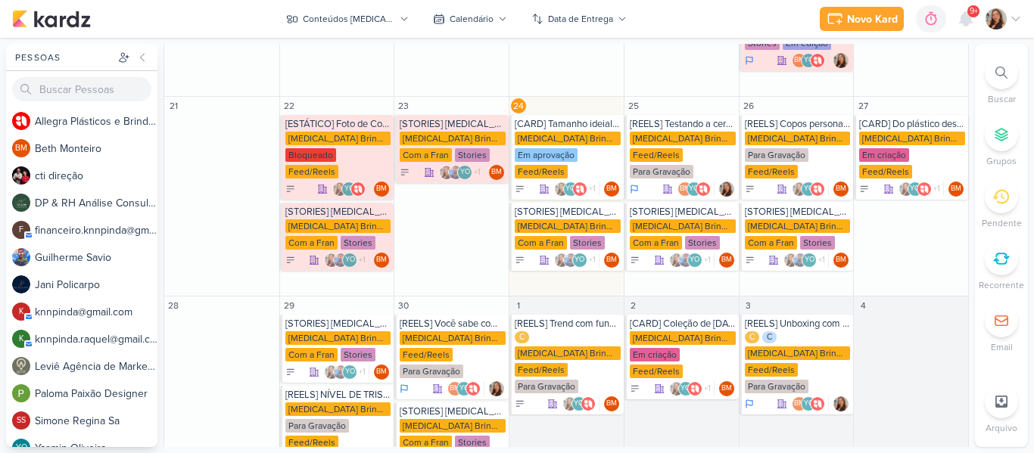
scroll to position [478, 0]
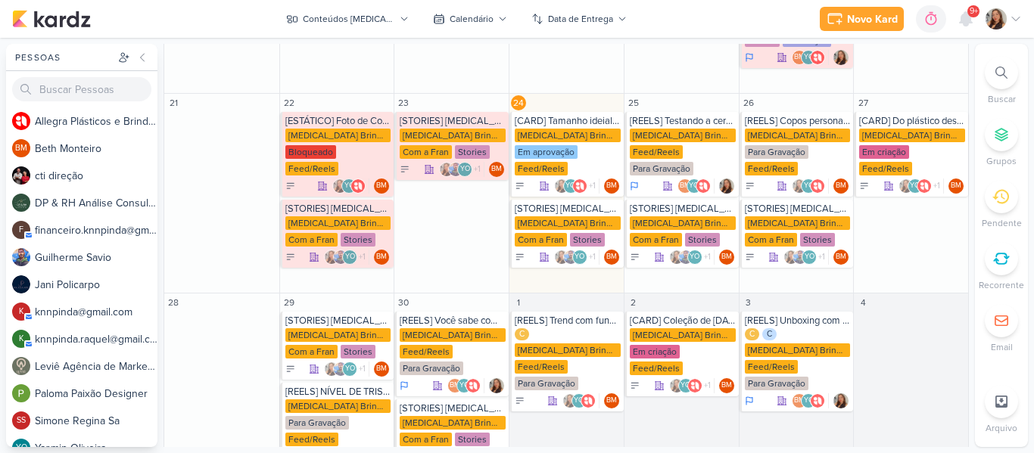
drag, startPoint x: 971, startPoint y: 335, endPoint x: 972, endPoint y: 344, distance: 8.5
click at [972, 344] on div "Pessoas [GEOGRAPHIC_DATA] A l l e g r a P l á s t i c o s e B r i n d e s P e r…" at bounding box center [517, 246] width 1034 height 404
click at [700, 315] on div "[CARD] Coleção de [DATE] ja disponivel" at bounding box center [683, 321] width 106 height 12
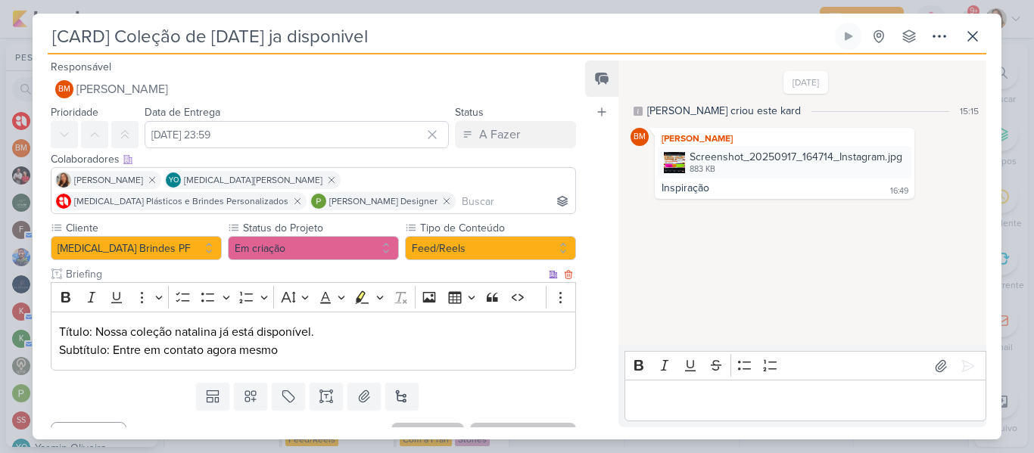
click at [305, 353] on p "Subtítulo: Entre em contato agora mesmo" at bounding box center [313, 350] width 509 height 18
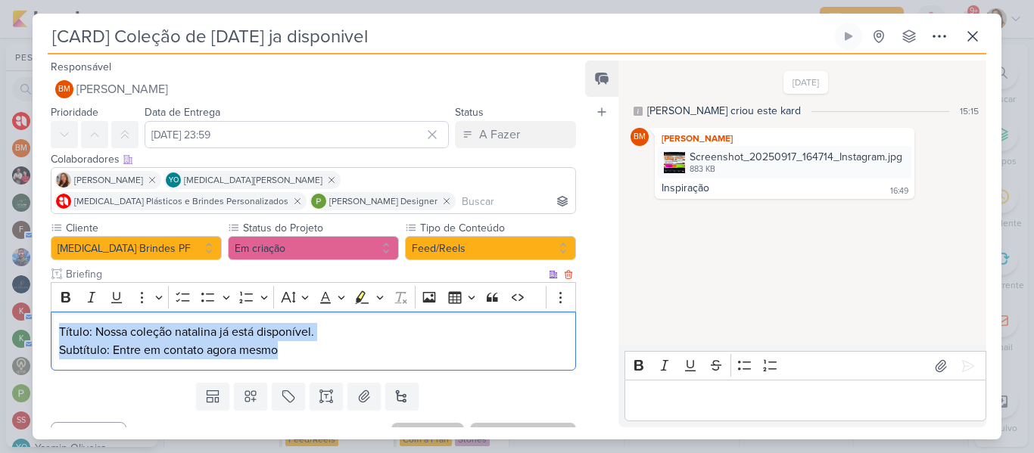
drag, startPoint x: 320, startPoint y: 355, endPoint x: 48, endPoint y: 335, distance: 273.3
click at [48, 335] on div "Cliente [MEDICAL_DATA] Brindes PF Status do Projeto" at bounding box center [308, 298] width 550 height 157
copy div "Título: Nossa coleção natalina já está disponível. Subtítulo: Entre em contato …"
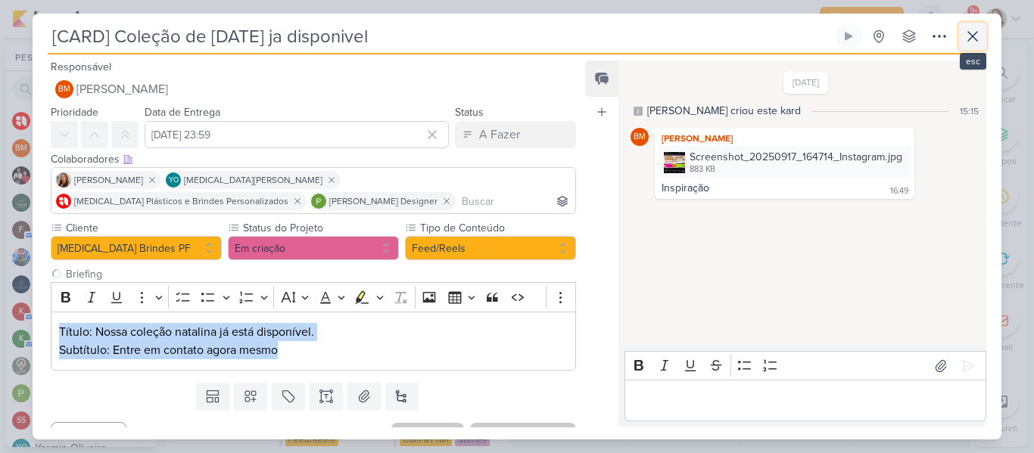
click at [982, 33] on button at bounding box center [972, 36] width 27 height 27
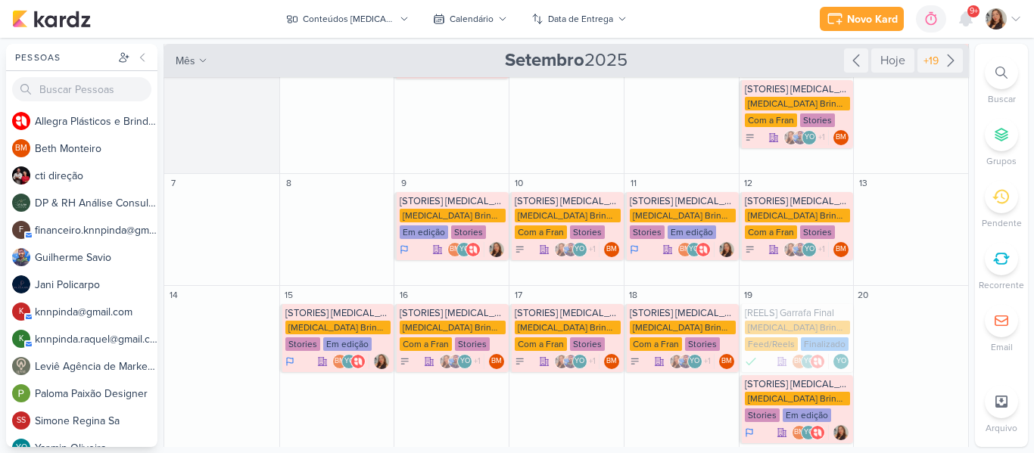
scroll to position [98, 0]
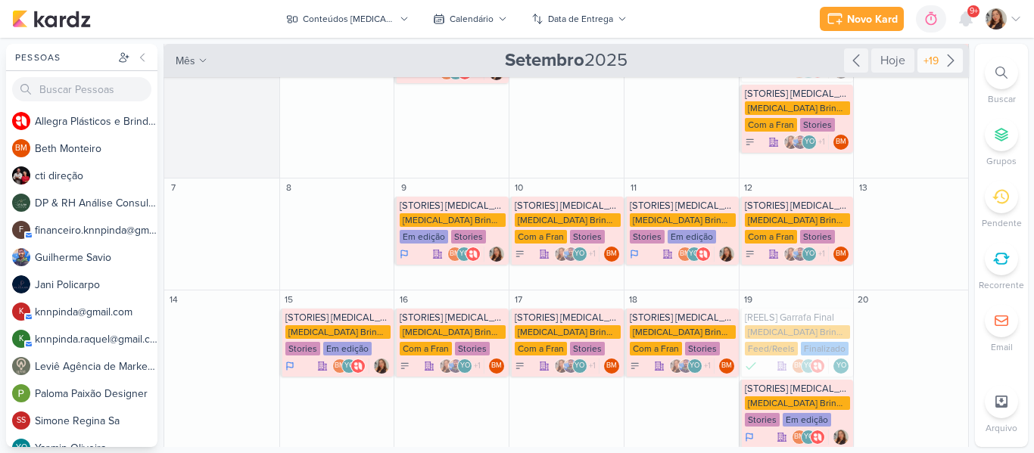
click at [948, 64] on icon at bounding box center [951, 60] width 18 height 18
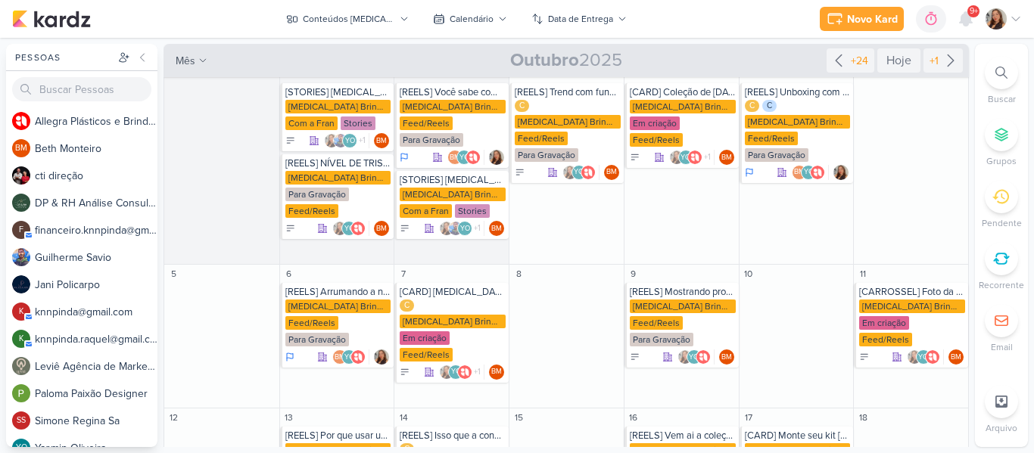
scroll to position [0, 0]
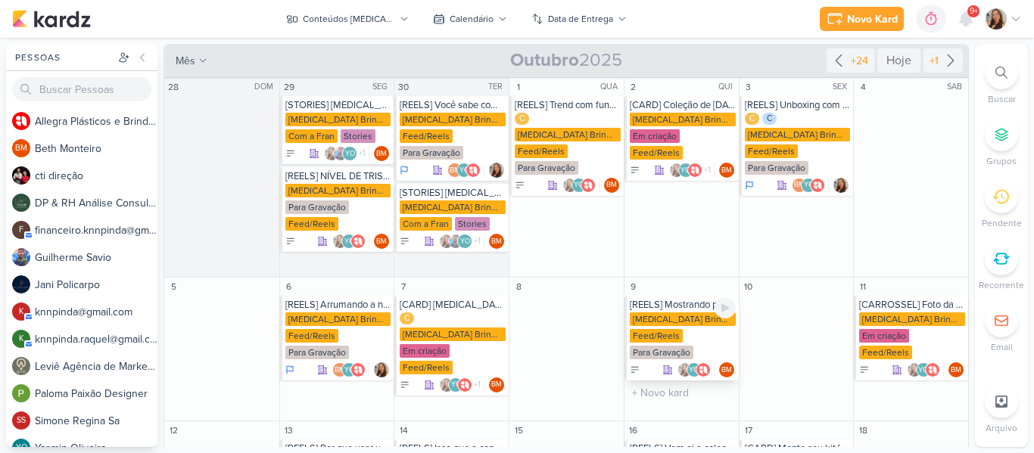
click at [678, 315] on div "[MEDICAL_DATA] Brindes PF" at bounding box center [683, 320] width 106 height 14
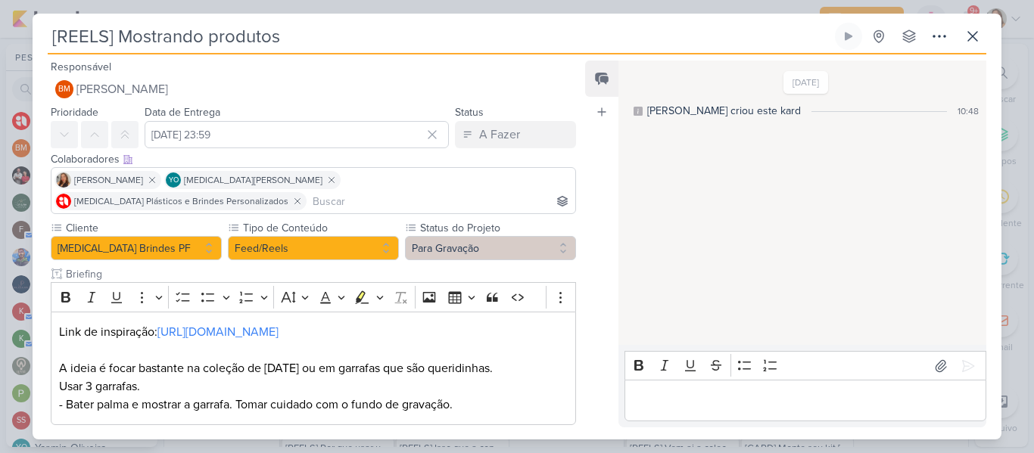
click at [583, 167] on div "Responsável BM [GEOGRAPHIC_DATA] Nenhum contato encontrado create new contact N…" at bounding box center [517, 247] width 969 height 385
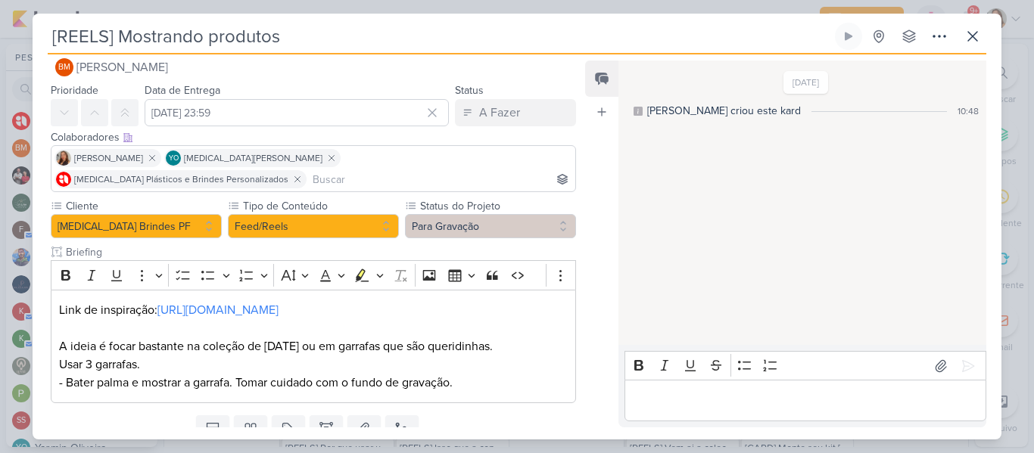
scroll to position [55, 0]
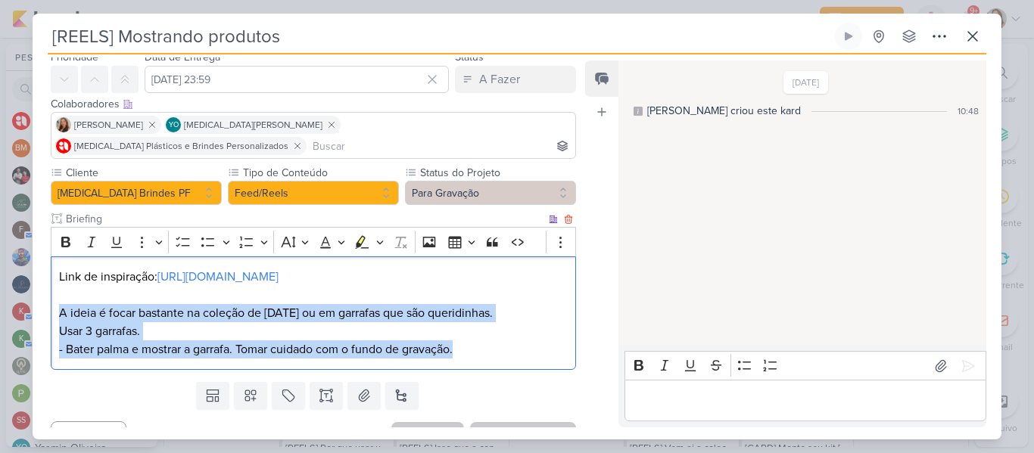
drag, startPoint x: 61, startPoint y: 307, endPoint x: 510, endPoint y: 347, distance: 450.7
click at [510, 347] on div "Link de inspiração: [URL][DOMAIN_NAME] A ideia é focar bastante na coleção de […" at bounding box center [313, 314] width 525 height 114
copy div "A ideia é focar bastante na coleção de [DATE] ou em garrafas que são queridinha…"
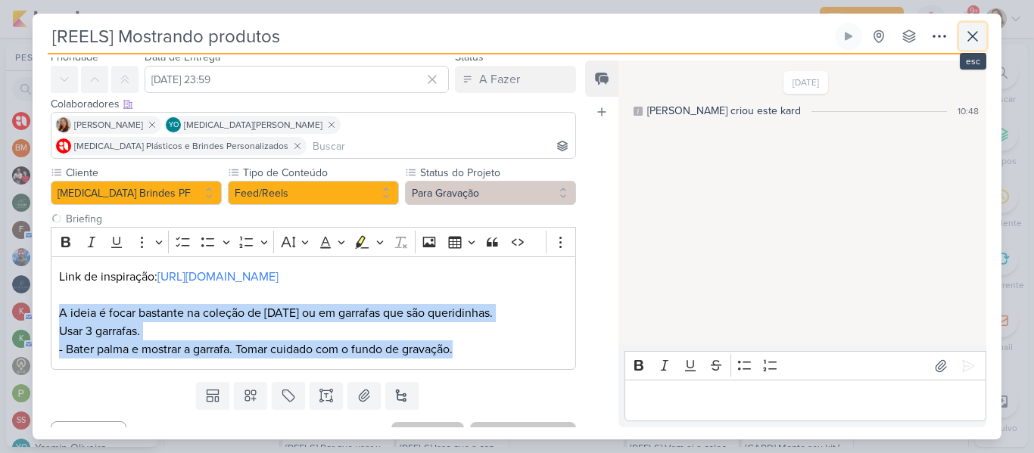
click at [967, 42] on icon at bounding box center [973, 36] width 18 height 18
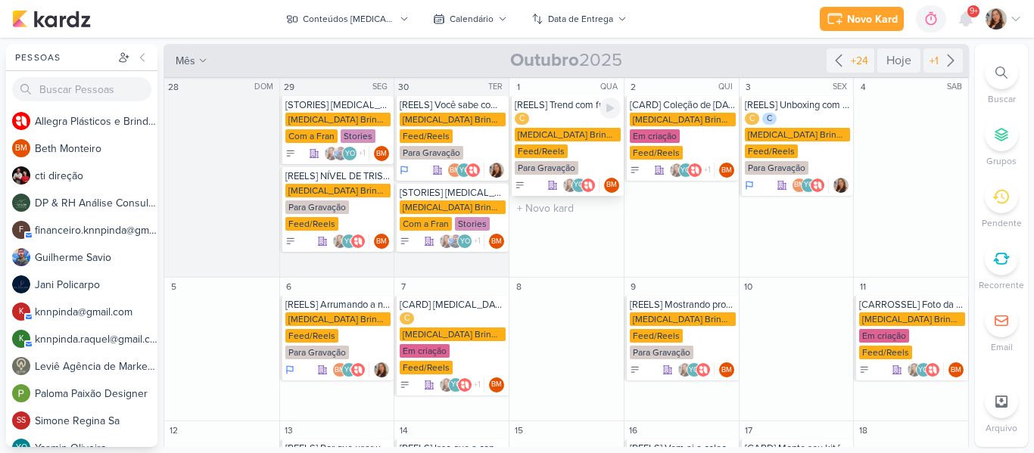
click at [539, 128] on div "[MEDICAL_DATA] Brindes PF" at bounding box center [568, 135] width 106 height 14
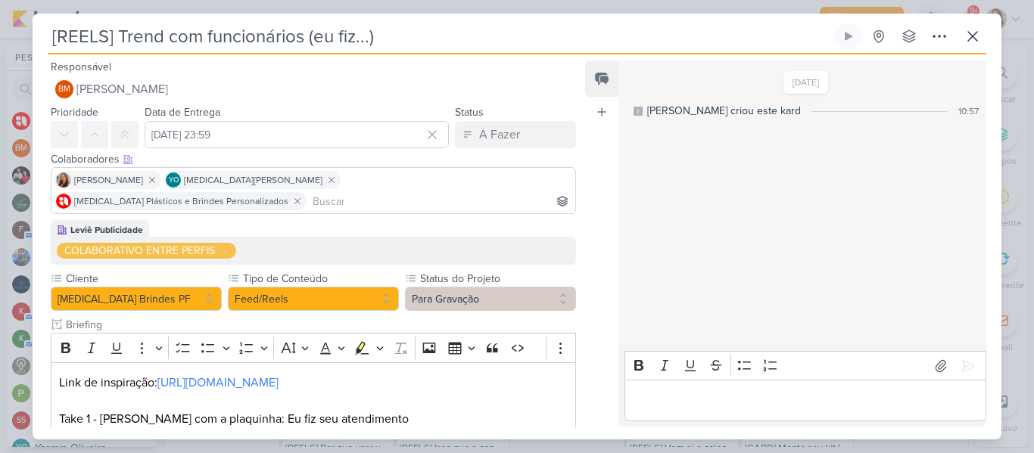
drag, startPoint x: 416, startPoint y: 40, endPoint x: 0, endPoint y: 38, distance: 415.6
click at [0, 38] on div "[REELS] Trend com funcionários (eu fiz...) Criado por [PERSON_NAME]" at bounding box center [517, 226] width 1034 height 453
click at [965, 37] on icon at bounding box center [973, 36] width 18 height 18
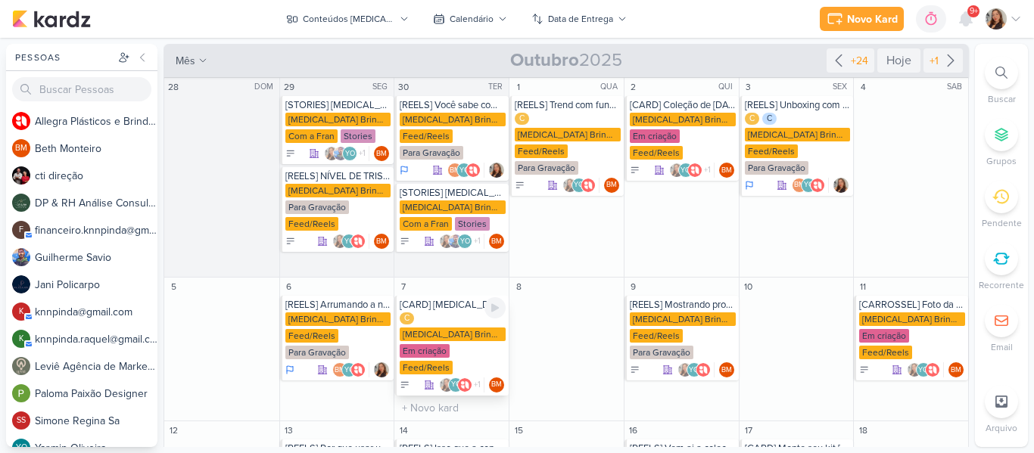
click at [460, 307] on div "[CARD] [MEDICAL_DATA]: presentes e produtos que fazem parte da sua rotina." at bounding box center [453, 305] width 106 height 12
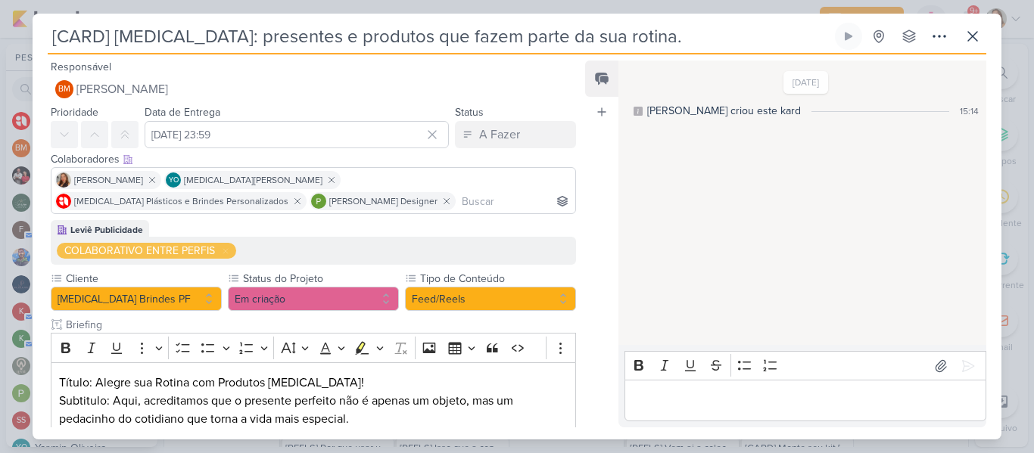
scroll to position [114, 0]
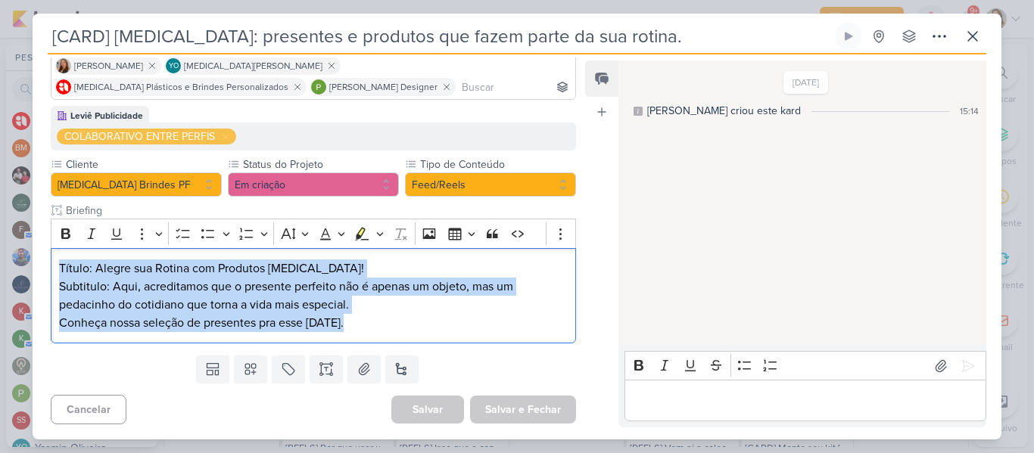
drag, startPoint x: 61, startPoint y: 266, endPoint x: 392, endPoint y: 351, distance: 342.3
click at [392, 351] on div "Responsável BM [GEOGRAPHIC_DATA] Nenhum contato encontrado create new contact N…" at bounding box center [308, 243] width 550 height 370
copy div "Título: Alegre sua Rotina com Produtos [MEDICAL_DATA]! Subtitulo: Aqui, acredit…"
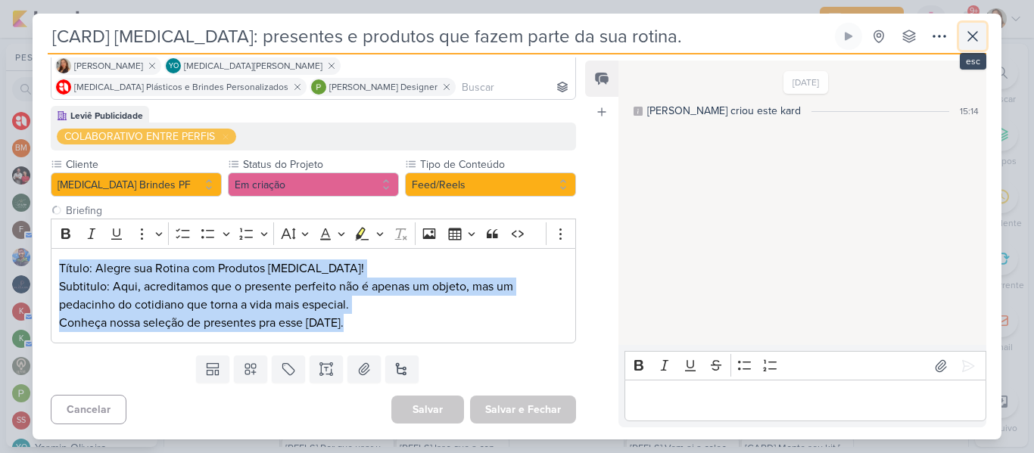
click at [961, 45] on button at bounding box center [972, 36] width 27 height 27
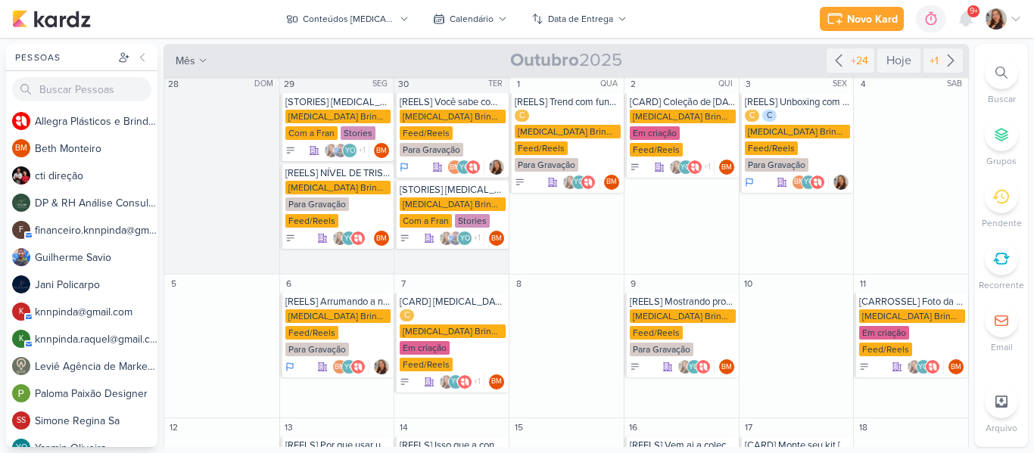
scroll to position [0, 0]
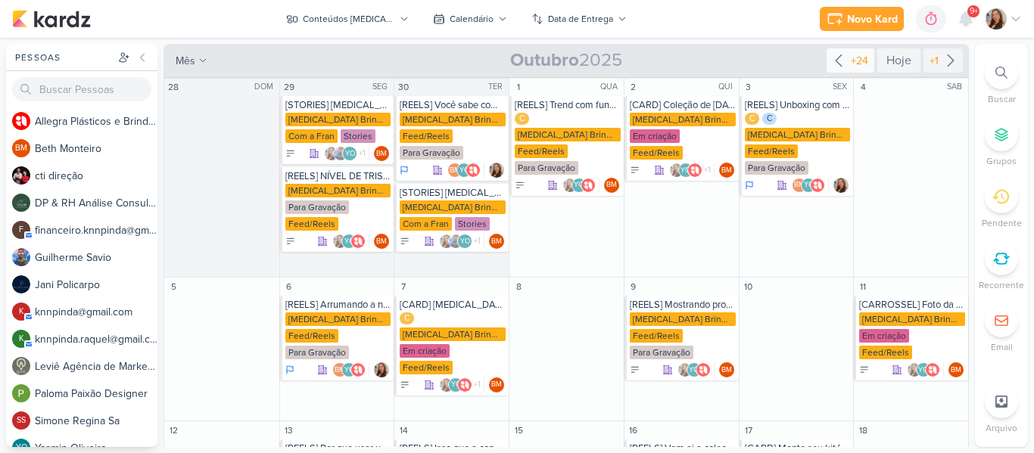
click at [862, 55] on div "+24" at bounding box center [859, 61] width 23 height 16
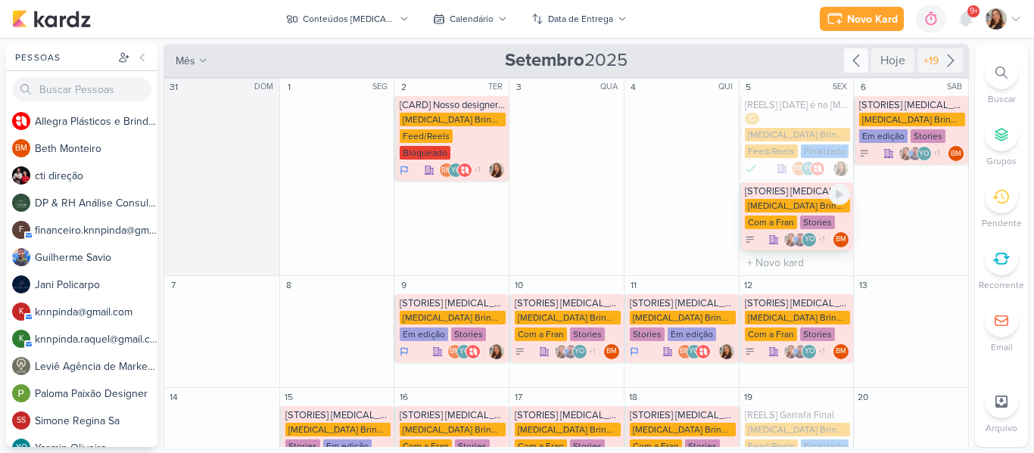
click at [801, 199] on div "[MEDICAL_DATA] Brindes PF" at bounding box center [798, 206] width 106 height 14
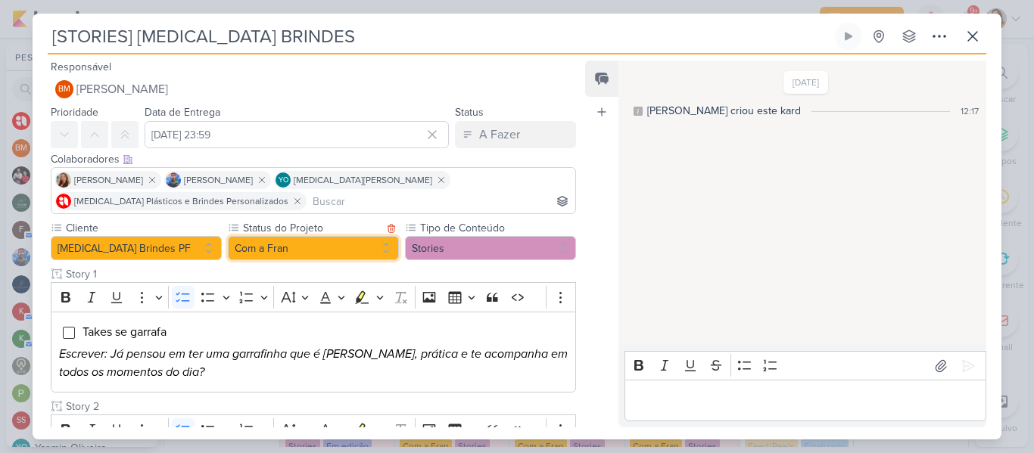
click at [363, 248] on button "Com a Fran" at bounding box center [313, 248] width 171 height 24
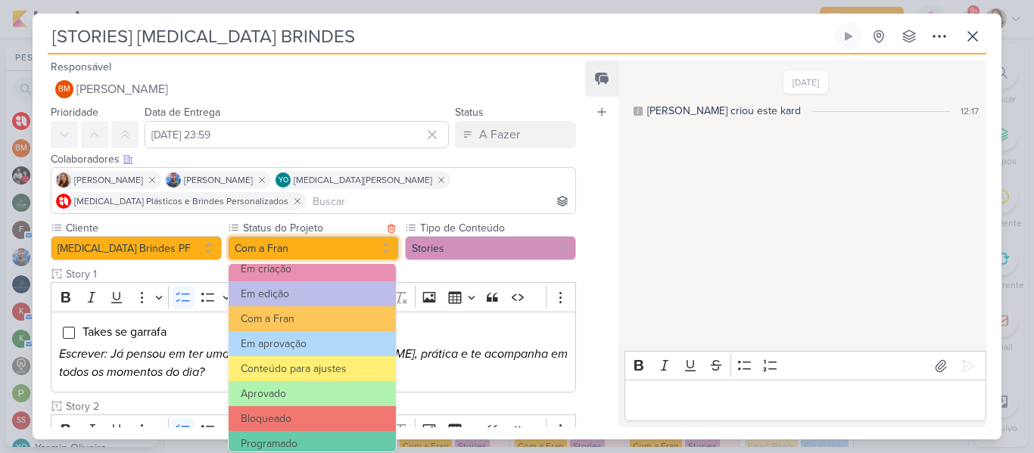
scroll to position [171, 0]
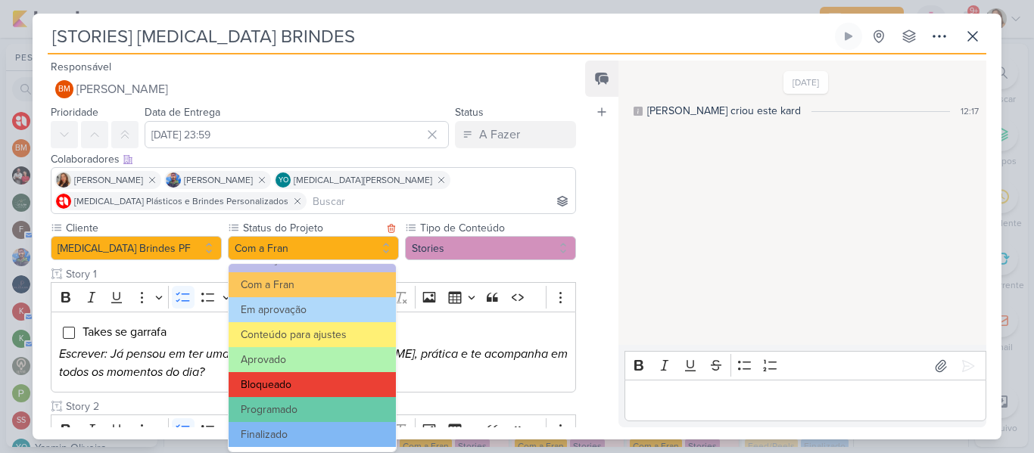
click at [351, 392] on button "Bloqueado" at bounding box center [312, 384] width 167 height 25
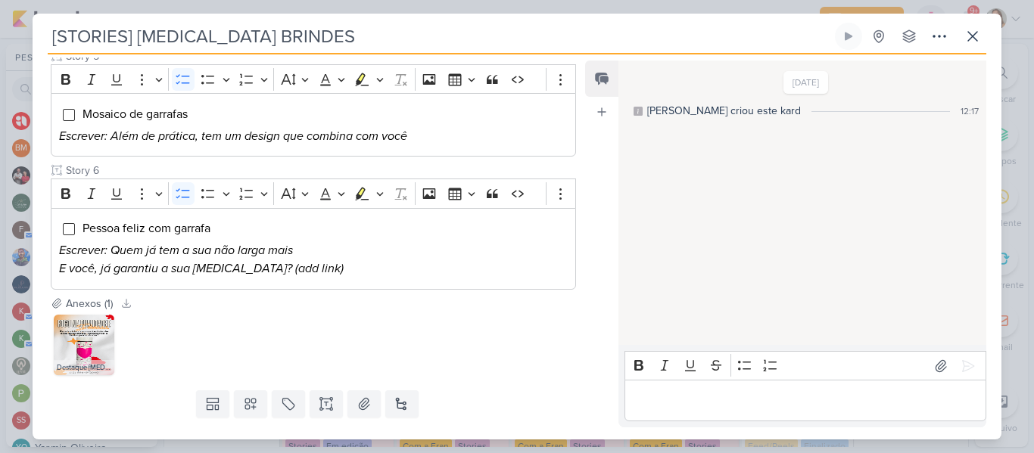
scroll to position [777, 0]
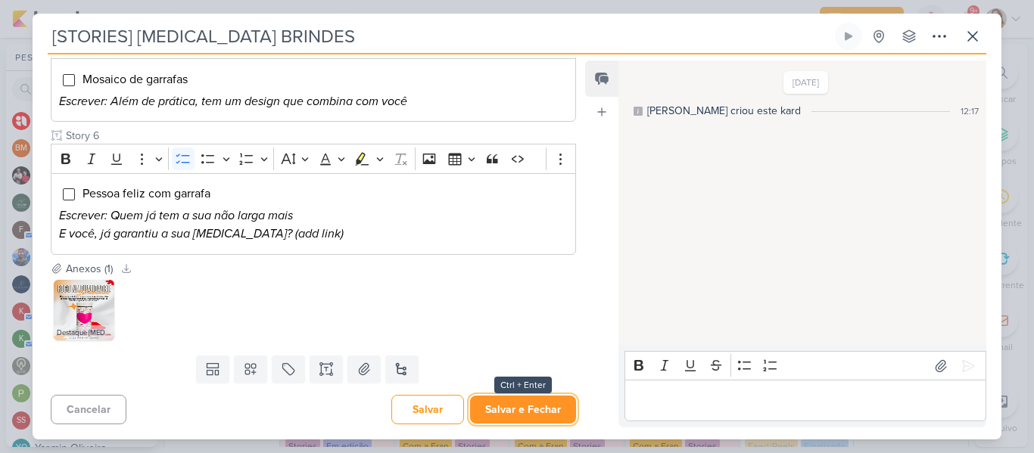
click at [553, 412] on button "Salvar e Fechar" at bounding box center [523, 410] width 106 height 28
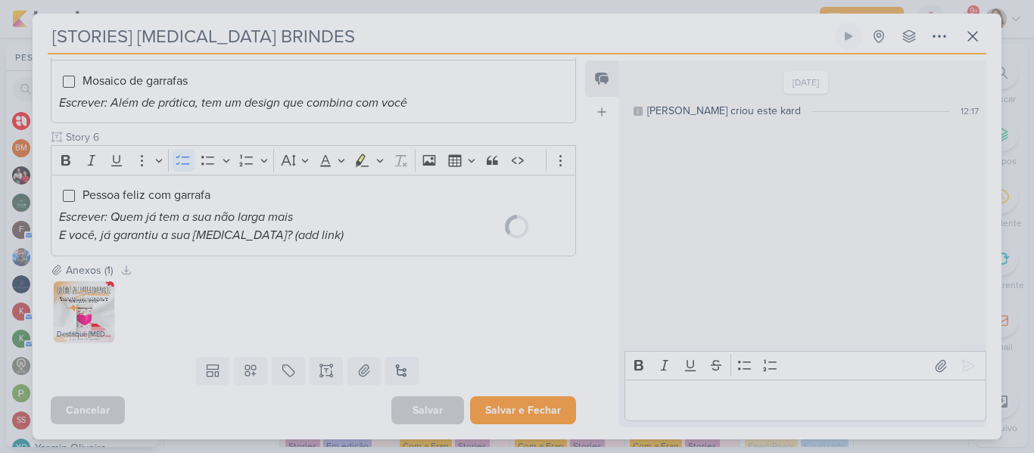
scroll to position [775, 0]
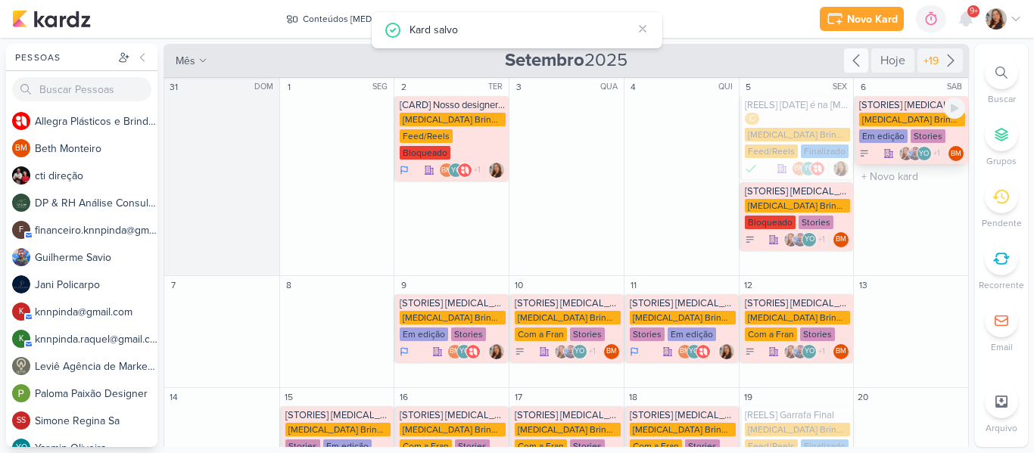
click at [891, 122] on div "[MEDICAL_DATA] Brindes PF" at bounding box center [912, 120] width 106 height 14
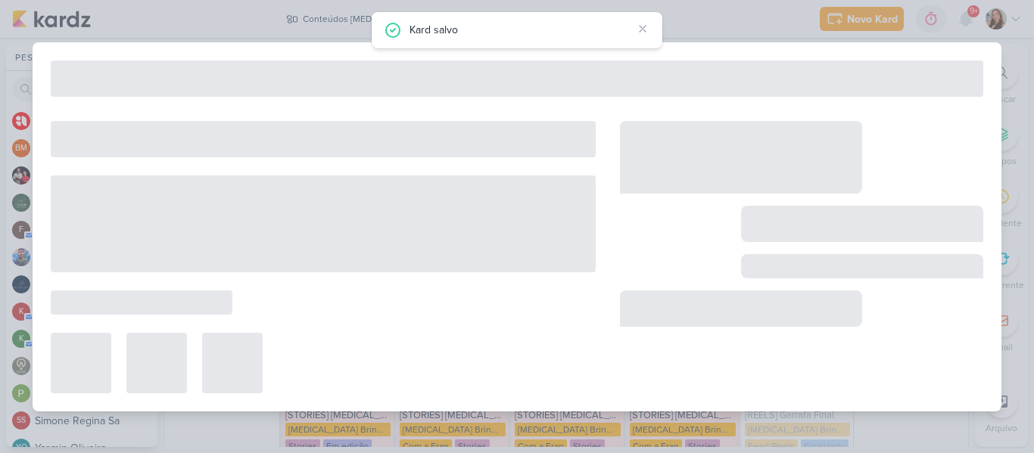
type input "[STORIES] [MEDICAL_DATA] Brindes"
type input "[DATE] 23:59"
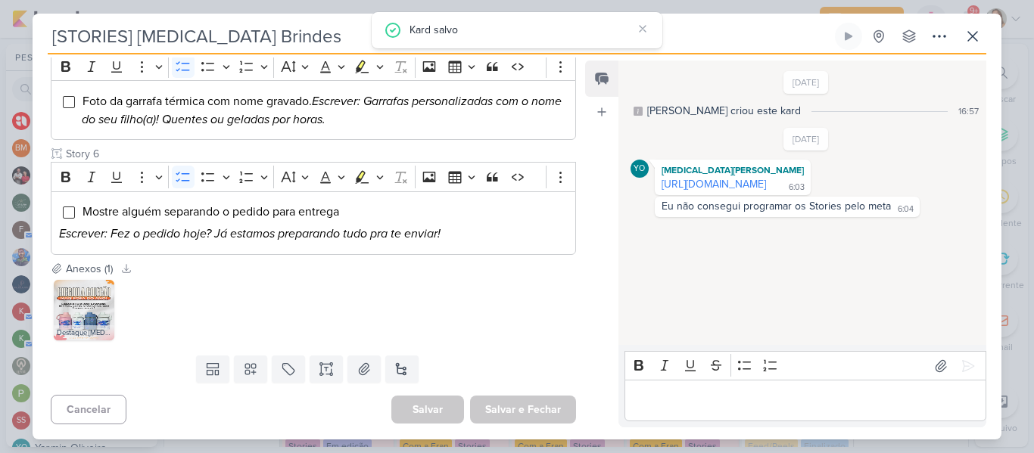
scroll to position [137, 0]
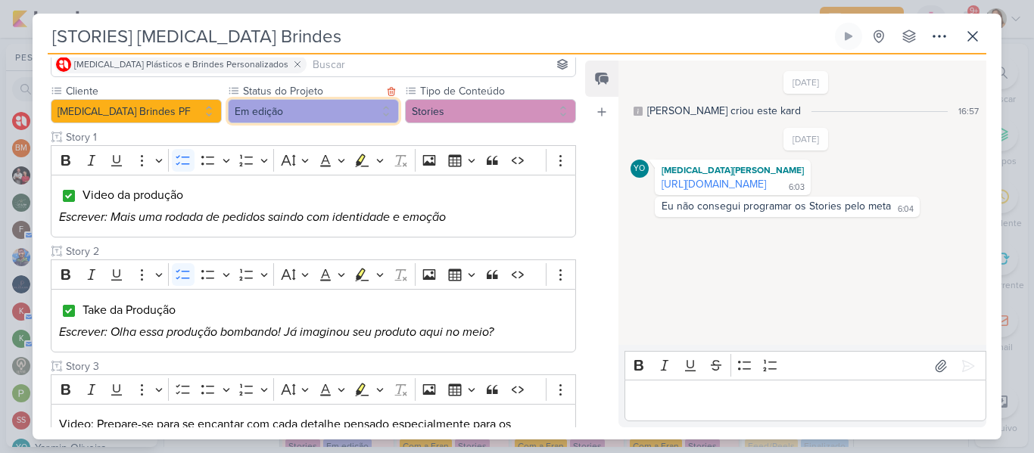
click at [351, 118] on button "Em edição" at bounding box center [313, 111] width 171 height 24
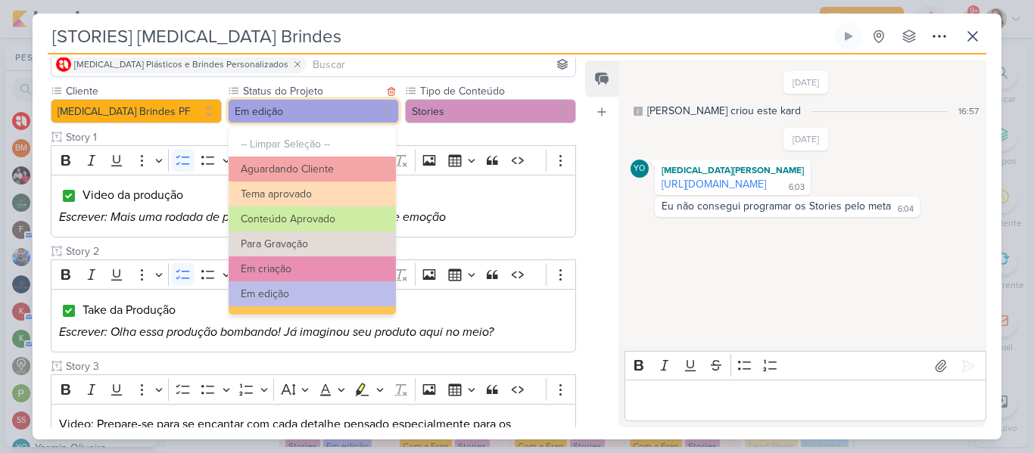
scroll to position [171, 0]
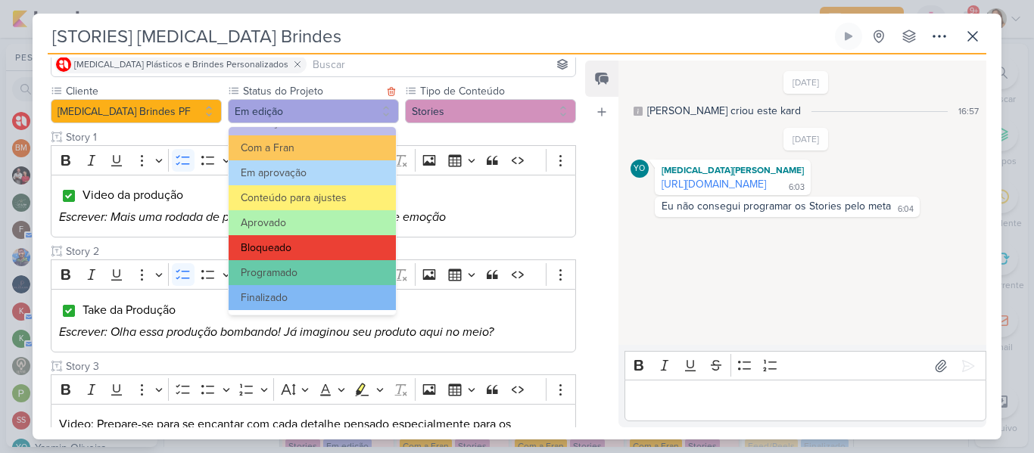
click at [347, 251] on button "Bloqueado" at bounding box center [312, 247] width 167 height 25
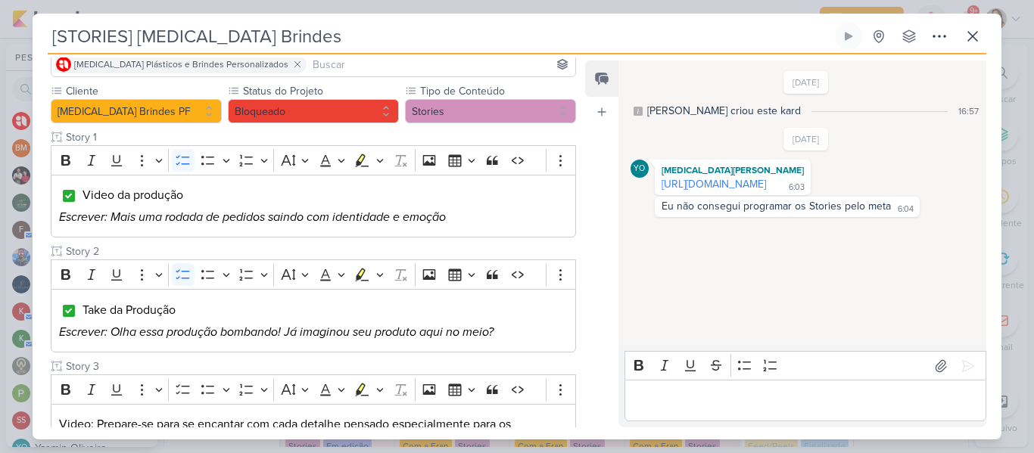
scroll to position [737, 0]
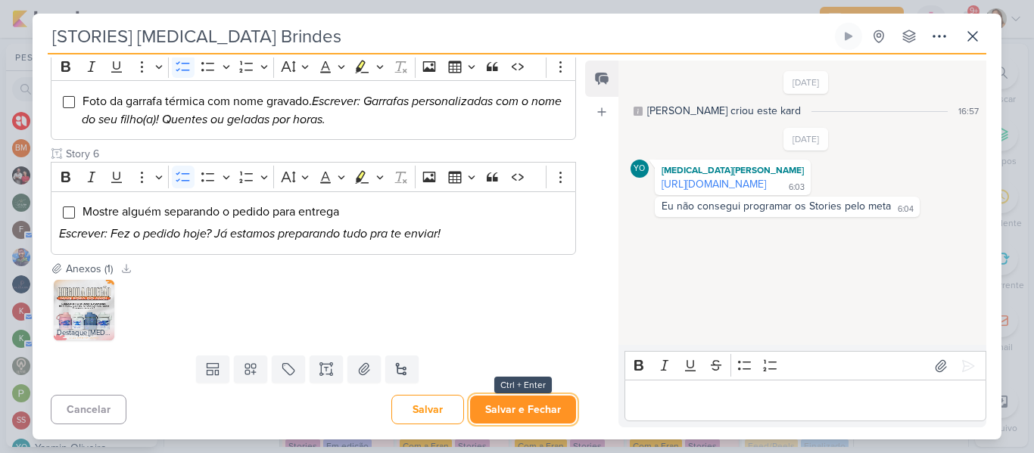
click at [528, 410] on button "Salvar e Fechar" at bounding box center [523, 410] width 106 height 28
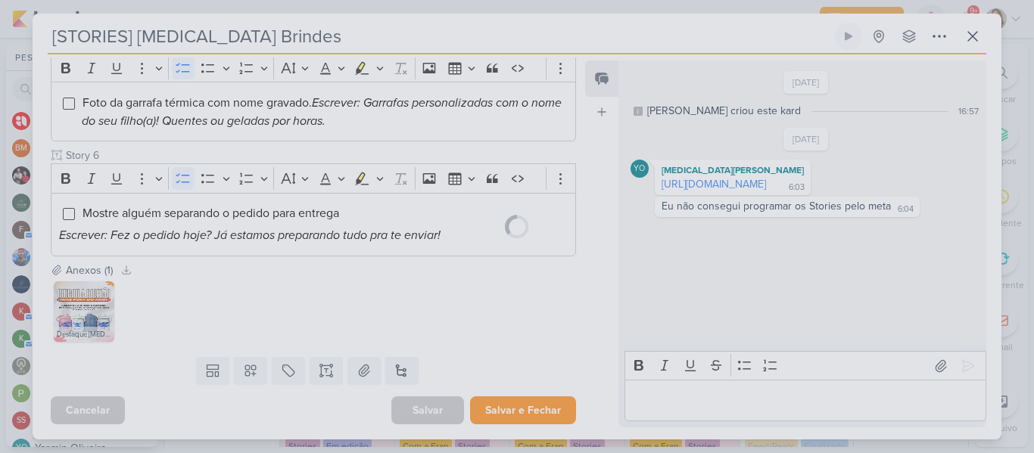
scroll to position [735, 0]
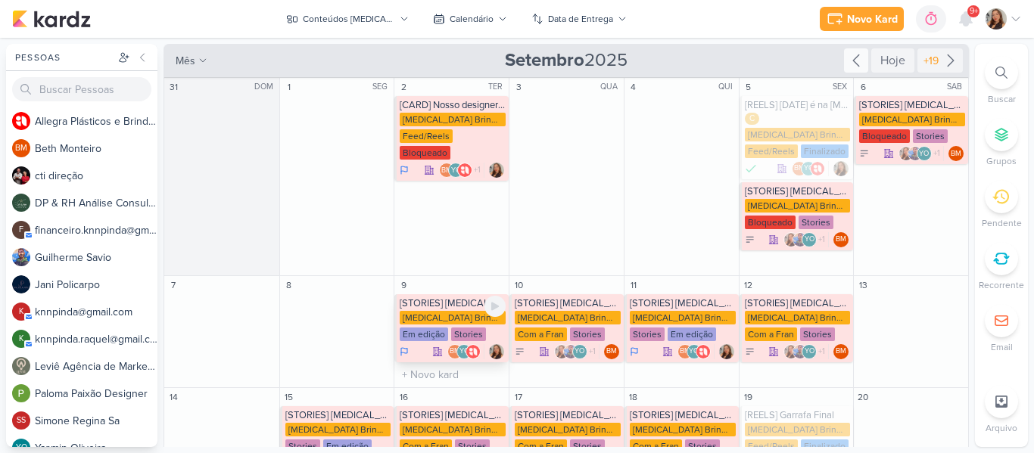
click at [436, 311] on div "[MEDICAL_DATA] Brindes PF" at bounding box center [453, 318] width 106 height 14
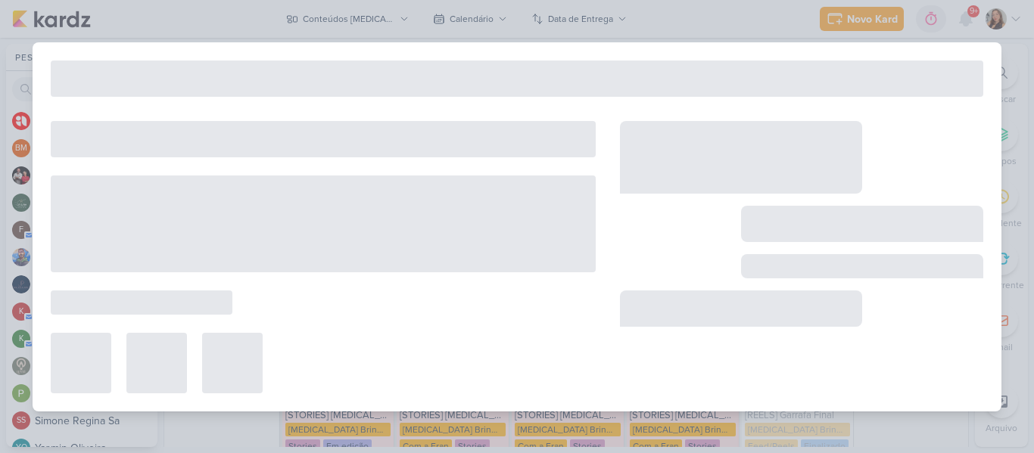
type input "[STORIES] [MEDICAL_DATA] BRINDES"
type input "9 de setembro de 2025 às 23:59"
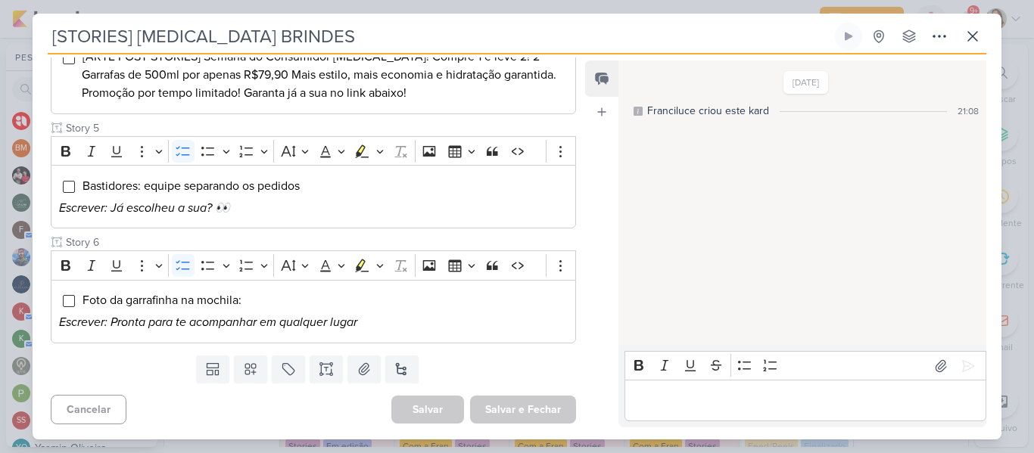
scroll to position [48, 0]
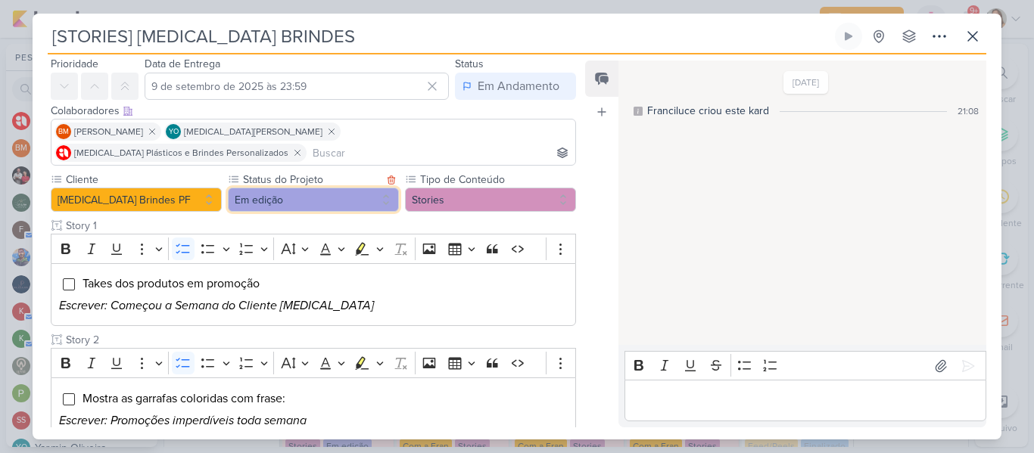
click at [331, 188] on button "Em edição" at bounding box center [313, 200] width 171 height 24
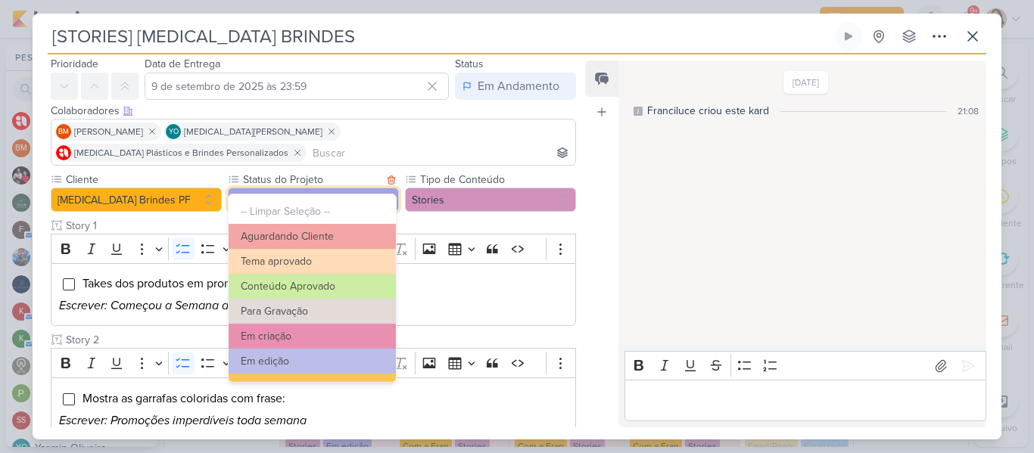
scroll to position [171, 0]
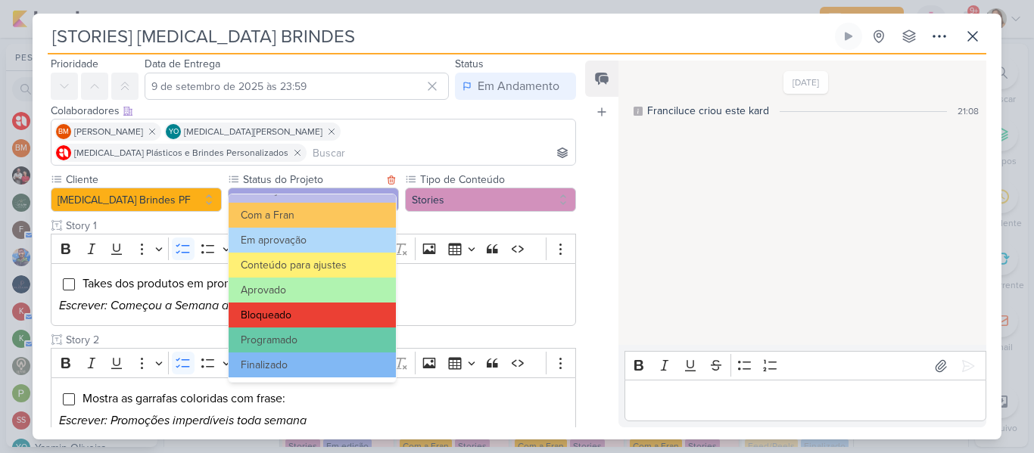
click at [303, 313] on button "Bloqueado" at bounding box center [312, 315] width 167 height 25
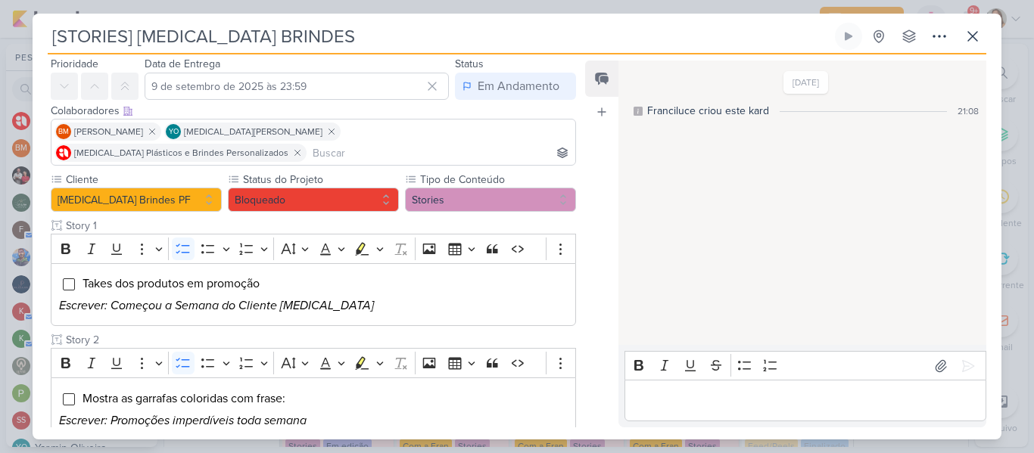
scroll to position [612, 0]
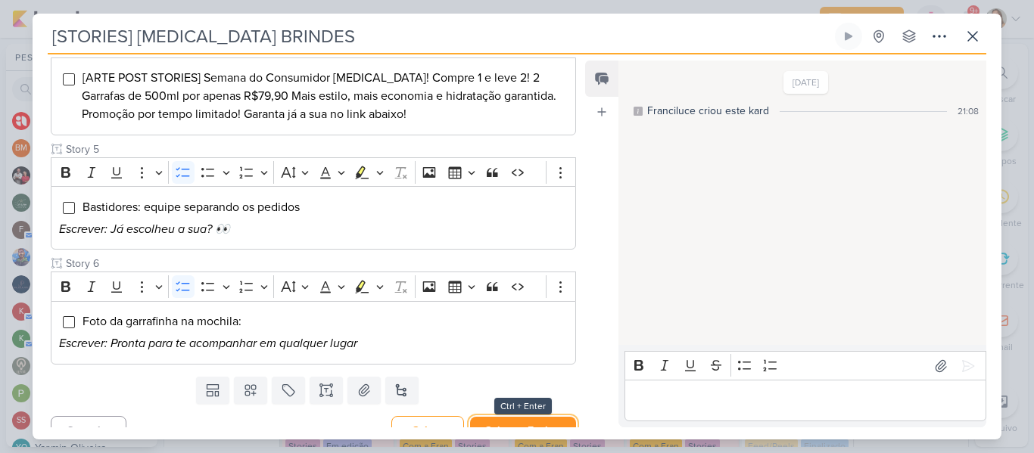
click at [514, 417] on button "Salvar e Fechar" at bounding box center [523, 431] width 106 height 28
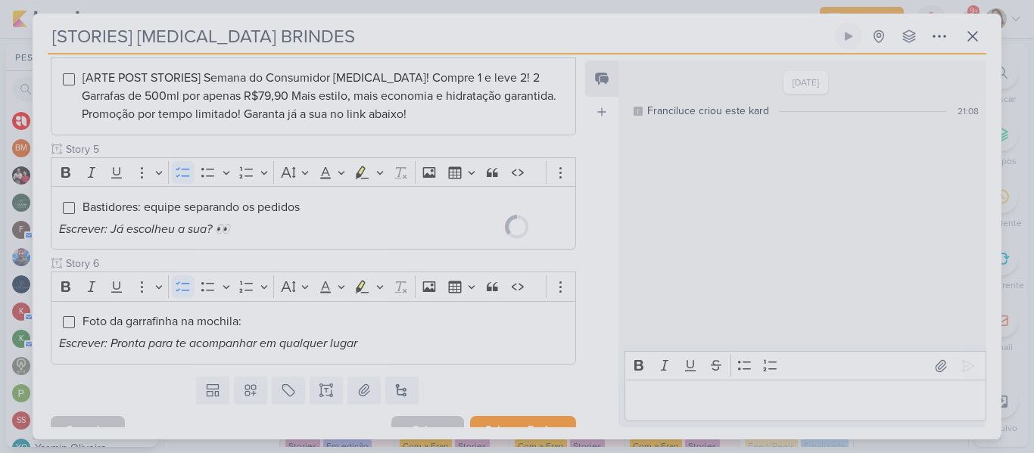
scroll to position [611, 0]
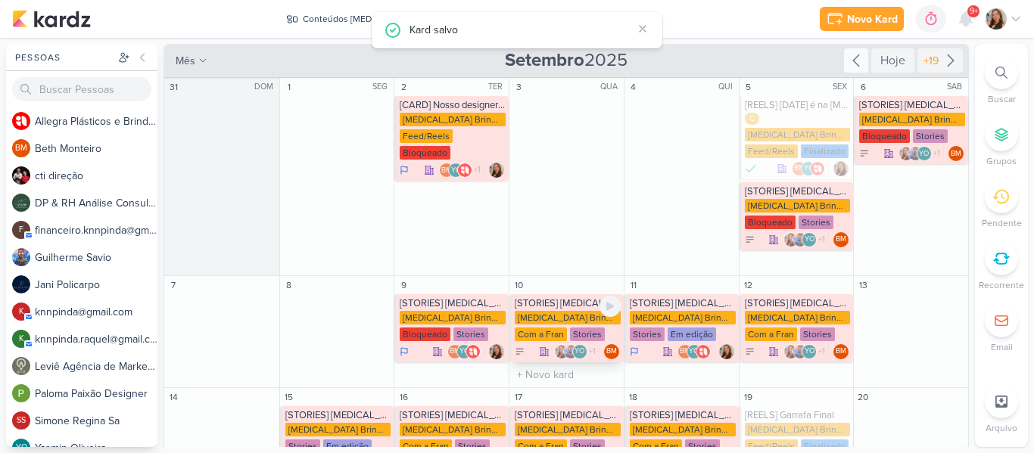
click at [538, 328] on div "Com a Fran" at bounding box center [541, 335] width 52 height 14
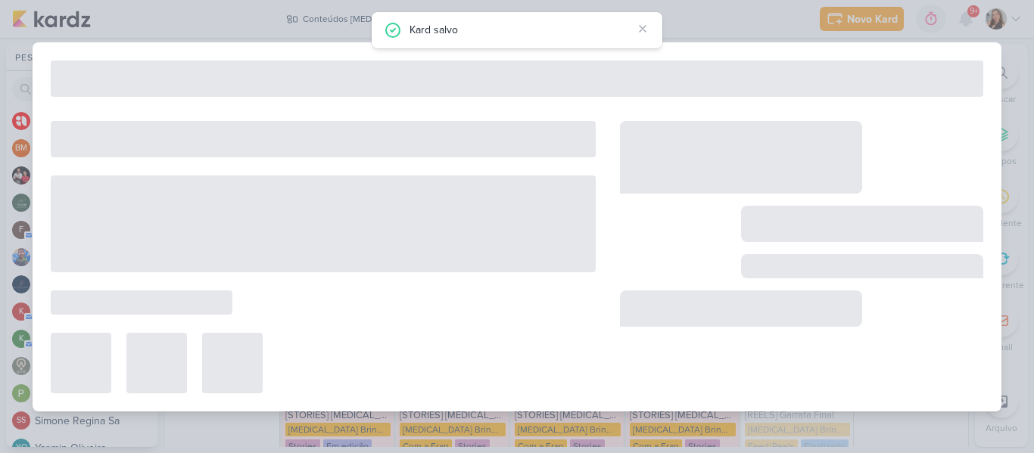
type input "10 de setembro de 2025 às 23:59"
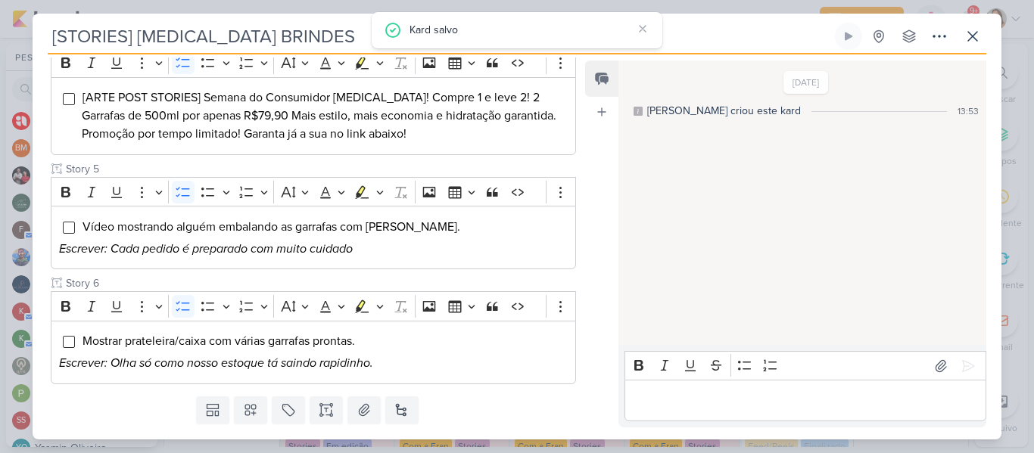
scroll to position [27, 0]
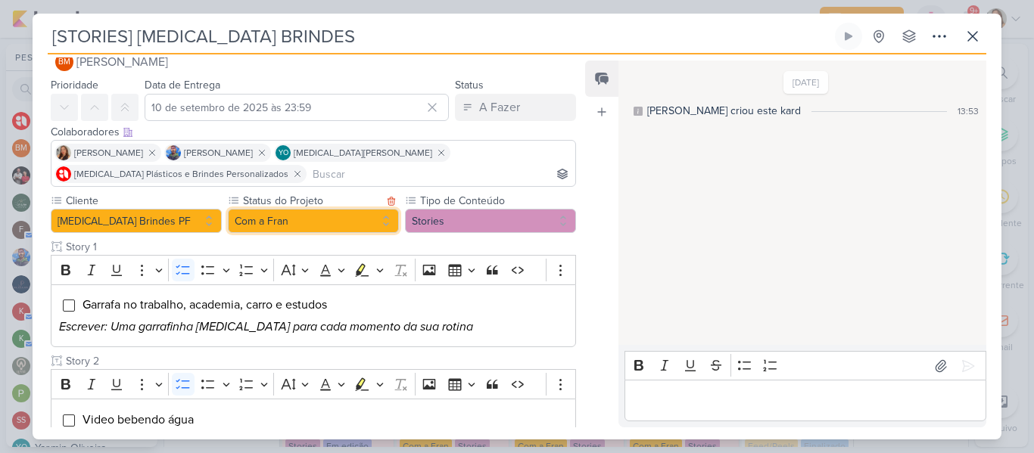
click at [347, 216] on button "Com a Fran" at bounding box center [313, 221] width 171 height 24
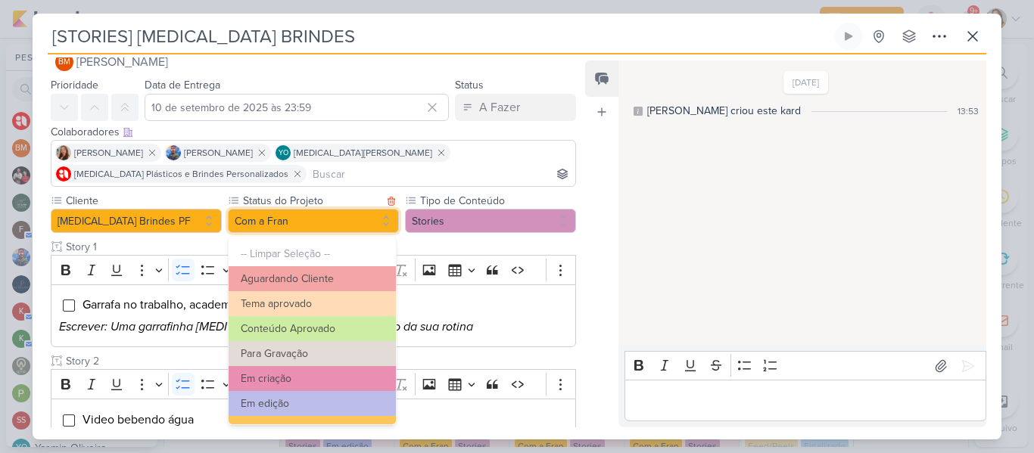
scroll to position [171, 0]
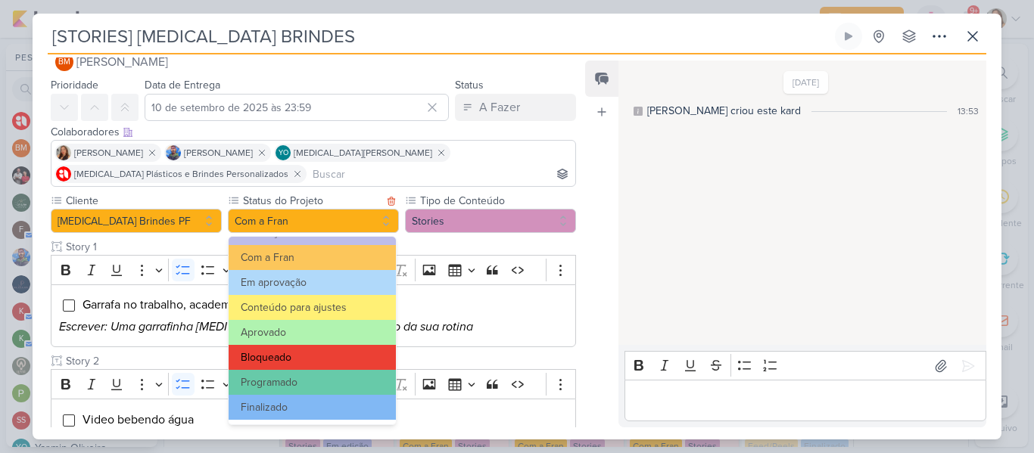
click at [361, 366] on button "Bloqueado" at bounding box center [312, 357] width 167 height 25
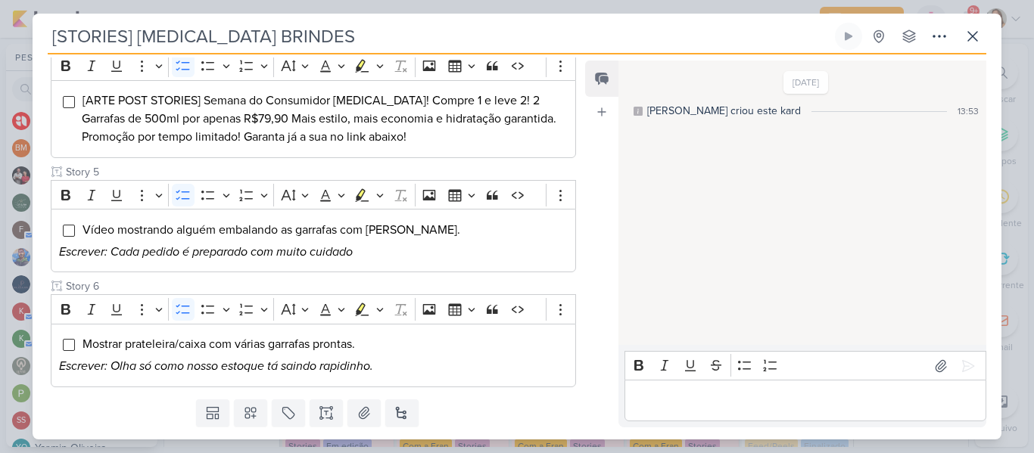
scroll to position [652, 0]
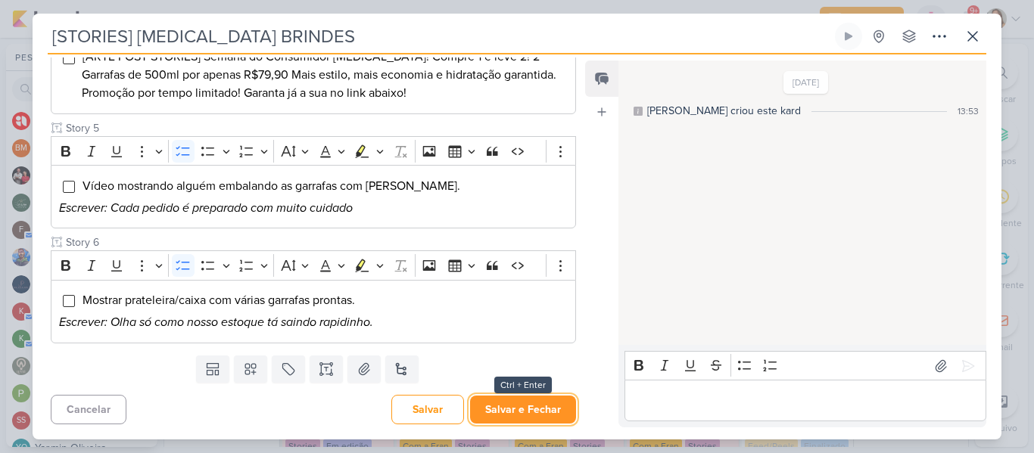
click at [547, 404] on button "Salvar e Fechar" at bounding box center [523, 410] width 106 height 28
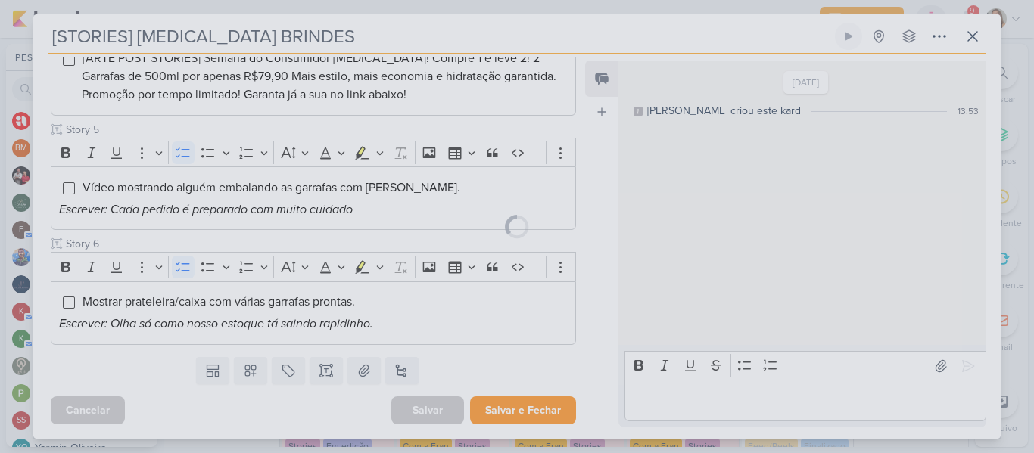
scroll to position [650, 0]
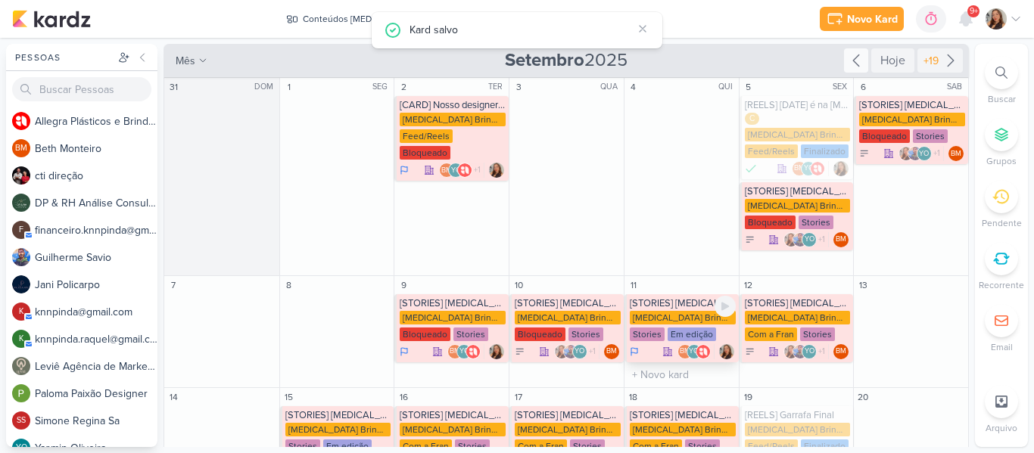
click at [648, 311] on div "[MEDICAL_DATA] Brindes PF" at bounding box center [683, 318] width 106 height 14
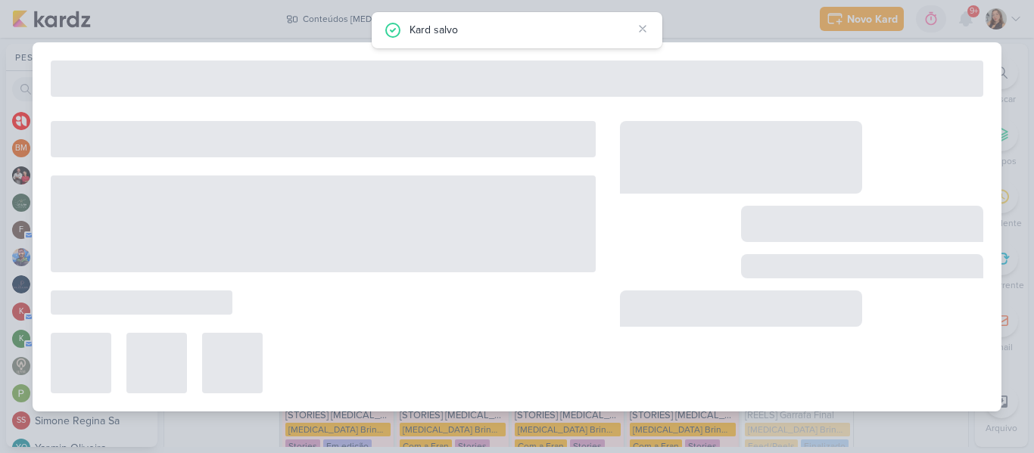
type input "[DATE] 23:59"
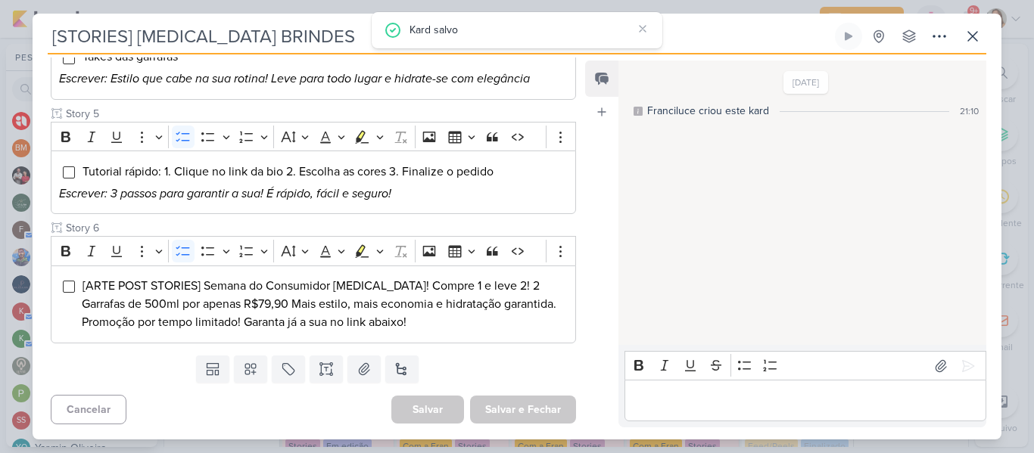
scroll to position [48, 0]
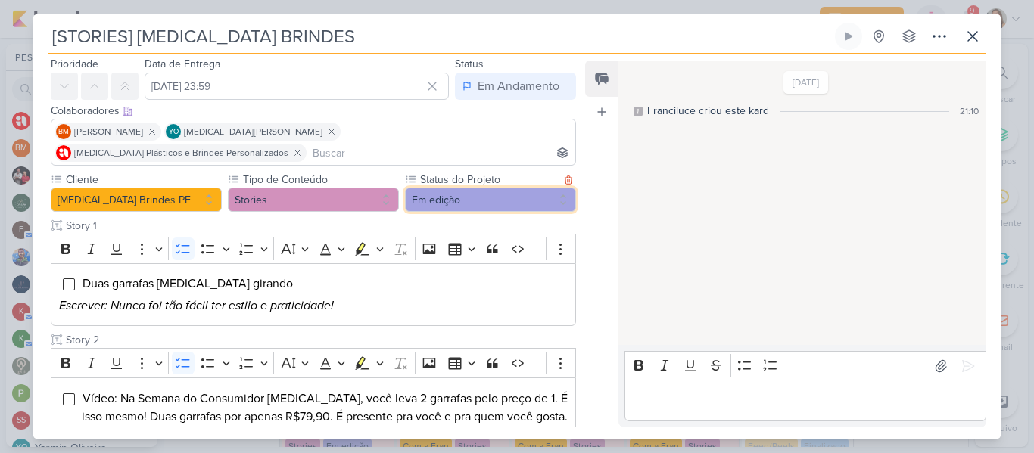
click at [453, 188] on button "Em edição" at bounding box center [490, 200] width 171 height 24
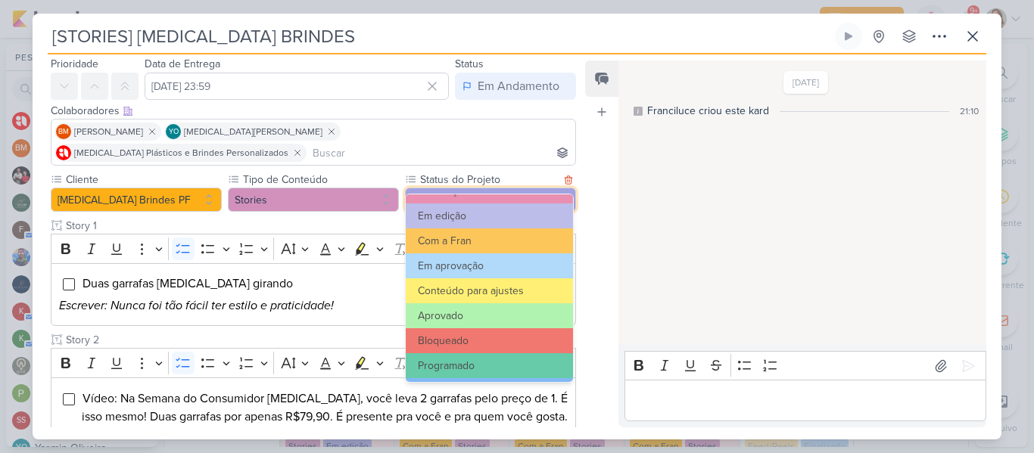
scroll to position [171, 0]
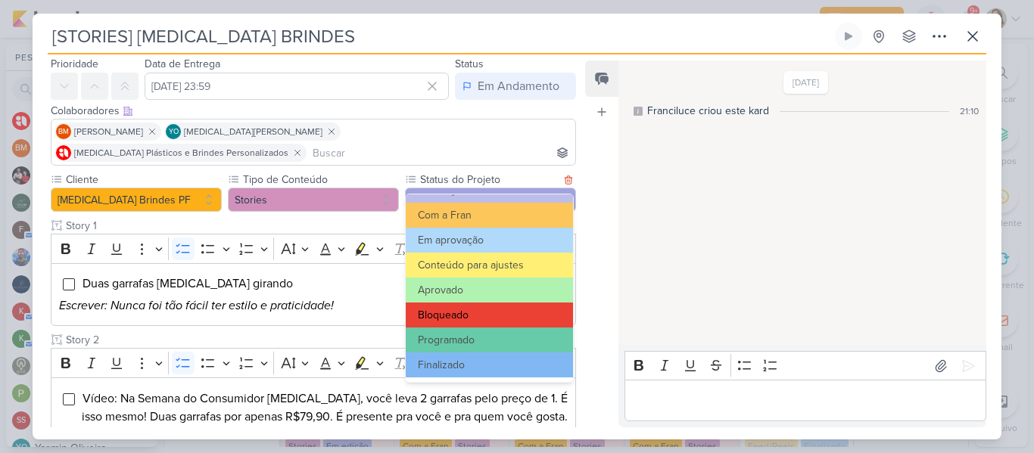
click at [522, 323] on button "Bloqueado" at bounding box center [489, 315] width 167 height 25
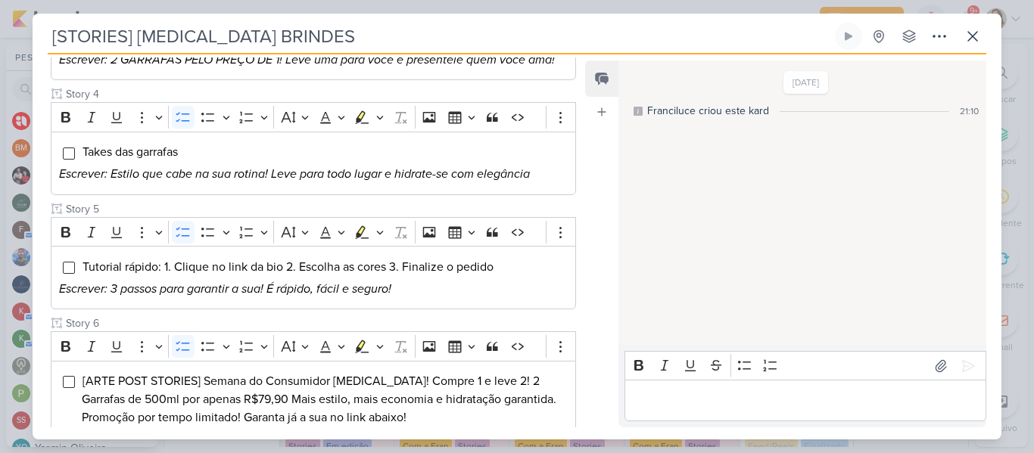
scroll to position [612, 0]
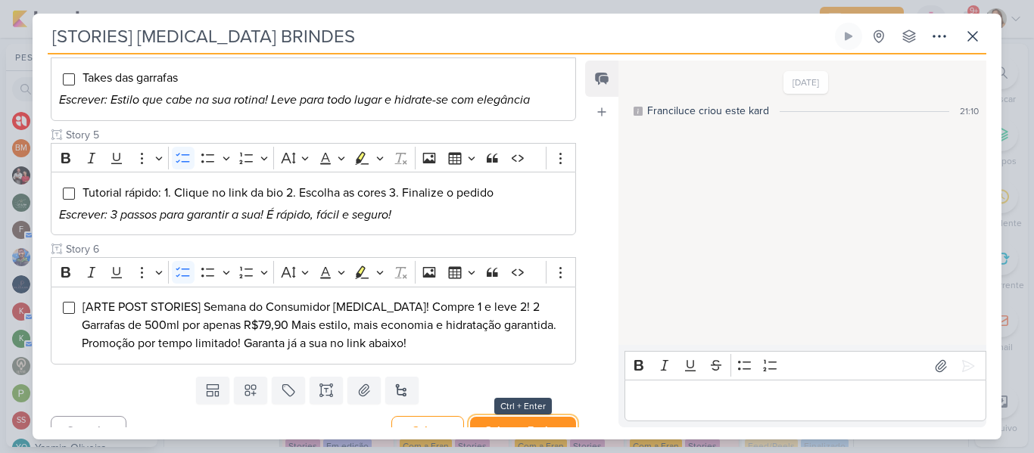
click at [503, 418] on button "Salvar e Fechar" at bounding box center [523, 431] width 106 height 28
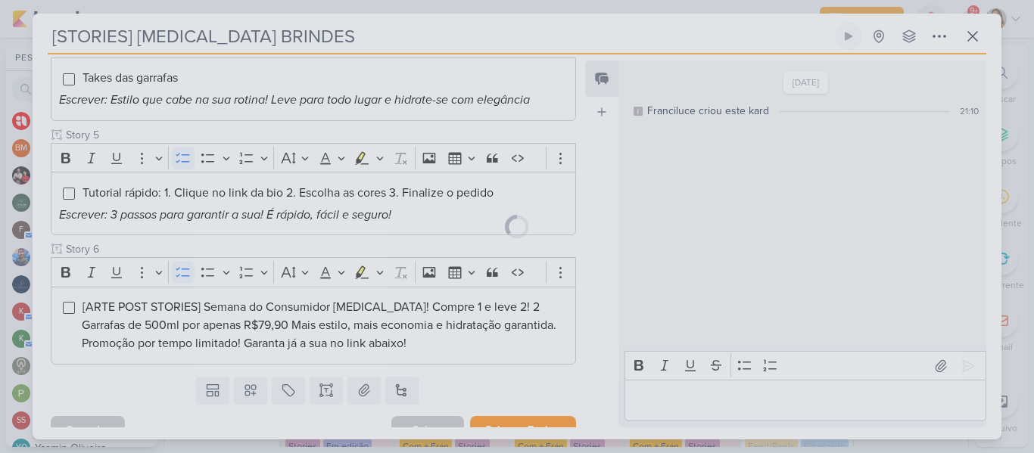
scroll to position [611, 0]
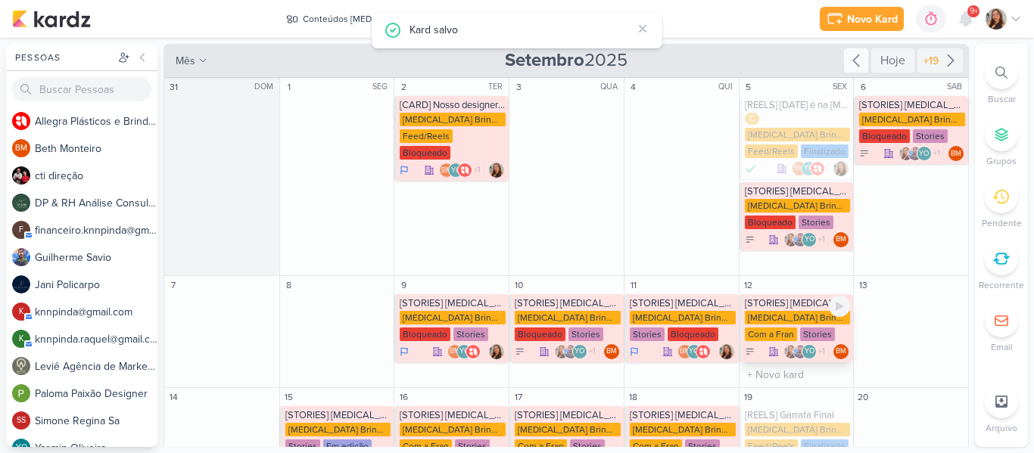
click at [771, 298] on div "[STORIES] [MEDICAL_DATA] BRINDES" at bounding box center [798, 304] width 106 height 12
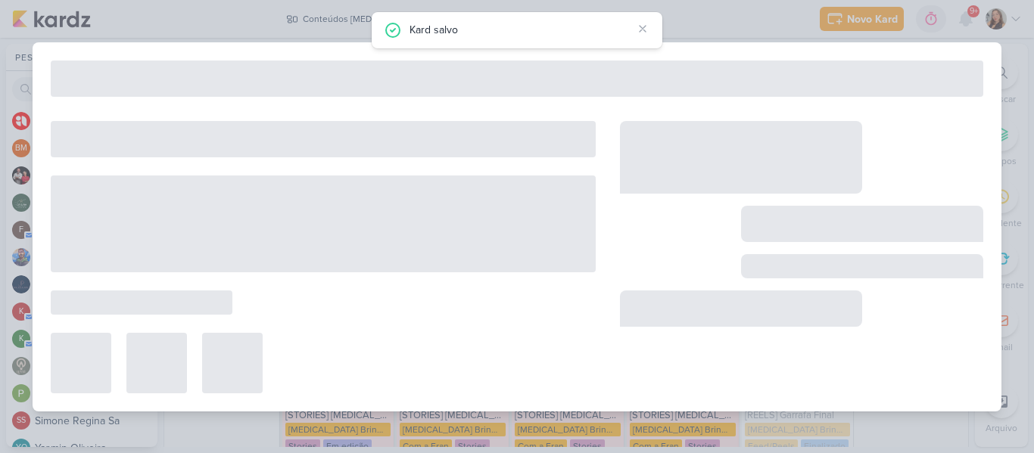
type input "12 de setembro de 2025 às 23:59"
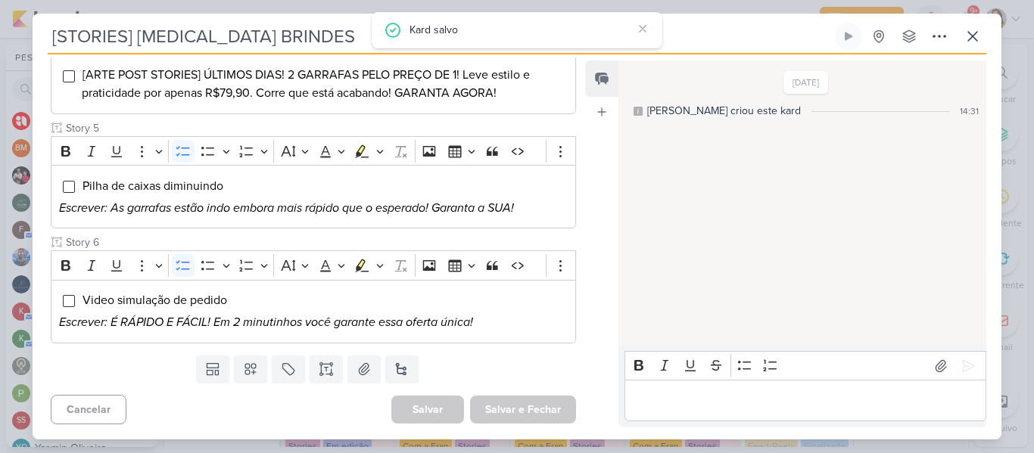
scroll to position [27, 0]
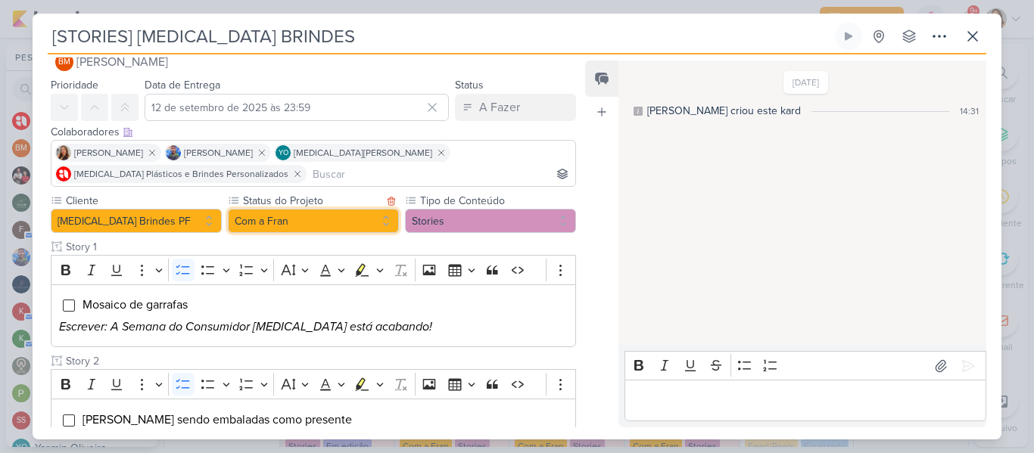
click at [379, 221] on button "Com a Fran" at bounding box center [313, 221] width 171 height 24
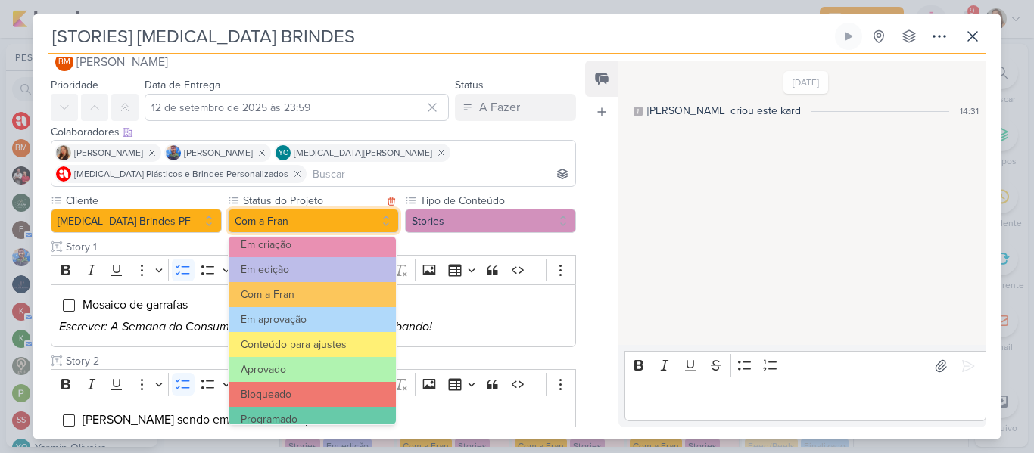
scroll to position [171, 0]
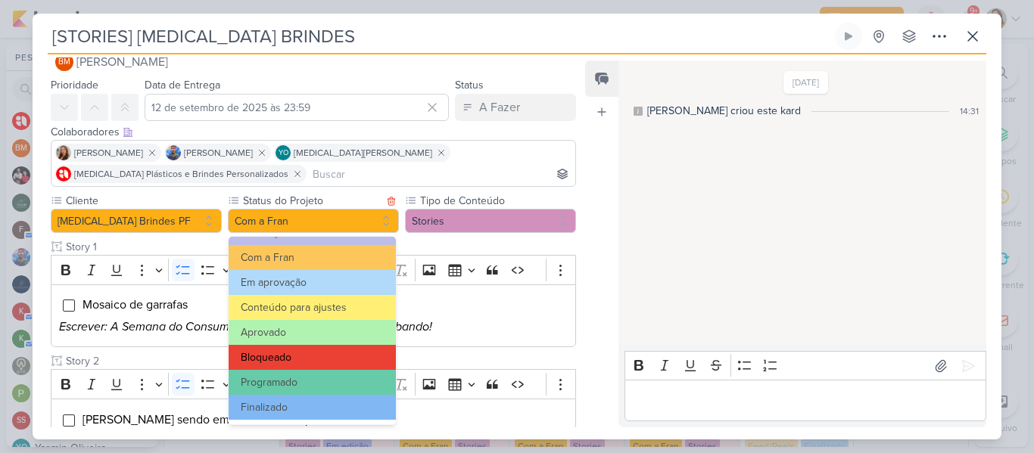
click at [357, 361] on button "Bloqueado" at bounding box center [312, 357] width 167 height 25
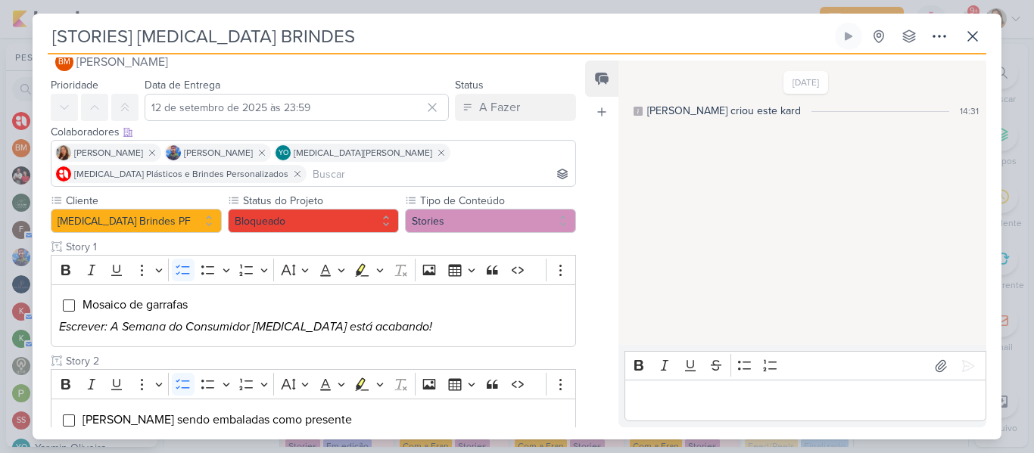
scroll to position [601, 0]
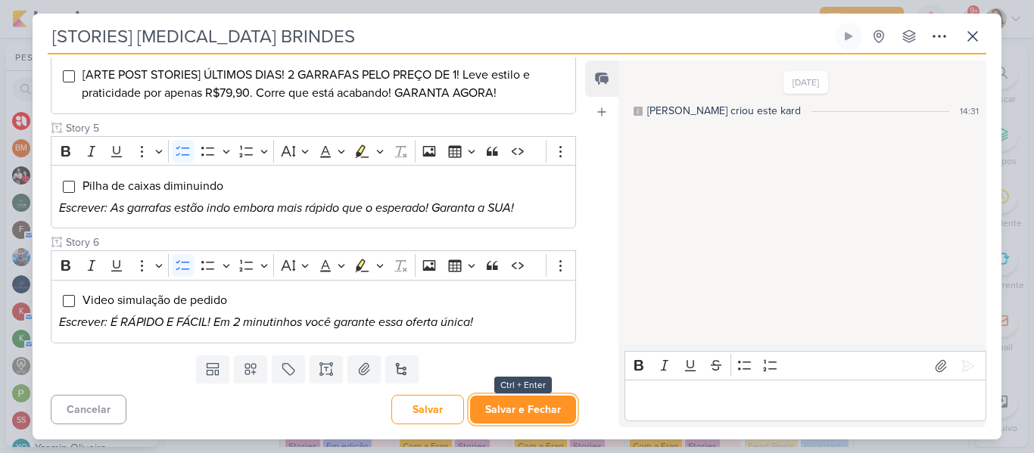
click at [488, 413] on button "Salvar e Fechar" at bounding box center [523, 410] width 106 height 28
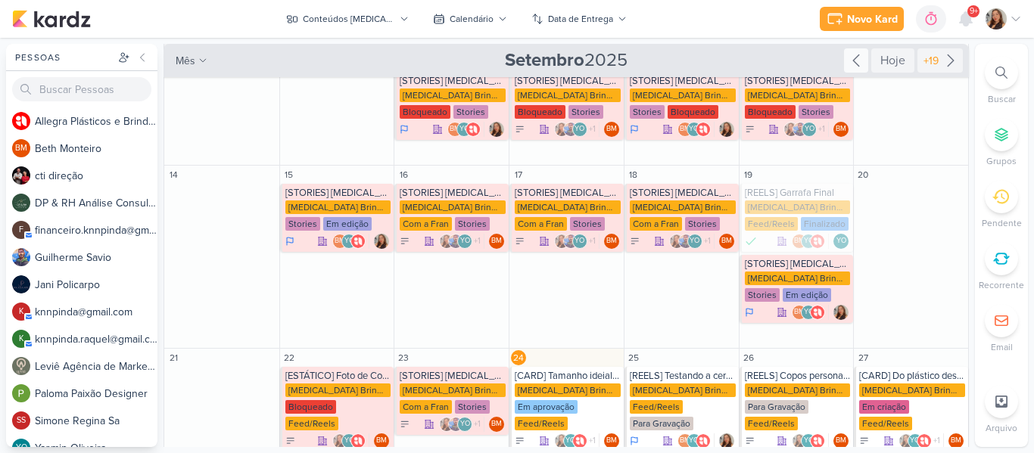
scroll to position [231, 0]
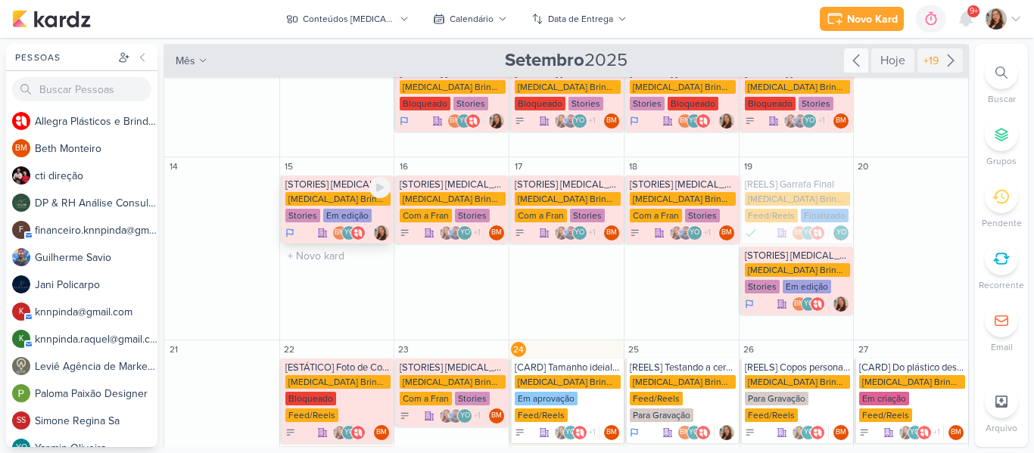
click at [332, 192] on div "[MEDICAL_DATA] Brindes PF" at bounding box center [338, 199] width 106 height 14
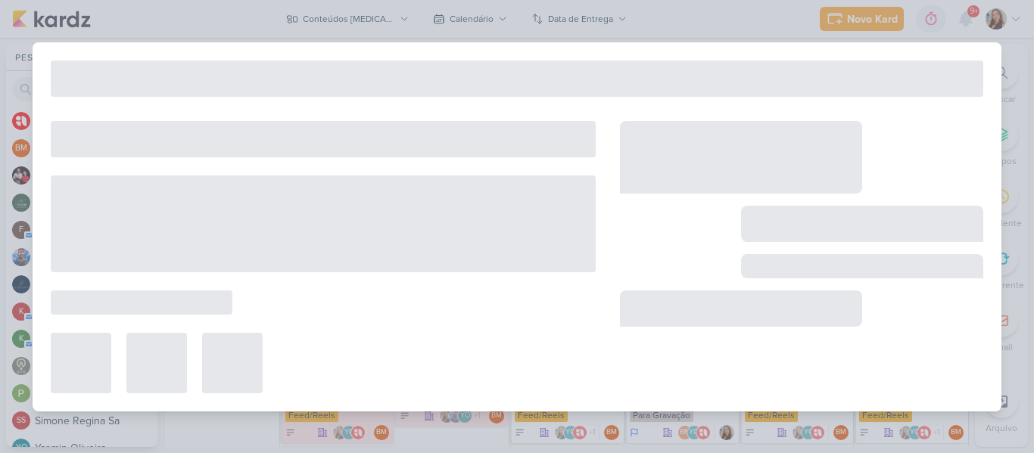
type input "[DATE] 23:59"
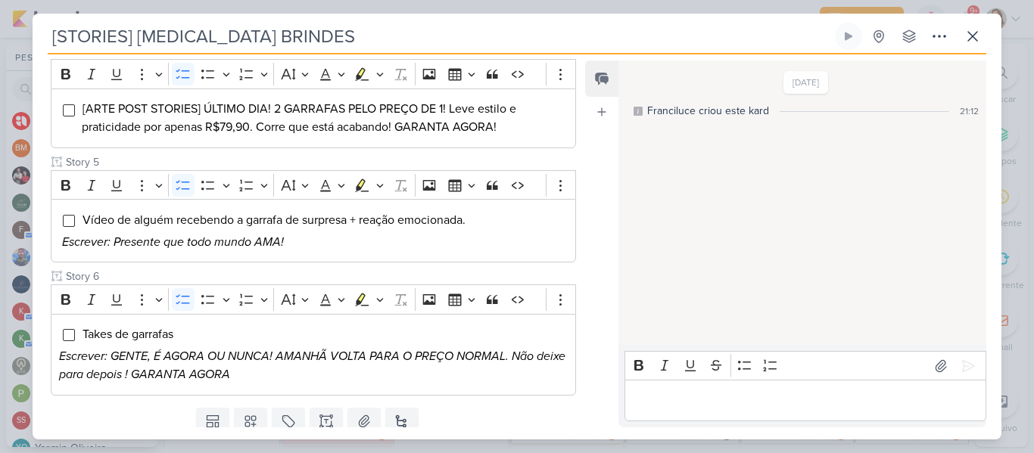
scroll to position [48, 0]
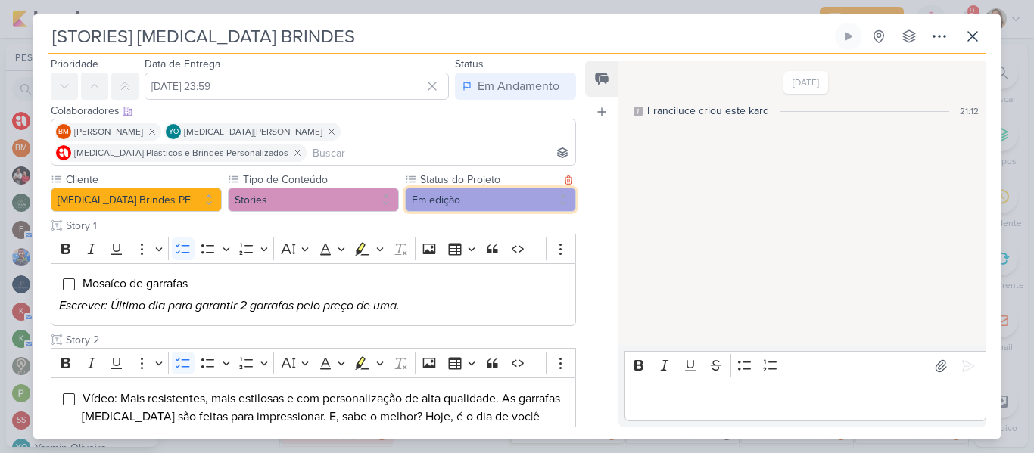
click at [436, 188] on button "Em edição" at bounding box center [490, 200] width 171 height 24
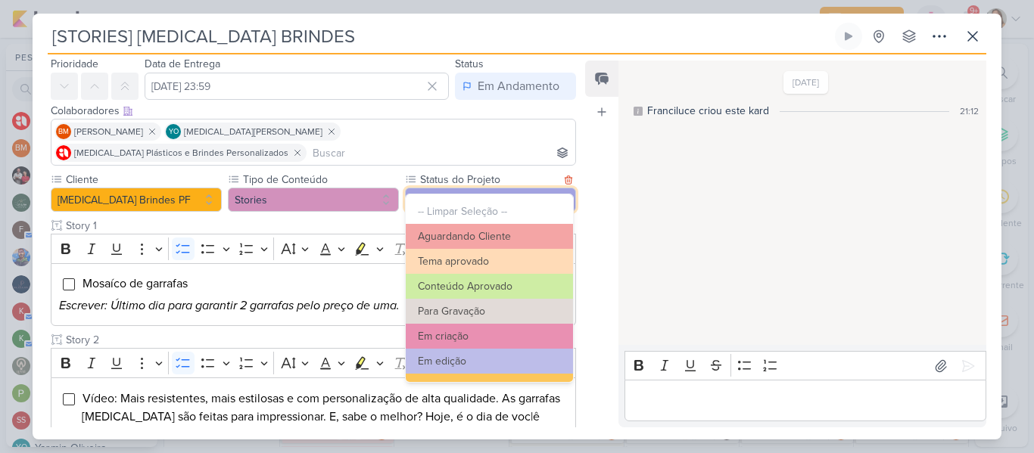
scroll to position [171, 0]
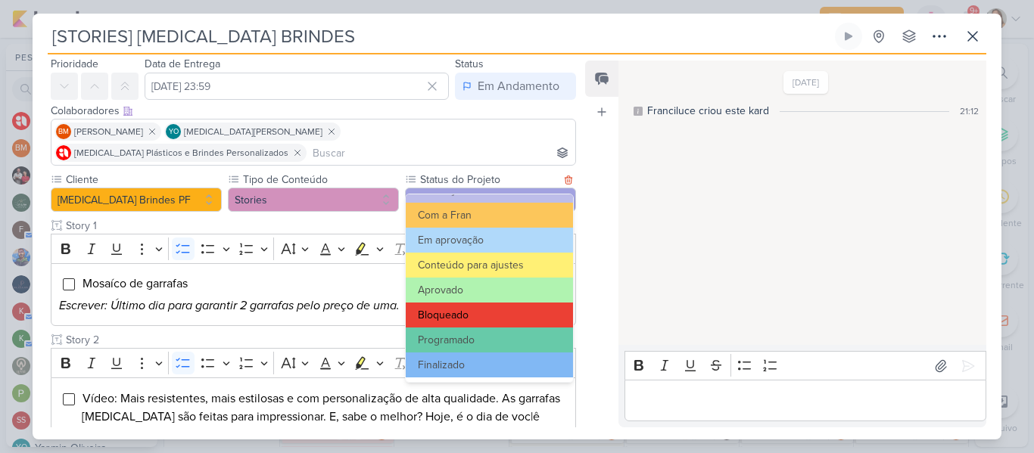
click at [500, 304] on button "Bloqueado" at bounding box center [489, 315] width 167 height 25
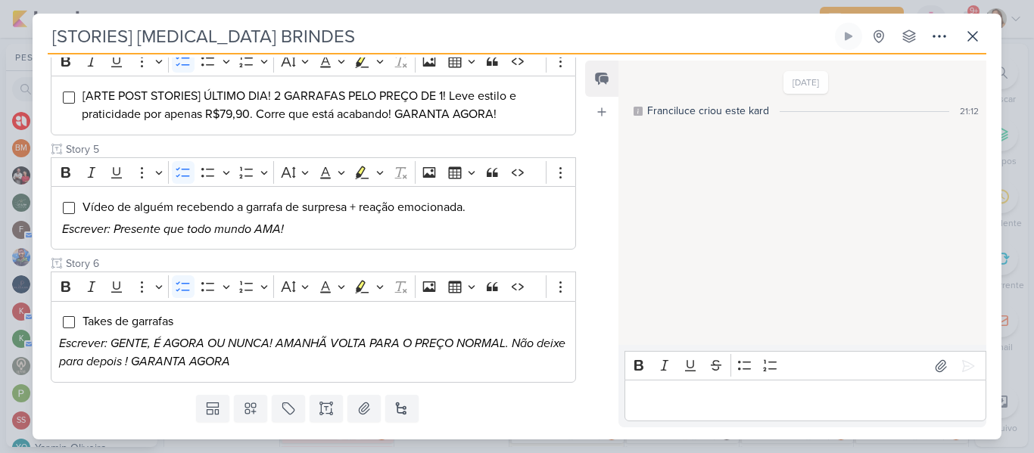
scroll to position [620, 0]
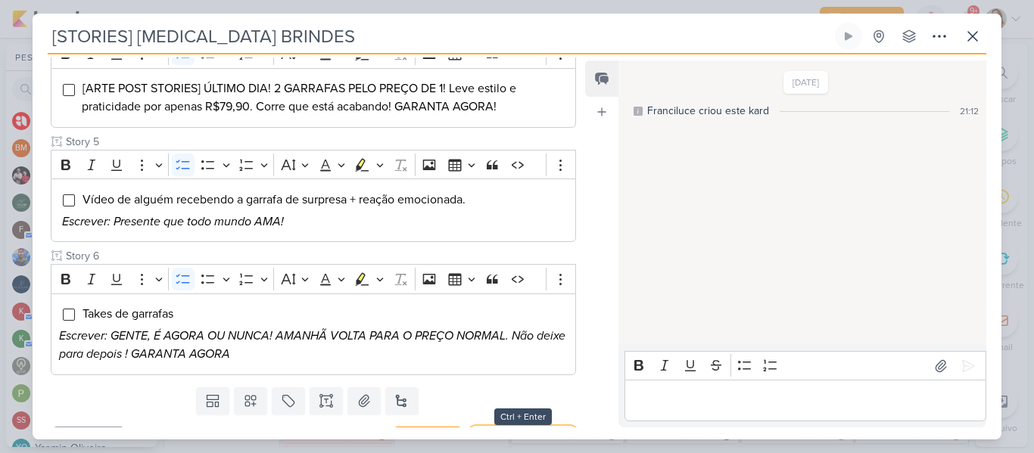
click at [534, 428] on button "Salvar e Fechar" at bounding box center [523, 442] width 106 height 28
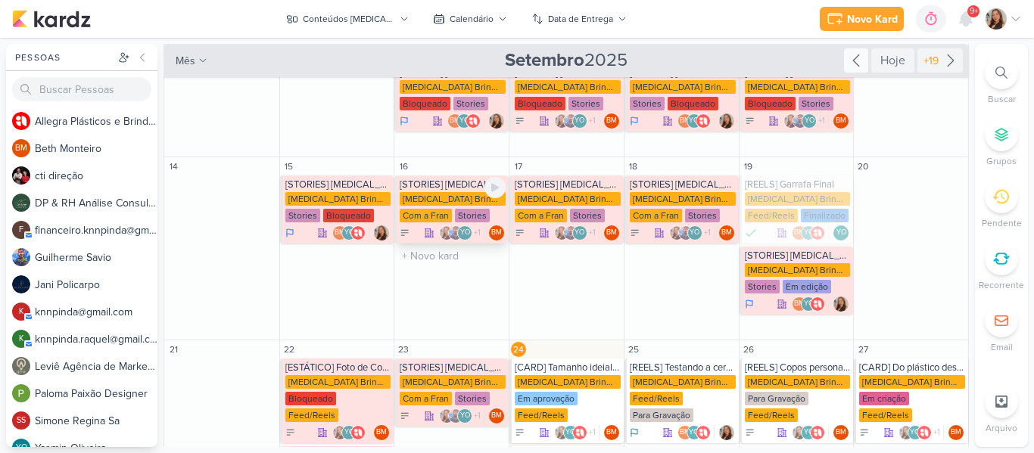
click at [421, 192] on div "[MEDICAL_DATA] Brindes PF" at bounding box center [453, 199] width 106 height 14
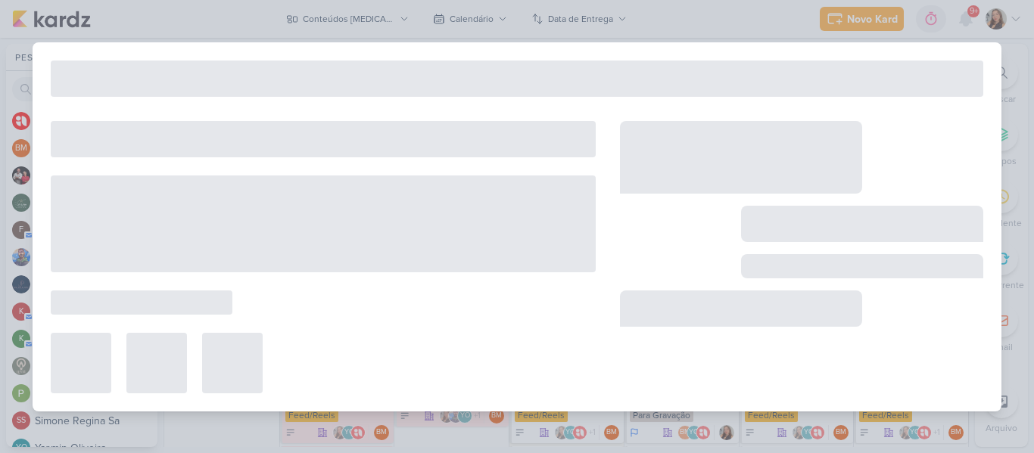
type input "[DATE] 23:59"
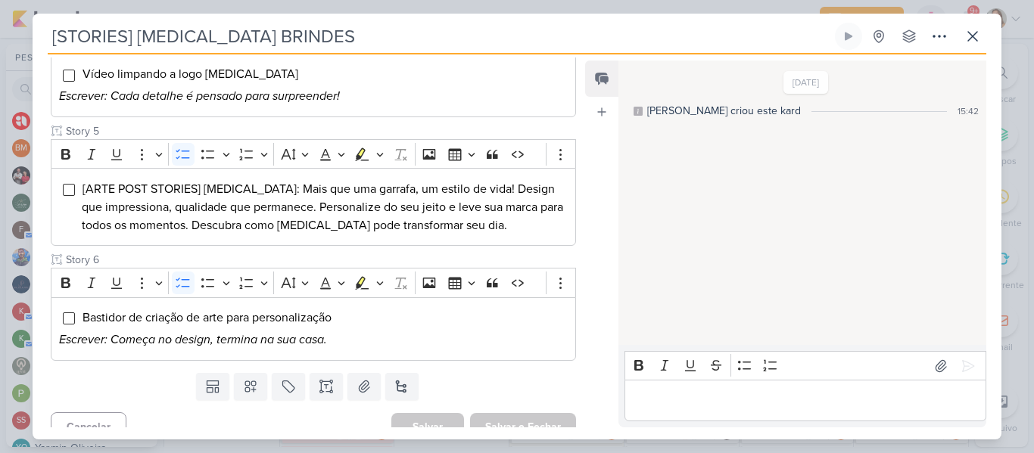
scroll to position [27, 0]
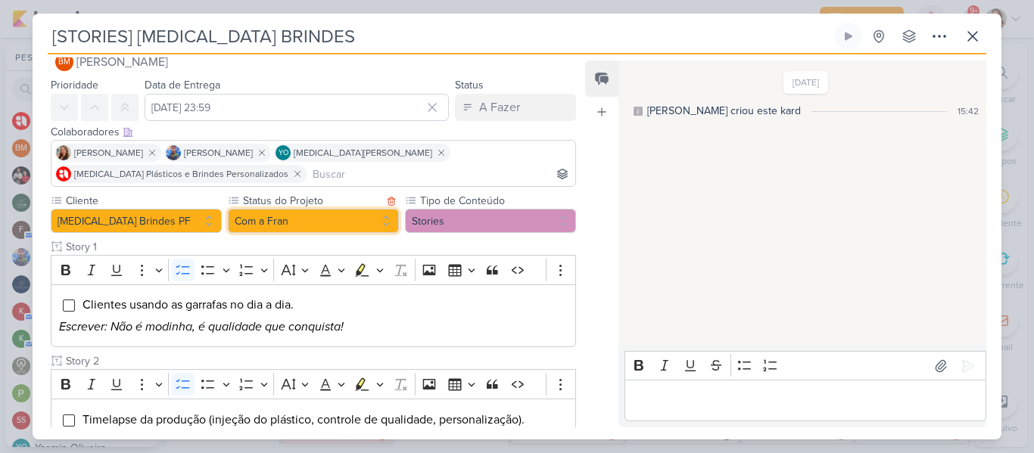
click at [333, 217] on button "Com a Fran" at bounding box center [313, 221] width 171 height 24
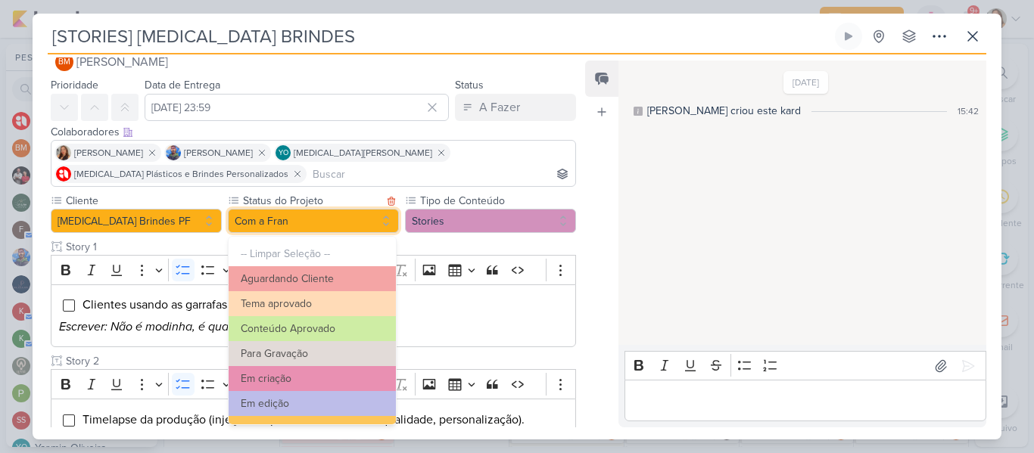
scroll to position [171, 0]
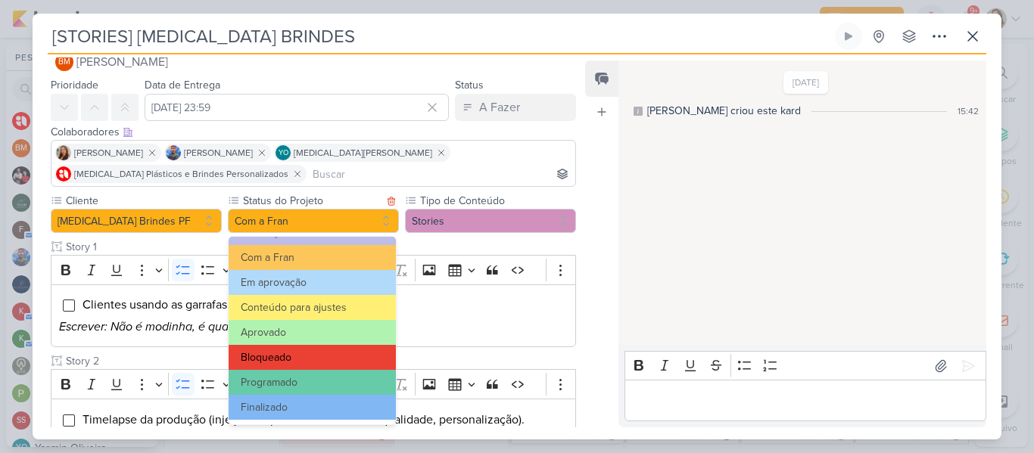
click at [350, 364] on button "Bloqueado" at bounding box center [312, 357] width 167 height 25
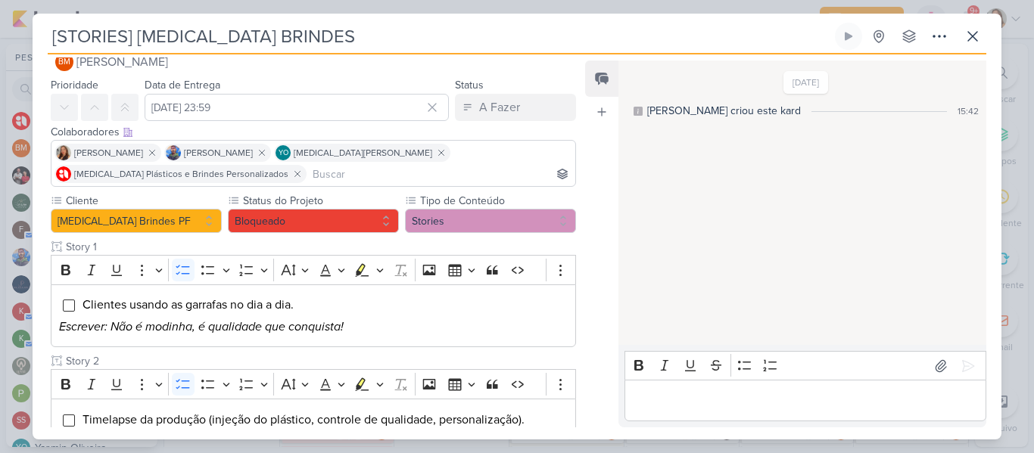
scroll to position [637, 0]
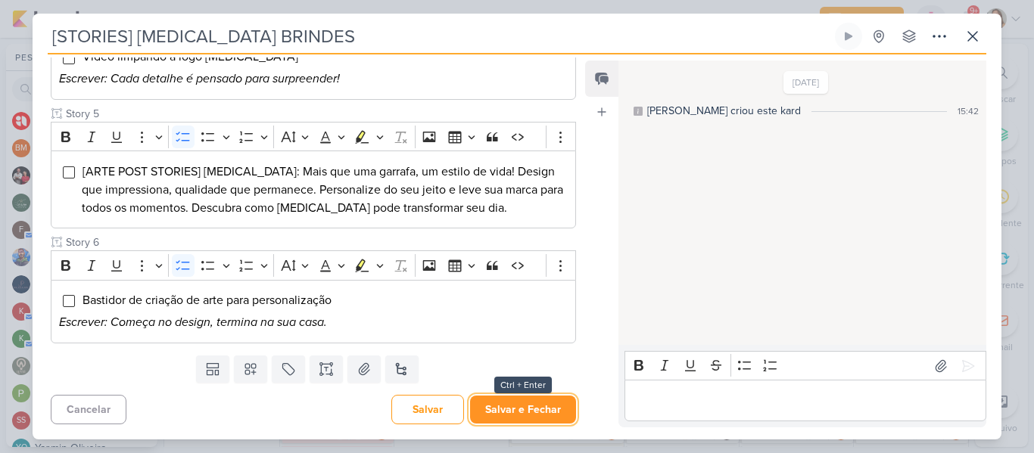
click at [557, 413] on button "Salvar e Fechar" at bounding box center [523, 410] width 106 height 28
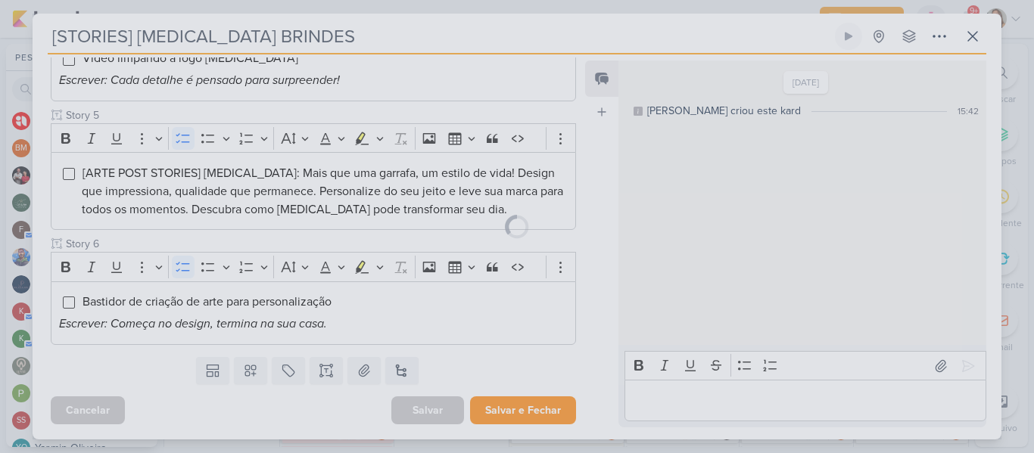
scroll to position [636, 0]
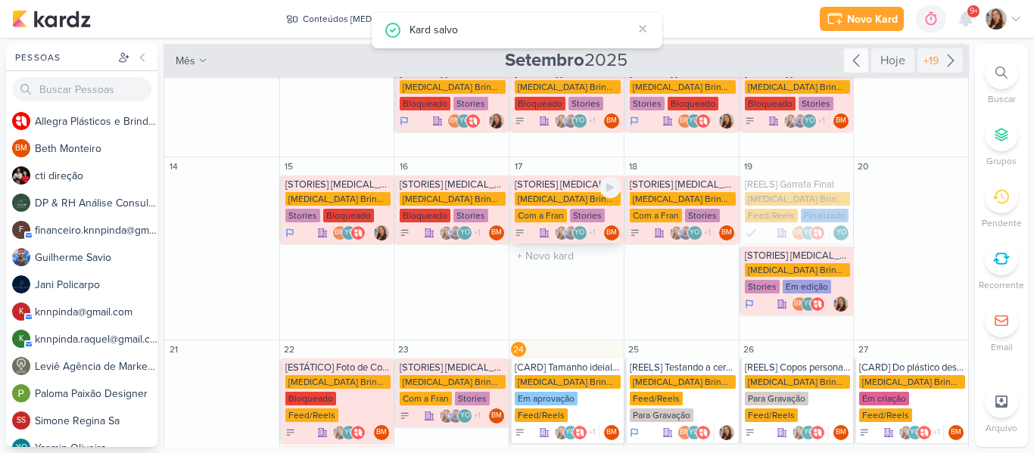
click at [544, 209] on div "Com a Fran" at bounding box center [541, 216] width 52 height 14
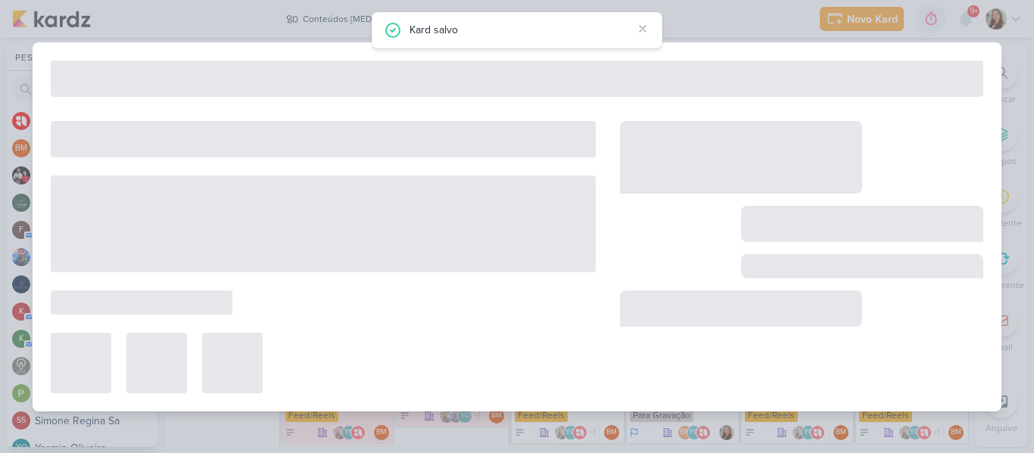
type input "17 de setembro de 2025 às 23:59"
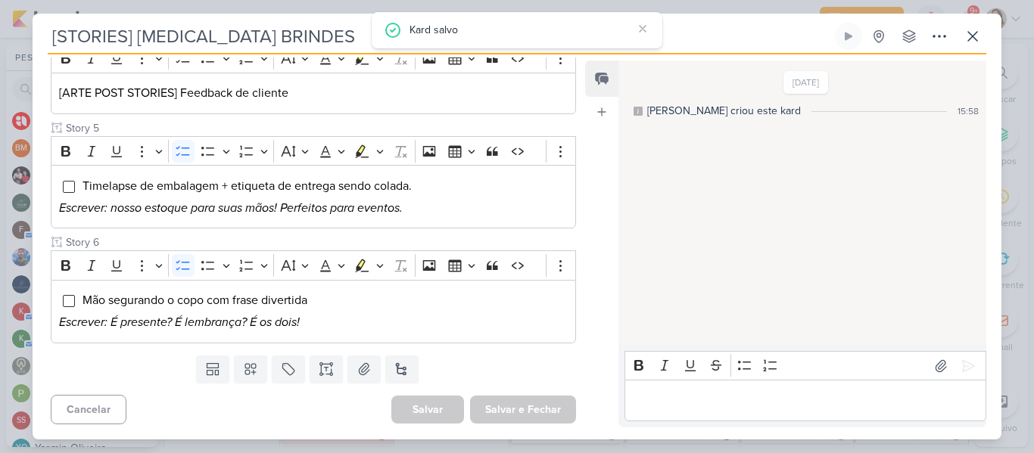
scroll to position [48, 0]
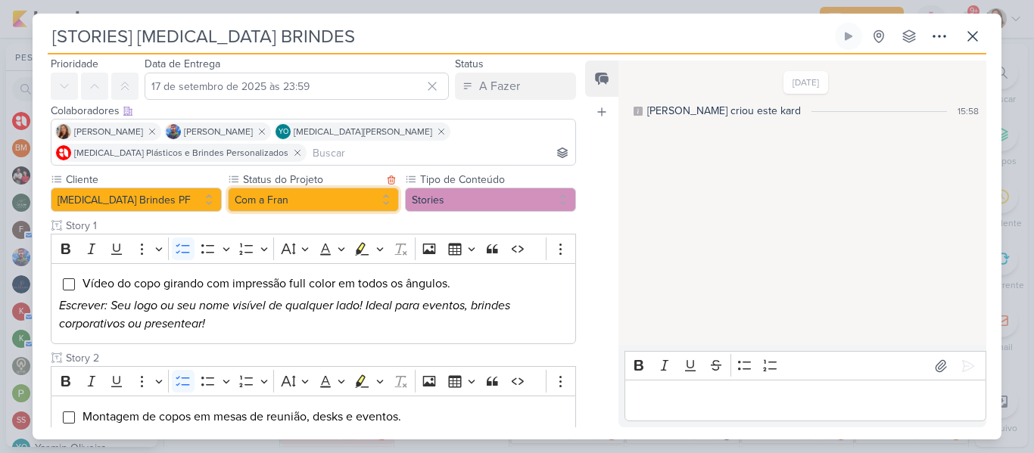
click at [383, 195] on button "Com a Fran" at bounding box center [313, 200] width 171 height 24
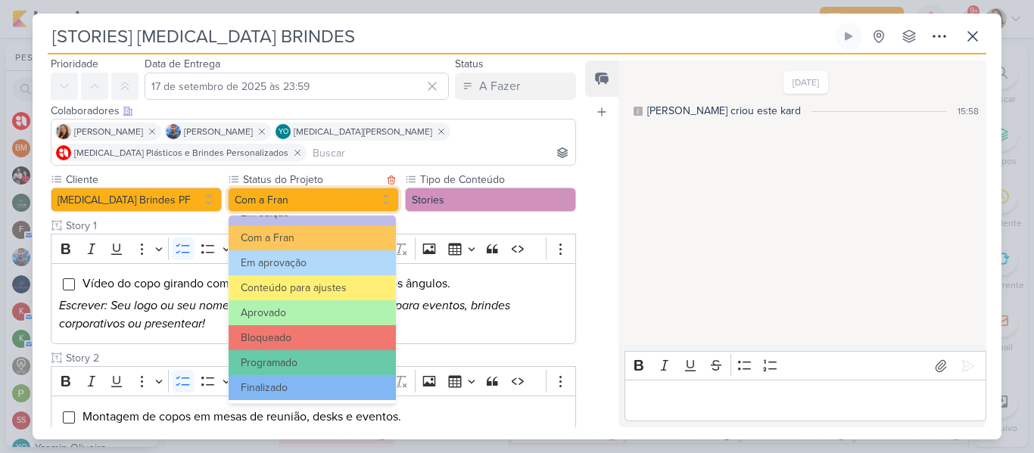
scroll to position [171, 0]
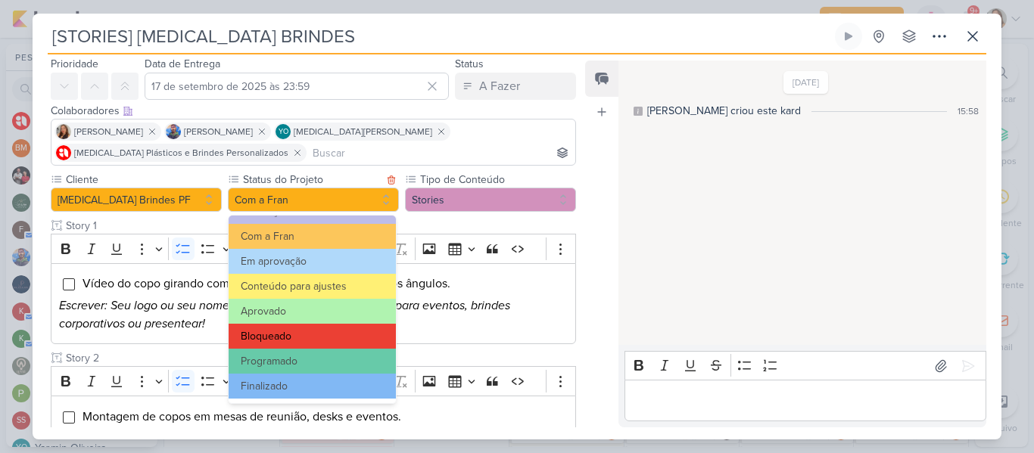
click at [360, 338] on button "Bloqueado" at bounding box center [312, 336] width 167 height 25
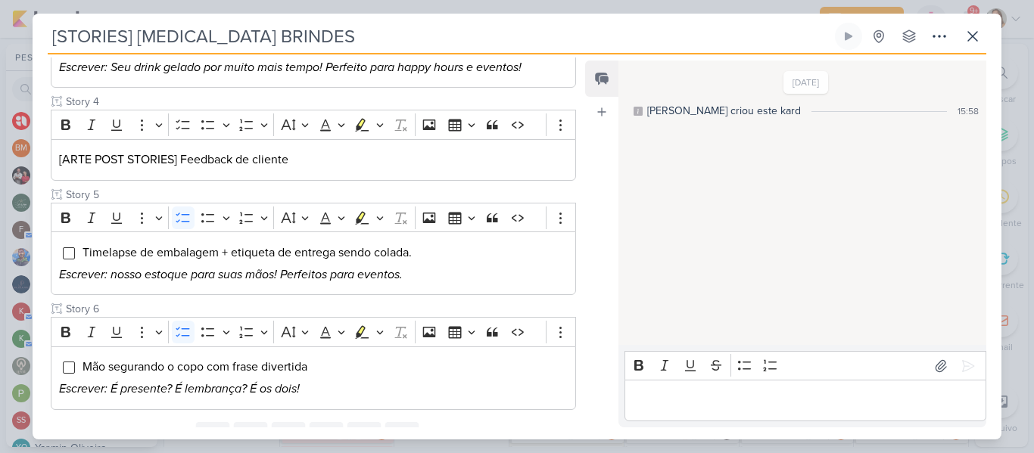
scroll to position [619, 0]
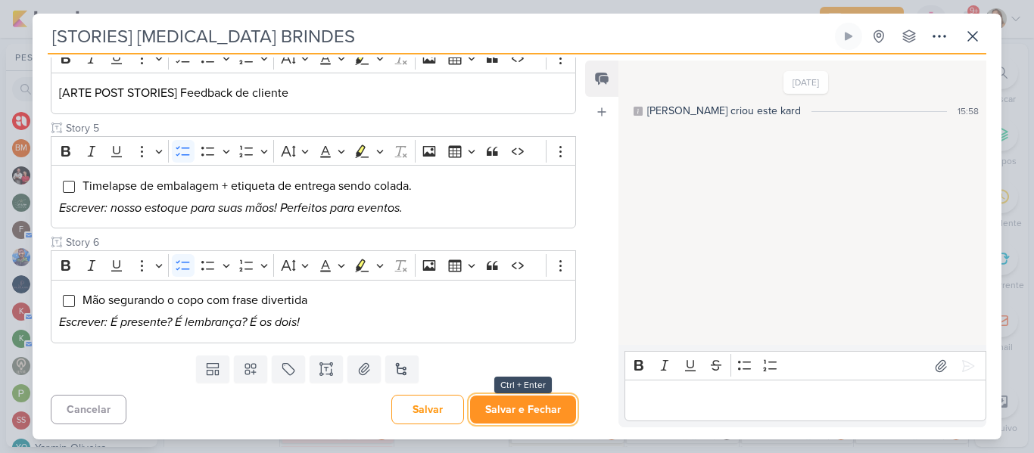
click at [534, 404] on button "Salvar e Fechar" at bounding box center [523, 410] width 106 height 28
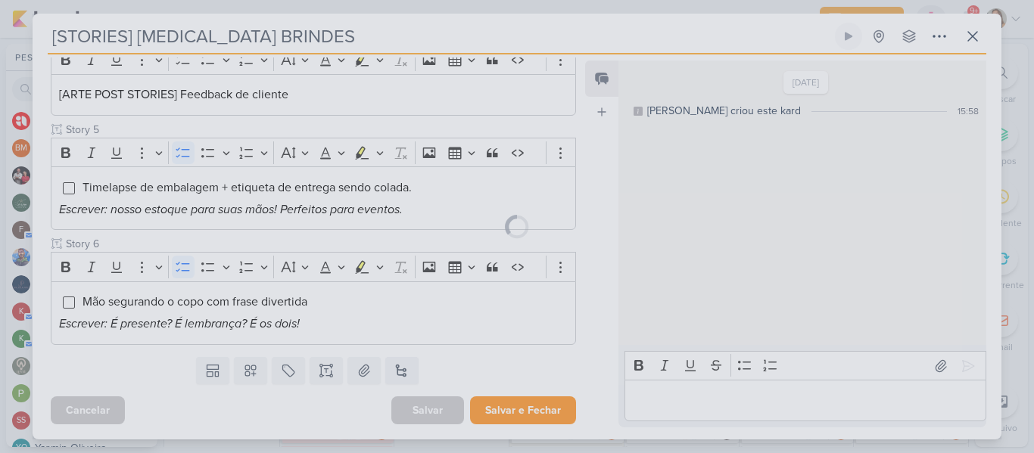
scroll to position [618, 0]
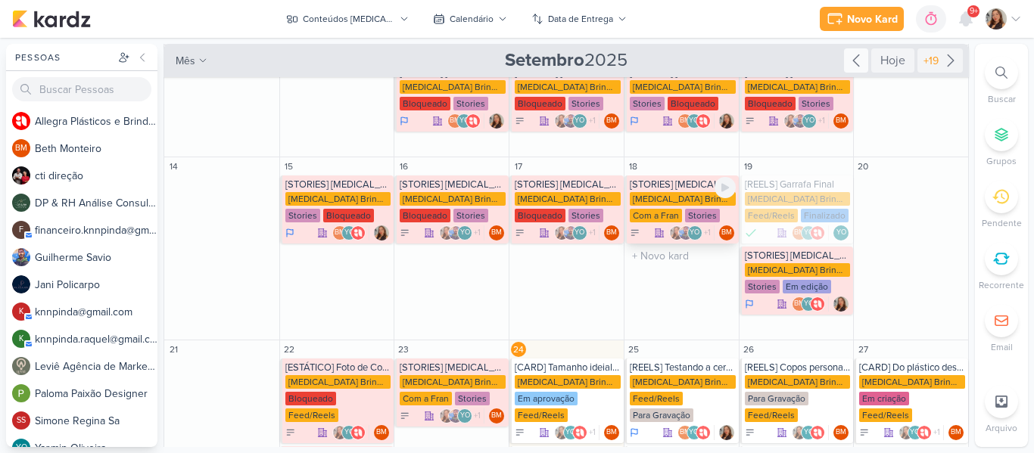
click at [645, 209] on div "Com a Fran" at bounding box center [656, 216] width 52 height 14
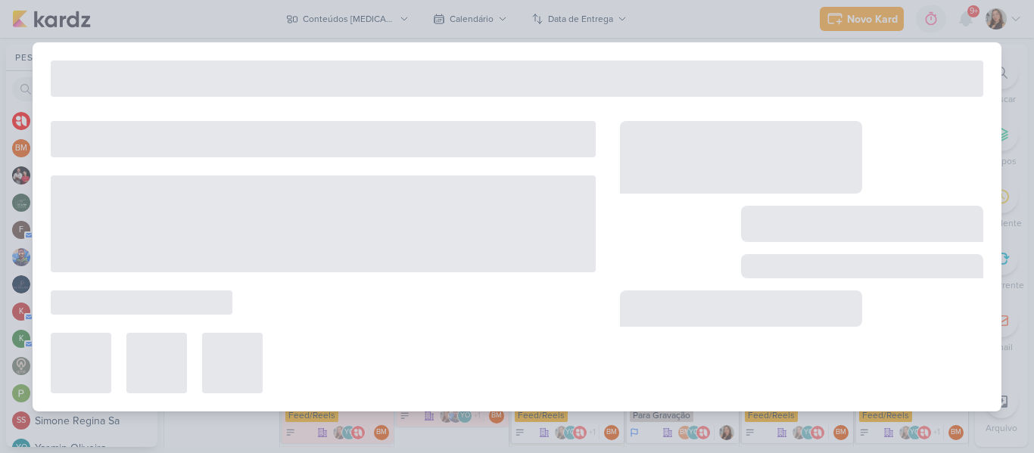
type input "18 de setembro de 2025 às 23:59"
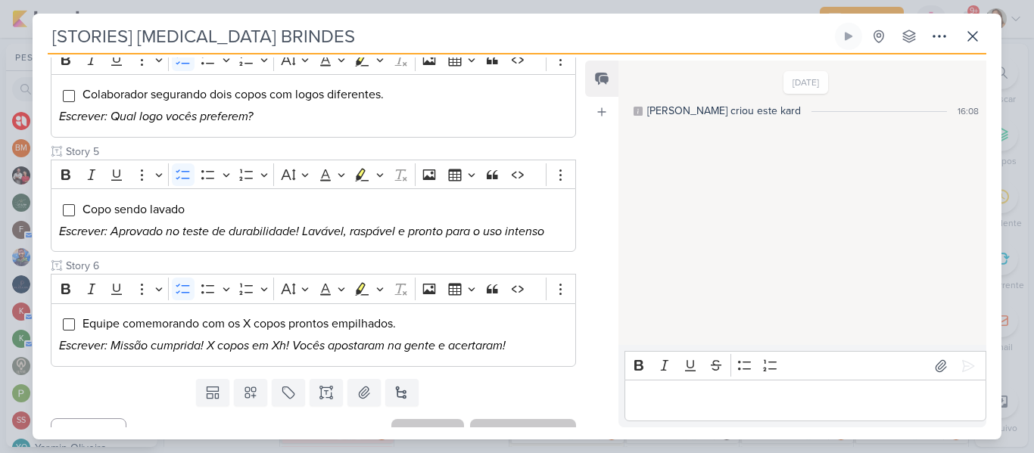
scroll to position [48, 0]
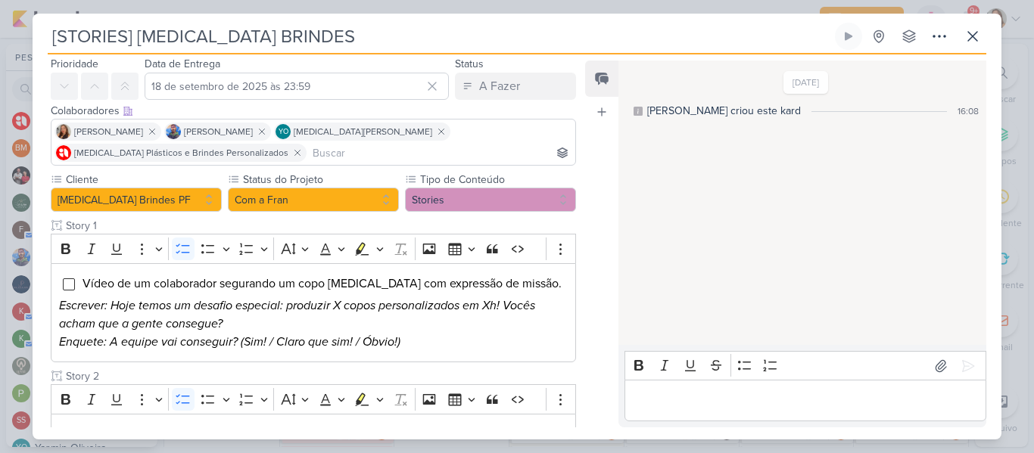
click at [355, 204] on button "Com a Fran" at bounding box center [313, 200] width 171 height 24
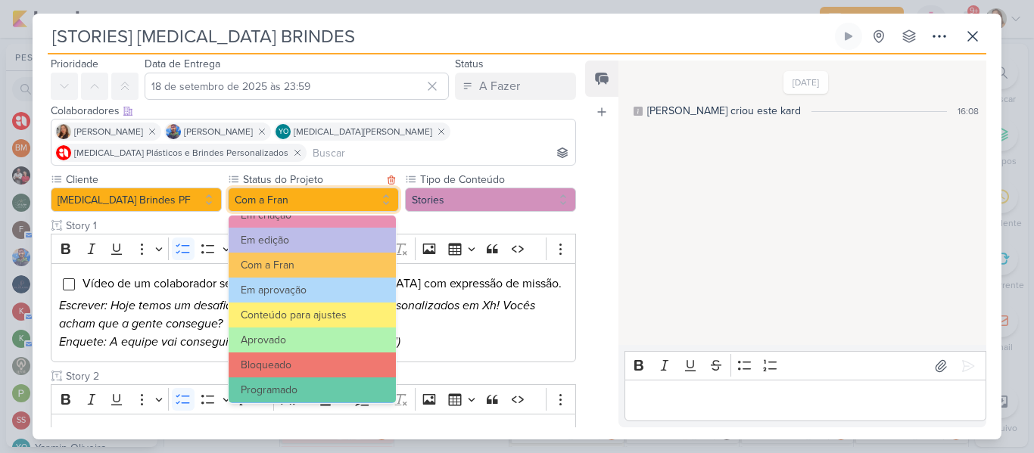
scroll to position [171, 0]
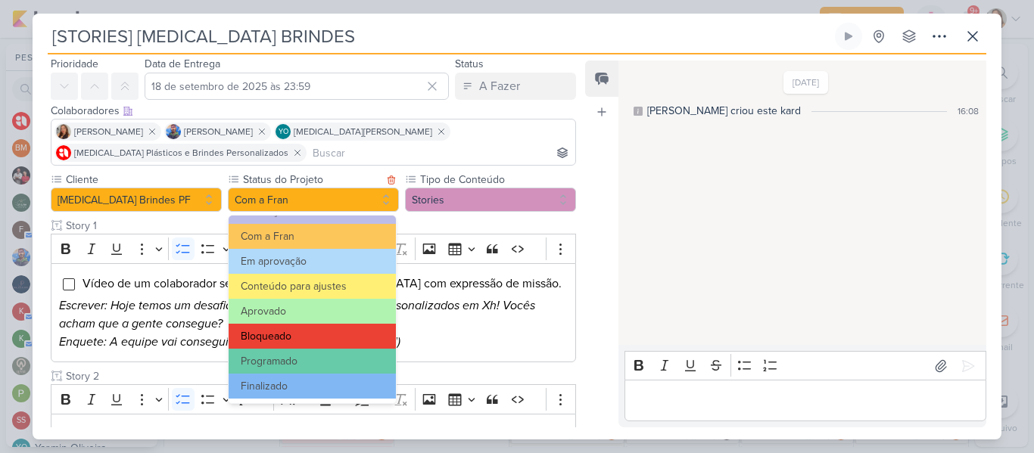
click at [362, 333] on button "Bloqueado" at bounding box center [312, 336] width 167 height 25
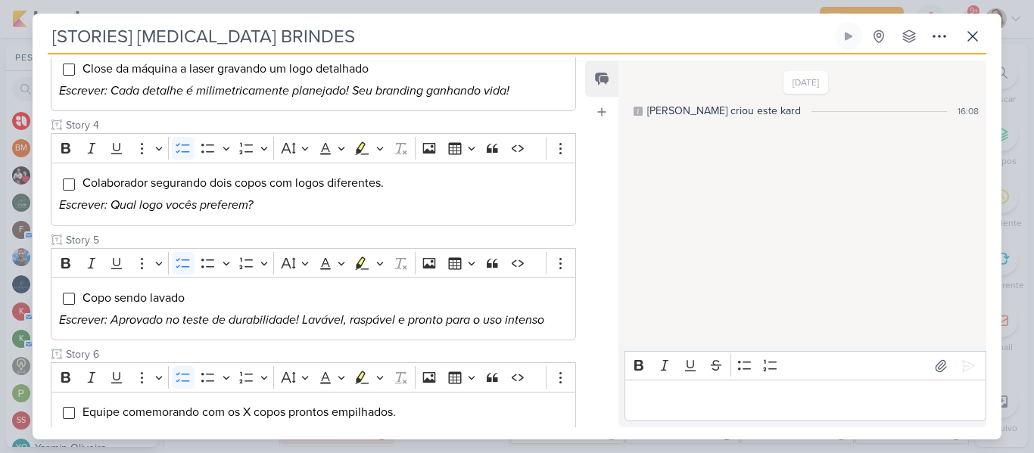
scroll to position [641, 0]
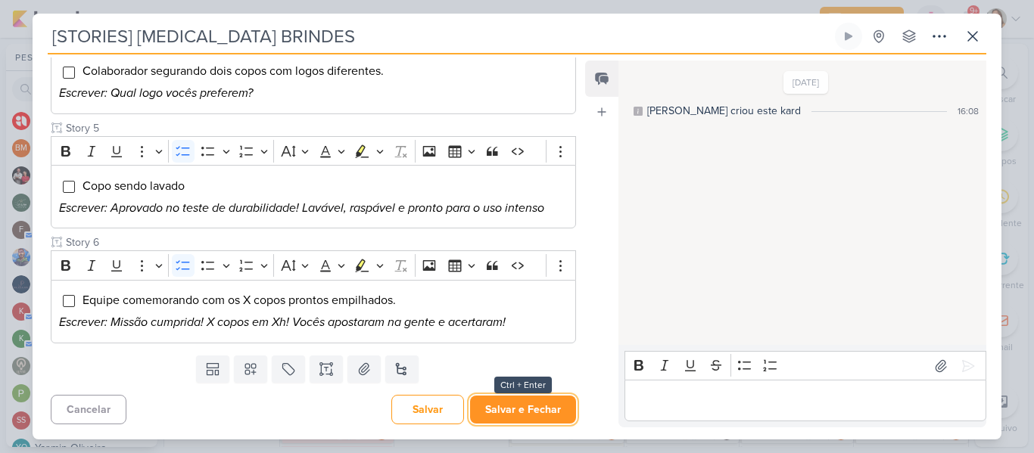
click at [560, 398] on button "Salvar e Fechar" at bounding box center [523, 410] width 106 height 28
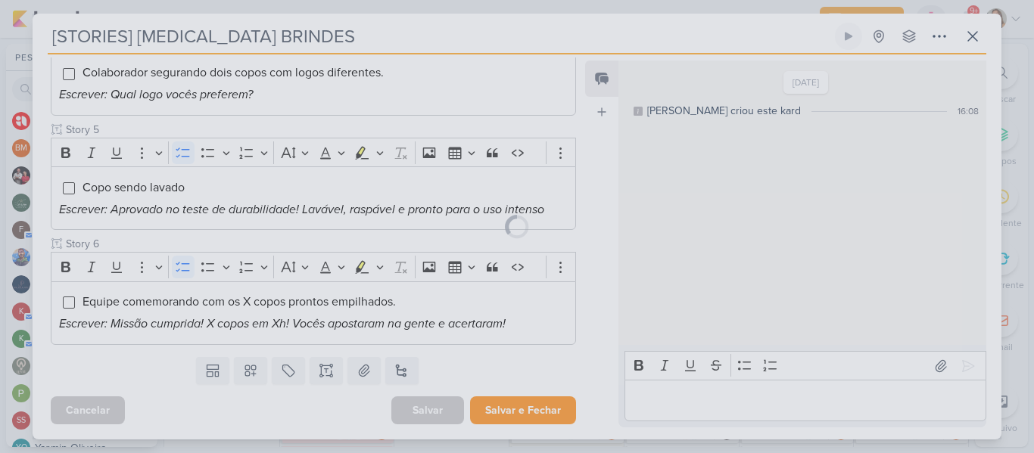
scroll to position [640, 0]
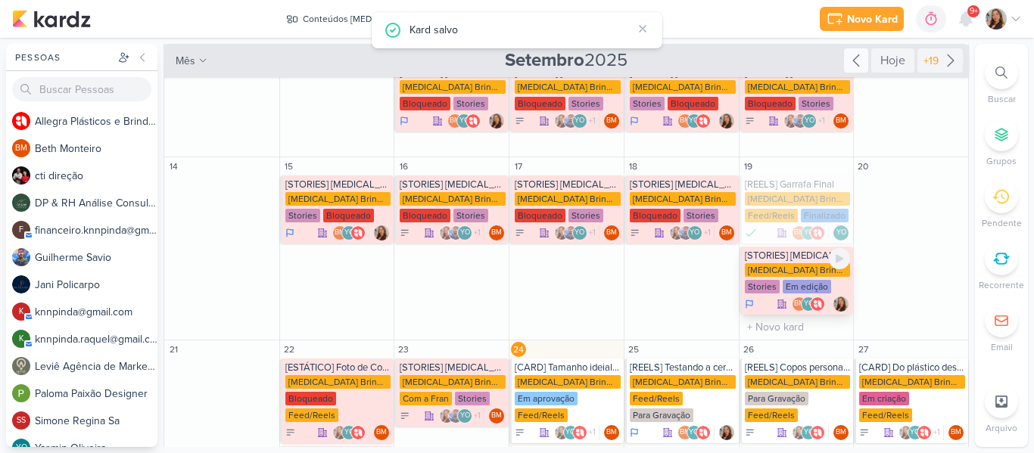
click at [762, 263] on div "[MEDICAL_DATA] Brindes PF" at bounding box center [798, 270] width 106 height 14
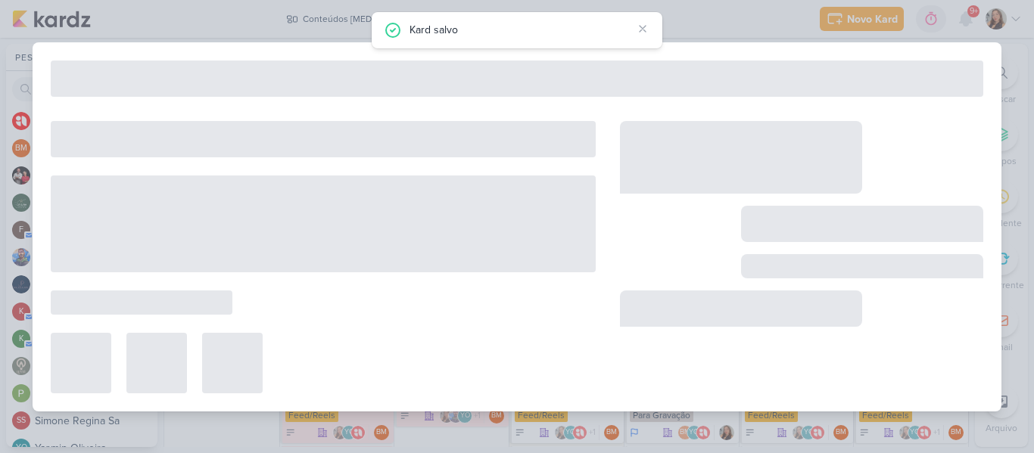
type input "[STORIES] [MEDICAL_DATA] STORIES"
type input "19 de setembro de 2025 às 23:59"
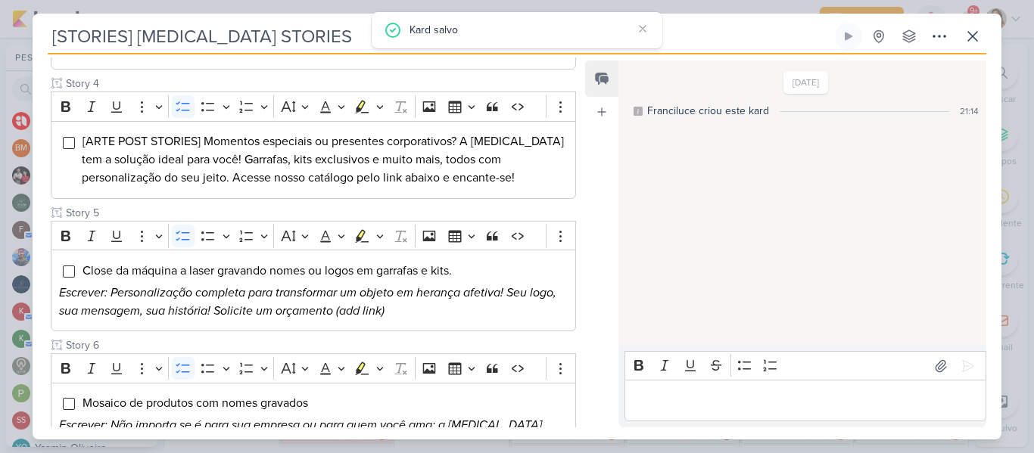
scroll to position [48, 0]
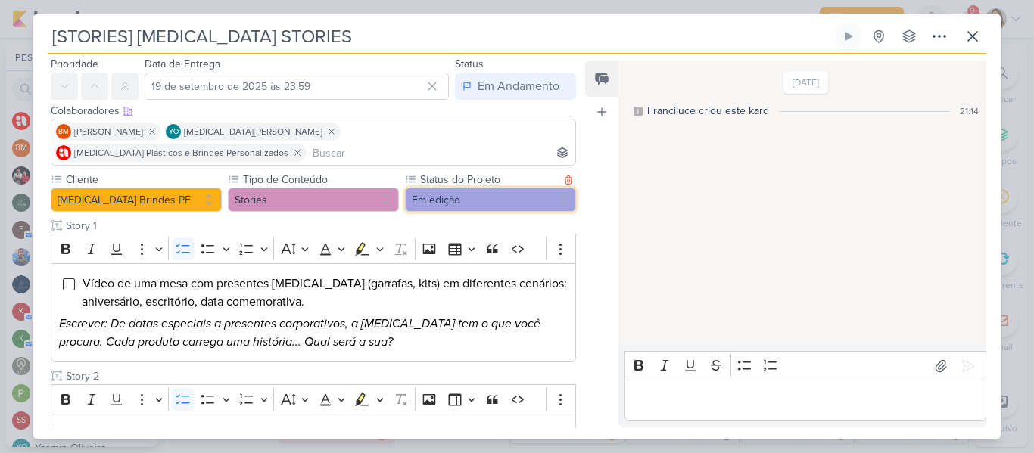
click at [419, 188] on button "Em edição" at bounding box center [490, 200] width 171 height 24
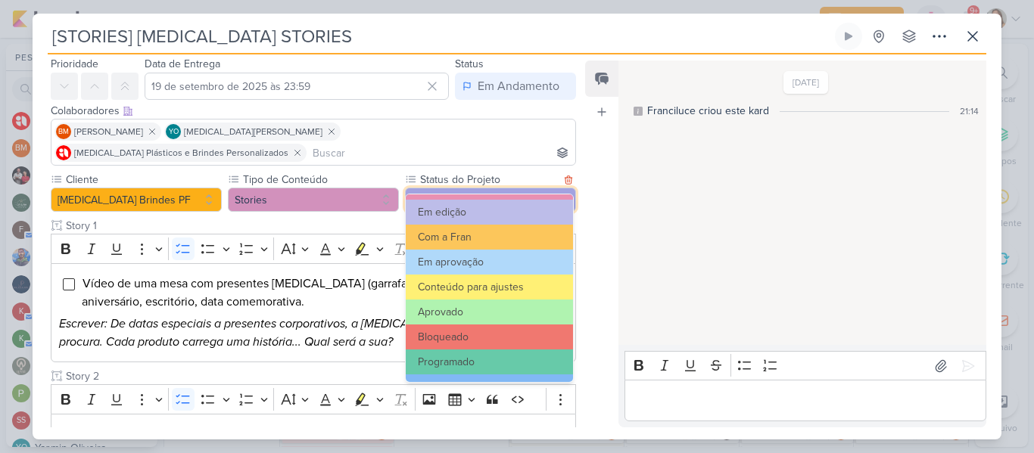
scroll to position [171, 0]
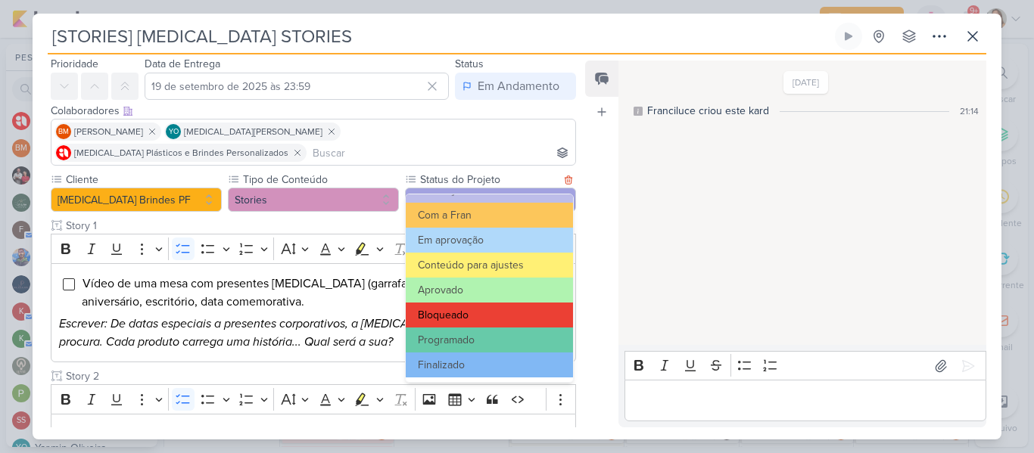
click at [533, 311] on button "Bloqueado" at bounding box center [489, 315] width 167 height 25
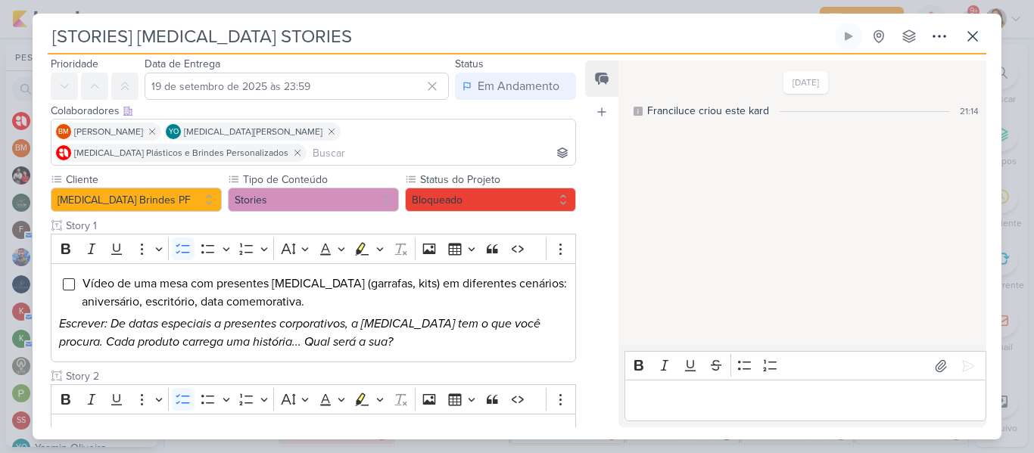
scroll to position [758, 0]
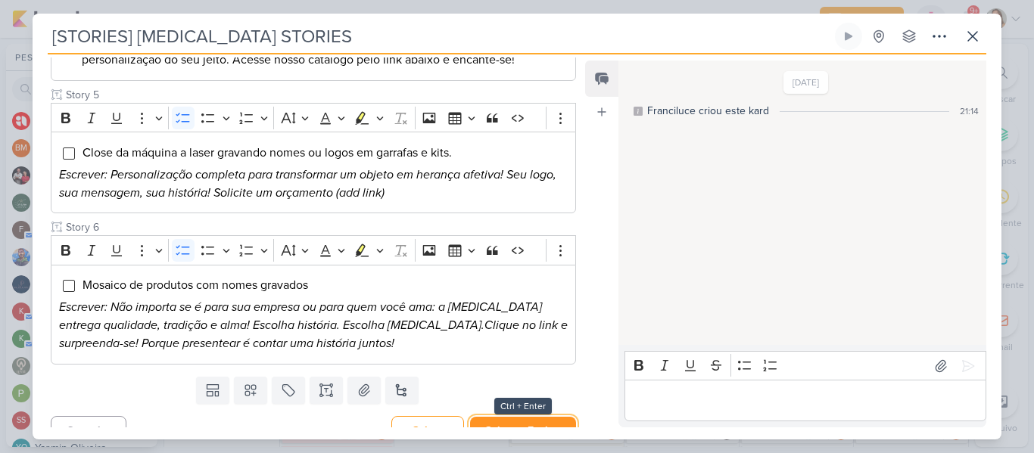
click at [546, 417] on button "Salvar e Fechar" at bounding box center [523, 431] width 106 height 28
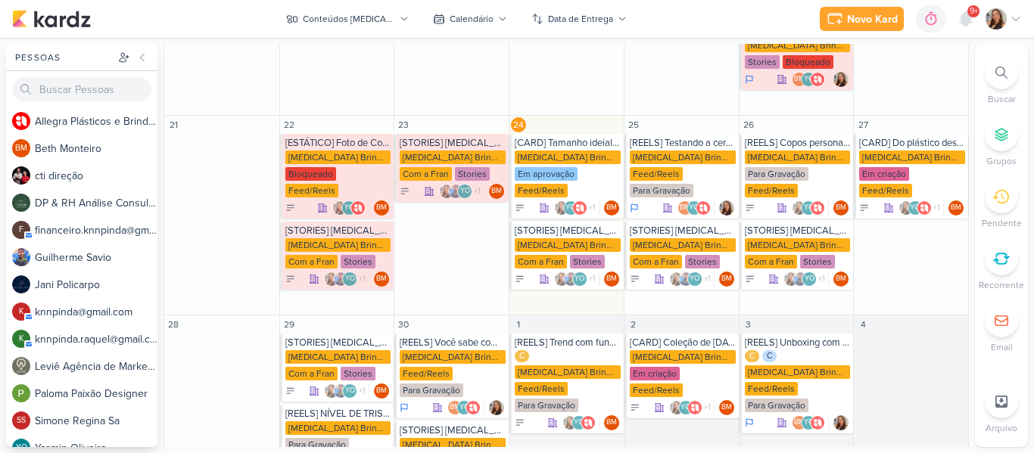
scroll to position [509, 0]
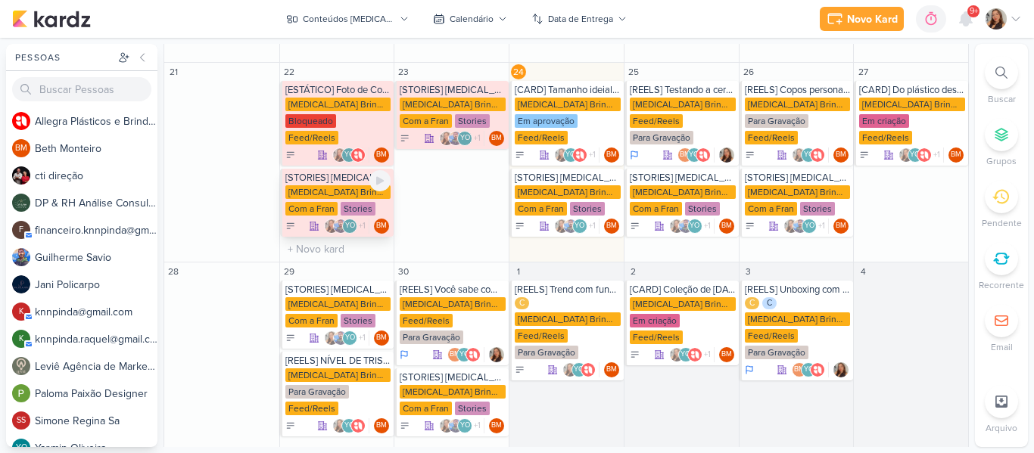
click at [323, 172] on div "[STORIES] [MEDICAL_DATA] BRINDES" at bounding box center [338, 178] width 106 height 12
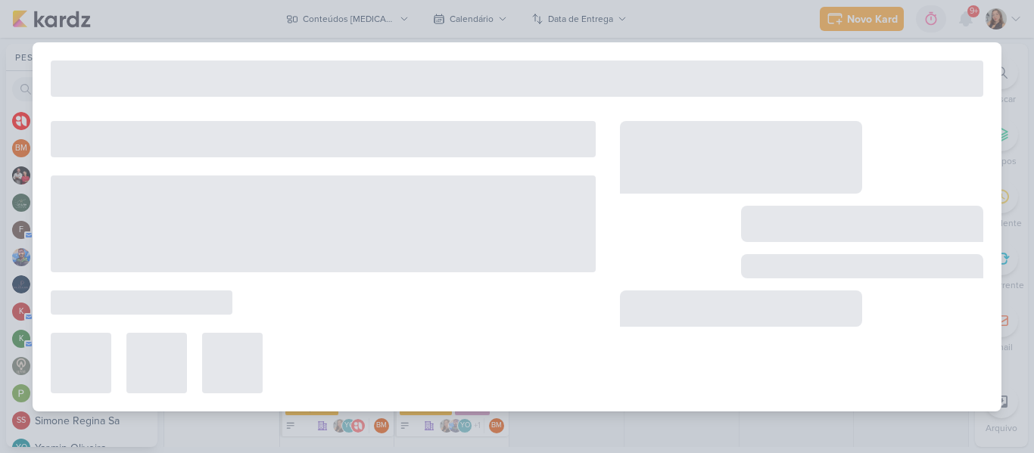
type input "[STORIES] [MEDICAL_DATA] BRINDES"
type input "22 de setembro de 2025 às 23:59"
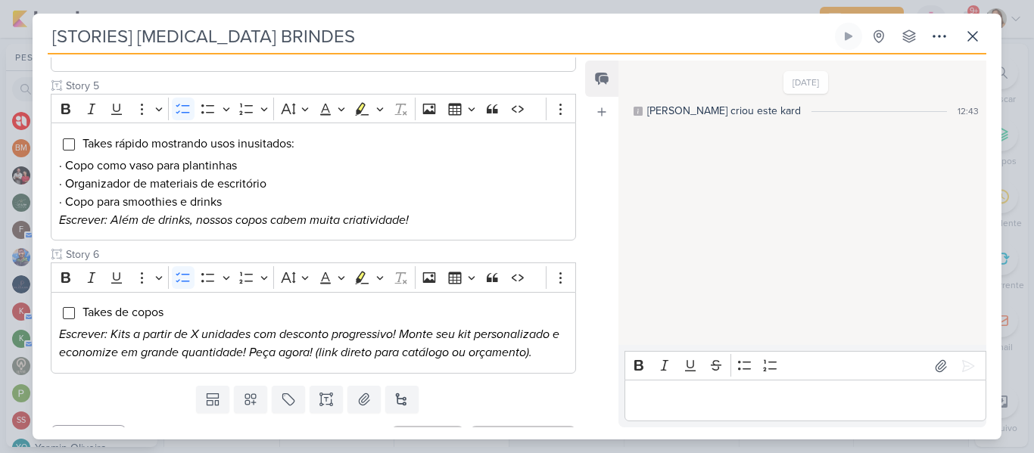
scroll to position [27, 0]
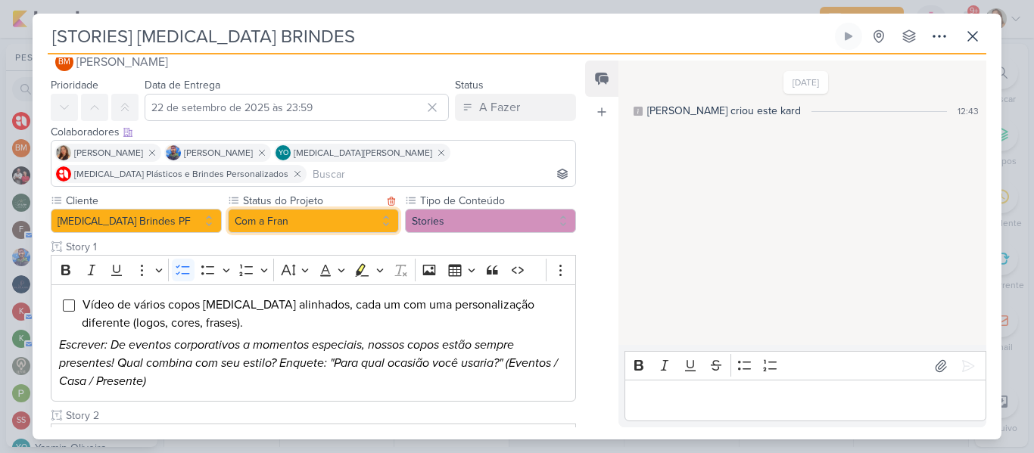
click at [333, 220] on button "Com a Fran" at bounding box center [313, 221] width 171 height 24
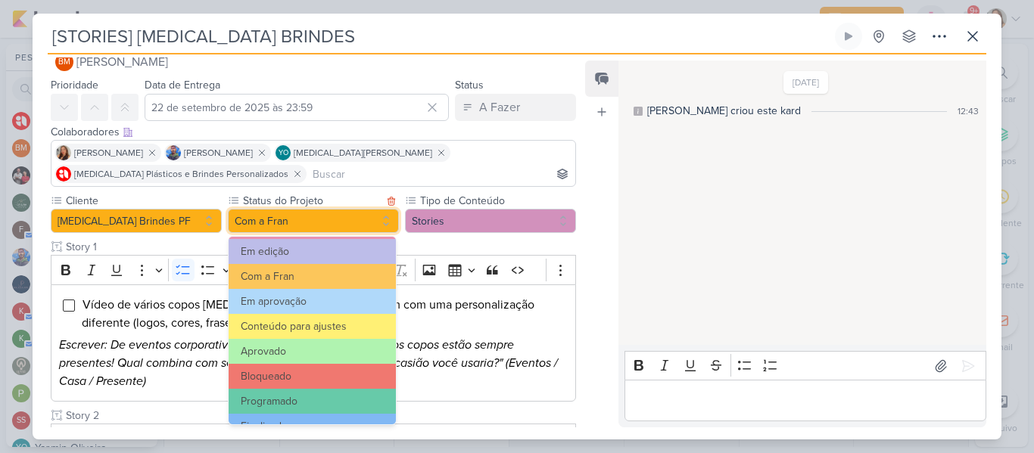
scroll to position [171, 0]
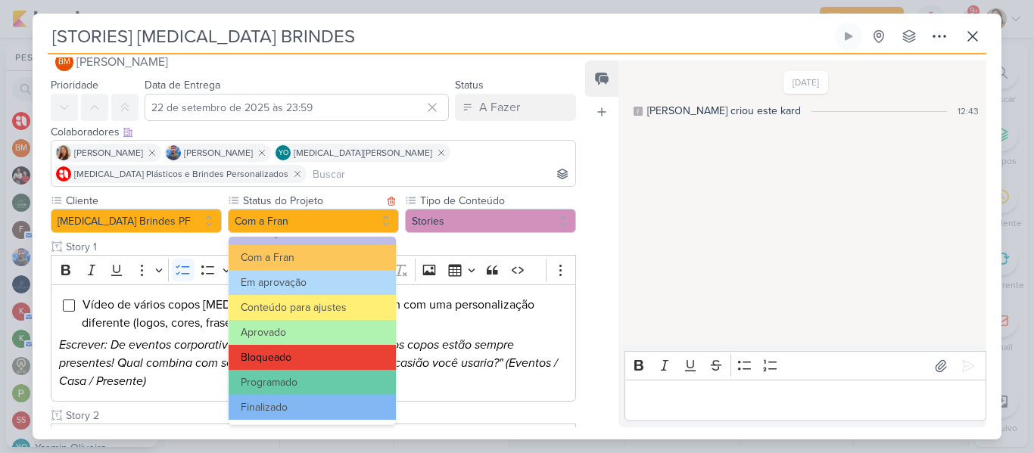
click at [366, 360] on button "Bloqueado" at bounding box center [312, 357] width 167 height 25
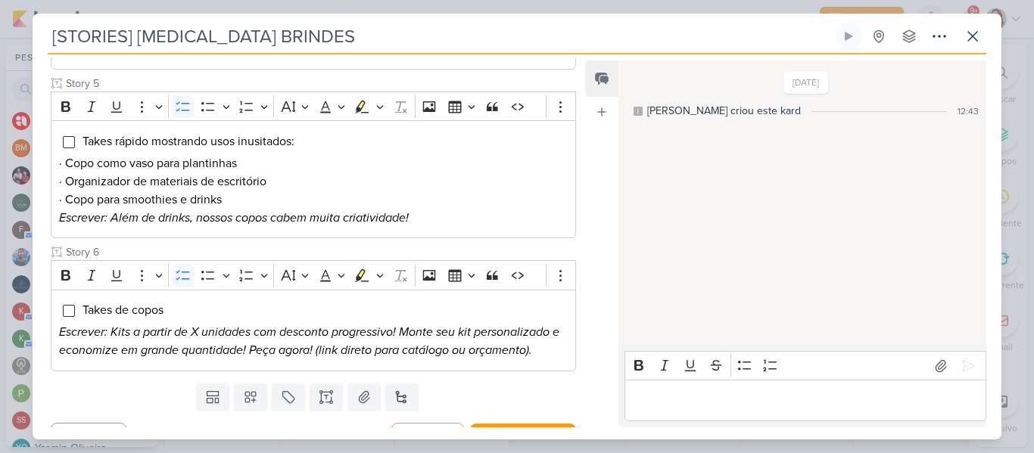
scroll to position [787, 0]
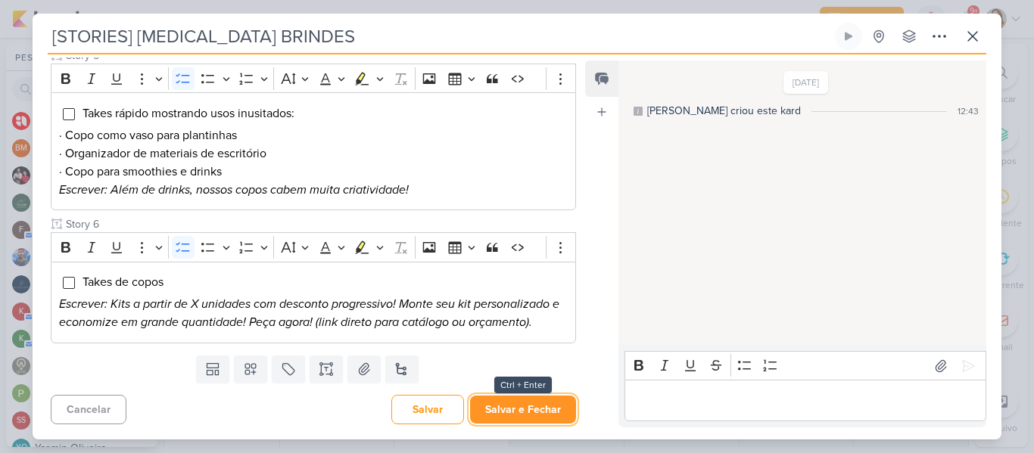
click at [535, 411] on button "Salvar e Fechar" at bounding box center [523, 410] width 106 height 28
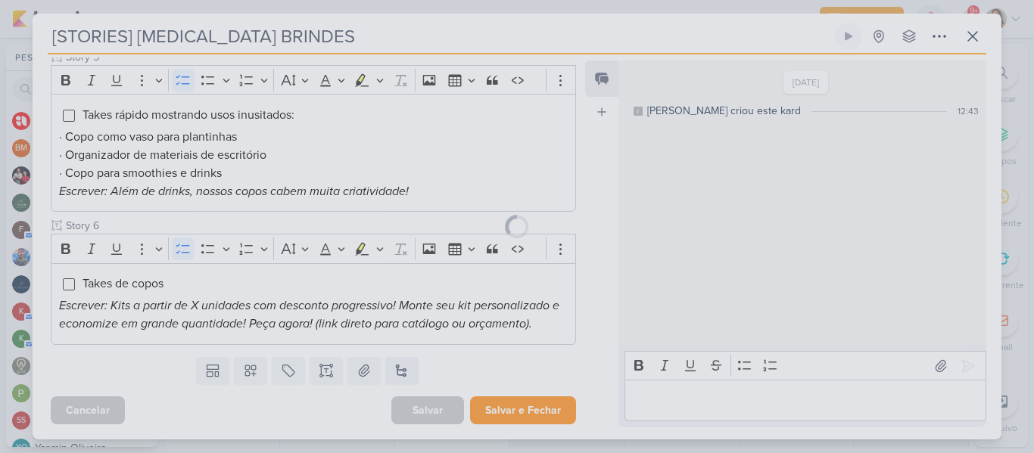
scroll to position [785, 0]
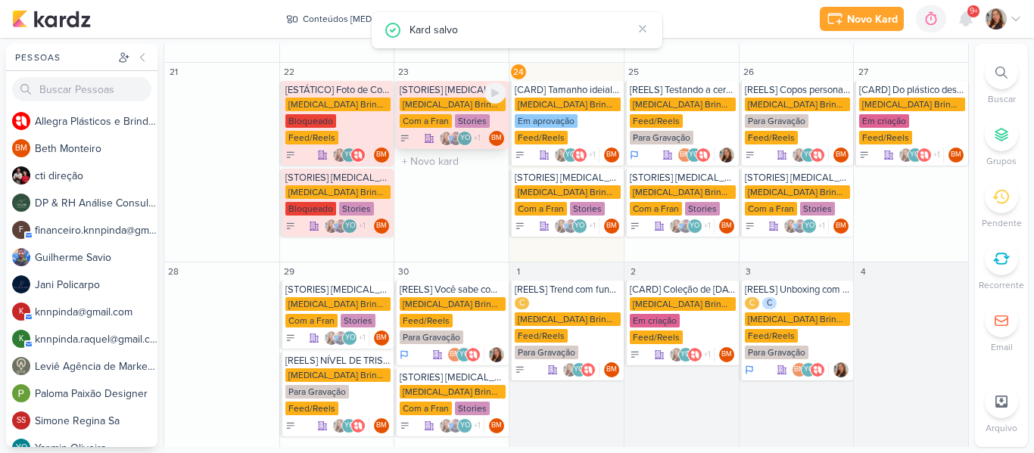
click at [438, 98] on div "[MEDICAL_DATA] Brindes PF" at bounding box center [453, 105] width 106 height 14
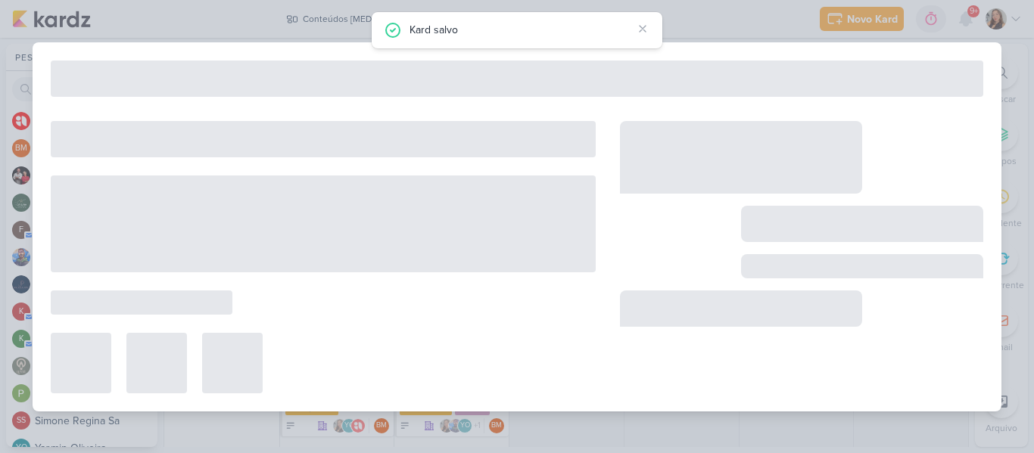
type input "23 de setembro de 2025 às 23:59"
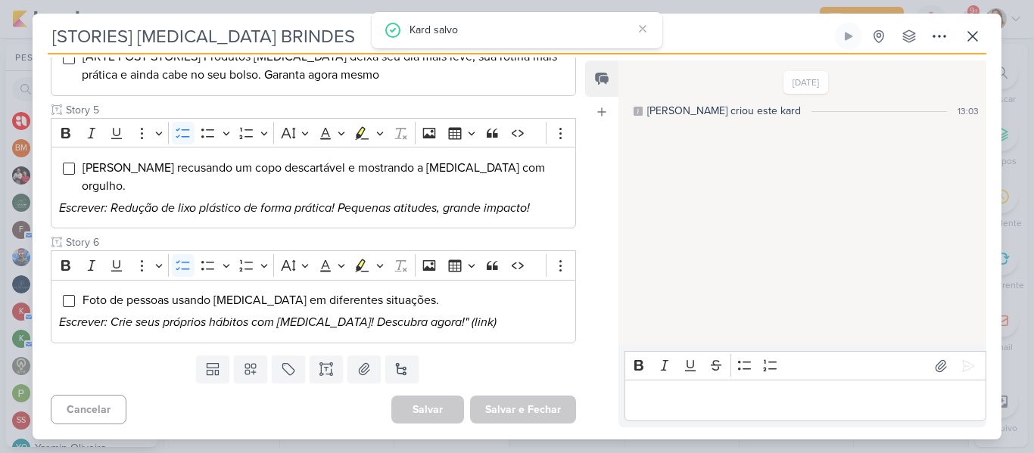
scroll to position [48, 0]
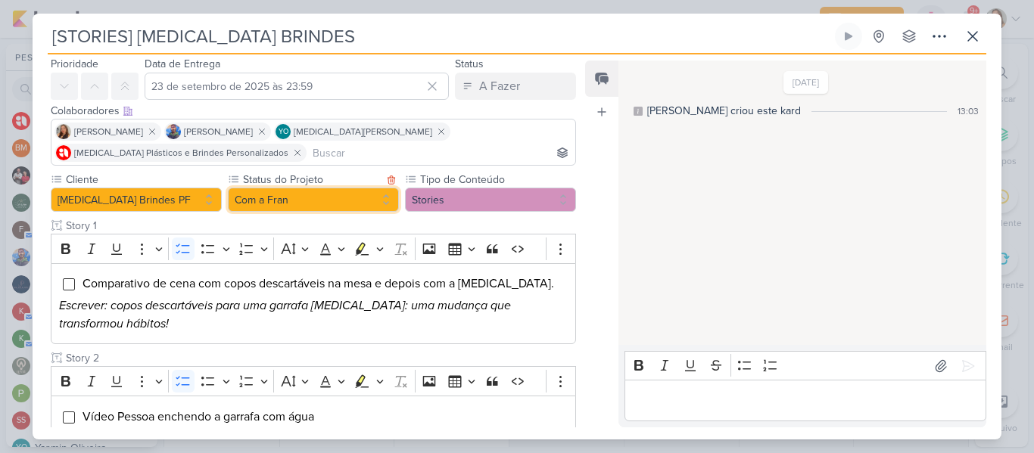
click at [351, 201] on button "Com a Fran" at bounding box center [313, 200] width 171 height 24
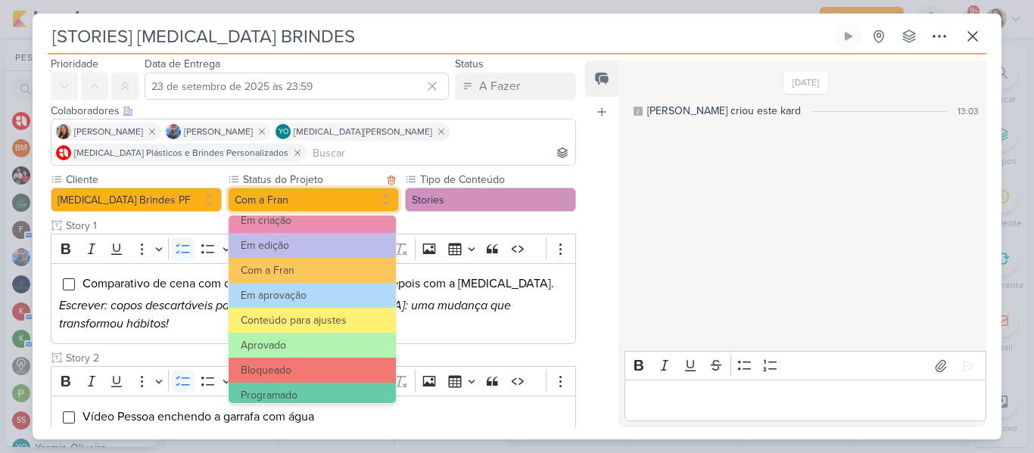
scroll to position [171, 0]
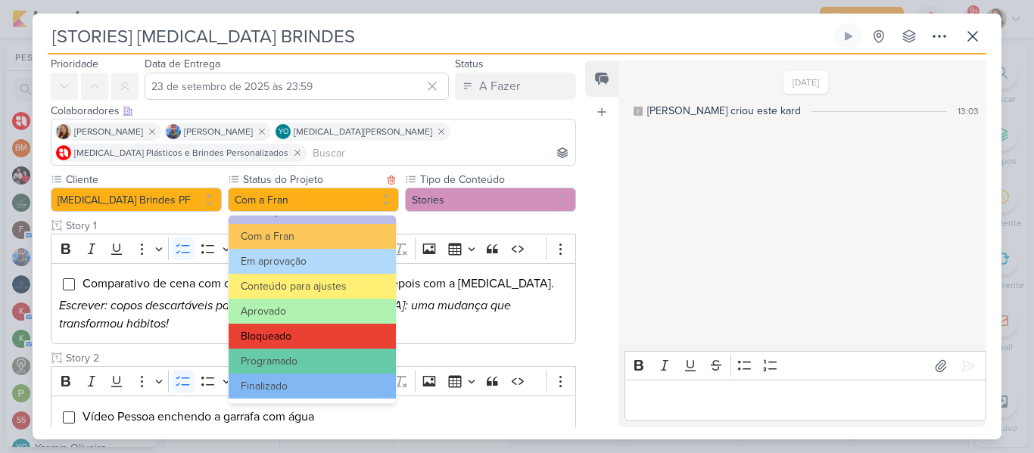
click at [372, 332] on button "Bloqueado" at bounding box center [312, 336] width 167 height 25
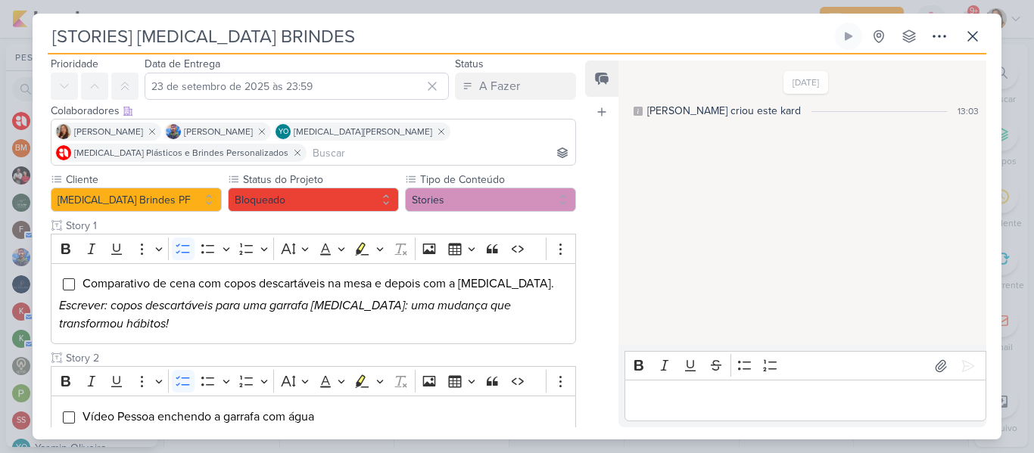
scroll to position [637, 0]
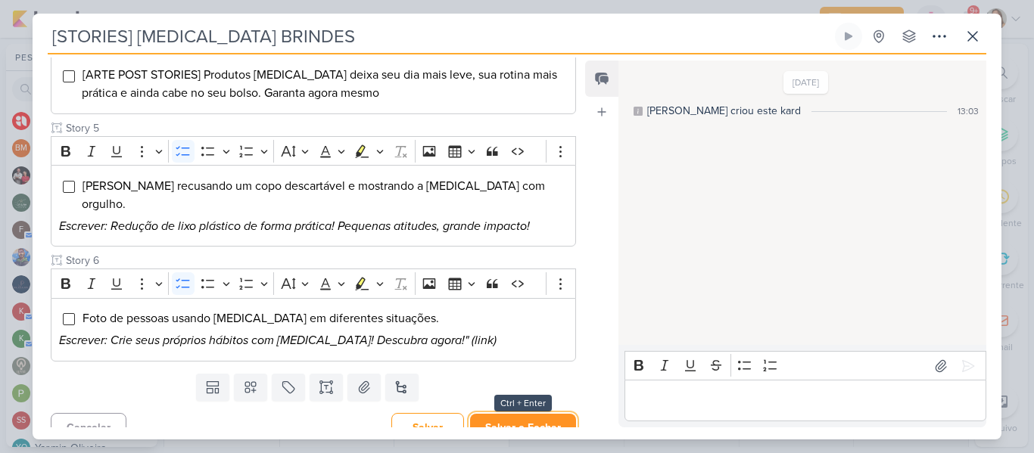
click at [513, 422] on button "Salvar e Fechar" at bounding box center [523, 428] width 106 height 28
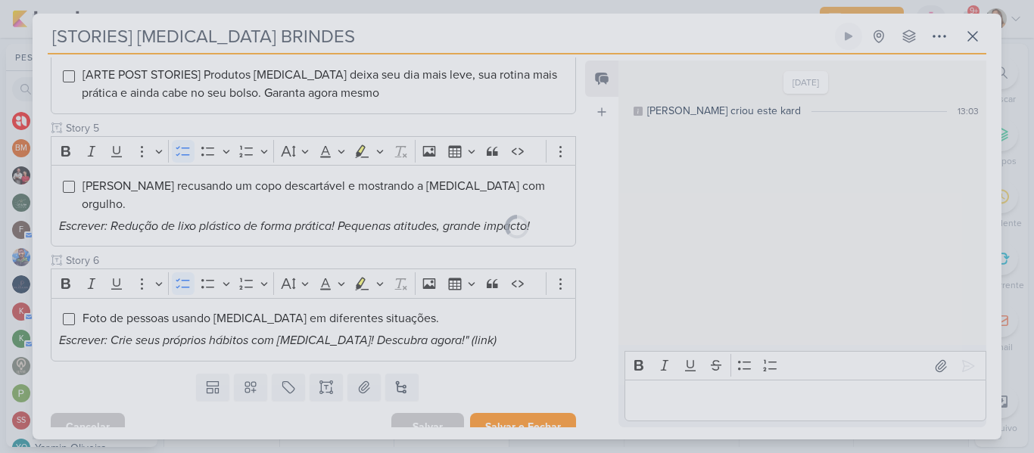
scroll to position [636, 0]
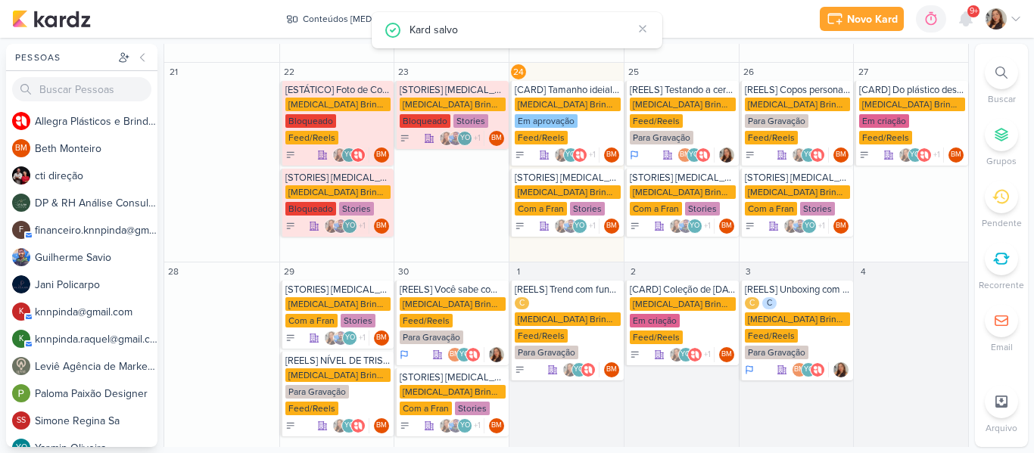
click at [709, 14] on div "Novo Kard Ctrl + k 0h0m Sessão desligada... Hoje 0h0m Semana 0h0m Mês 0h0m" at bounding box center [517, 19] width 1010 height 38
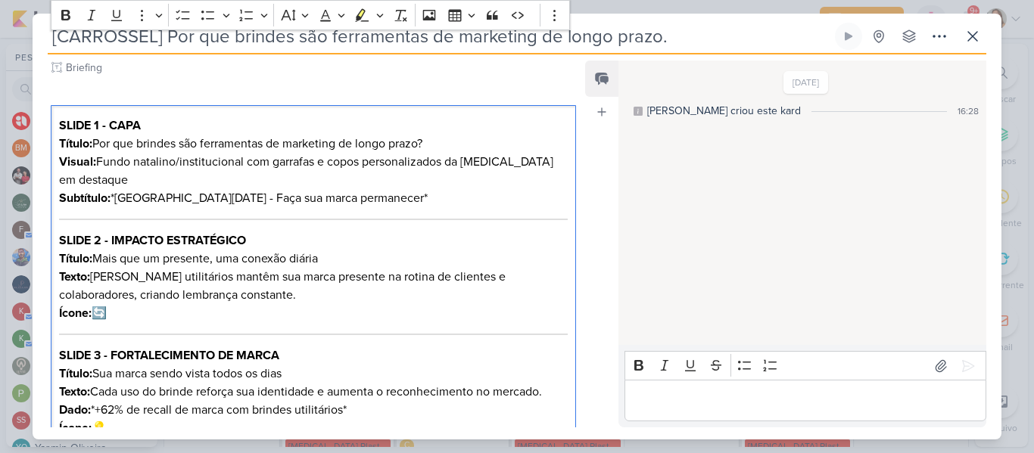
scroll to position [193, 0]
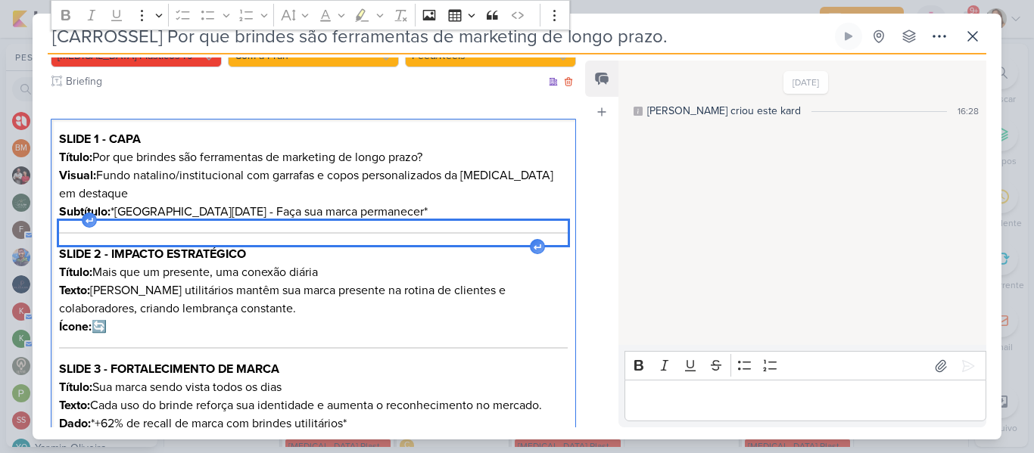
click at [333, 223] on div "Editor editing area: main" at bounding box center [313, 233] width 509 height 24
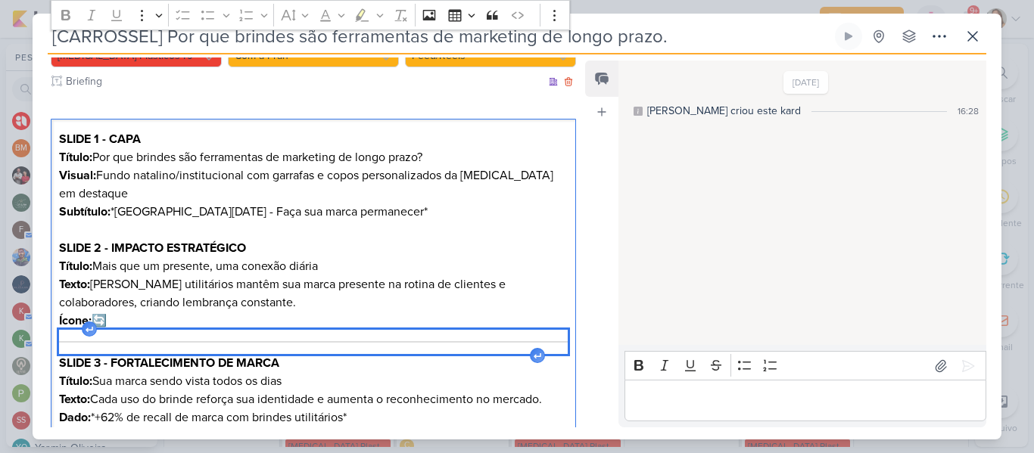
click at [324, 335] on div "Editor editing area: main" at bounding box center [313, 342] width 509 height 24
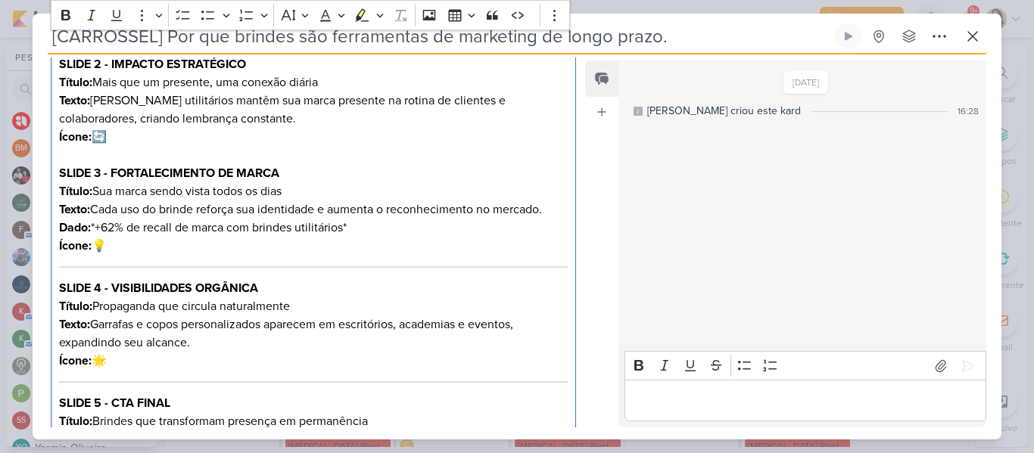
scroll to position [383, 0]
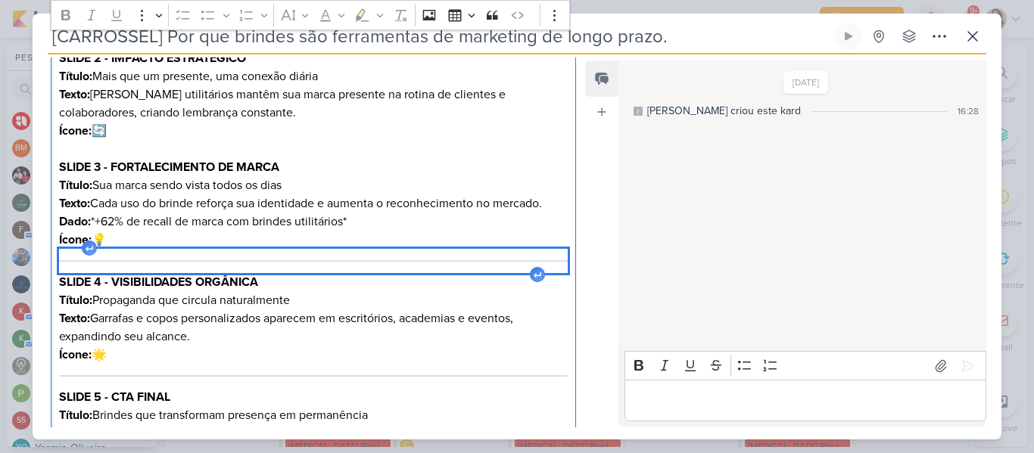
click at [465, 269] on div "Editor editing area: main" at bounding box center [313, 261] width 509 height 24
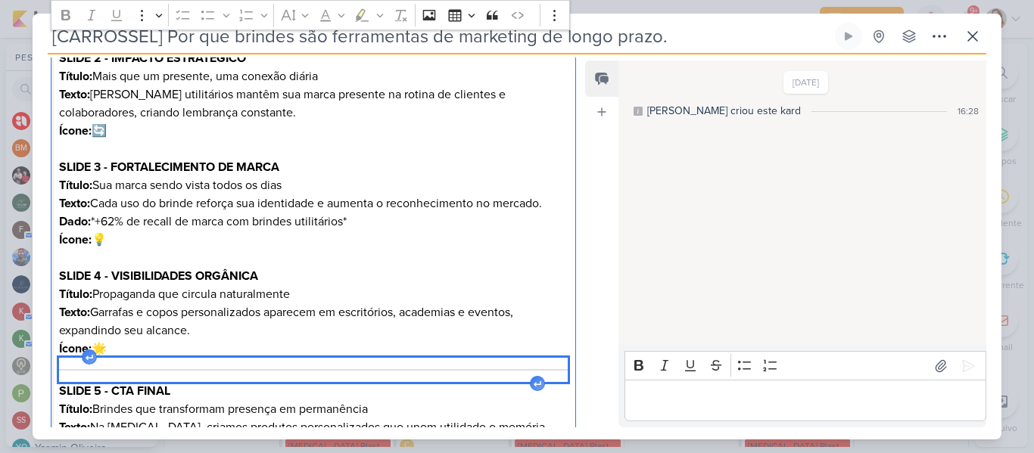
click at [462, 365] on div "Editor editing area: main" at bounding box center [313, 370] width 509 height 24
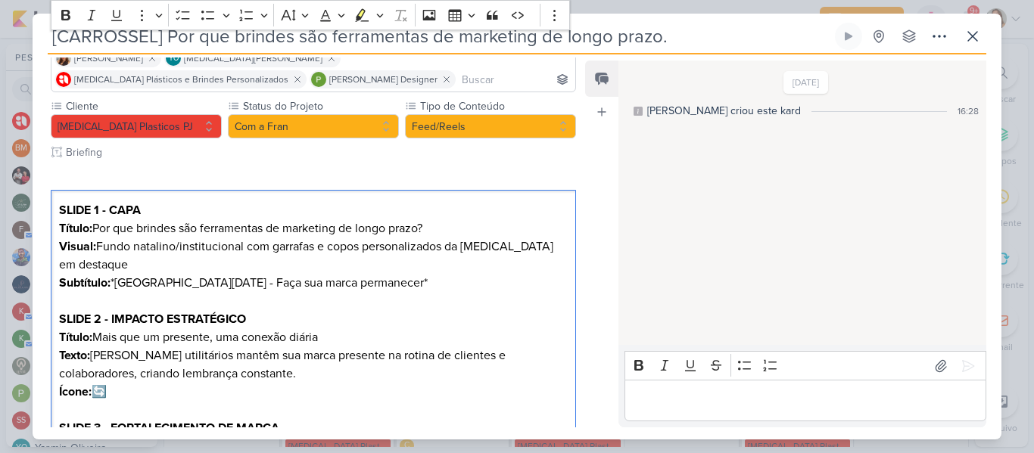
scroll to position [126, 0]
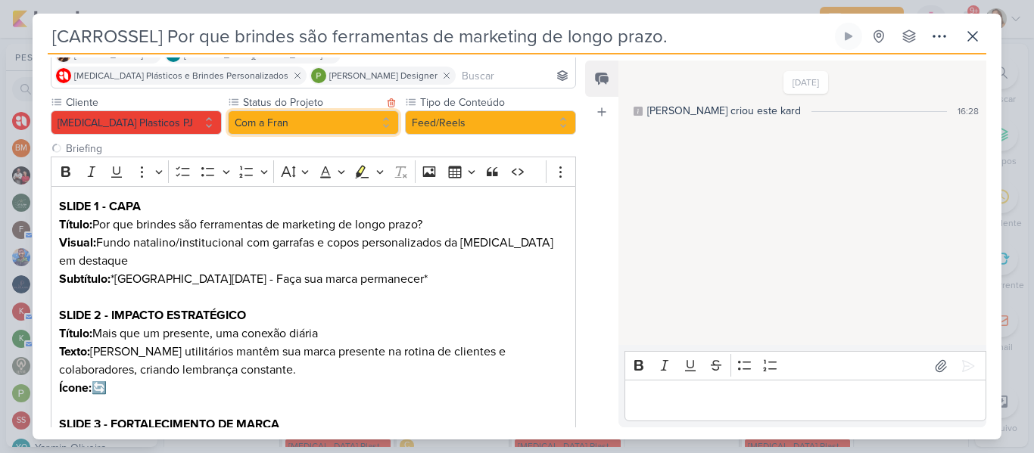
click at [326, 114] on button "Com a Fran" at bounding box center [313, 123] width 171 height 24
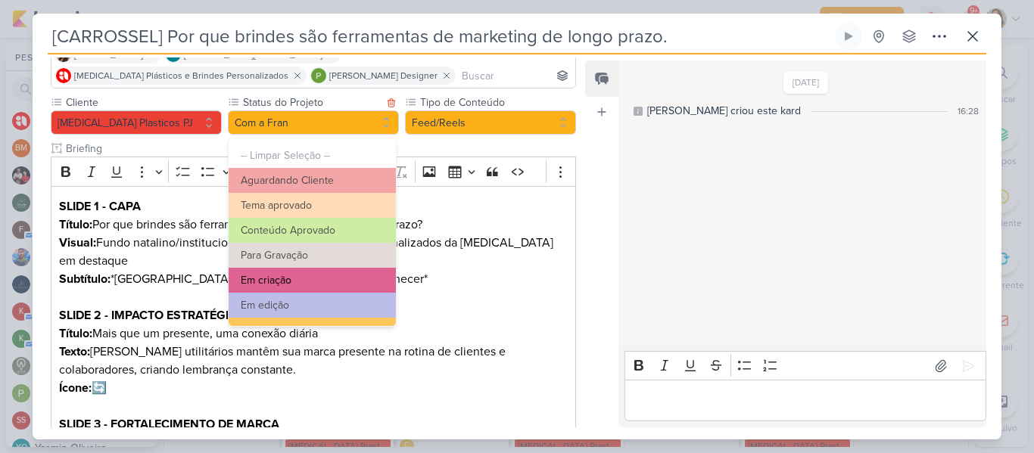
click at [316, 278] on button "Em criação" at bounding box center [312, 280] width 167 height 25
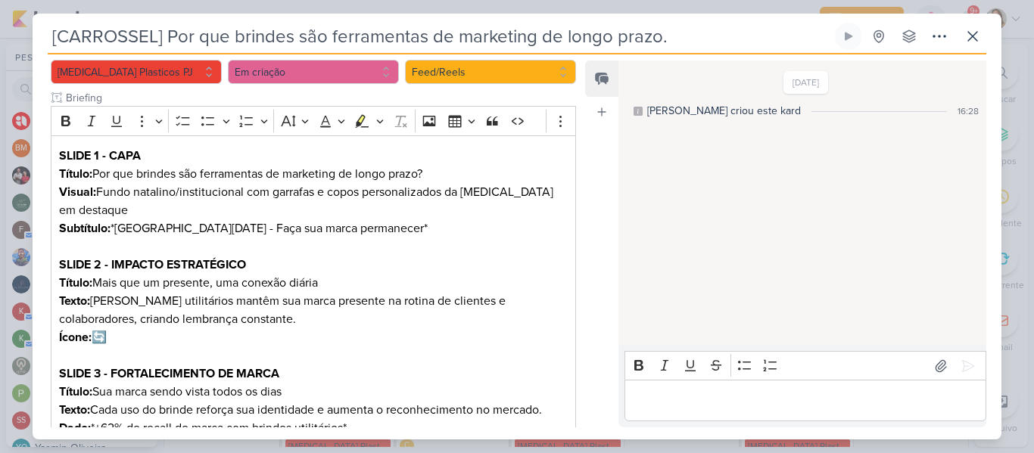
scroll to position [178, 0]
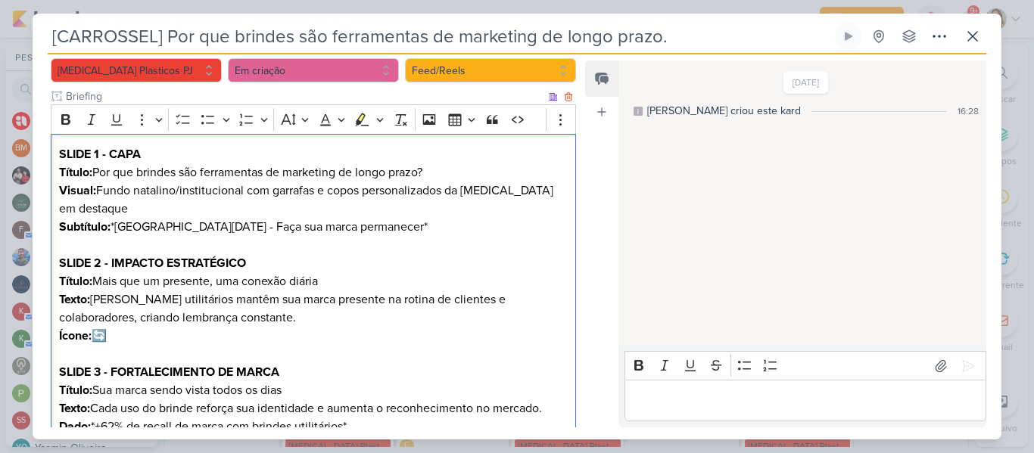
click at [372, 203] on p "SLIDE 1 - CAPA Título: Por que brindes são ferramentas de marketing de longo pr…" at bounding box center [313, 190] width 509 height 91
click at [178, 229] on p "SLIDE 1 - CAPA Título: Por que brindes são ferramentas de marketing de longo pr…" at bounding box center [313, 190] width 509 height 91
click at [198, 255] on p "SLIDE 2 - IMPACTO ESTRATÉGICO Título: Mais que um presente, uma conexão diária …" at bounding box center [313, 299] width 509 height 91
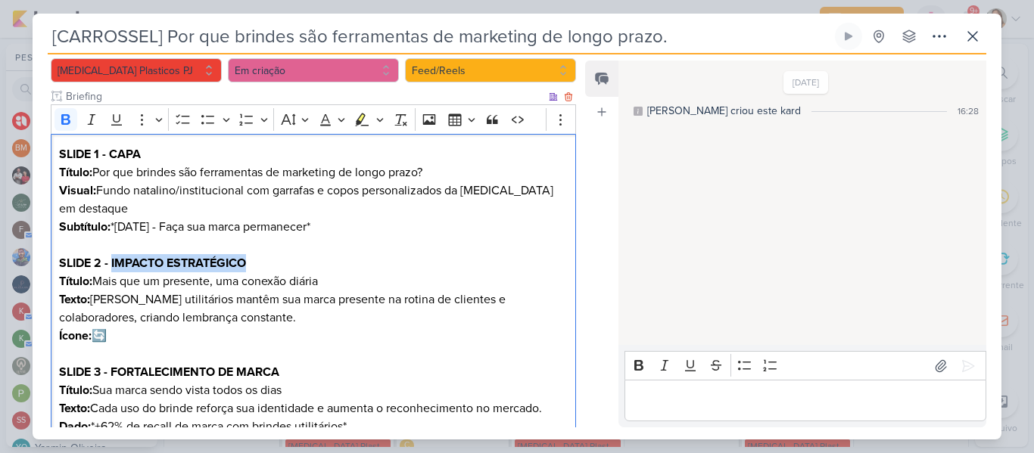
drag, startPoint x: 111, startPoint y: 263, endPoint x: 277, endPoint y: 263, distance: 165.8
click at [277, 263] on p "SLIDE 2 - IMPACTO ESTRATÉGICO Título: Mais que um presente, uma conexão diária …" at bounding box center [313, 299] width 509 height 91
drag, startPoint x: 59, startPoint y: 336, endPoint x: 124, endPoint y: 341, distance: 65.3
click at [124, 341] on p "SLIDE 2 - Título: Mais que um presente, uma conexão diária Texto: Brindes utili…" at bounding box center [313, 299] width 509 height 91
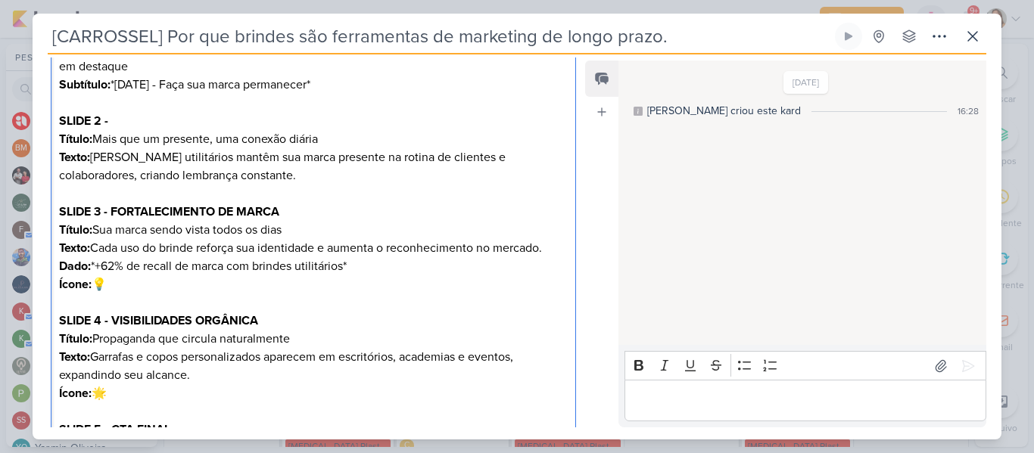
scroll to position [327, 0]
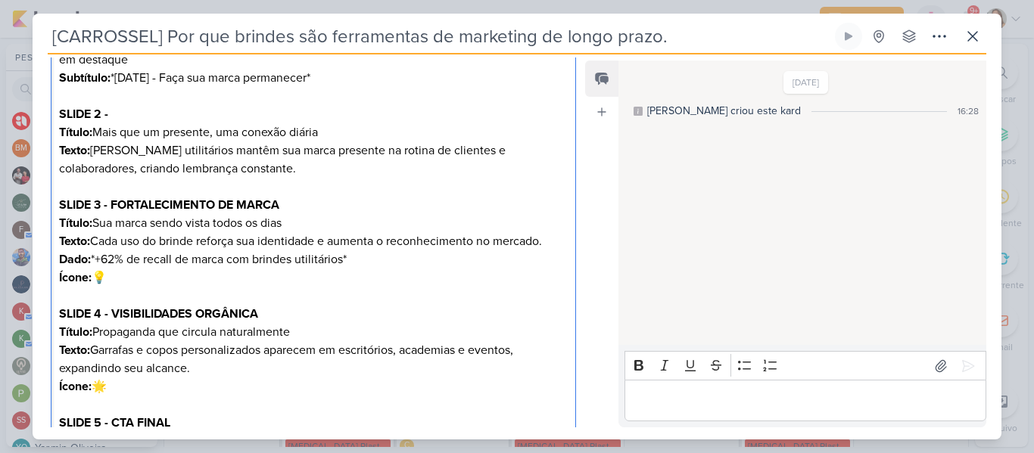
click at [111, 201] on strong "SLIDE 3 - FORTALECIMENTO DE MARCA" at bounding box center [169, 205] width 220 height 15
drag, startPoint x: 108, startPoint y: 276, endPoint x: 58, endPoint y: 276, distance: 50.0
click at [59, 276] on p "SLIDE 3 - FORTALECIMENTO DE MARCA Título: Sua marca sendo vista todos os dias T…" at bounding box center [313, 241] width 509 height 91
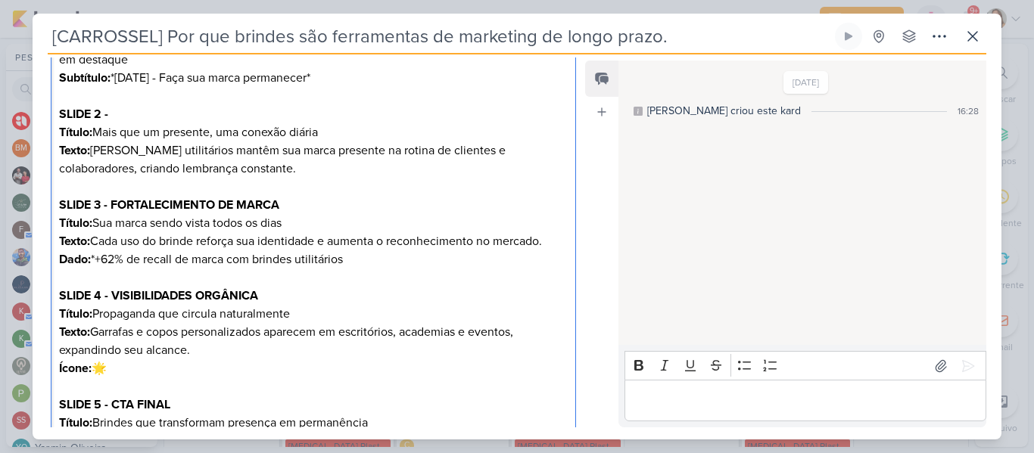
click at [98, 257] on p "SLIDE 3 - FORTALECIMENTO DE MARCA Título: Sua marca sendo vista todos os dias T…" at bounding box center [313, 232] width 509 height 73
drag, startPoint x: 103, startPoint y: 296, endPoint x: 294, endPoint y: 298, distance: 190.8
click at [294, 298] on p "SLIDE 4 - VISIBILIDADES ORGÂNICA Título: Propaganda que circula naturalmente Te…" at bounding box center [313, 332] width 509 height 91
drag, startPoint x: 58, startPoint y: 366, endPoint x: 156, endPoint y: 372, distance: 98.6
click at [156, 372] on div "SLIDE 1 - CAPA Título: Por que brindes são ferramentas de marketing de longo pr…" at bounding box center [313, 251] width 525 height 532
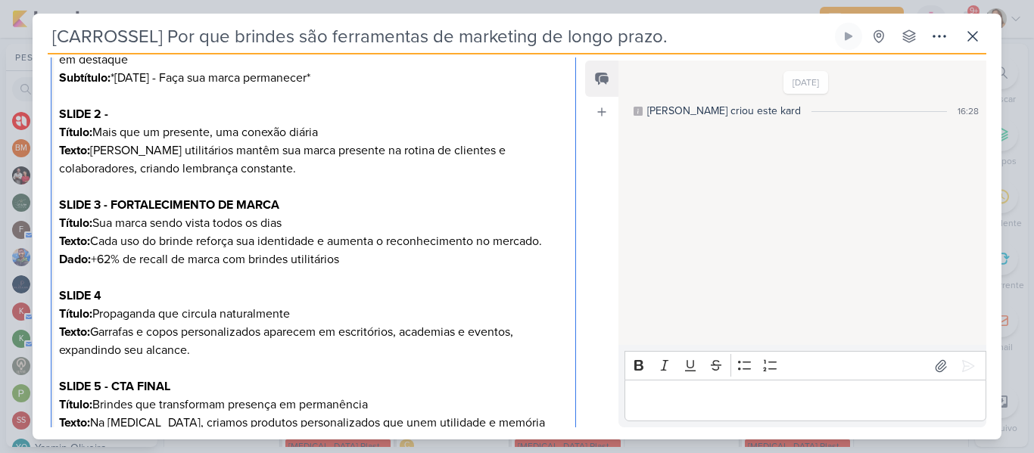
scroll to position [463, 0]
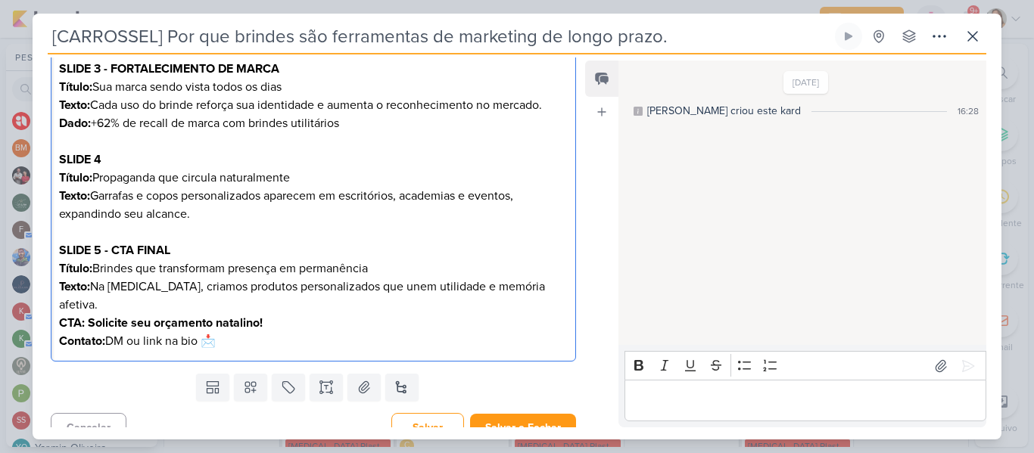
drag, startPoint x: 242, startPoint y: 329, endPoint x: 207, endPoint y: 325, distance: 35.0
click at [207, 325] on p "SLIDE 5 - CTA FINAL Título: Brindes que transformam presença em permanência Tex…" at bounding box center [313, 296] width 509 height 109
click at [109, 323] on p "SLIDE 5 - CTA FINAL Título: Brindes que transformam presença em permanência Tex…" at bounding box center [313, 296] width 509 height 109
drag, startPoint x: 66, startPoint y: 325, endPoint x: 264, endPoint y: 322, distance: 198.4
click at [264, 322] on p "SLIDE 5 - CTA FINAL Título: Brindes que transformam presença em permanência Tex…" at bounding box center [313, 296] width 509 height 109
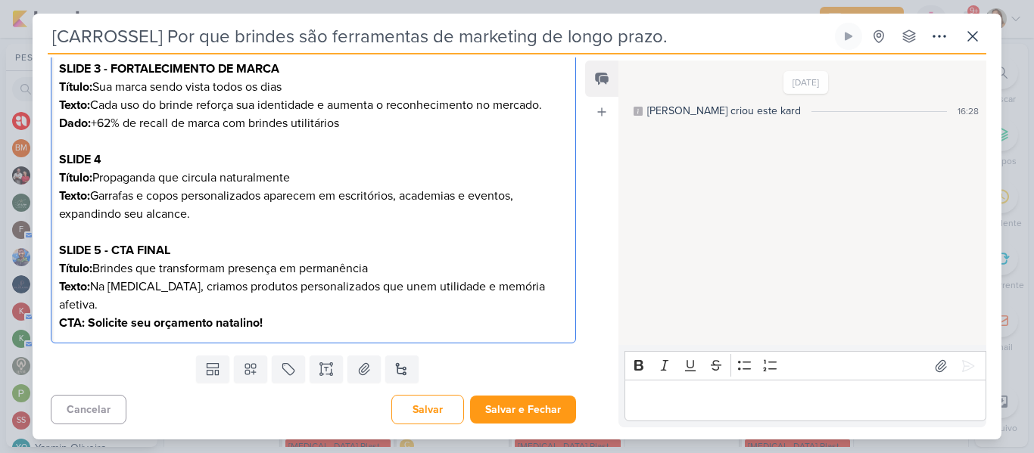
scroll to position [445, 0]
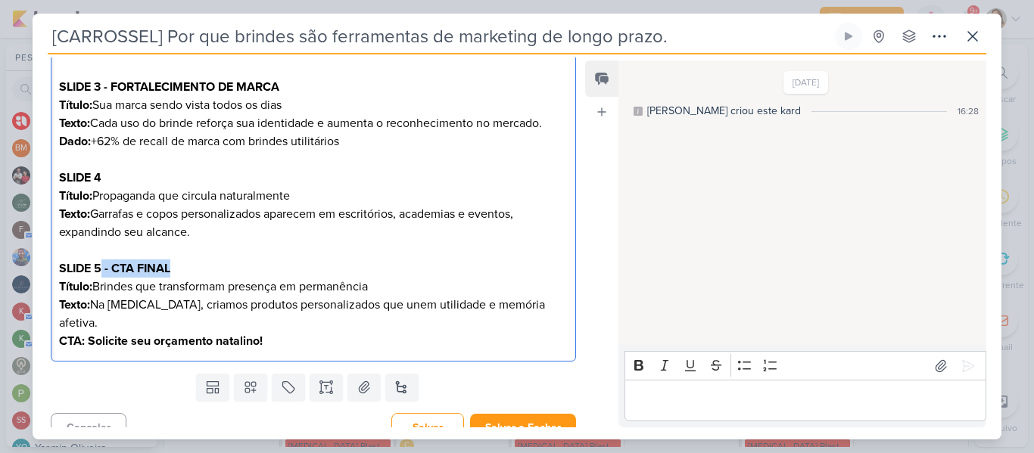
drag, startPoint x: 185, startPoint y: 270, endPoint x: 101, endPoint y: 268, distance: 84.8
click at [101, 268] on p "SLIDE 5 - CTA FINAL Título: Brindes que transformam presença em permanência Tex…" at bounding box center [313, 305] width 509 height 91
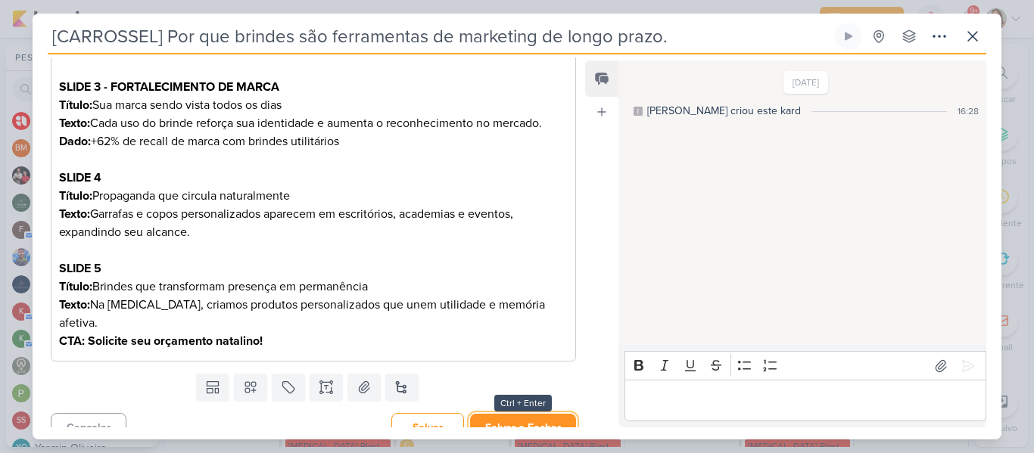
click at [525, 416] on button "Salvar e Fechar" at bounding box center [523, 428] width 106 height 28
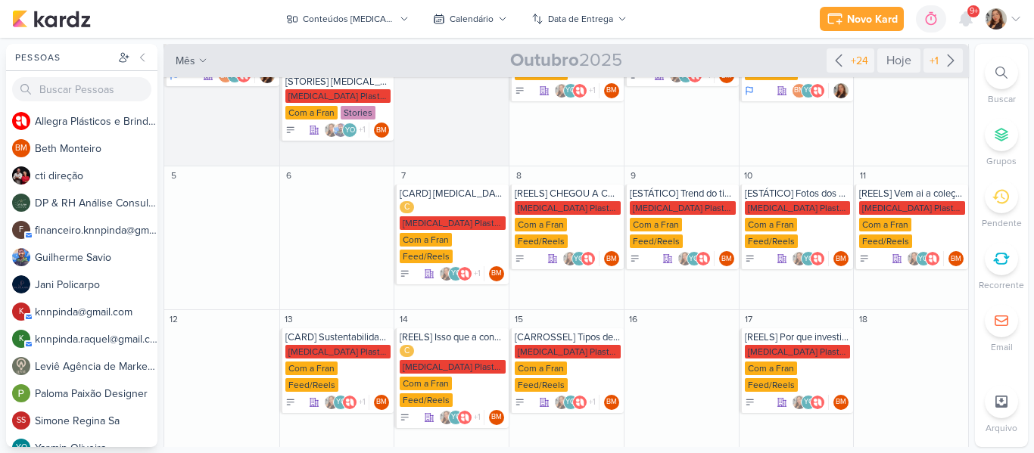
scroll to position [106, 0]
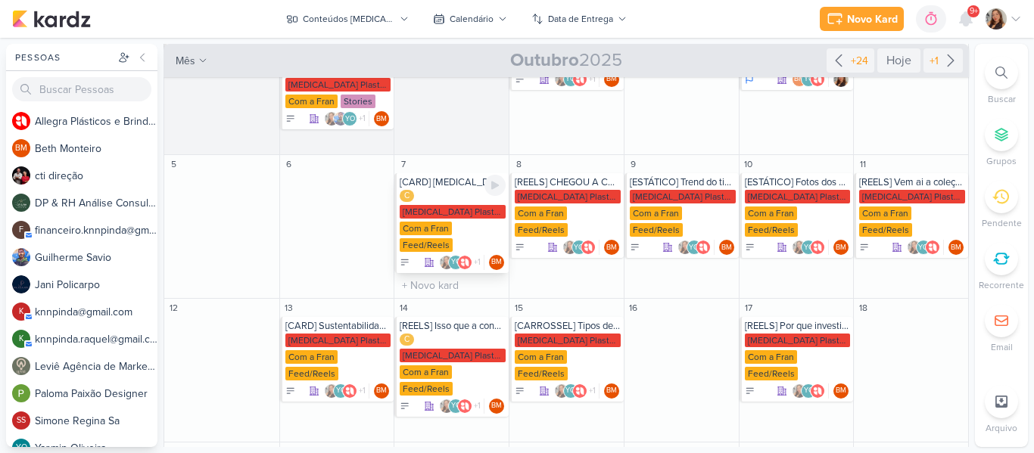
click at [450, 189] on div "[CARD] Allegra: presentes e produtos que fazem parte da sua rotina. C Allegra P…" at bounding box center [451, 223] width 114 height 100
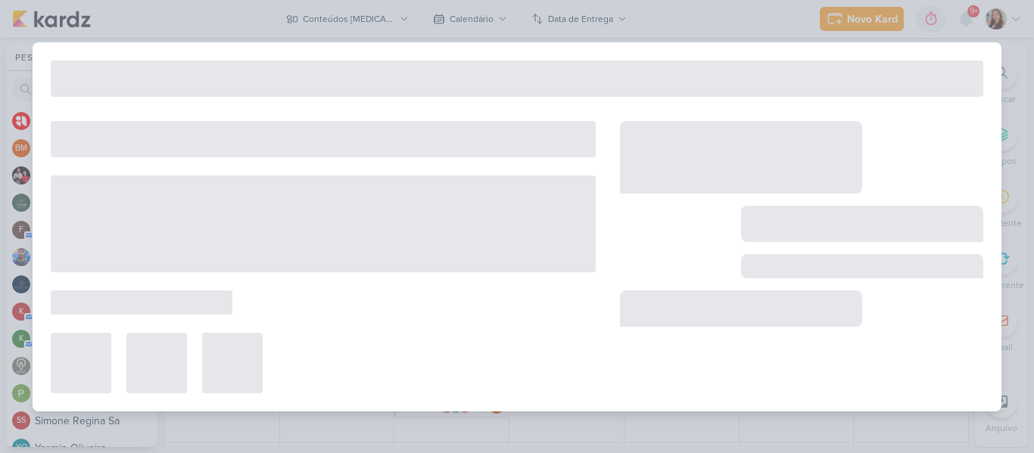
type input "[CARD] [MEDICAL_DATA]: presentes e produtos que fazem parte da sua rotina."
type input "[DATE] 23:59"
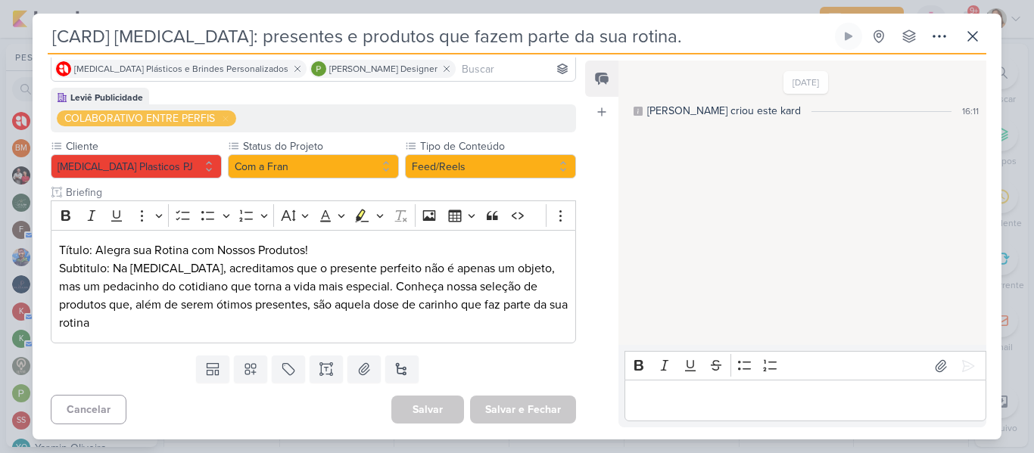
scroll to position [0, 0]
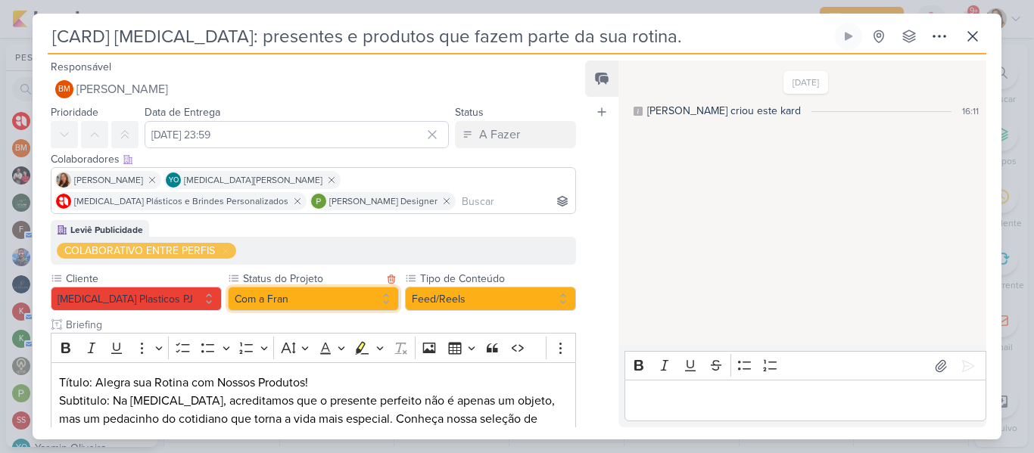
click at [313, 300] on button "Com a Fran" at bounding box center [313, 299] width 171 height 24
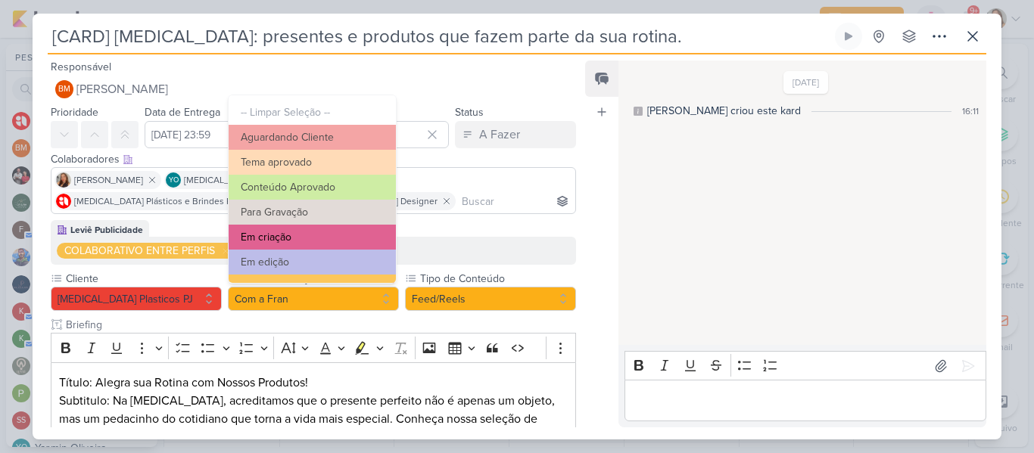
click at [345, 231] on button "Em criação" at bounding box center [312, 237] width 167 height 25
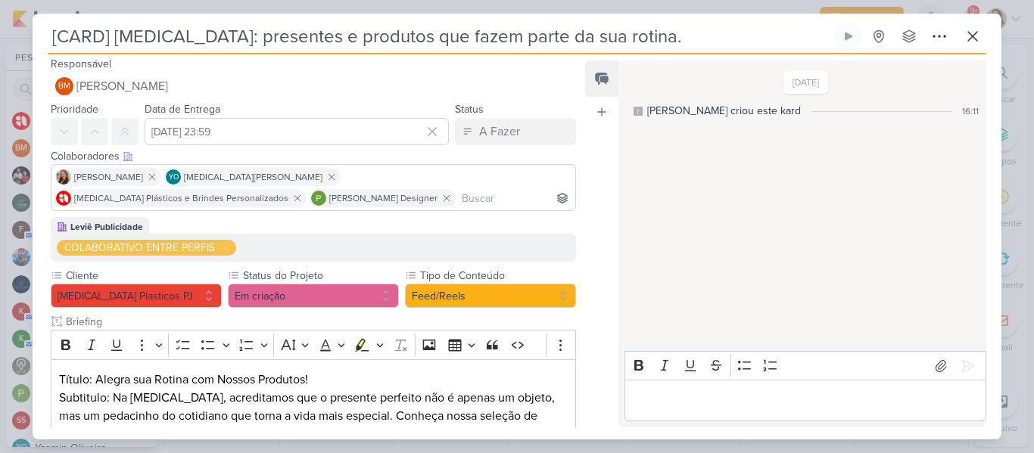
scroll to position [114, 0]
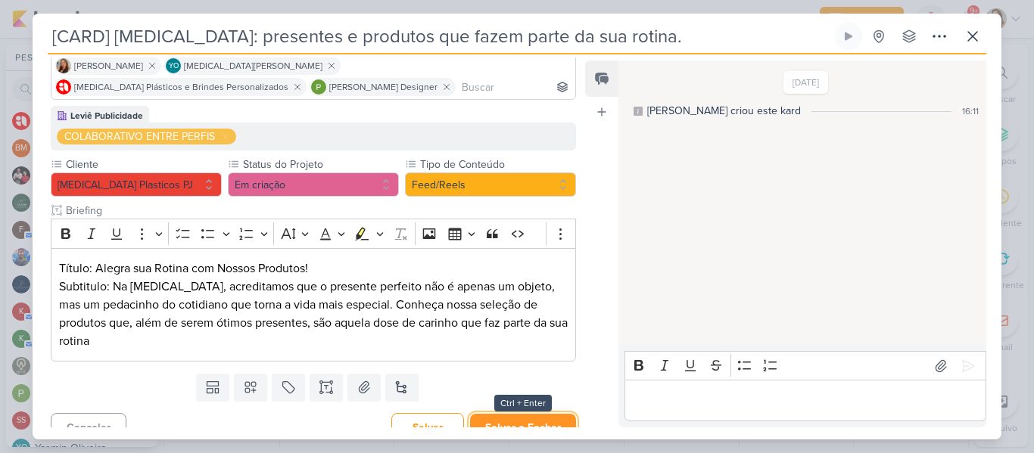
click at [528, 414] on button "Salvar e Fechar" at bounding box center [523, 428] width 106 height 28
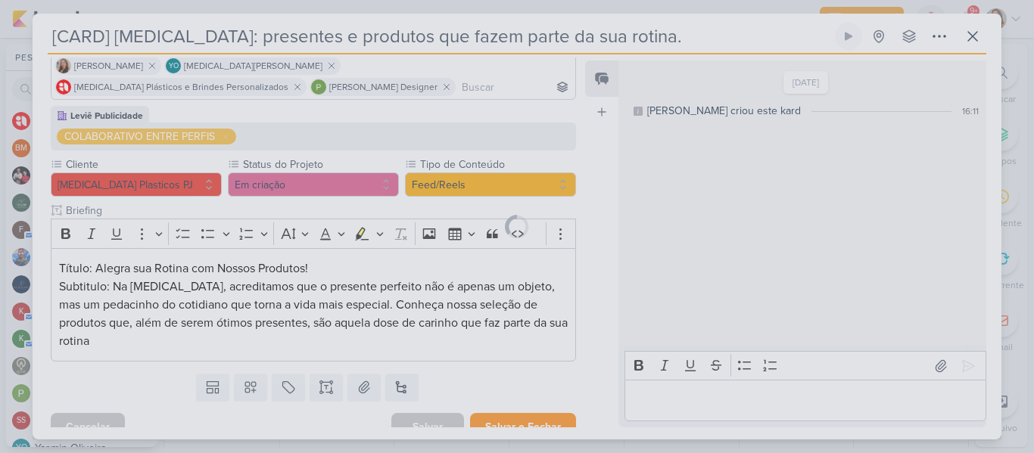
scroll to position [113, 0]
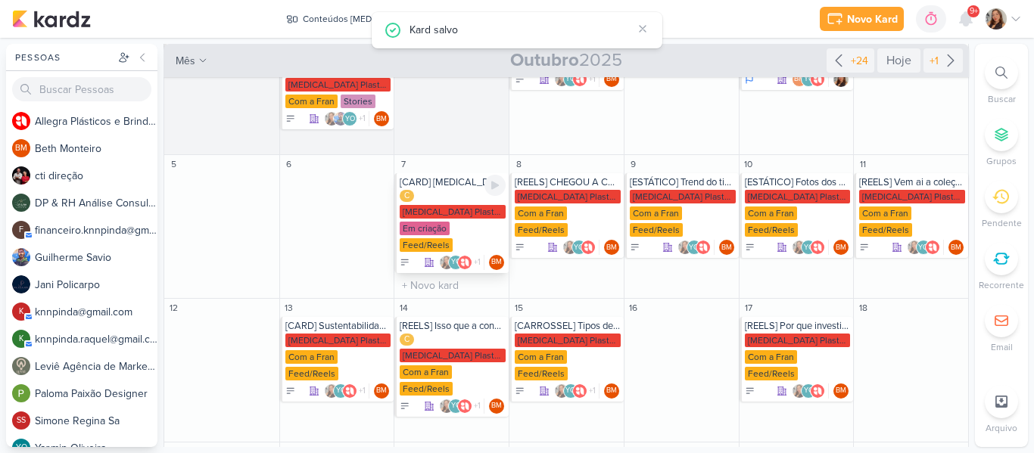
click at [453, 238] on div "Feed/Reels" at bounding box center [426, 245] width 53 height 14
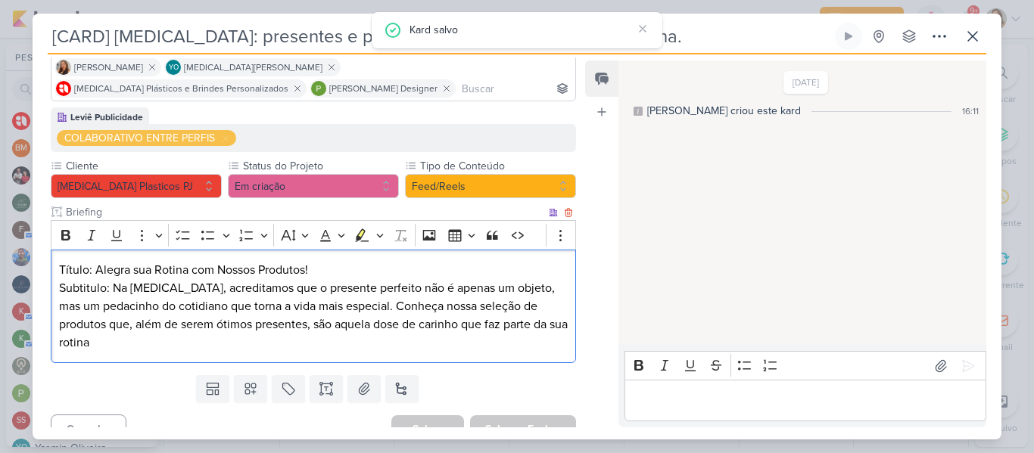
click at [424, 306] on p "Subtitulo: Na Allegra, acreditamos que o presente perfeito não é apenas um obje…" at bounding box center [313, 315] width 509 height 73
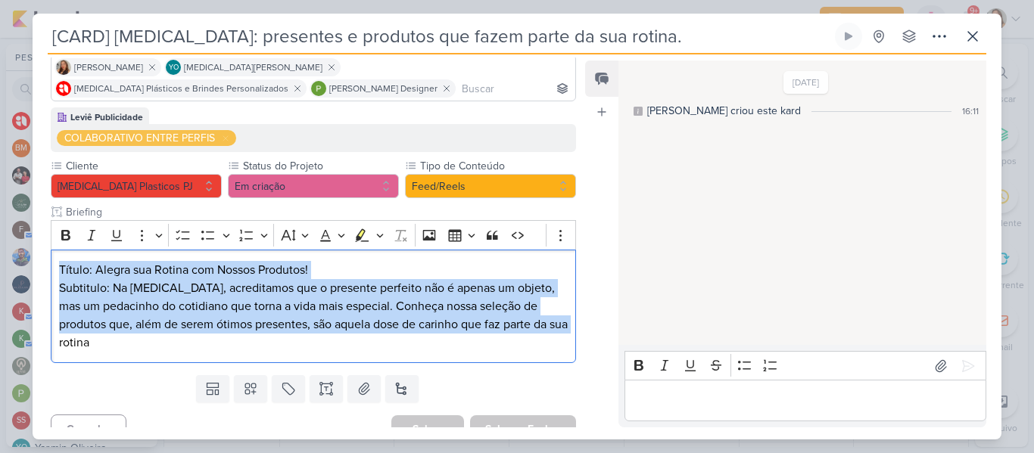
drag, startPoint x: 55, startPoint y: 268, endPoint x: 621, endPoint y: 342, distance: 571.1
click at [621, 342] on div "Responsável BM [GEOGRAPHIC_DATA] Nenhum contato encontrado create new contact N…" at bounding box center [517, 247] width 969 height 385
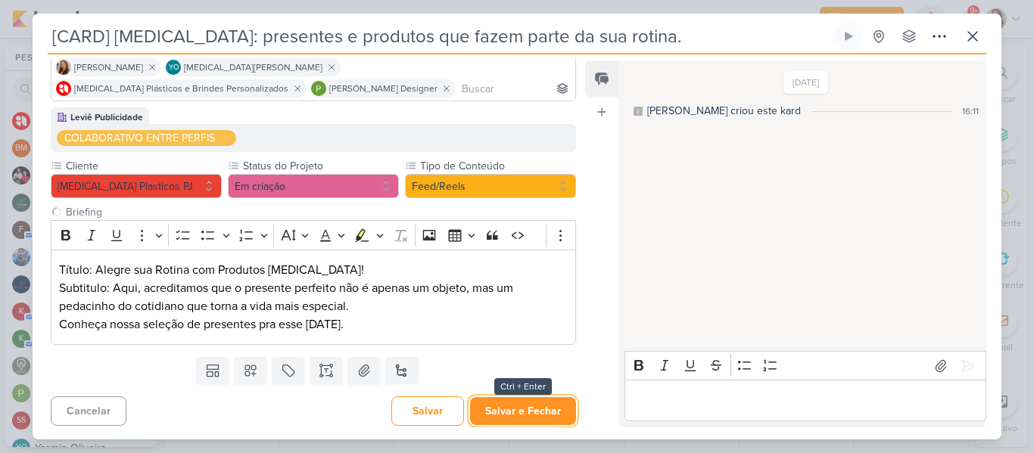
click at [505, 407] on button "Salvar e Fechar" at bounding box center [523, 411] width 106 height 28
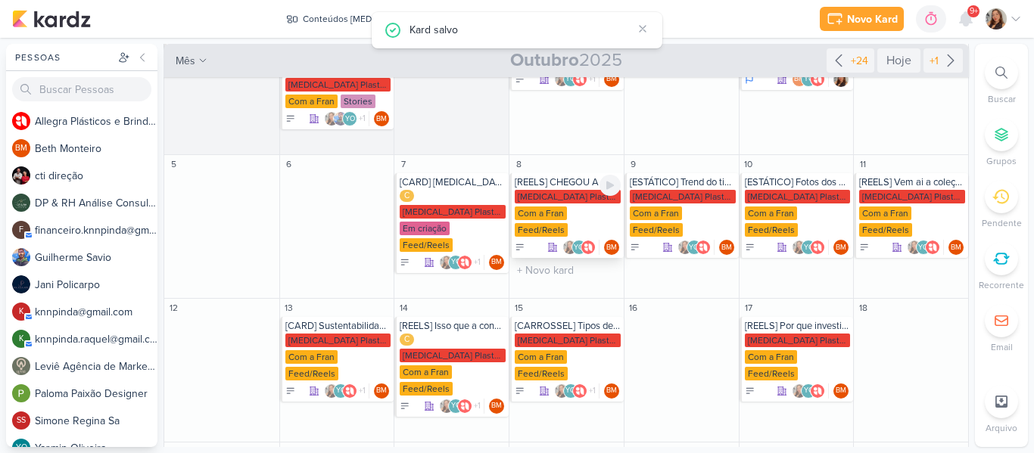
click at [563, 223] on div "Allegra Plasticos PJ Com a Fran Feed/Reels" at bounding box center [568, 214] width 106 height 48
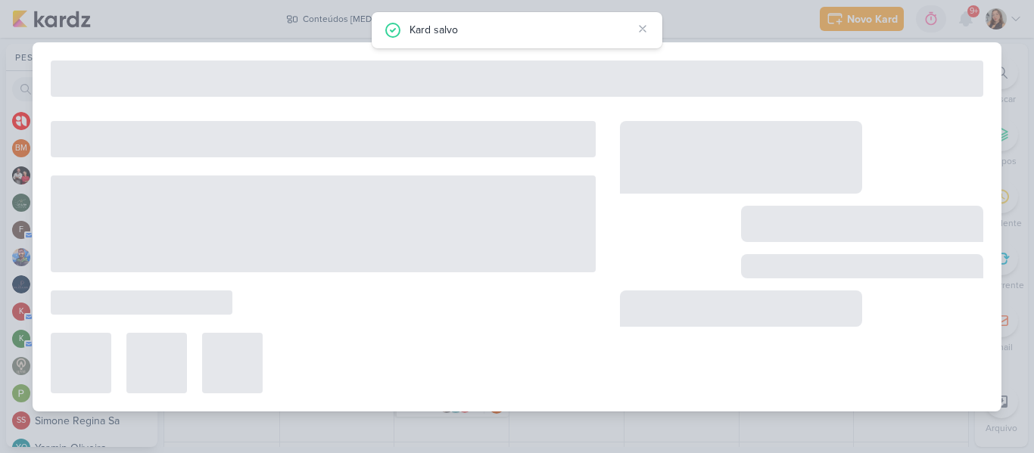
type input "[REELS] CHEGOU A COLEÇÃO NATALINA"
type input "8 de outubro de 2025 às 23:59"
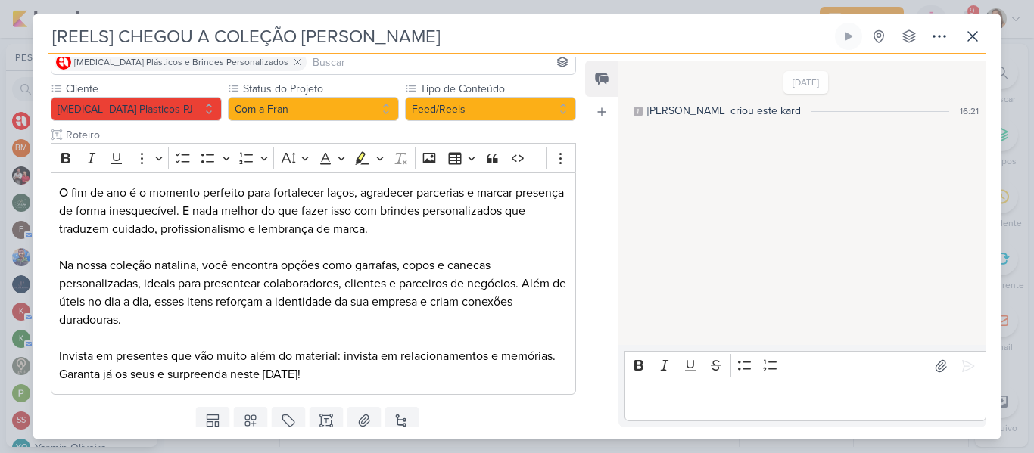
scroll to position [141, 0]
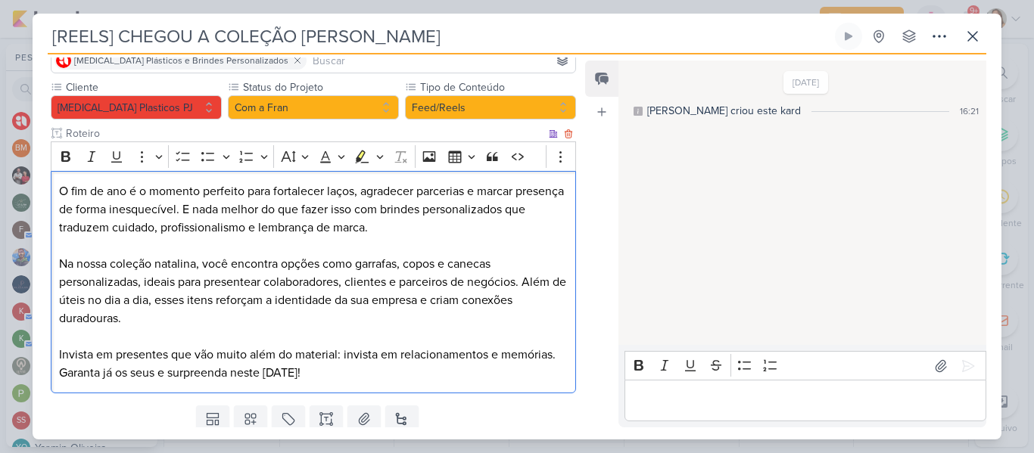
click at [363, 255] on p "Na nossa coleção natalina, você encontra opções como garrafas, copos e canecas …" at bounding box center [313, 291] width 509 height 73
click at [400, 255] on p "Na nossa coleção natalina, você encontra opções como garrafas, copos e canecas …" at bounding box center [313, 291] width 509 height 73
click at [442, 255] on p "Na nossa coleção natalina, você encontra opções como garrafas, copos e canecas …" at bounding box center [313, 291] width 509 height 73
click at [436, 276] on p "Na nossa coleção natalina, você encontra opções como garrafas, copos, potes e c…" at bounding box center [313, 291] width 509 height 73
click at [332, 275] on p "Na nossa coleção natalina, você encontra opções como garrafas, copos, potes e c…" at bounding box center [313, 291] width 509 height 73
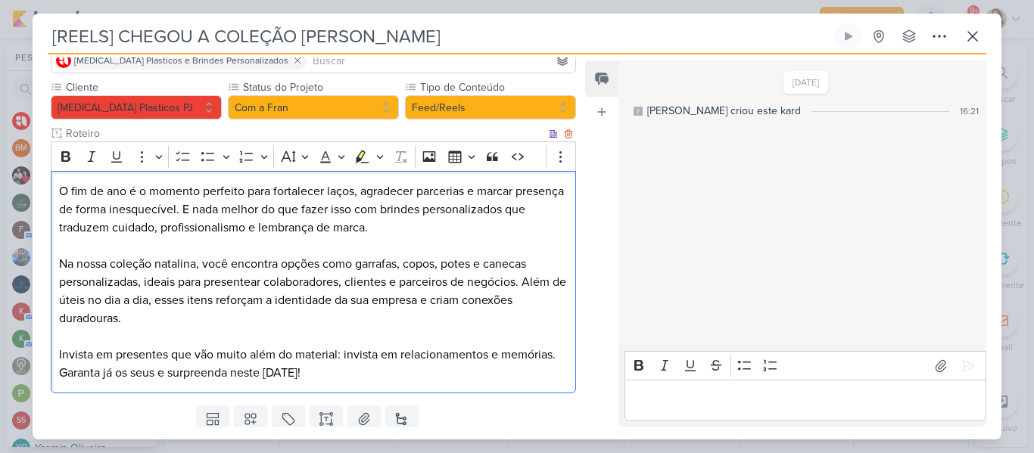
click at [331, 291] on p "Na nossa coleção natalina, você encontra opções como garrafas, copos, potes e c…" at bounding box center [313, 291] width 509 height 73
click at [59, 182] on p "O fim de ano é o momento perfeito para fortalecer laços, agradecer parcerias e …" at bounding box center [313, 209] width 509 height 55
click at [323, 353] on p "Invista em presentes que vão muito além do material: invista em relacionamentos…" at bounding box center [313, 364] width 509 height 36
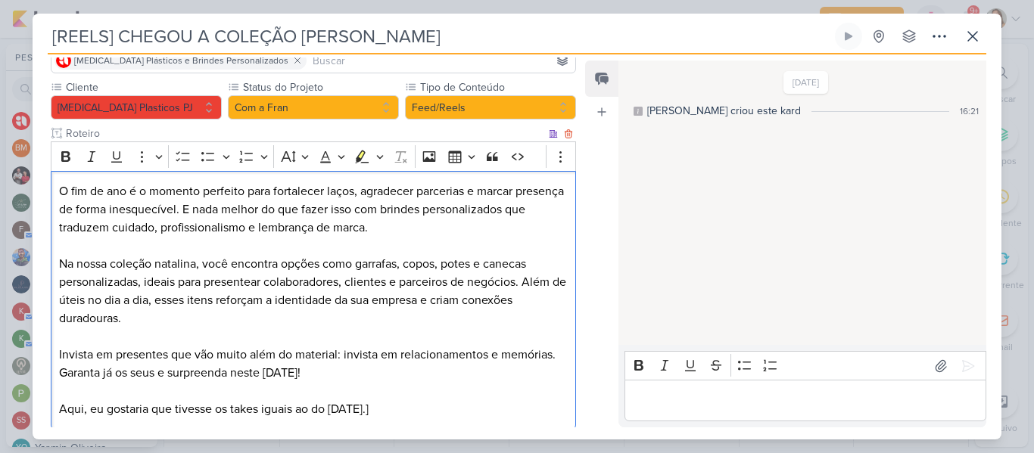
click at [57, 388] on div "O fim de ano é o momento perfeito para fortalecer laços, agradecer parcerias e …" at bounding box center [313, 301] width 525 height 260
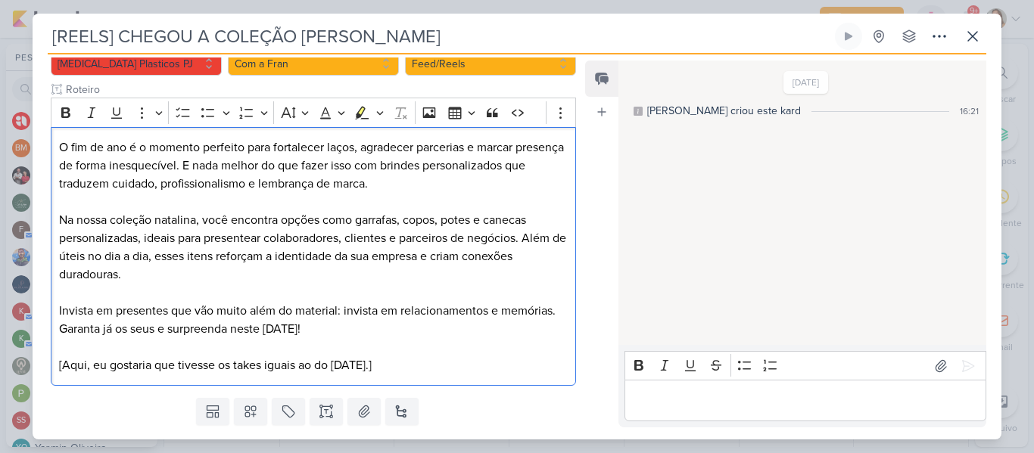
scroll to position [206, 0]
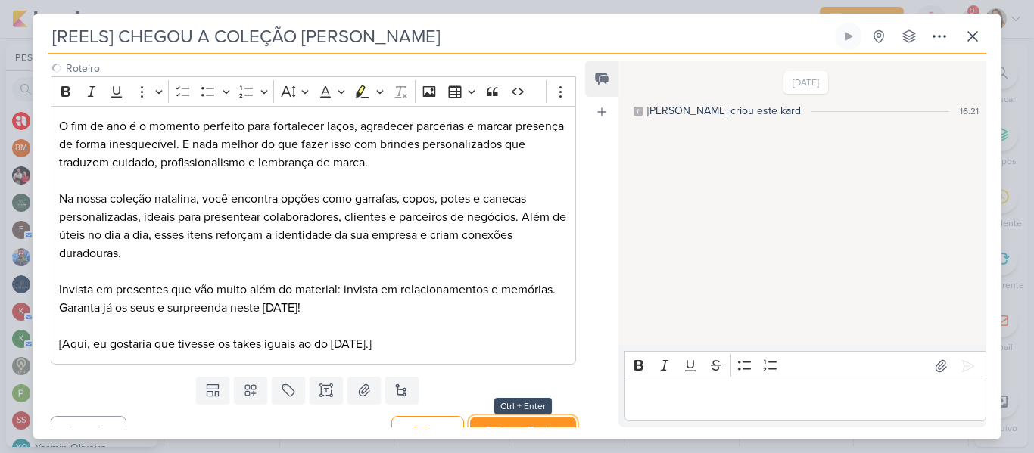
click at [488, 419] on button "Salvar e Fechar" at bounding box center [523, 431] width 106 height 28
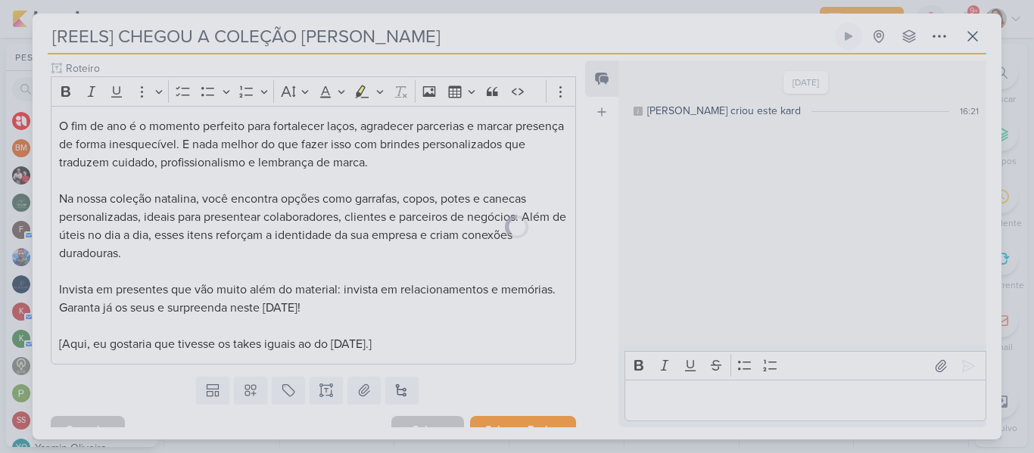
scroll to position [204, 0]
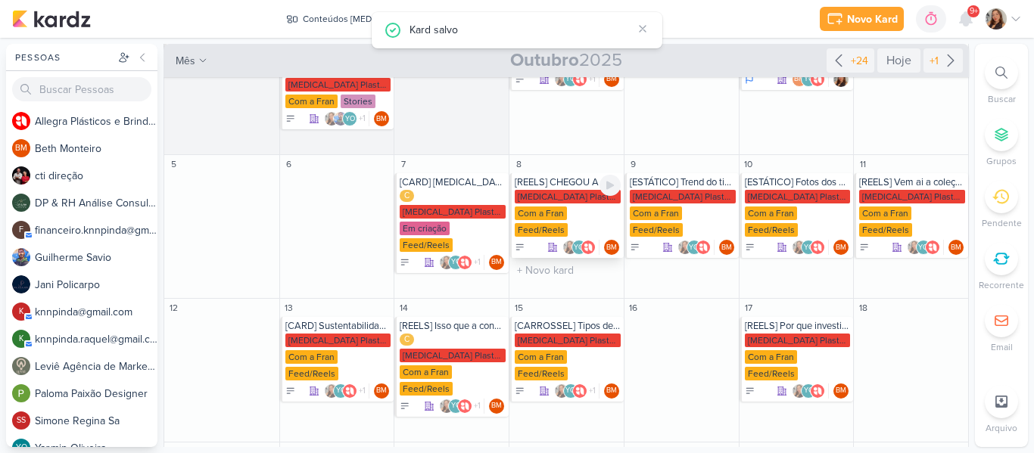
click at [555, 230] on div "Feed/Reels" at bounding box center [541, 230] width 53 height 14
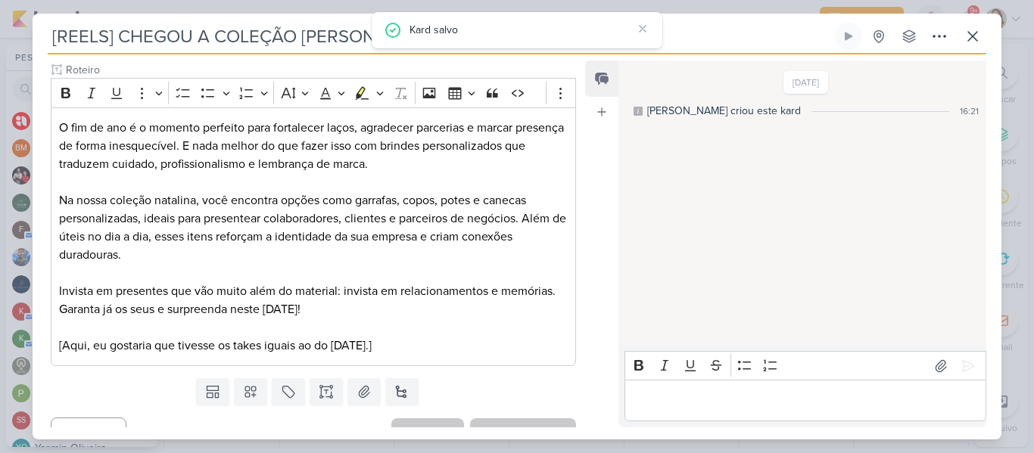
scroll to position [70, 0]
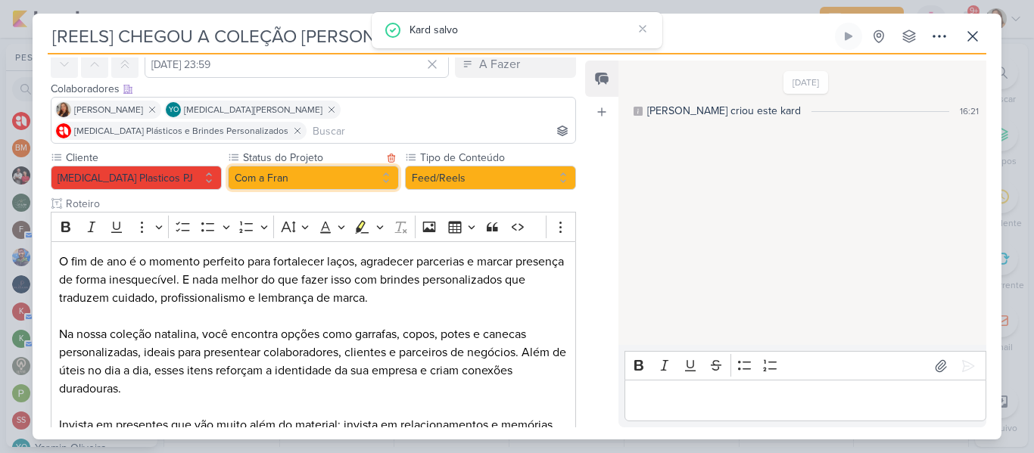
click at [371, 166] on button "Com a Fran" at bounding box center [313, 178] width 171 height 24
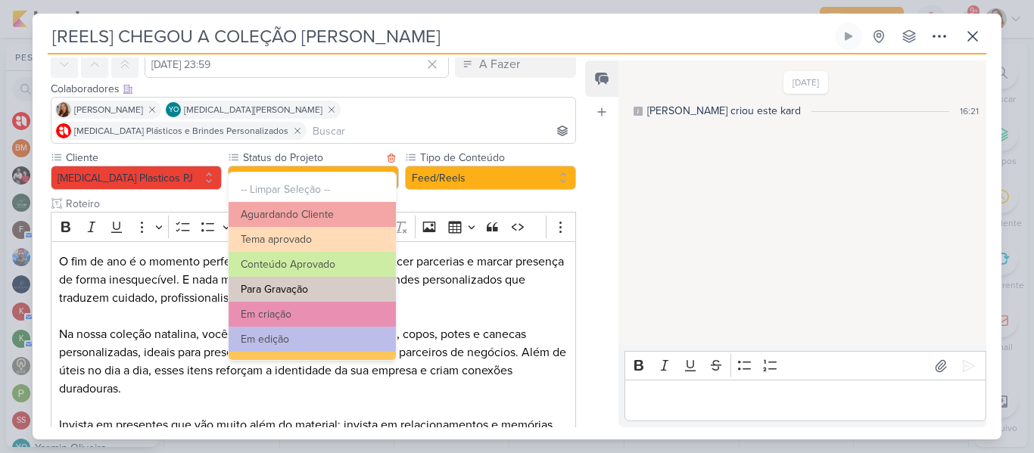
click at [357, 290] on button "Para Gravação" at bounding box center [312, 289] width 167 height 25
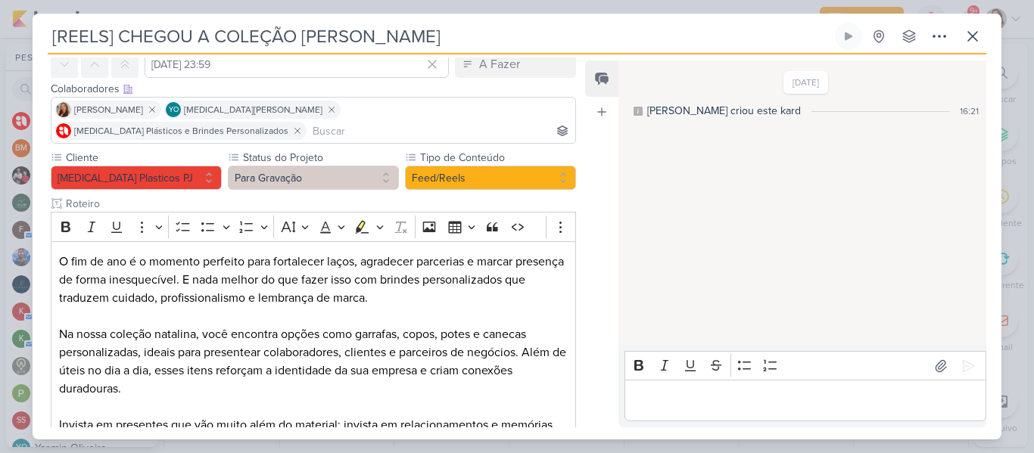
scroll to position [206, 0]
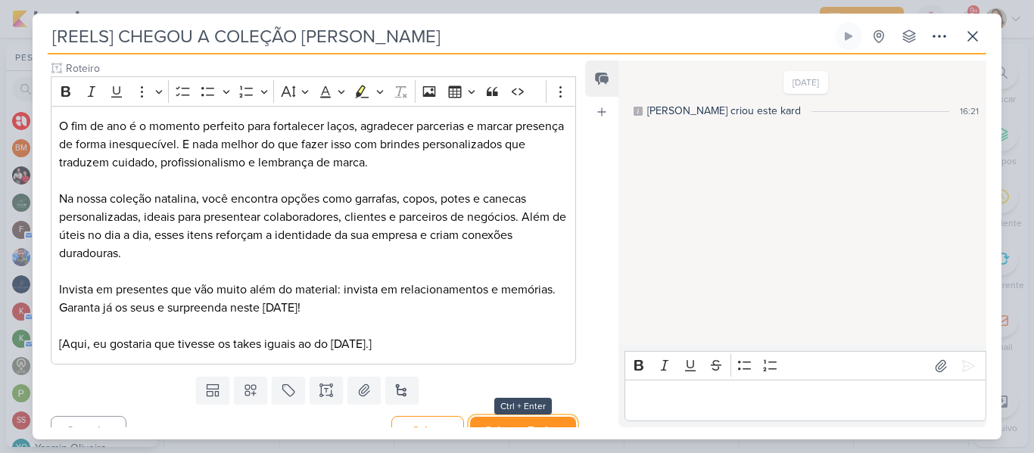
click at [534, 417] on button "Salvar e Fechar" at bounding box center [523, 431] width 106 height 28
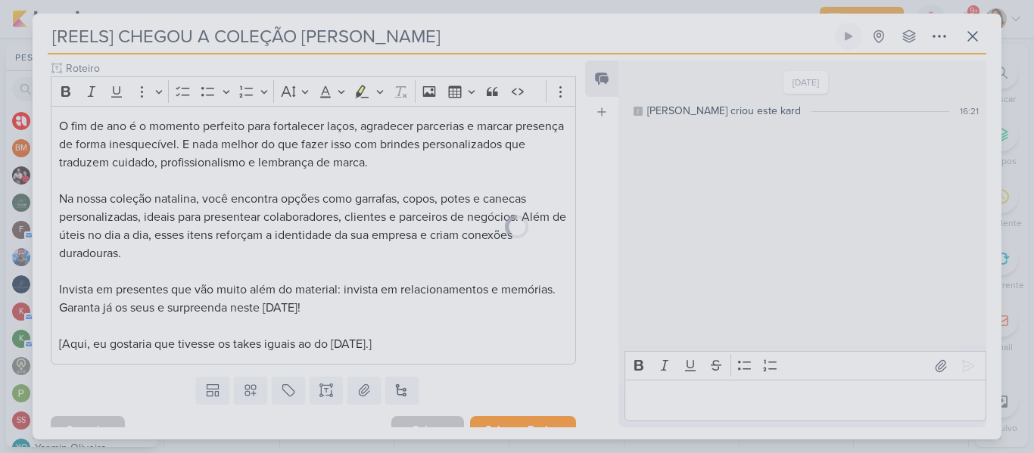
scroll to position [204, 0]
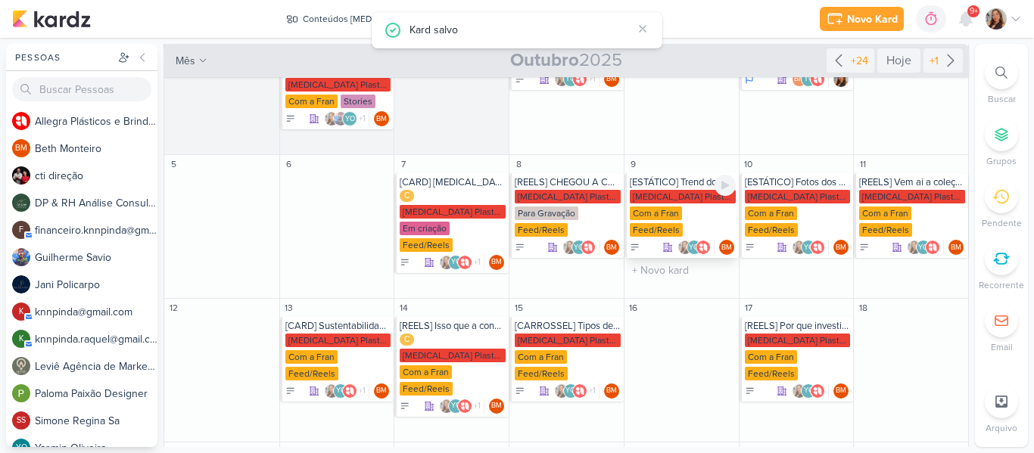
click at [659, 207] on div "Com a Fran" at bounding box center [656, 214] width 52 height 14
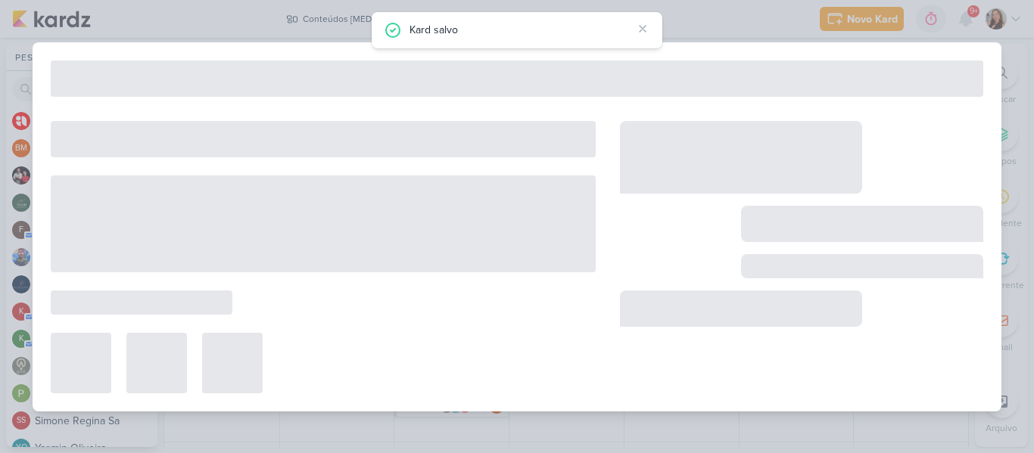
type input "[ESTÁTICO] Trend do tik tok"
type input "[DATE] 23:59"
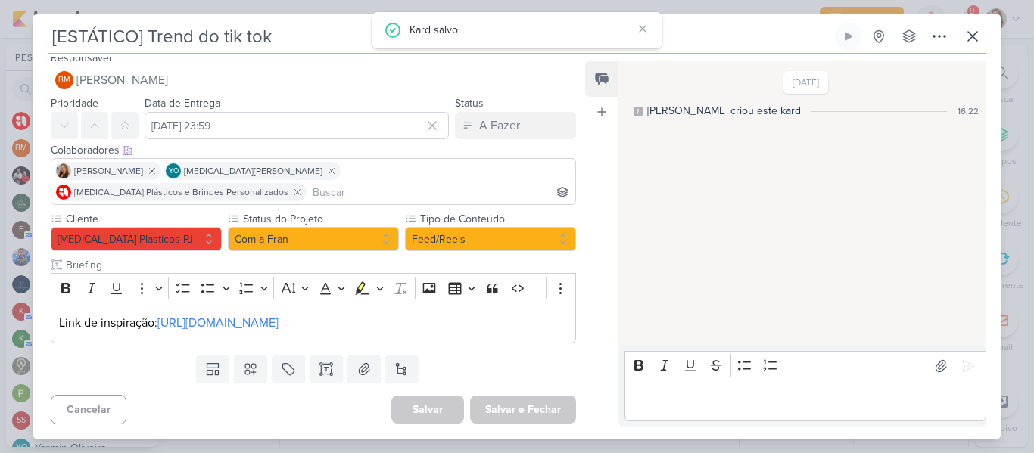
scroll to position [0, 0]
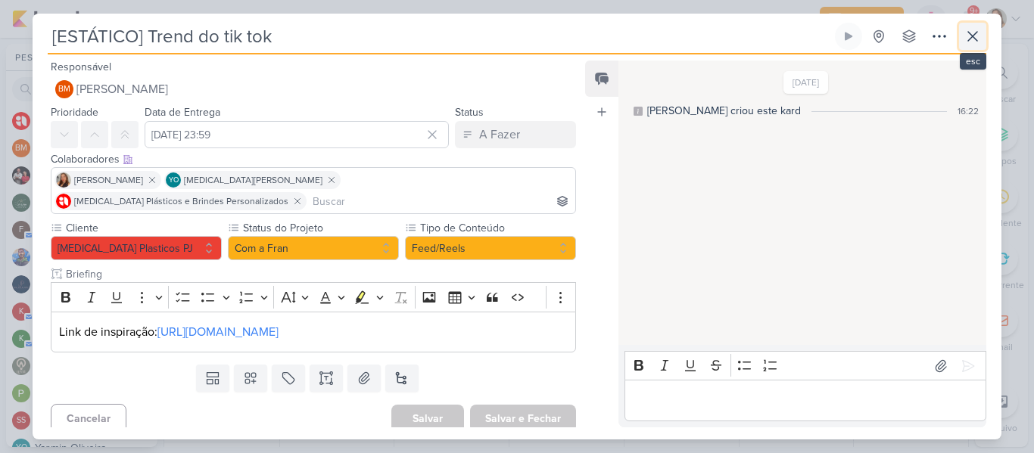
click at [980, 41] on icon at bounding box center [973, 36] width 18 height 18
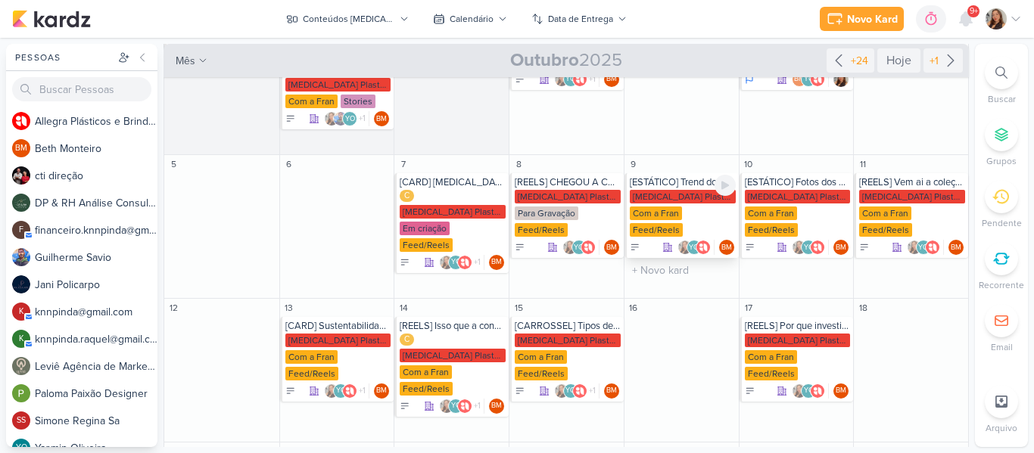
click at [678, 222] on div "Allegra Plasticos PJ Com a Fran Feed/Reels" at bounding box center [683, 214] width 106 height 48
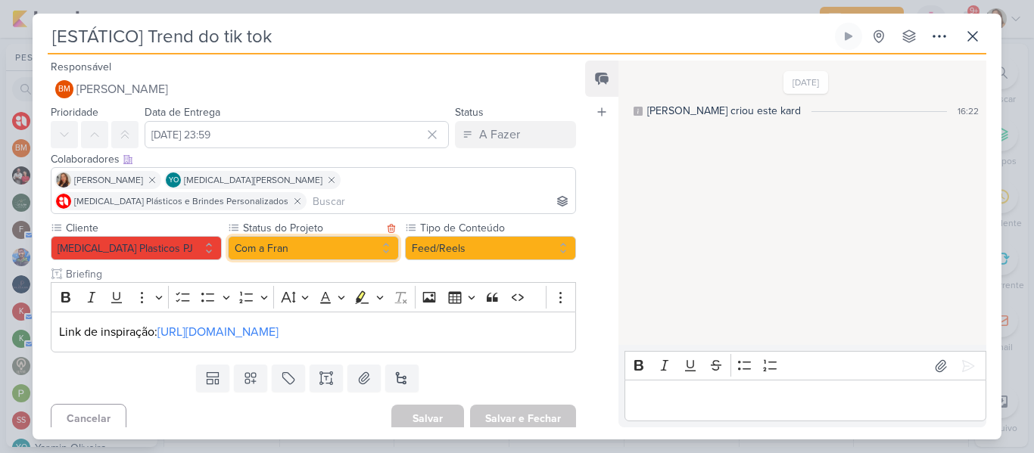
click at [335, 239] on button "Com a Fran" at bounding box center [313, 248] width 171 height 24
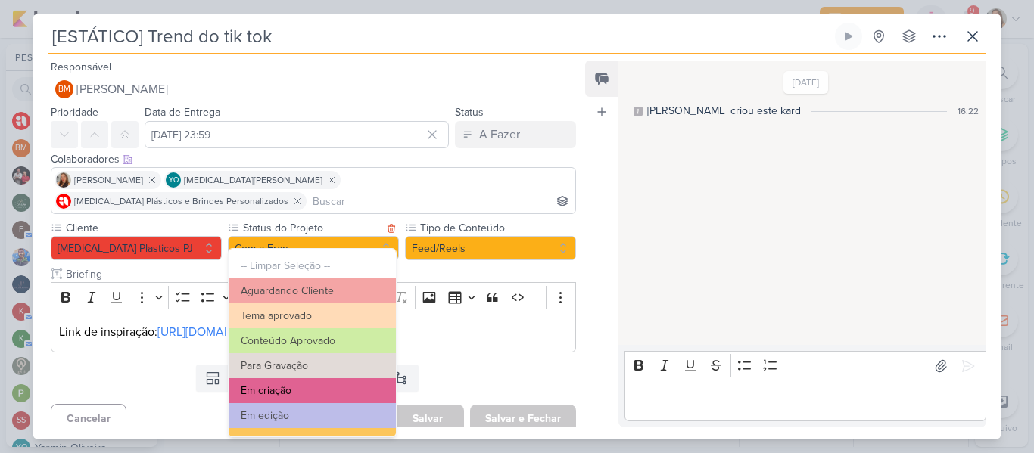
click at [348, 385] on button "Em criação" at bounding box center [312, 391] width 167 height 25
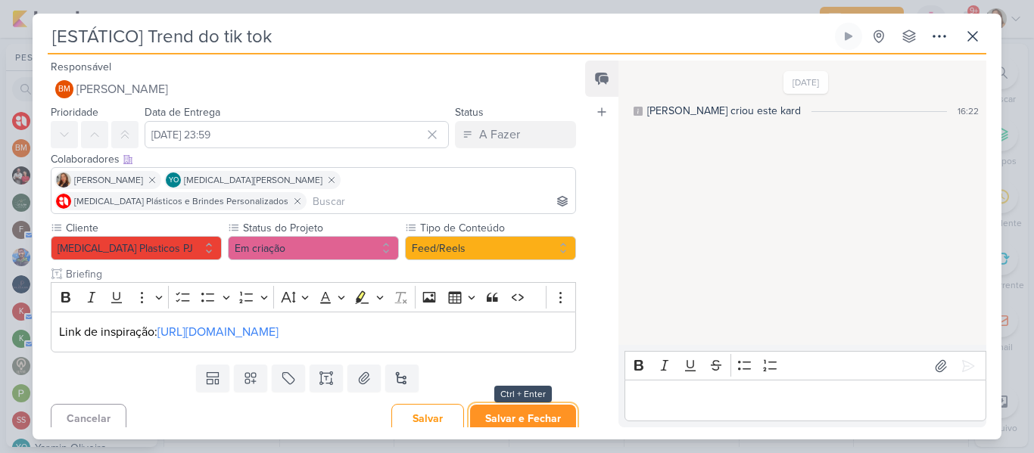
click at [485, 405] on button "Salvar e Fechar" at bounding box center [523, 419] width 106 height 28
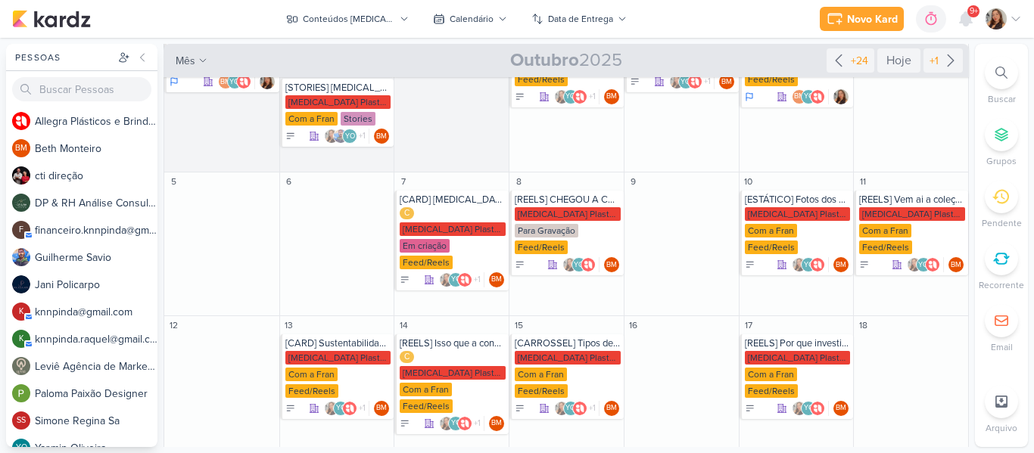
scroll to position [86, 0]
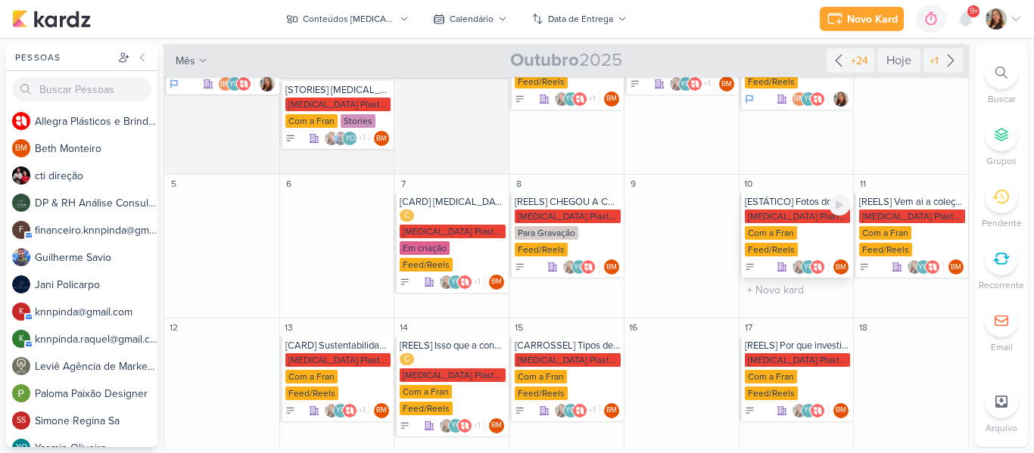
click at [806, 220] on div "[MEDICAL_DATA] Plasticos PJ" at bounding box center [798, 217] width 106 height 14
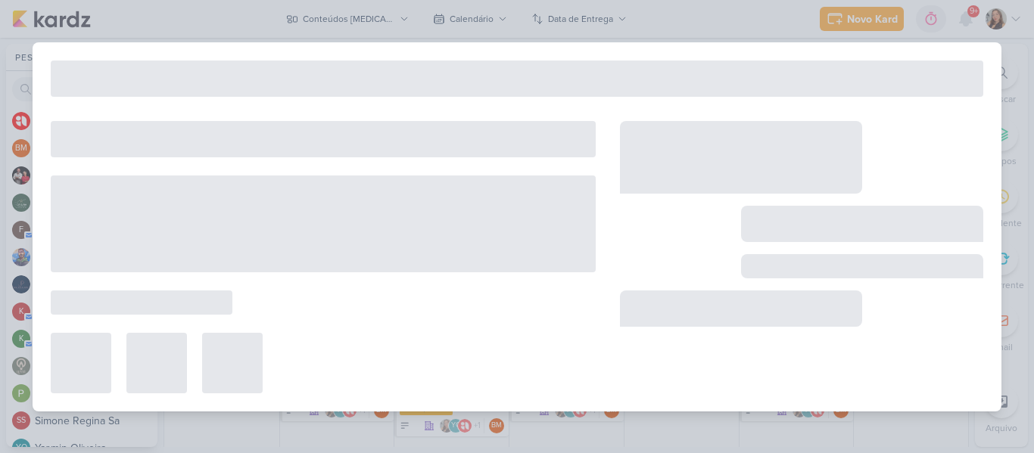
type input "[ESTÁTICO] Fotos dos potes natalinos"
type input "10 de outubro de 2025 às 23:59"
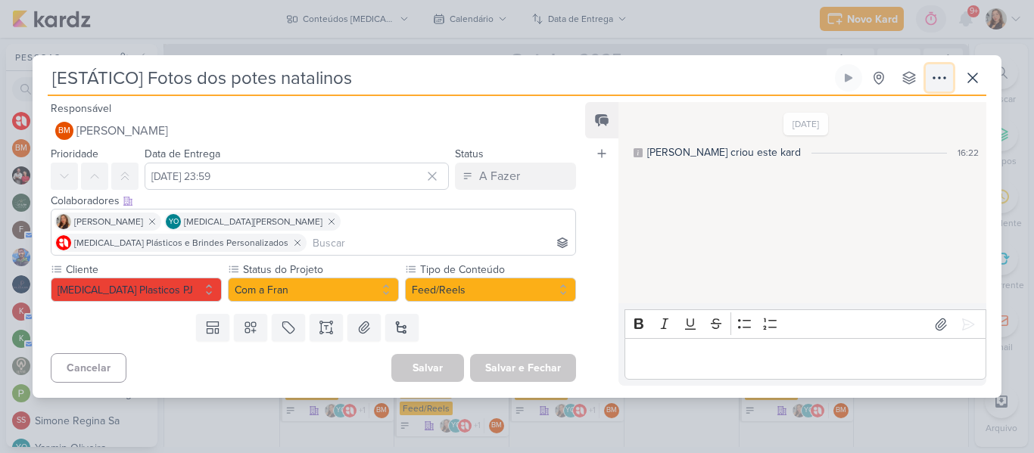
click at [931, 87] on icon at bounding box center [939, 78] width 18 height 18
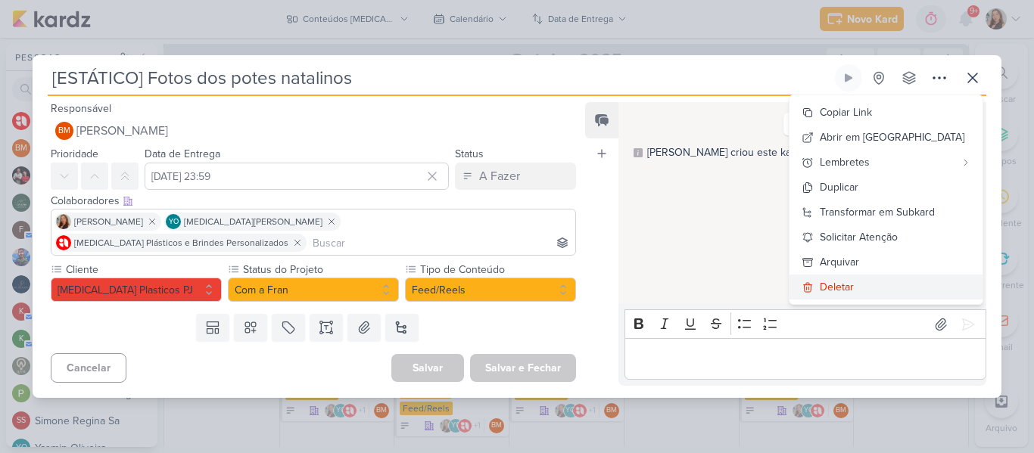
click at [854, 295] on div "Deletar" at bounding box center [837, 287] width 34 height 16
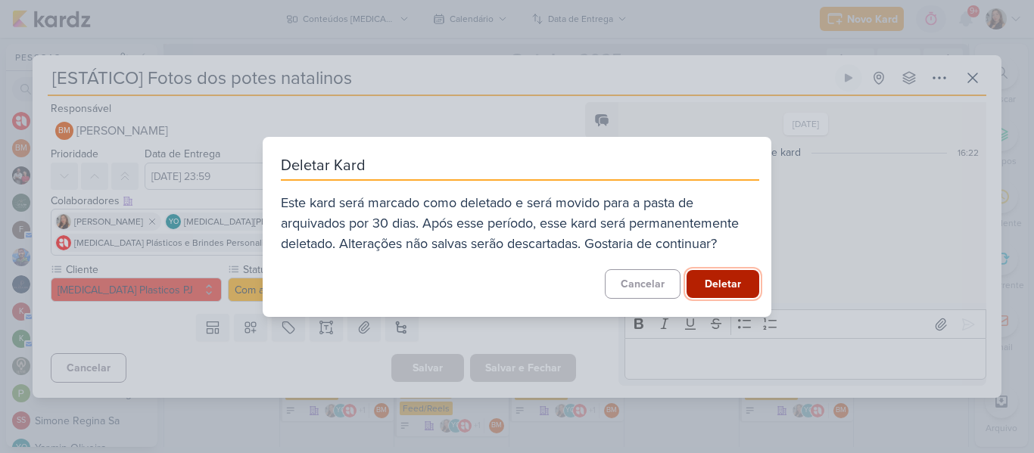
click at [699, 279] on button "Deletar" at bounding box center [723, 284] width 73 height 28
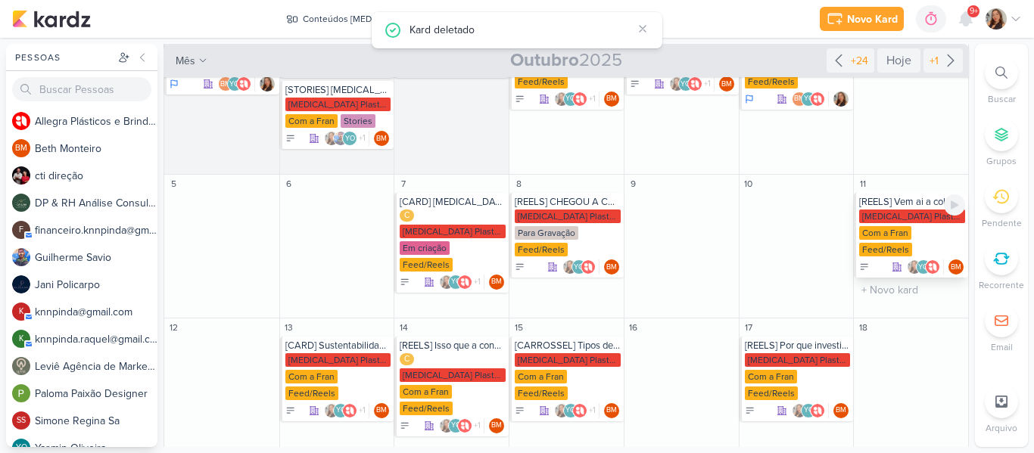
click at [891, 225] on div "Allegra Plasticos PJ Com a Fran Feed/Reels" at bounding box center [912, 234] width 106 height 48
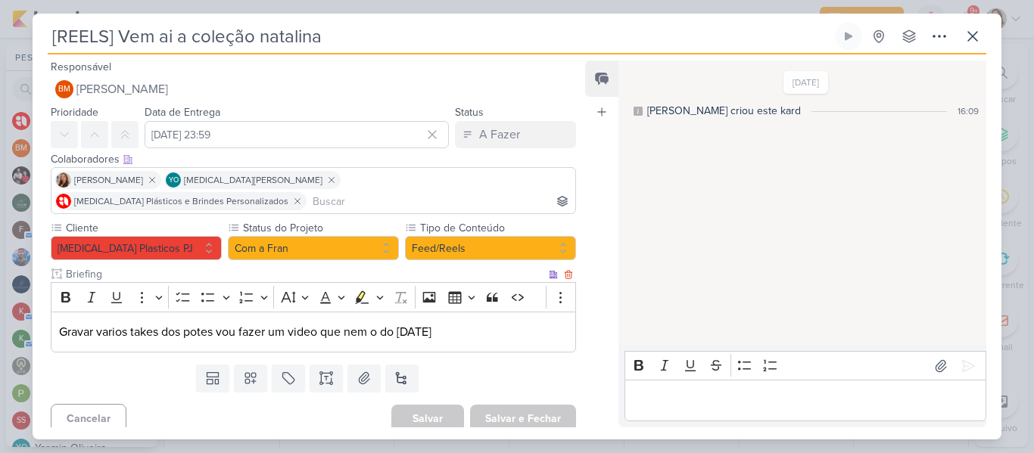
click at [476, 323] on p "Gravar varios takes dos potes vou fazer um video que nem o do dia das crianças" at bounding box center [313, 332] width 509 height 18
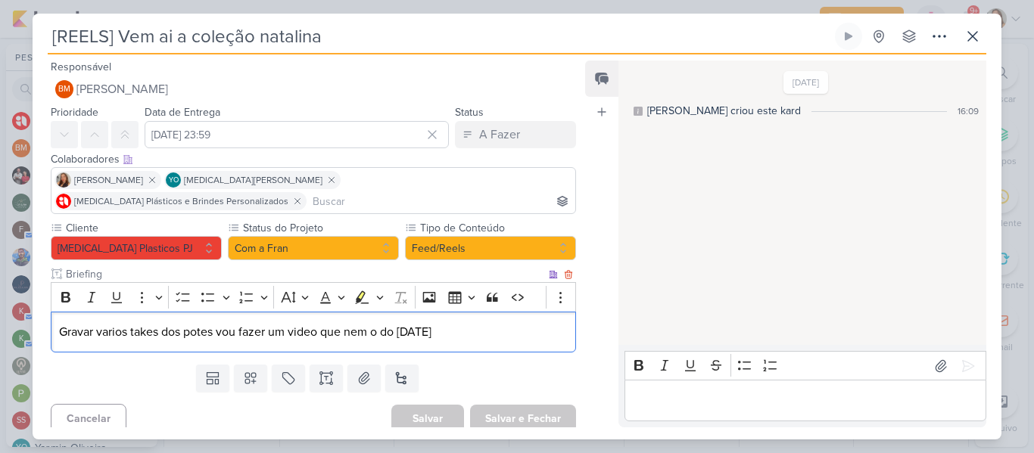
click at [376, 323] on p "Gravar varios takes dos potes vou fazer um video que nem o do dia das crianças" at bounding box center [313, 332] width 509 height 18
click at [491, 325] on p "Gravar varios takes dos potes vou fazer um video que nem o do dia das crianças" at bounding box center [313, 332] width 509 height 18
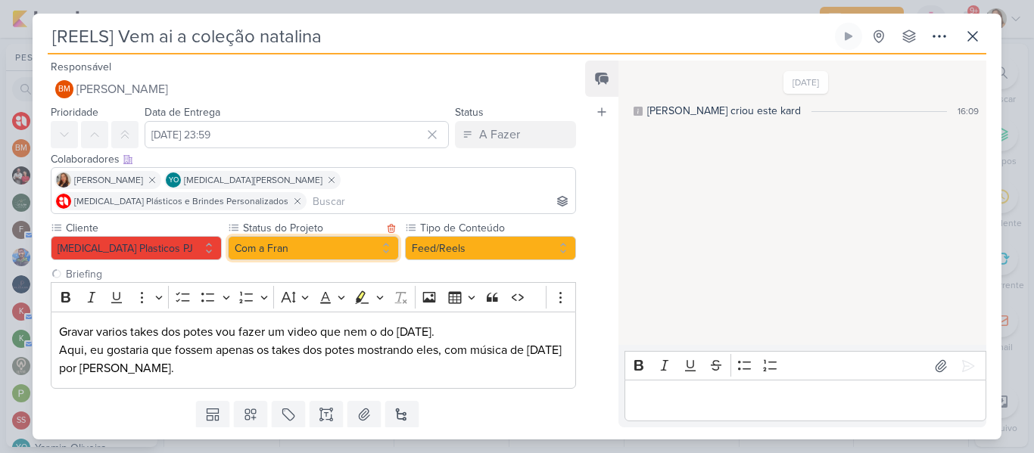
click at [355, 236] on button "Com a Fran" at bounding box center [313, 248] width 171 height 24
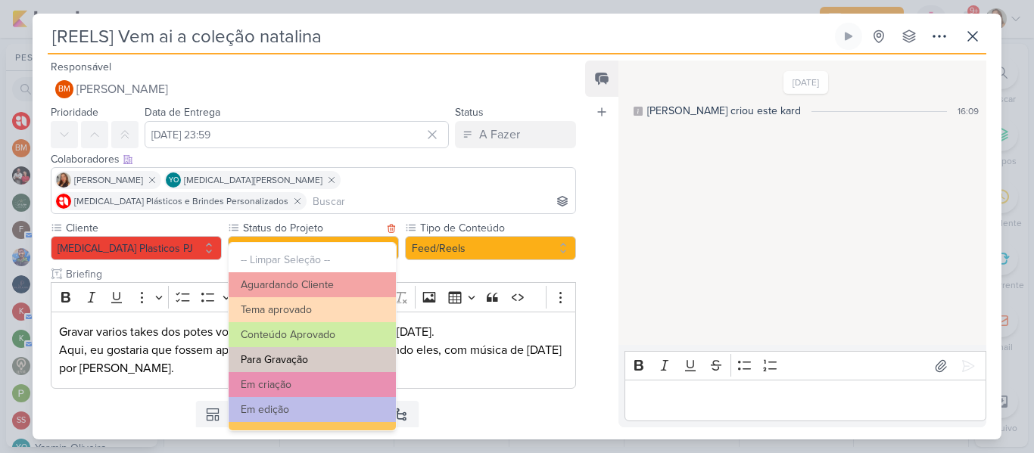
click at [308, 364] on button "Para Gravação" at bounding box center [312, 359] width 167 height 25
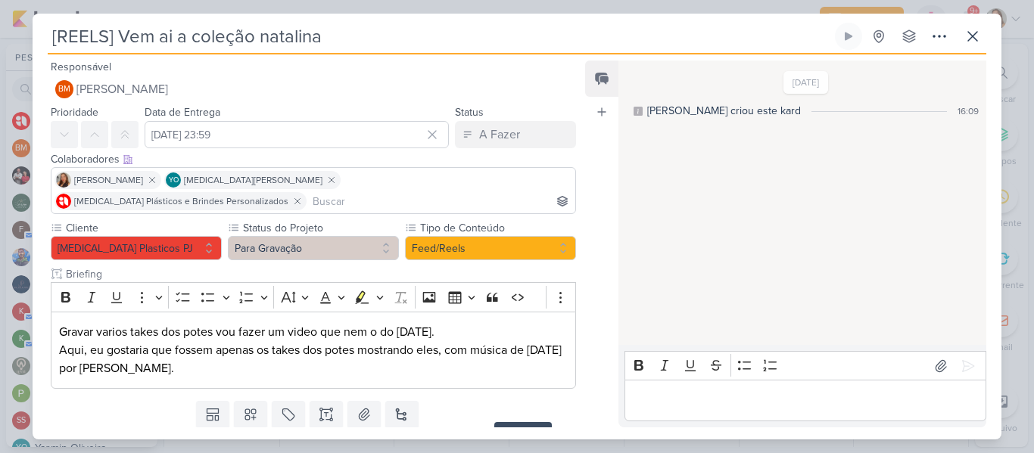
click at [483, 441] on button "Salvar e Fechar" at bounding box center [523, 455] width 106 height 28
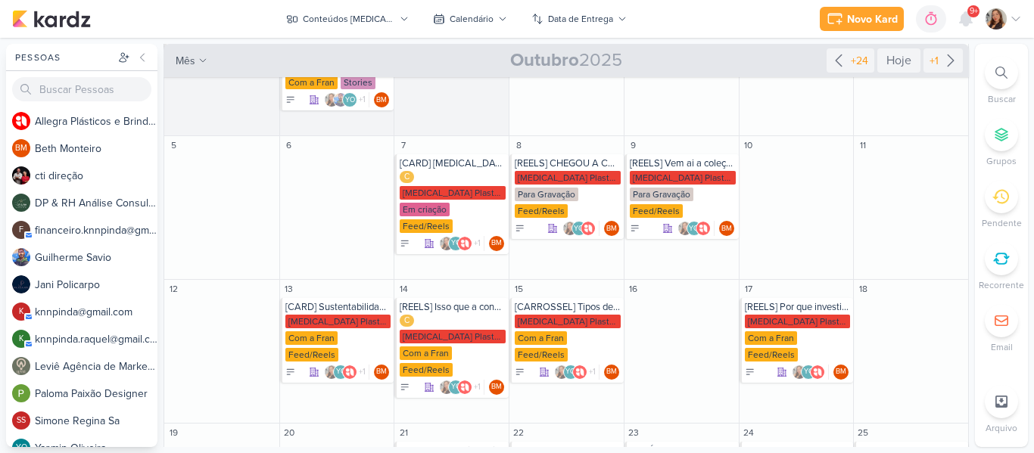
scroll to position [122, 0]
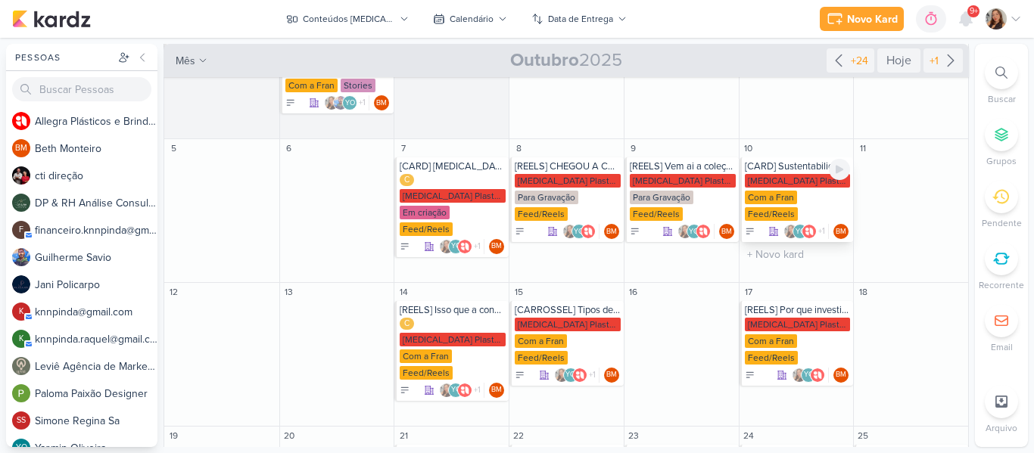
click at [771, 187] on div "[MEDICAL_DATA] Plasticos PJ" at bounding box center [798, 181] width 106 height 14
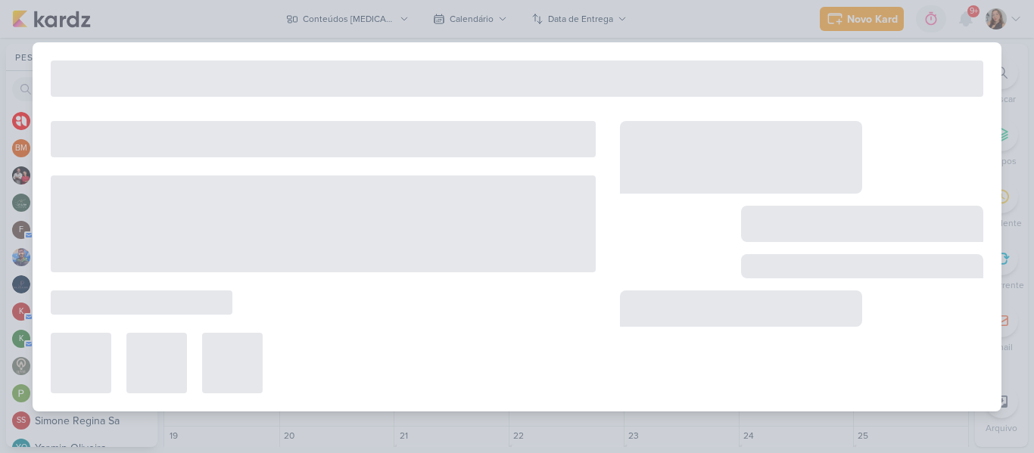
type input "[CARD] Sustentabilidade: redução de descartáveis com produtos reutilizáveis All…"
type input "10 de outubro de 2025 às 23:59"
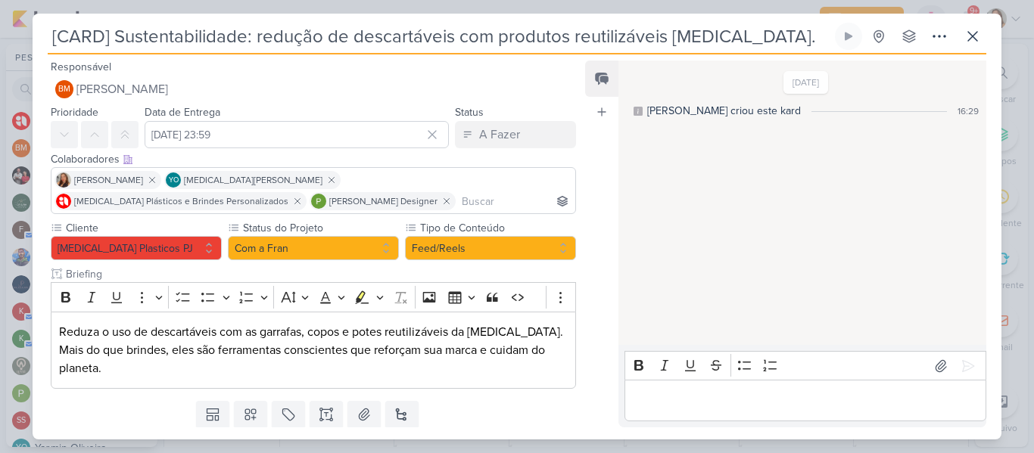
scroll to position [45, 0]
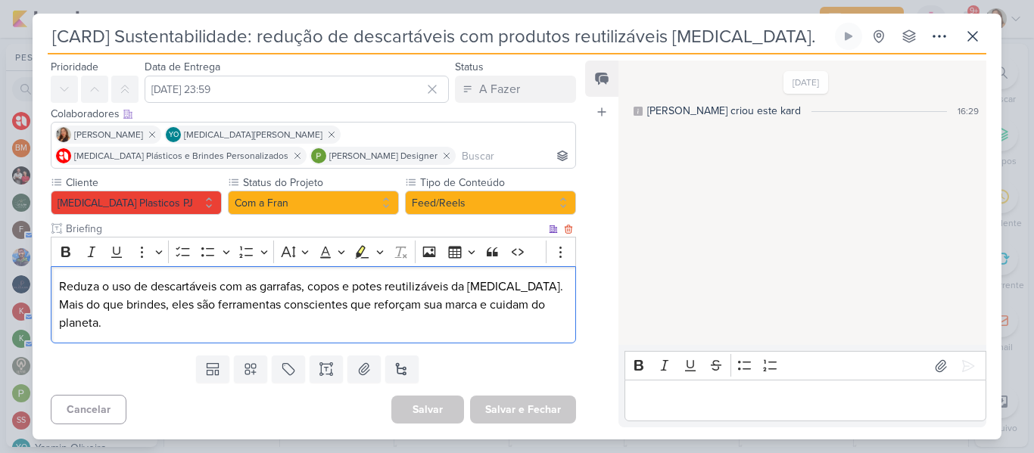
click at [213, 322] on p "Mais do que brindes, eles são ferramentas conscientes que reforçam sua marca e …" at bounding box center [313, 314] width 509 height 36
click at [89, 288] on p "Reduza o uso de descartáveis com as garrafas, copos e potes reutilizáveis da Al…" at bounding box center [313, 287] width 509 height 18
click at [297, 204] on button "Com a Fran" at bounding box center [313, 203] width 171 height 24
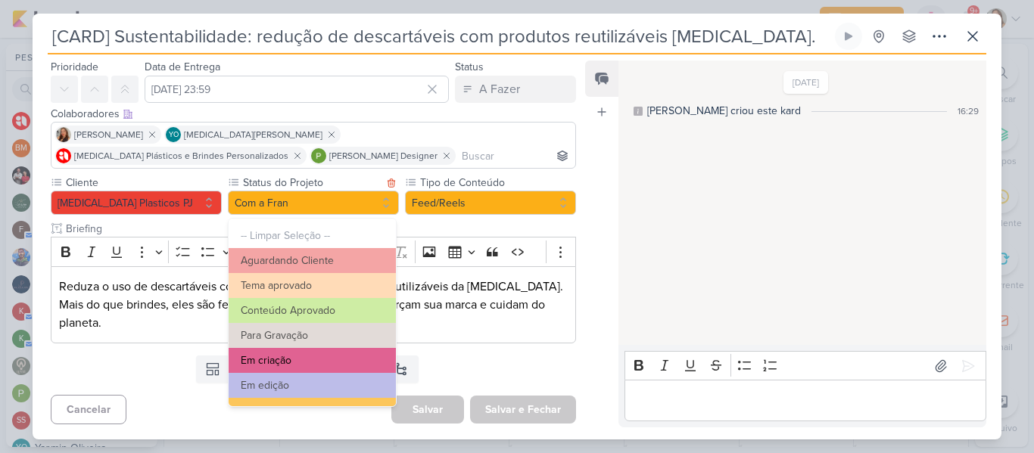
click at [303, 358] on button "Em criação" at bounding box center [312, 360] width 167 height 25
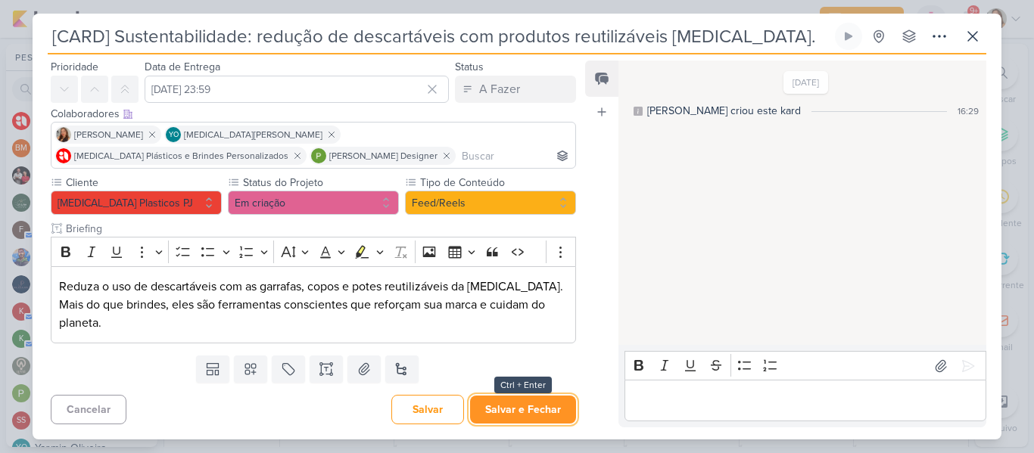
click at [507, 413] on button "Salvar e Fechar" at bounding box center [523, 410] width 106 height 28
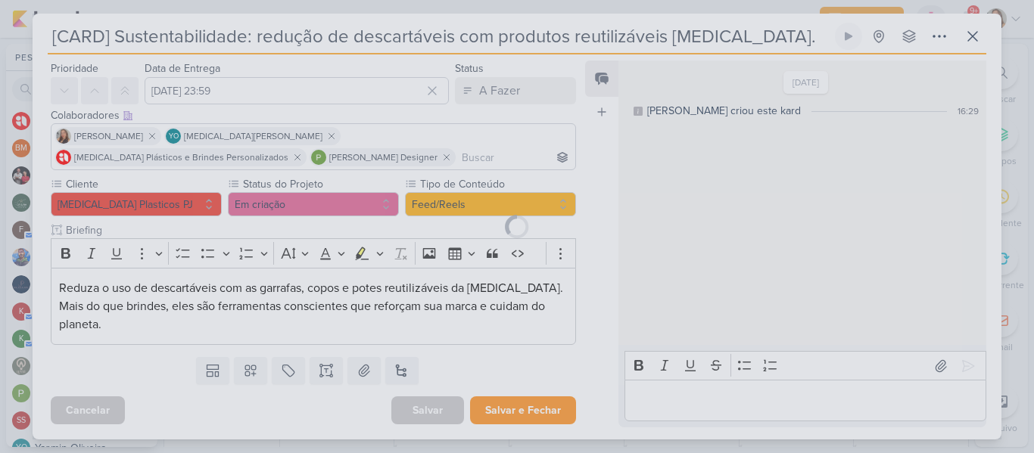
scroll to position [44, 0]
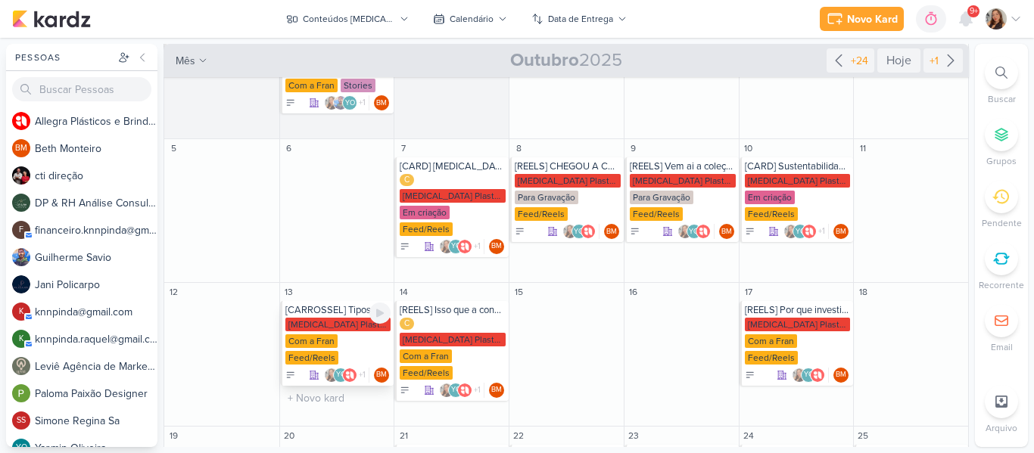
click at [338, 302] on div "[CARROSSEL] Tipos de Personalização Allegra Allegra Plasticos PJ Com a Fran Fee…" at bounding box center [337, 343] width 114 height 85
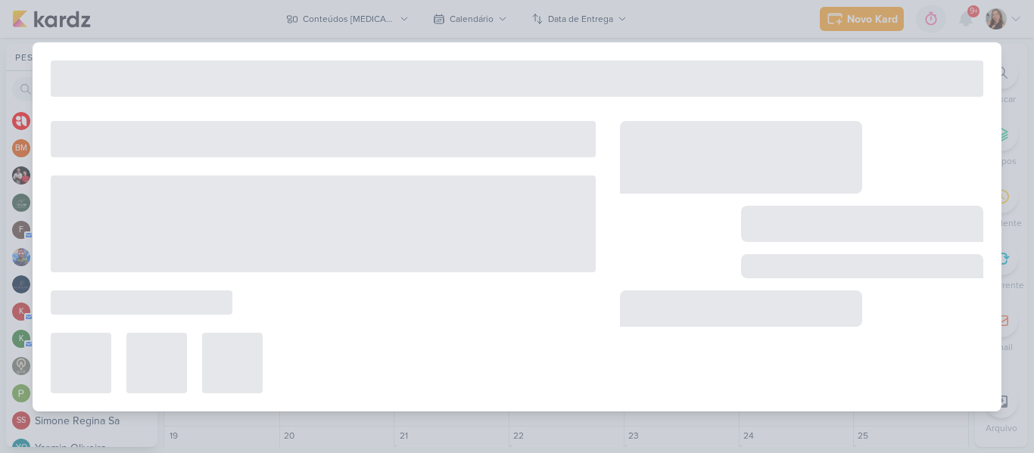
type input "[CARROSSEL] Tipos de Personalização Allegra"
type input "13 de outubro de 2025 às 23:59"
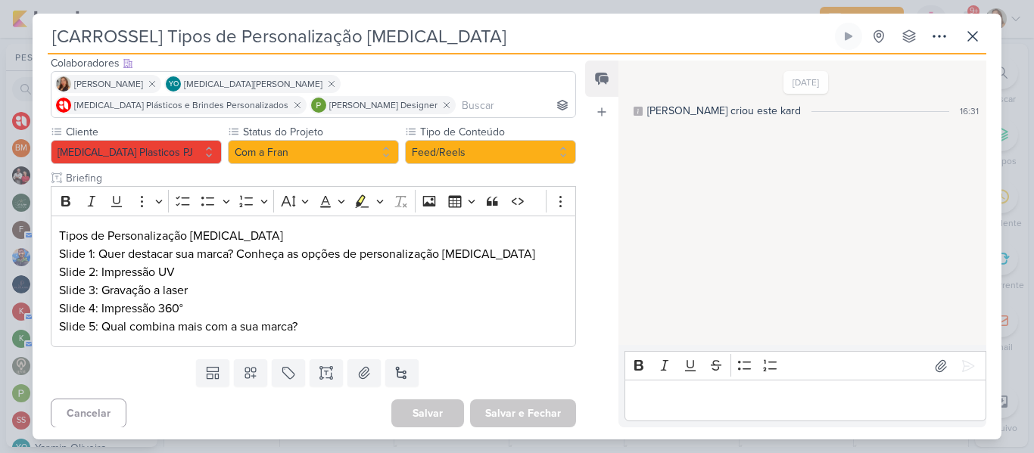
scroll to position [95, 0]
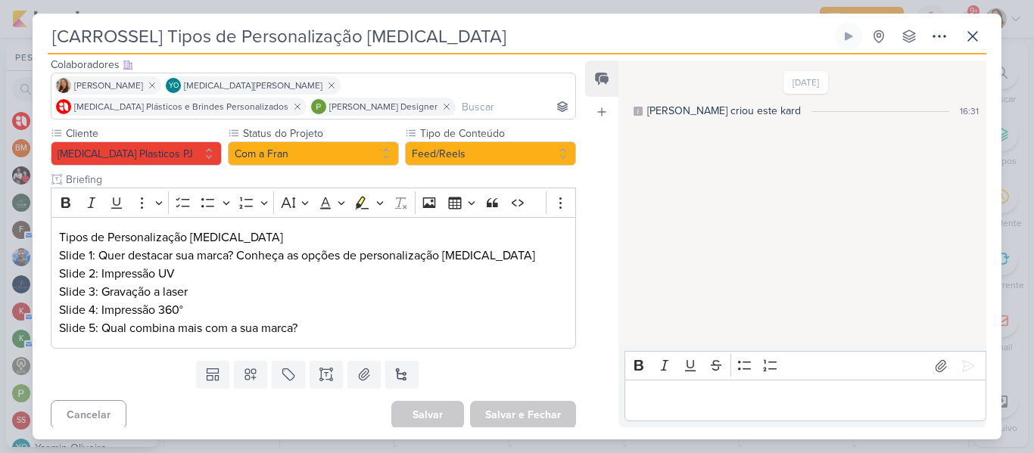
drag, startPoint x: 469, startPoint y: 40, endPoint x: 50, endPoint y: 15, distance: 420.2
click at [50, 15] on div "[CARROSSEL] Tipos de Personalização Allegra Criado por Beth" at bounding box center [517, 227] width 969 height 426
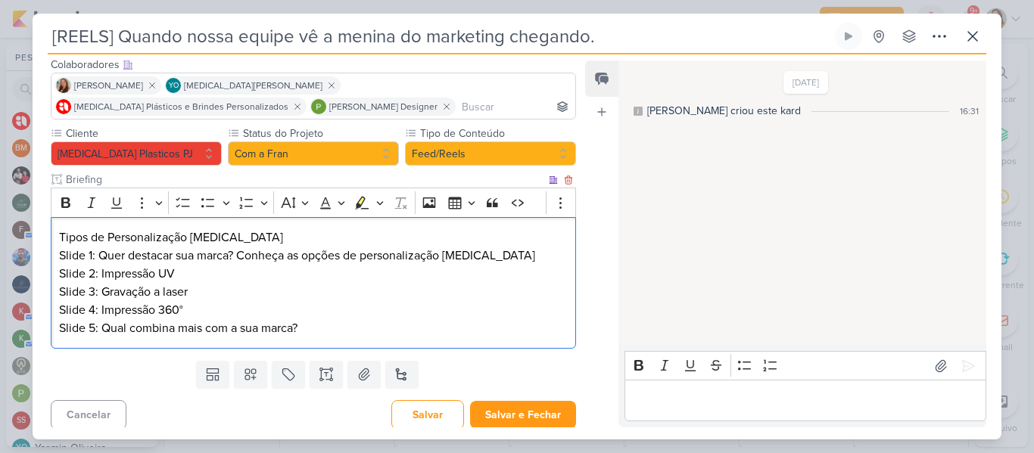
click at [229, 268] on p "Slide 2: Impressão UV" at bounding box center [313, 274] width 509 height 18
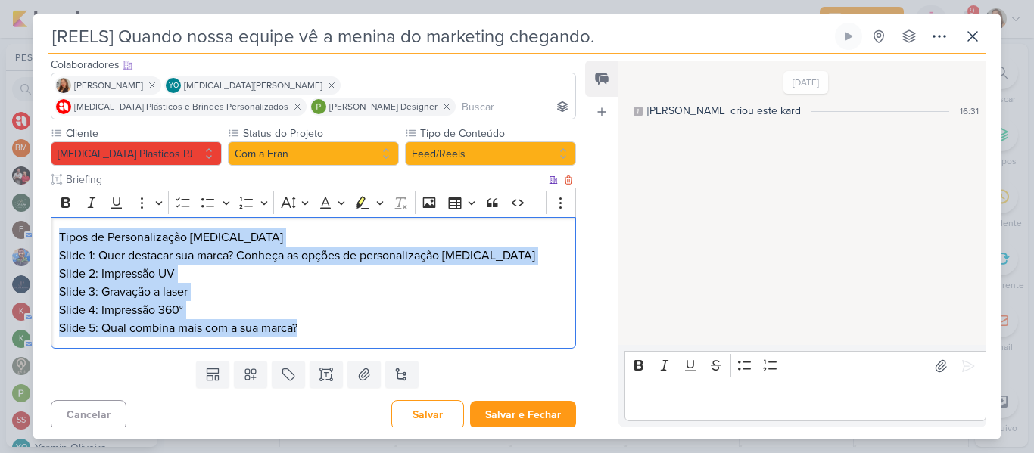
drag, startPoint x: 323, startPoint y: 324, endPoint x: 56, endPoint y: 232, distance: 282.5
click at [56, 232] on div "Tipos de Personalização Allegra Slide 1: Quer destacar sua marca? Conheça as op…" at bounding box center [313, 283] width 525 height 132
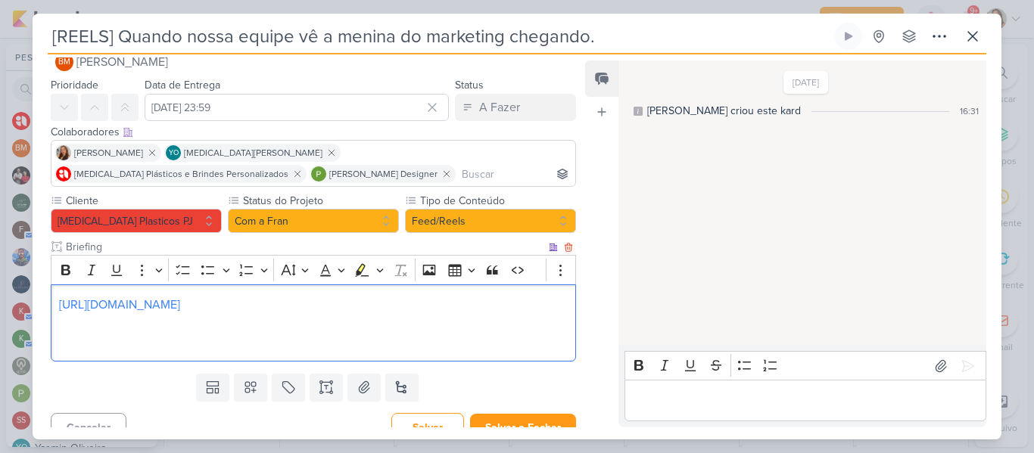
scroll to position [45, 0]
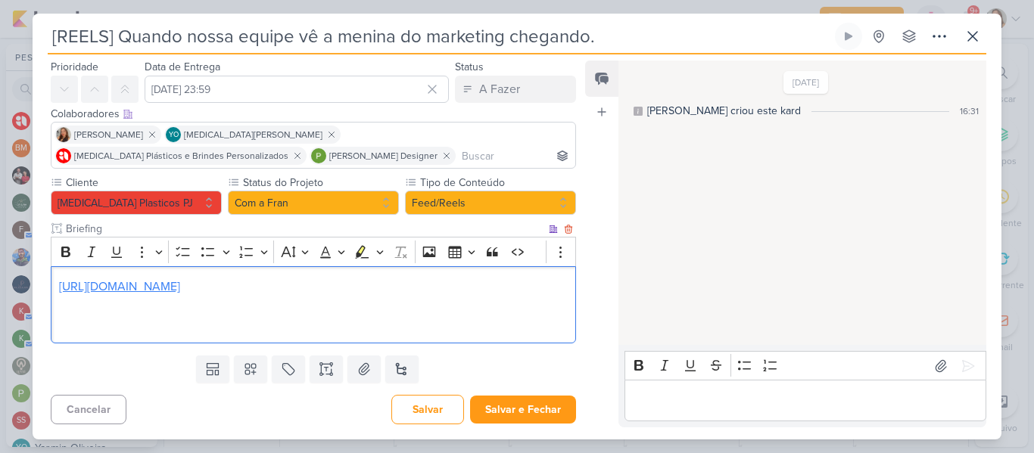
click at [59, 282] on link "https://www.instagram.com/reel/DNOmIFkS0Vn/?igsh=MXMyODU4Ym9iODZ6OA%3D%3D" at bounding box center [119, 286] width 121 height 15
click at [75, 314] on p "Editor editing area: main" at bounding box center [313, 323] width 509 height 18
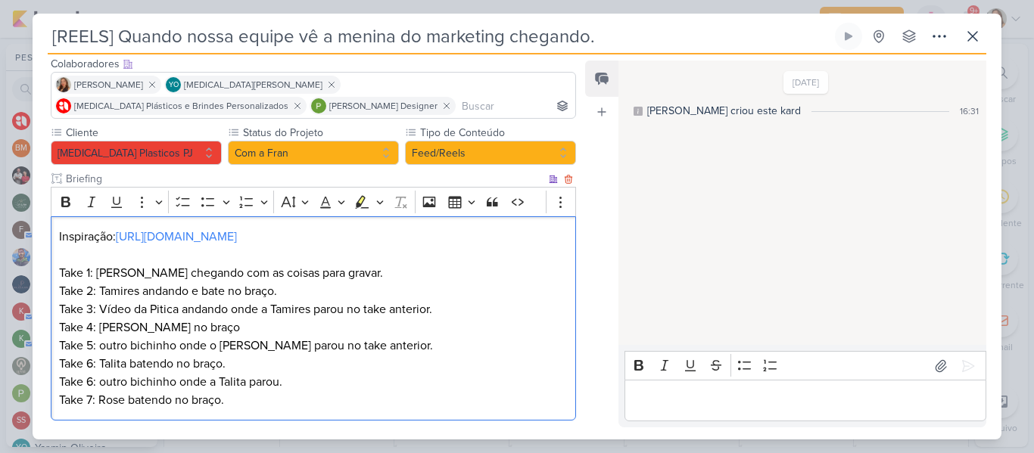
scroll to position [114, 0]
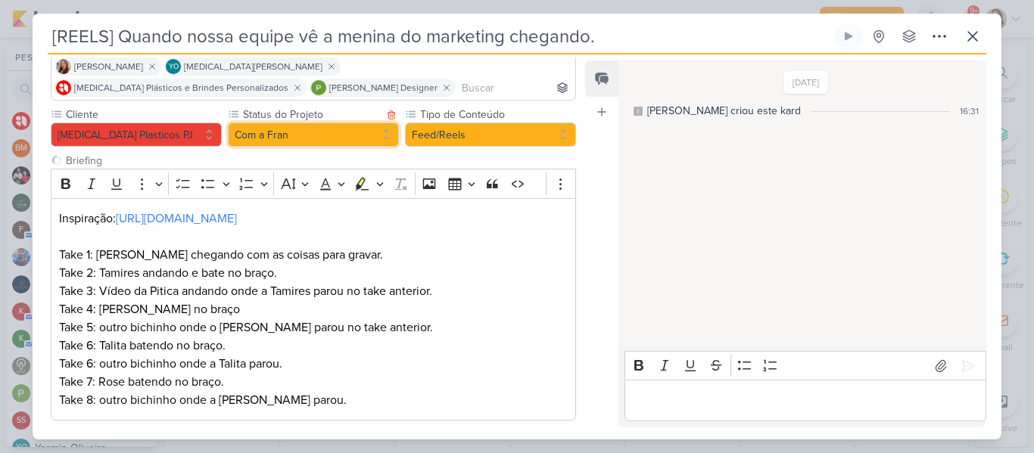
click at [291, 139] on button "Com a Fran" at bounding box center [313, 135] width 171 height 24
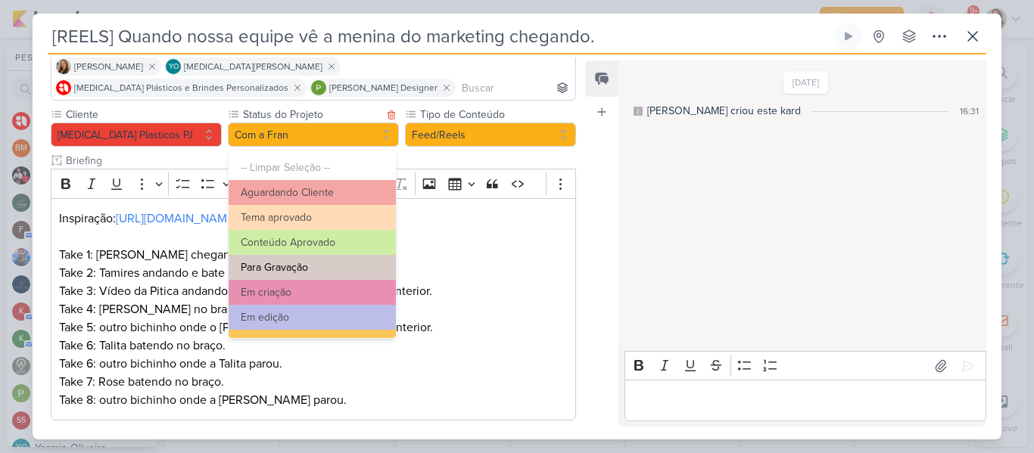
click at [310, 260] on button "Para Gravação" at bounding box center [312, 267] width 167 height 25
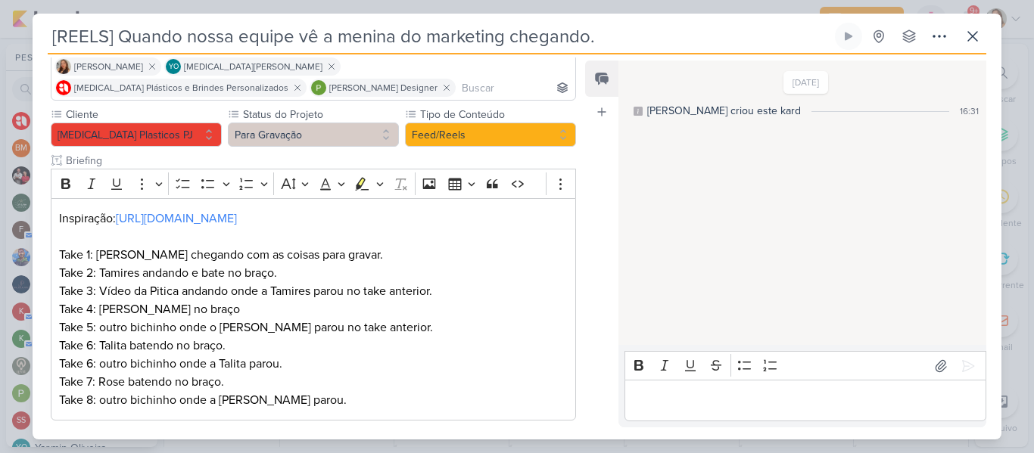
scroll to position [209, 0]
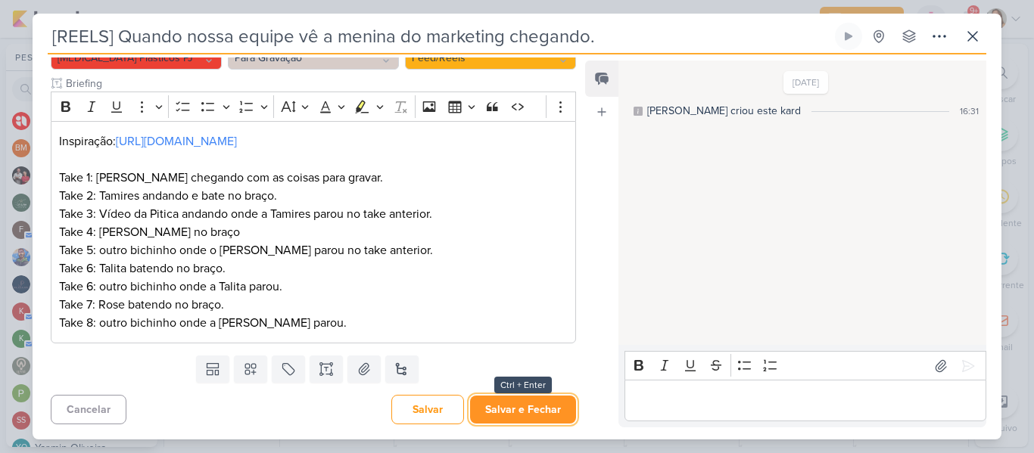
click at [543, 402] on button "Salvar e Fechar" at bounding box center [523, 410] width 106 height 28
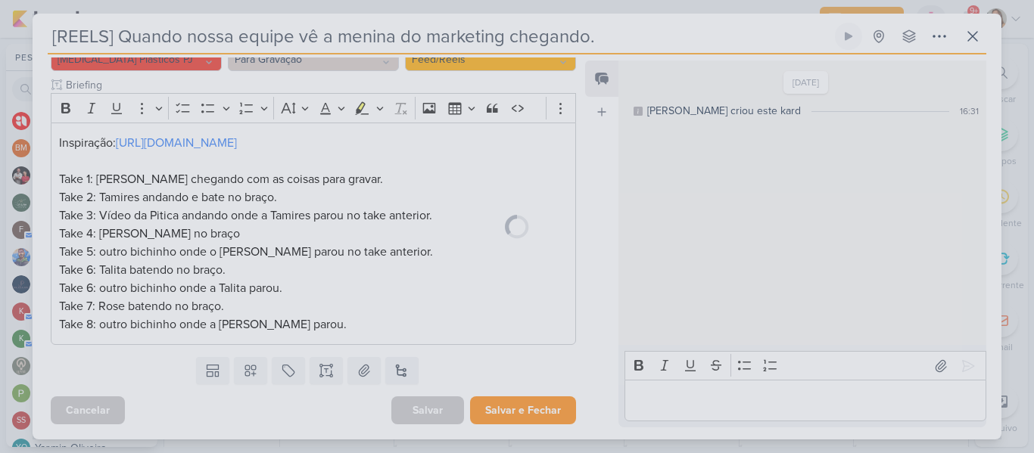
scroll to position [207, 0]
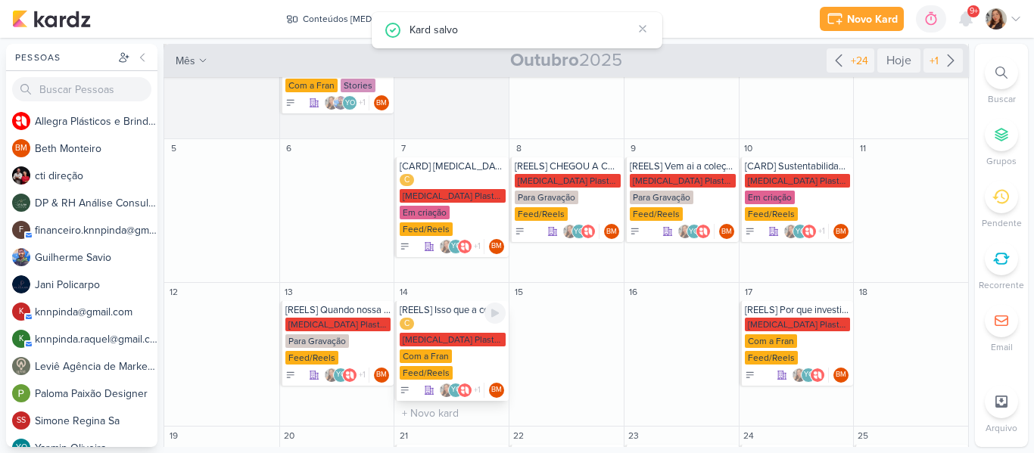
click at [448, 350] on div "Com a Fran" at bounding box center [426, 357] width 52 height 14
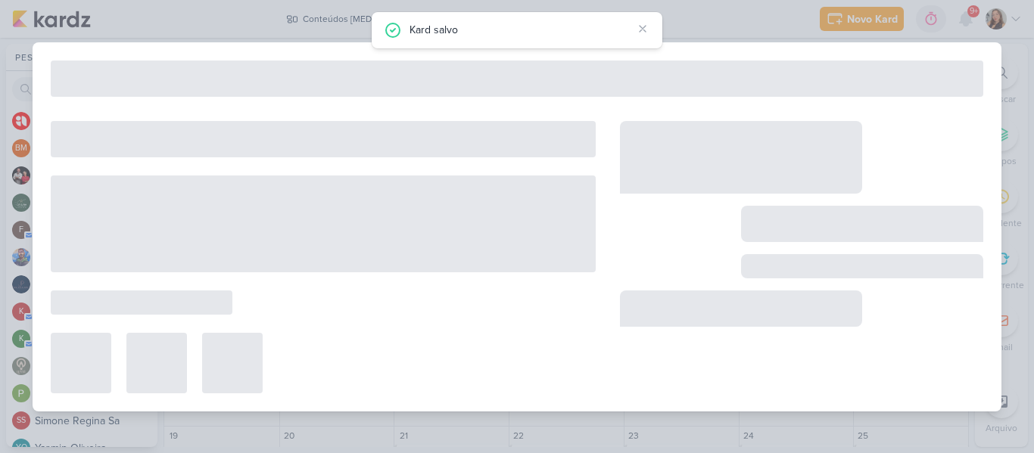
type input "[REELS] Isso que a concorrência faz com você"
type input "14 de outubro de 2025 às 23:59"
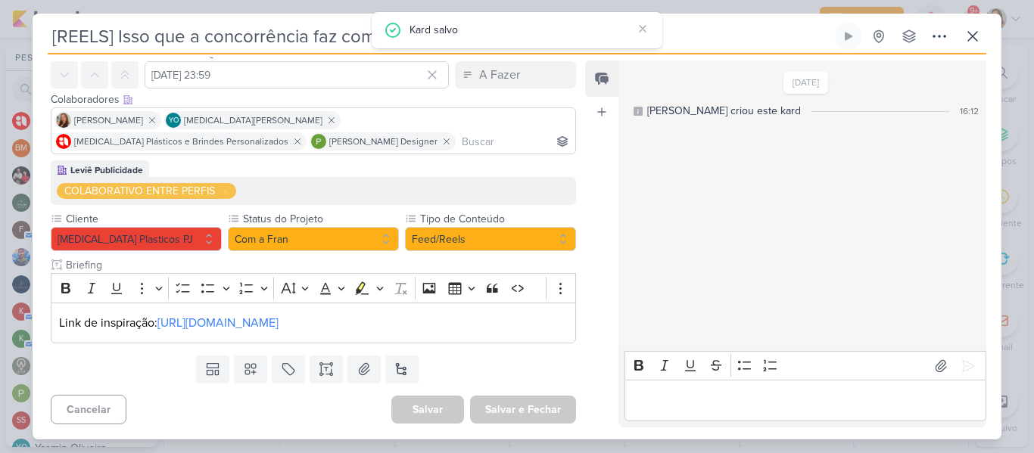
scroll to position [0, 0]
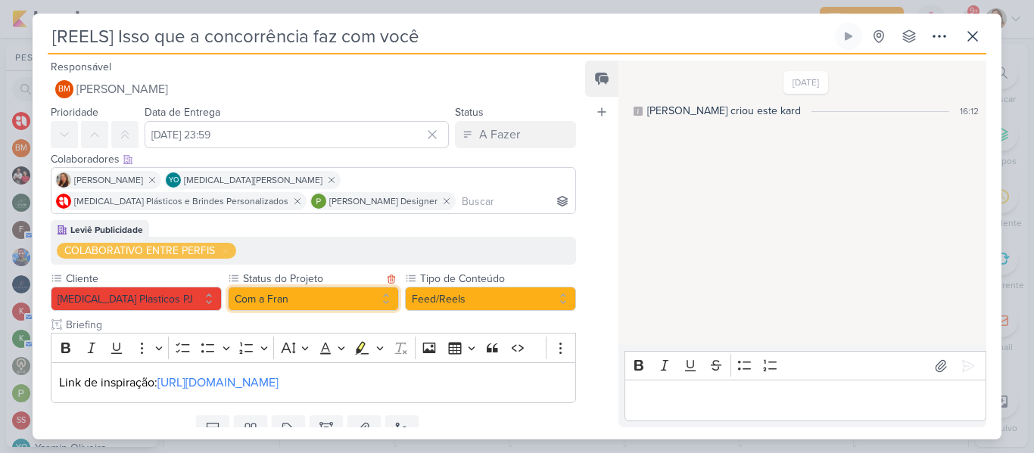
click at [257, 300] on button "Com a Fran" at bounding box center [313, 299] width 171 height 24
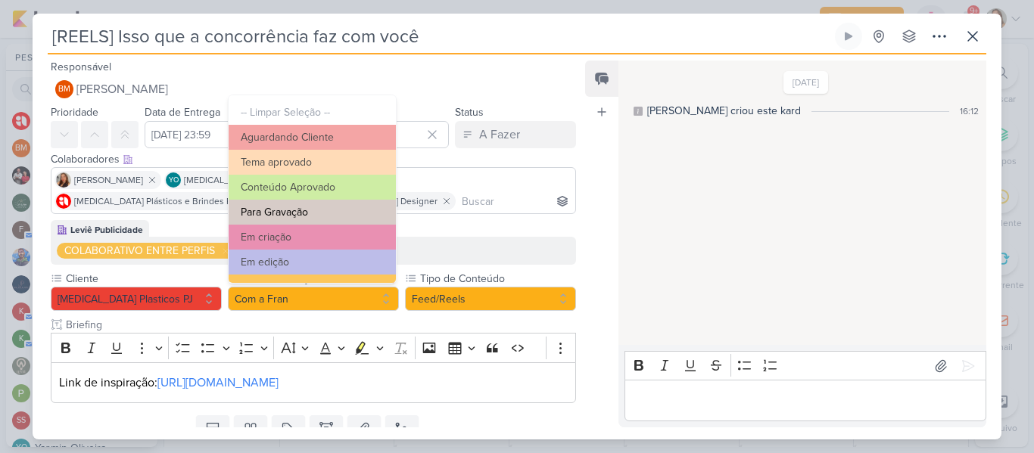
click at [290, 211] on button "Para Gravação" at bounding box center [312, 212] width 167 height 25
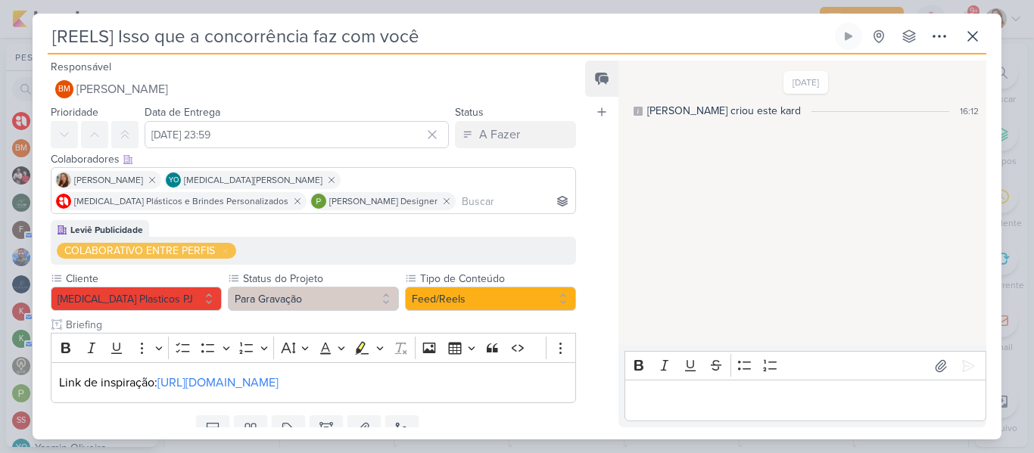
scroll to position [60, 0]
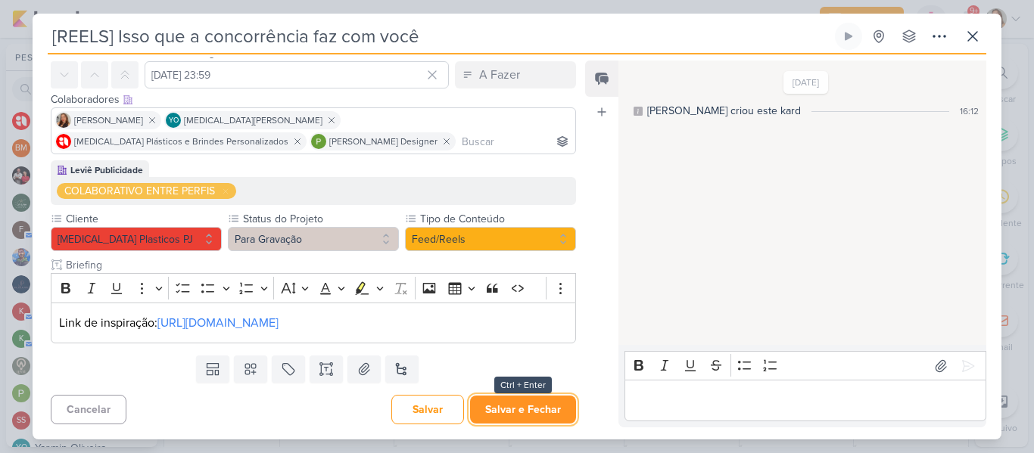
click at [533, 406] on button "Salvar e Fechar" at bounding box center [523, 410] width 106 height 28
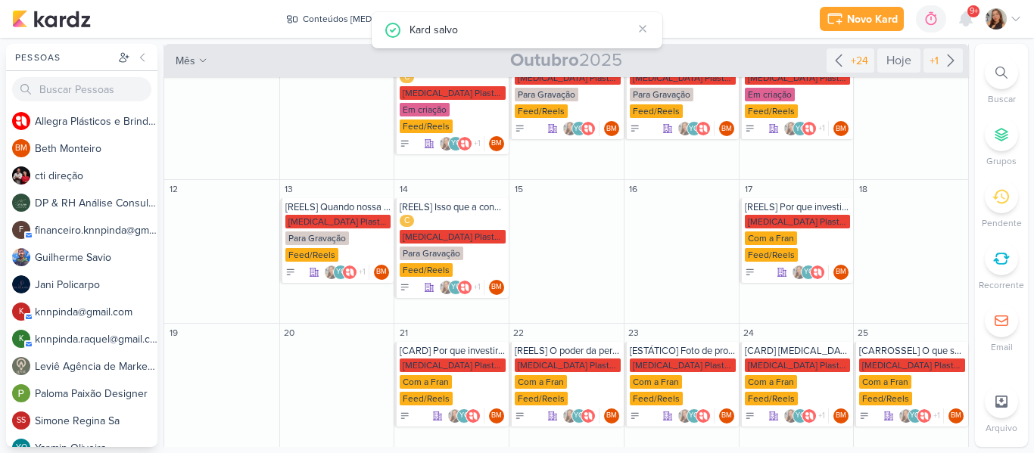
scroll to position [223, 0]
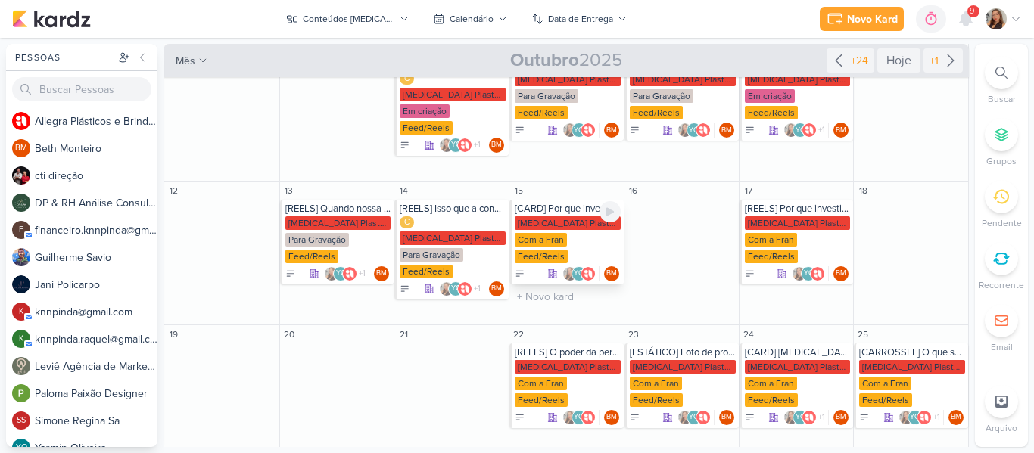
click at [550, 233] on div "Com a Fran" at bounding box center [541, 240] width 52 height 14
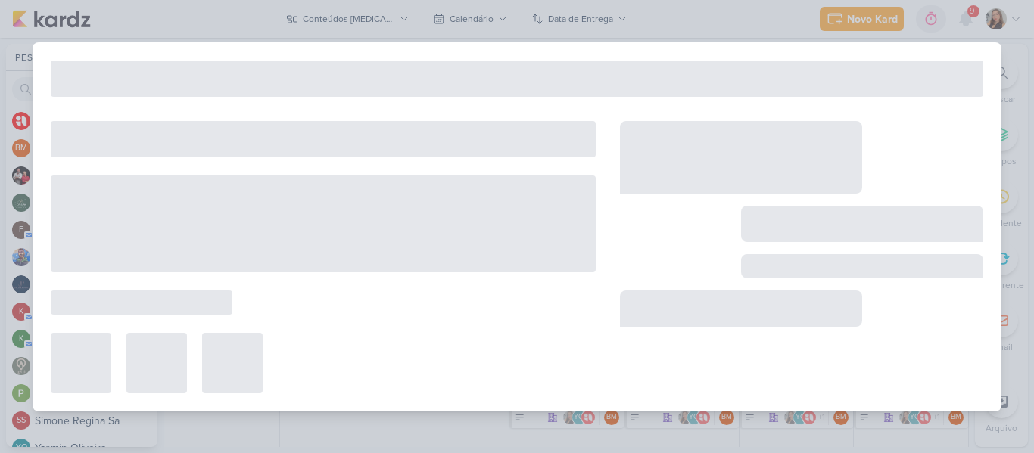
type input "[CARD] Por que investir em brindes corporativos?"
type input "15 de outubro de 2025 às 23:59"
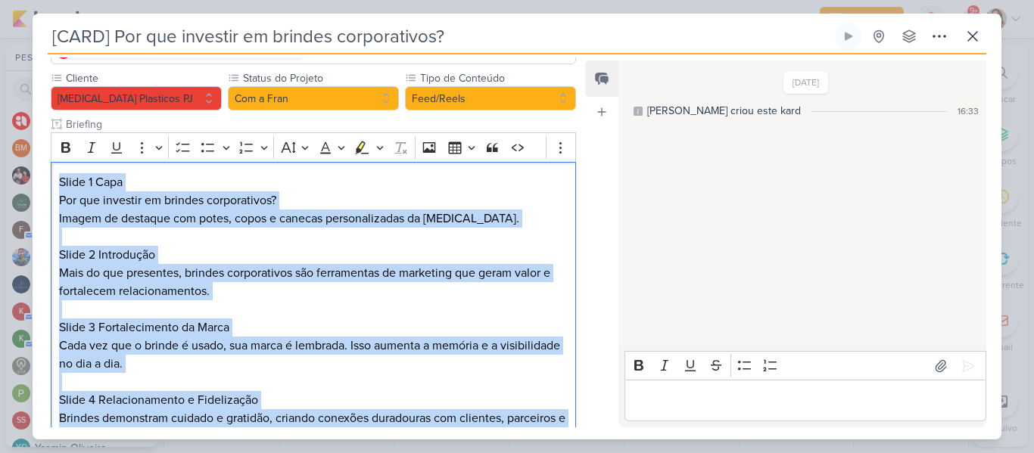
scroll to position [442, 0]
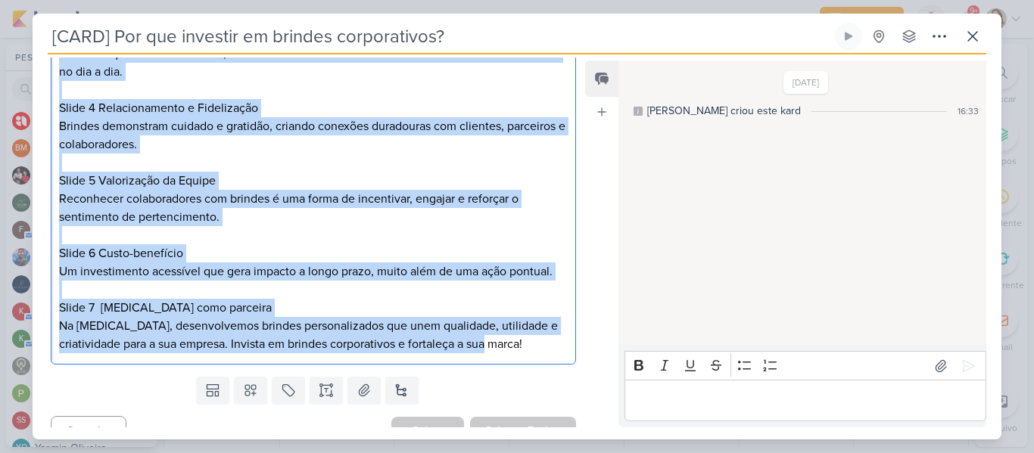
drag, startPoint x: 56, startPoint y: 159, endPoint x: 622, endPoint y: 384, distance: 608.6
click at [622, 384] on div "Responsável BM [GEOGRAPHIC_DATA] Nenhum contato encontrado create new contact N…" at bounding box center [517, 247] width 969 height 385
copy div "Slide 1 Capa Por que investir em brindes corporativos? Imagem de destaque com p…"
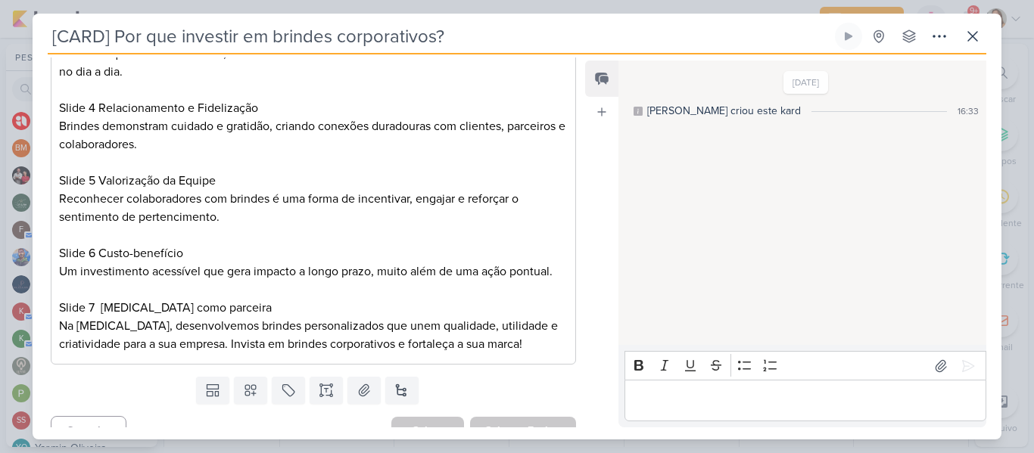
click at [323, 39] on input "[CARD] Por que investir em brindes corporativos?" at bounding box center [440, 36] width 784 height 27
click at [105, 33] on input "[CARD] Por que investir em brindes corporativos?" at bounding box center [440, 36] width 784 height 27
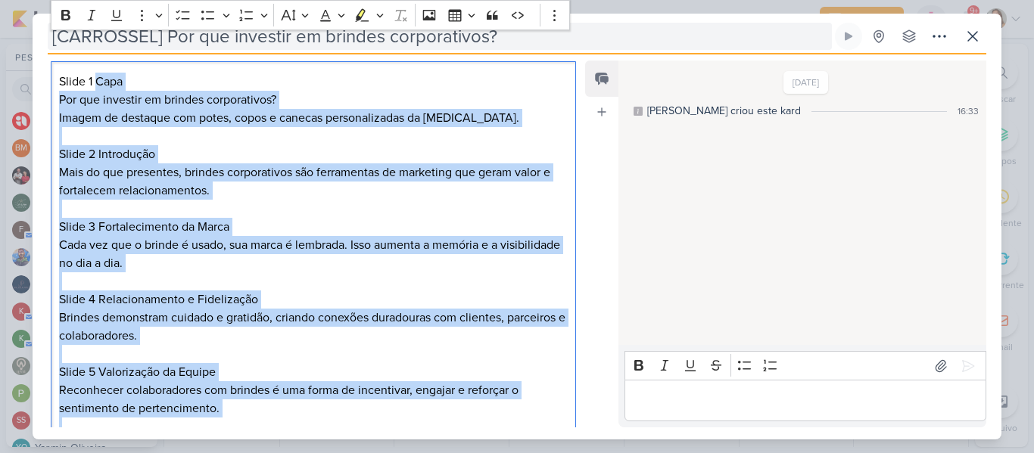
scroll to position [0, 0]
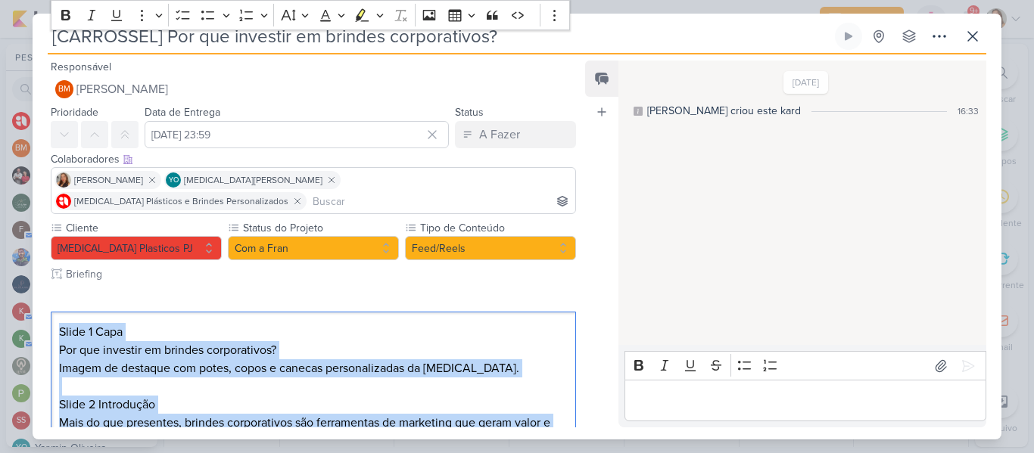
drag, startPoint x: 538, startPoint y: 330, endPoint x: 30, endPoint y: 279, distance: 509.8
click at [30, 279] on div "[CARROSSEL] Por que investir em brindes corporativos?" at bounding box center [517, 226] width 1034 height 453
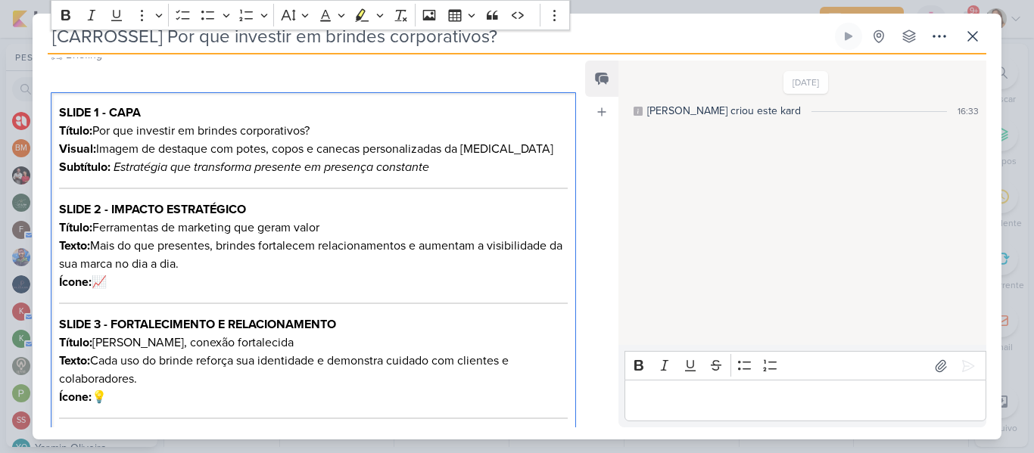
scroll to position [213, 0]
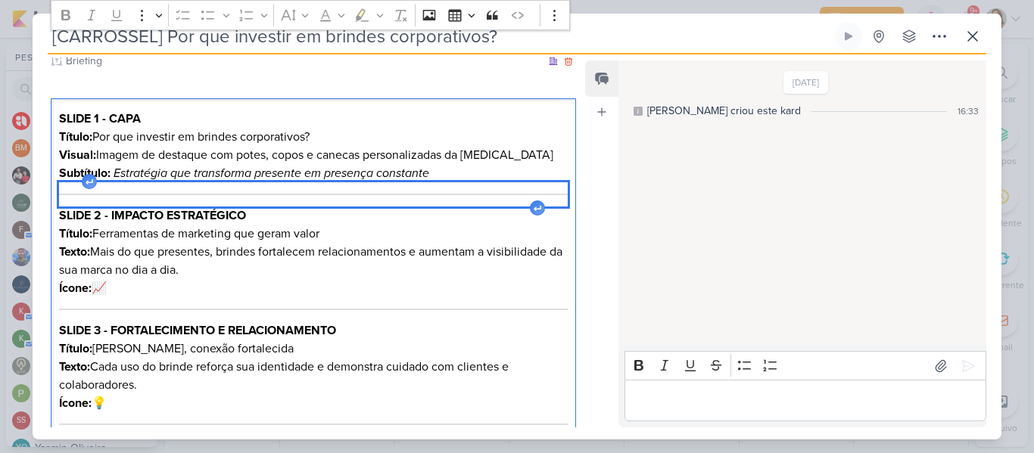
click at [167, 182] on div "Editor editing area: main" at bounding box center [313, 194] width 509 height 24
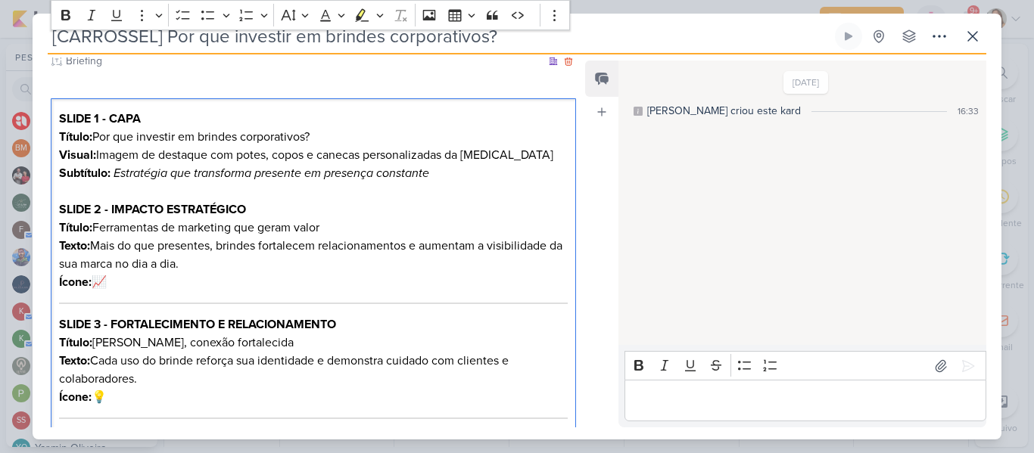
click at [95, 117] on p "SLIDE 1 - CAPA Título: Por que investir em brindes corporativos? Visual: Imagem…" at bounding box center [313, 146] width 509 height 73
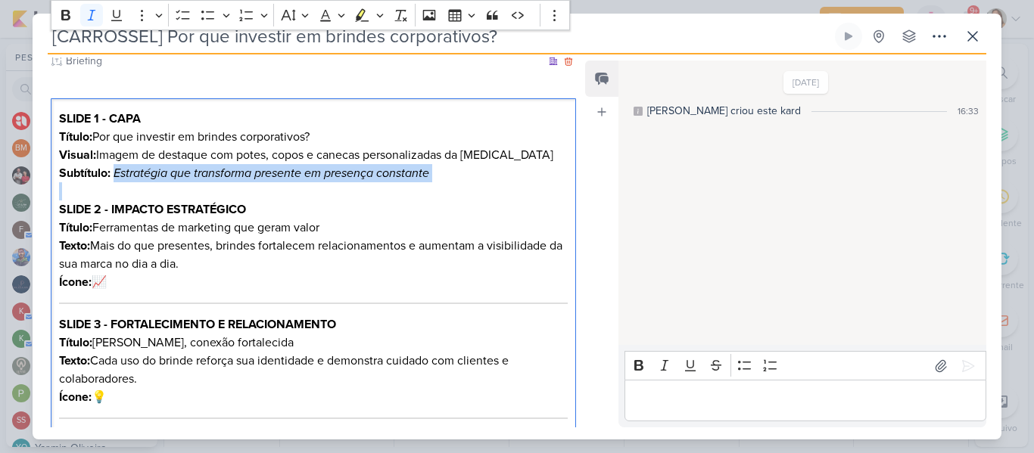
drag, startPoint x: 114, startPoint y: 152, endPoint x: 463, endPoint y: 161, distance: 349.9
click at [463, 161] on div "SLIDE 1 - CAPA Título: Por que investir em brindes corporativos? Visual: Imagem…" at bounding box center [313, 430] width 525 height 665
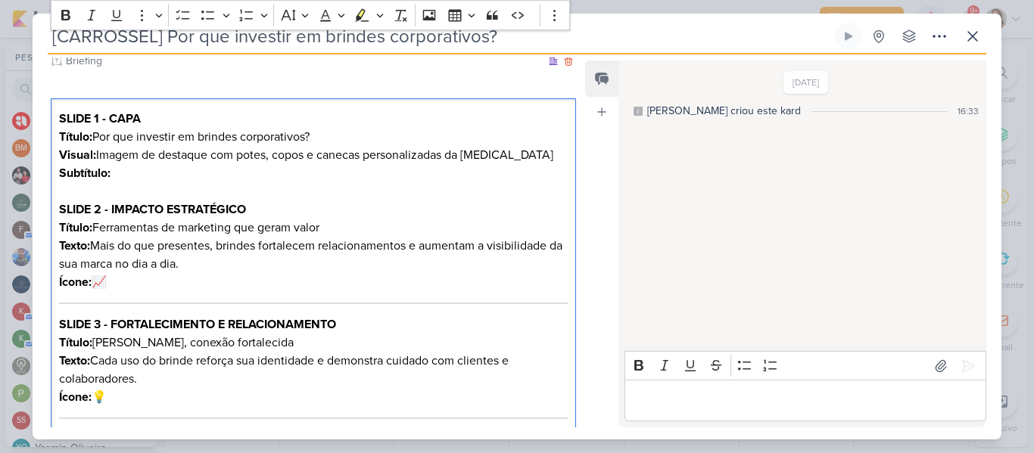
drag, startPoint x: 96, startPoint y: 118, endPoint x: 375, endPoint y: 111, distance: 278.7
click at [375, 111] on p "SLIDE 1 - CAPA Título: Por que investir em brindes corporativos? Visual: Imagem…" at bounding box center [313, 146] width 509 height 73
drag, startPoint x: 59, startPoint y: 132, endPoint x: 114, endPoint y: 142, distance: 56.1
click at [114, 142] on p "SLIDE 1 - CAPA Título: Estratégia que transforma presente em presença constante…" at bounding box center [313, 146] width 509 height 73
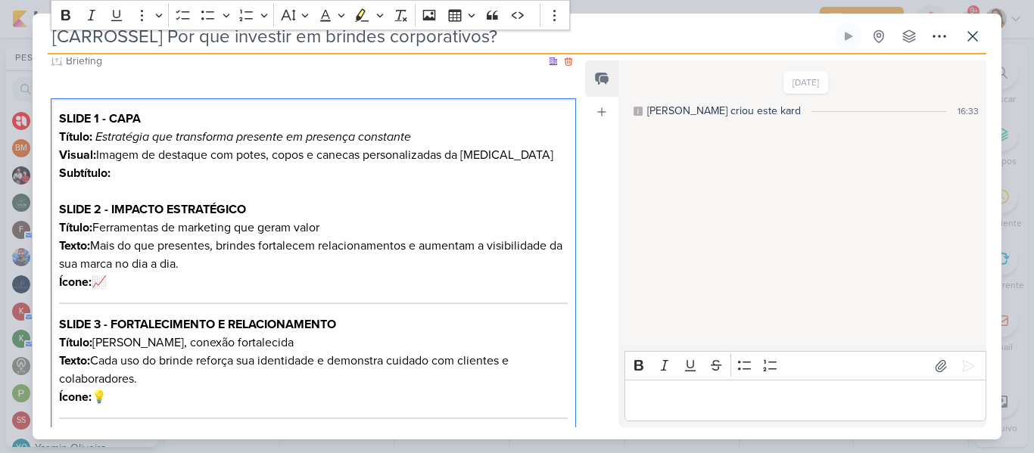
click at [126, 152] on p "SLIDE 1 - CAPA Título: Estratégia que transforma presente em presença constante…" at bounding box center [313, 146] width 509 height 73
drag, startPoint x: 126, startPoint y: 152, endPoint x: 49, endPoint y: 159, distance: 76.8
click at [49, 159] on div "Cliente Allegra Plasticos PJ Status do Projeto" at bounding box center [308, 388] width 550 height 762
click at [115, 235] on p "SLIDE 2 - IMPACTO ESTRATÉGICO Título: Ferramentas de marketing que geram valor …" at bounding box center [313, 246] width 509 height 91
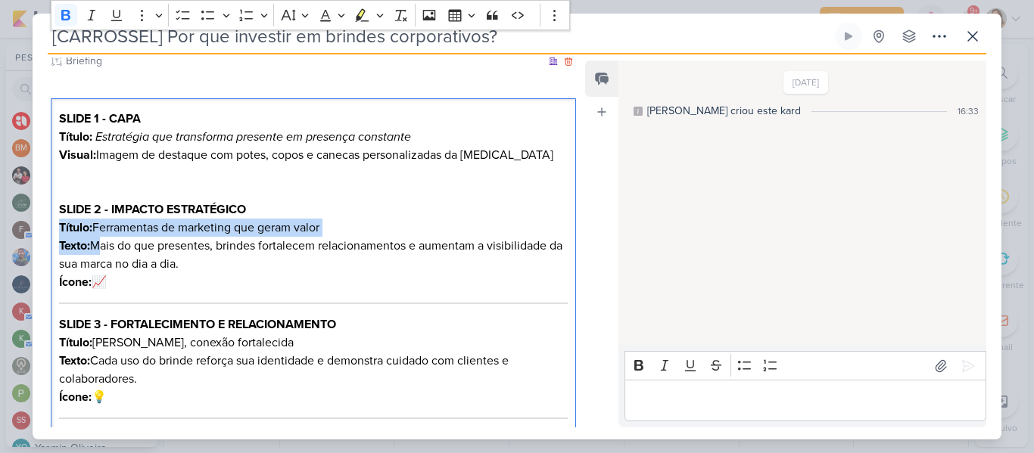
drag, startPoint x: 94, startPoint y: 222, endPoint x: 60, endPoint y: 208, distance: 36.7
click at [60, 208] on p "SLIDE 2 - IMPACTO ESTRATÉGICO Título: Ferramentas de marketing que geram valor …" at bounding box center [313, 246] width 509 height 91
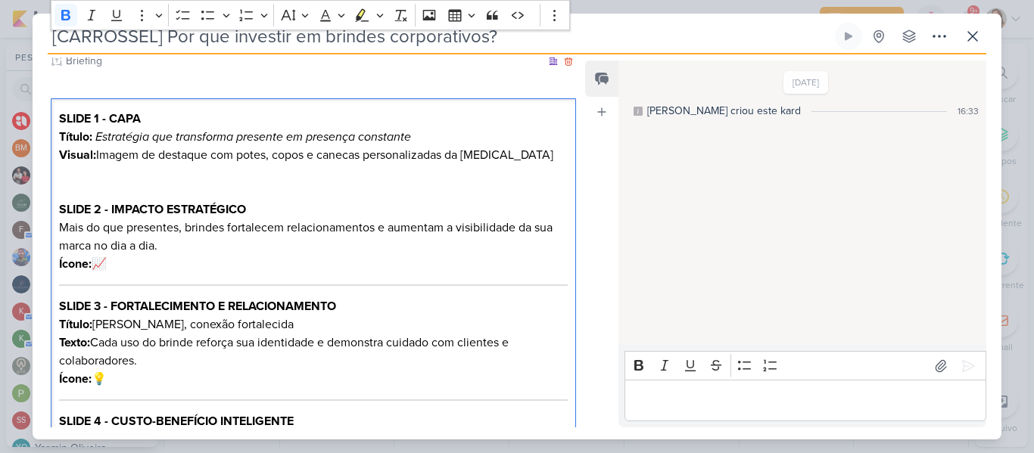
drag, startPoint x: 123, startPoint y: 244, endPoint x: 59, endPoint y: 244, distance: 64.4
click at [59, 244] on p "SLIDE 2 - IMPACTO ESTRATÉGICO Mais do que presentes, brindes fortalecem relacio…" at bounding box center [313, 237] width 509 height 73
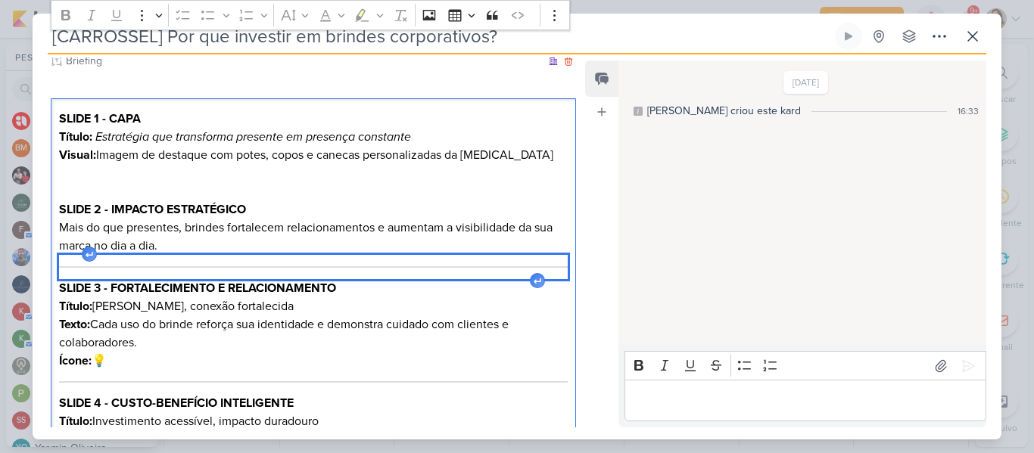
click at [77, 255] on div "Editor editing area: main" at bounding box center [313, 267] width 509 height 24
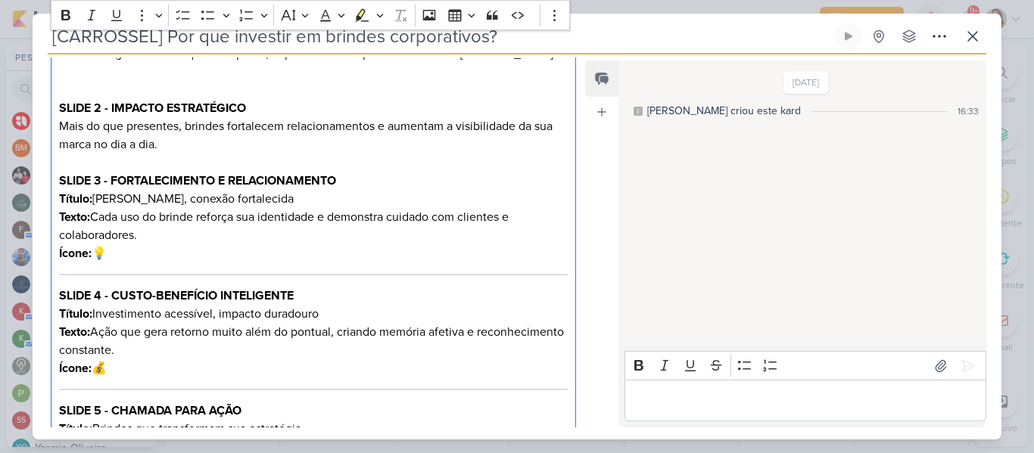
scroll to position [312, 0]
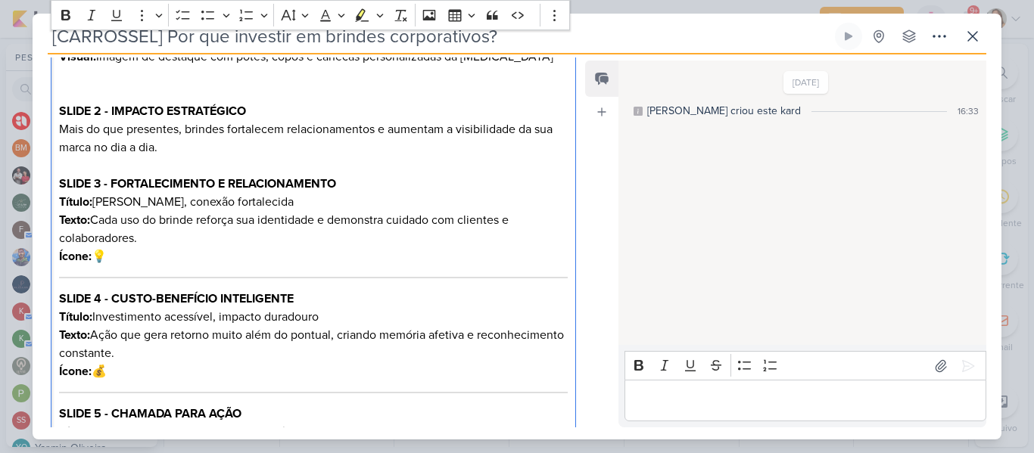
click at [196, 207] on p "SLIDE 3 - FORTALECIMENTO E RELACIONAMENTO Título: Marca lembrada, conexão forta…" at bounding box center [313, 220] width 509 height 91
drag, startPoint x: 116, startPoint y: 236, endPoint x: 61, endPoint y: 234, distance: 55.3
click at [61, 234] on p "SLIDE 3 - FORTALECIMENTO E RELACIONAMENTO Título: Marca lembrada, conexão forta…" at bounding box center [313, 220] width 509 height 91
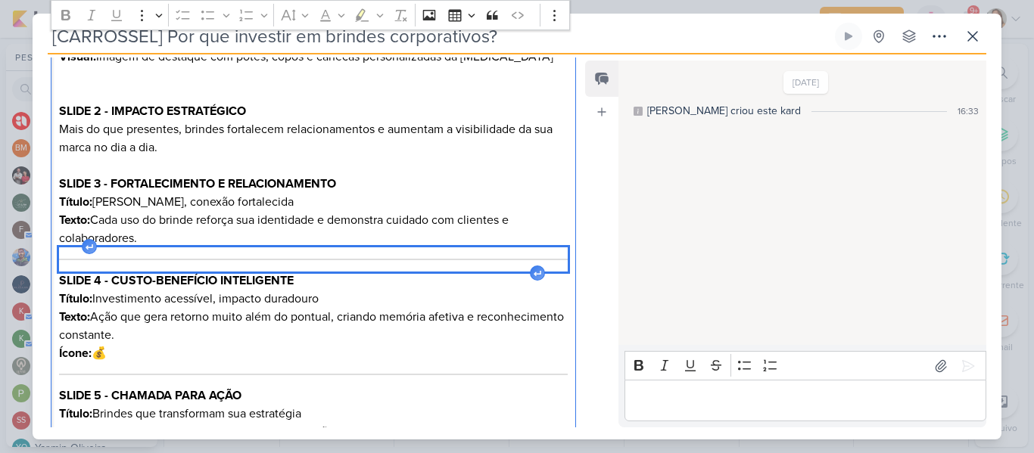
click at [130, 248] on div "Editor editing area: main" at bounding box center [313, 260] width 509 height 24
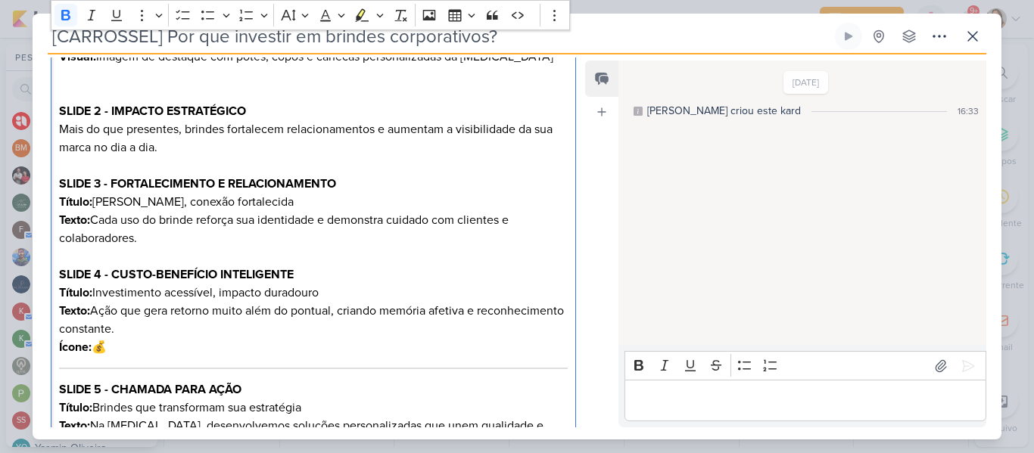
drag, startPoint x: 111, startPoint y: 327, endPoint x: 58, endPoint y: 326, distance: 53.0
click at [58, 326] on div "SLIDE 1 - CAPA Título: Estratégia que transforma presente em presença constante…" at bounding box center [313, 299] width 525 height 599
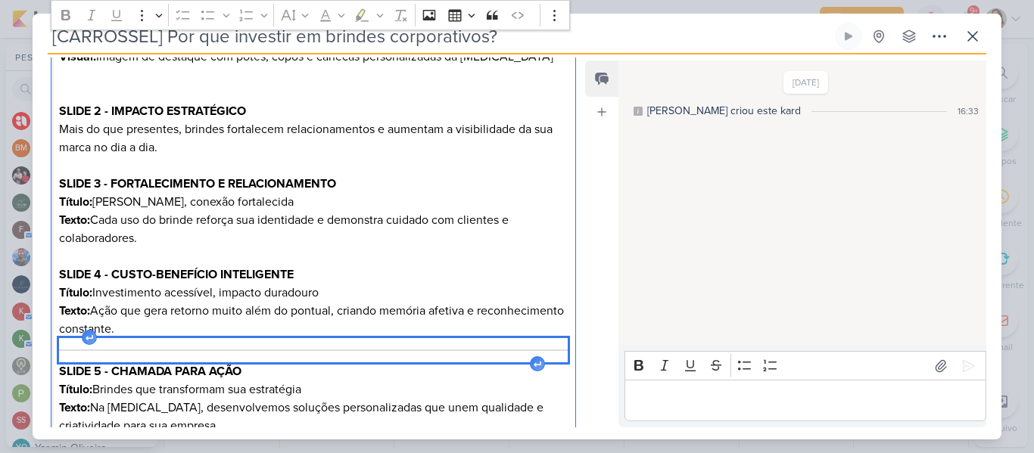
click at [87, 338] on div "Editor editing area: main" at bounding box center [313, 350] width 509 height 24
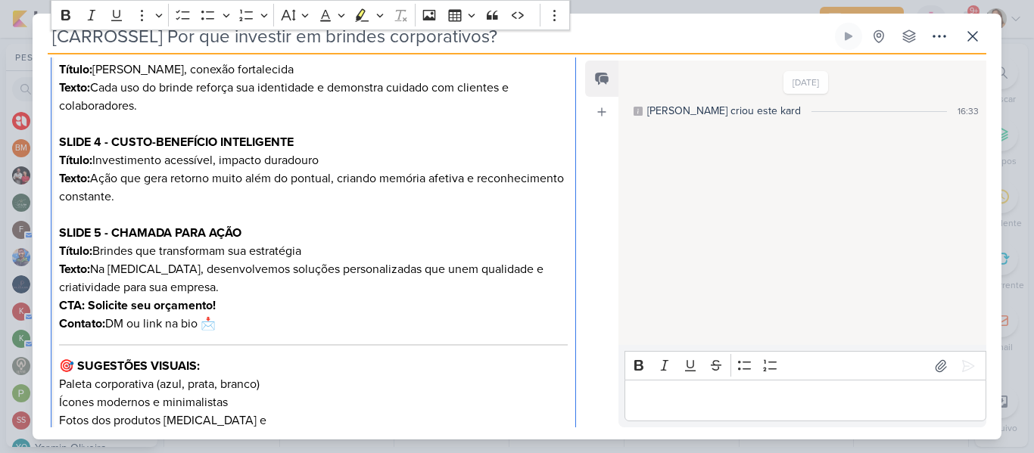
scroll to position [463, 0]
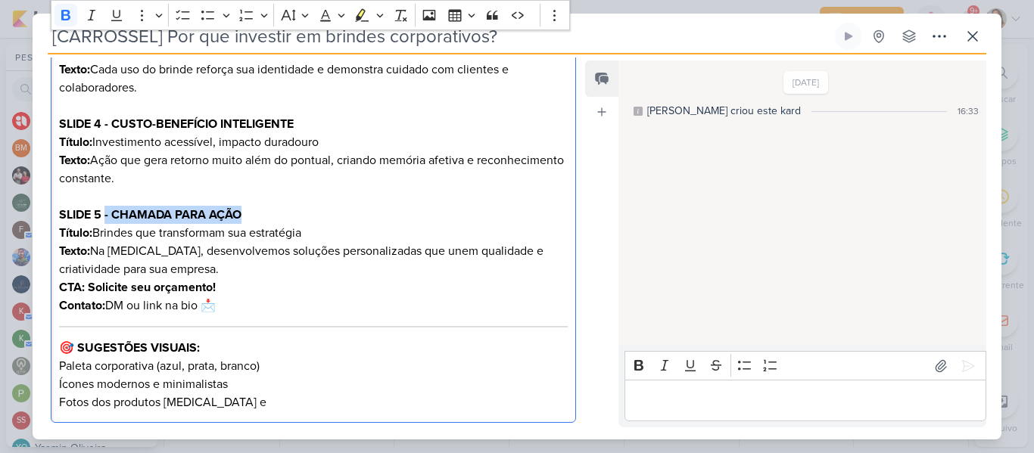
drag, startPoint x: 105, startPoint y: 192, endPoint x: 282, endPoint y: 197, distance: 176.5
click at [282, 206] on p "SLIDE 5 - CHAMADA PARA AÇÃO Título: Brindes que transformam sua estratégia Text…" at bounding box center [313, 260] width 509 height 109
click at [151, 253] on p "SLIDE 5 Título: Brindes que transformam sua estratégia Texto: Na Allegra, desen…" at bounding box center [313, 260] width 509 height 109
click at [86, 269] on p "SLIDE 5 Título: Brindes que transformam sua estratégia Texto: Na Allegra, desen…" at bounding box center [313, 260] width 509 height 109
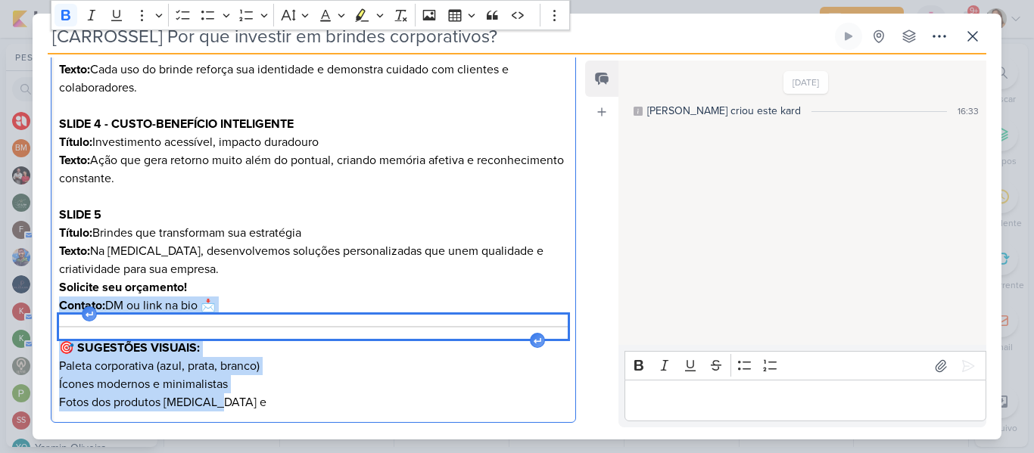
drag, startPoint x: 59, startPoint y: 285, endPoint x: 285, endPoint y: 391, distance: 249.6
click at [285, 391] on div "SLIDE 1 - CAPA Título: Estratégia que transforma presente em presença constante…" at bounding box center [313, 136] width 525 height 575
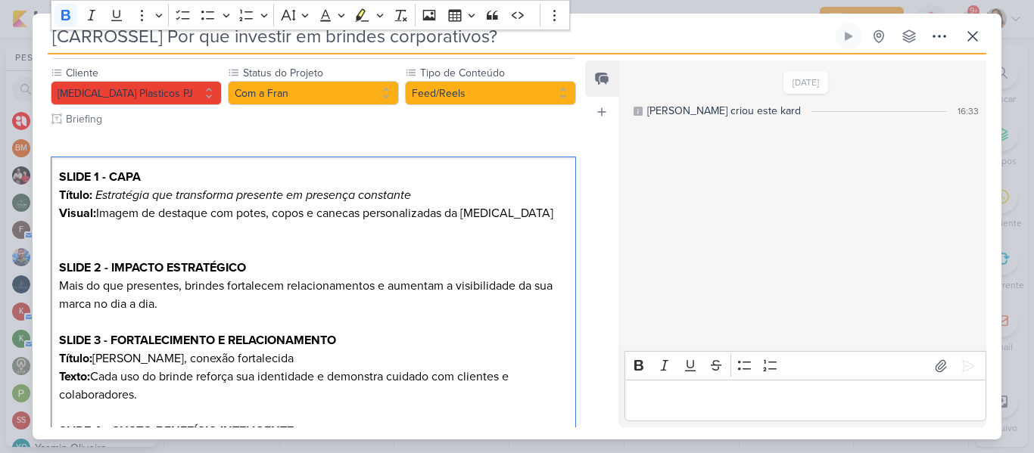
scroll to position [132, 0]
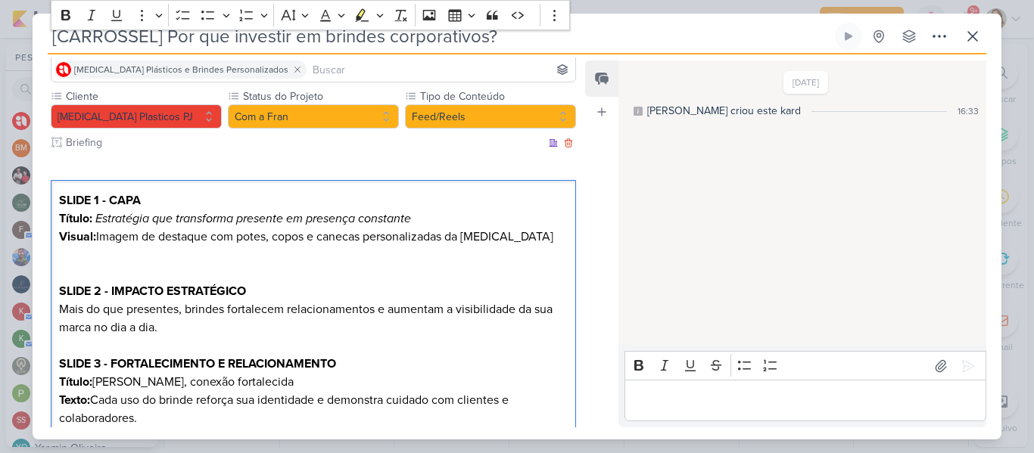
click at [251, 242] on p "SLIDE 1 - CAPA Título: Estratégia que transforma presente em presença constante…" at bounding box center [313, 228] width 509 height 73
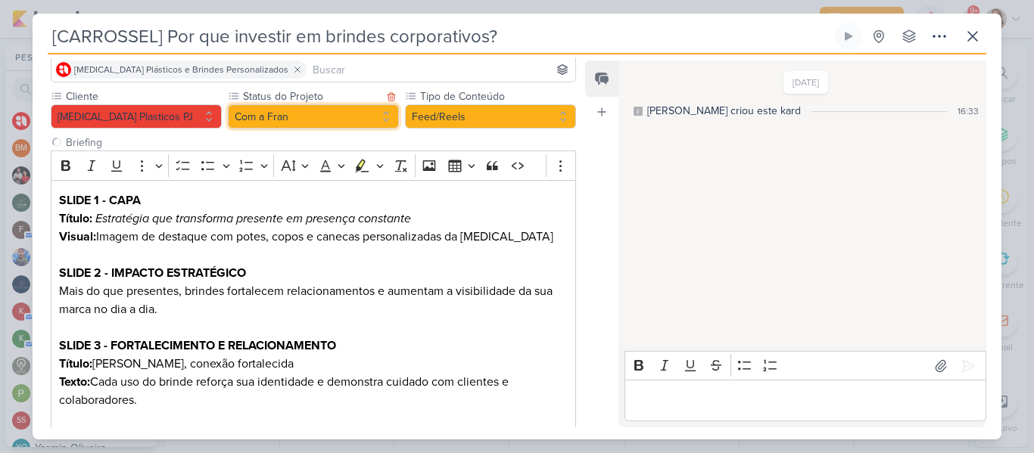
click at [281, 104] on button "Com a Fran" at bounding box center [313, 116] width 171 height 24
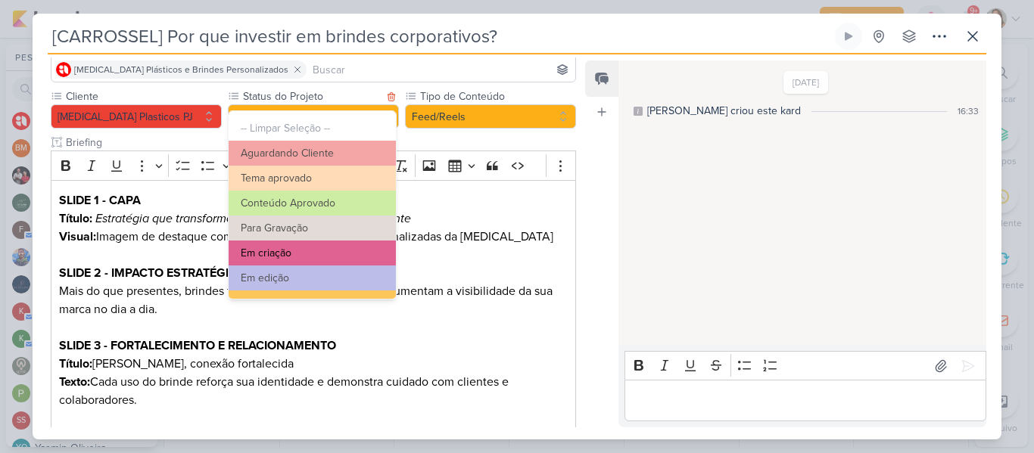
click at [287, 251] on button "Em criação" at bounding box center [312, 253] width 167 height 25
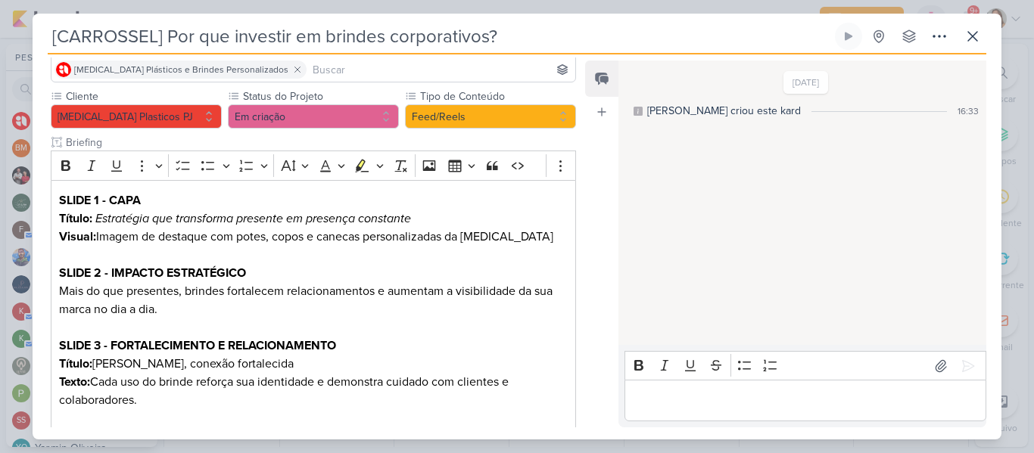
scroll to position [388, 0]
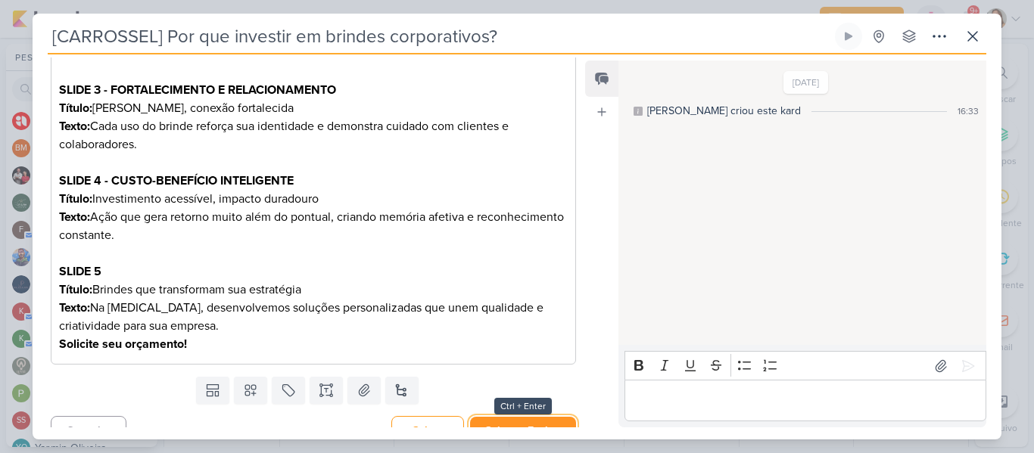
click at [524, 417] on button "Salvar e Fechar" at bounding box center [523, 431] width 106 height 28
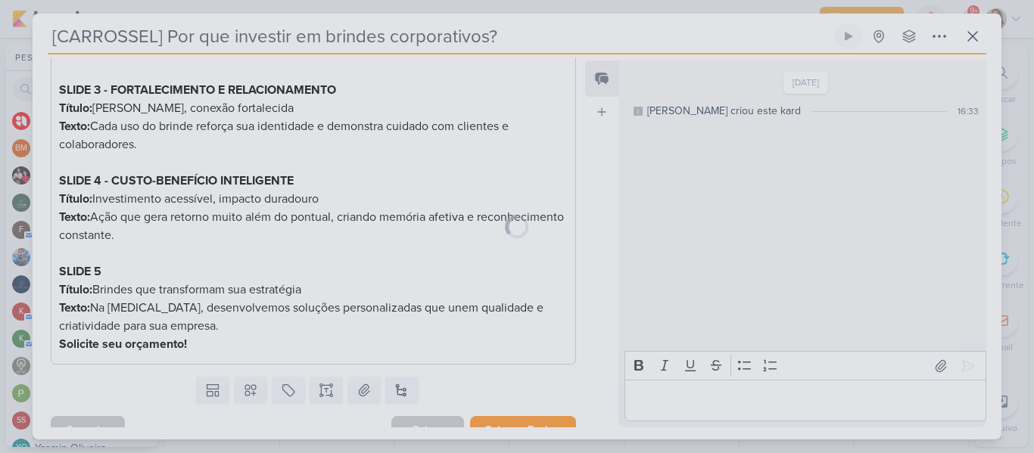
scroll to position [386, 0]
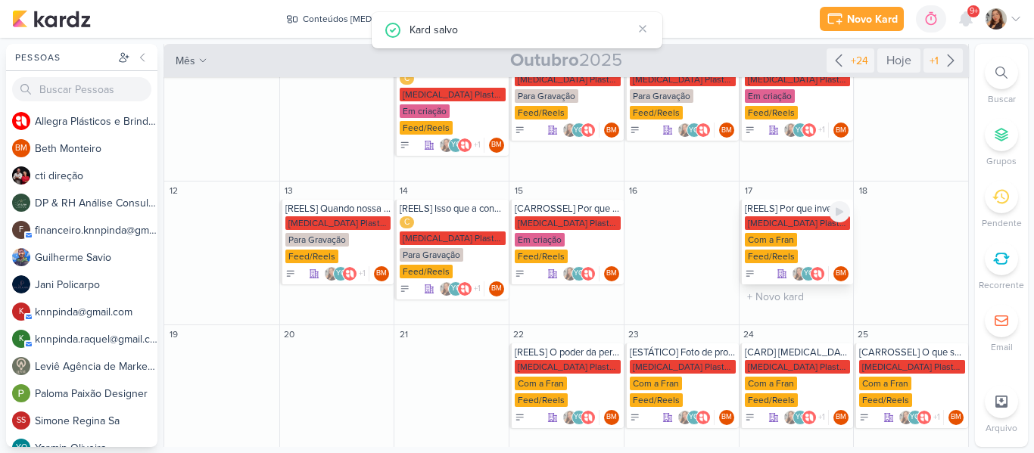
click at [776, 217] on div "[MEDICAL_DATA] Plasticos PJ" at bounding box center [798, 224] width 106 height 14
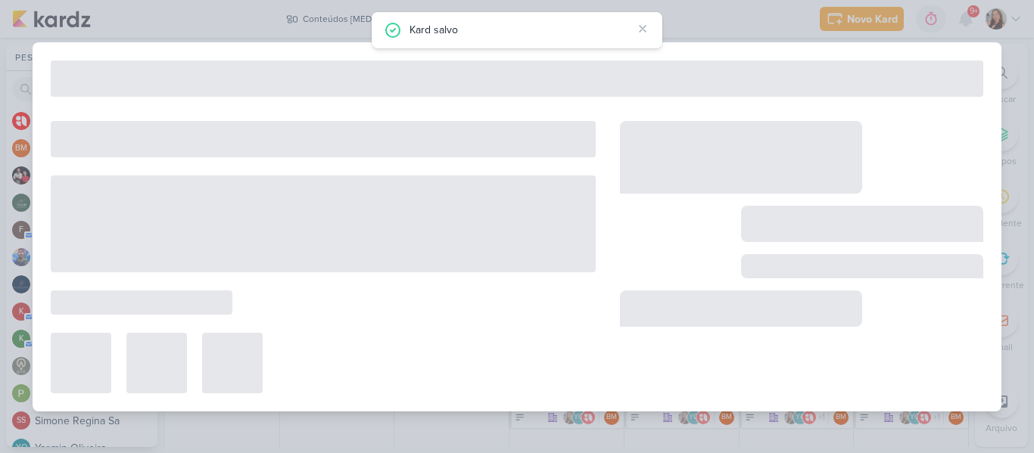
type input "[REELS] Por que investir em brindes corporativos personalizados?"
type input "17 de outubro de 2025 às 23:59"
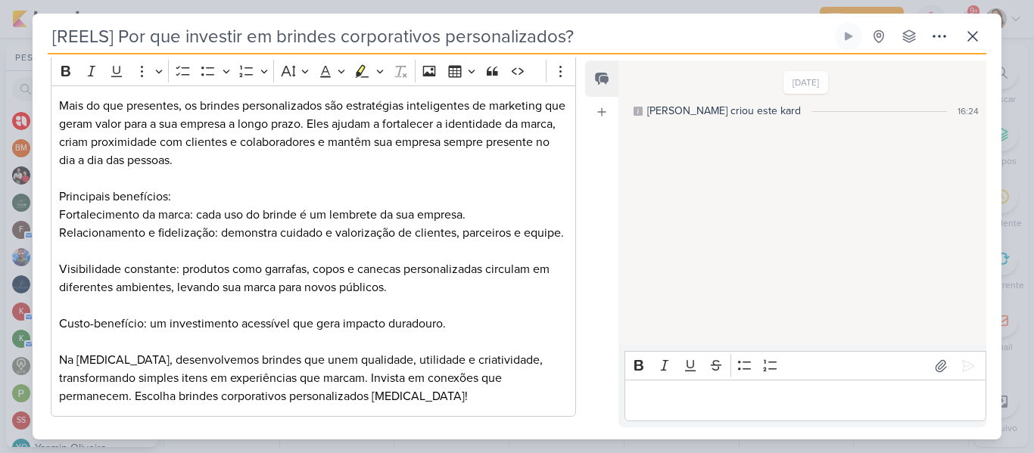
scroll to position [224, 0]
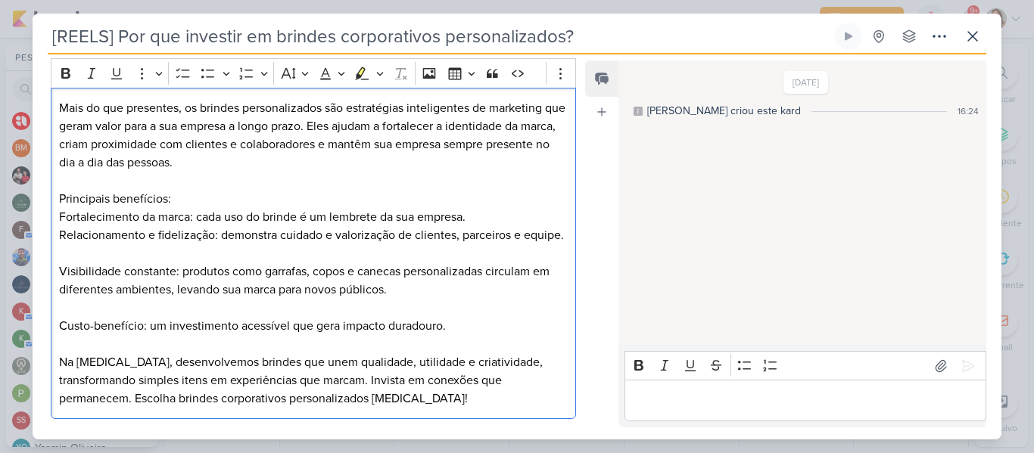
click at [235, 247] on p "Editor editing area: main" at bounding box center [313, 254] width 509 height 18
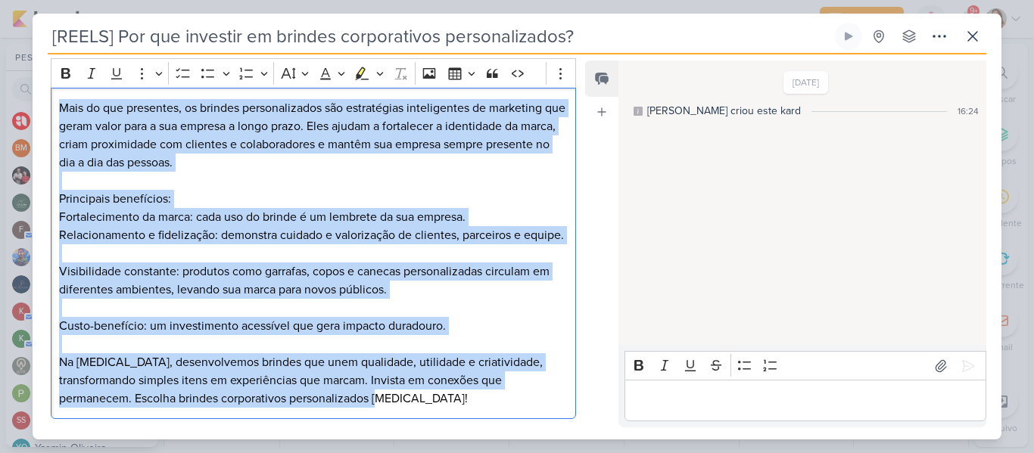
drag, startPoint x: 61, startPoint y: 89, endPoint x: 450, endPoint y: 390, distance: 491.7
click at [450, 390] on div "Mais do que presentes, os brindes personalizados são estratégias inteligentes d…" at bounding box center [313, 254] width 525 height 332
copy div "Mais do que presentes, os brindes personalizados são estratégias inteligentes d…"
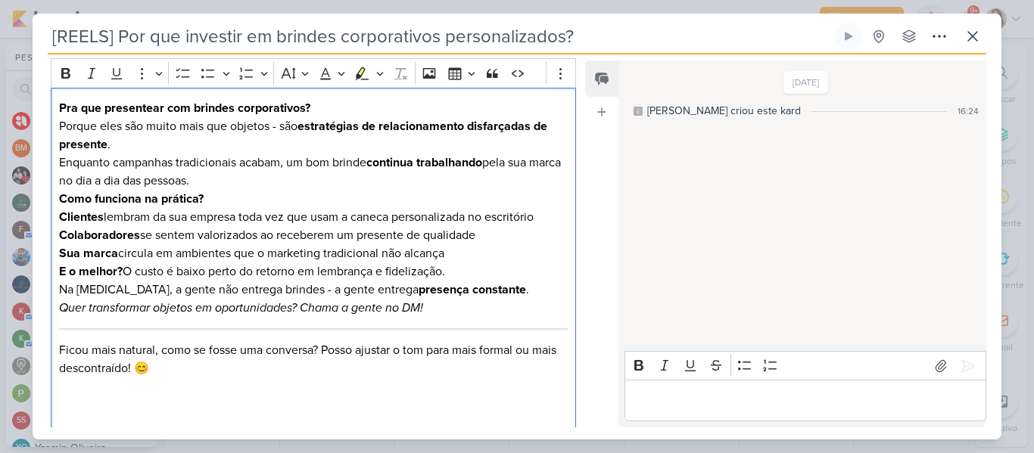
scroll to position [298, 0]
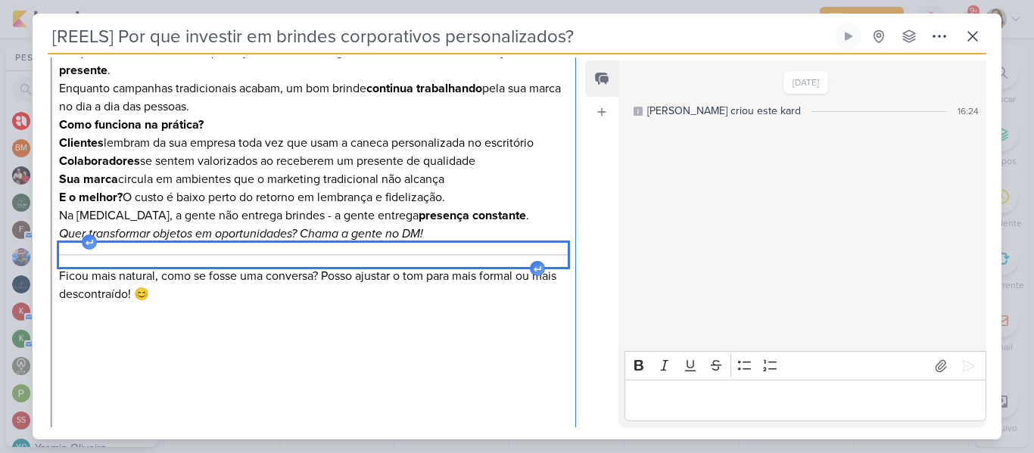
click at [68, 243] on div "Editor editing area: main" at bounding box center [313, 255] width 509 height 24
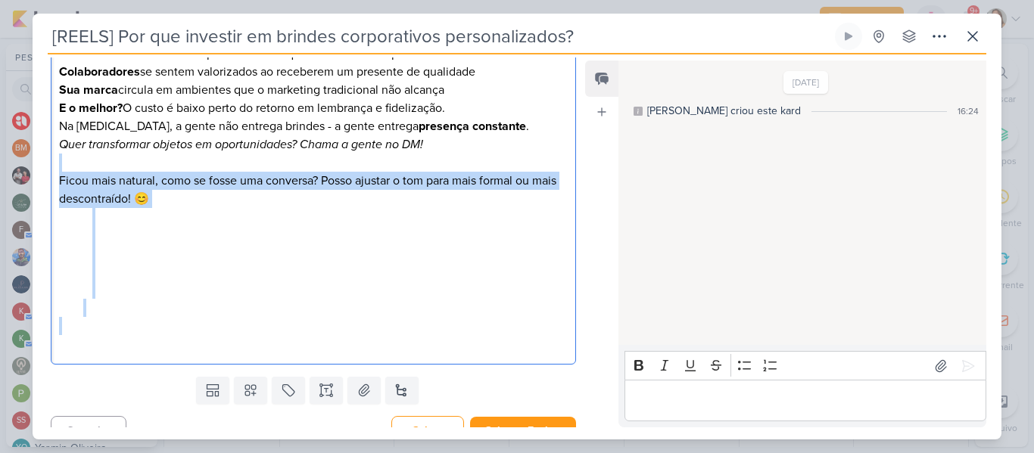
drag, startPoint x: 62, startPoint y: 237, endPoint x: 271, endPoint y: 431, distance: 285.0
click at [271, 431] on div "Responsável BM [GEOGRAPHIC_DATA] Nenhum contato encontrado create new contact N…" at bounding box center [517, 247] width 969 height 385
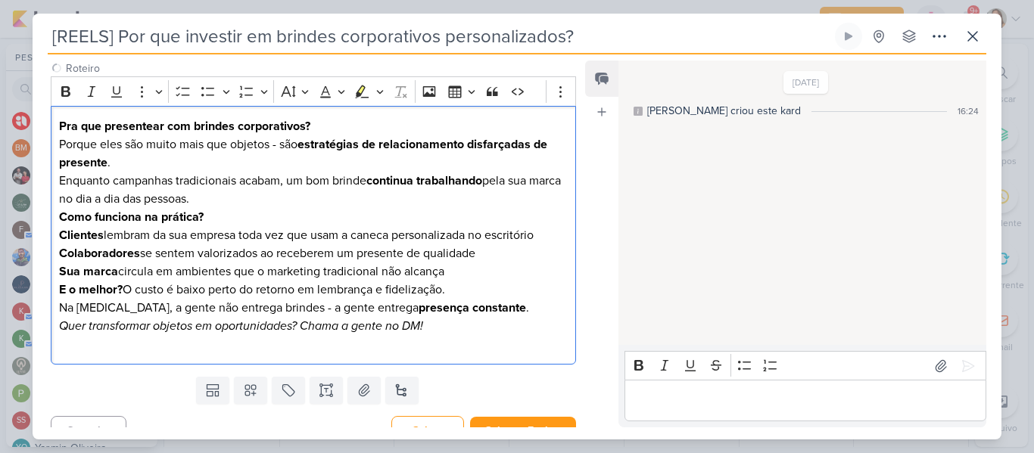
scroll to position [188, 0]
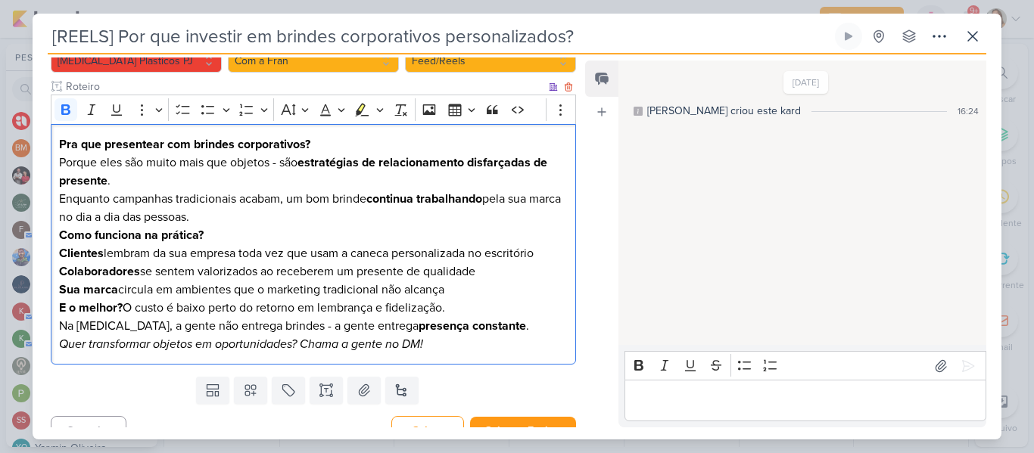
click at [139, 228] on strong "Como funciona na prática?" at bounding box center [131, 235] width 145 height 15
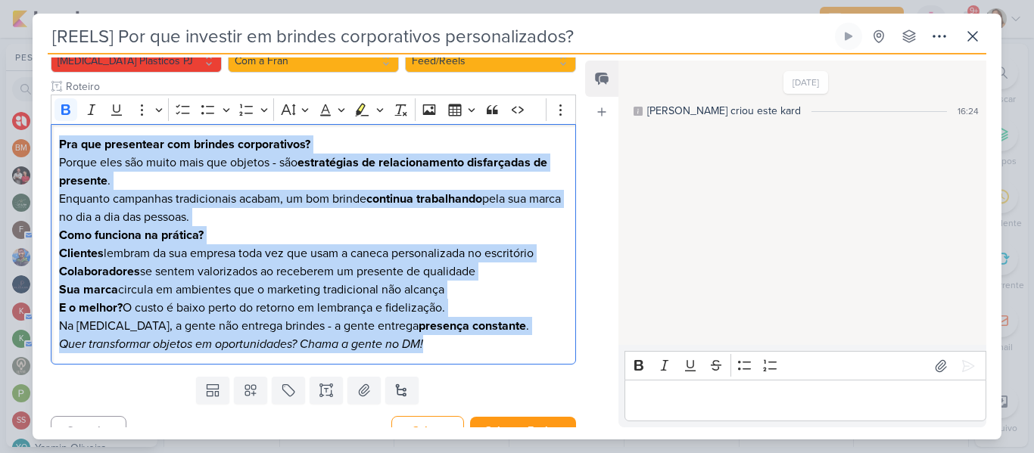
drag, startPoint x: 58, startPoint y: 121, endPoint x: 470, endPoint y: 374, distance: 483.9
click at [470, 374] on div "Responsável BM [GEOGRAPHIC_DATA] Nenhum contato encontrado create new contact N…" at bounding box center [308, 243] width 550 height 370
click at [69, 104] on icon "Editor toolbar" at bounding box center [65, 109] width 9 height 11
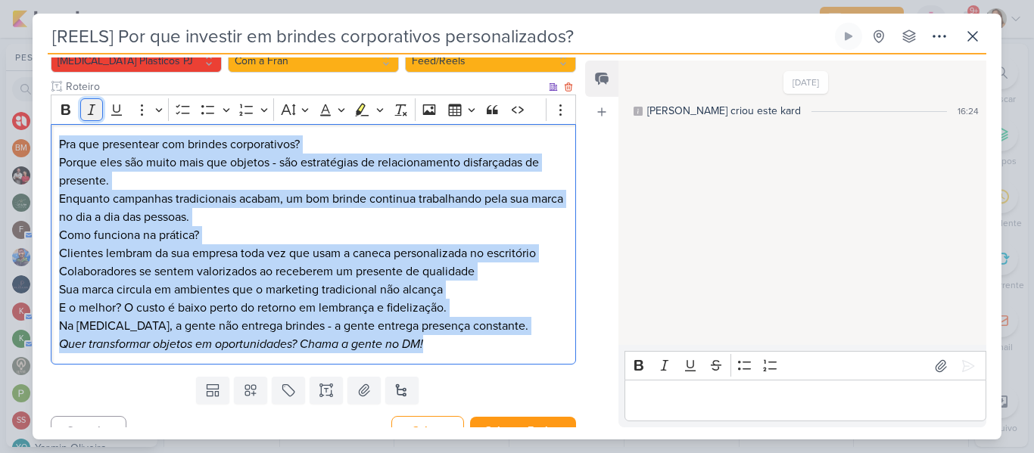
click at [85, 102] on icon "Editor toolbar" at bounding box center [91, 109] width 15 height 15
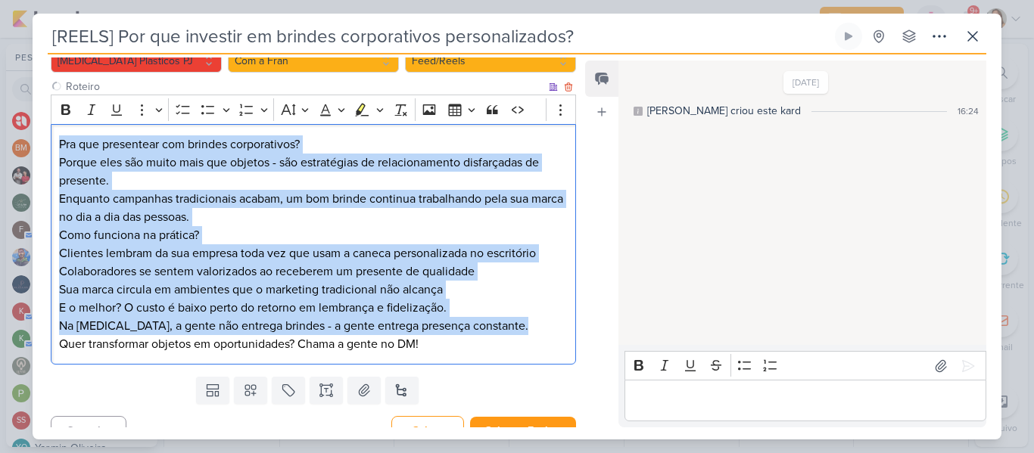
click at [143, 167] on p "Porque eles são muito mais que objetos - são estratégias de relacionamento disf…" at bounding box center [313, 172] width 509 height 36
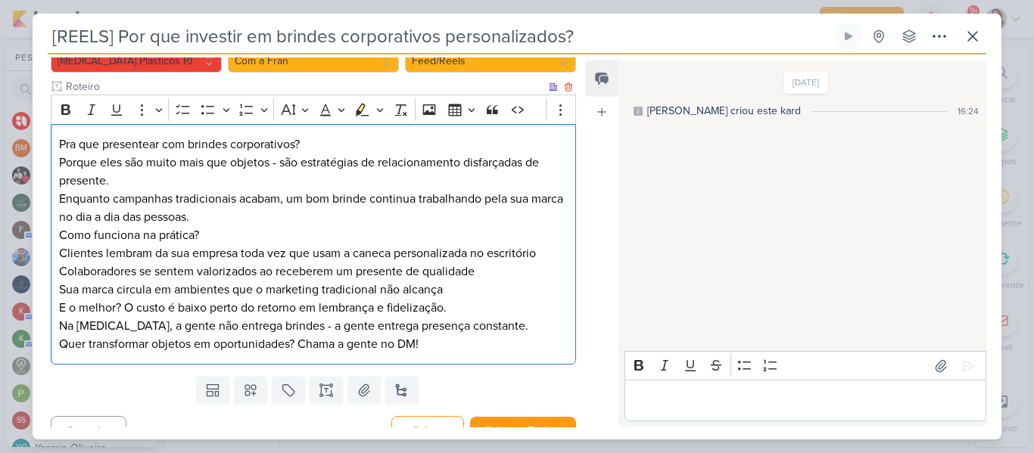
click at [279, 154] on p "Porque eles são muito mais que objetos - são estratégias de relacionamento disf…" at bounding box center [313, 172] width 509 height 36
click at [300, 167] on p "Porque eles são muito mais que objetos, são estratégias de relacionamento disfa…" at bounding box center [313, 172] width 509 height 36
click at [282, 317] on p "Na Allegra, a gente não entrega brindes - a gente entrega presença constante." at bounding box center [313, 326] width 509 height 18
click at [469, 335] on p "Quer transformar objetos em oportunidades? Chama a gente no DM!" at bounding box center [313, 344] width 509 height 18
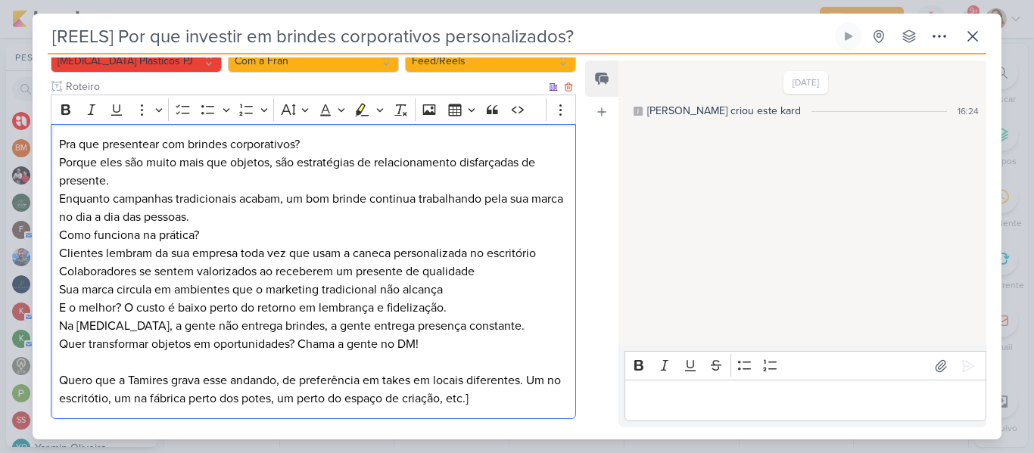
click at [57, 365] on div "Pra que presentear com brindes corporativos? Porque eles são muito mais que obj…" at bounding box center [313, 272] width 525 height 296
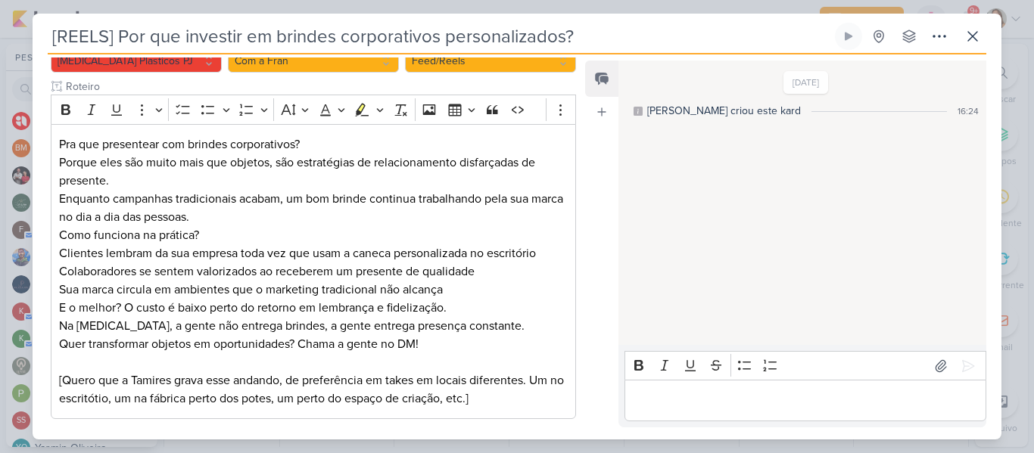
drag, startPoint x: 575, startPoint y: 273, endPoint x: 576, endPoint y: 201, distance: 71.9
click at [576, 201] on div "Responsável BM [GEOGRAPHIC_DATA] Nenhum contato encontrado create new contact N…" at bounding box center [308, 243] width 550 height 370
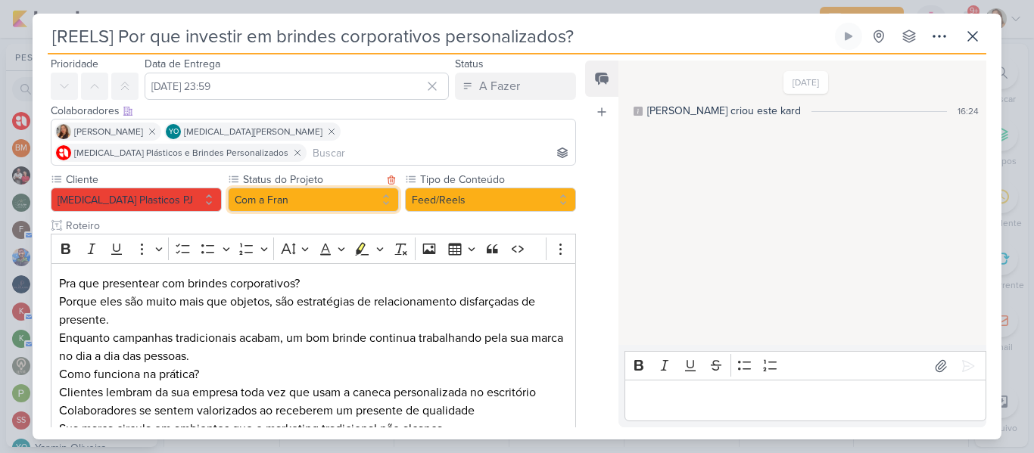
click at [303, 188] on button "Com a Fran" at bounding box center [313, 200] width 171 height 24
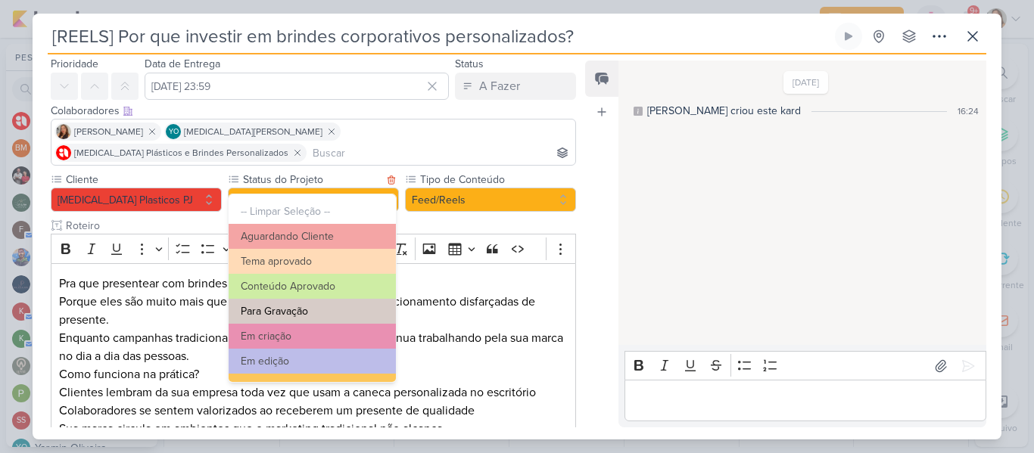
click at [284, 314] on button "Para Gravação" at bounding box center [312, 311] width 167 height 25
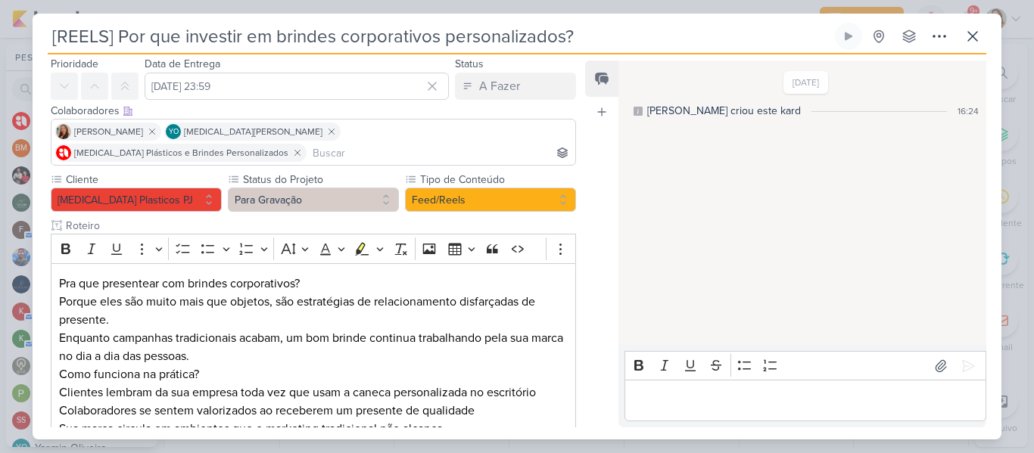
scroll to position [242, 0]
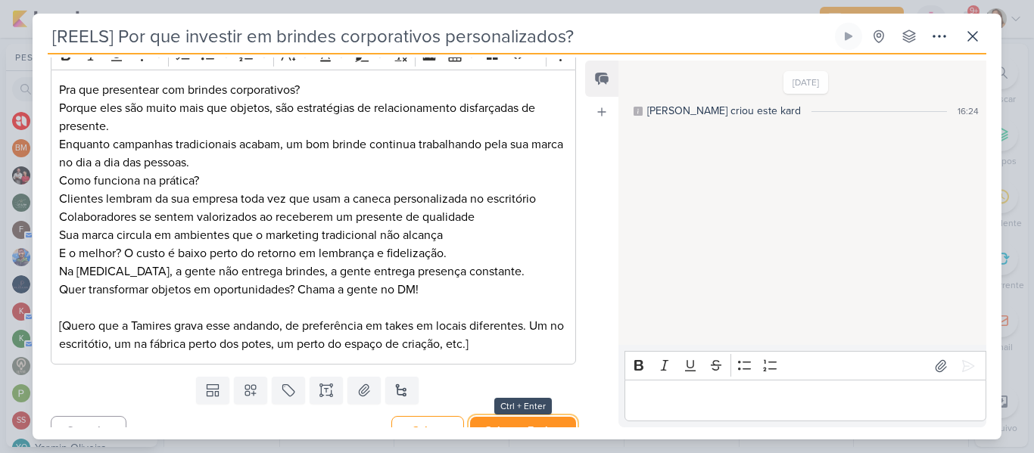
click at [540, 417] on button "Salvar e Fechar" at bounding box center [523, 431] width 106 height 28
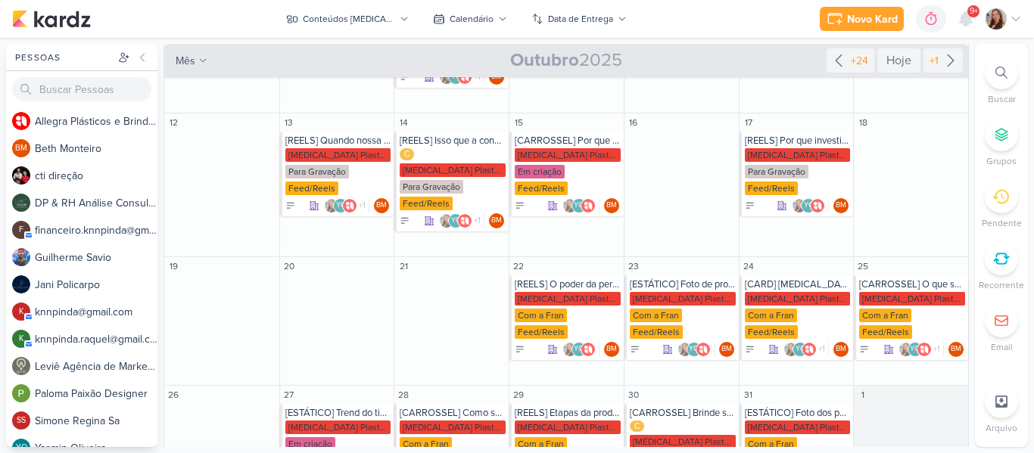
scroll to position [328, 0]
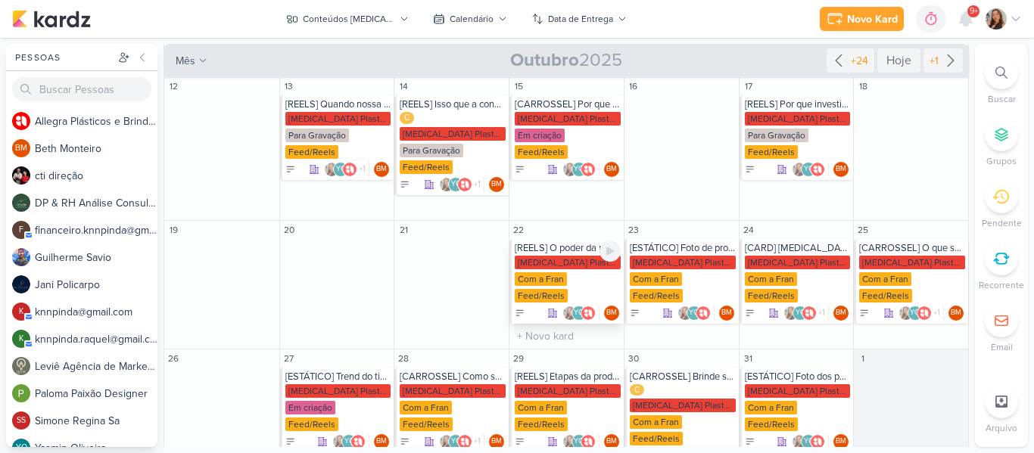
click at [576, 256] on div "Allegra Plasticos PJ Com a Fran Feed/Reels" at bounding box center [568, 280] width 106 height 48
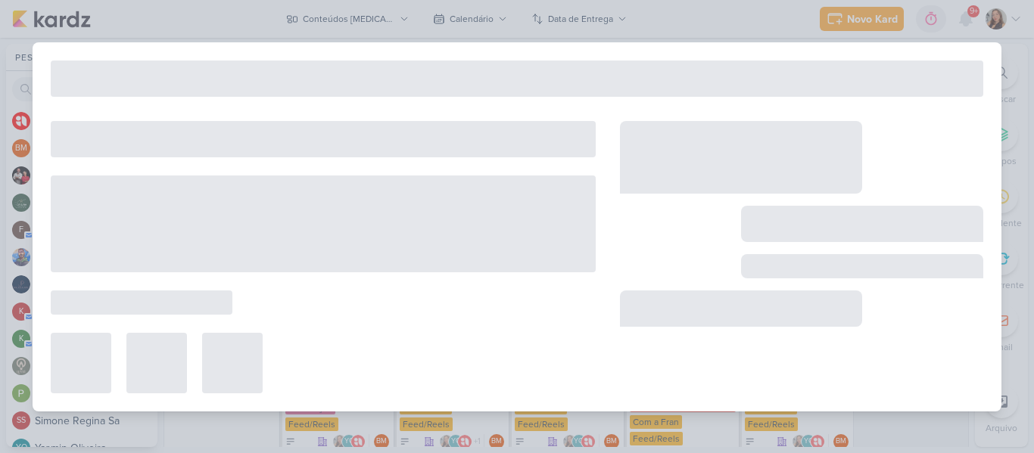
type input "[REELS] O poder da personalização: logo que transforma produtos em experiências."
type input "22 de outubro de 2025 às 23:59"
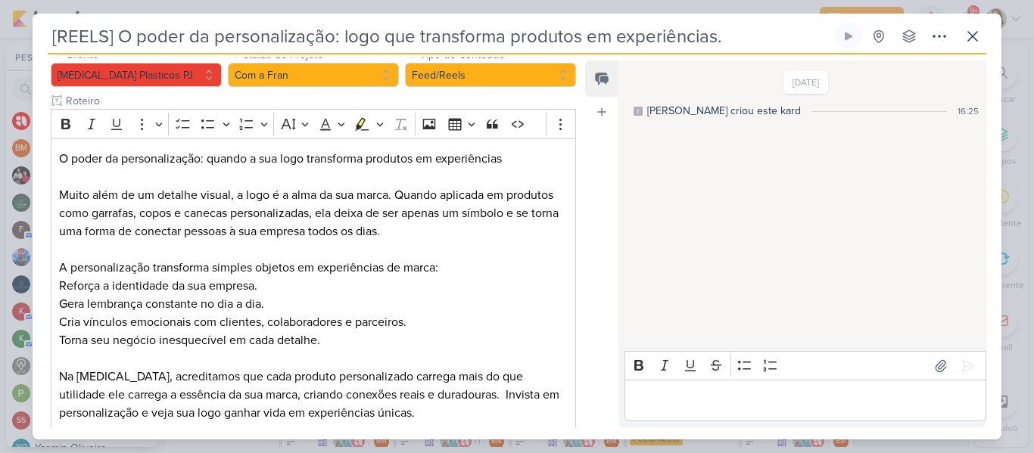
scroll to position [185, 0]
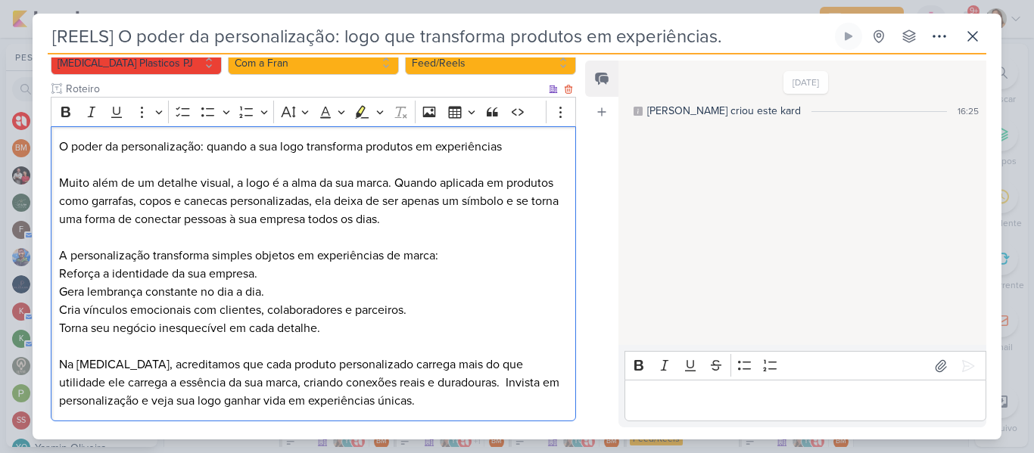
click at [294, 265] on p "Reforça a identidade da sua empresa." at bounding box center [313, 274] width 509 height 18
click at [245, 229] on p "Editor editing area: main" at bounding box center [313, 238] width 509 height 18
drag, startPoint x: 229, startPoint y: 181, endPoint x: 186, endPoint y: 180, distance: 42.4
click at [186, 180] on p "Muito além de um detalhe visual, a logo é a alma da sua marca. Quando aplicada …" at bounding box center [313, 201] width 509 height 55
click at [295, 183] on p "Muito além de um detalhe visual, a logo é a alma da sua marca. Quando aplicada …" at bounding box center [313, 201] width 509 height 55
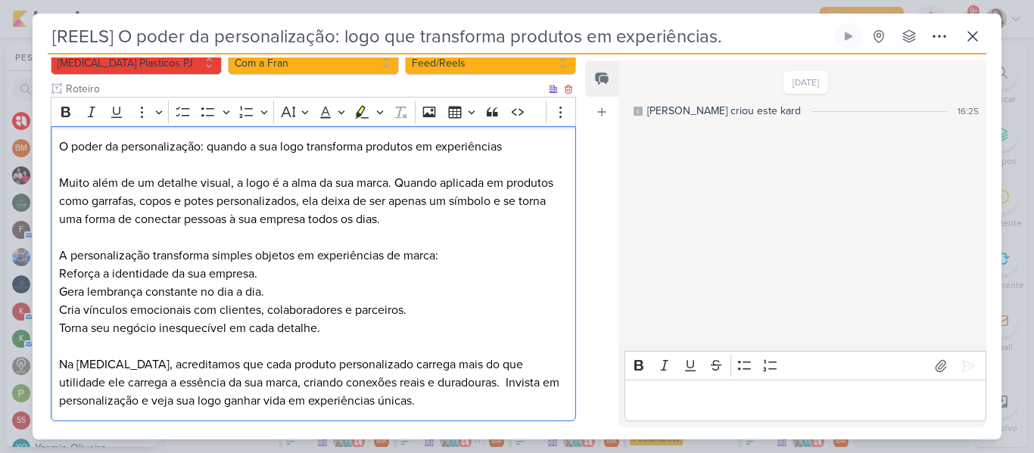
click at [403, 194] on p "Muito além de um detalhe visual, a logo é a alma da sua marca. Quando aplicada …" at bounding box center [313, 201] width 509 height 55
click at [363, 247] on p "A personalização transforma simples objetos em experiências de marca:" at bounding box center [313, 256] width 509 height 18
click at [382, 283] on p "Gera lembrança constante no dia a dia." at bounding box center [313, 292] width 509 height 18
click at [442, 386] on p "Na Allegra, acreditamos que cada produto personalizado carrega mais do que util…" at bounding box center [313, 383] width 509 height 55
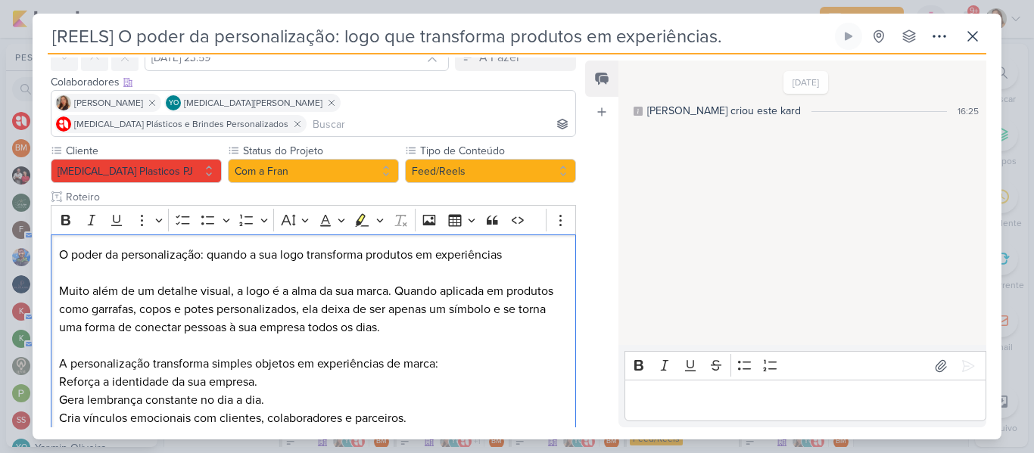
scroll to position [76, 0]
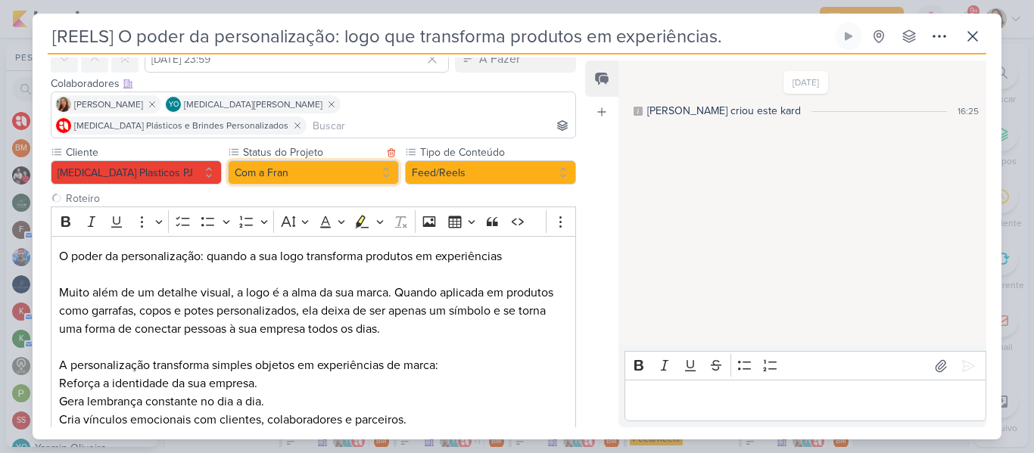
click at [330, 160] on button "Com a Fran" at bounding box center [313, 172] width 171 height 24
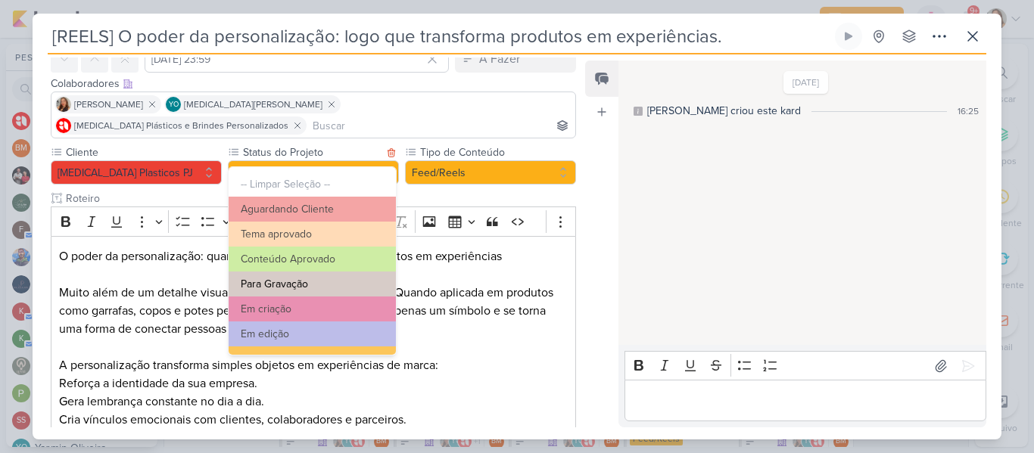
click at [332, 280] on button "Para Gravação" at bounding box center [312, 284] width 167 height 25
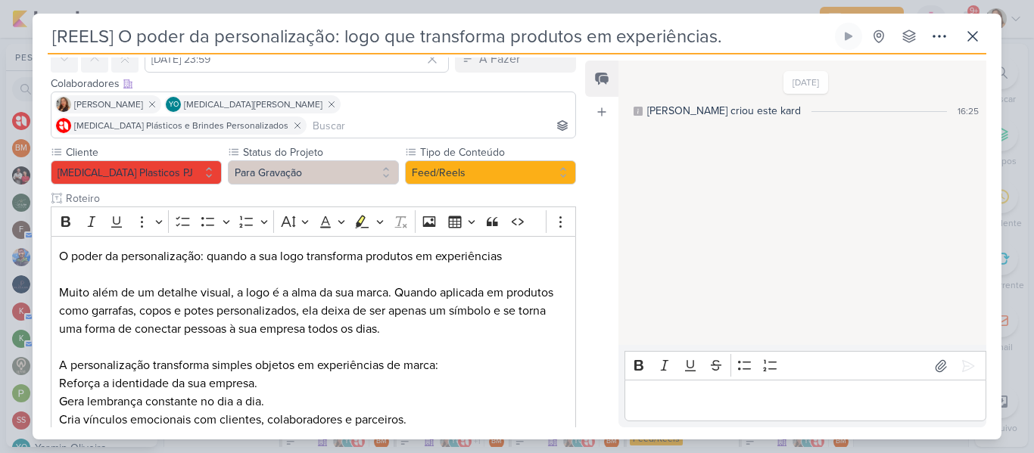
scroll to position [279, 0]
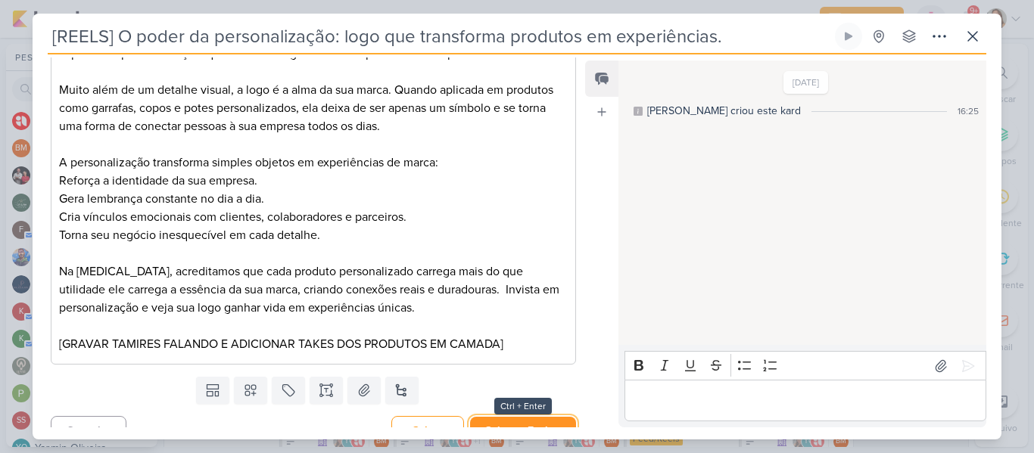
click at [522, 417] on button "Salvar e Fechar" at bounding box center [523, 431] width 106 height 28
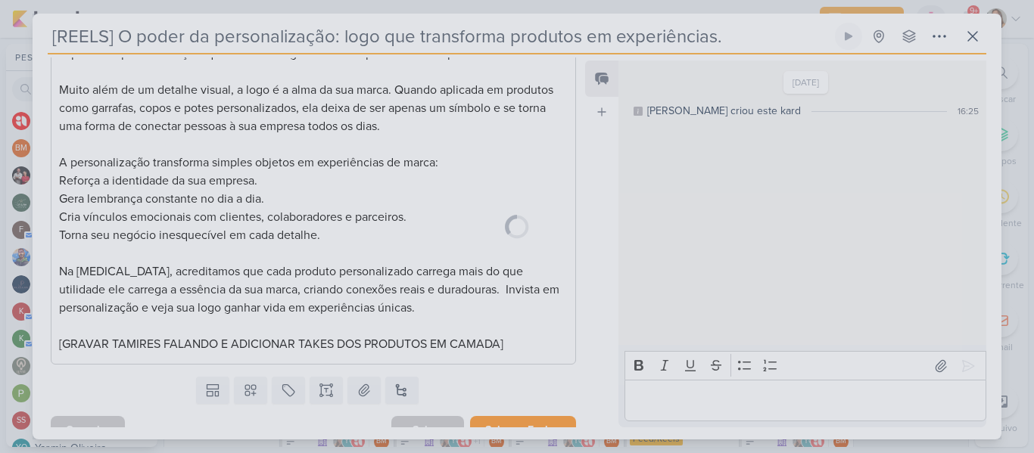
scroll to position [277, 0]
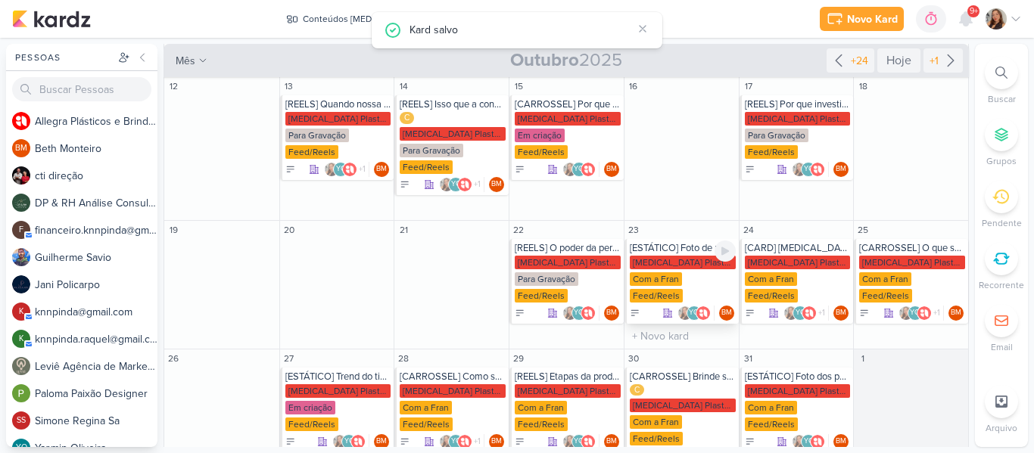
click at [668, 289] on div "Feed/Reels" at bounding box center [656, 296] width 53 height 14
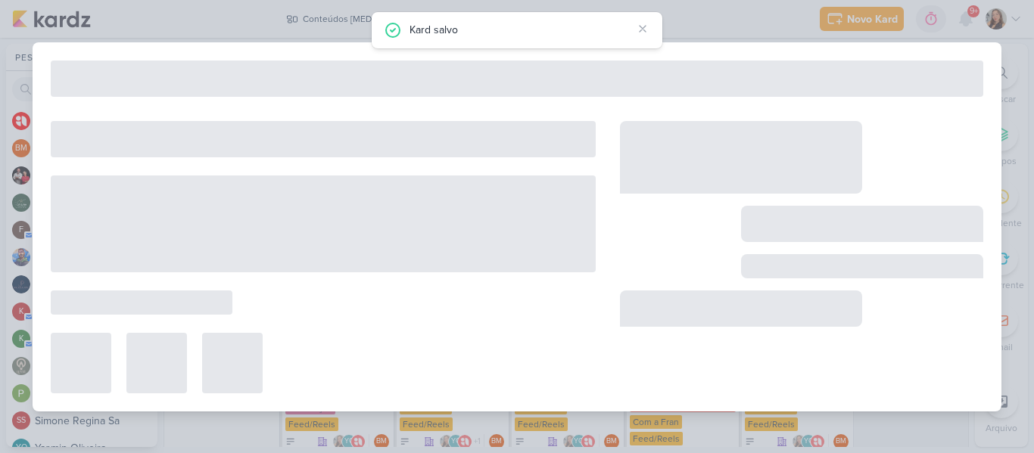
type input "[ESTÁTICO] Foto de produto"
type input "23 de outubro de 2025 às 23:59"
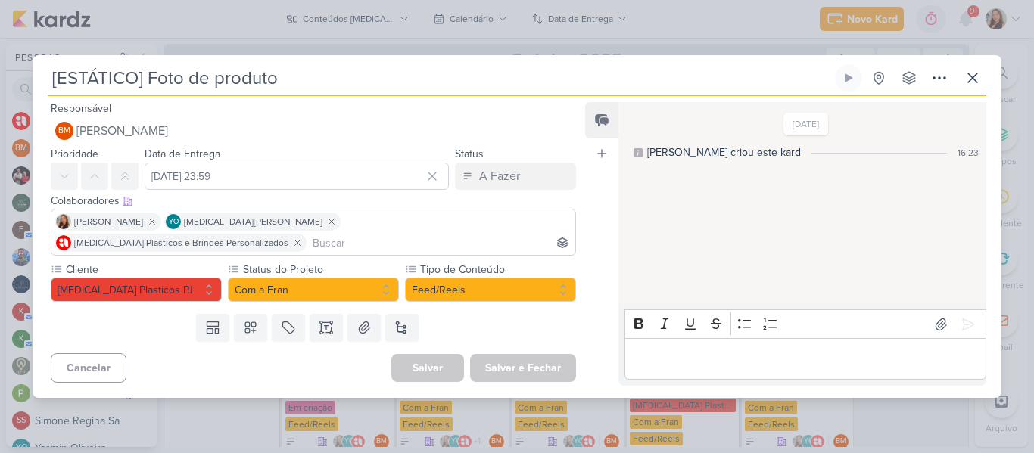
scroll to position [0, 0]
click at [932, 87] on icon at bounding box center [939, 78] width 18 height 18
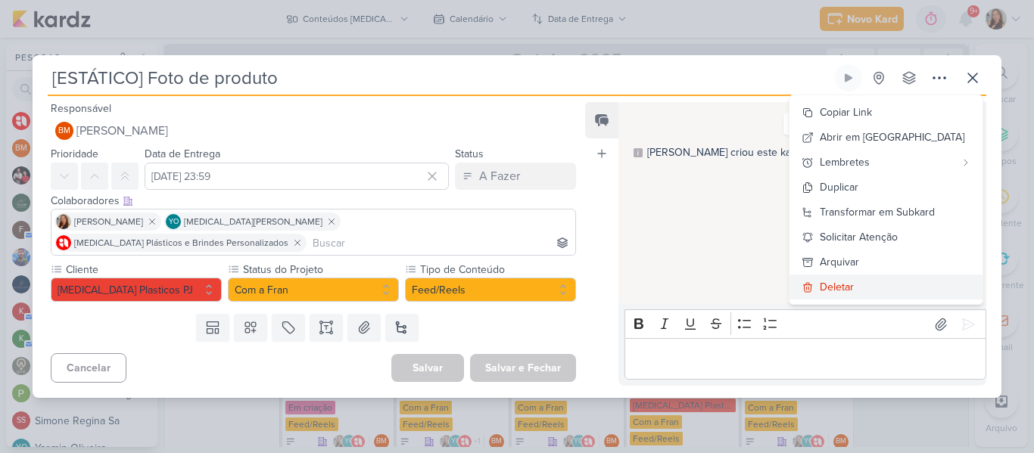
click at [886, 295] on button "Deletar" at bounding box center [886, 287] width 193 height 25
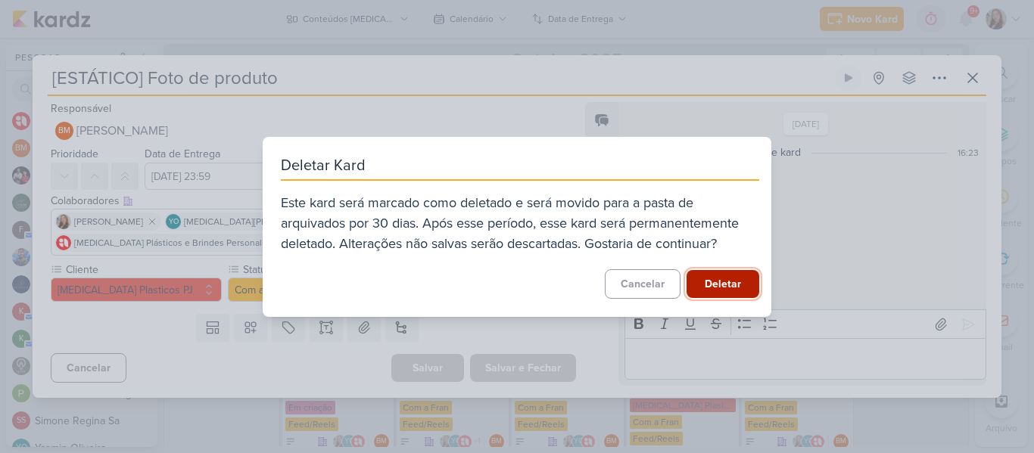
click at [741, 282] on button "Deletar" at bounding box center [723, 284] width 73 height 28
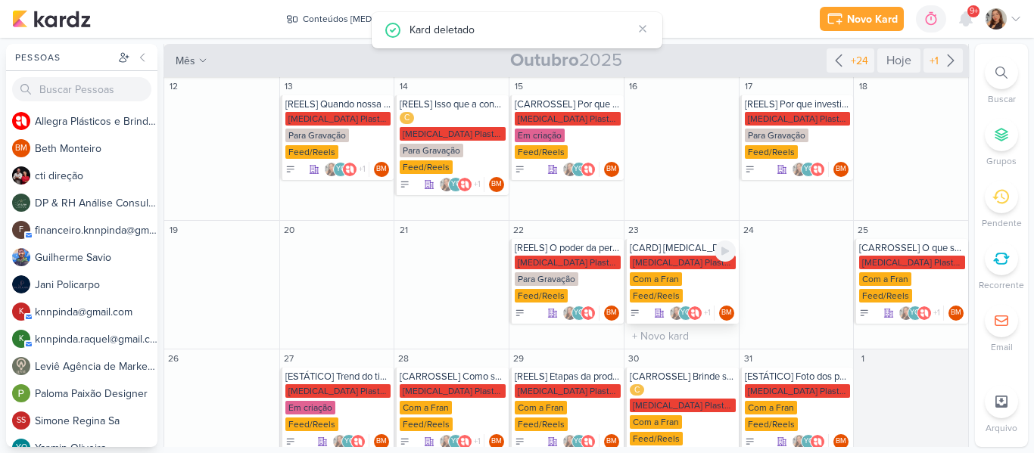
click at [678, 256] on div "[MEDICAL_DATA] Plasticos PJ" at bounding box center [683, 263] width 106 height 14
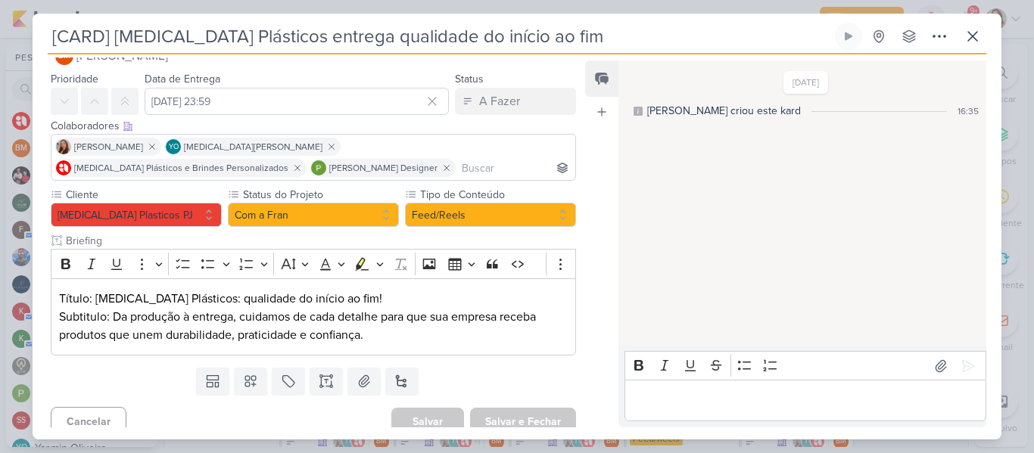
scroll to position [45, 0]
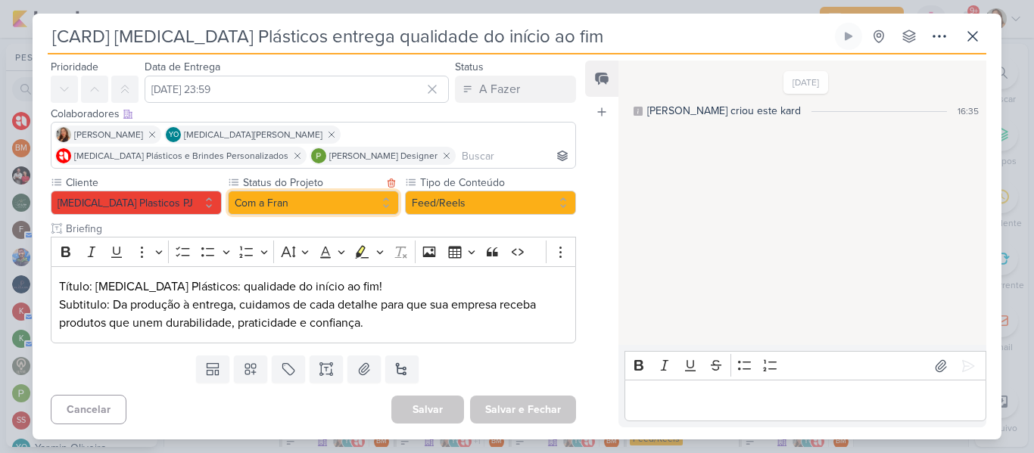
click at [373, 211] on button "Com a Fran" at bounding box center [313, 203] width 171 height 24
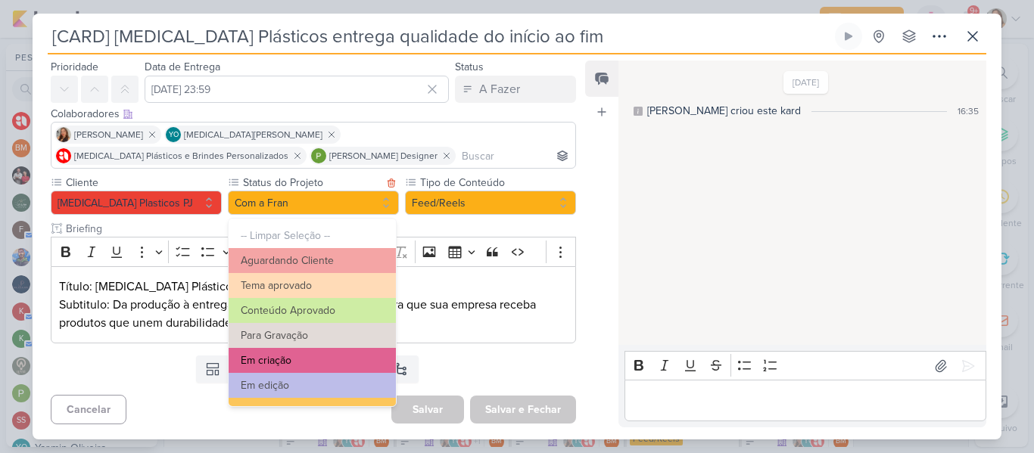
click at [345, 358] on button "Em criação" at bounding box center [312, 360] width 167 height 25
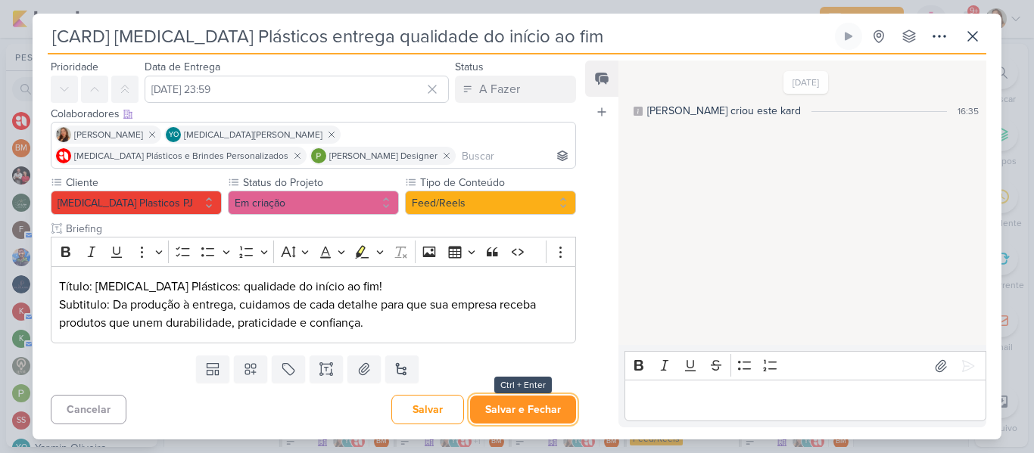
click at [494, 408] on button "Salvar e Fechar" at bounding box center [523, 410] width 106 height 28
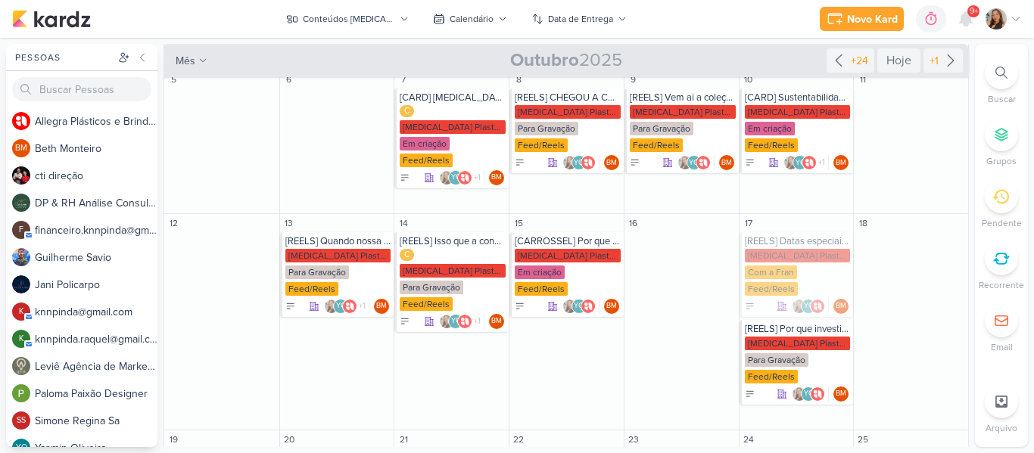
scroll to position [0, 0]
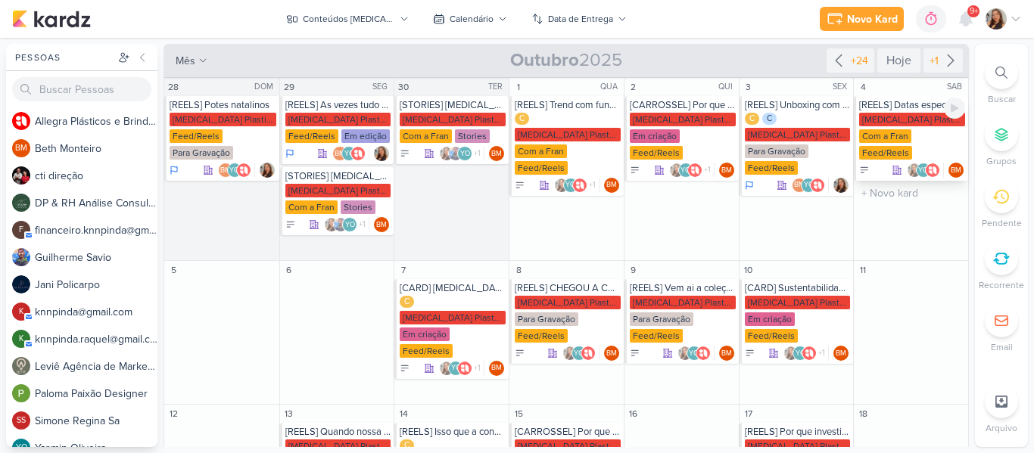
click at [896, 130] on div "Com a Fran" at bounding box center [885, 136] width 52 height 14
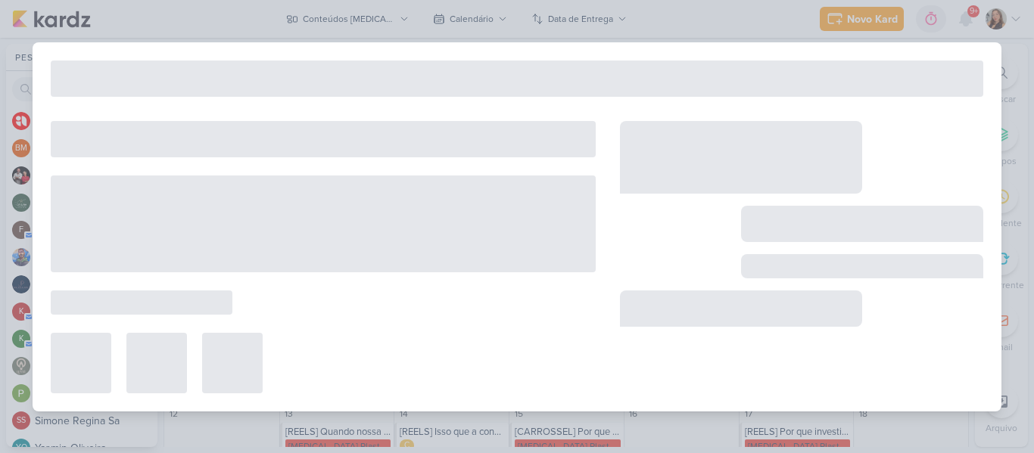
type input "[REELS] Datas especiais para empresas: brindes que fortalecem a marca."
type input "4 de outubro de 2025 às 23:59"
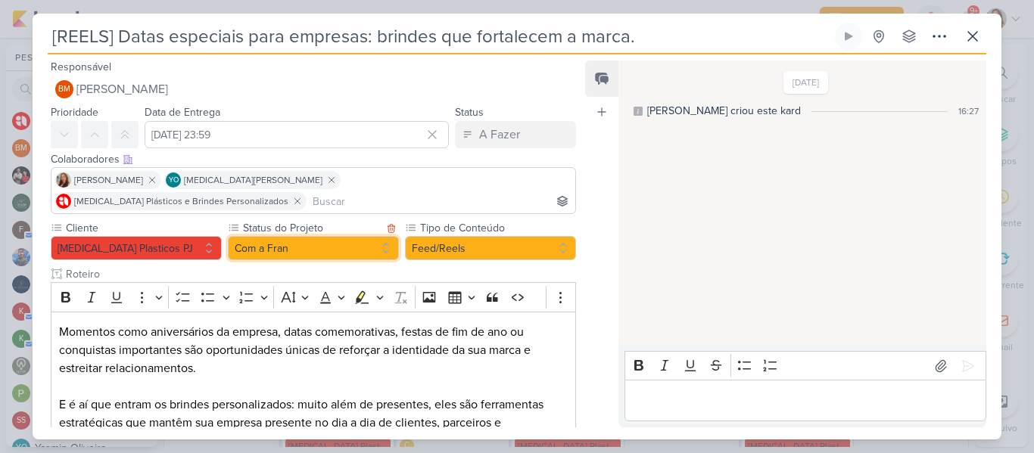
click at [274, 236] on button "Com a Fran" at bounding box center [313, 248] width 171 height 24
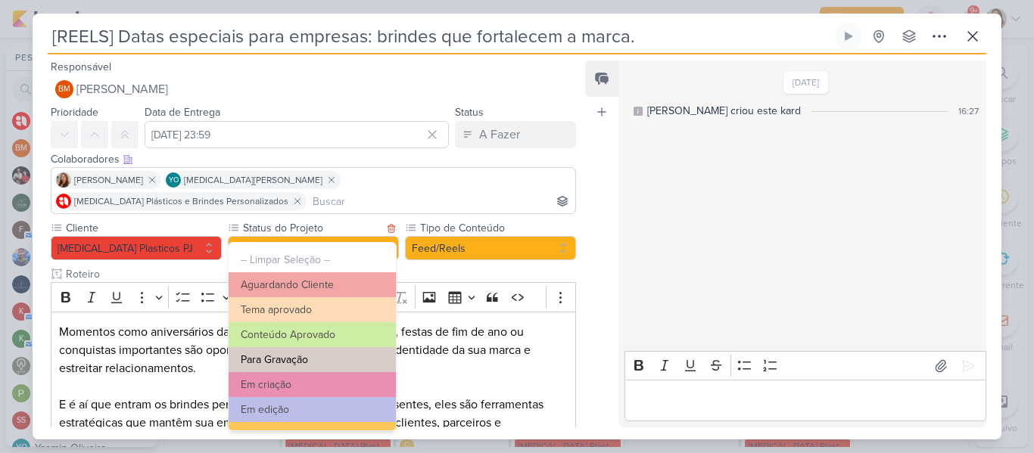
click at [277, 360] on button "Para Gravação" at bounding box center [312, 359] width 167 height 25
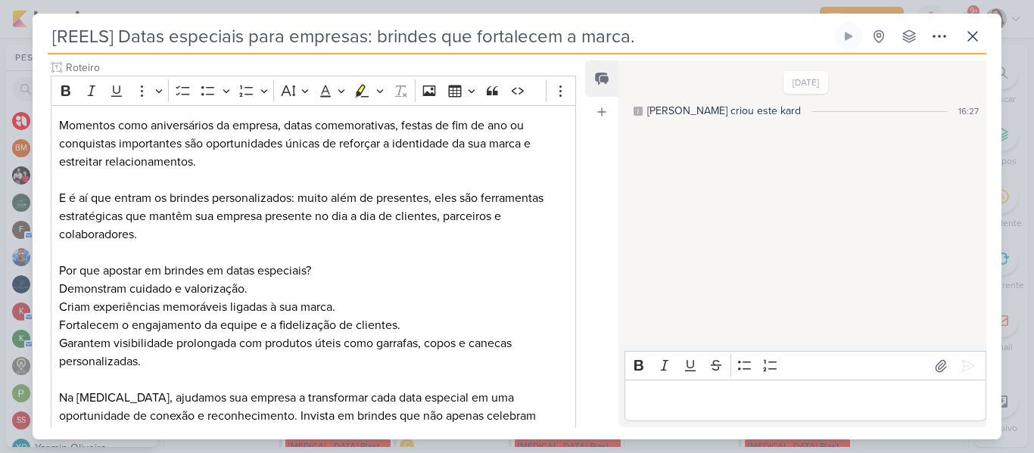
scroll to position [213, 0]
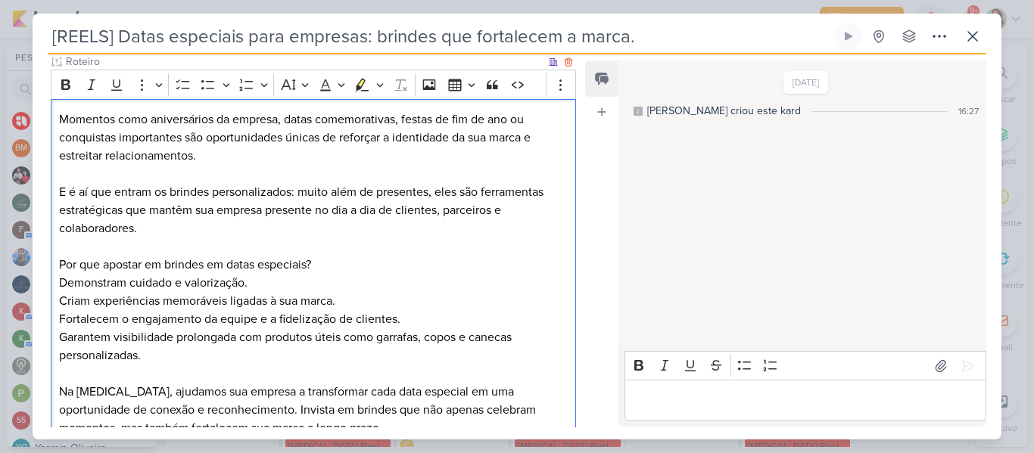
click at [442, 183] on p "E é aí que entram os brindes personalizados: muito além de presentes, eles são …" at bounding box center [313, 210] width 509 height 55
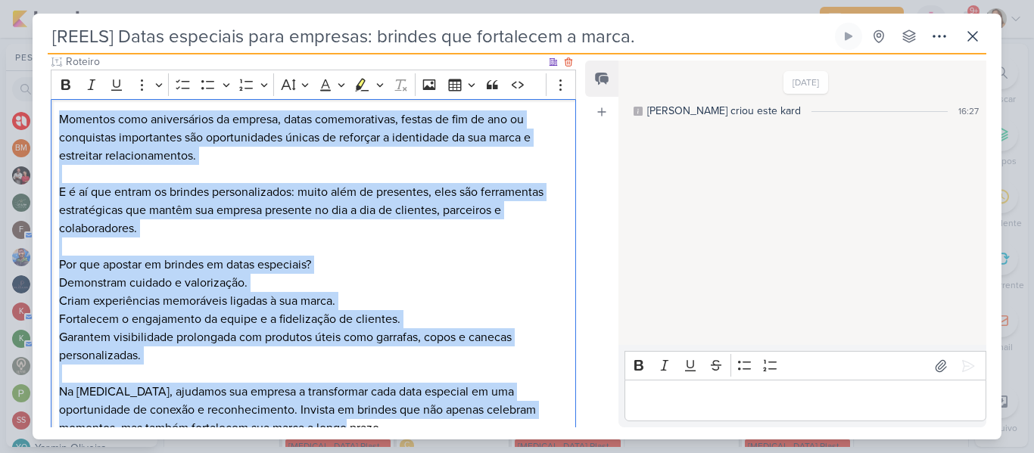
scroll to position [284, 0]
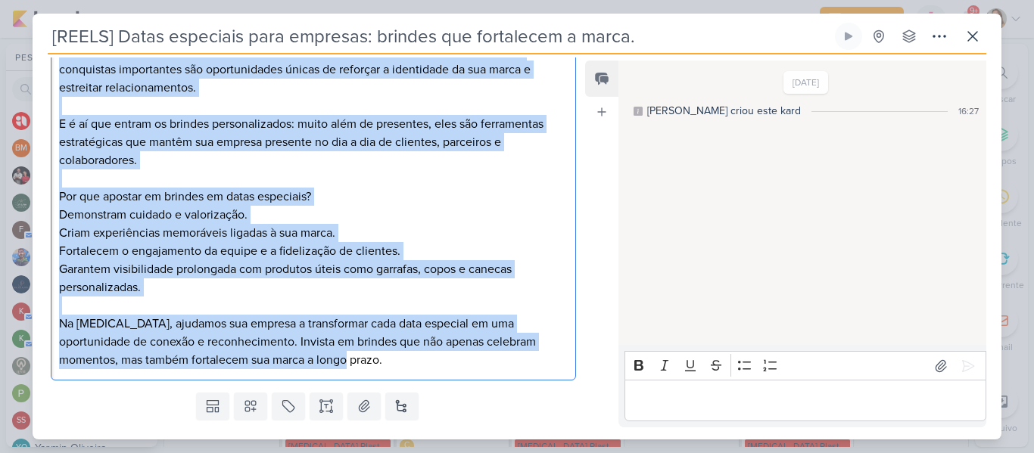
drag, startPoint x: 61, startPoint y: 100, endPoint x: 349, endPoint y: 419, distance: 429.9
click at [349, 419] on div "Responsável BM [GEOGRAPHIC_DATA] Nenhum contato encontrado create new contact N…" at bounding box center [308, 243] width 550 height 370
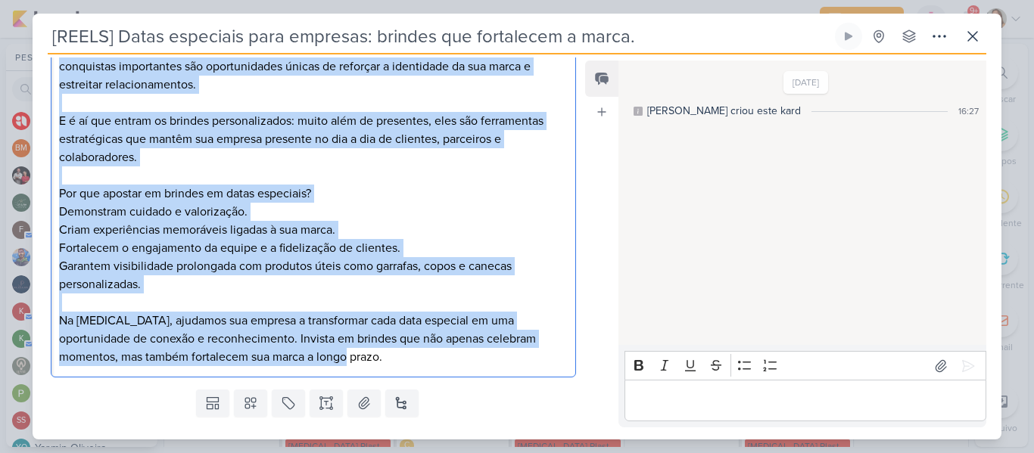
copy div "Momentos como aniversários da empresa, datas comemorativas, festas de fim de an…"
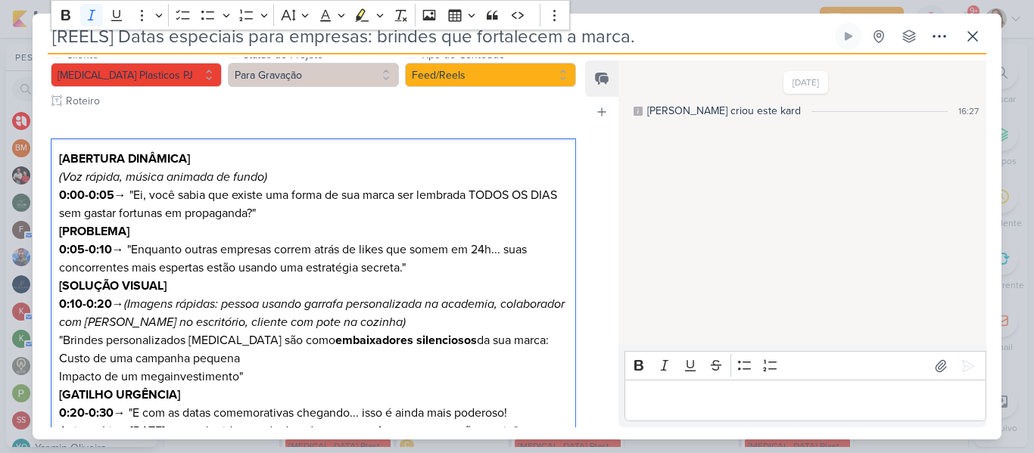
scroll to position [170, 0]
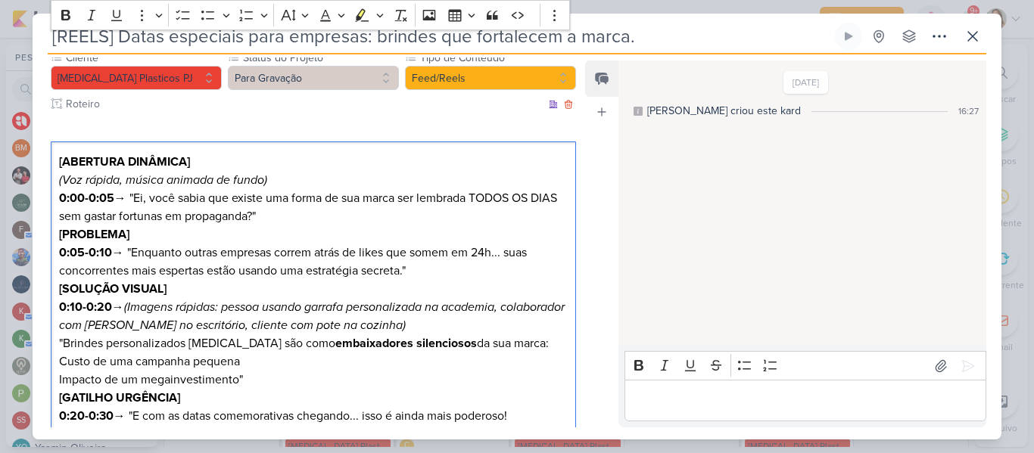
click at [178, 192] on p "0:00-0:05 → "Ei, você sabia que existe uma forma de sua marca ser lembrada TODO…" at bounding box center [313, 207] width 509 height 36
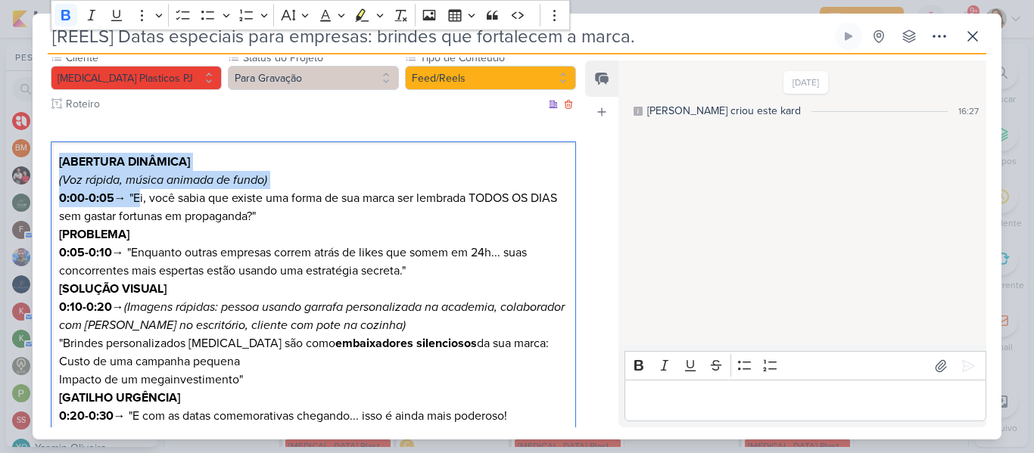
drag, startPoint x: 57, startPoint y: 139, endPoint x: 135, endPoint y: 177, distance: 86.7
click at [135, 177] on div "[ABERTURA DINÂMICA] (Voz rápida, música animada de fundo) 0:00-0:05 → "Ei, você…" at bounding box center [313, 362] width 525 height 441
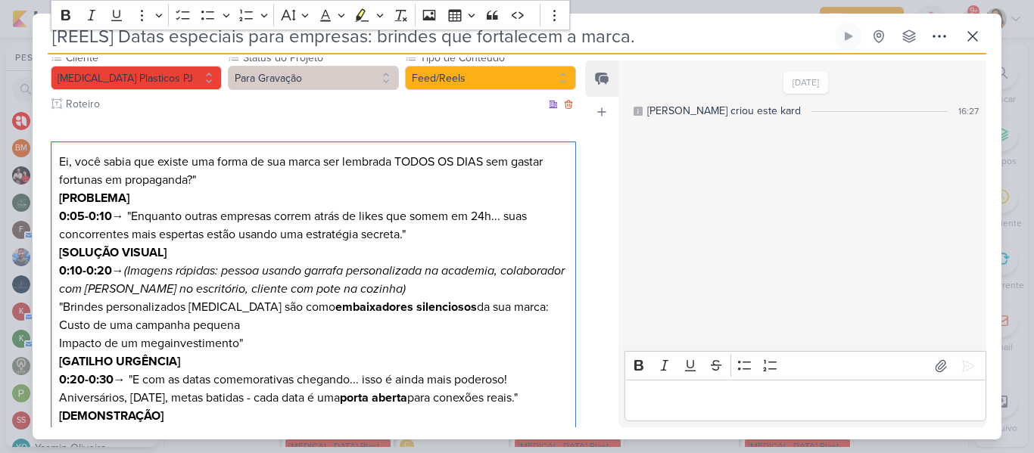
click at [205, 162] on p "Ei, você sabia que existe uma forma de sua marca ser lembrada TODOS OS DIAS sem…" at bounding box center [313, 171] width 509 height 36
drag, startPoint x: 56, startPoint y: 179, endPoint x: 133, endPoint y: 201, distance: 80.3
click at [133, 201] on div "Ei, você sabia que existe uma forma de sua marca ser lembrada TODOS OS DIAS sem…" at bounding box center [313, 344] width 525 height 405
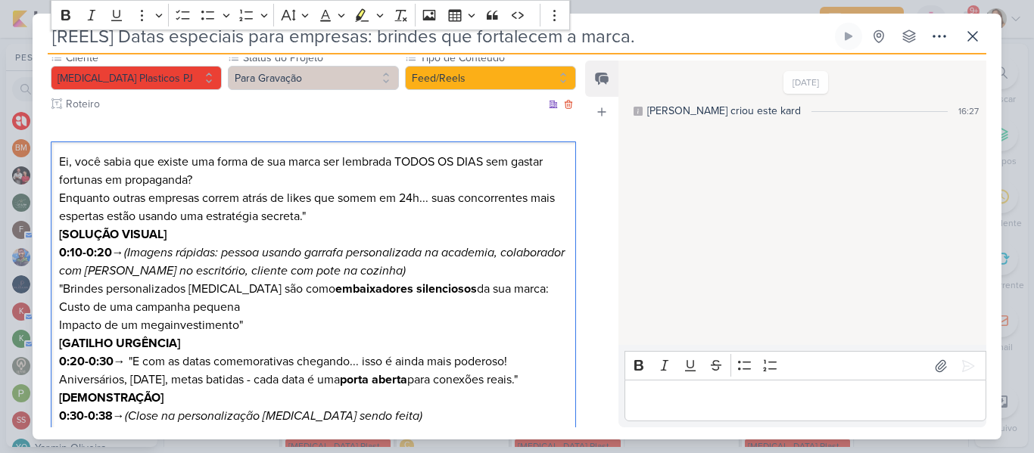
click at [332, 193] on p "Enquanto outras empresas correm atrás de likes que somem em 24h... suas concorr…" at bounding box center [313, 207] width 509 height 36
drag, startPoint x: 58, startPoint y: 210, endPoint x: 173, endPoint y: 217, distance: 115.2
click at [173, 217] on div "Ei, você sabia que existe uma forma de sua marca ser lembrada TODOS OS DIAS sem…" at bounding box center [313, 335] width 525 height 387
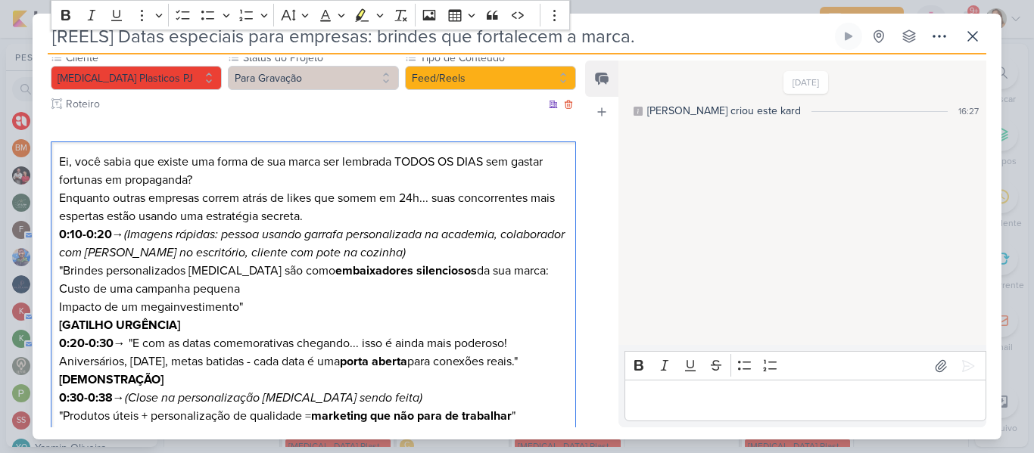
click at [129, 227] on icon "(Imagens rápidas: pessoa usando garrafa personalizada na academia, colaborador …" at bounding box center [312, 243] width 506 height 33
click at [64, 262] on p ""Brindes personalizados Allegra são como embaixadores silenciosos da sua marca:" at bounding box center [313, 271] width 509 height 18
click at [256, 280] on p "Custo de uma campanha pequena" at bounding box center [313, 289] width 509 height 18
click at [258, 298] on p "Impacto de um megainvestimento"" at bounding box center [313, 307] width 509 height 18
click at [60, 298] on p "Impacto de um megainvestimento" at bounding box center [313, 307] width 509 height 18
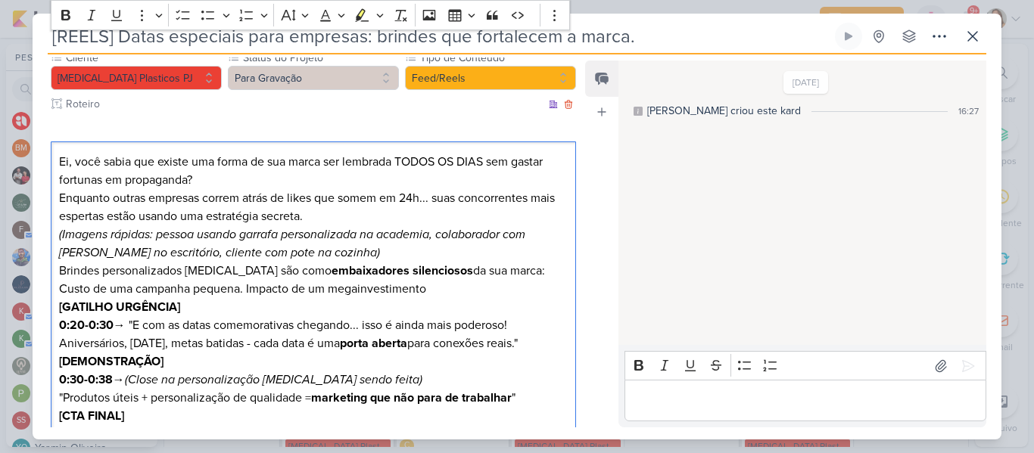
click at [441, 280] on p "Custo de uma campanha pequena. Impacto de um megainvestimento" at bounding box center [313, 289] width 509 height 18
drag, startPoint x: 58, startPoint y: 287, endPoint x: 136, endPoint y: 302, distance: 80.2
click at [136, 302] on div "Ei, você sabia que existe uma forma de sua marca ser lembrada TODOS OS DIAS sem…" at bounding box center [313, 317] width 525 height 351
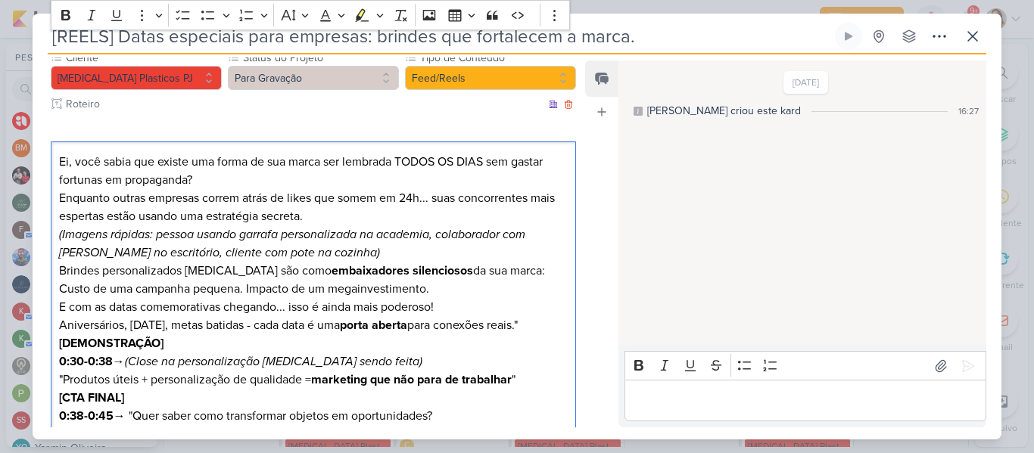
click at [248, 306] on p "E com as datas comemorativas chegando... isso é ainda mais poderoso! Aniversári…" at bounding box center [313, 316] width 509 height 36
click at [545, 304] on p "E com as datas comemorativas chegando... isso é ainda mais poderoso! Aniversári…" at bounding box center [313, 316] width 509 height 36
drag, startPoint x: 55, startPoint y: 322, endPoint x: 129, endPoint y: 336, distance: 75.6
click at [129, 336] on div "Ei, você sabia que existe uma forma de sua marca ser lembrada TODOS OS DIAS sem…" at bounding box center [313, 308] width 525 height 332
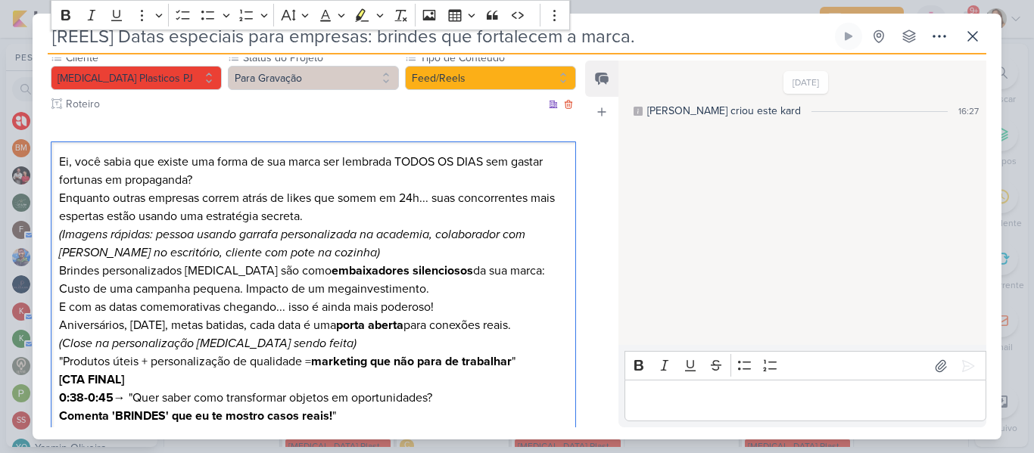
click at [63, 340] on p "(Close na personalização Allegra sendo feita) "Produtos úteis + personalização …" at bounding box center [313, 353] width 509 height 36
click at [517, 340] on p "(Close na personalização Allegra sendo feita) Produtos úteis + personalização d…" at bounding box center [313, 353] width 509 height 36
drag, startPoint x: 58, startPoint y: 357, endPoint x: 137, endPoint y: 379, distance: 81.9
click at [137, 379] on p "[CTA FINAL] 0:38-0:45 → "Quer saber como transformar objetos em oportunidades? …" at bounding box center [313, 398] width 509 height 55
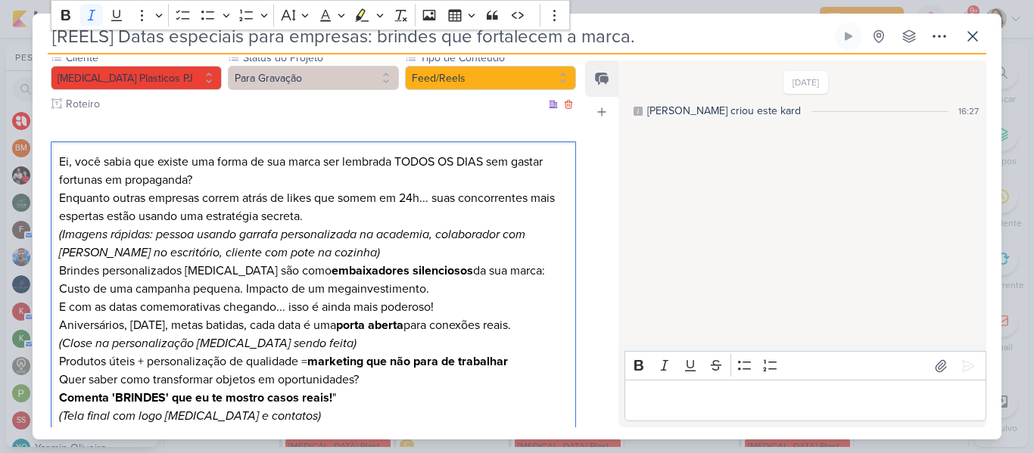
click at [281, 407] on p "(Tela final com logo Allegra e contatos)" at bounding box center [313, 416] width 509 height 18
click at [355, 407] on p "(Tela final com logo Allegra e contatos)" at bounding box center [313, 416] width 509 height 18
click at [351, 376] on p "Quer saber como transformar objetos em oportunidades? Comenta 'BRINDES' que eu …" at bounding box center [313, 389] width 509 height 36
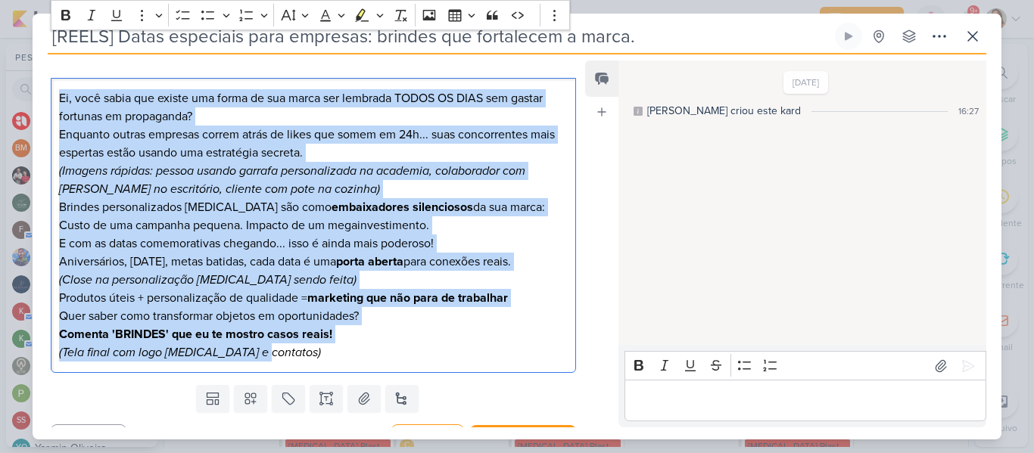
scroll to position [242, 0]
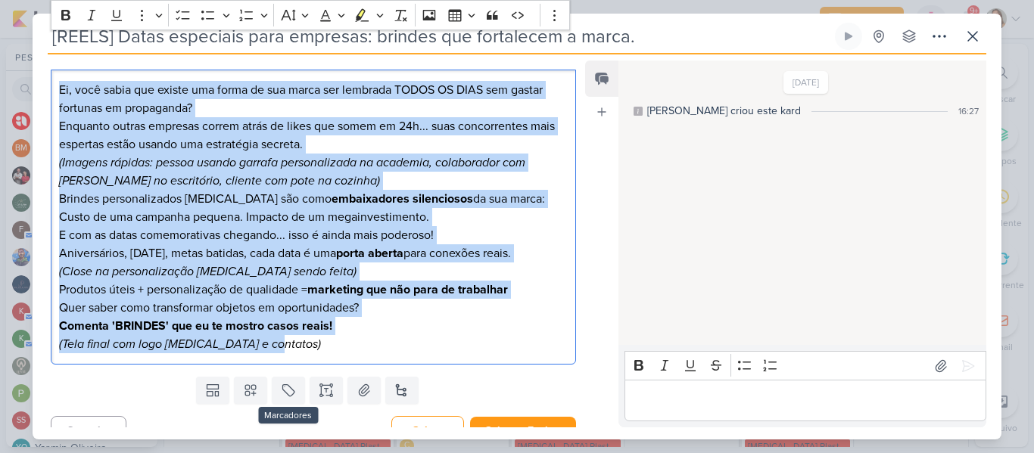
drag, startPoint x: 57, startPoint y: 143, endPoint x: 310, endPoint y: 348, distance: 326.2
click at [310, 348] on div "Cliente Allegra Plasticos PJ Status do Projeto" at bounding box center [308, 174] width 550 height 393
click at [71, 15] on icon "Editor toolbar" at bounding box center [65, 15] width 15 height 15
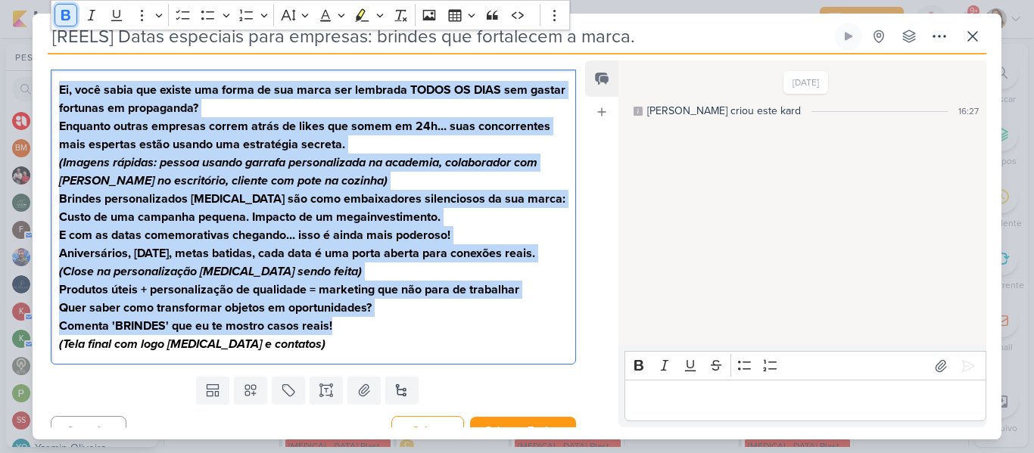
click at [71, 15] on icon "Editor toolbar" at bounding box center [65, 15] width 15 height 15
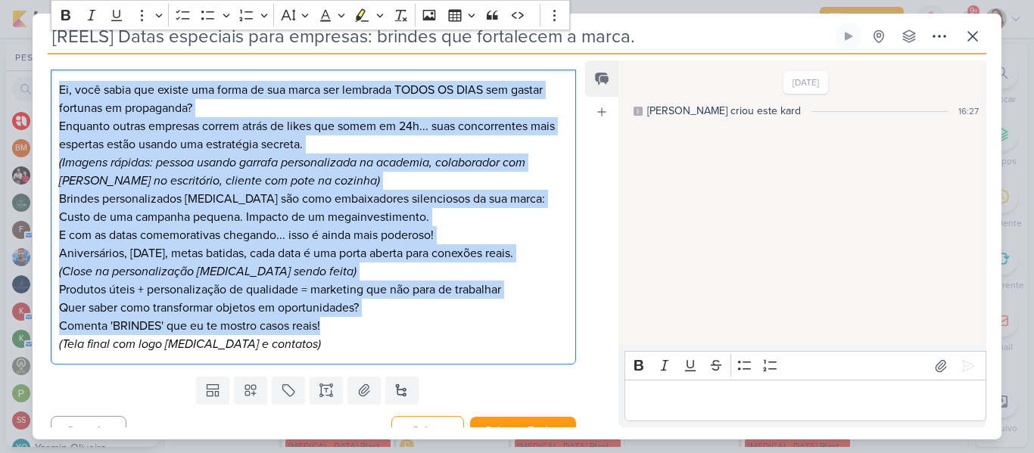
click at [229, 164] on icon "(Imagens rápidas: pessoa usando garrafa personalizada na academia, colaborador …" at bounding box center [292, 171] width 466 height 33
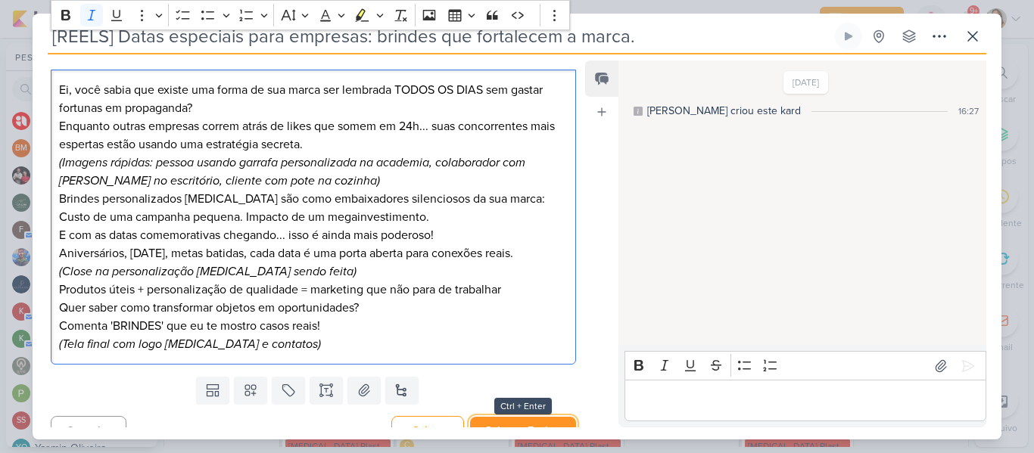
click at [513, 417] on button "Salvar e Fechar" at bounding box center [523, 431] width 106 height 28
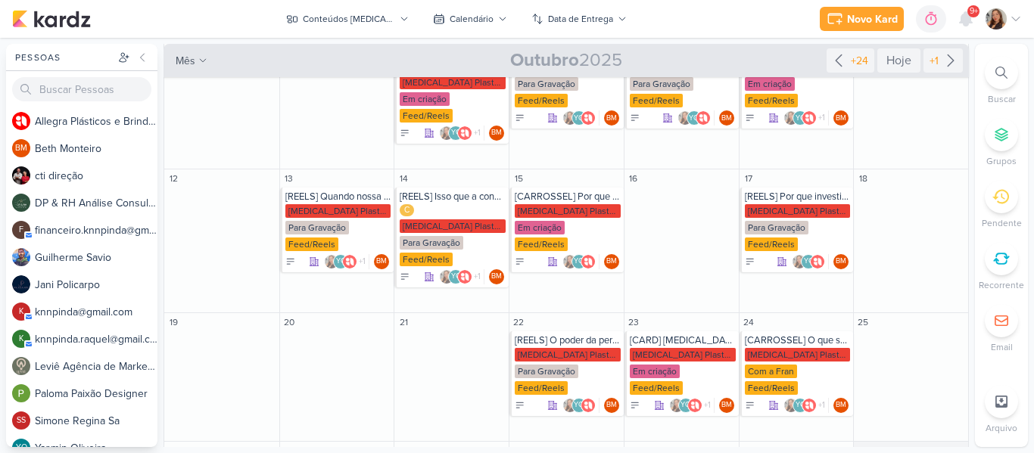
scroll to position [329, 0]
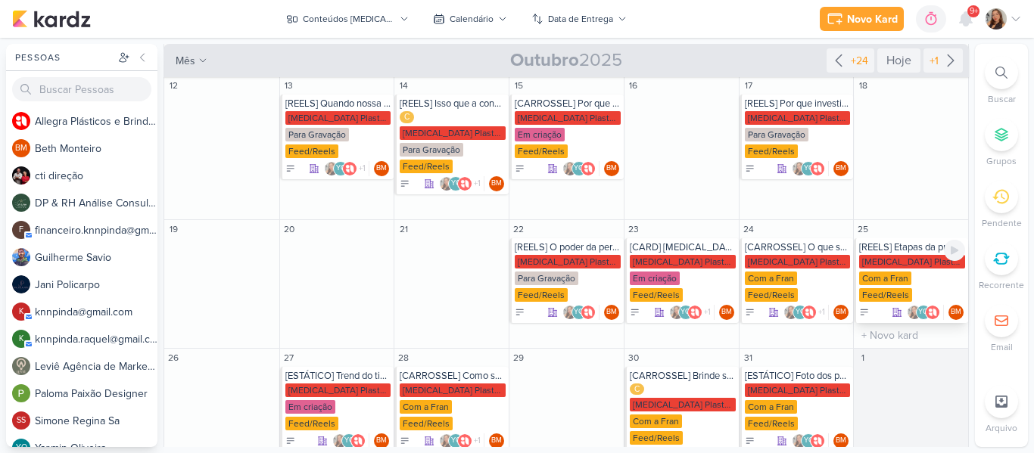
click at [893, 255] on div "[MEDICAL_DATA] Plasticos PJ" at bounding box center [912, 262] width 106 height 14
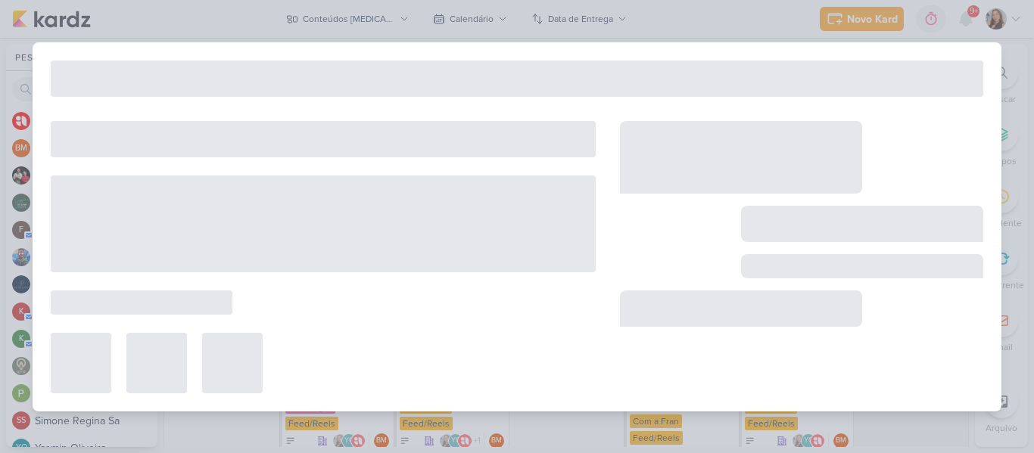
type input "[REELS] Etapas da produção Allegra: da fábrica até a entrega."
type input "25 de outubro de 2025 às 23:59"
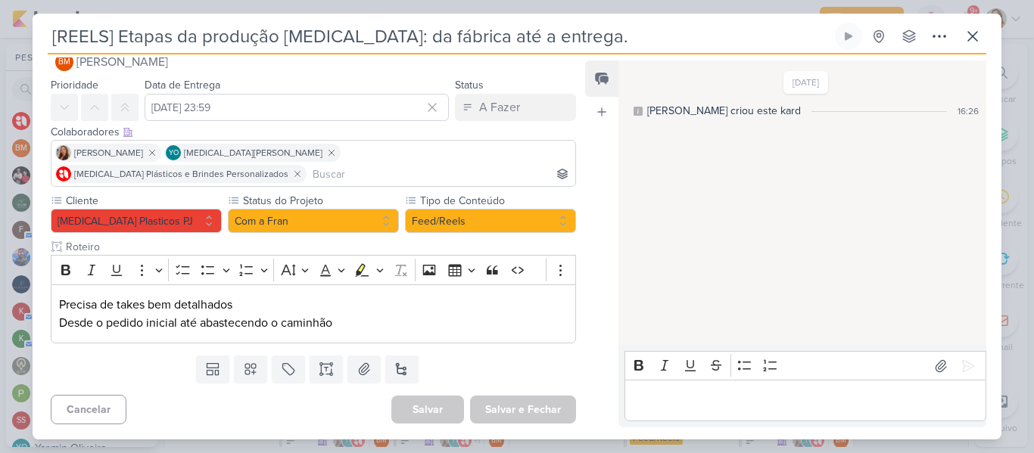
scroll to position [0, 0]
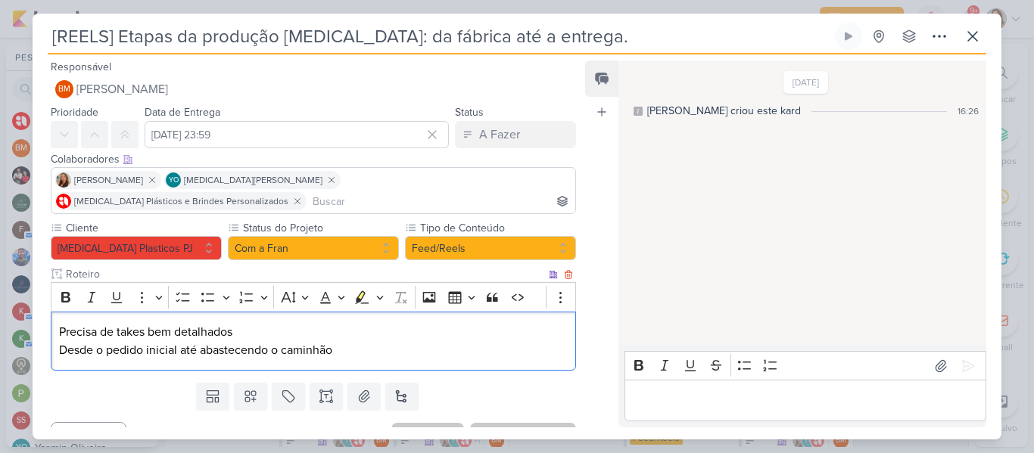
click at [293, 323] on p "Precisa de takes bem detalhados" at bounding box center [313, 332] width 509 height 18
click at [336, 341] on p "Desde o pedido inicial até abastecendo o caminhão" at bounding box center [313, 350] width 509 height 18
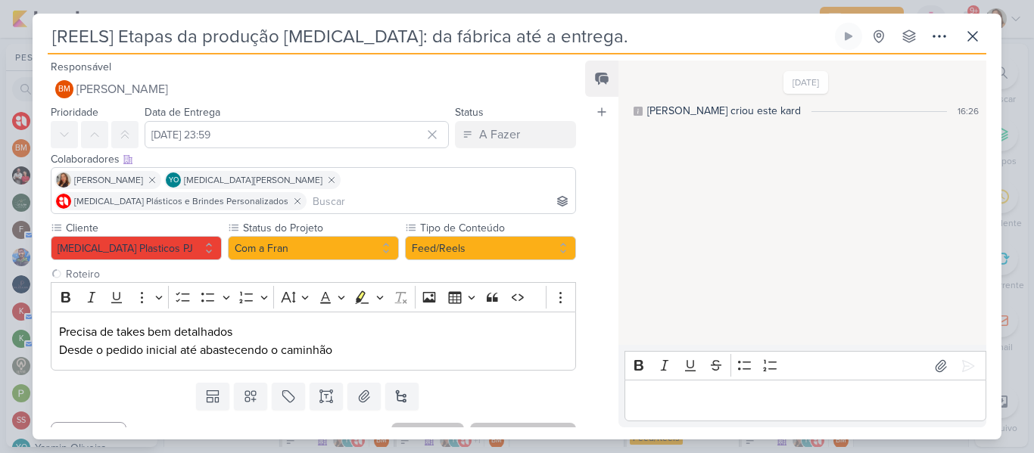
click at [313, 242] on div "Cliente Allegra Plasticos PJ Status do Projeto" at bounding box center [313, 295] width 525 height 151
click at [308, 236] on button "Com a Fran" at bounding box center [313, 248] width 171 height 24
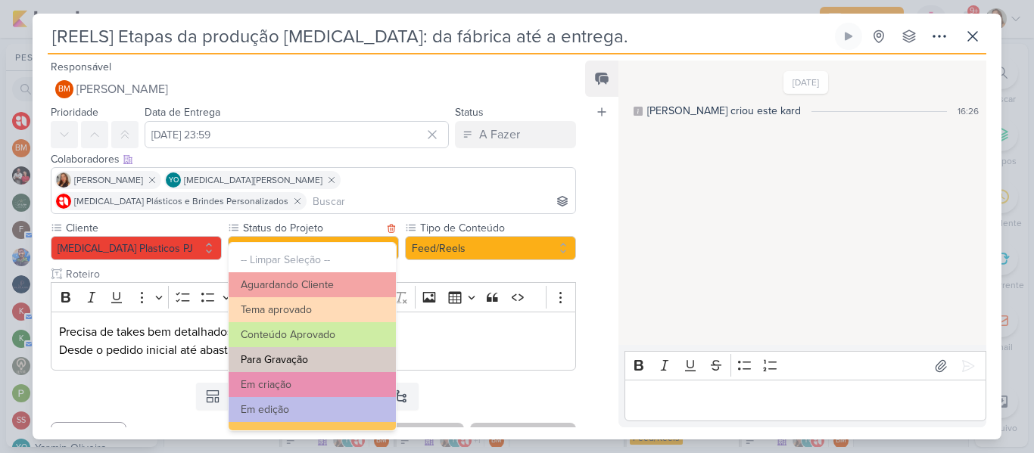
click at [311, 359] on button "Para Gravação" at bounding box center [312, 359] width 167 height 25
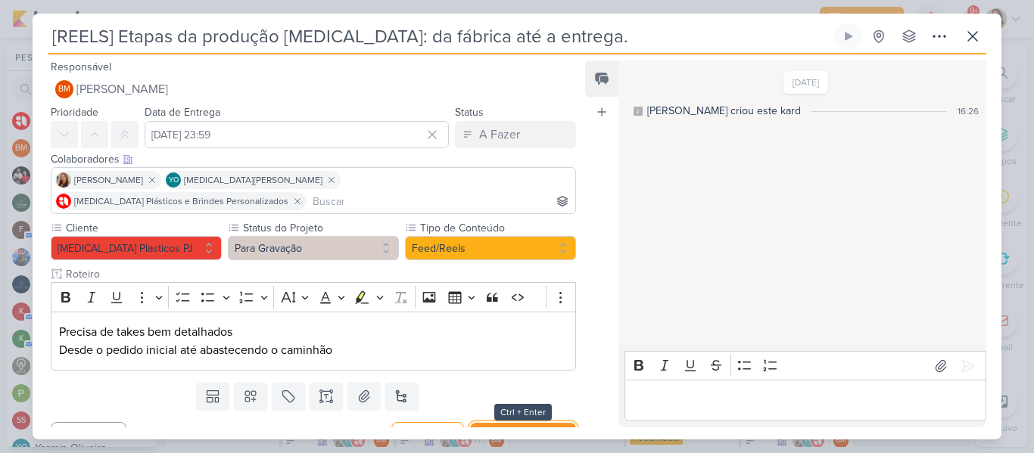
click at [498, 423] on button "Salvar e Fechar" at bounding box center [523, 437] width 106 height 28
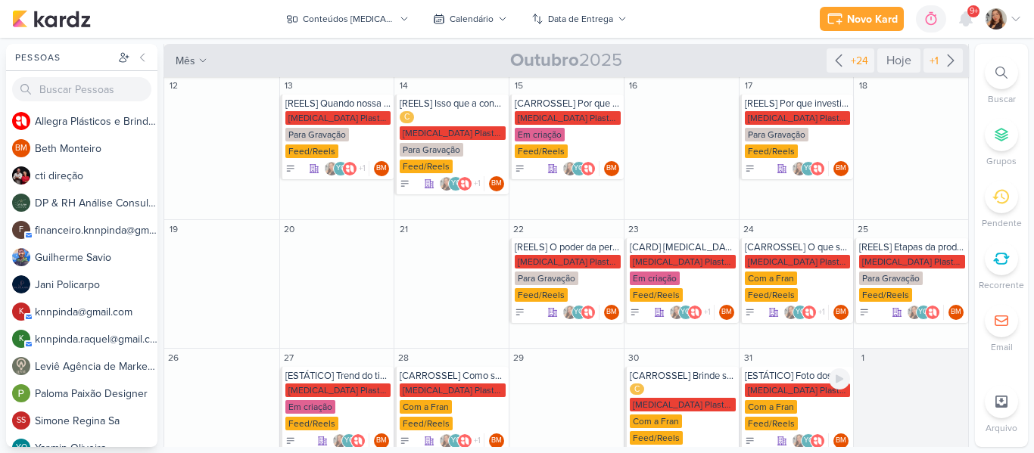
click at [795, 370] on div "[ESTÁTICO] Foto dos potes" at bounding box center [798, 376] width 106 height 12
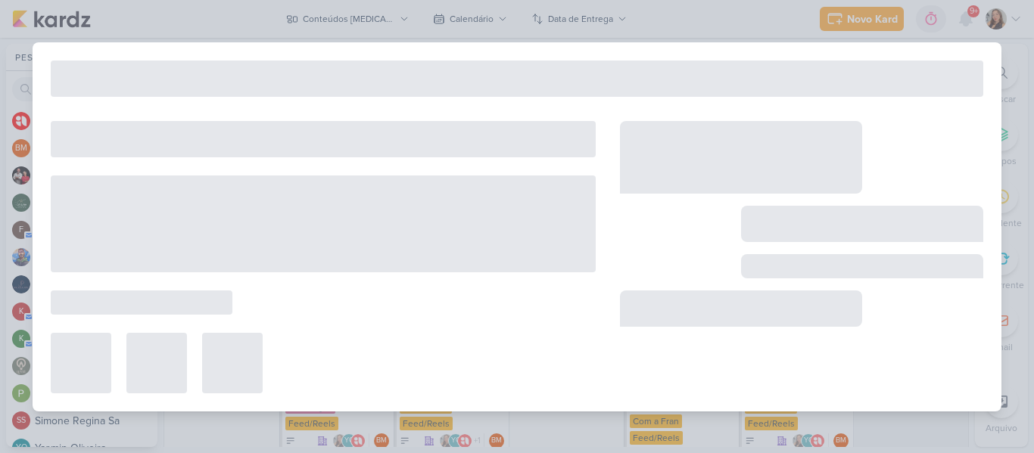
type input "[ESTÁTICO] Foto dos potes"
type input "31 de outubro de 2025 às 23:59"
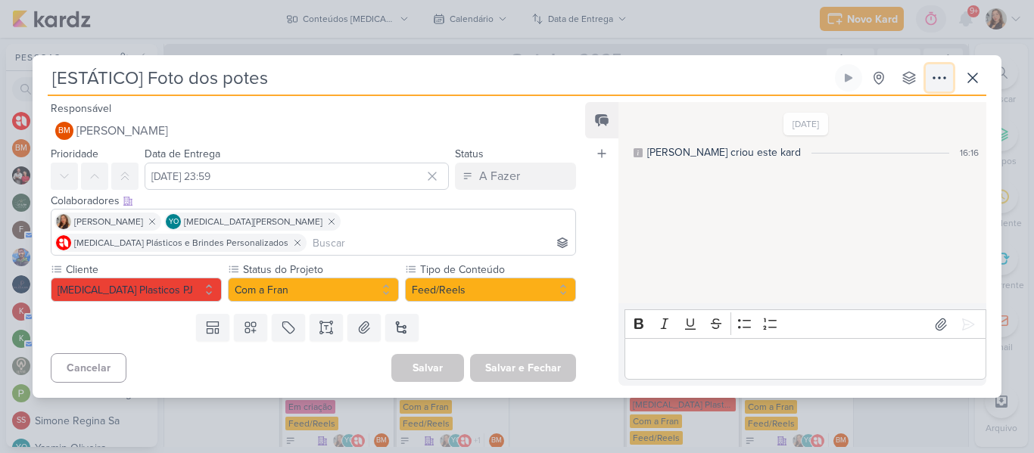
click at [932, 87] on icon at bounding box center [939, 78] width 18 height 18
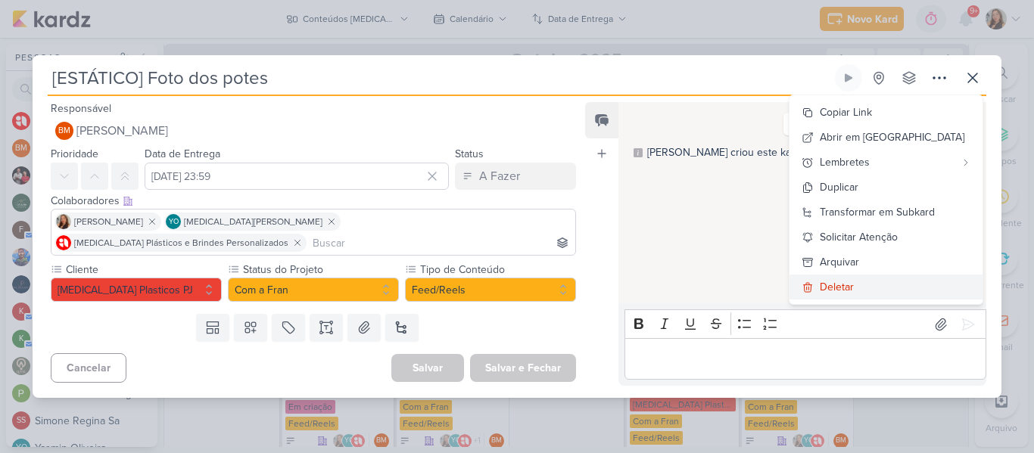
click at [854, 291] on div "Deletar" at bounding box center [837, 287] width 34 height 16
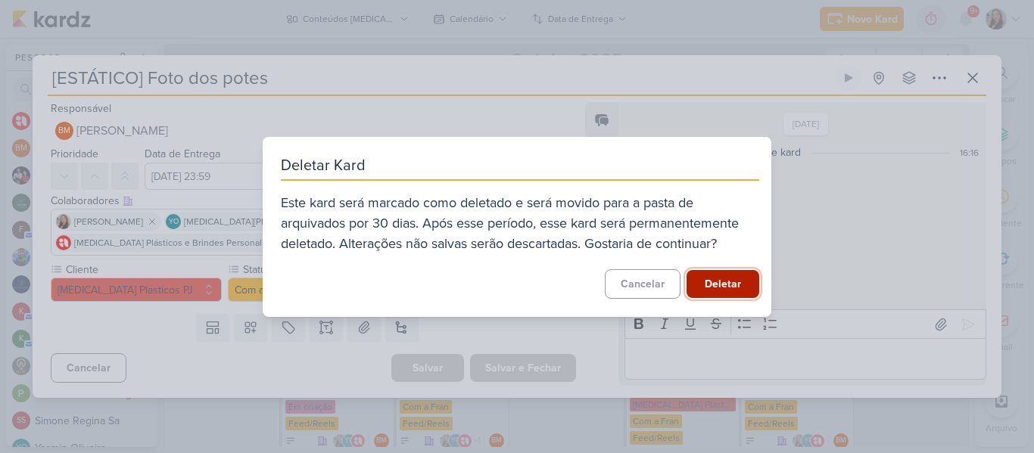
click at [687, 294] on button "Deletar" at bounding box center [723, 284] width 73 height 28
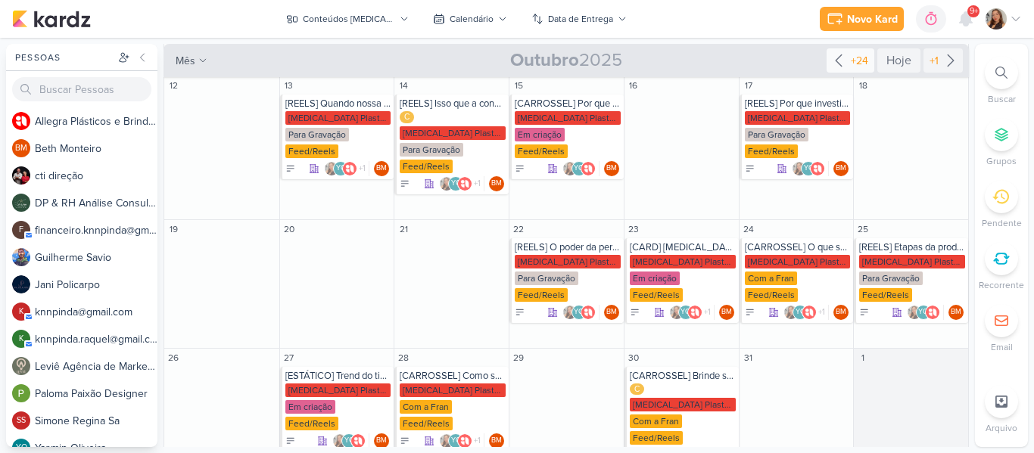
click at [854, 71] on div "+24" at bounding box center [851, 60] width 48 height 24
